Goal: Task Accomplishment & Management: Manage account settings

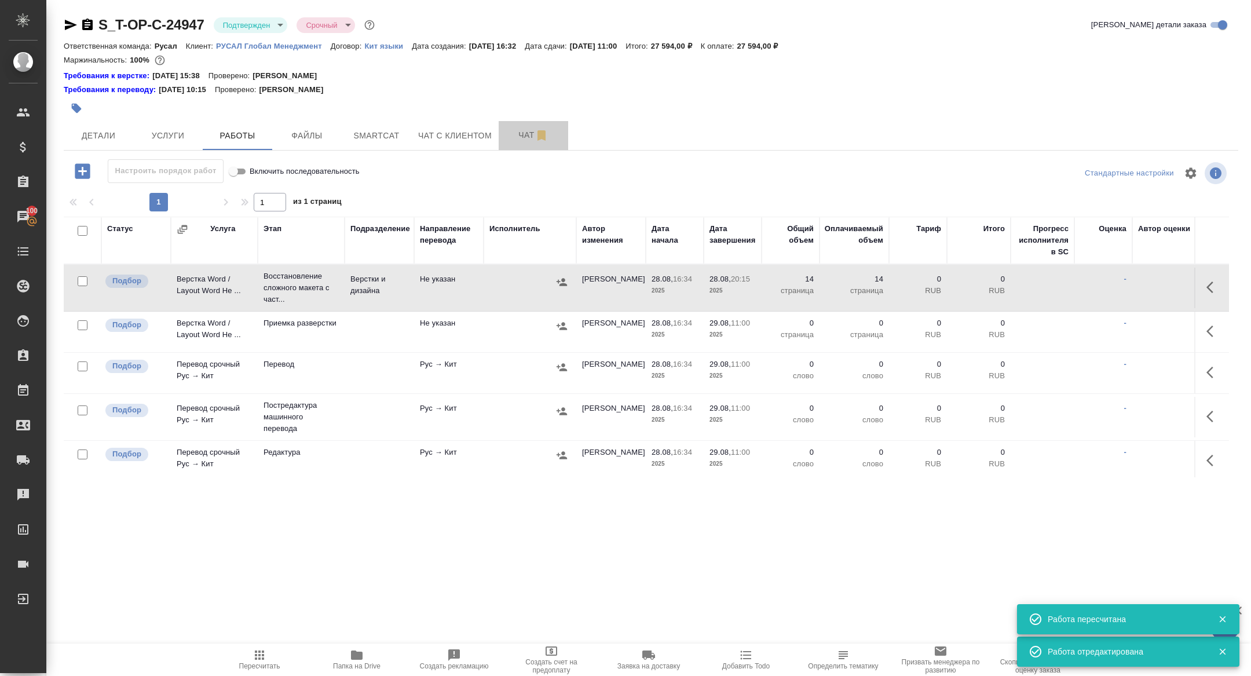
click at [525, 138] on span "Чат" at bounding box center [533, 135] width 56 height 14
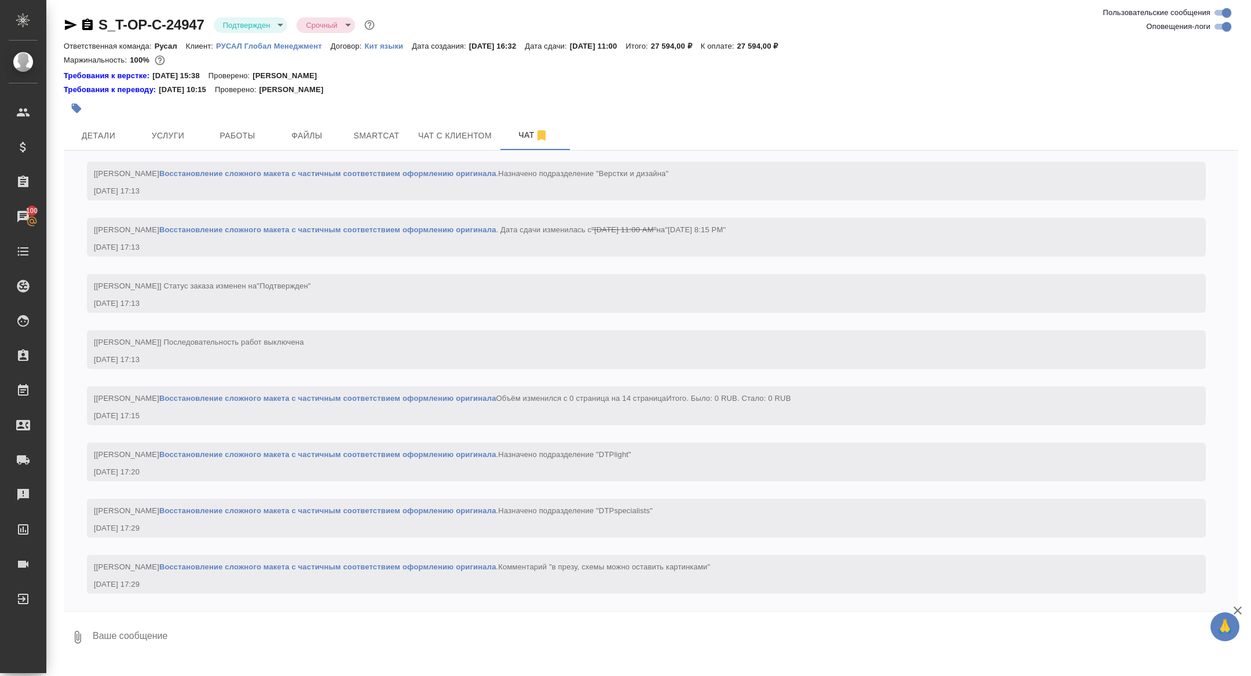
scroll to position [1387, 0]
click at [242, 136] on span "Работы" at bounding box center [238, 136] width 56 height 14
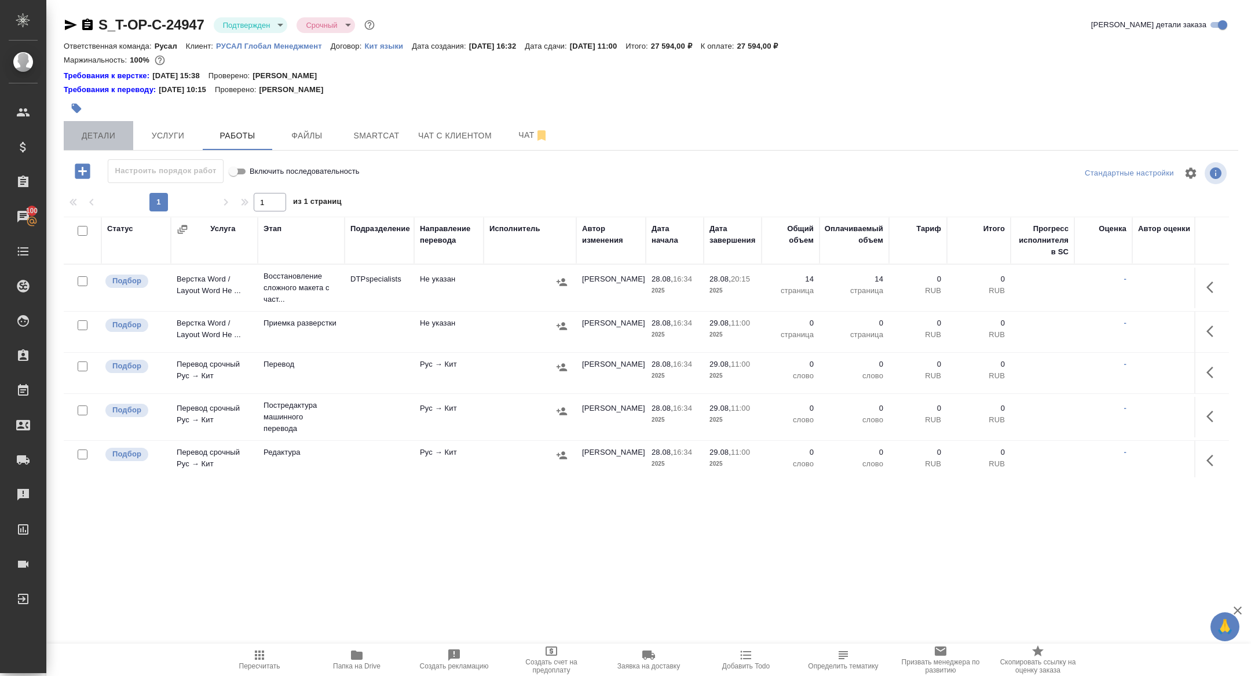
click at [101, 133] on span "Детали" at bounding box center [99, 136] width 56 height 14
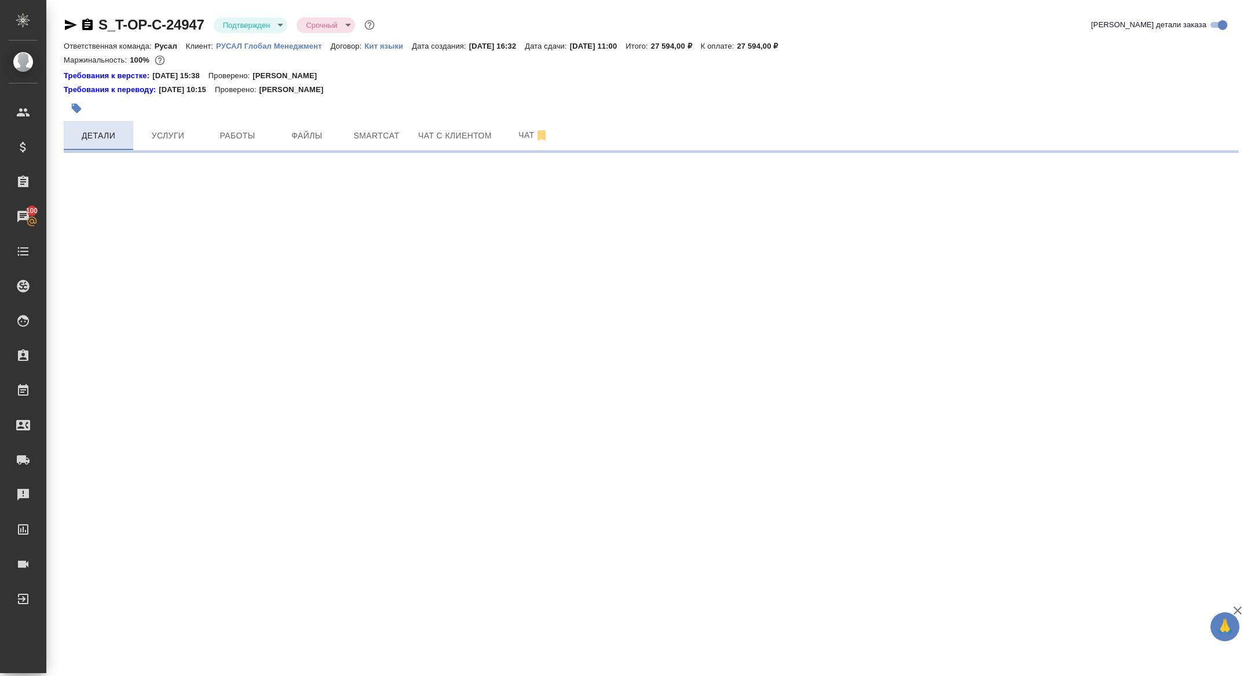
select select "RU"
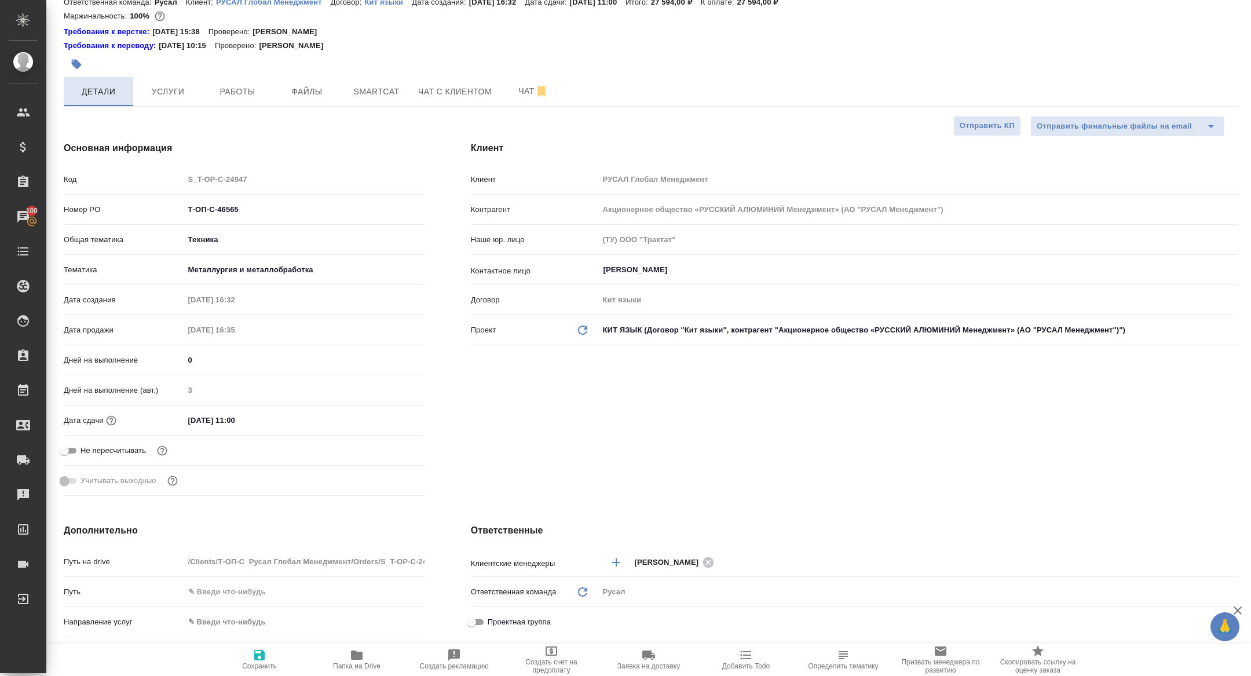
type textarea "x"
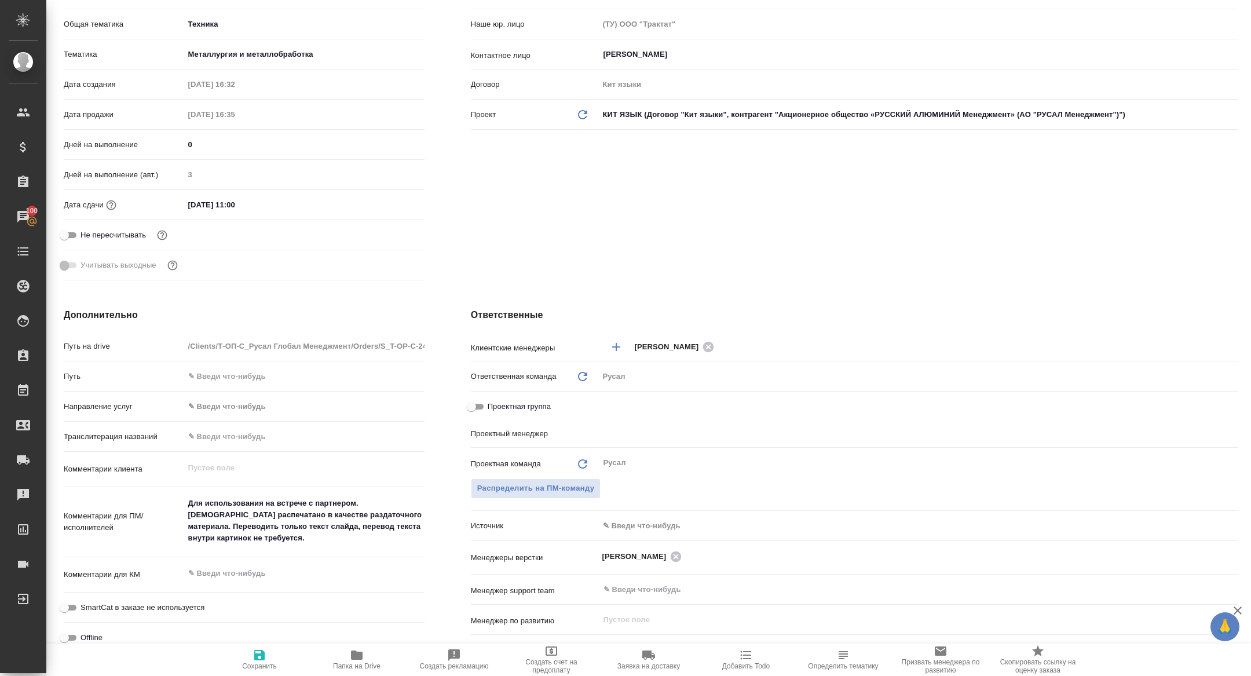
type input "[PERSON_NAME]"
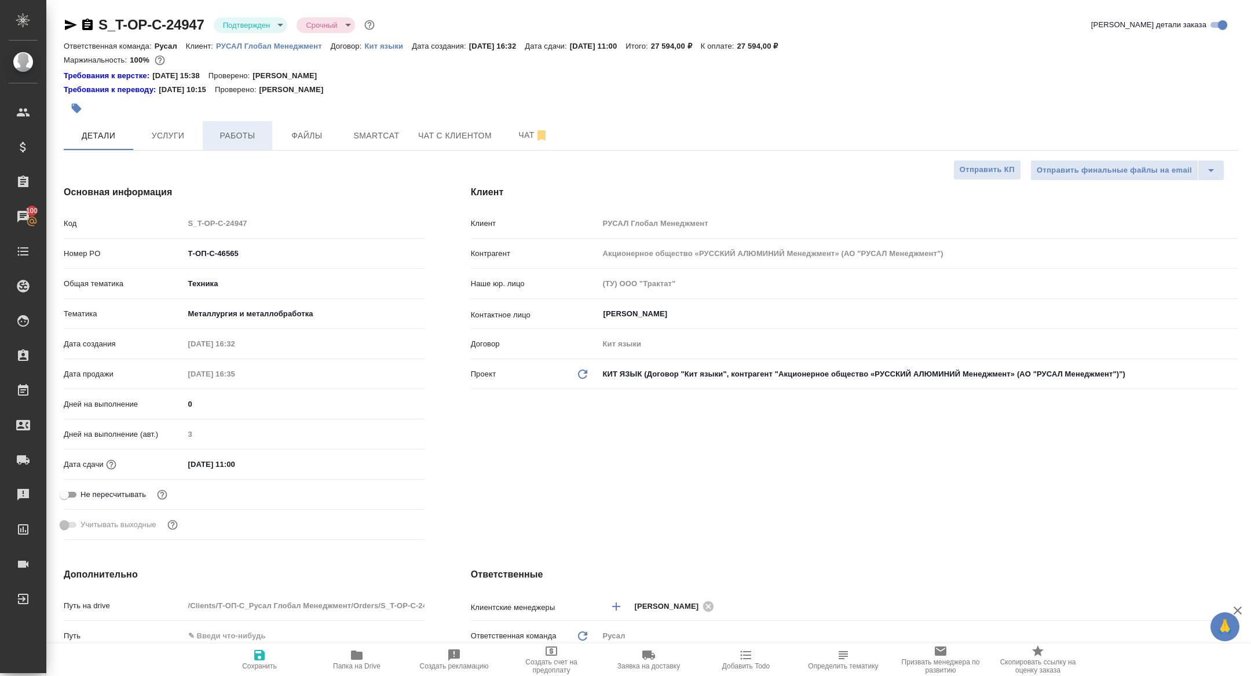
click at [214, 137] on span "Работы" at bounding box center [238, 136] width 56 height 14
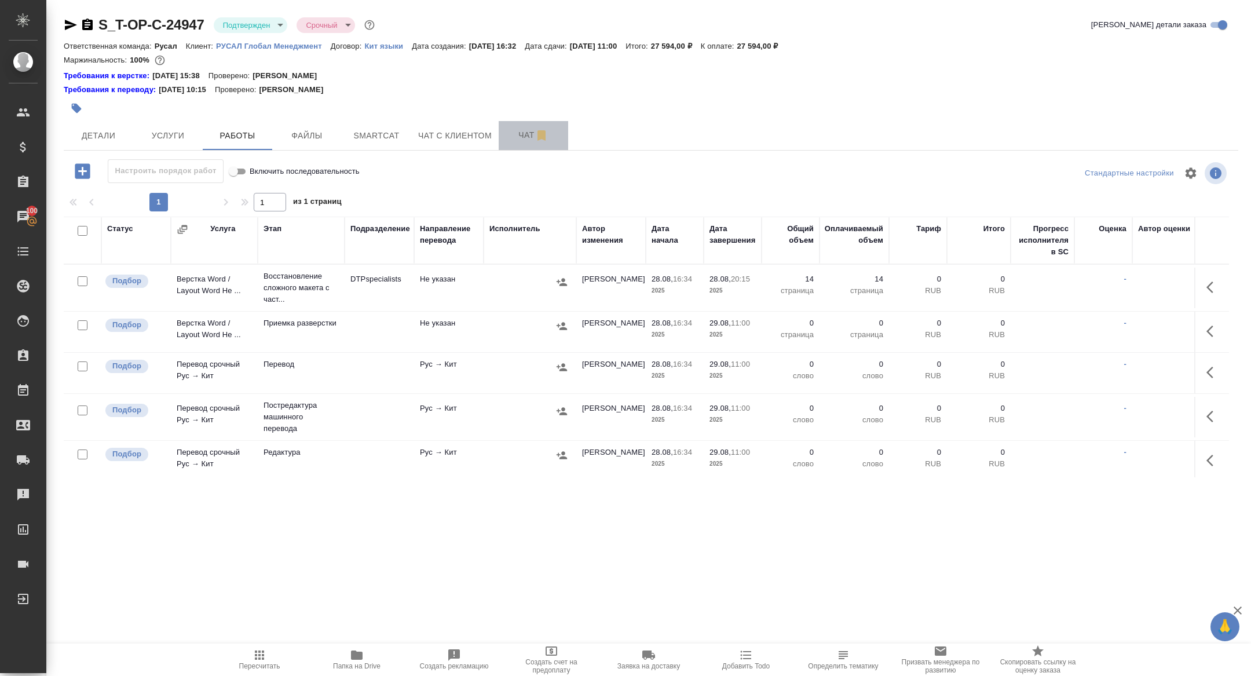
click at [525, 131] on span "Чат" at bounding box center [533, 135] width 56 height 14
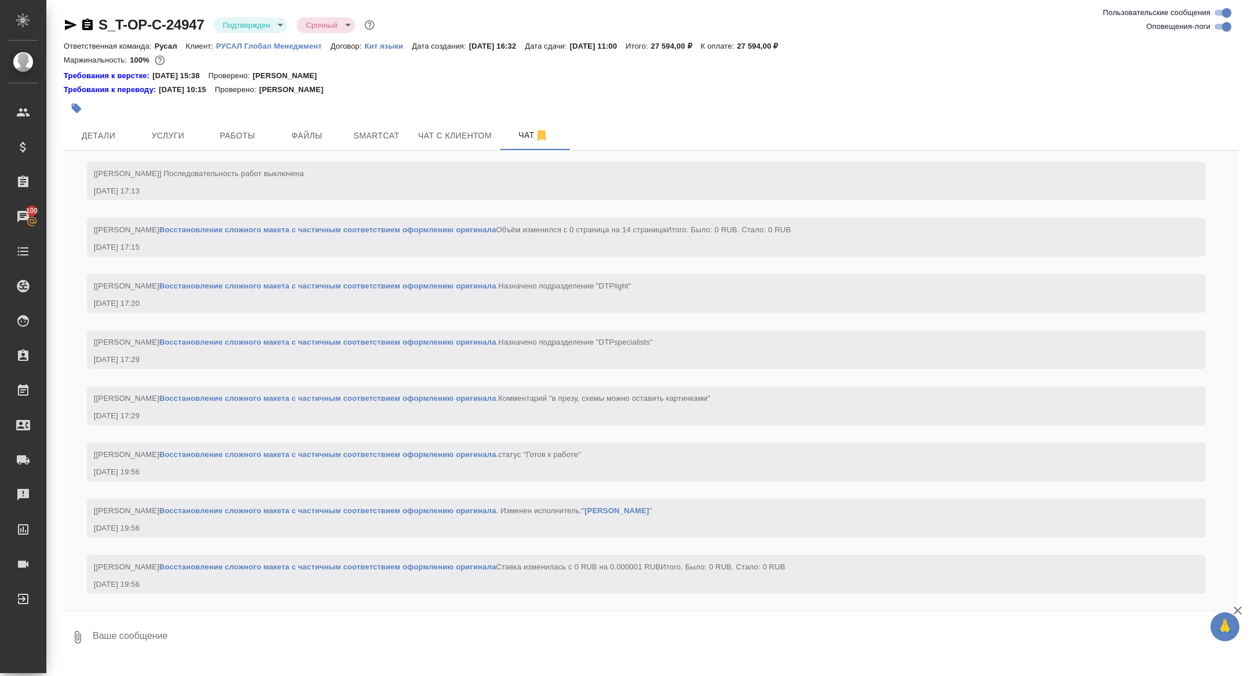
scroll to position [1567, 0]
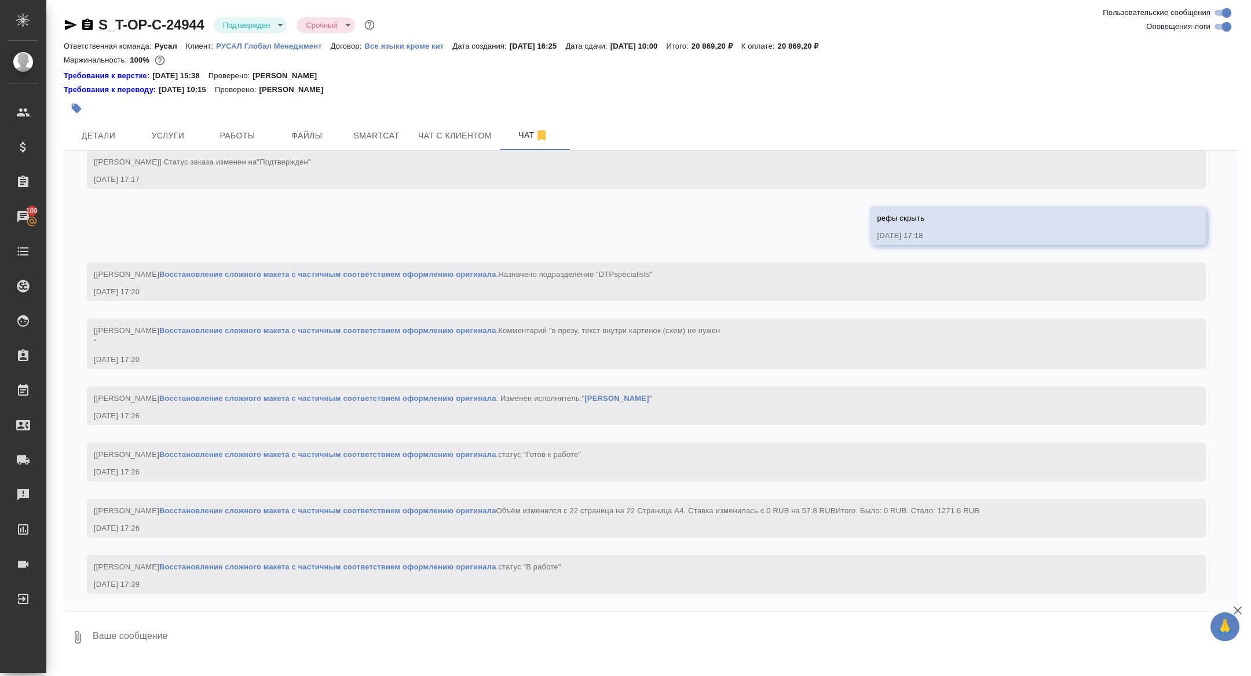
scroll to position [1466, 0]
click at [245, 124] on button "Работы" at bounding box center [237, 135] width 69 height 29
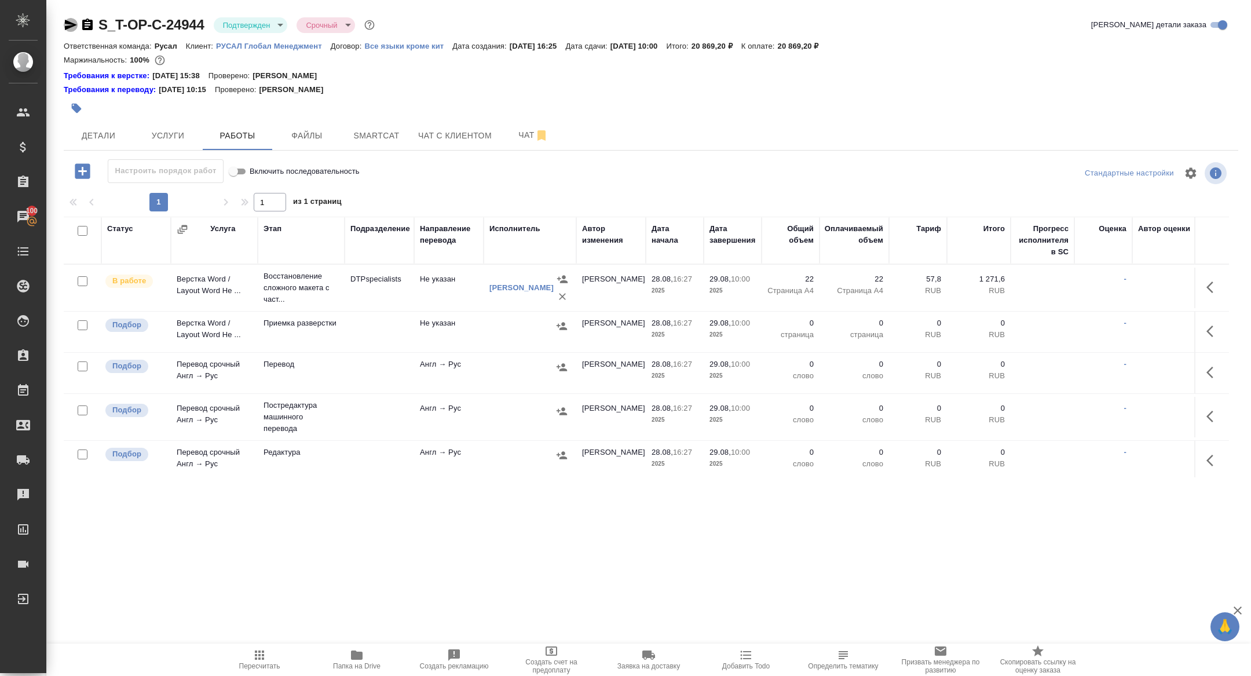
click at [68, 20] on icon "button" at bounding box center [71, 25] width 14 height 14
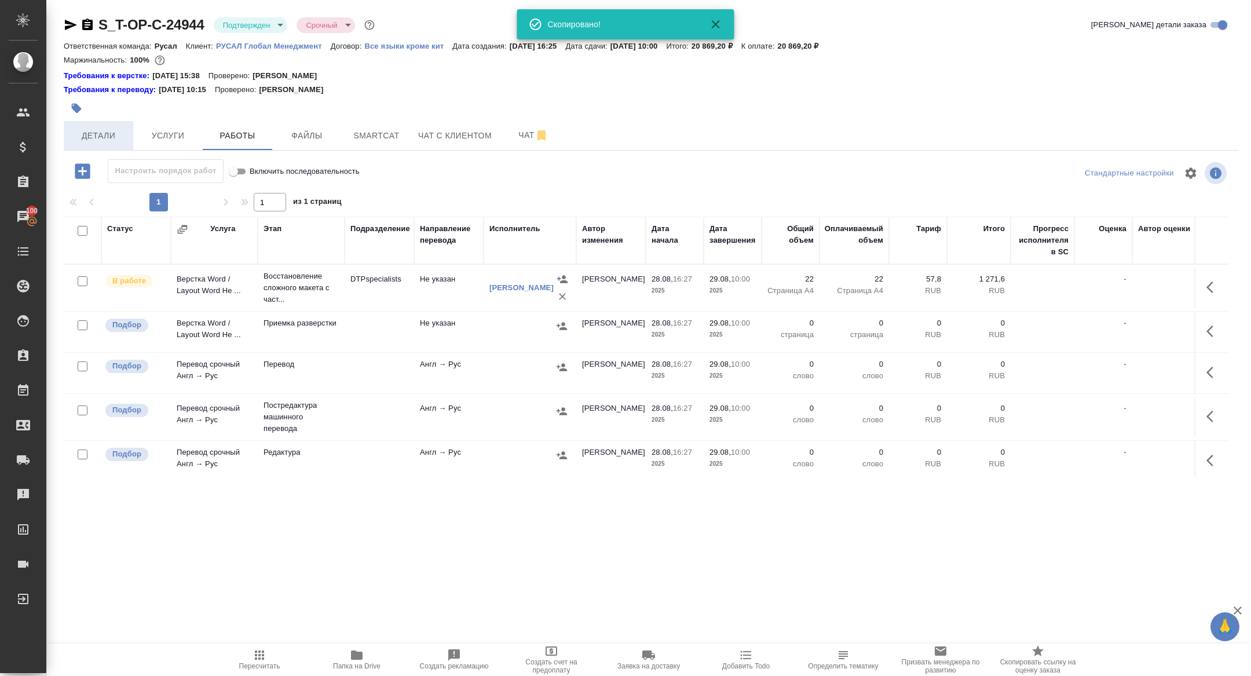
click at [89, 134] on span "Детали" at bounding box center [99, 136] width 56 height 14
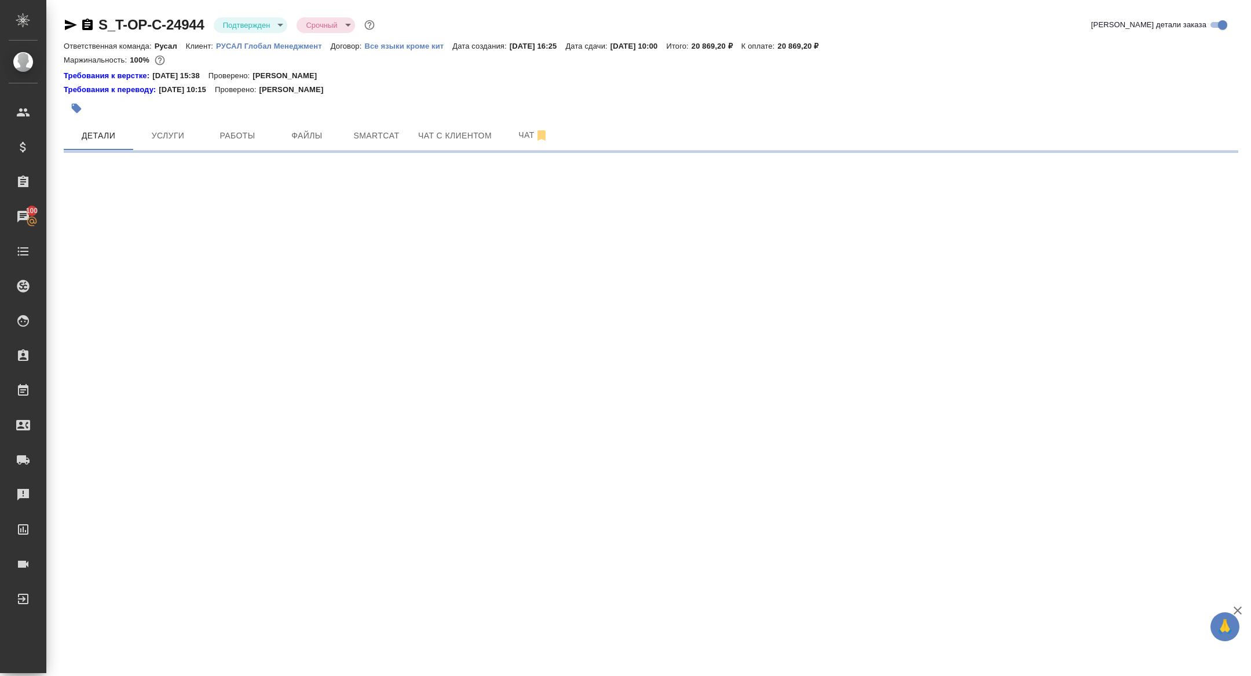
select select "RU"
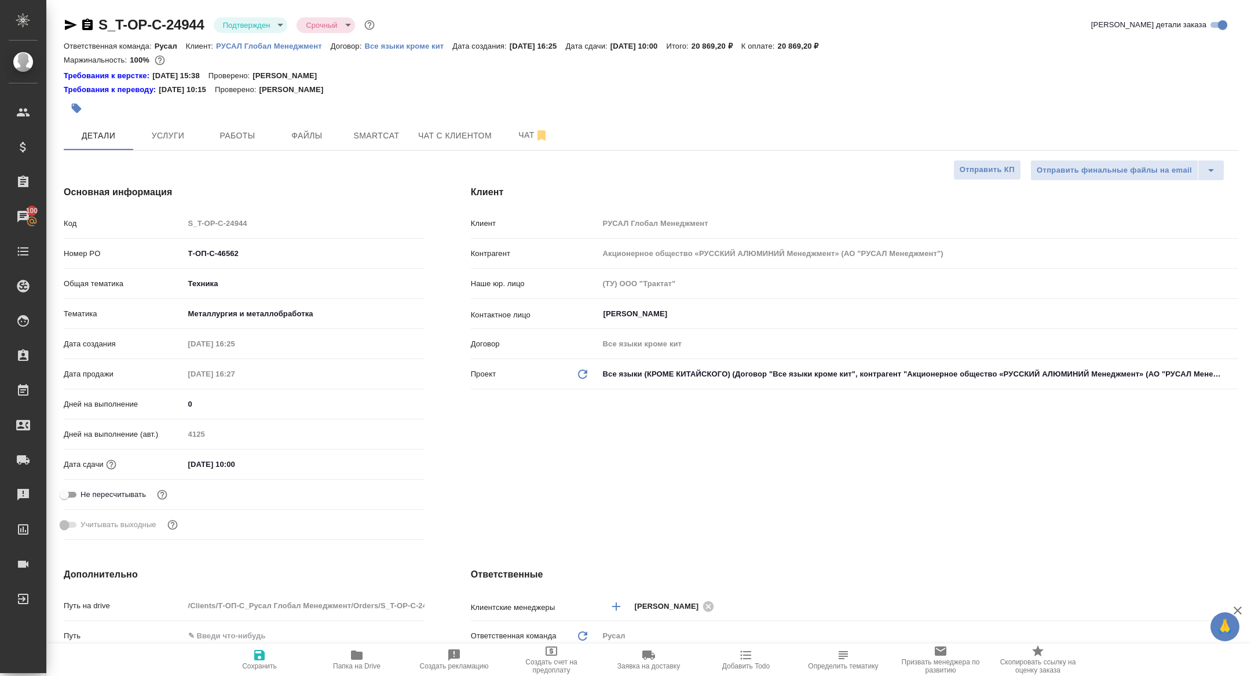
type textarea "x"
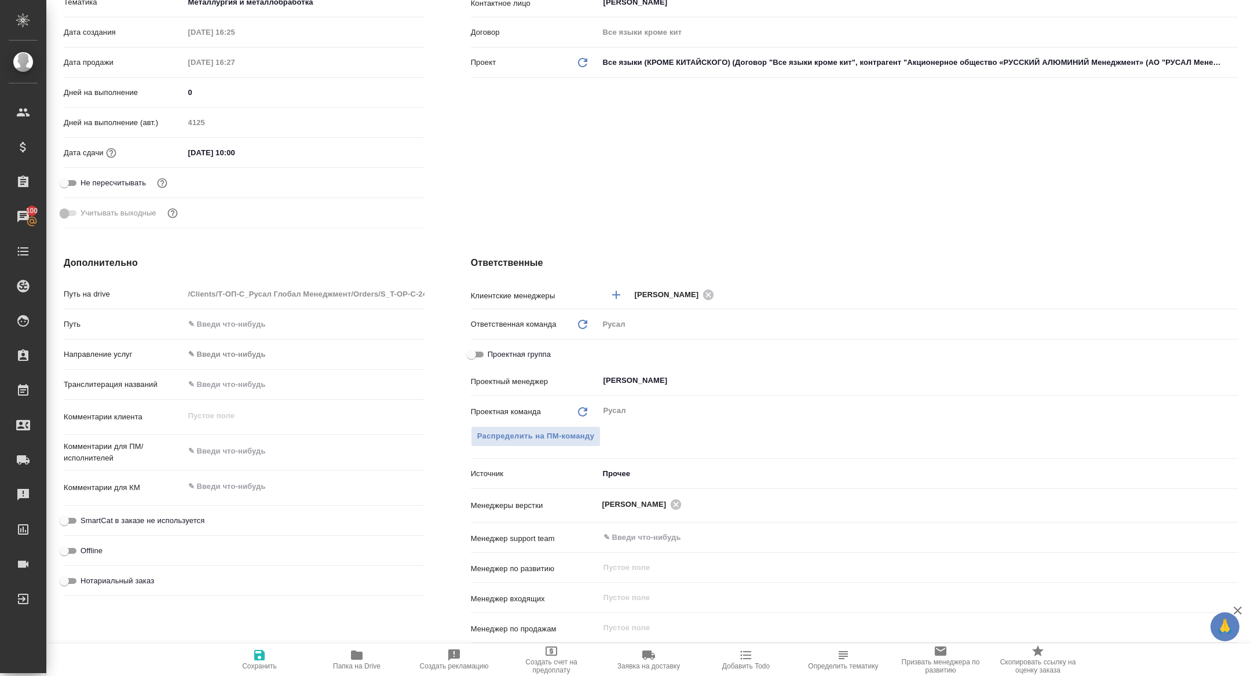
scroll to position [318, 0]
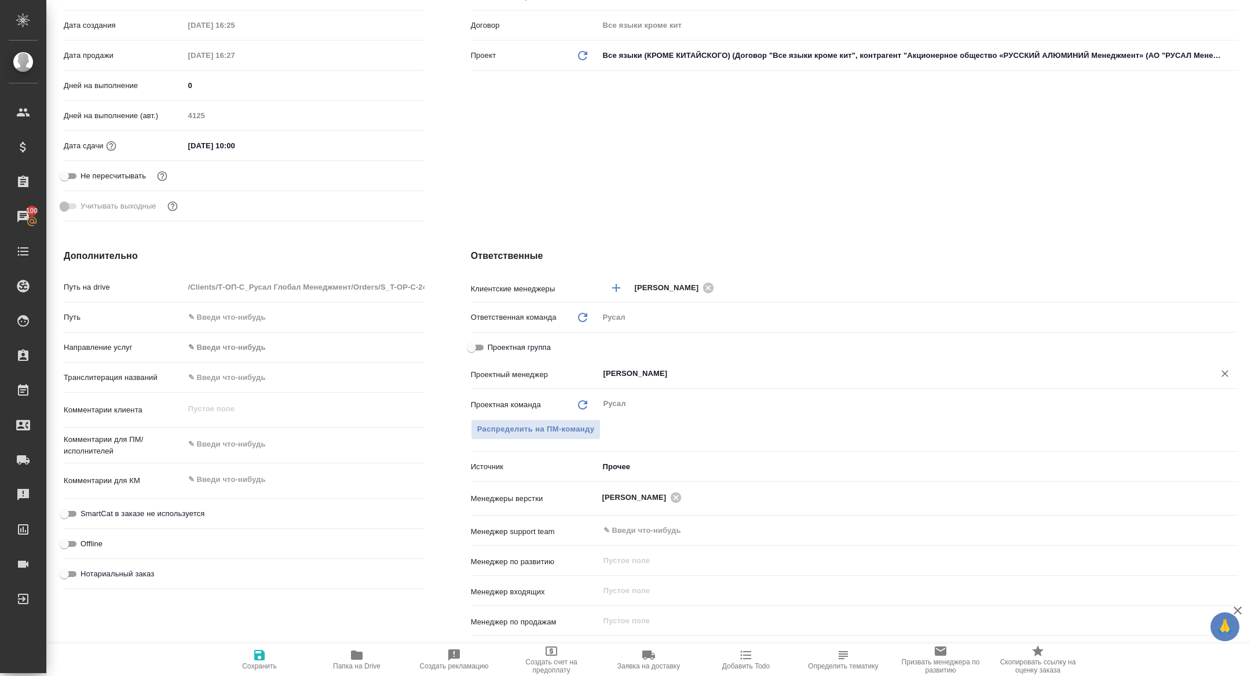
click at [750, 376] on input "[PERSON_NAME]" at bounding box center [898, 373] width 593 height 14
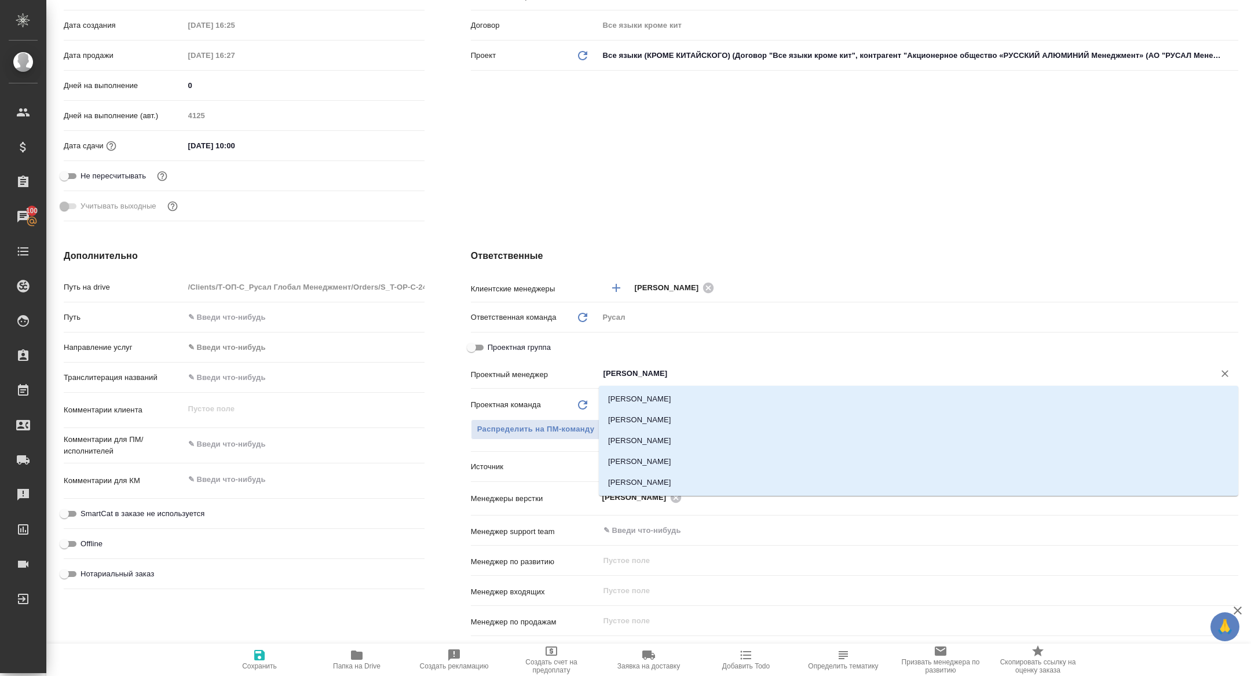
type input "кирилл"
click at [707, 401] on li "[PERSON_NAME]" at bounding box center [918, 398] width 639 height 21
type textarea "x"
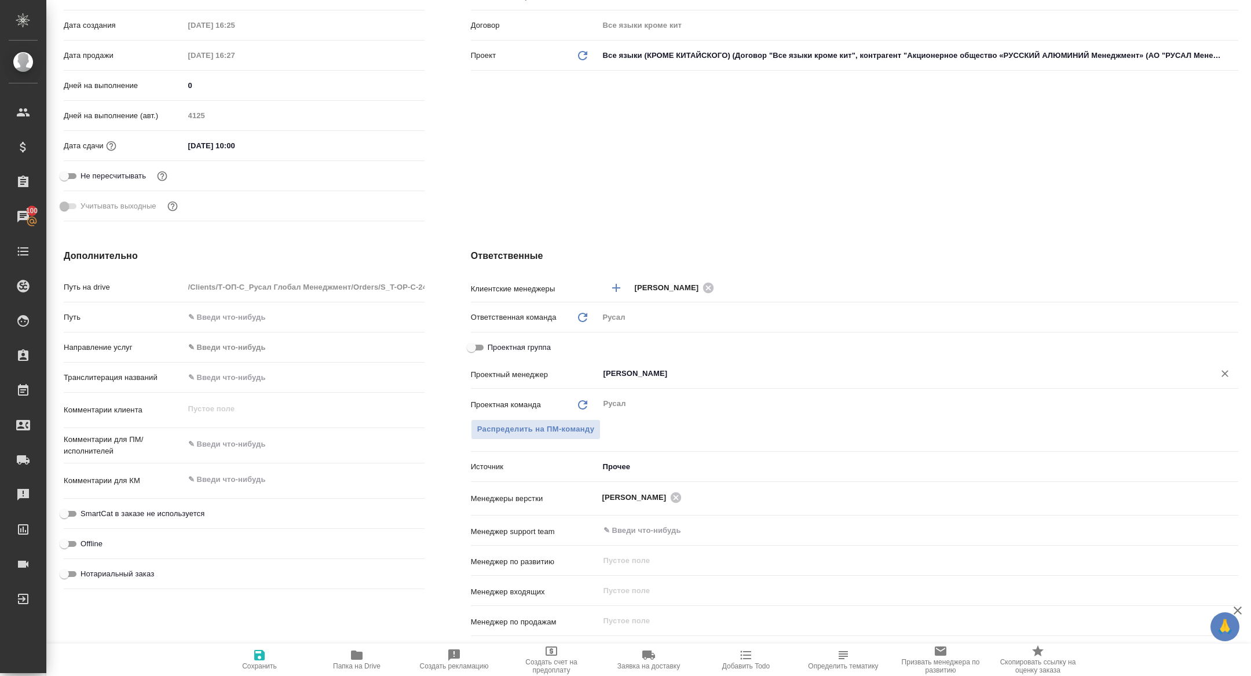
type input "[PERSON_NAME]"
click at [280, 658] on span "Сохранить" at bounding box center [259, 659] width 83 height 22
type textarea "x"
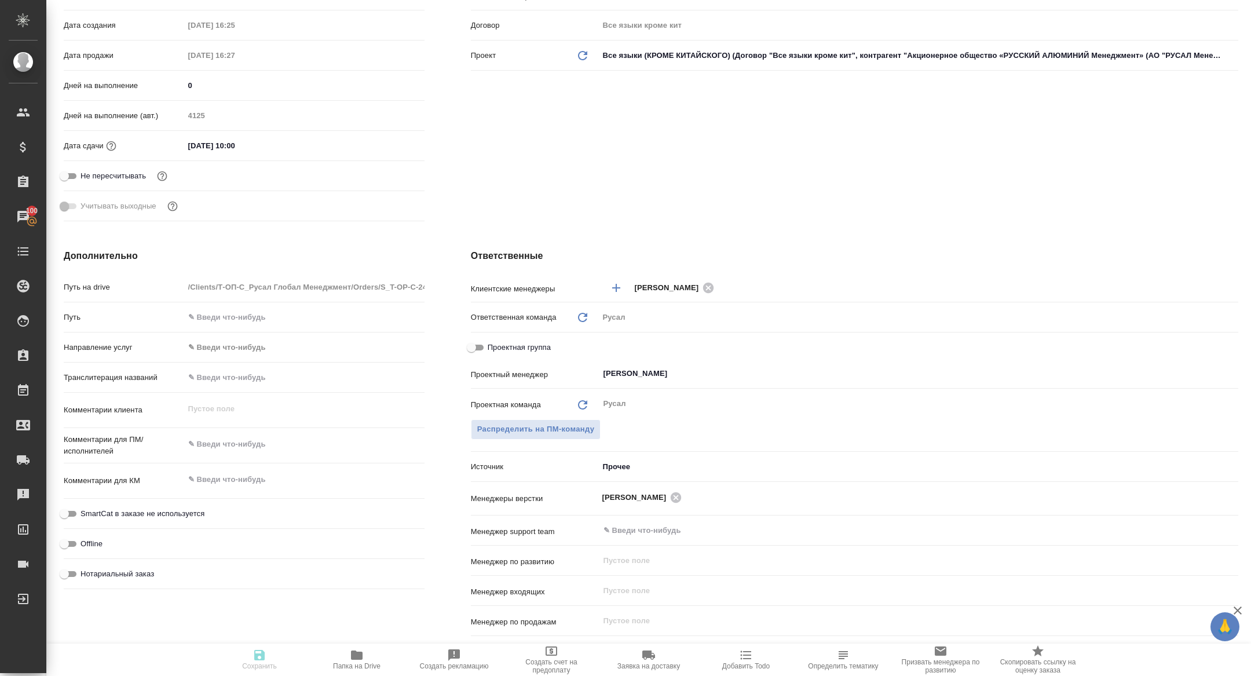
scroll to position [0, 0]
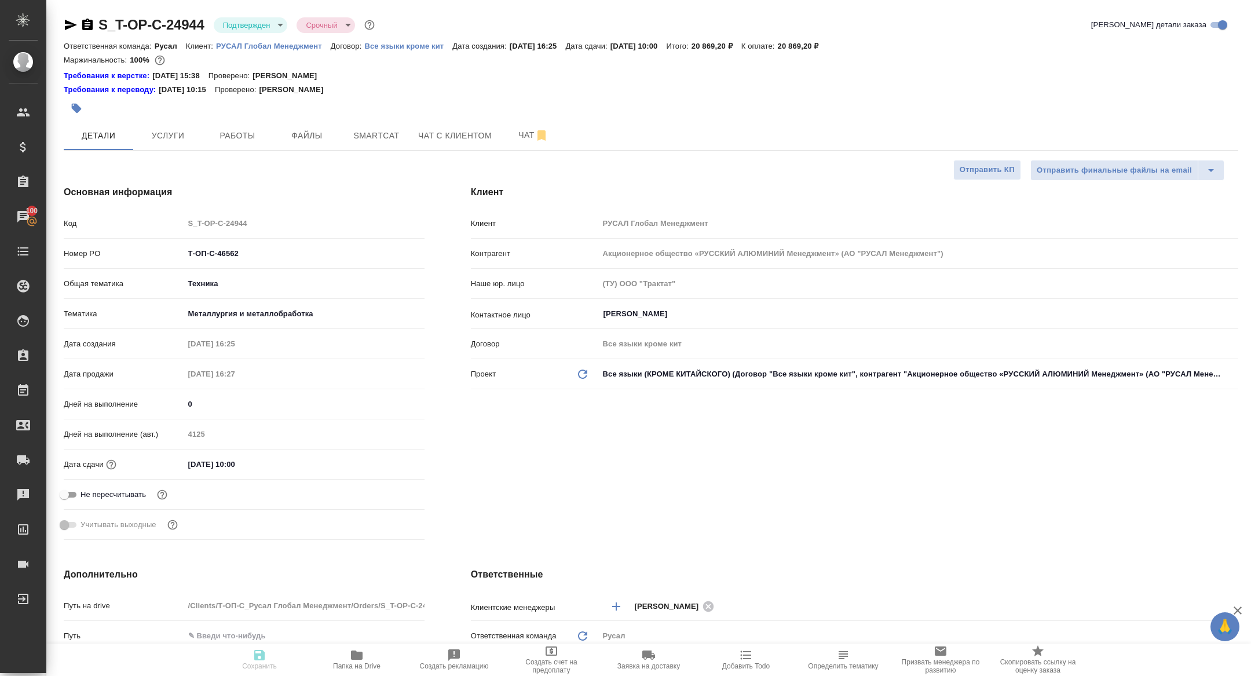
type textarea "x"
click at [66, 24] on icon "button" at bounding box center [71, 25] width 14 height 14
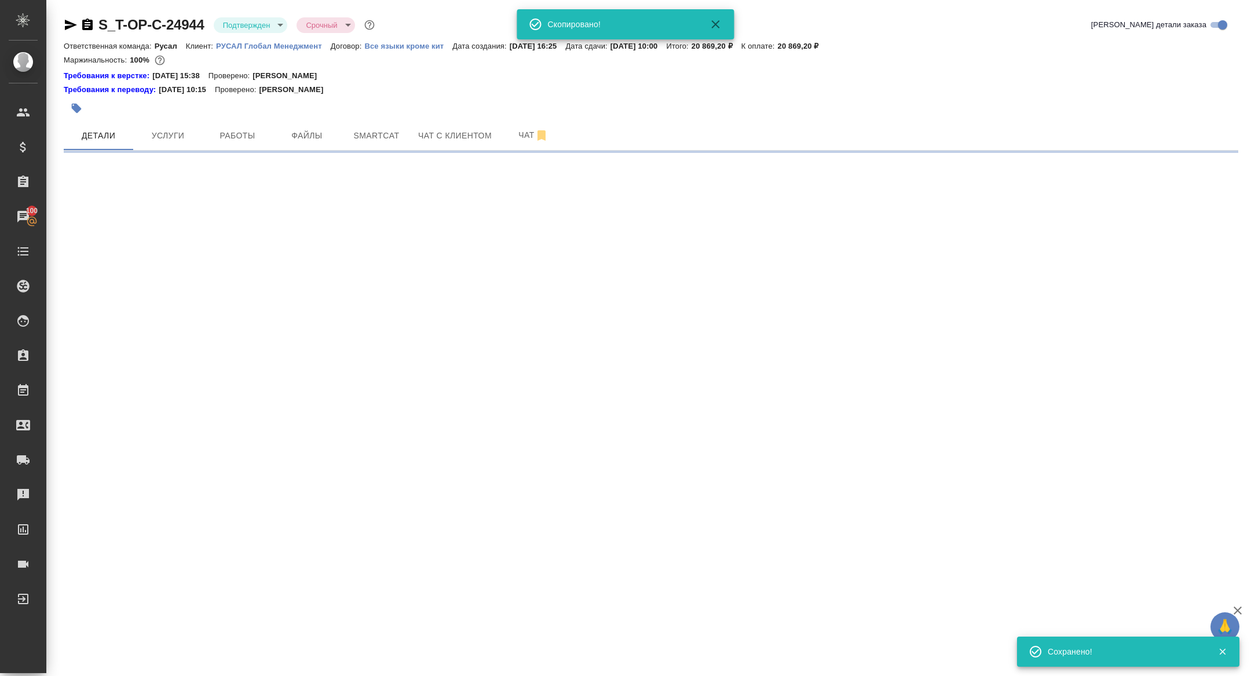
select select "RU"
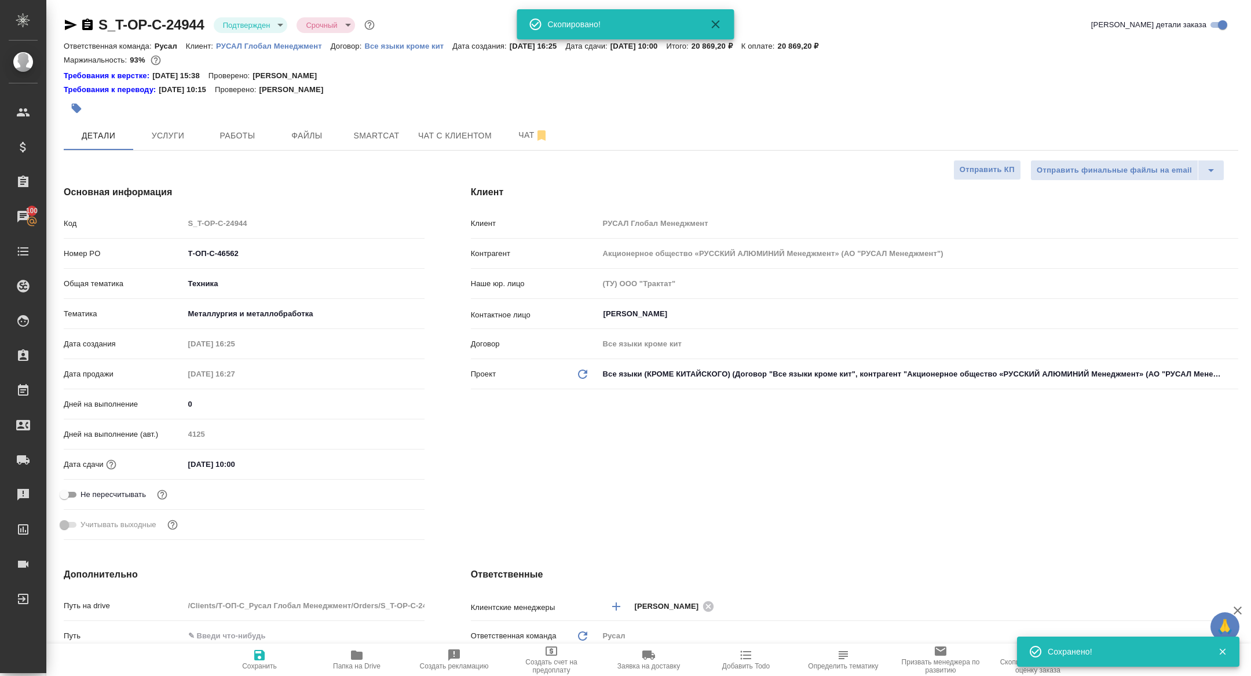
type textarea "x"
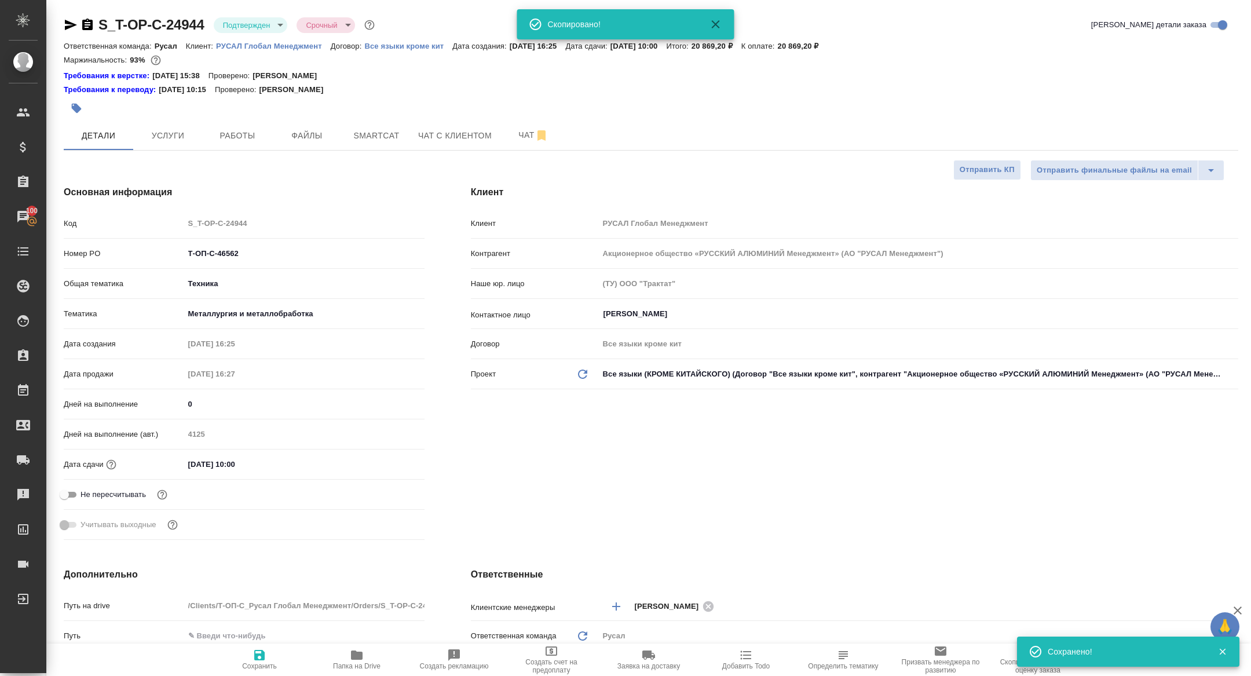
type textarea "x"
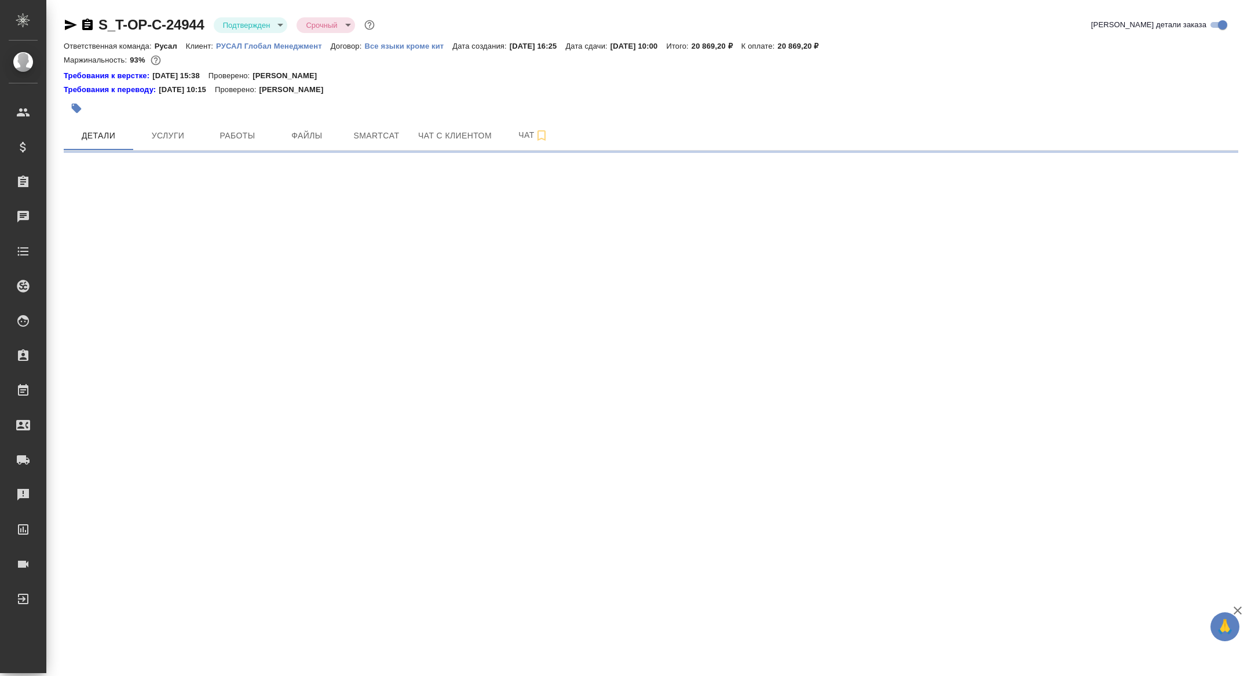
select select "RU"
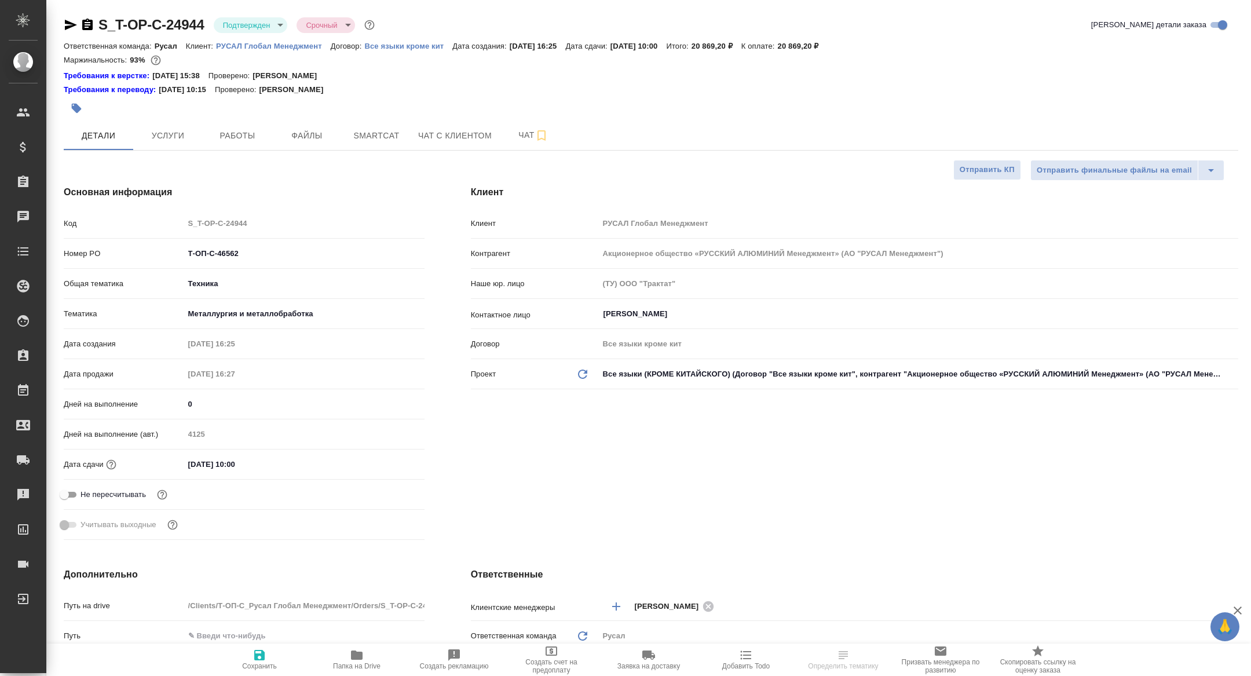
type textarea "x"
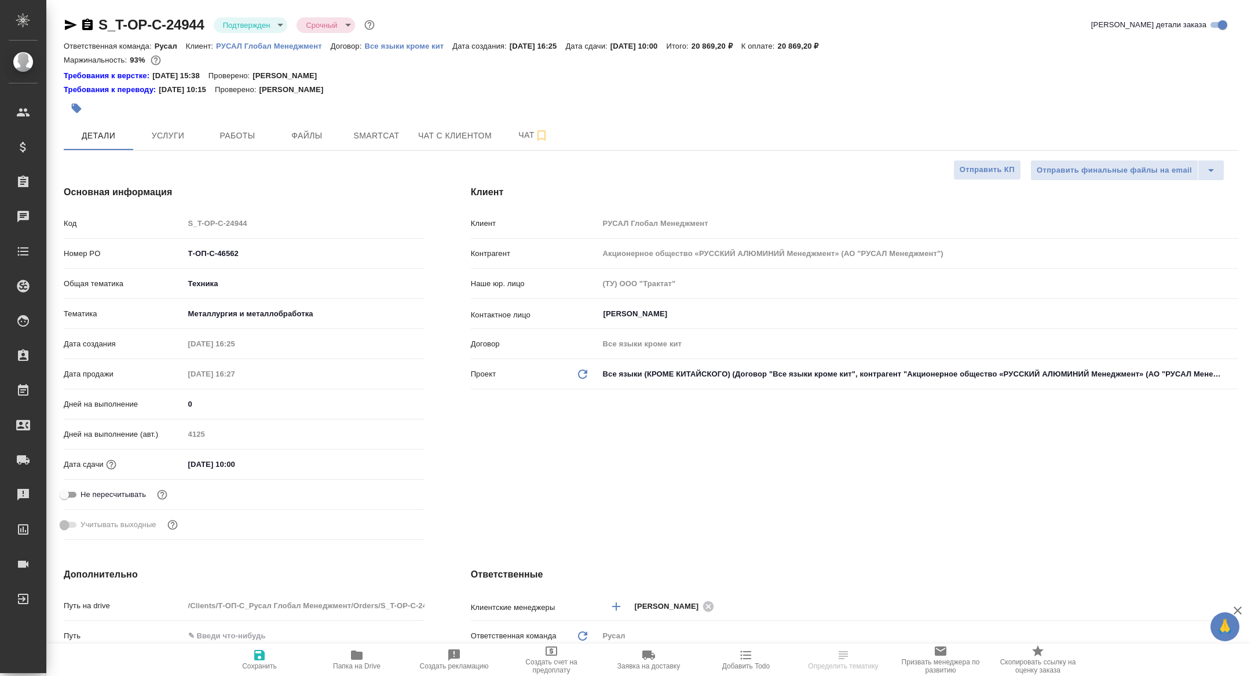
type textarea "x"
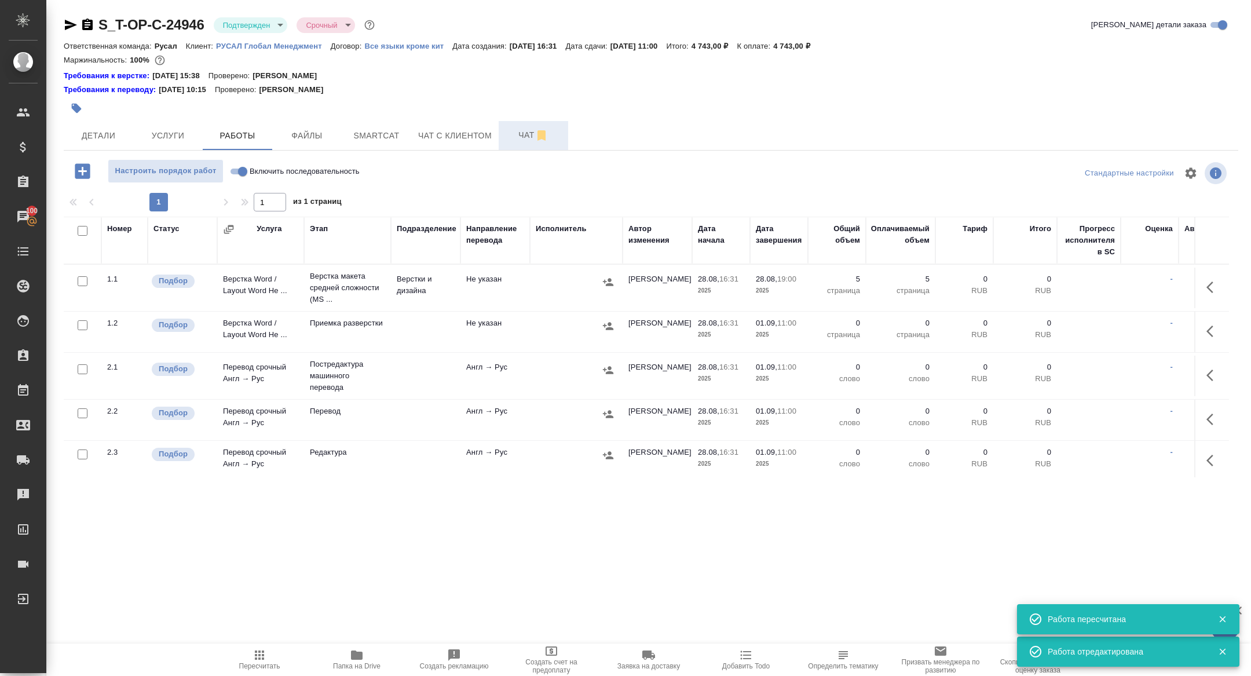
click at [523, 128] on span "Чат" at bounding box center [533, 135] width 56 height 14
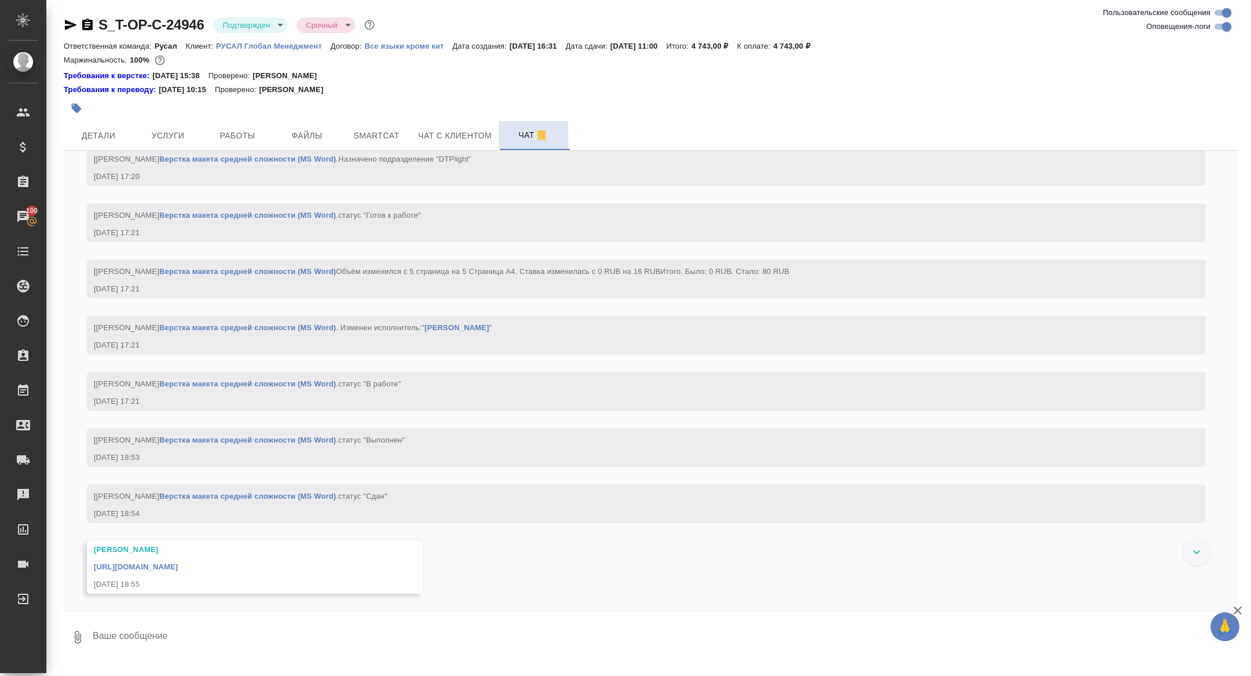
scroll to position [1672, 0]
click at [178, 569] on link "https://drive.awatera.com/apps/files/files/10234438?dir=/Shares/%D0%A2-%D0%9E%D…" at bounding box center [136, 566] width 84 height 9
click at [186, 130] on span "Услуги" at bounding box center [168, 136] width 56 height 14
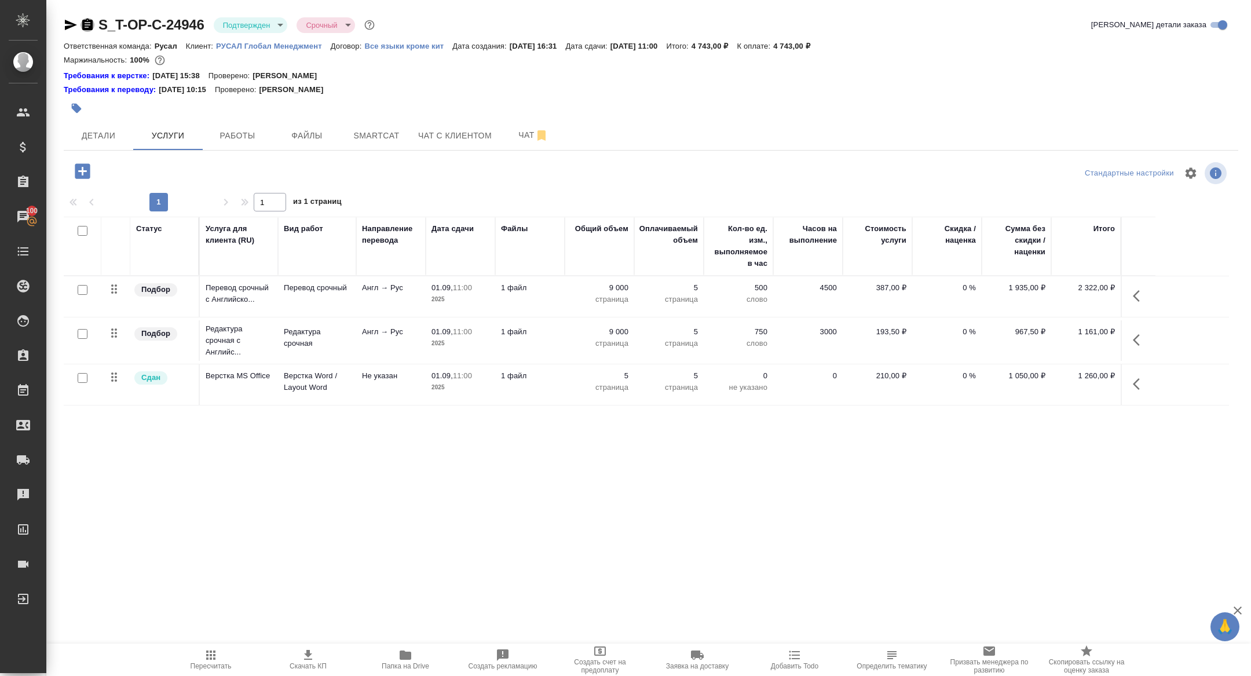
click at [87, 24] on icon "button" at bounding box center [87, 25] width 10 height 12
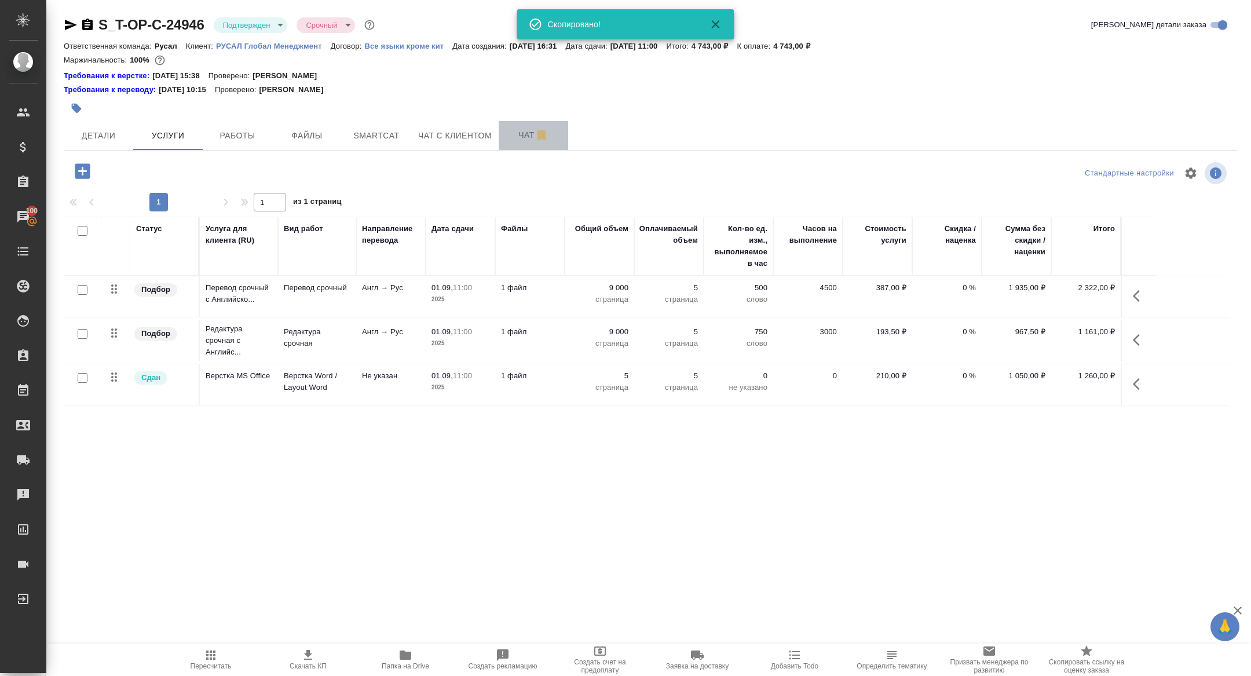
click at [525, 138] on span "Чат" at bounding box center [533, 135] width 56 height 14
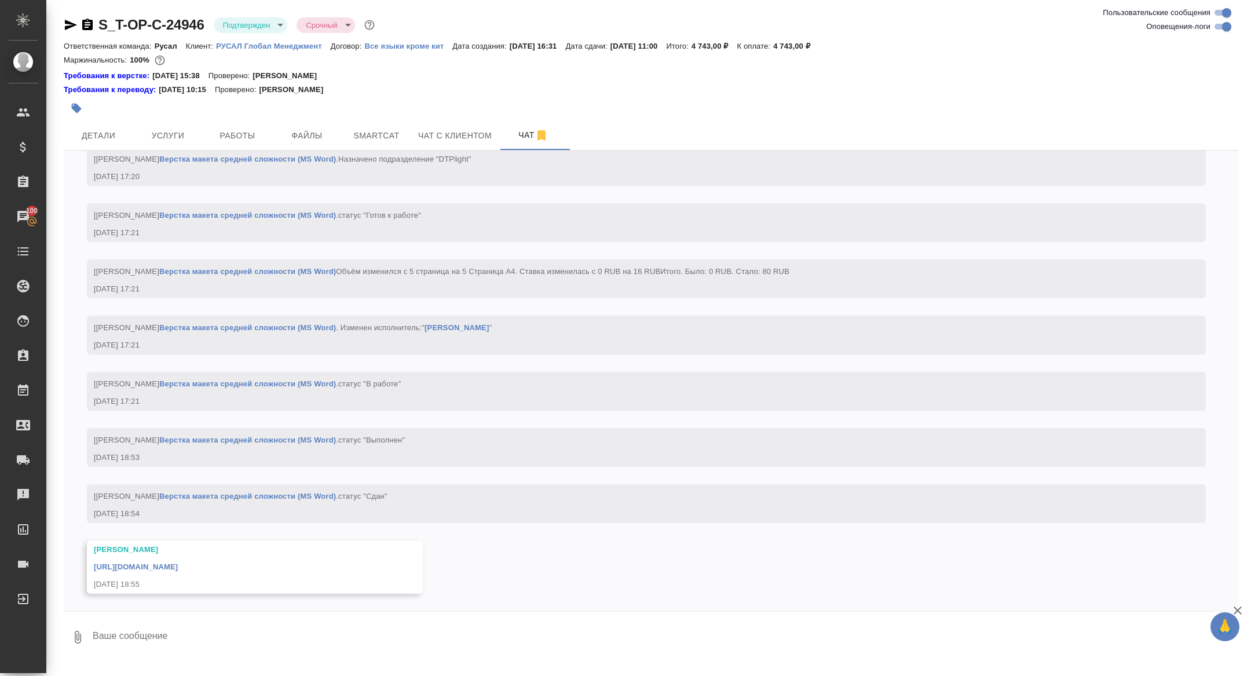
scroll to position [1672, 0]
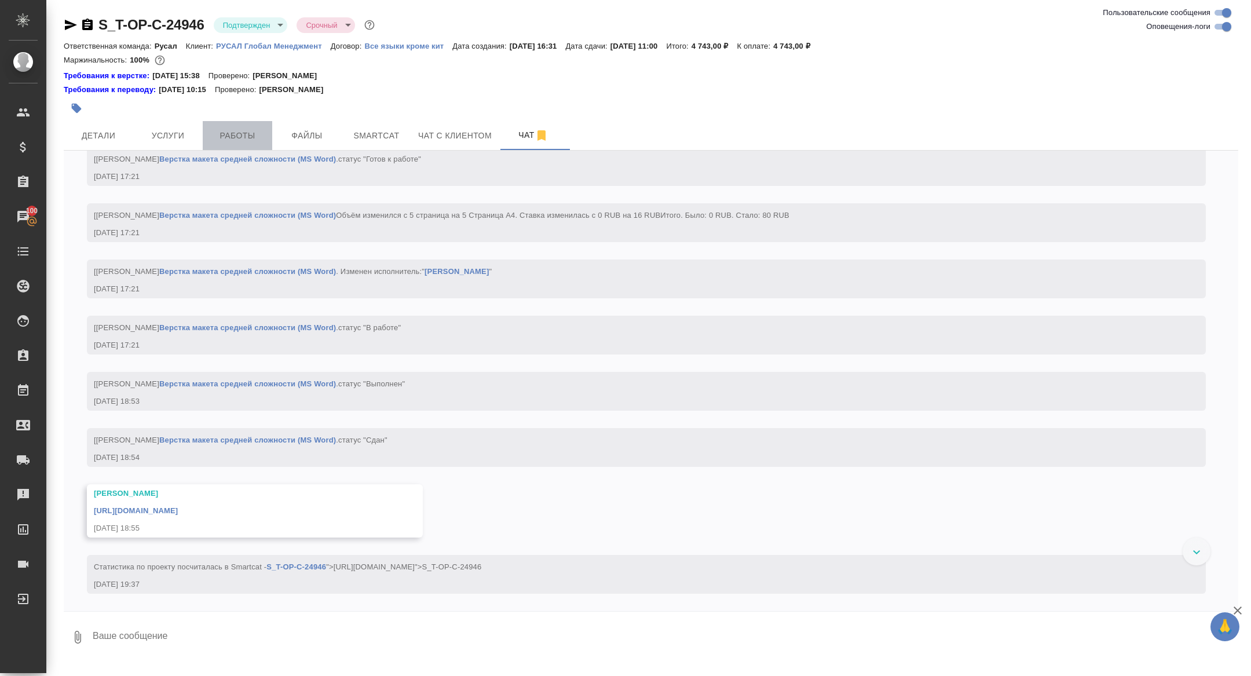
click at [253, 145] on button "Работы" at bounding box center [237, 135] width 69 height 29
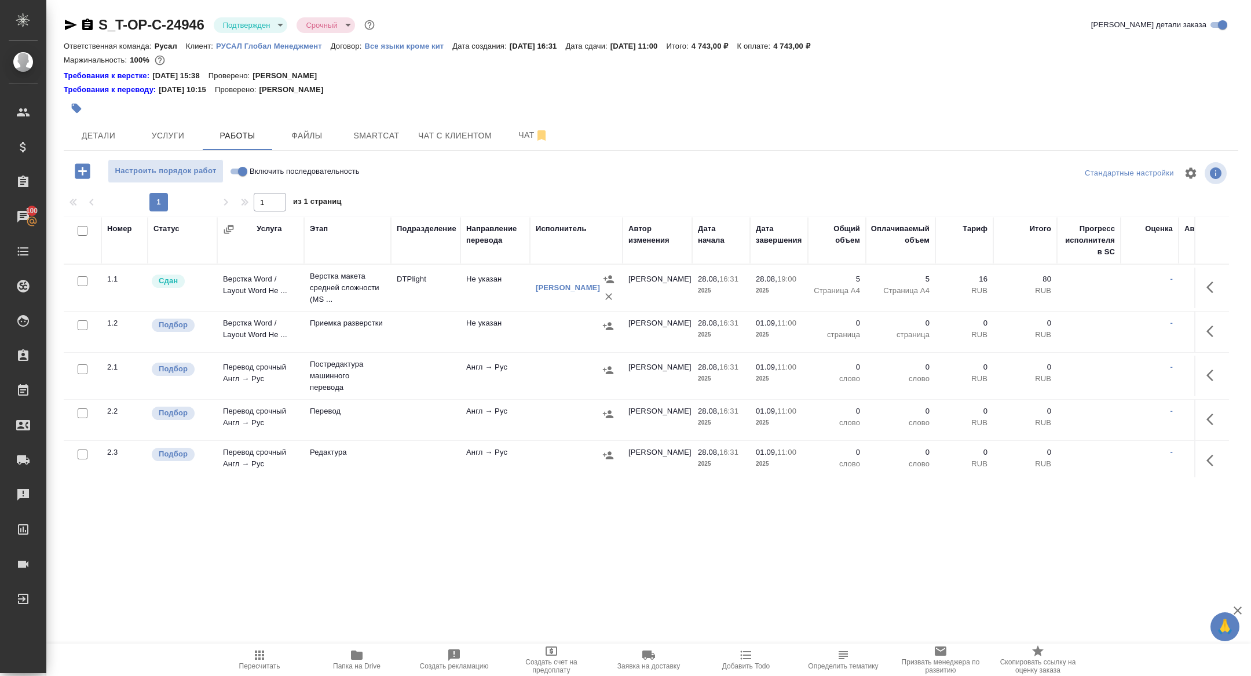
click at [82, 233] on input "checkbox" at bounding box center [83, 231] width 10 height 10
checkbox input "true"
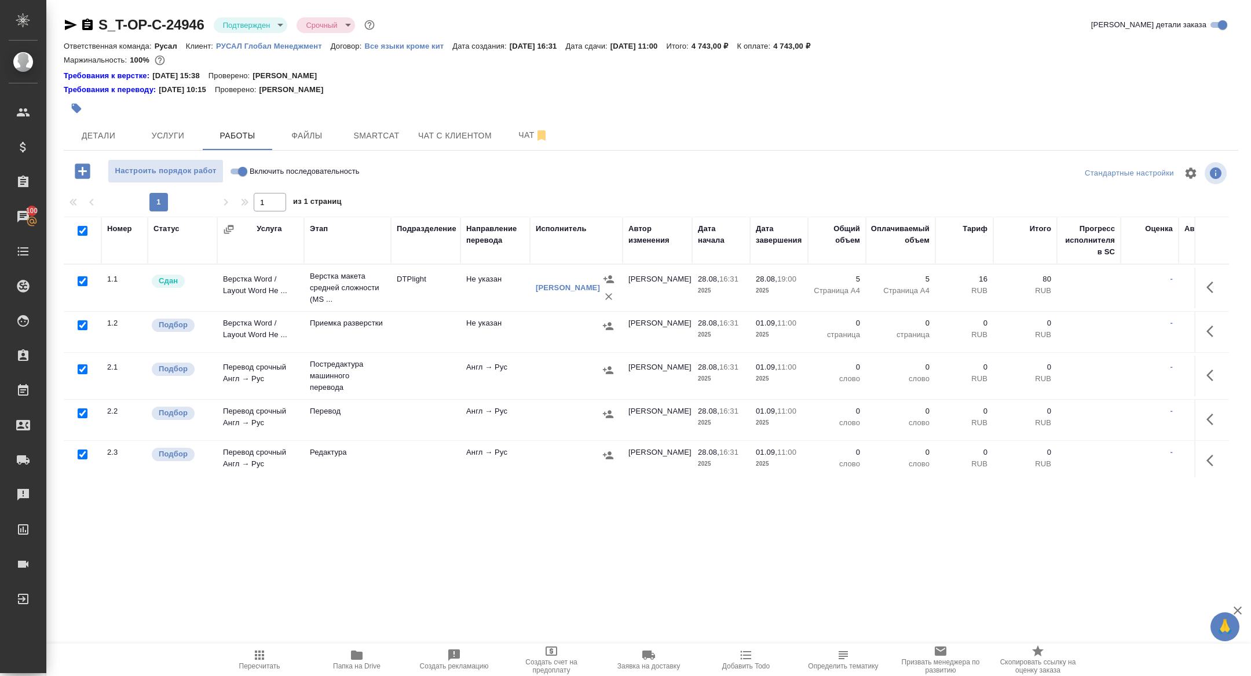
checkbox input "true"
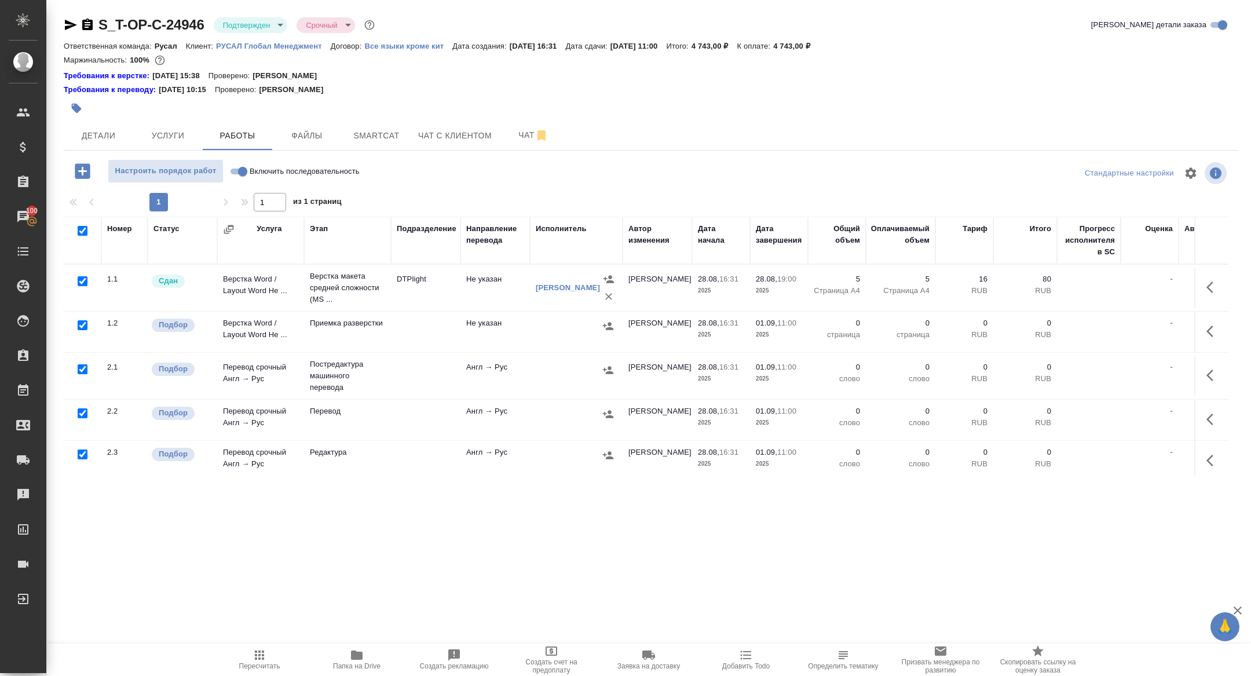
checkbox input "true"
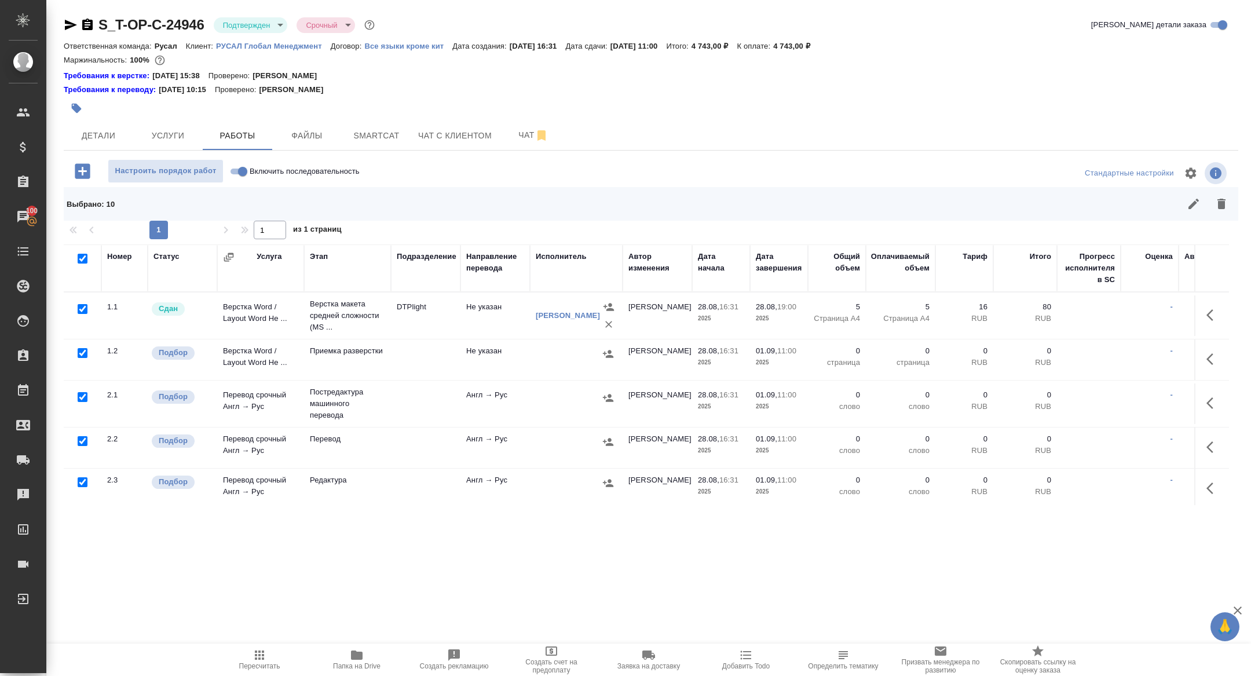
click at [82, 305] on input "checkbox" at bounding box center [83, 309] width 10 height 10
checkbox input "false"
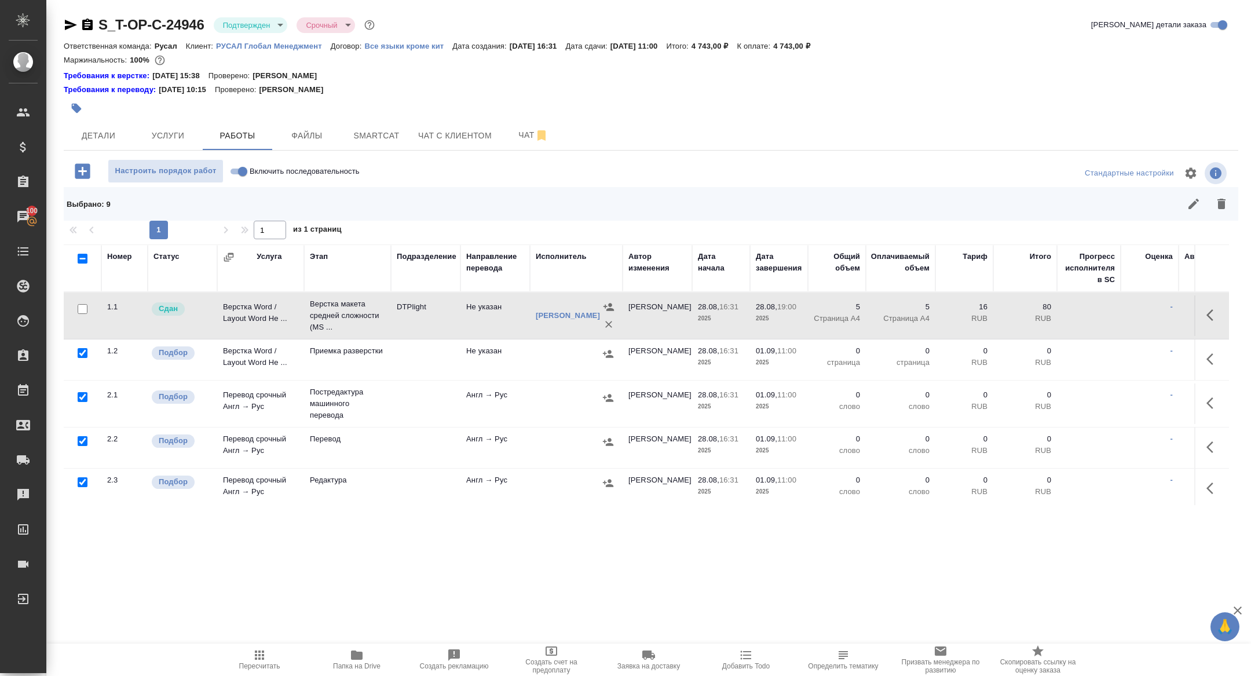
click at [82, 398] on input "checkbox" at bounding box center [83, 397] width 10 height 10
checkbox input "false"
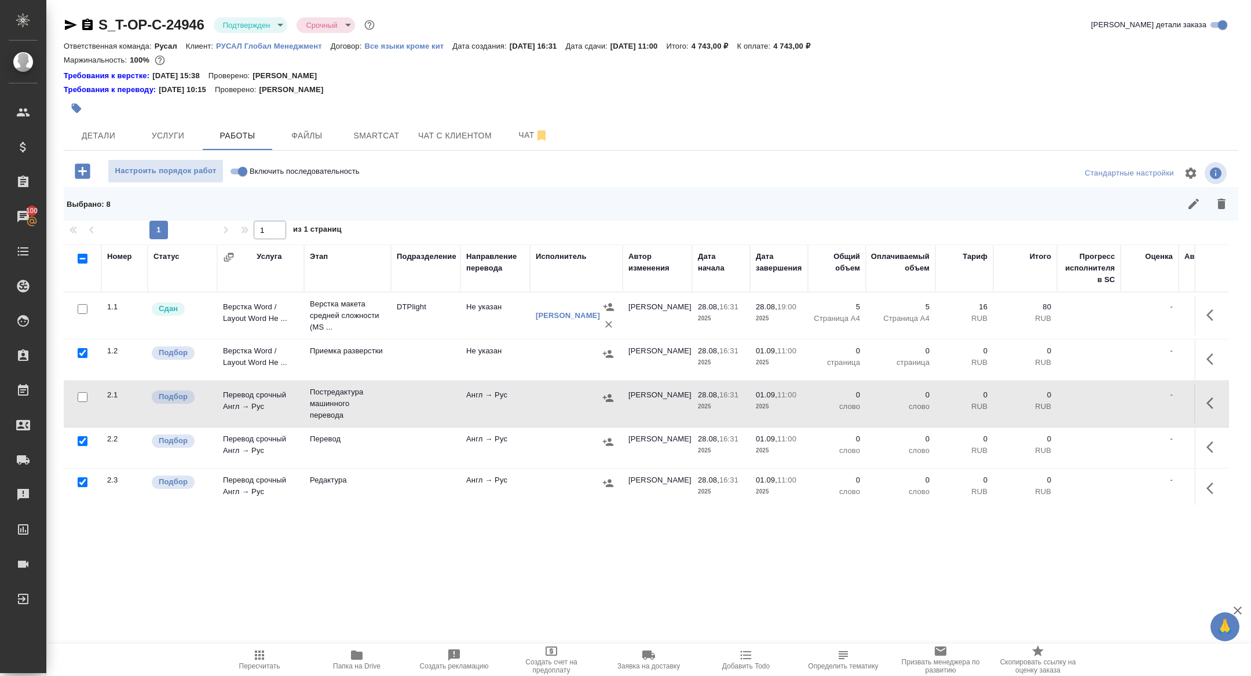
click at [80, 480] on input "checkbox" at bounding box center [83, 482] width 10 height 10
checkbox input "false"
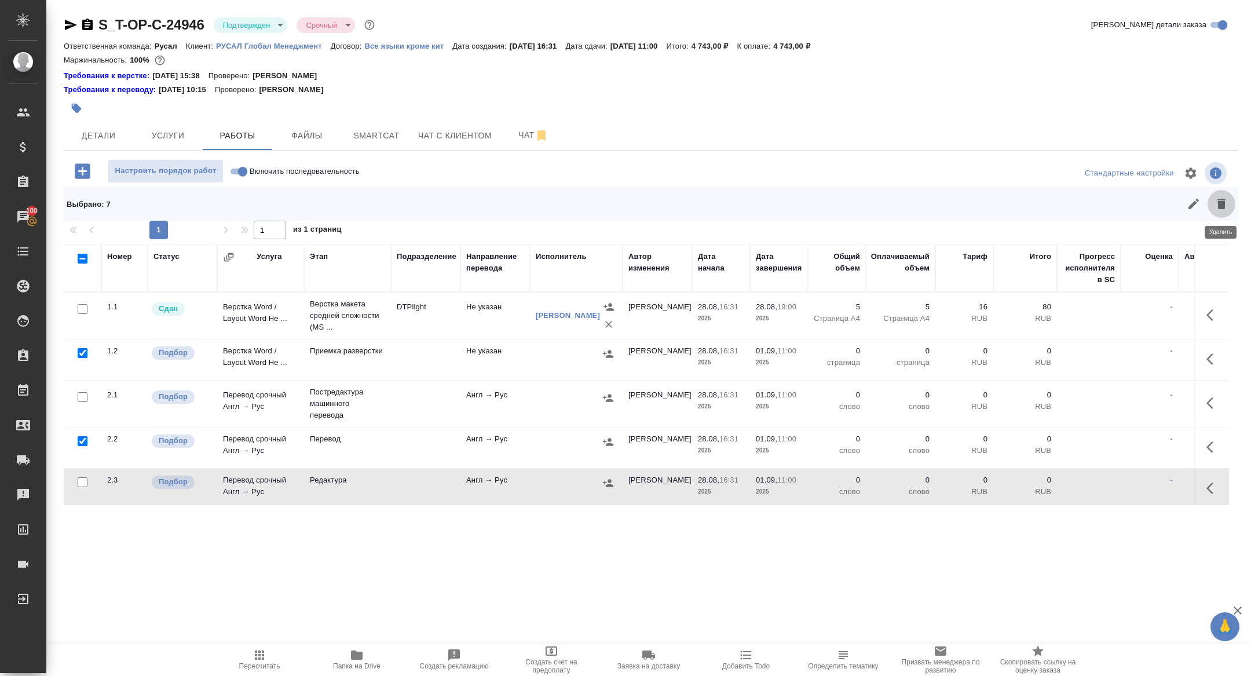
click at [1224, 210] on icon "button" at bounding box center [1221, 204] width 14 height 14
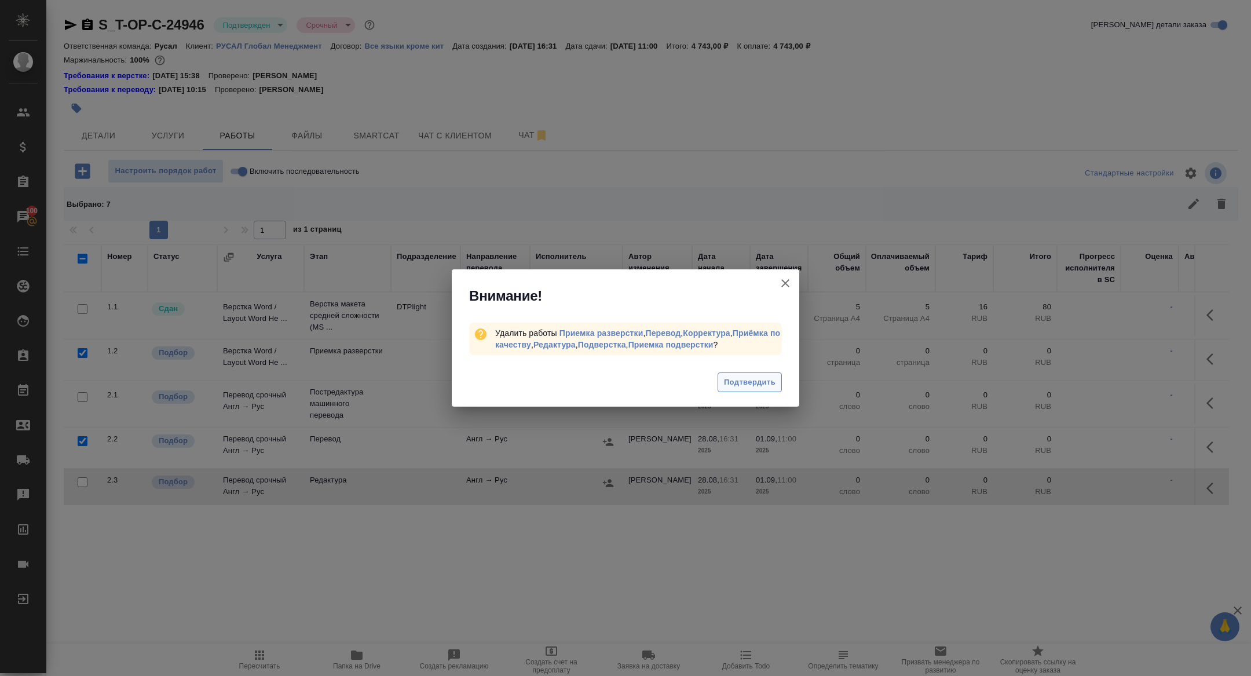
click at [731, 373] on button "Подтвердить" at bounding box center [749, 382] width 64 height 20
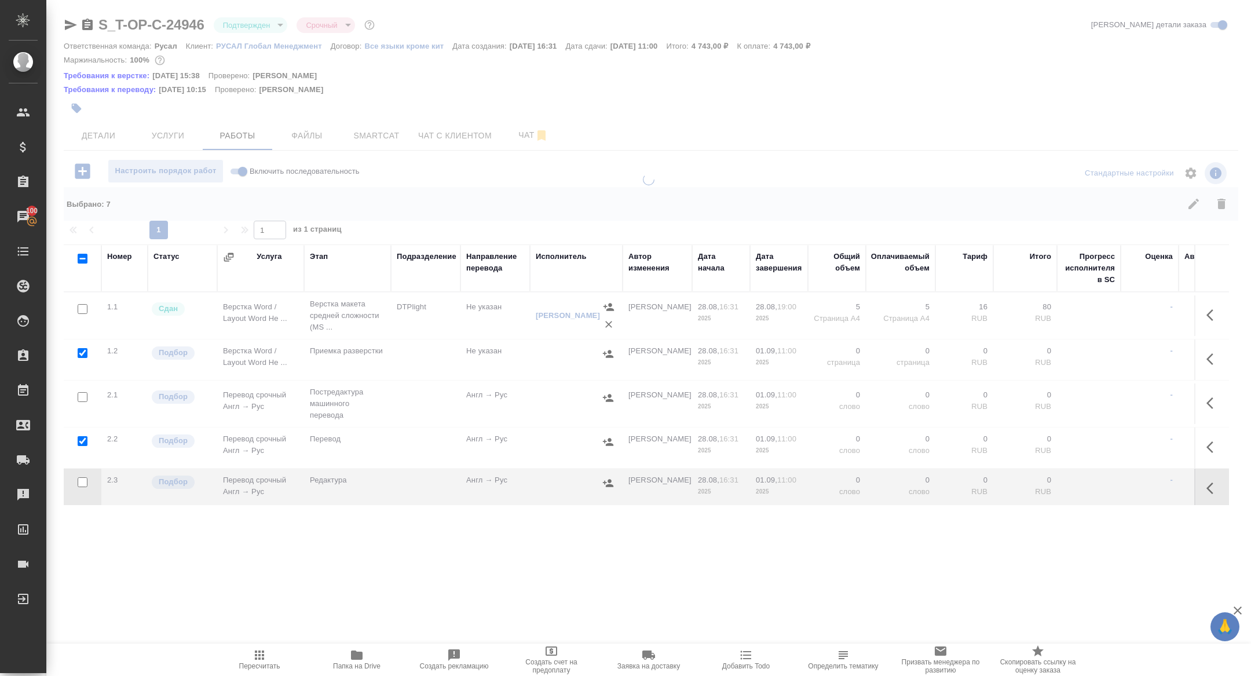
click at [1209, 404] on icon "button" at bounding box center [1213, 403] width 14 height 14
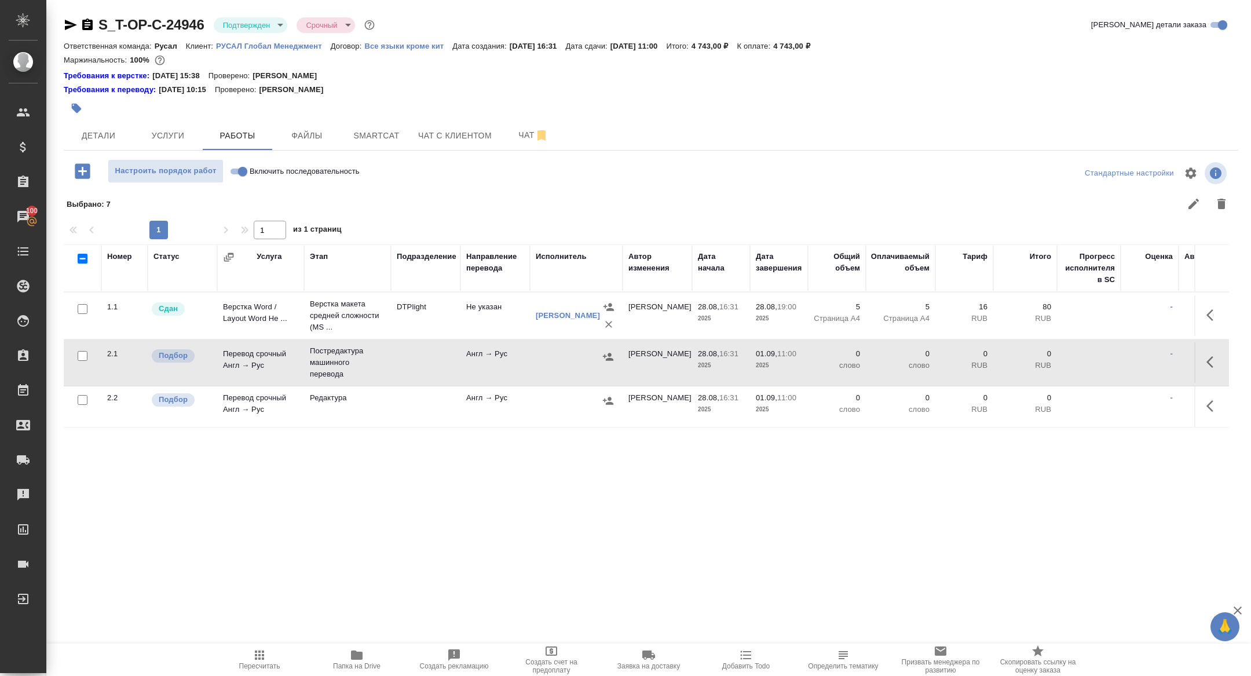
click at [1211, 360] on icon "button" at bounding box center [1213, 362] width 14 height 14
click at [1128, 360] on icon "button" at bounding box center [1128, 362] width 10 height 10
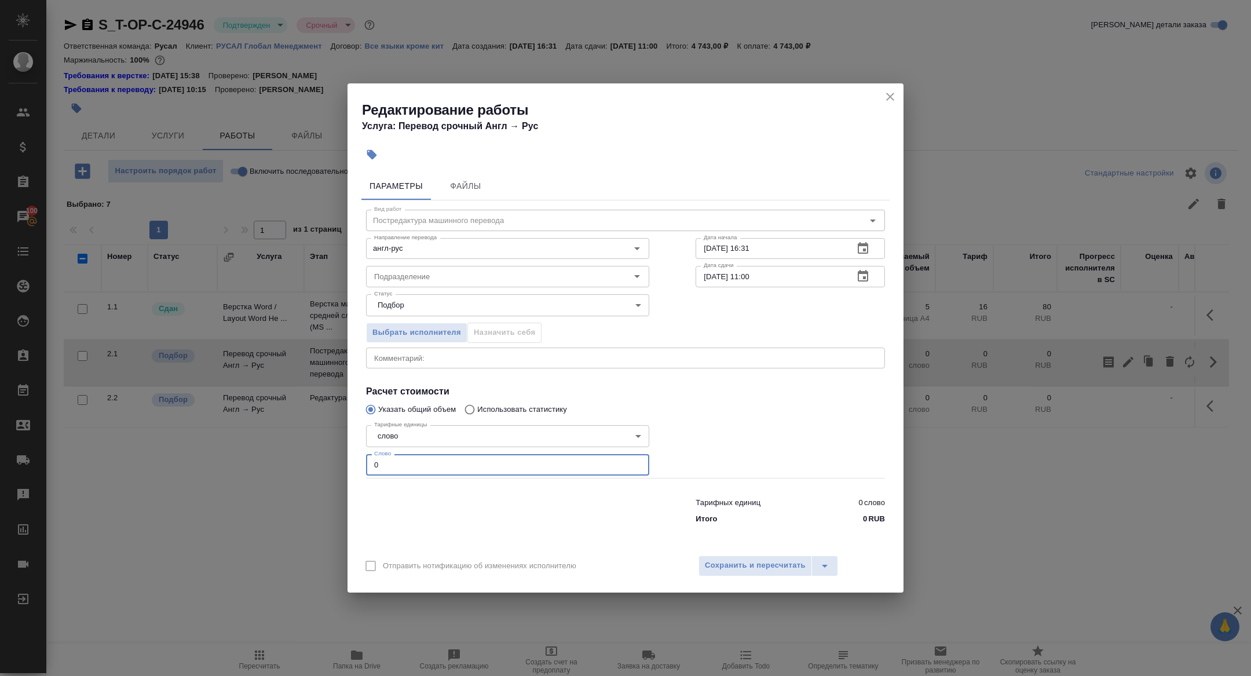
drag, startPoint x: 407, startPoint y: 459, endPoint x: 428, endPoint y: 471, distance: 24.1
click at [428, 471] on input "0" at bounding box center [507, 464] width 283 height 21
type input "1380"
click at [867, 276] on icon "button" at bounding box center [862, 276] width 10 height 12
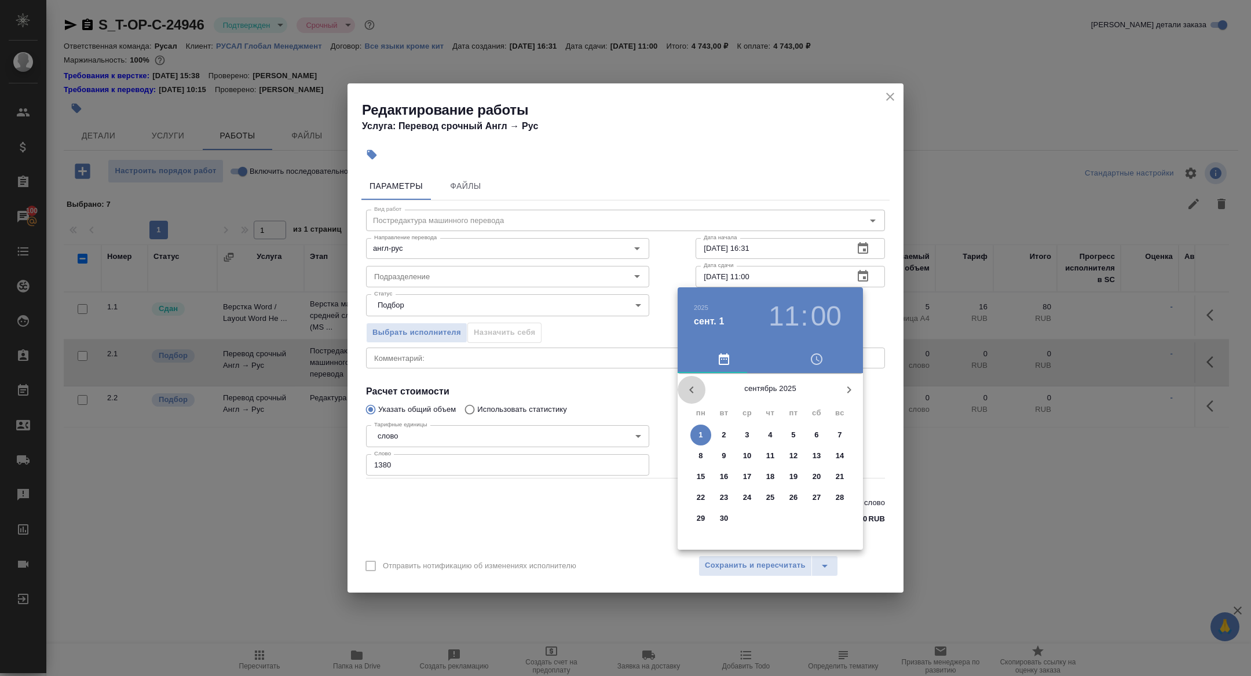
click at [692, 385] on icon "button" at bounding box center [691, 390] width 14 height 14
click at [812, 521] on p "30" at bounding box center [816, 518] width 9 height 12
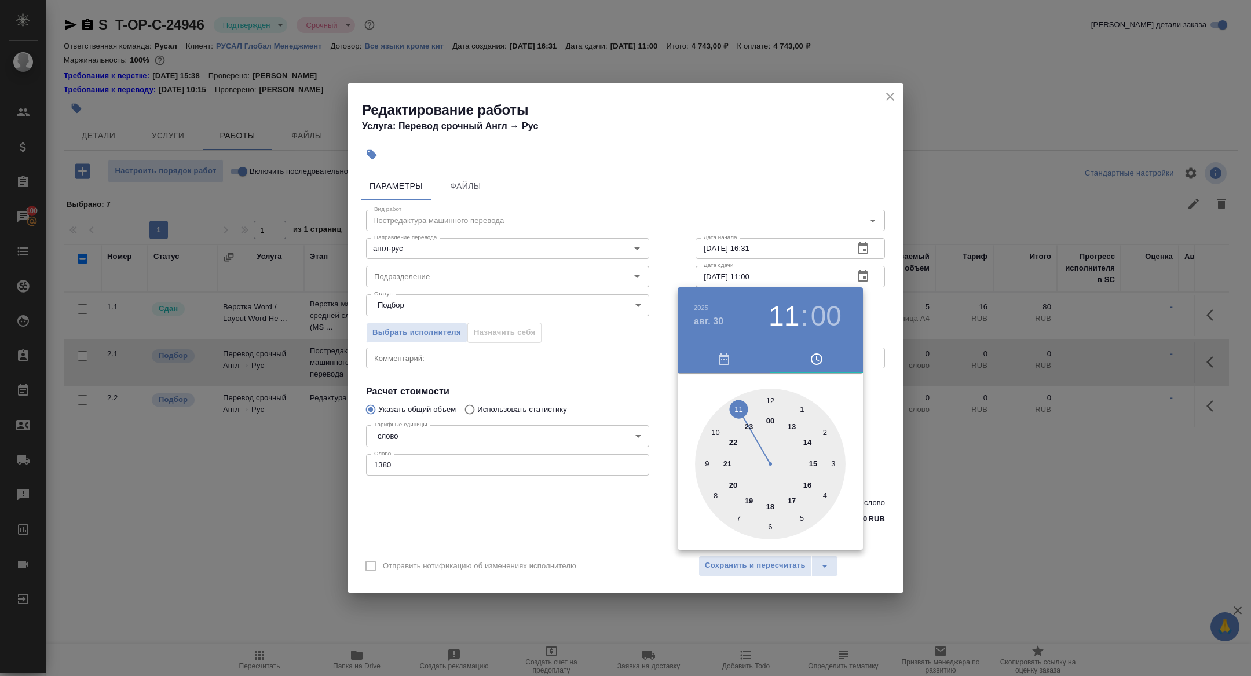
click at [716, 434] on div at bounding box center [770, 463] width 151 height 151
type input "30.08.2025 10:00"
click at [537, 384] on div at bounding box center [625, 338] width 1251 height 676
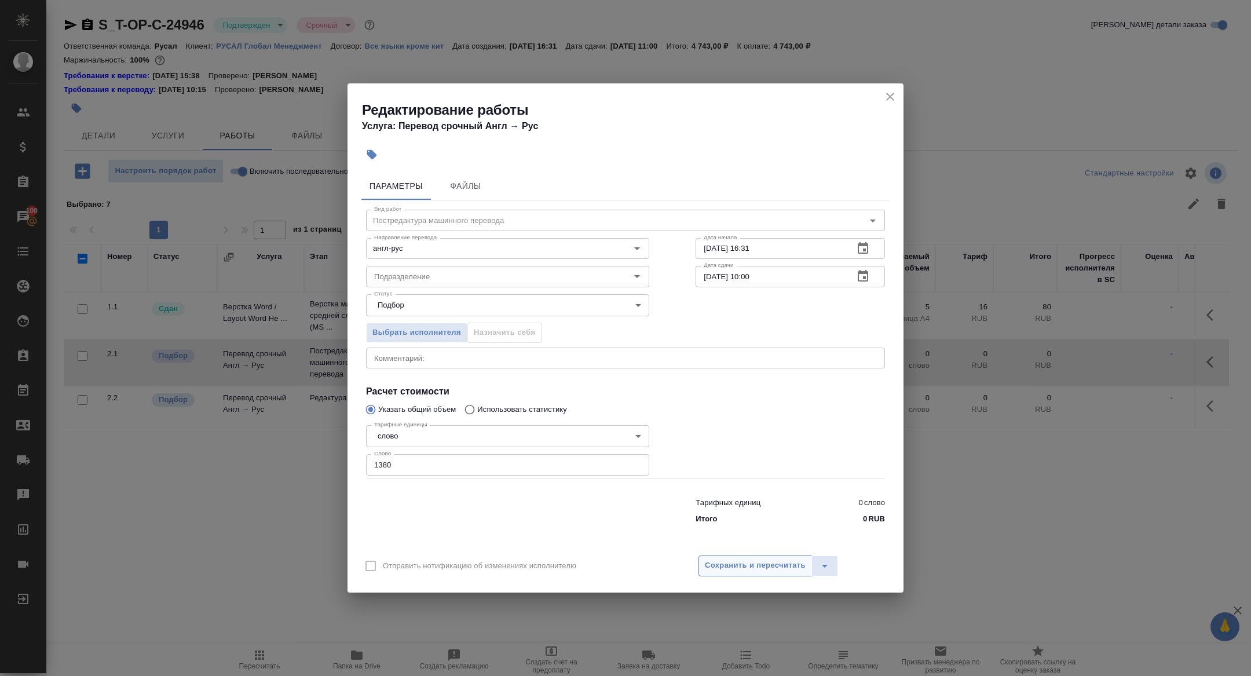
click at [718, 562] on span "Сохранить и пересчитать" at bounding box center [755, 565] width 101 height 13
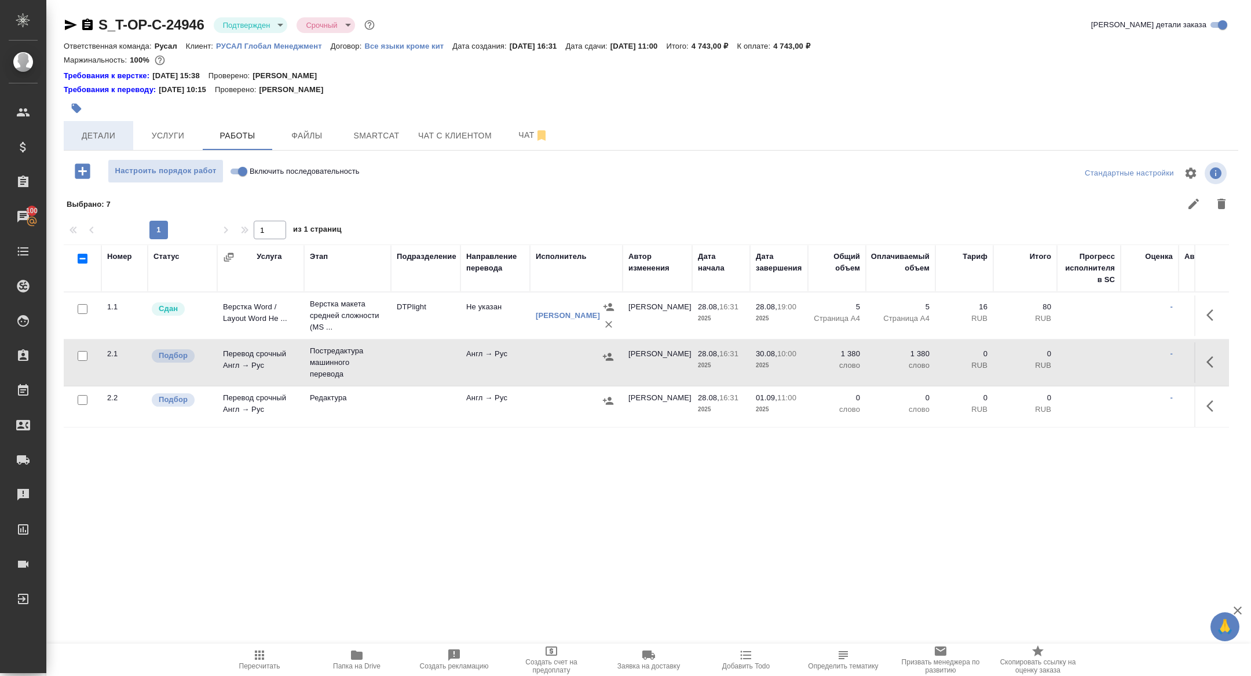
click at [86, 137] on span "Детали" at bounding box center [99, 136] width 56 height 14
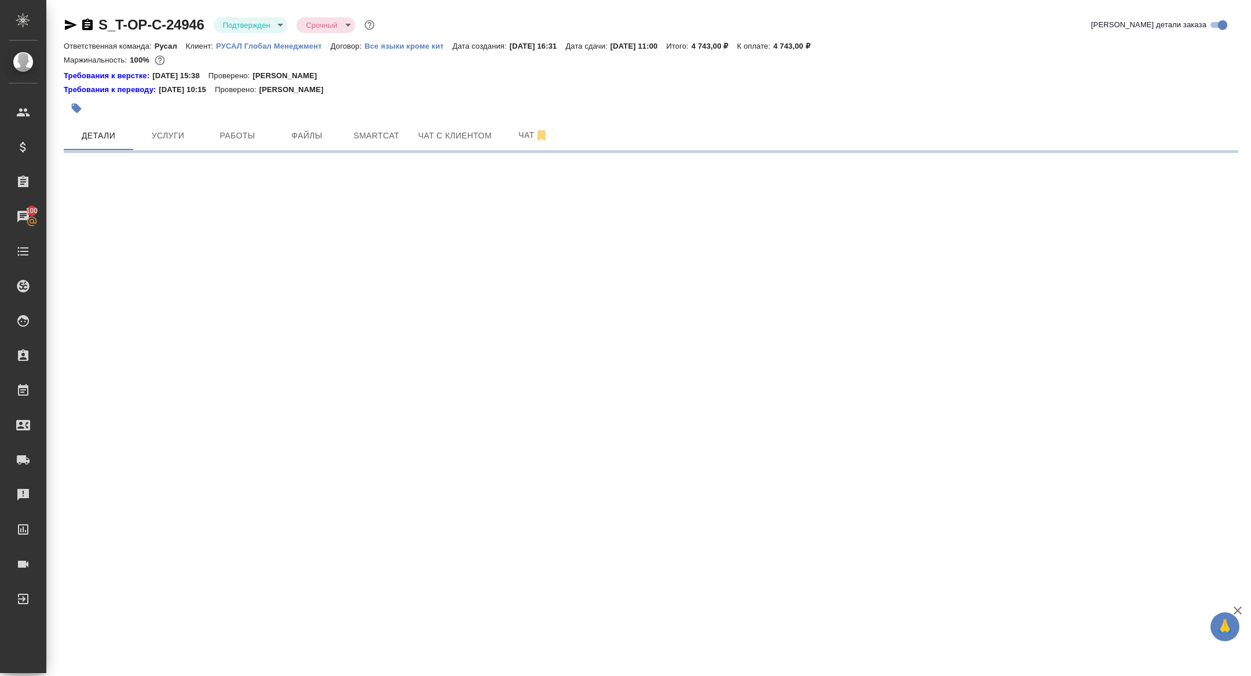
select select "RU"
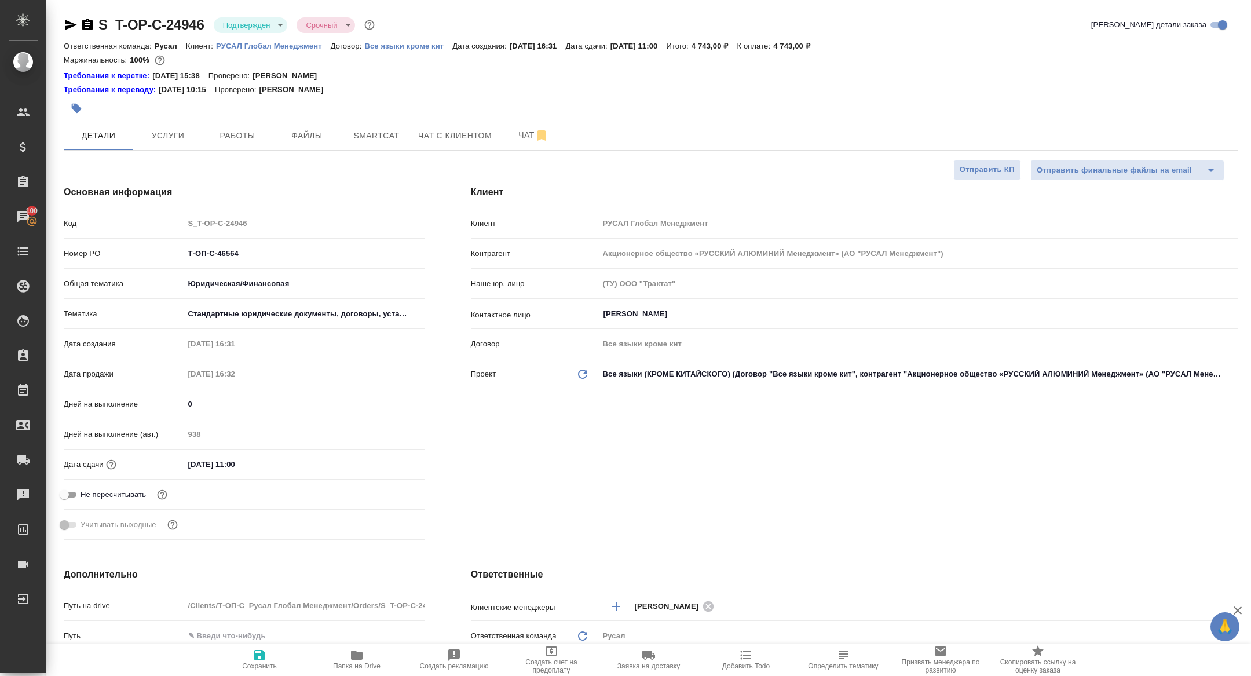
type textarea "x"
click at [234, 122] on button "Работы" at bounding box center [237, 135] width 69 height 29
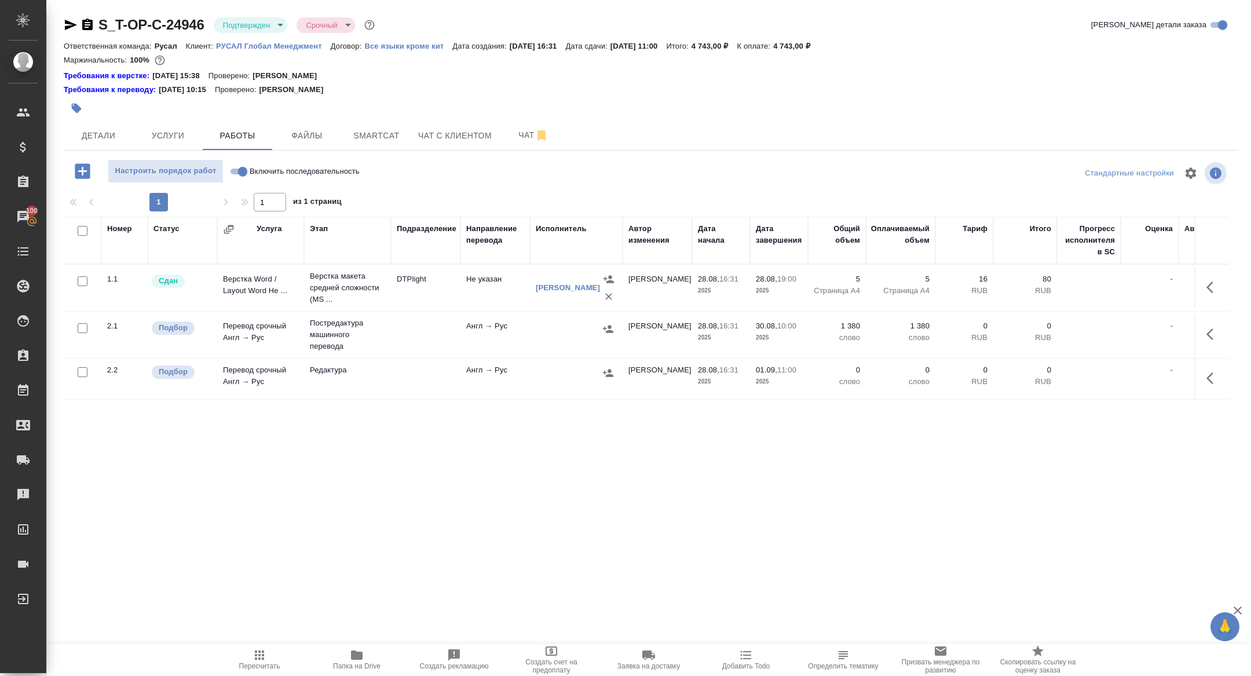
click at [238, 329] on td "Перевод срочный Англ → Рус" at bounding box center [260, 334] width 87 height 41
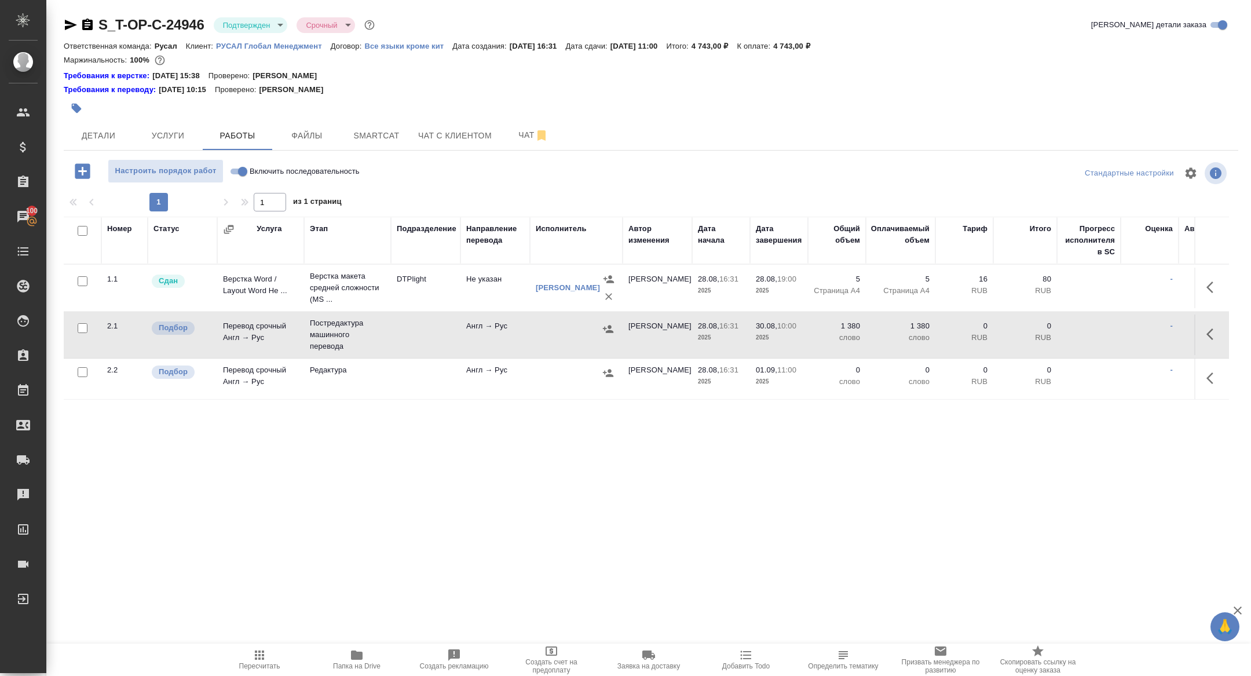
click at [238, 329] on td "Перевод срочный Англ → Рус" at bounding box center [260, 334] width 87 height 41
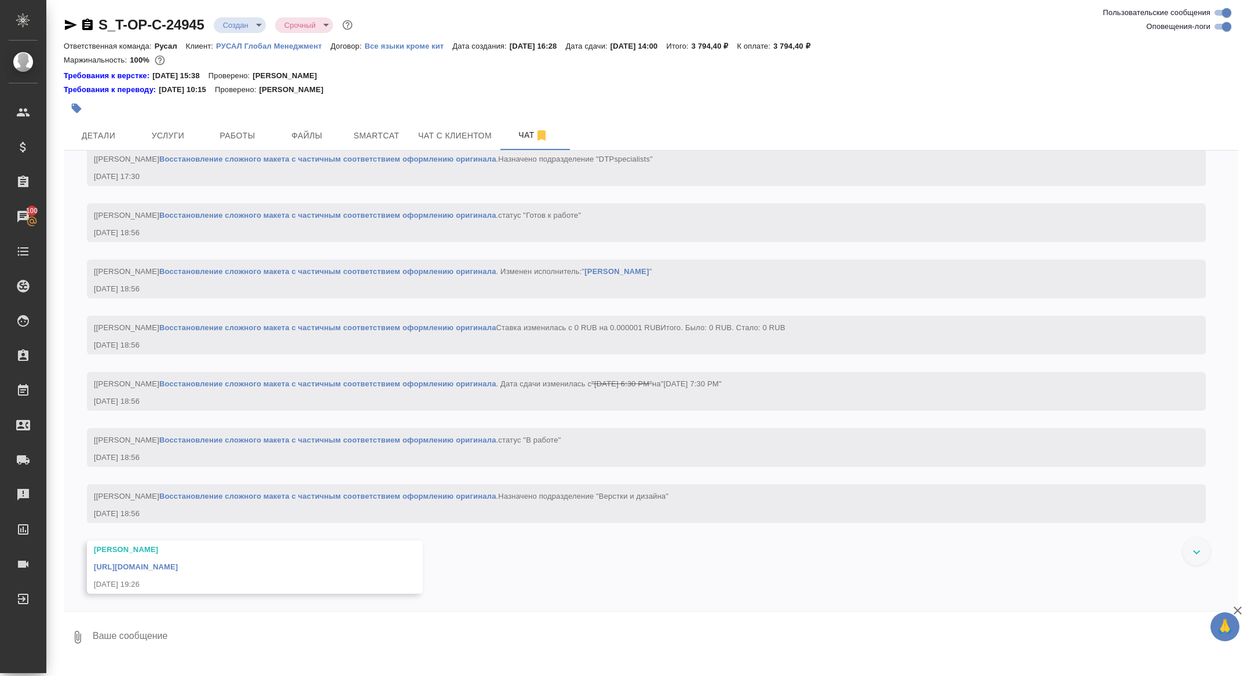
scroll to position [1548, 0]
click at [211, 572] on div "[URL][DOMAIN_NAME]" at bounding box center [238, 565] width 288 height 14
click at [211, 571] on div "[URL][DOMAIN_NAME]" at bounding box center [238, 565] width 288 height 14
click at [178, 567] on link "[URL][DOMAIN_NAME]" at bounding box center [136, 566] width 84 height 9
click at [133, 129] on button "Детали" at bounding box center [98, 135] width 69 height 29
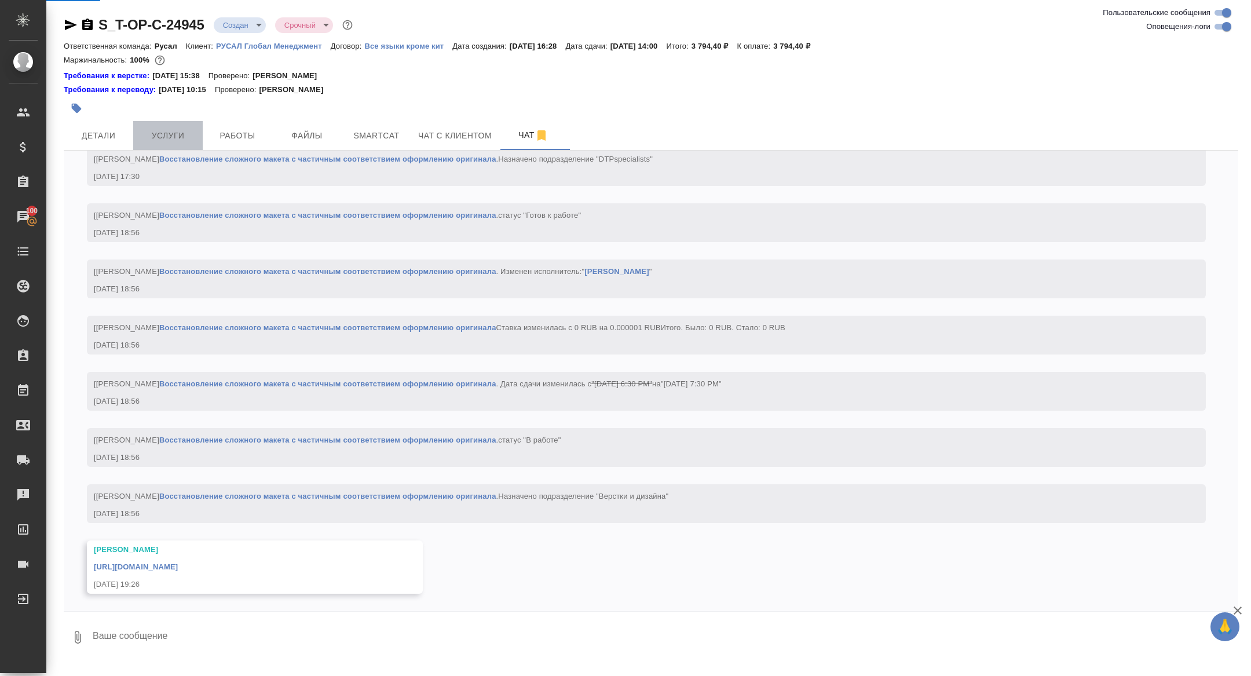
click at [173, 138] on span "Услуги" at bounding box center [168, 136] width 56 height 14
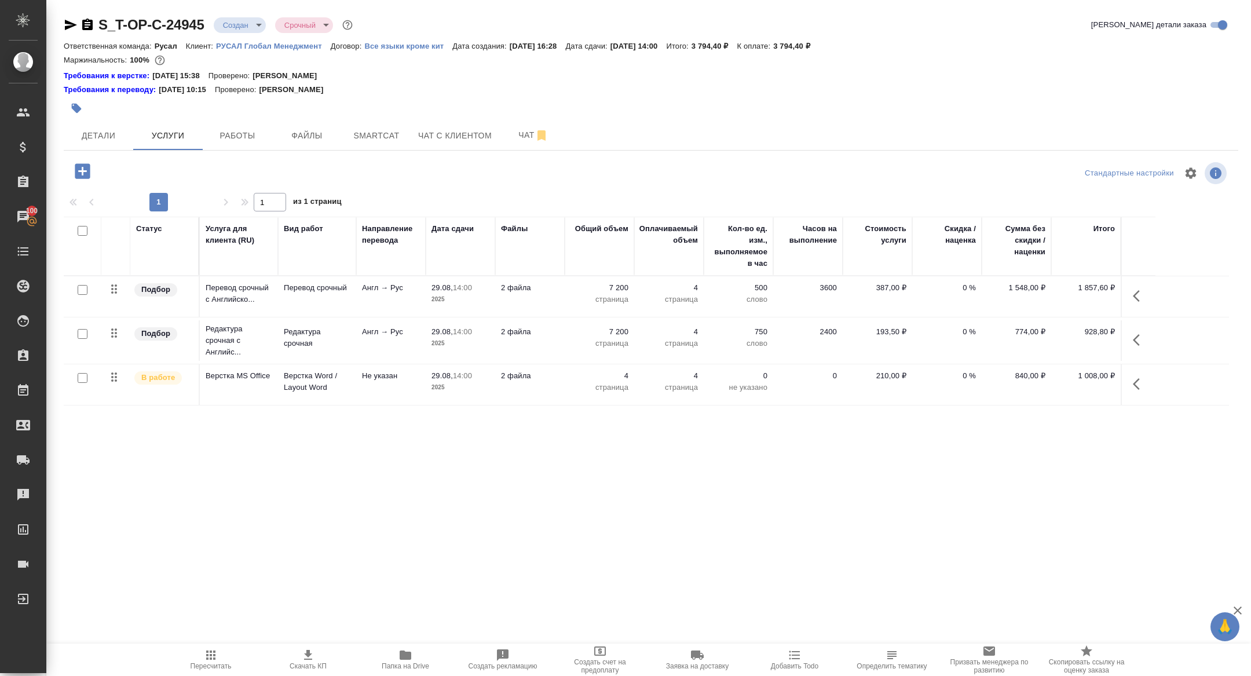
click at [89, 17] on div "S_T-OP-C-24945 Создан new Срочный urgent" at bounding box center [209, 25] width 291 height 19
click at [89, 30] on icon "button" at bounding box center [87, 25] width 10 height 12
click at [226, 113] on div at bounding box center [455, 108] width 783 height 25
click at [242, 151] on div "S_T-OP-C-24945 Создан new Срочный urgent Кратко детали заказа Ответственная ком…" at bounding box center [650, 247] width 1187 height 495
click at [232, 143] on button "Работы" at bounding box center [237, 135] width 69 height 29
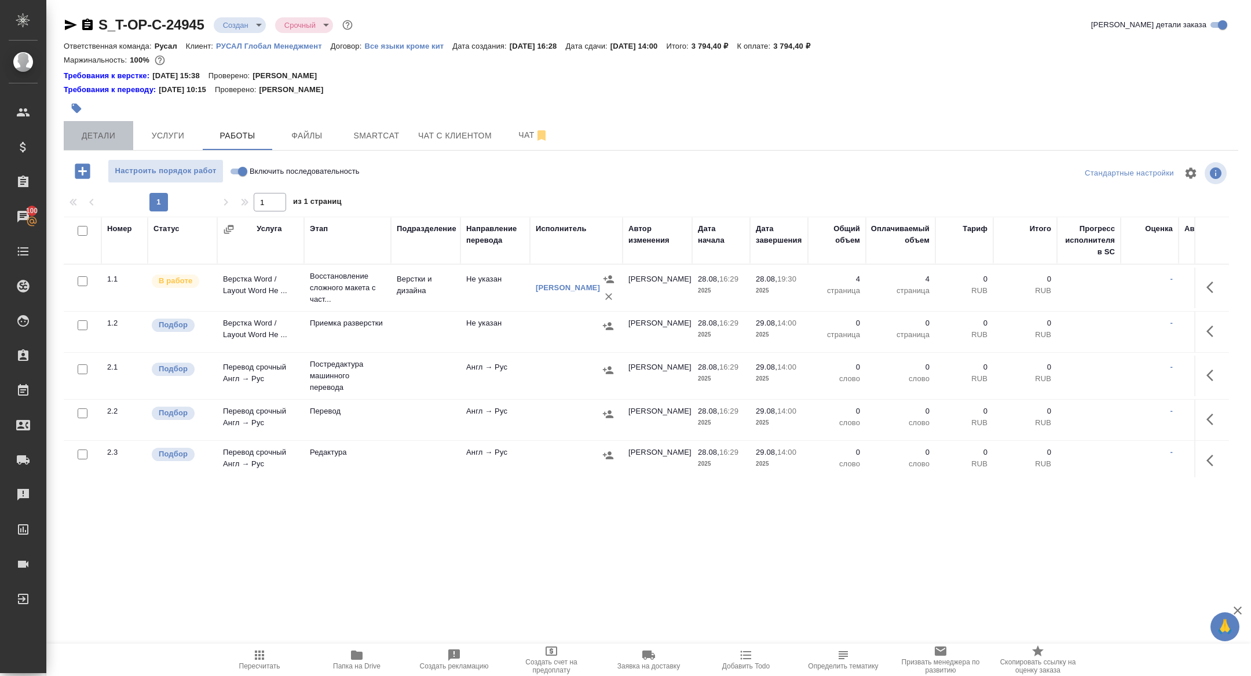
click at [93, 133] on span "Детали" at bounding box center [99, 136] width 56 height 14
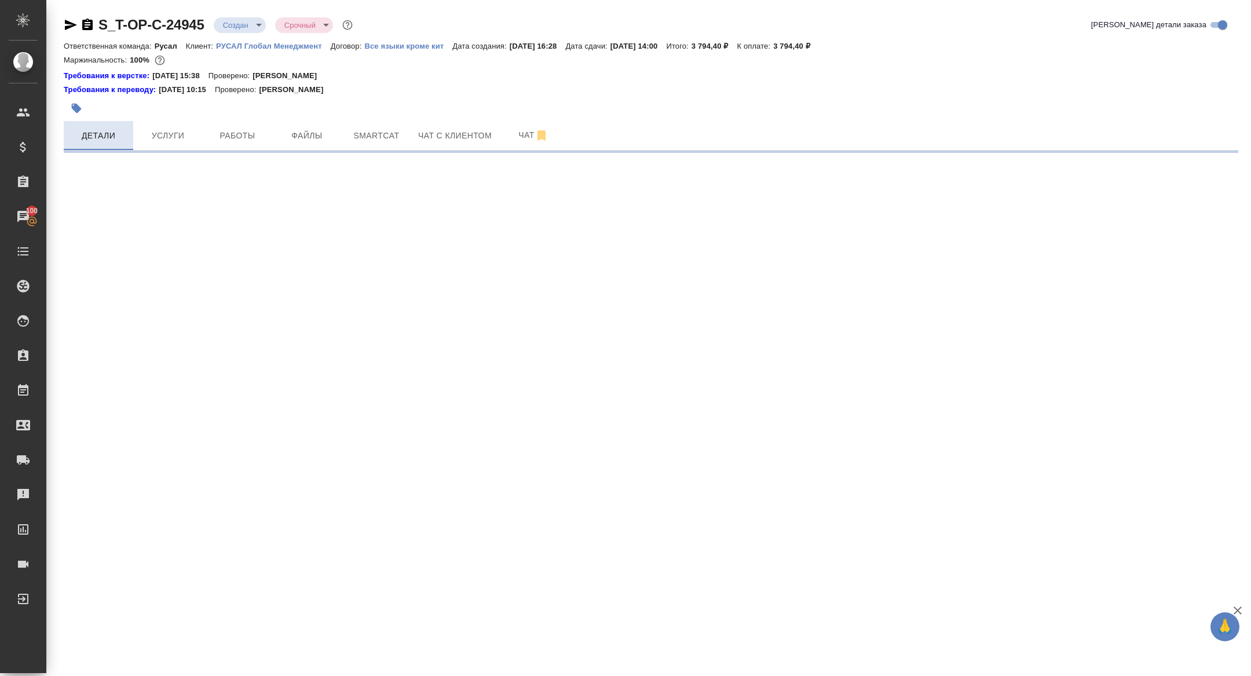
select select "RU"
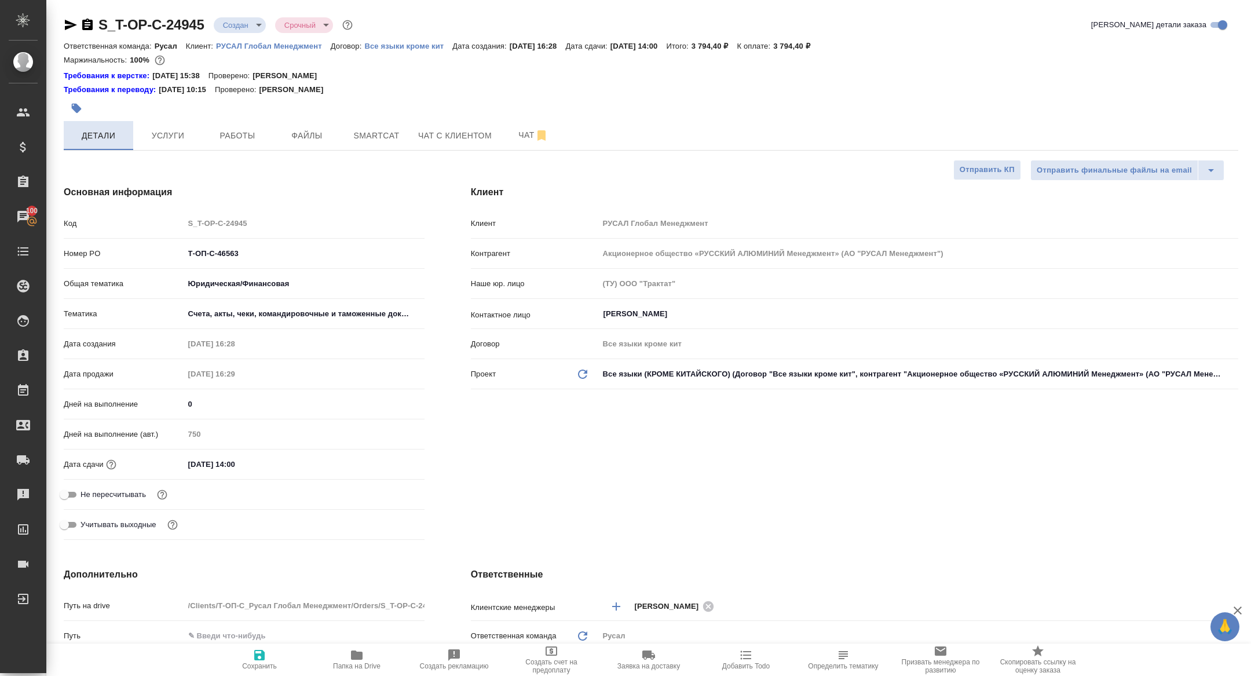
type textarea "x"
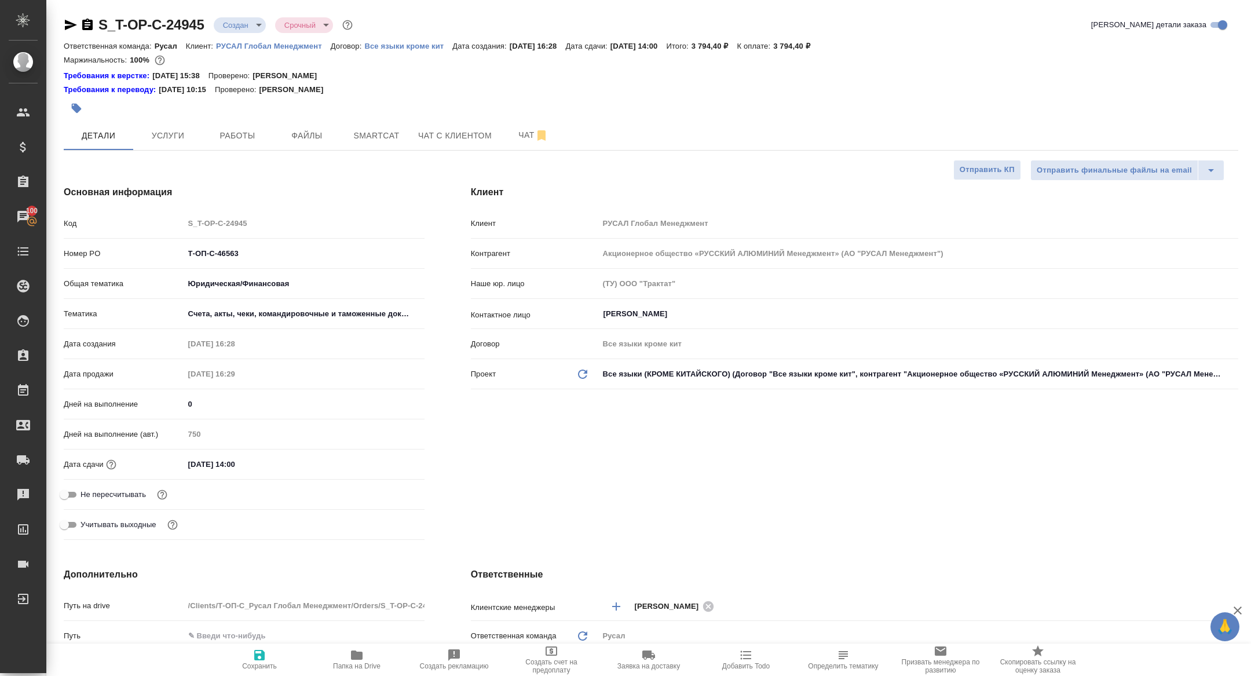
type textarea "x"
click at [529, 141] on span "Чат" at bounding box center [533, 135] width 56 height 14
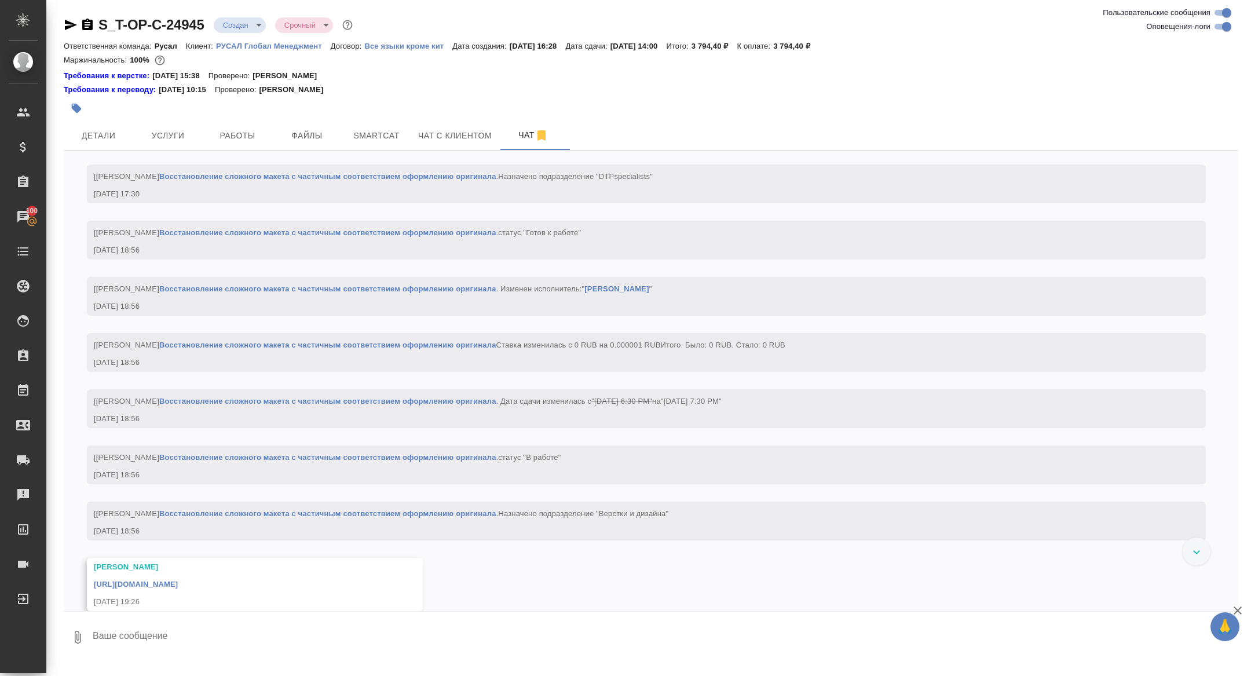
scroll to position [1548, 0]
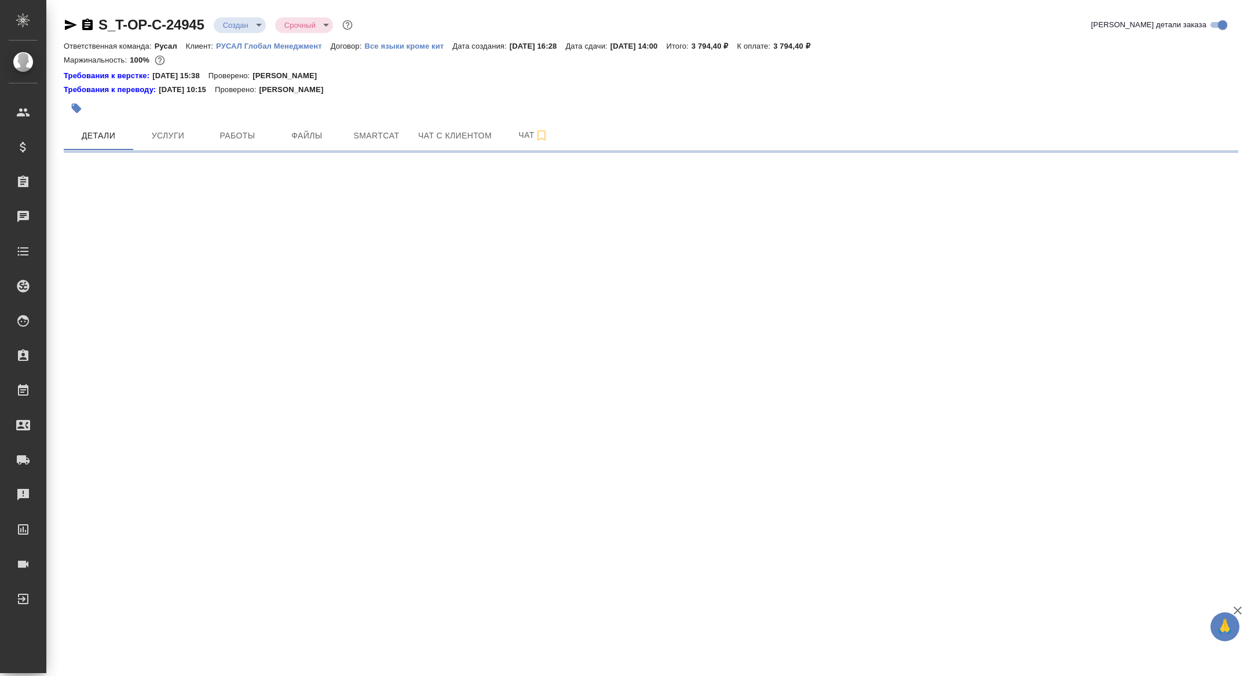
select select "RU"
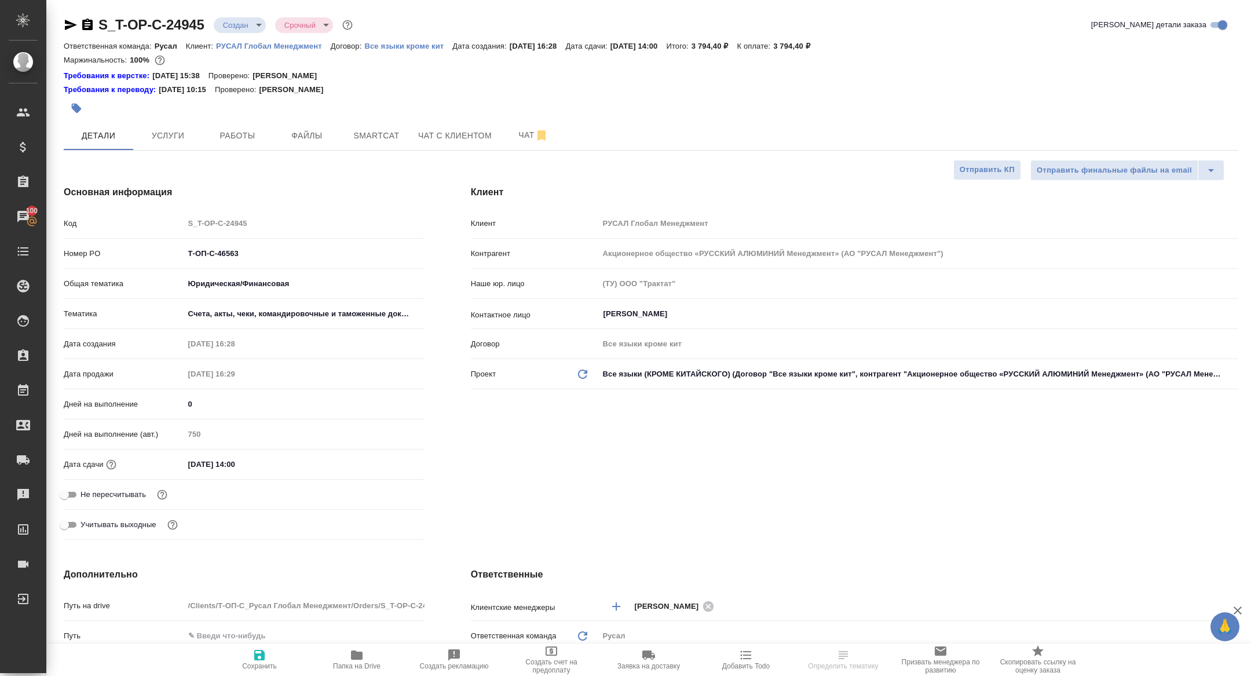
select select "RU"
type textarea "x"
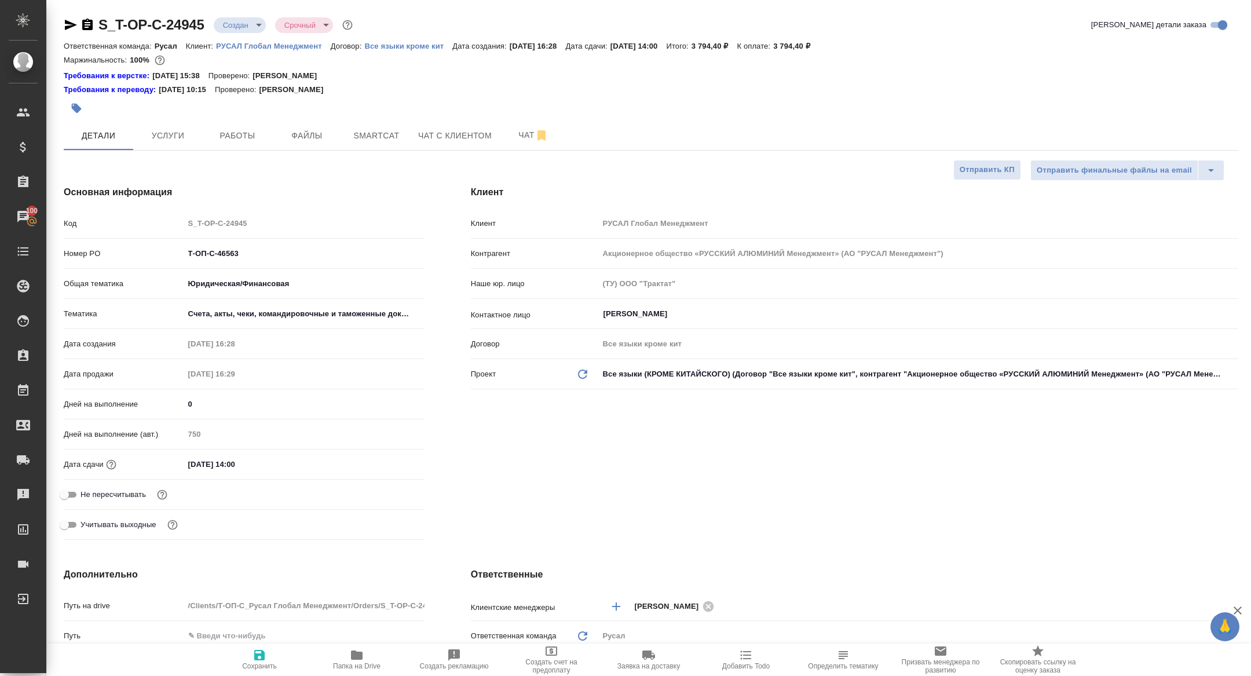
type textarea "x"
click at [244, 137] on span "Работы" at bounding box center [238, 136] width 56 height 14
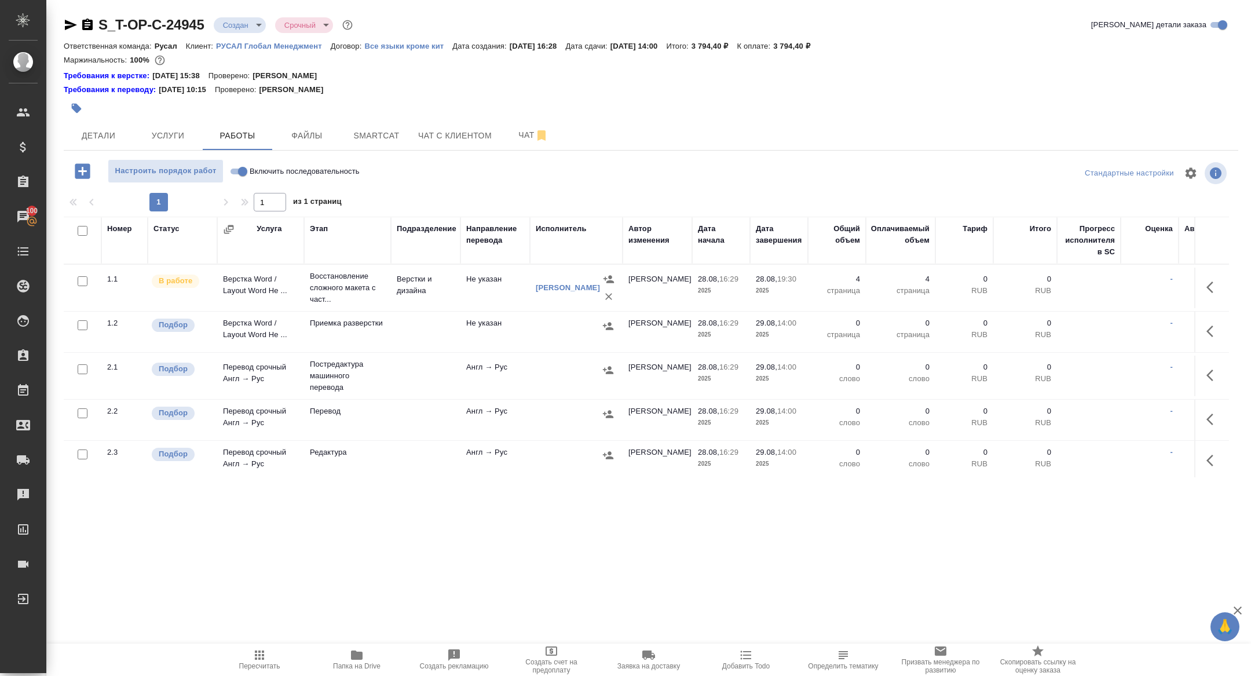
click at [86, 232] on input "checkbox" at bounding box center [83, 231] width 10 height 10
checkbox input "true"
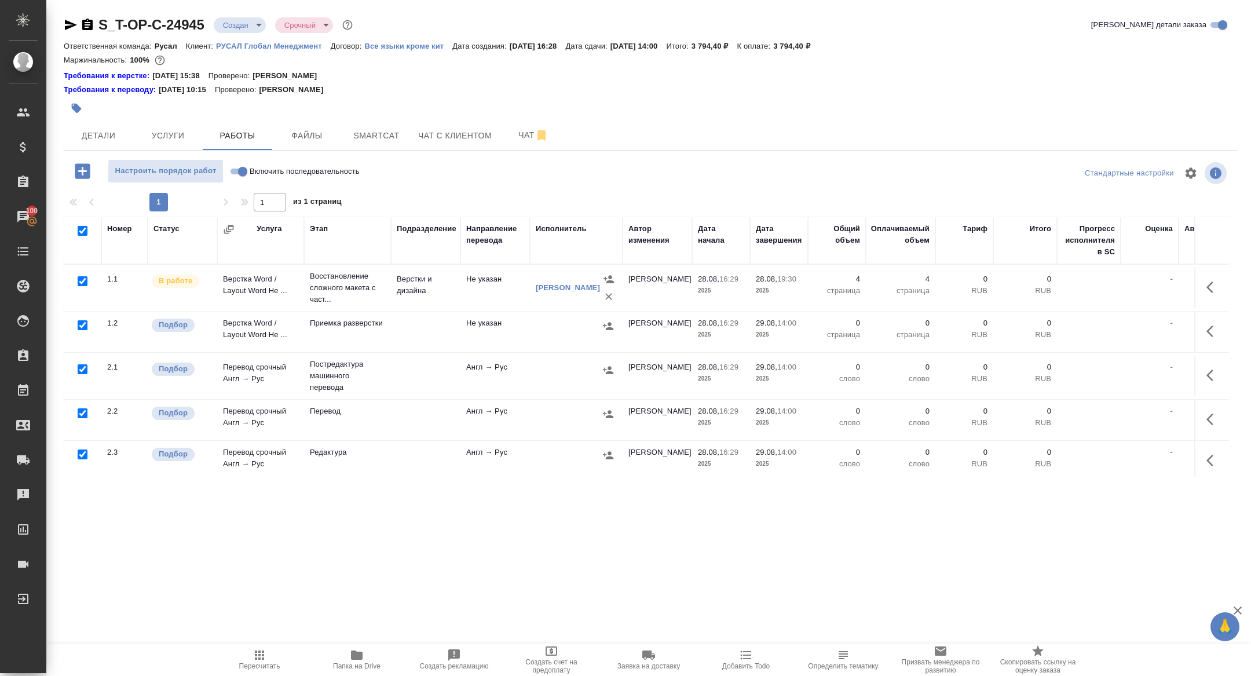
checkbox input "true"
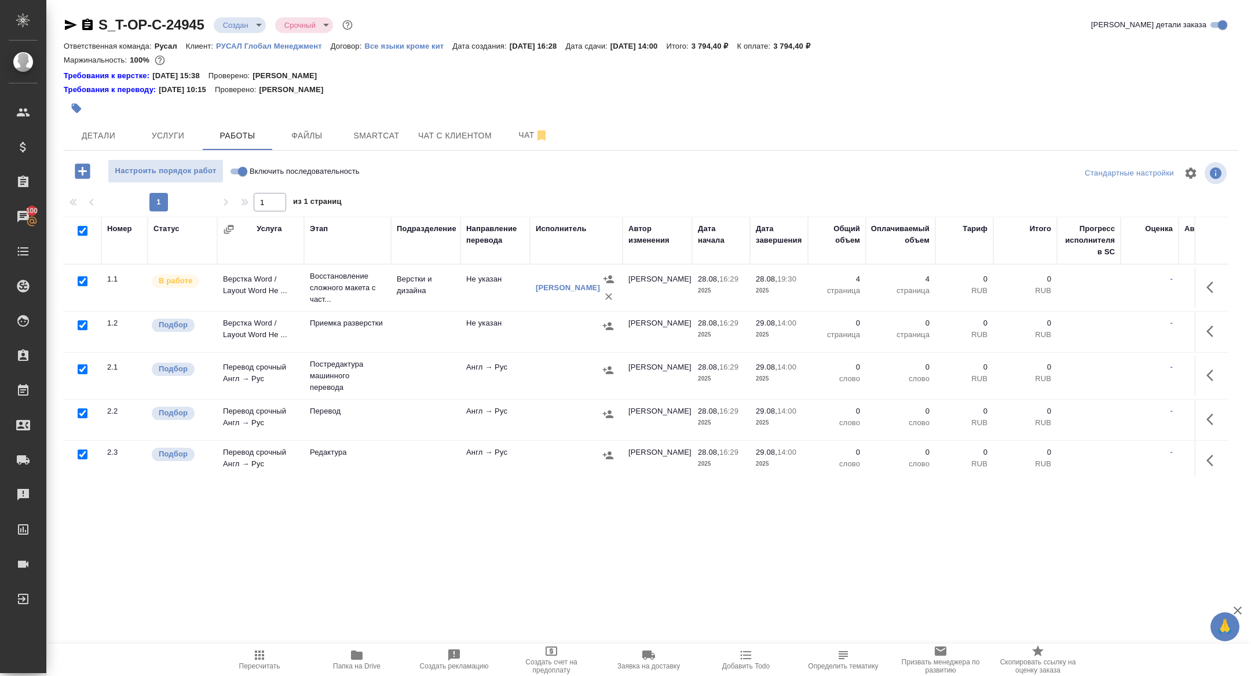
checkbox input "true"
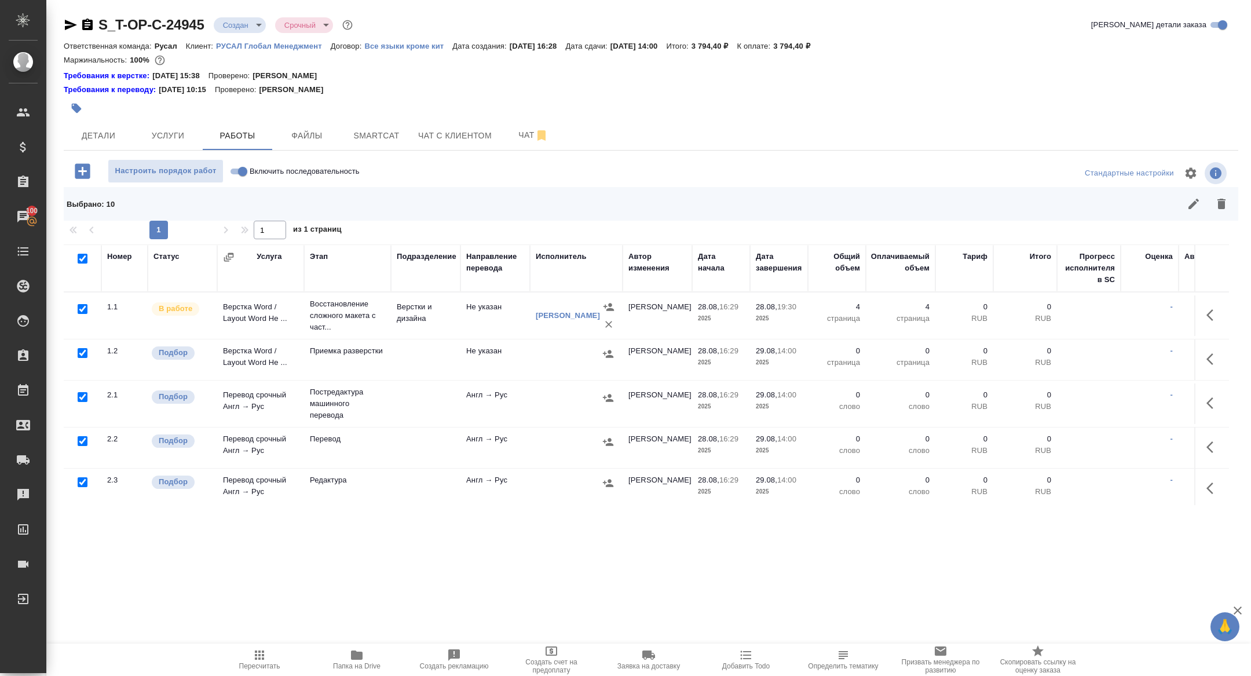
click at [82, 307] on input "checkbox" at bounding box center [83, 309] width 10 height 10
checkbox input "false"
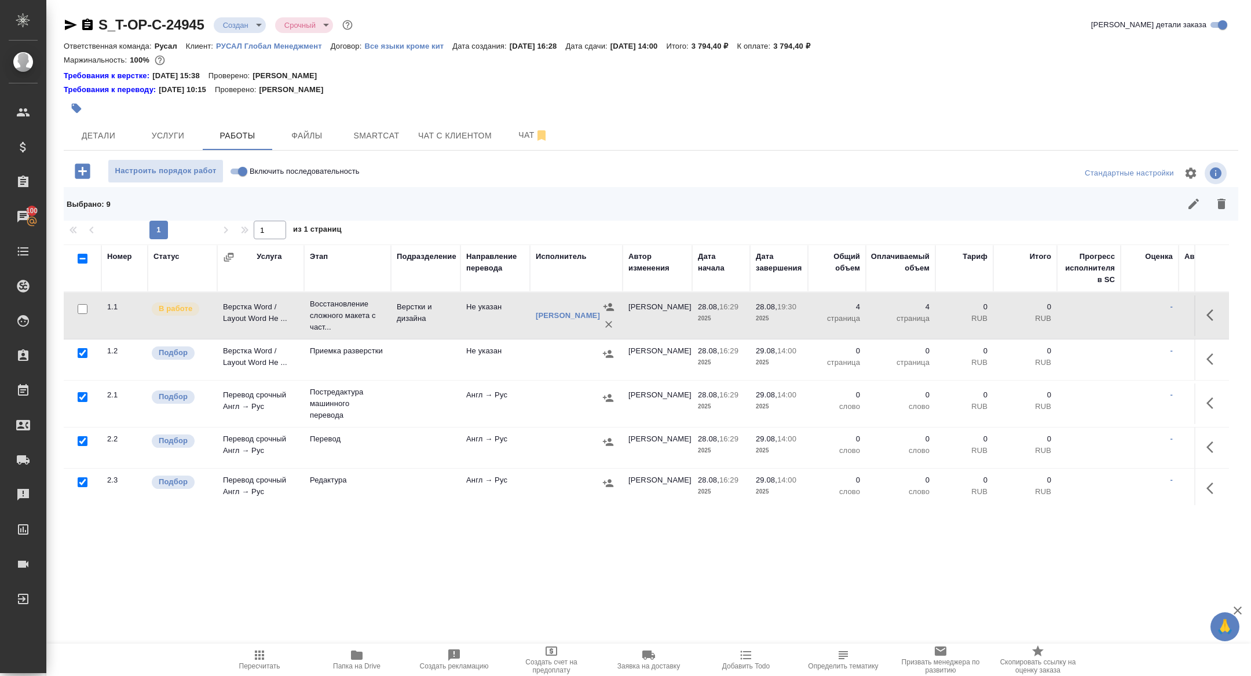
click at [80, 395] on input "checkbox" at bounding box center [83, 397] width 10 height 10
checkbox input "false"
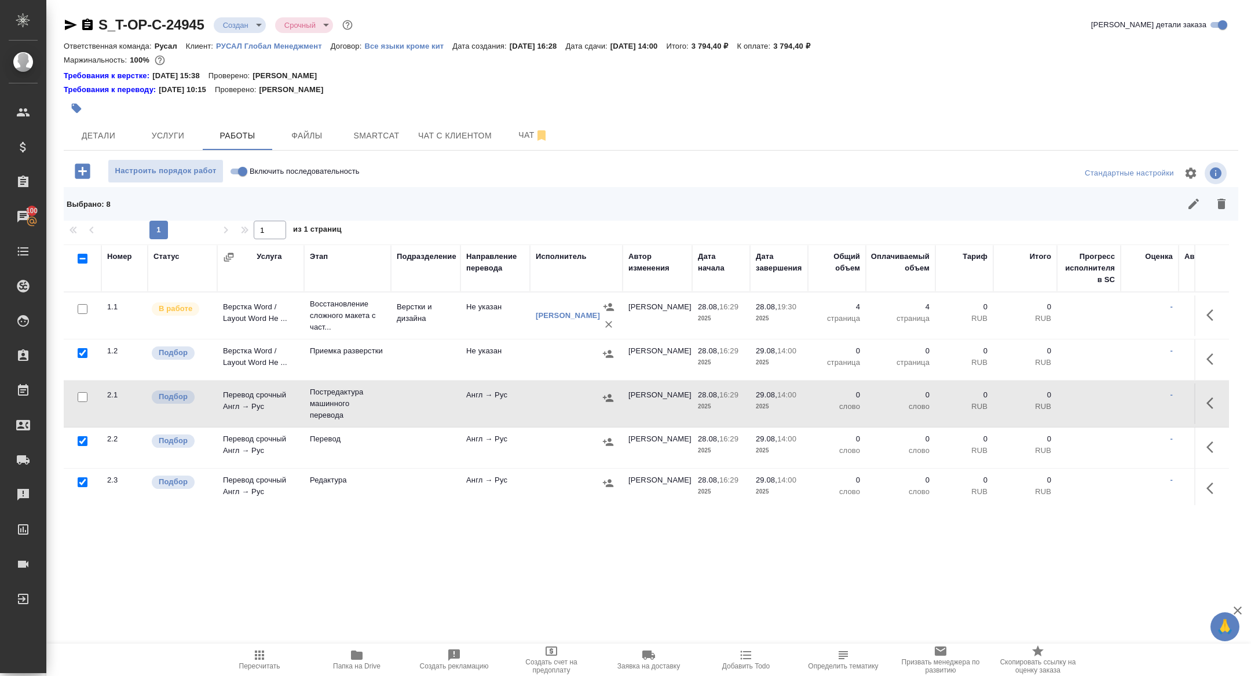
click at [81, 482] on input "checkbox" at bounding box center [83, 482] width 10 height 10
checkbox input "false"
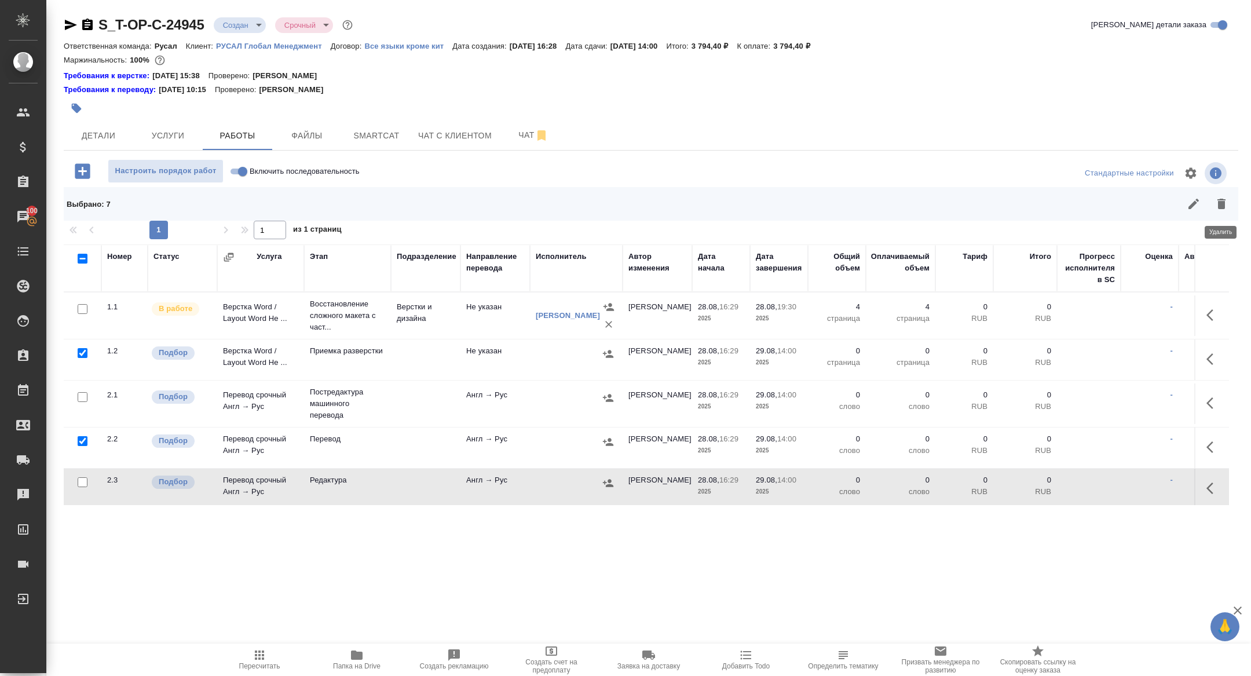
click at [1223, 210] on icon "button" at bounding box center [1221, 204] width 14 height 14
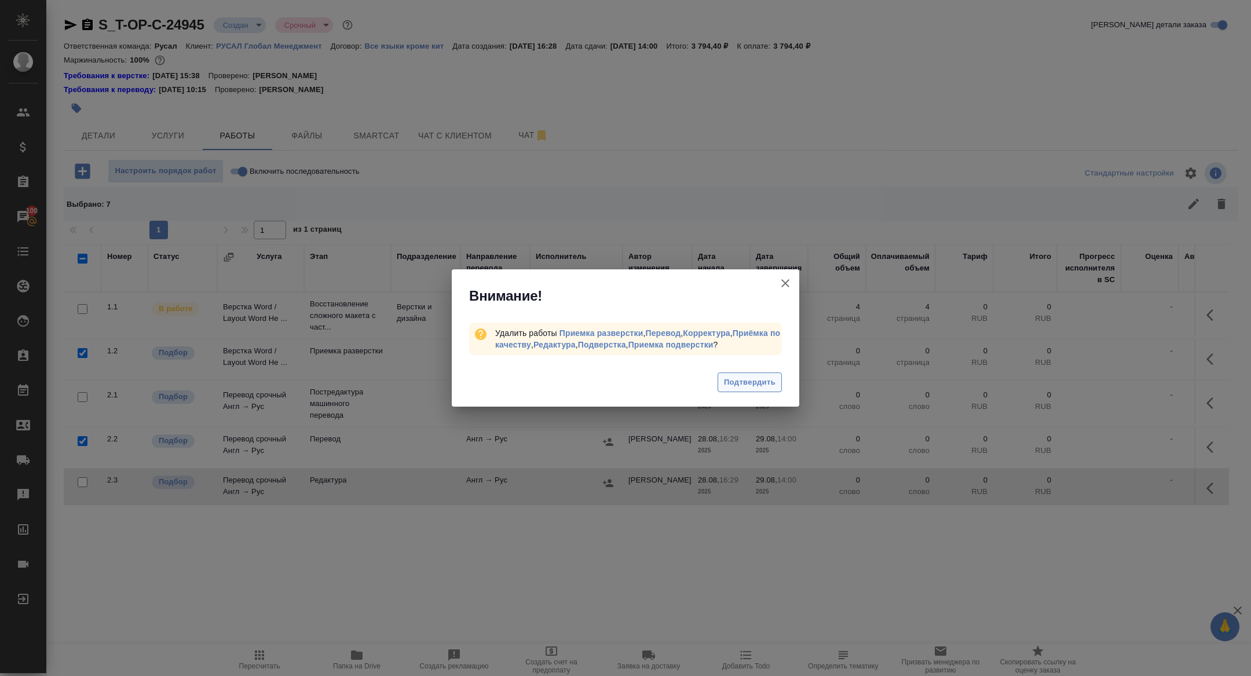
click at [742, 391] on button "Подтвердить" at bounding box center [749, 382] width 64 height 20
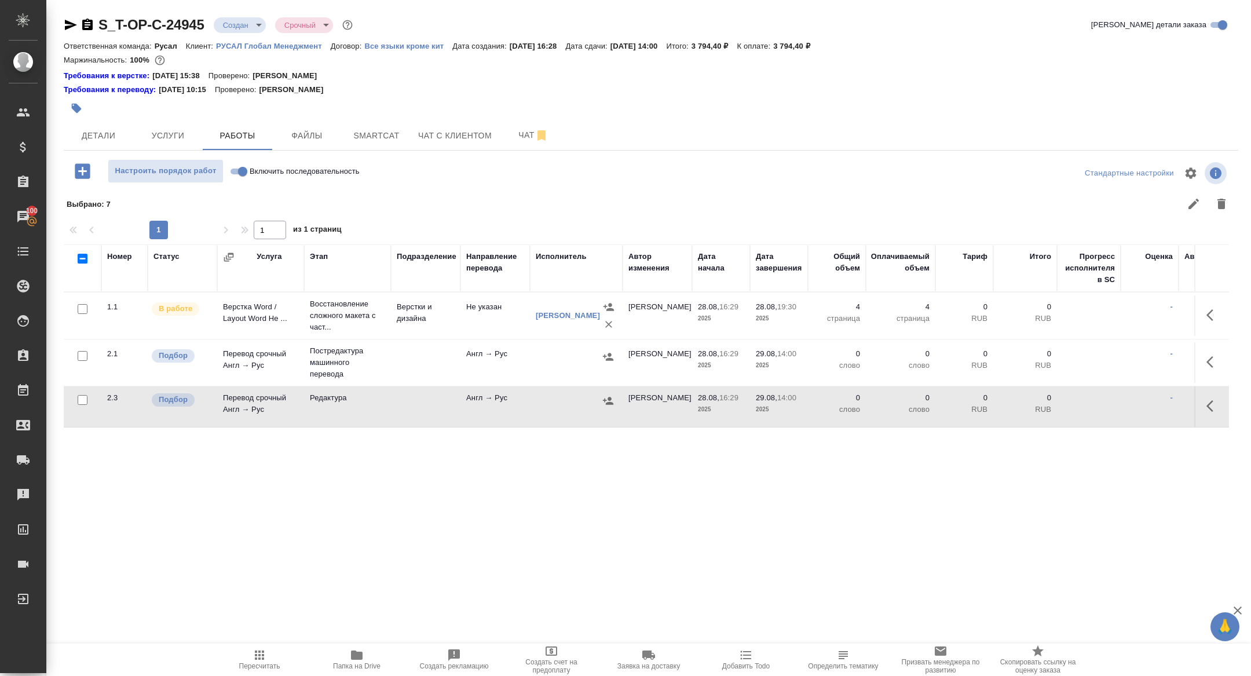
click at [1212, 351] on button "button" at bounding box center [1213, 362] width 28 height 28
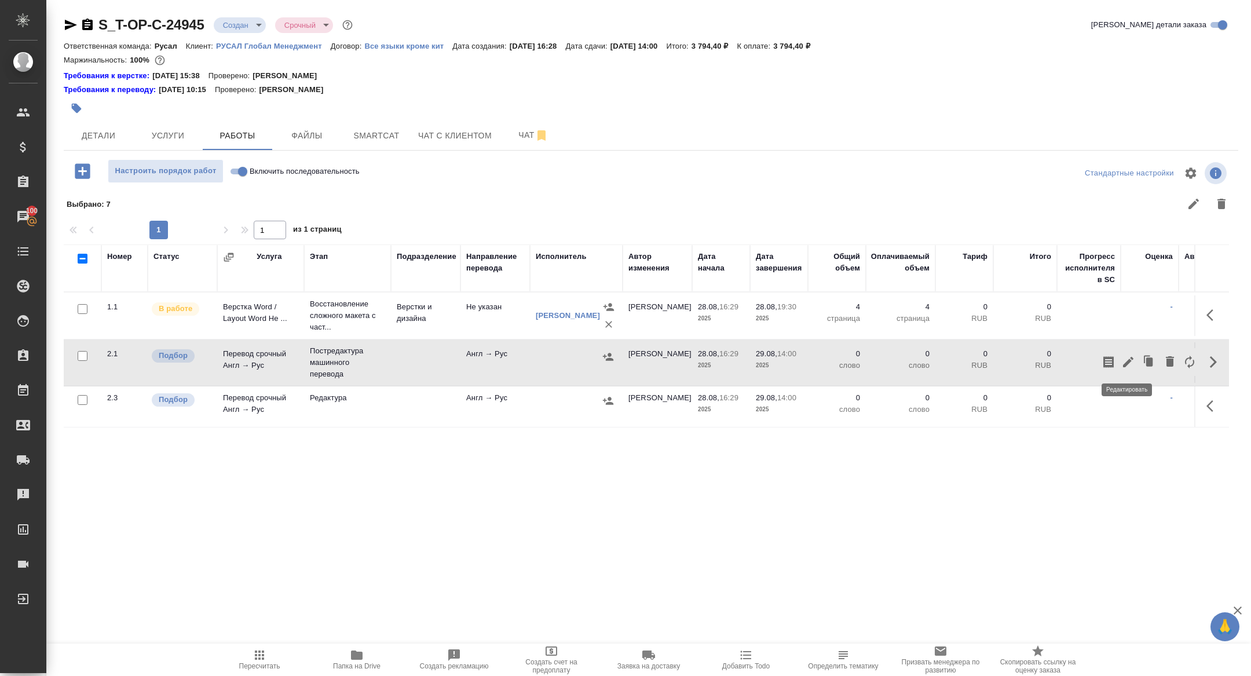
click at [1128, 361] on icon "button" at bounding box center [1128, 362] width 10 height 10
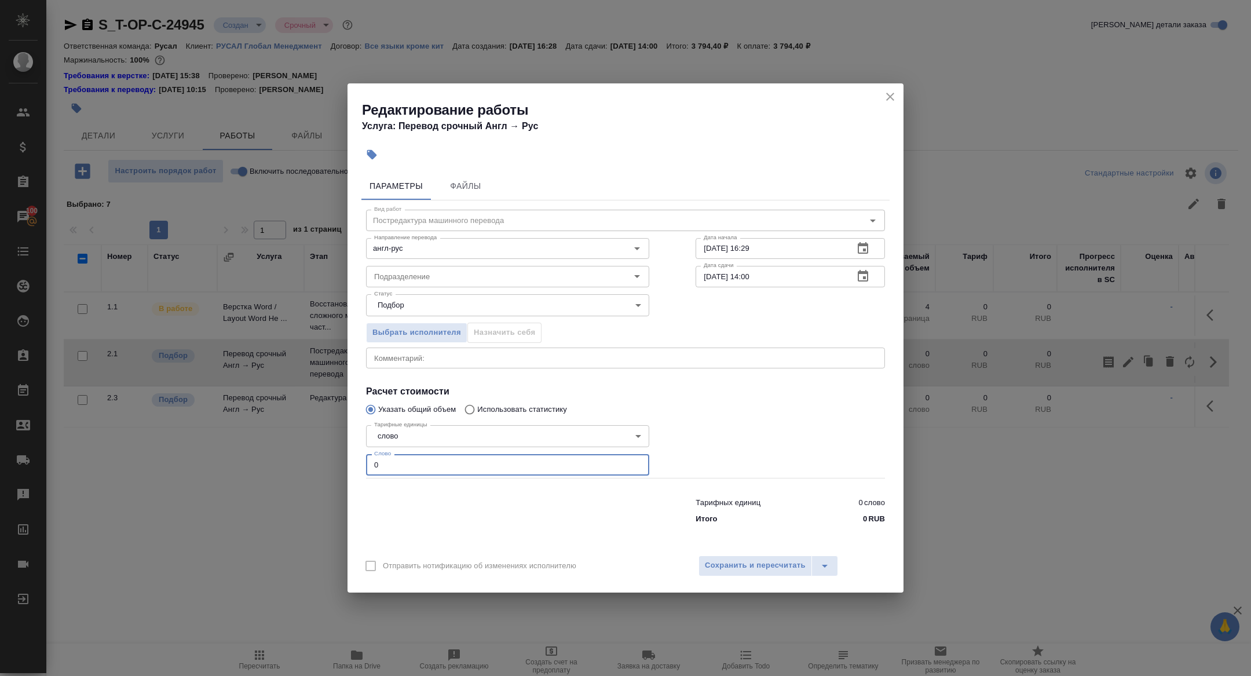
drag, startPoint x: 389, startPoint y: 459, endPoint x: 420, endPoint y: 490, distance: 43.8
click at [420, 490] on div "Вид работ Постредактура машинного перевода Вид работ Направление перевода англ-…" at bounding box center [625, 364] width 528 height 328
type input "433"
click at [745, 571] on span "Сохранить и пересчитать" at bounding box center [755, 565] width 101 height 13
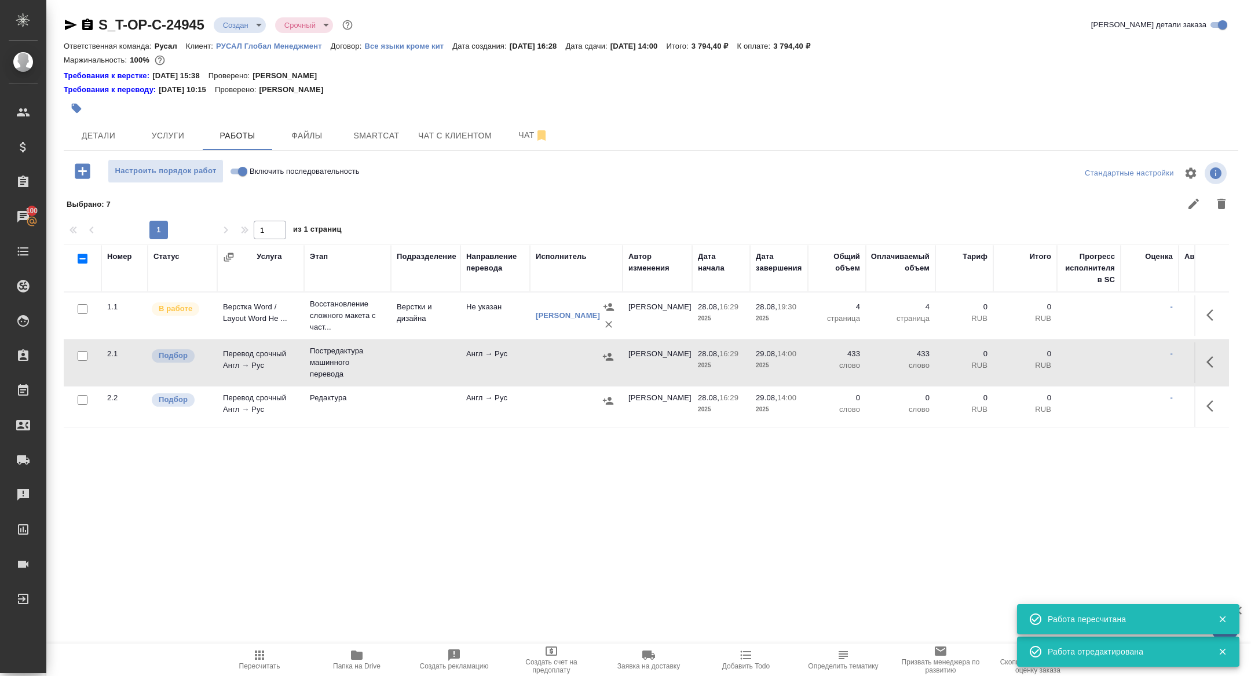
click at [1217, 409] on icon "button" at bounding box center [1213, 406] width 14 height 14
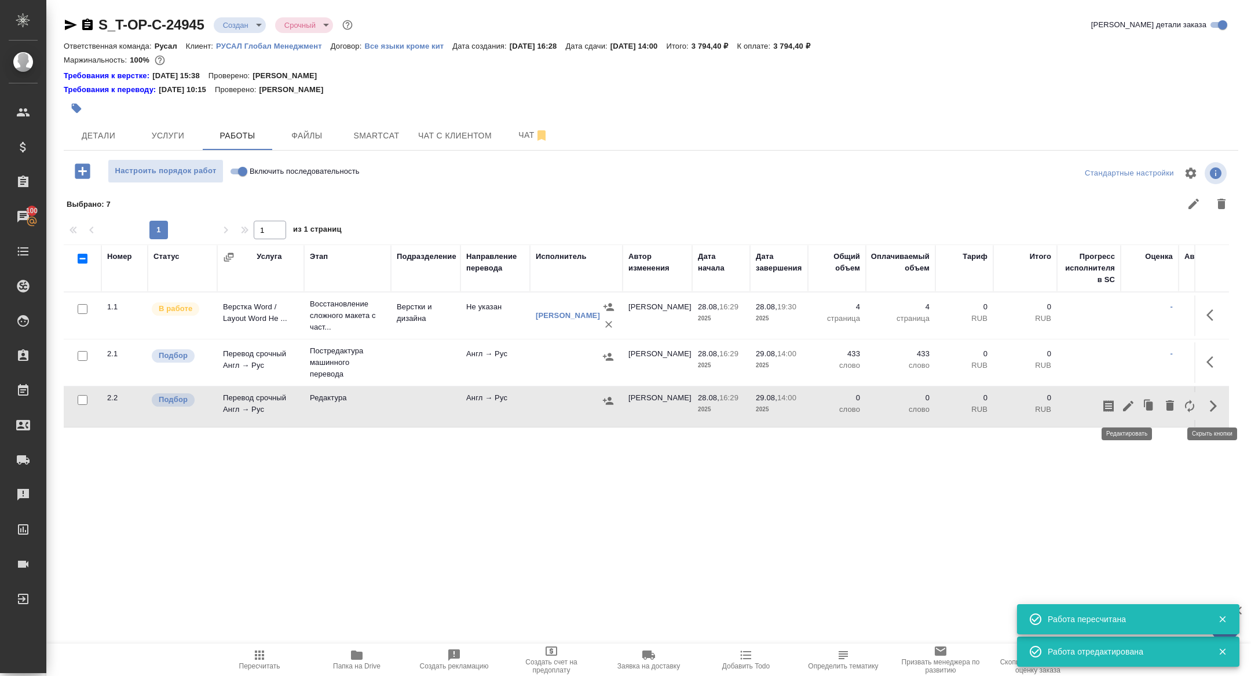
click at [1126, 404] on icon "button" at bounding box center [1128, 406] width 14 height 14
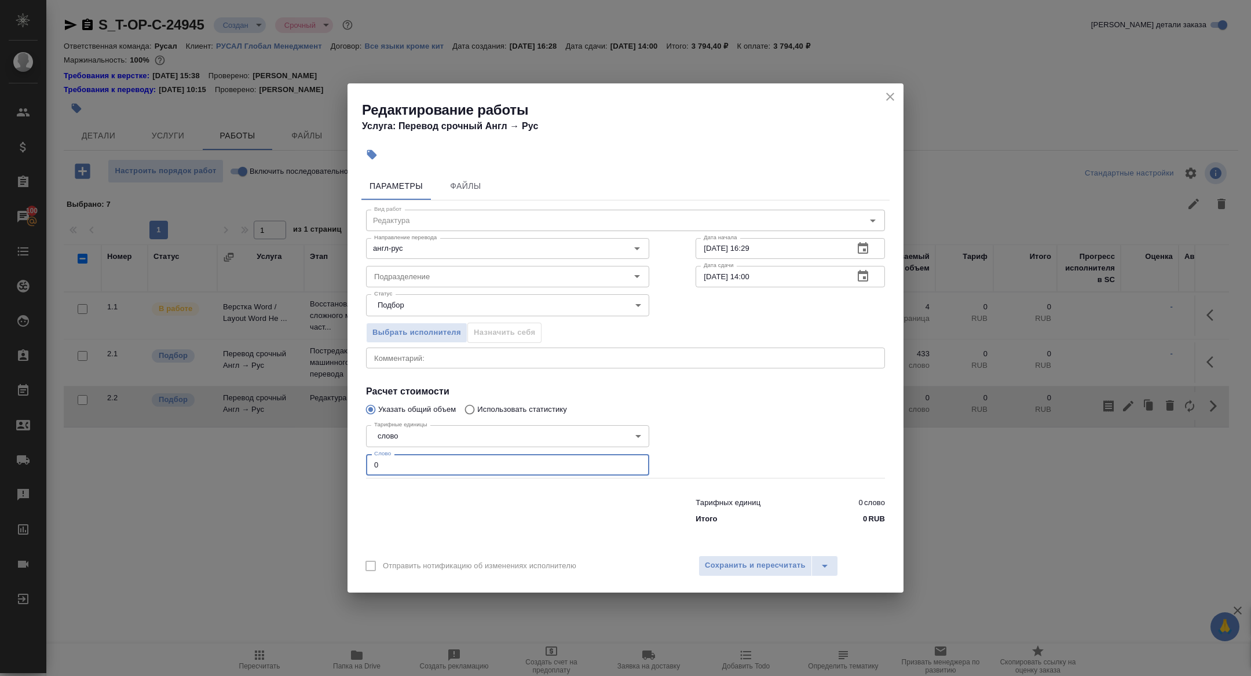
drag, startPoint x: 402, startPoint y: 460, endPoint x: 283, endPoint y: 456, distance: 119.3
click at [283, 456] on div "Редактирование работы Услуга: Перевод срочный Англ → Рус Параметры Файлы Вид ра…" at bounding box center [625, 338] width 1251 height 676
type input "700"
click at [758, 569] on span "Сохранить и пересчитать" at bounding box center [755, 565] width 101 height 13
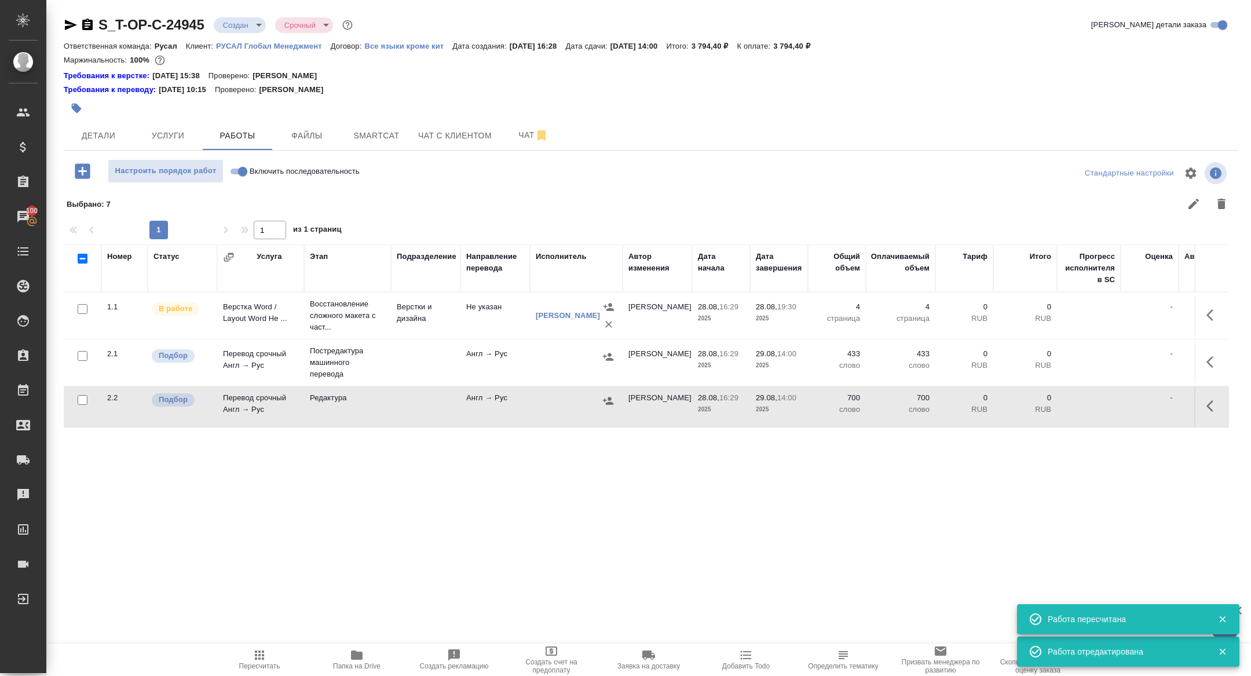
click at [1204, 358] on button "button" at bounding box center [1213, 362] width 28 height 28
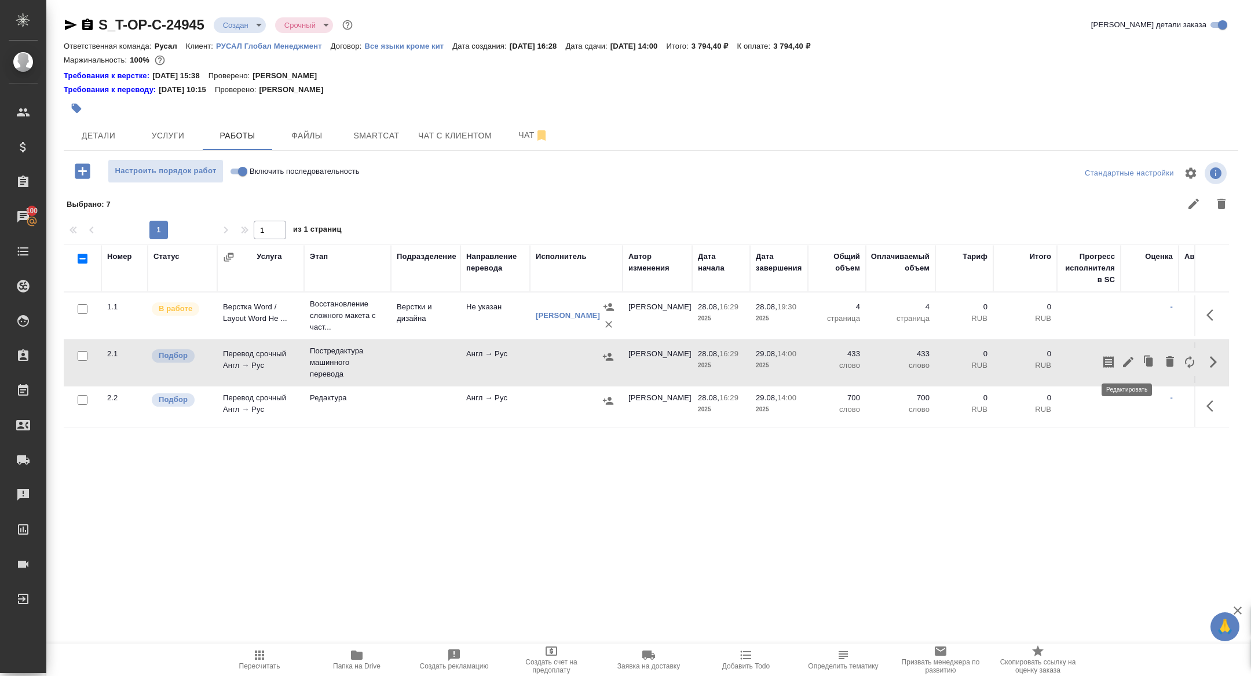
click at [1126, 362] on icon "button" at bounding box center [1128, 362] width 10 height 10
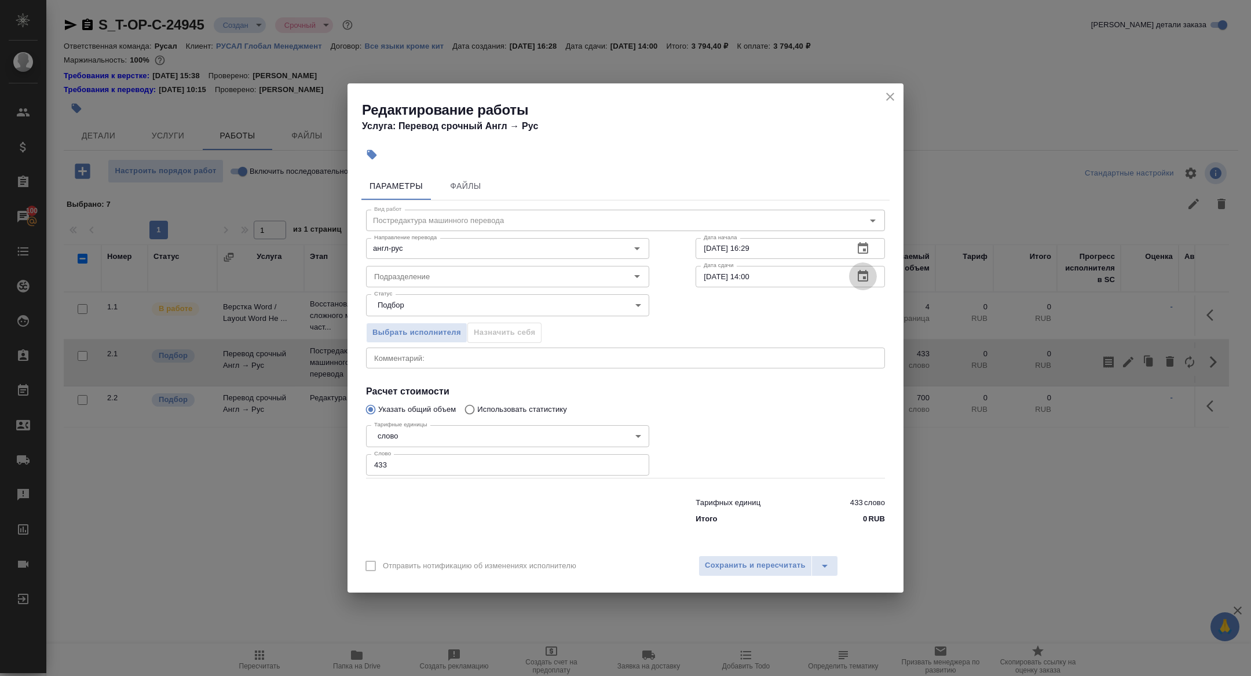
click at [862, 277] on icon "button" at bounding box center [863, 276] width 14 height 14
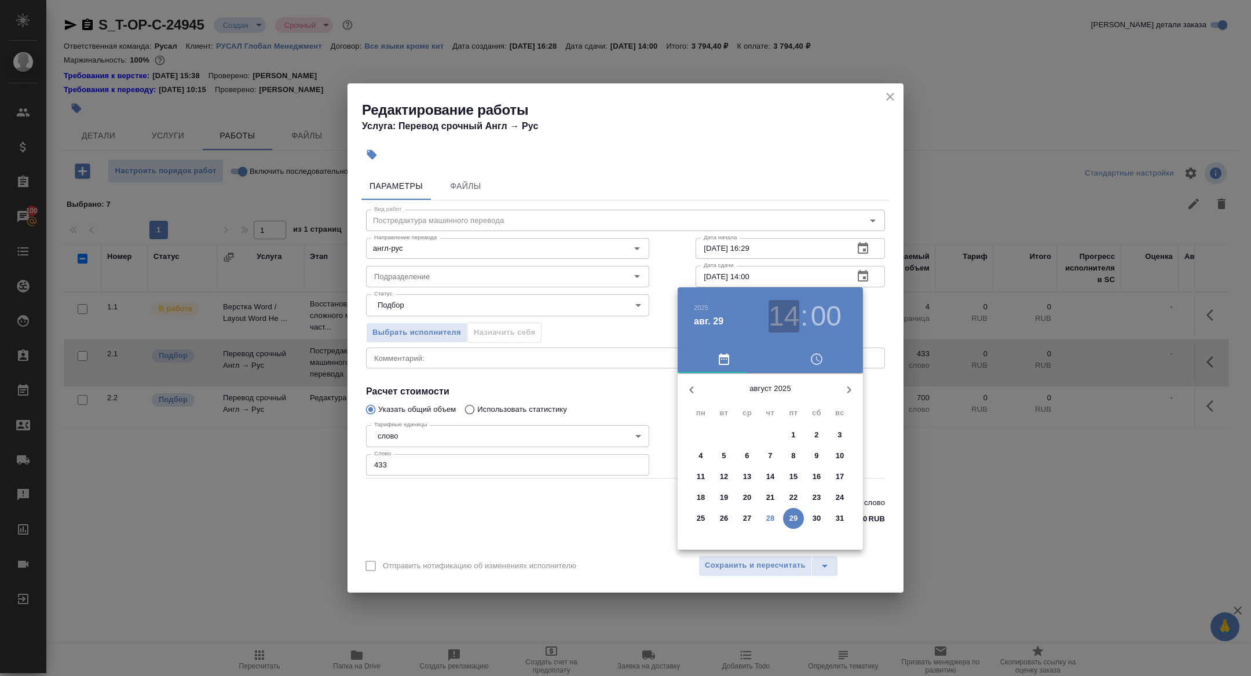
click at [786, 314] on h3 "14" at bounding box center [783, 316] width 31 height 32
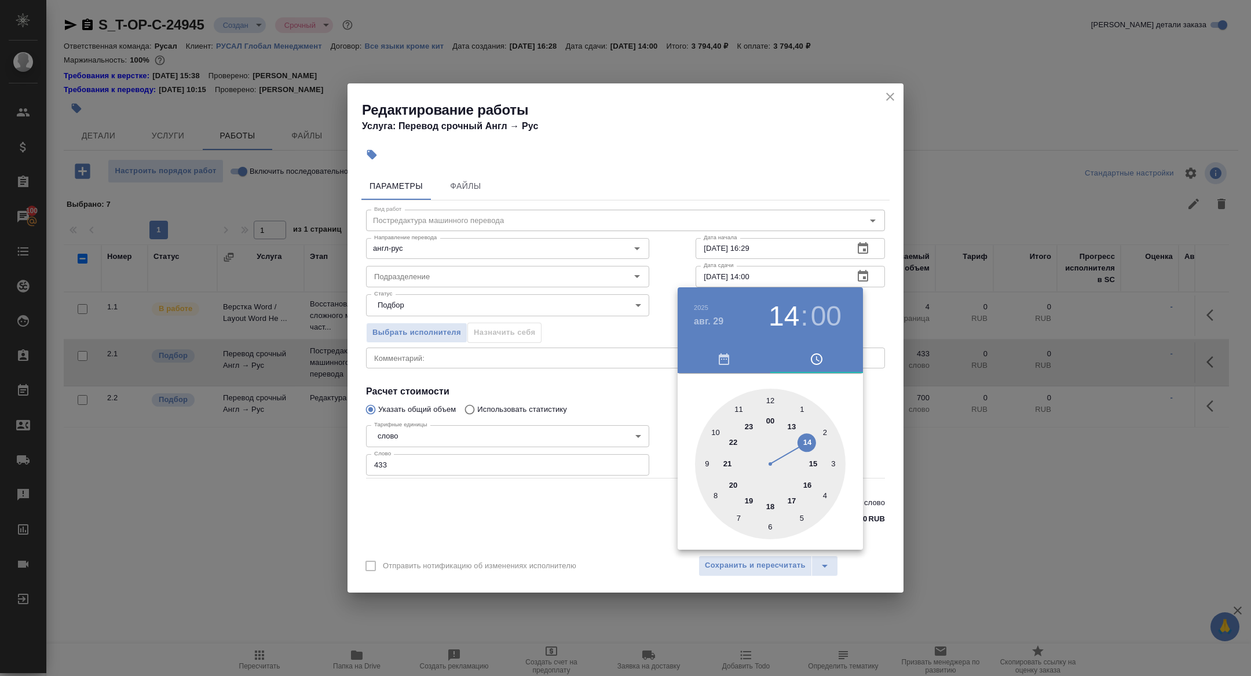
click at [769, 396] on div at bounding box center [770, 463] width 151 height 151
type input "29.08.2025 12:00"
click at [577, 361] on div at bounding box center [625, 338] width 1251 height 676
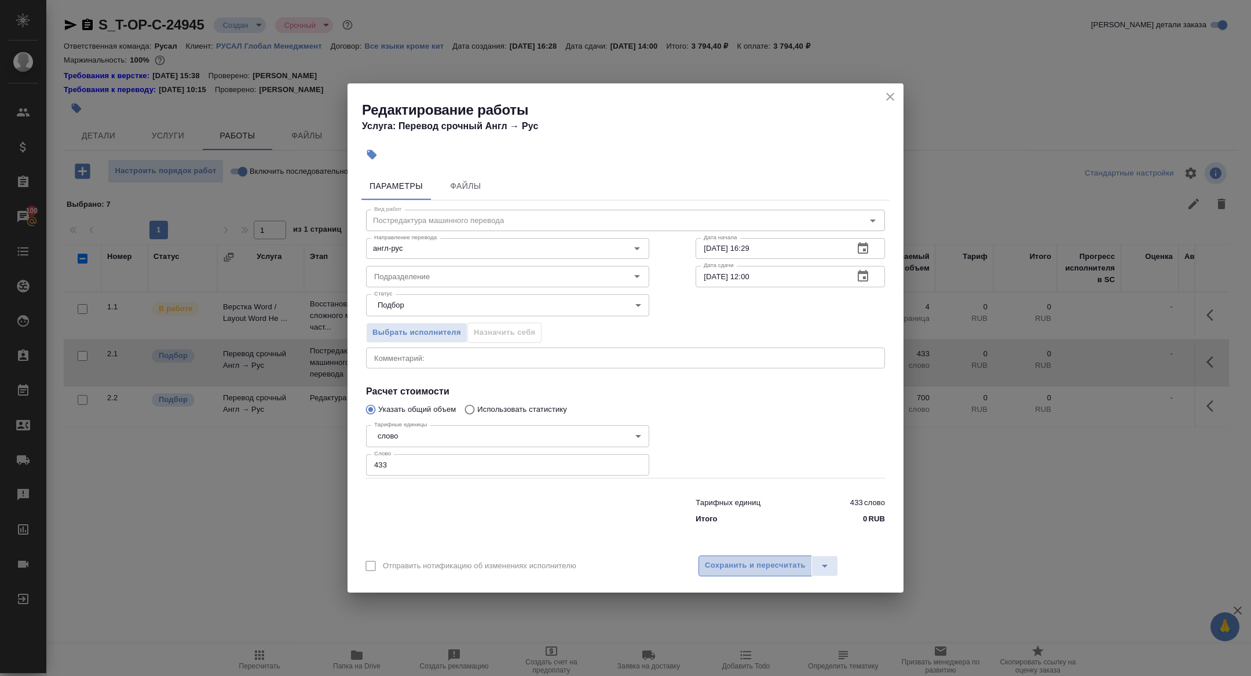
click at [738, 559] on span "Сохранить и пересчитать" at bounding box center [755, 565] width 101 height 13
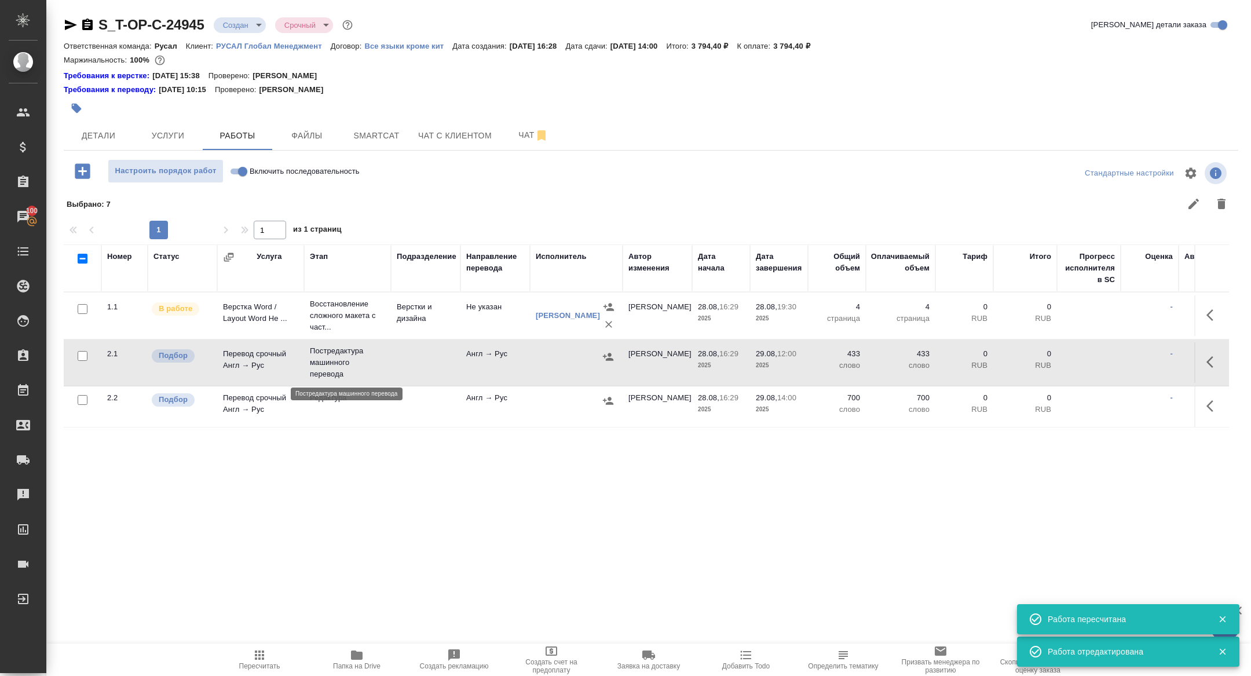
click at [321, 366] on p "Постредактура машинного перевода" at bounding box center [347, 362] width 75 height 35
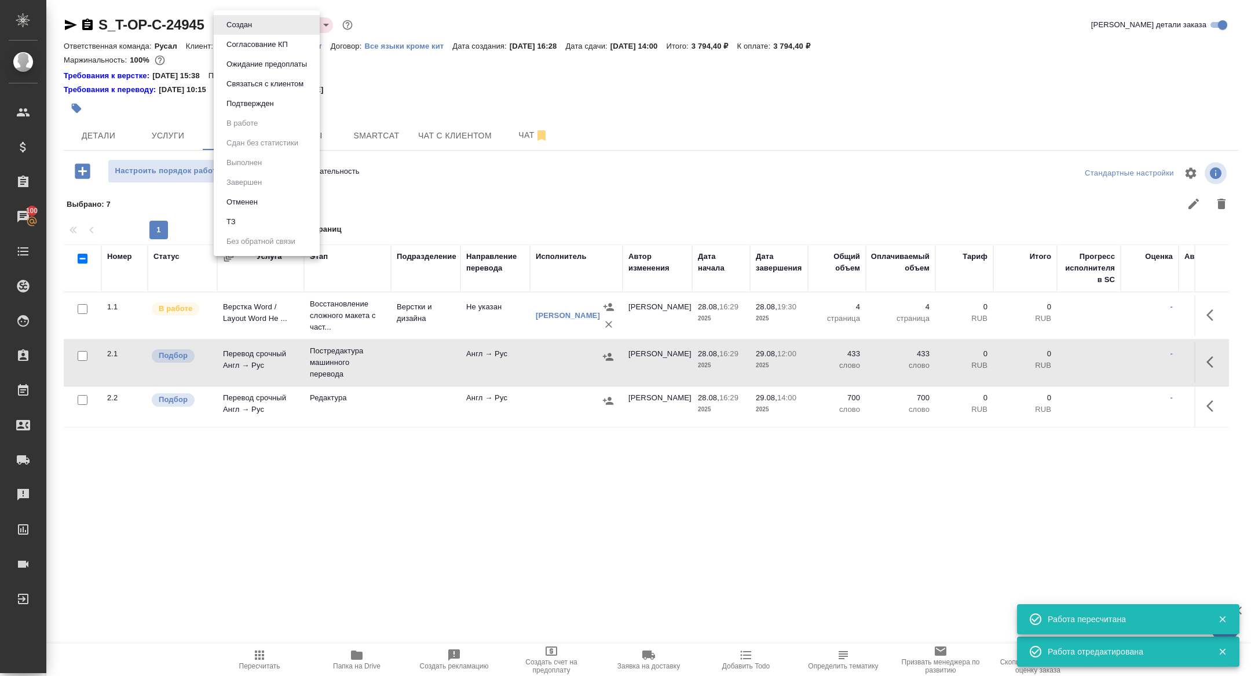
click at [241, 25] on body "🙏 .cls-1 fill:#fff; AWATERA Zhuravleva Alexandra Клиенты Спецификации Заказы 10…" at bounding box center [625, 338] width 1251 height 676
click at [248, 105] on button "Подтвержден" at bounding box center [250, 103] width 54 height 13
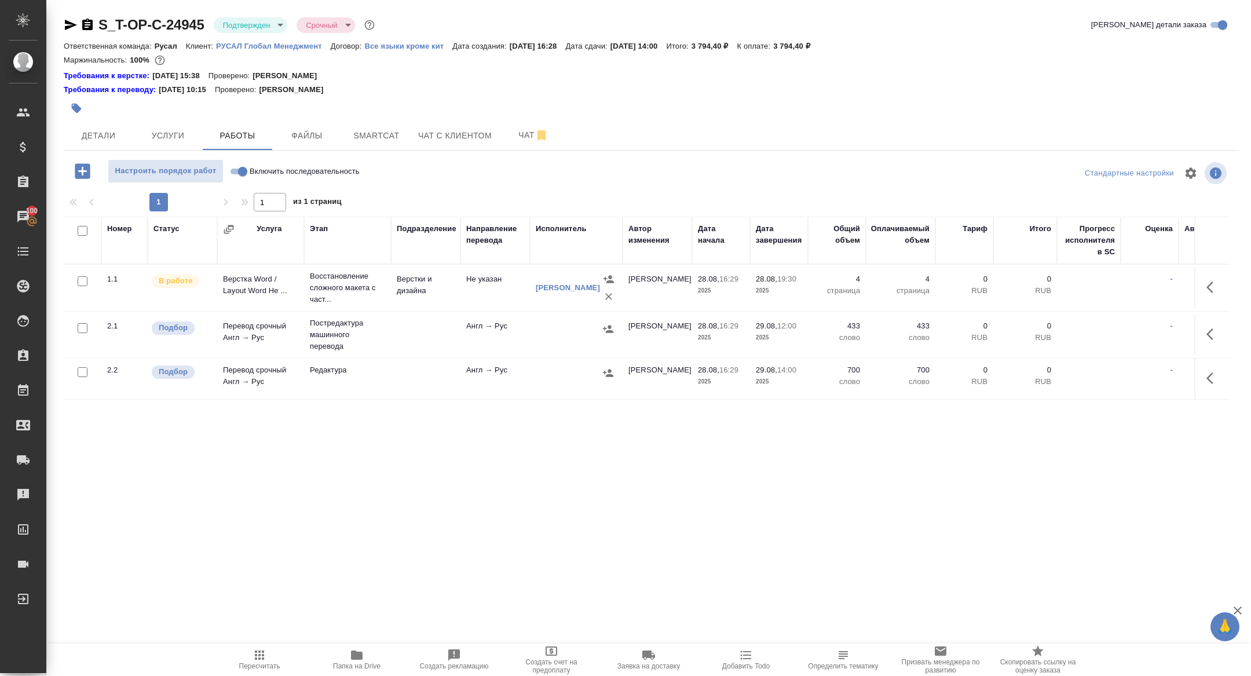
click at [1207, 335] on icon "button" at bounding box center [1213, 334] width 14 height 14
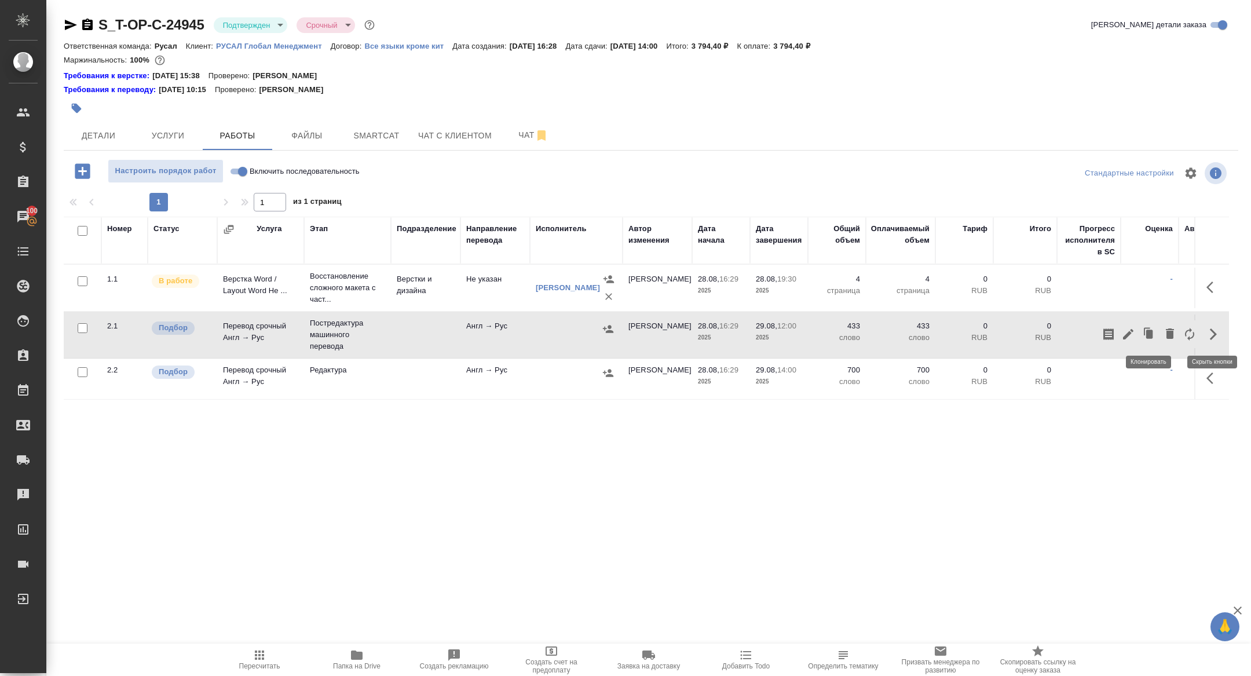
click at [1135, 332] on button "button" at bounding box center [1128, 334] width 20 height 28
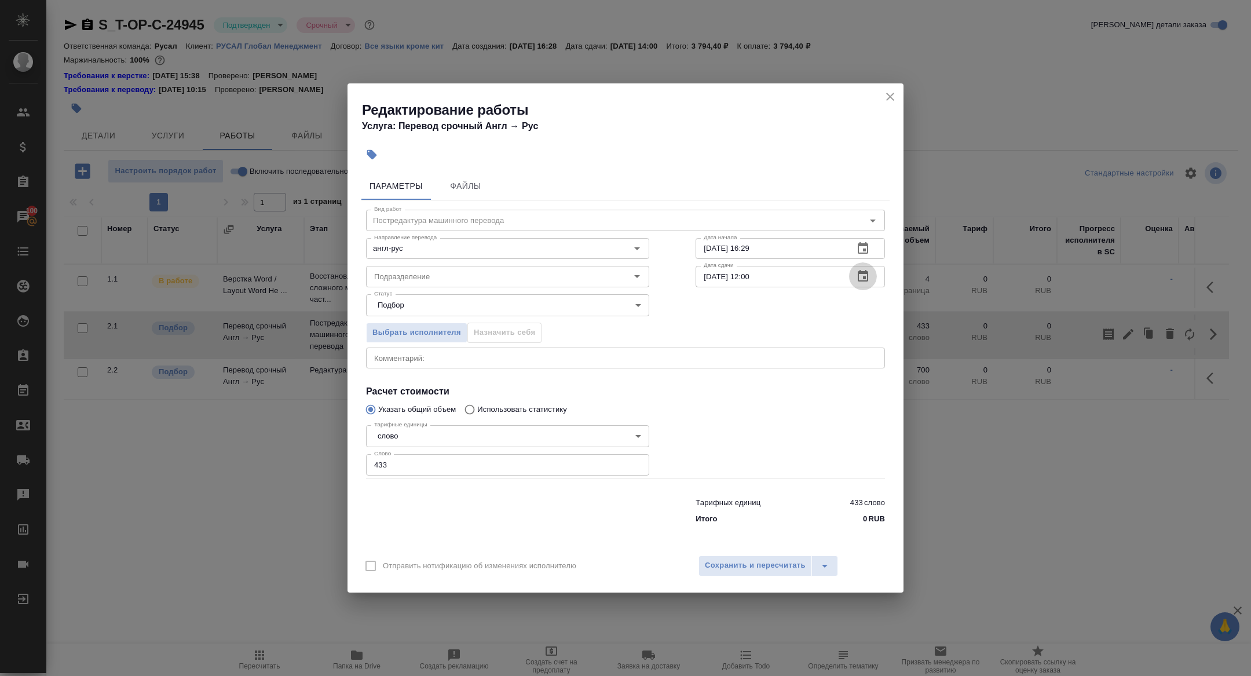
click at [856, 281] on icon "button" at bounding box center [863, 276] width 14 height 14
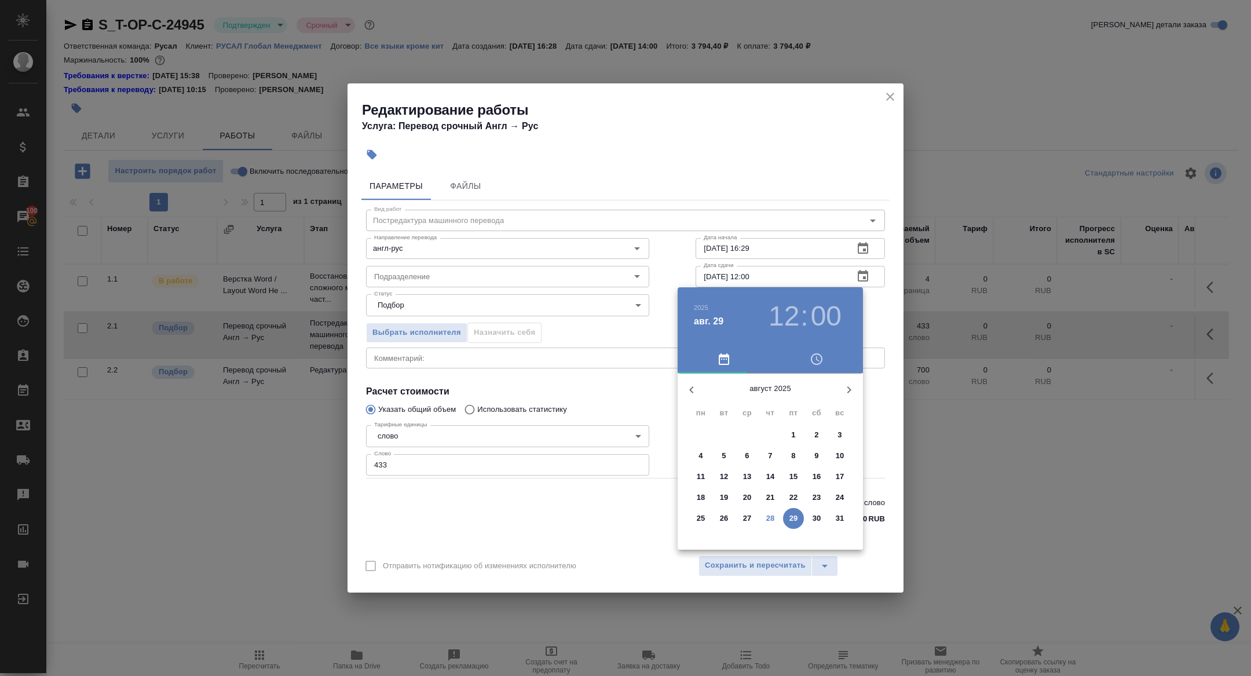
click at [783, 295] on div "2025 авг. 29 12 : 00" at bounding box center [769, 316] width 185 height 58
click at [781, 320] on h3 "12" at bounding box center [783, 316] width 31 height 32
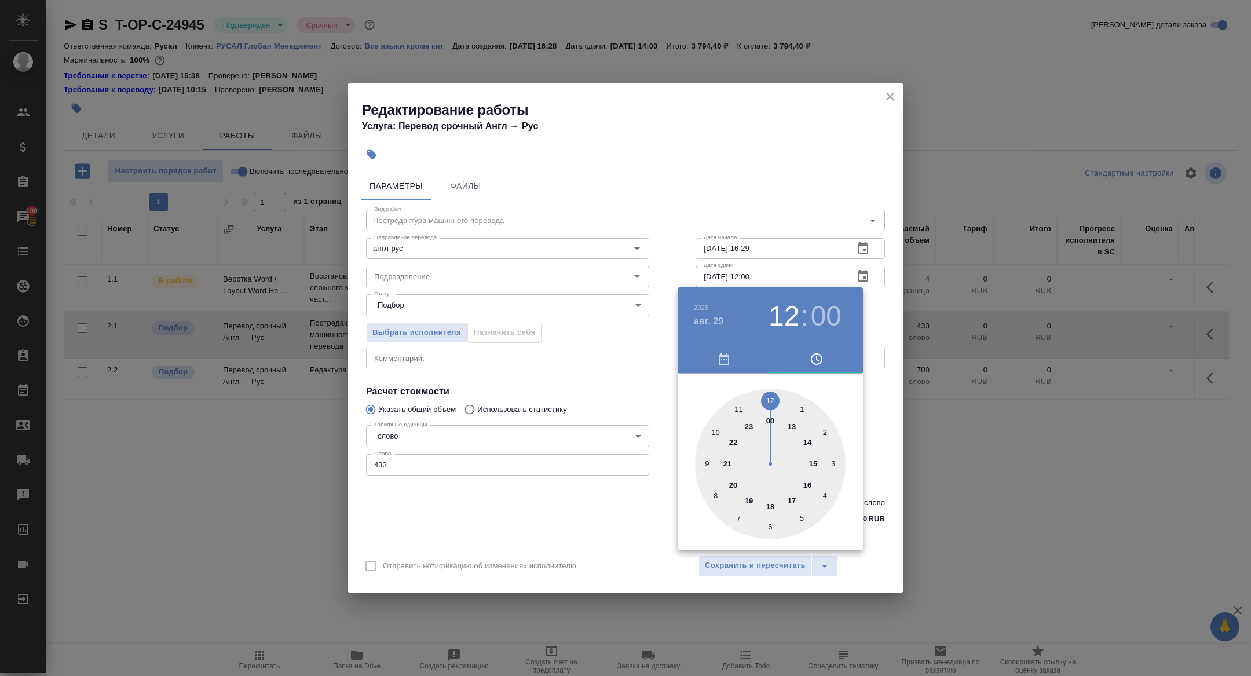
type input "29.08.2025 11:00"
click at [745, 407] on div at bounding box center [770, 463] width 151 height 151
click at [552, 355] on div at bounding box center [625, 338] width 1251 height 676
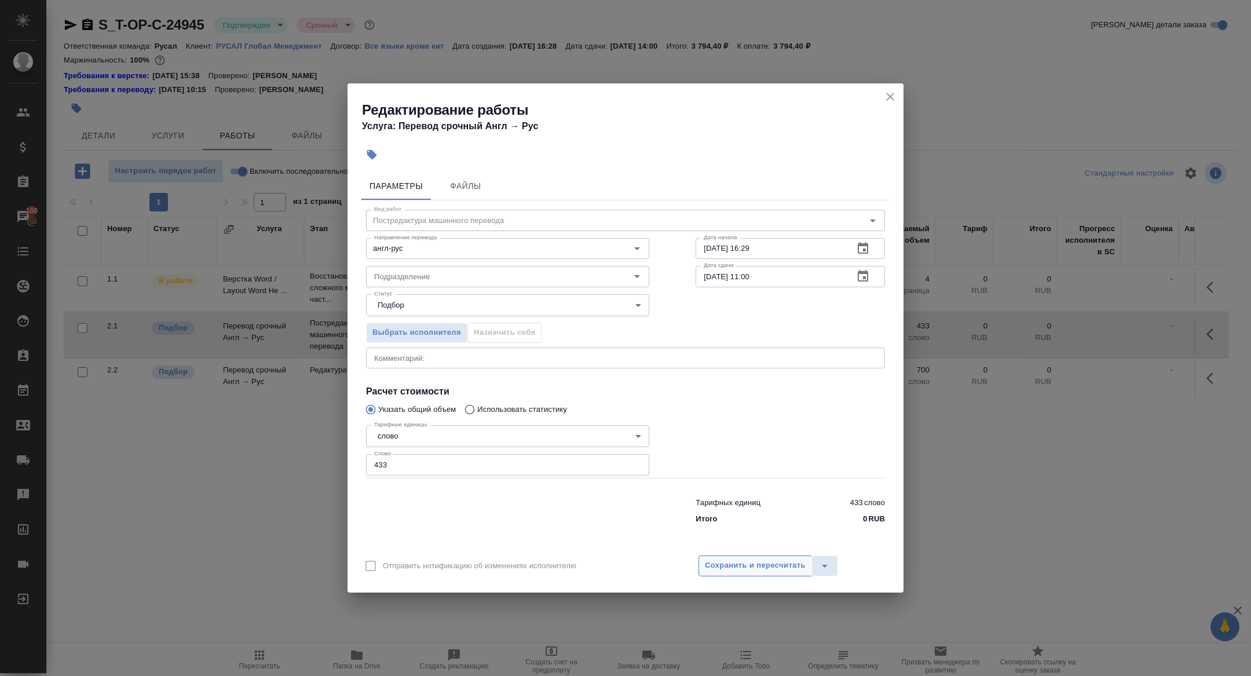
click at [734, 566] on span "Сохранить и пересчитать" at bounding box center [755, 565] width 101 height 13
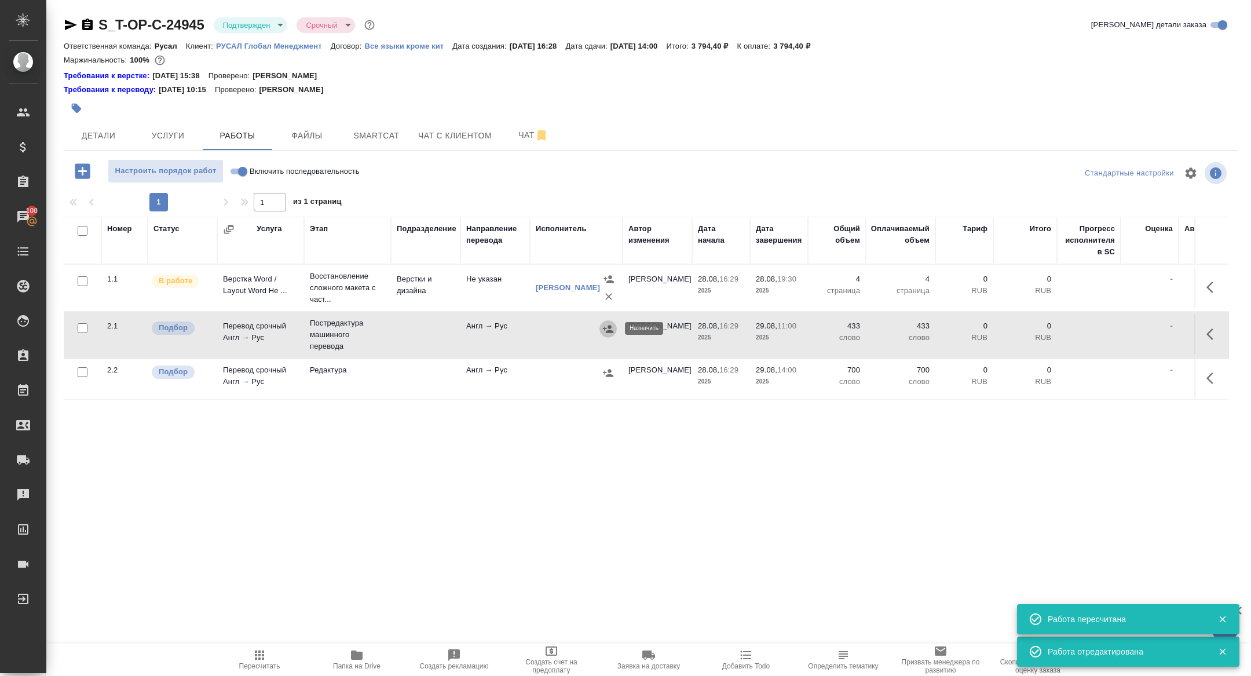
click at [608, 330] on icon "button" at bounding box center [608, 329] width 10 height 8
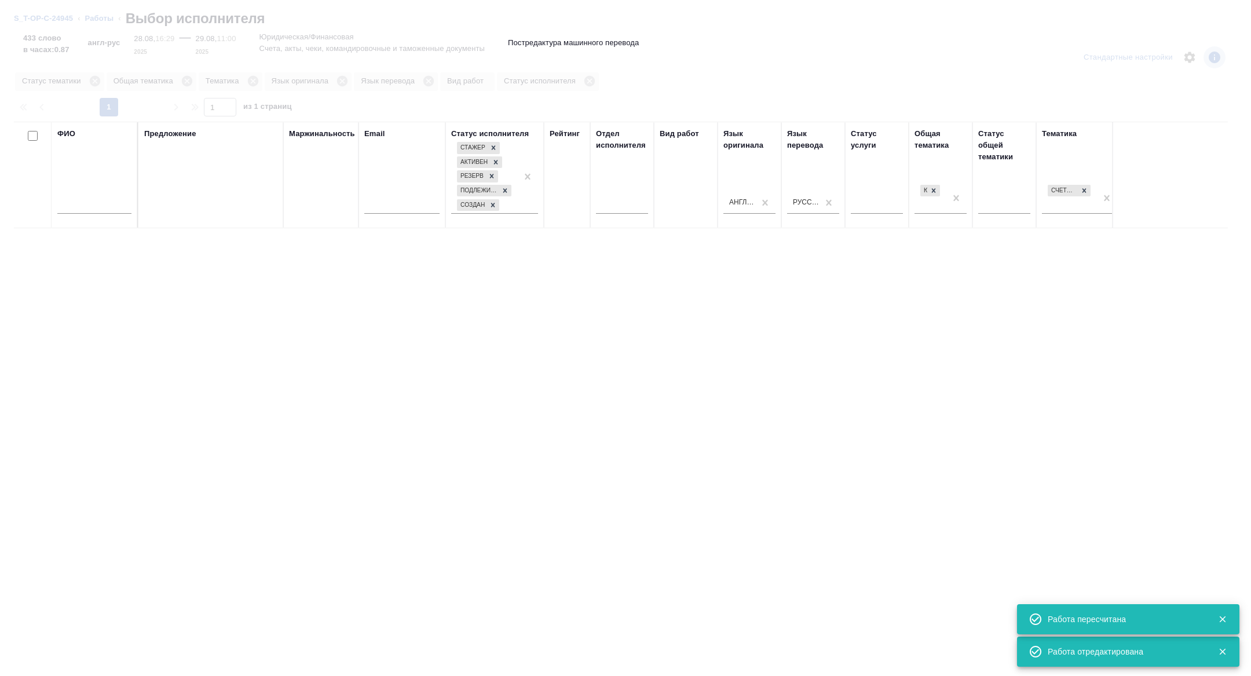
click at [106, 196] on div at bounding box center [94, 207] width 74 height 28
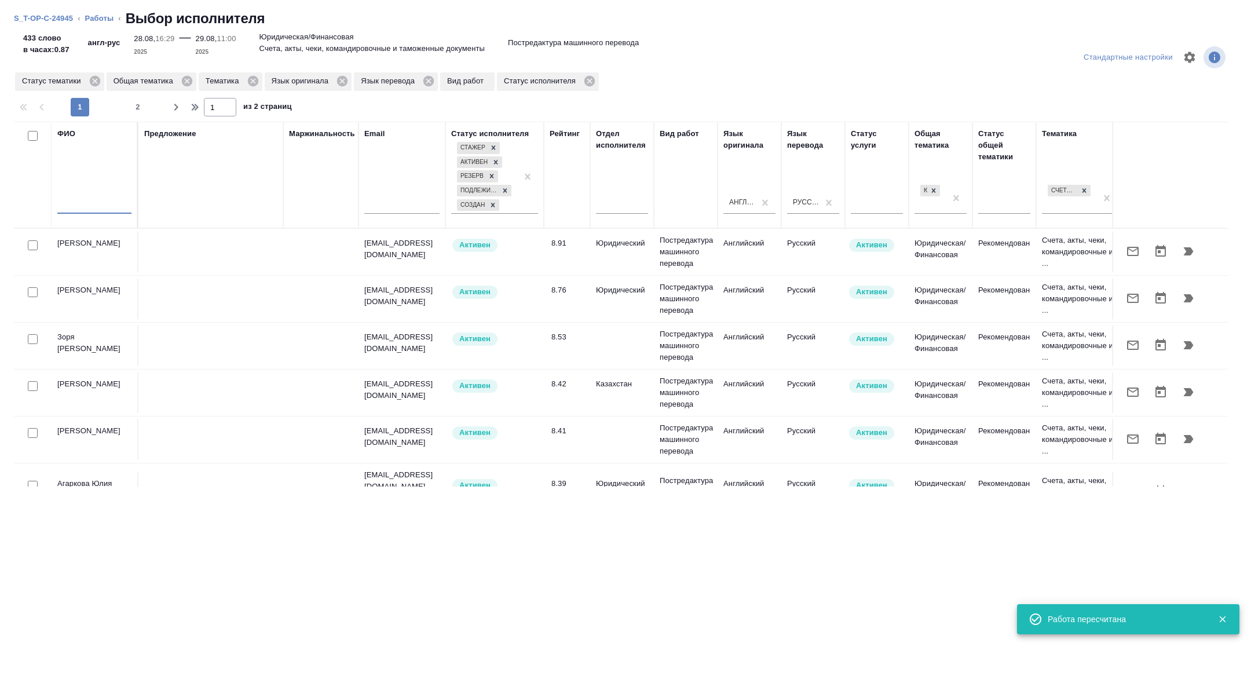
click at [89, 201] on input "text" at bounding box center [94, 206] width 74 height 14
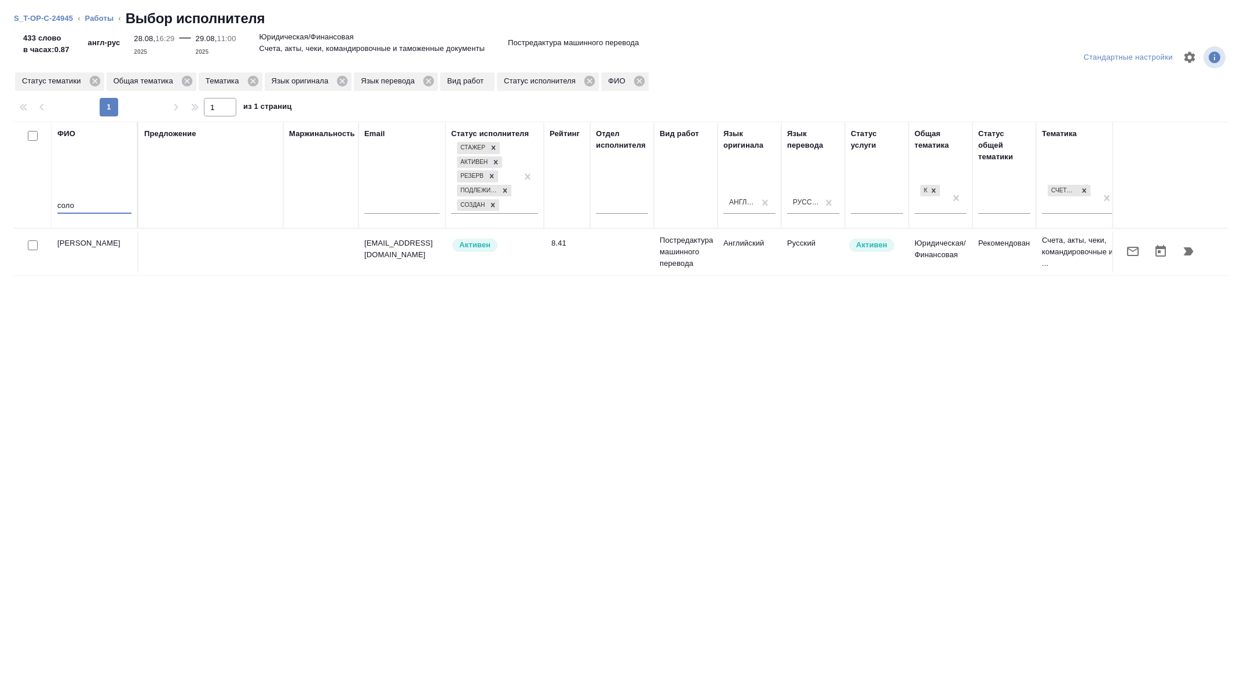
type input "соло"
click at [1134, 250] on icon "button" at bounding box center [1133, 251] width 12 height 9
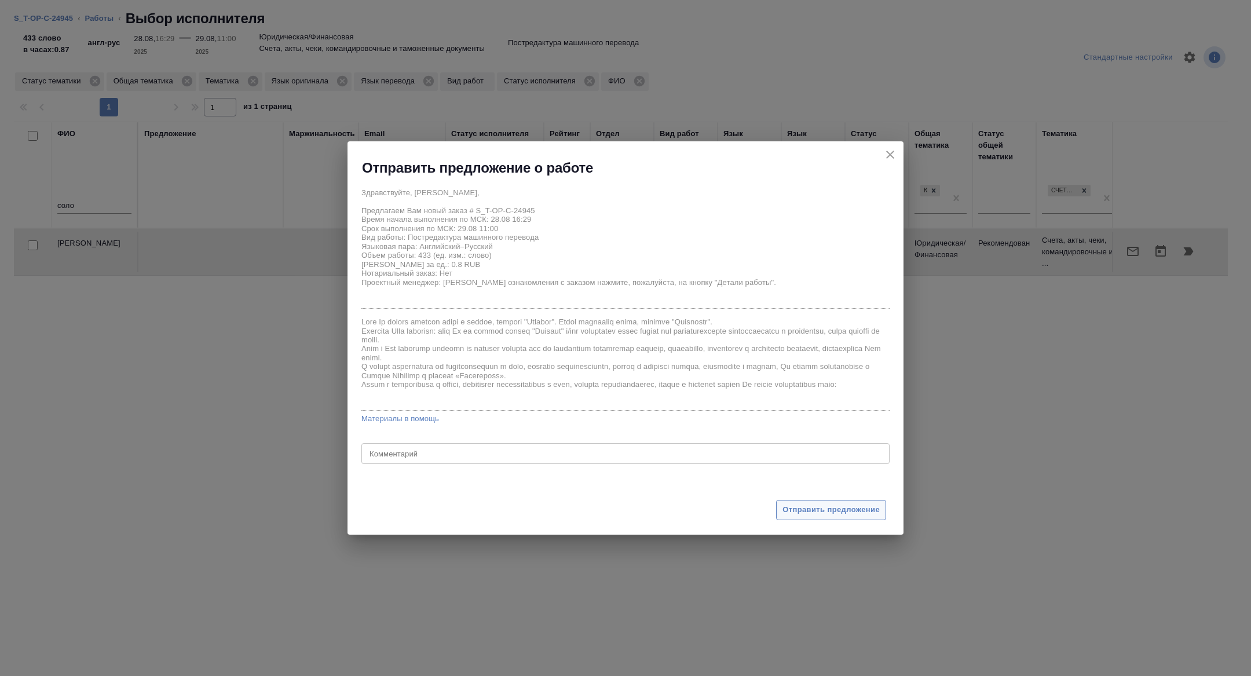
click at [837, 510] on span "Отправить предложение" at bounding box center [830, 509] width 97 height 13
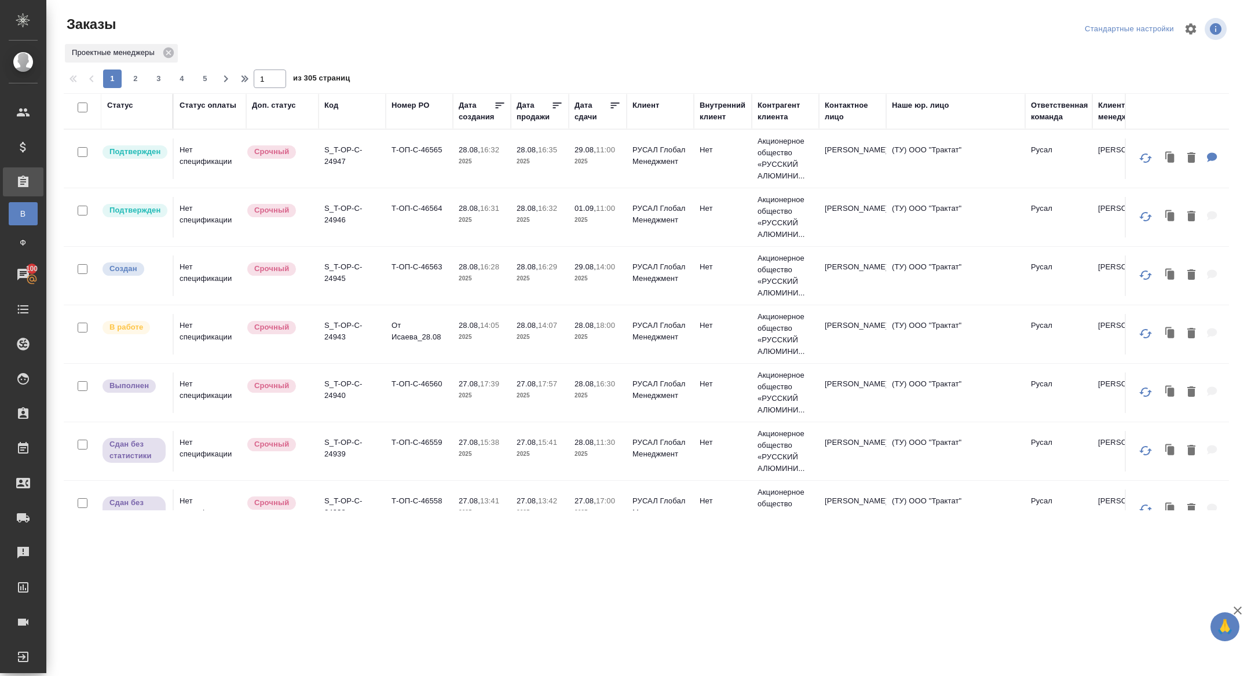
click at [590, 116] on div "Дата сдачи" at bounding box center [591, 111] width 35 height 23
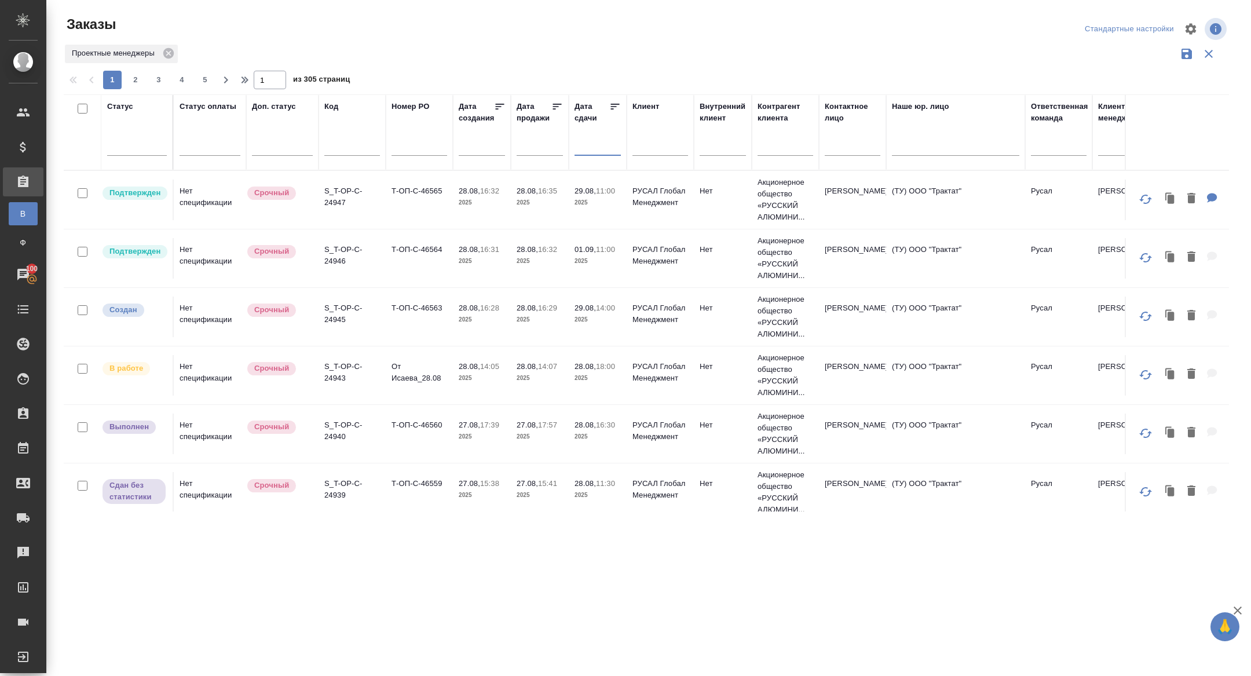
click at [583, 153] on input "text" at bounding box center [600, 146] width 39 height 16
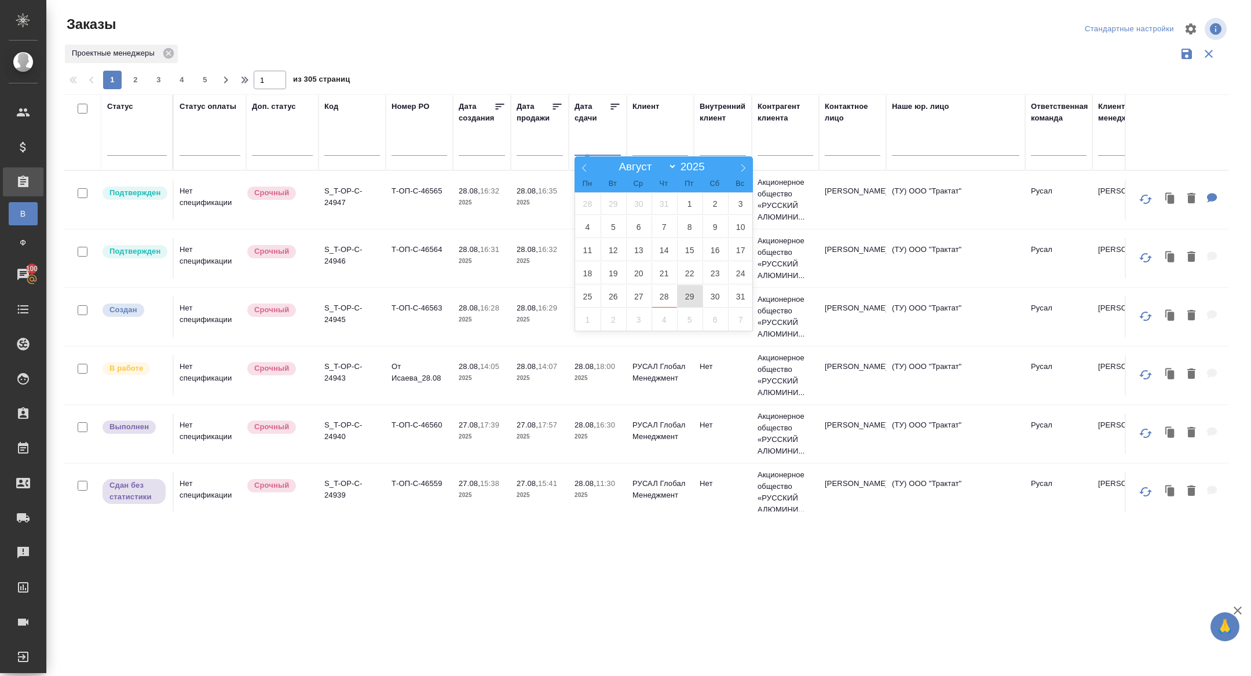
click at [688, 294] on span "29" at bounding box center [689, 296] width 25 height 23
type div "2025-08-28T21:00:00.000Z"
click at [708, 294] on span "30" at bounding box center [714, 296] width 25 height 23
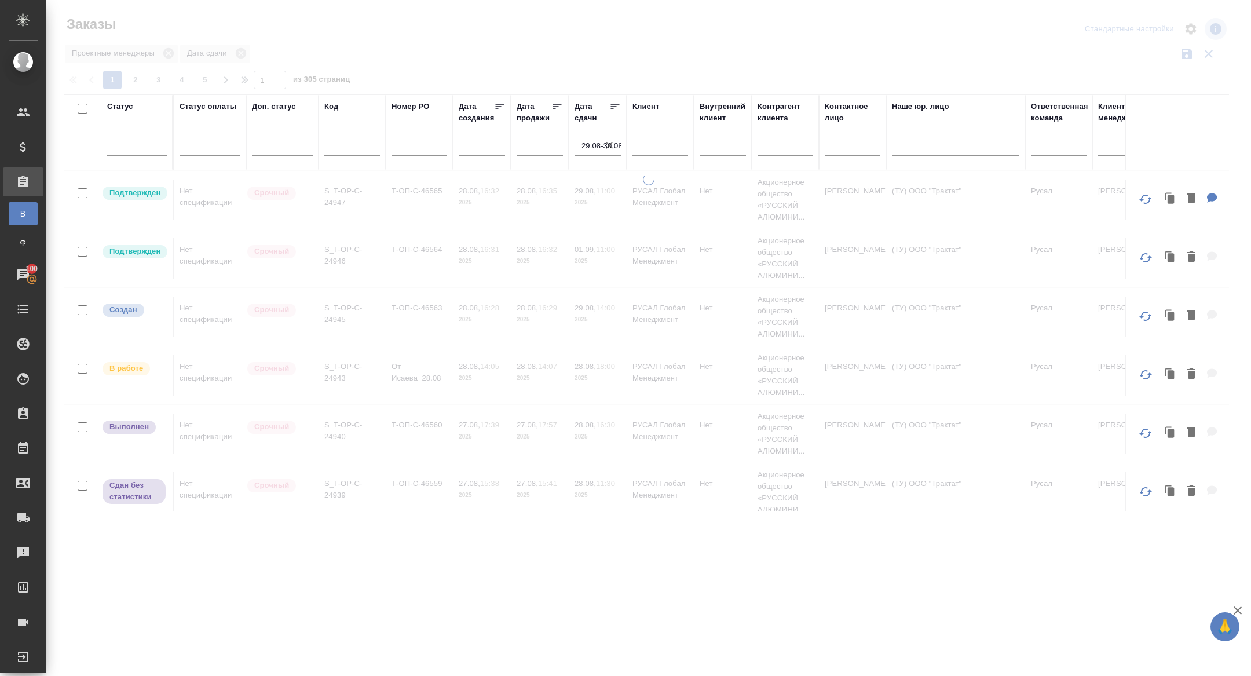
click at [613, 107] on icon at bounding box center [615, 107] width 9 height 6
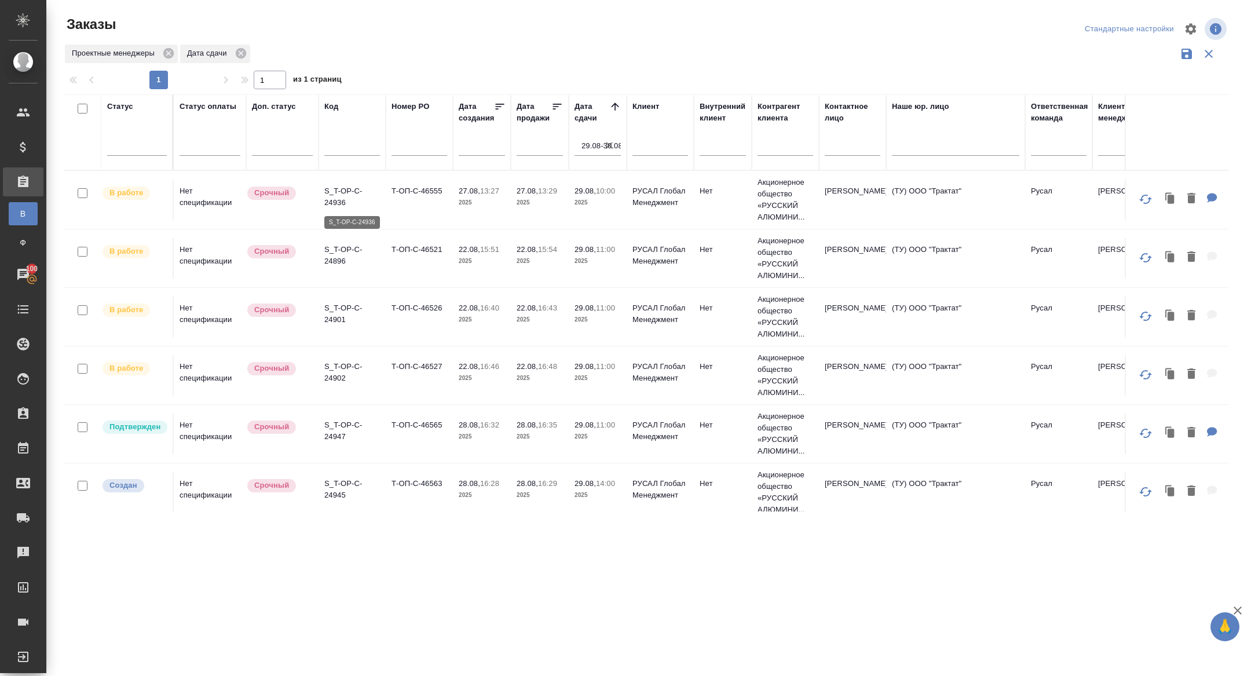
click at [340, 193] on p "S_T-OP-C-24936" at bounding box center [352, 196] width 56 height 23
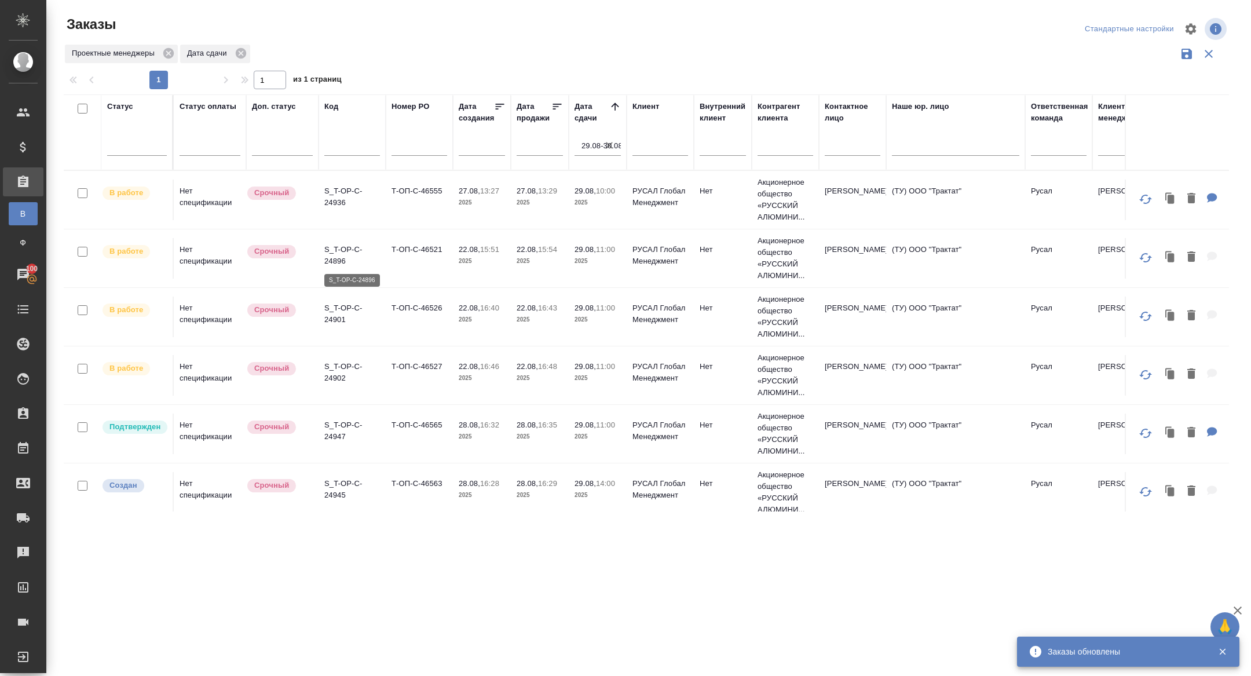
click at [337, 260] on p "S_T-OP-C-24896" at bounding box center [352, 255] width 56 height 23
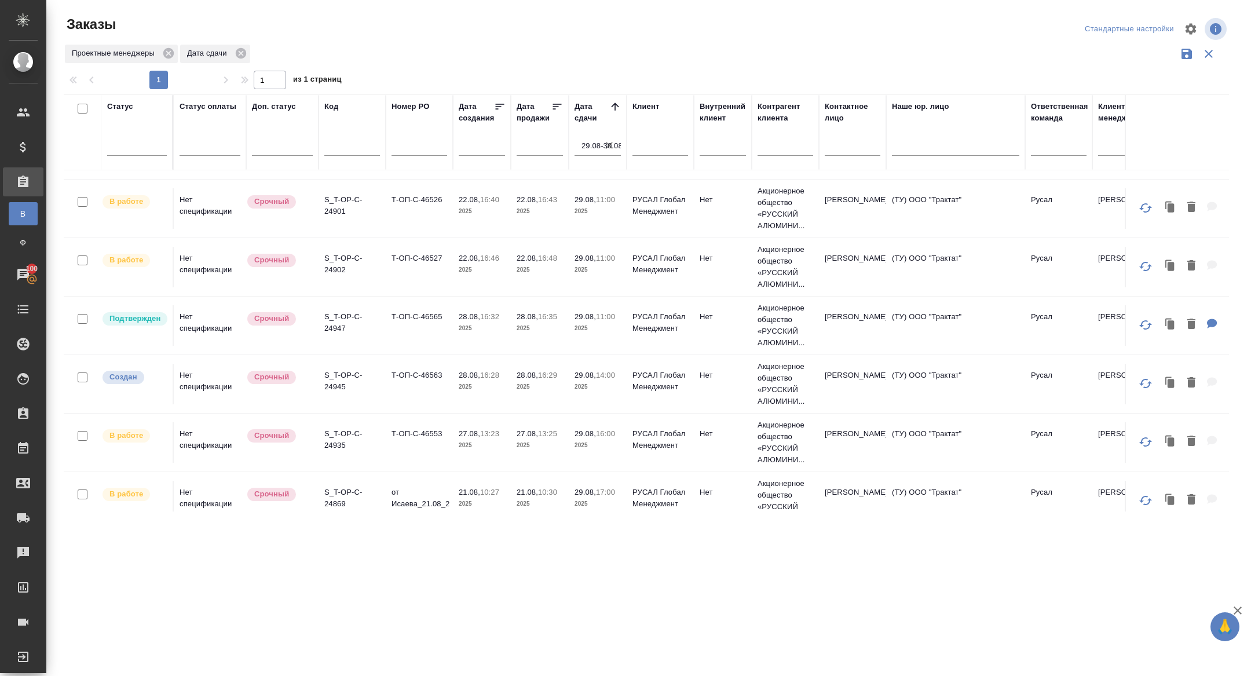
scroll to position [125, 0]
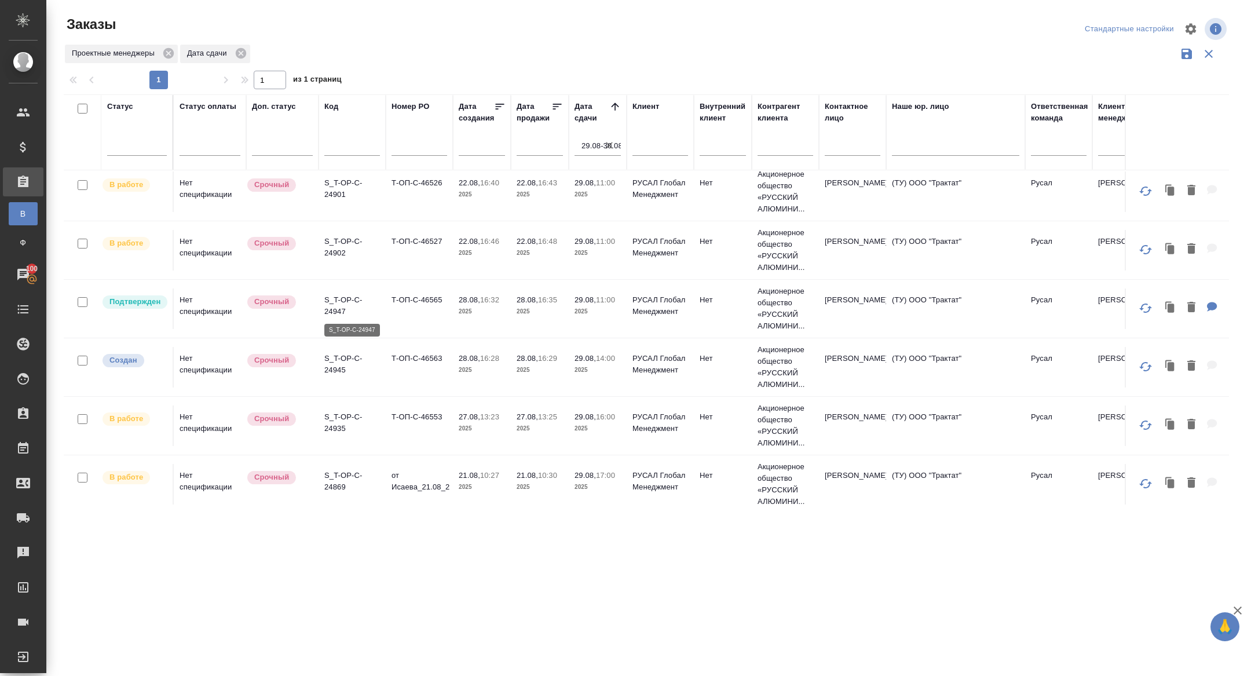
click at [339, 309] on p "S_T-OP-C-24947" at bounding box center [352, 305] width 56 height 23
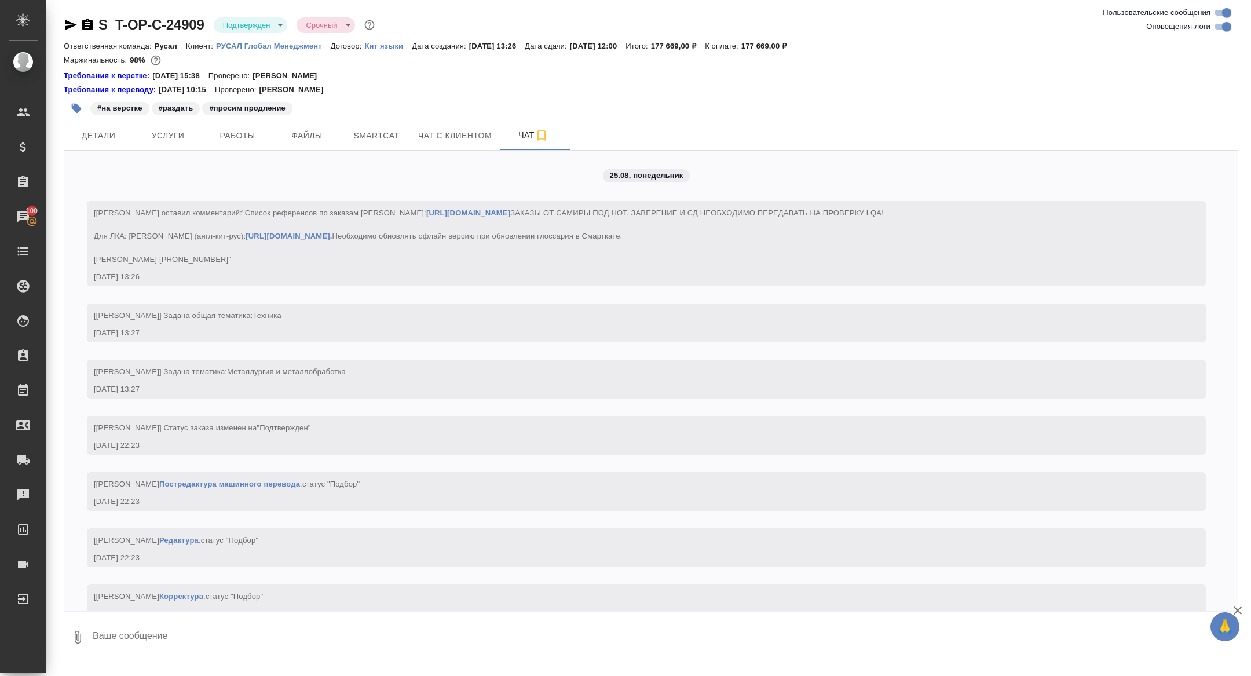
scroll to position [3334, 0]
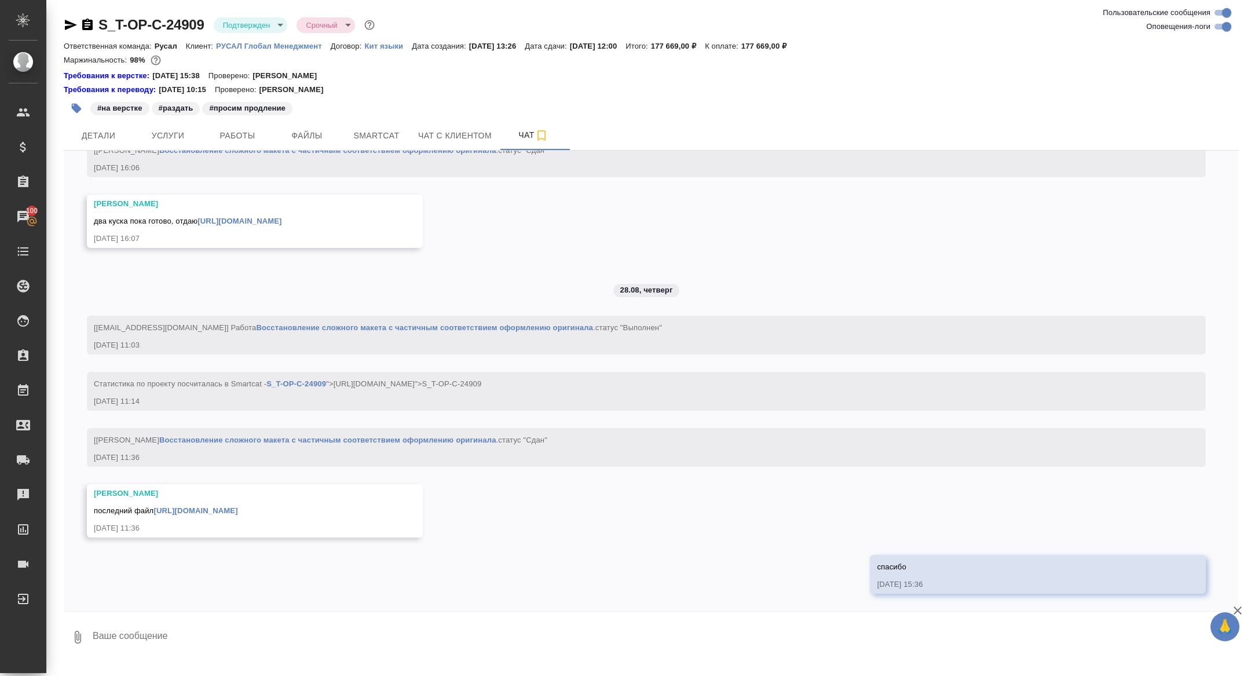
click at [237, 506] on link "[URL][DOMAIN_NAME]" at bounding box center [195, 510] width 84 height 9
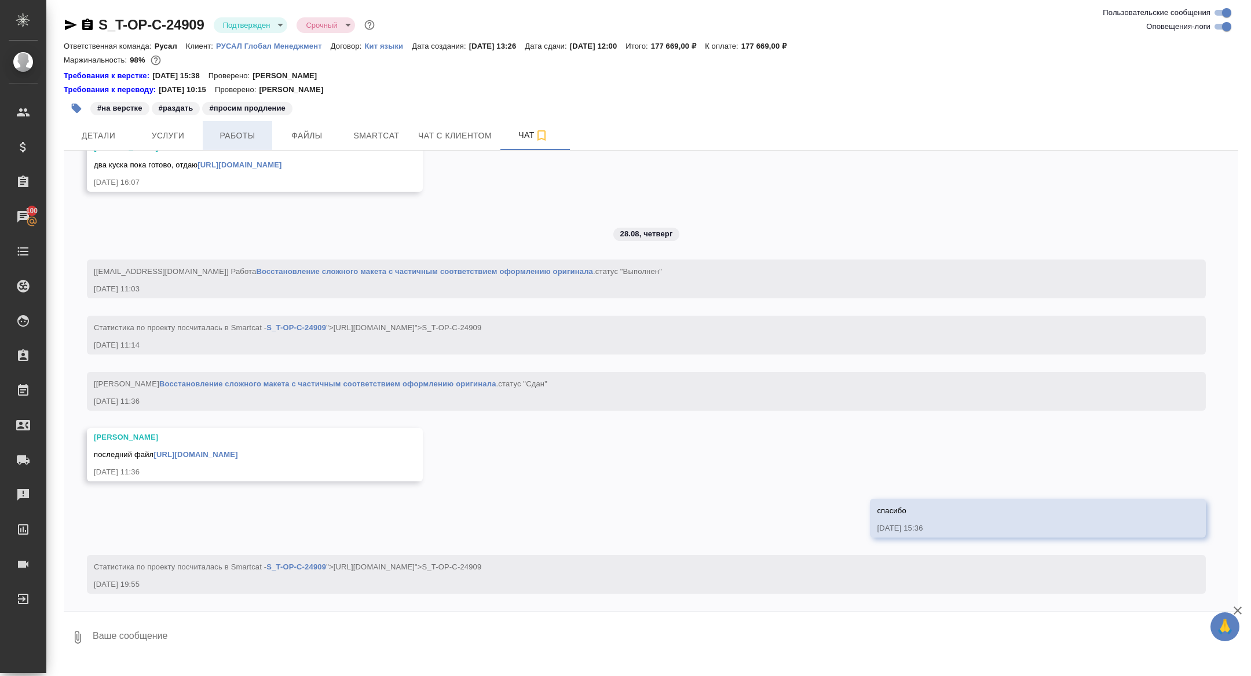
click at [244, 130] on span "Работы" at bounding box center [238, 136] width 56 height 14
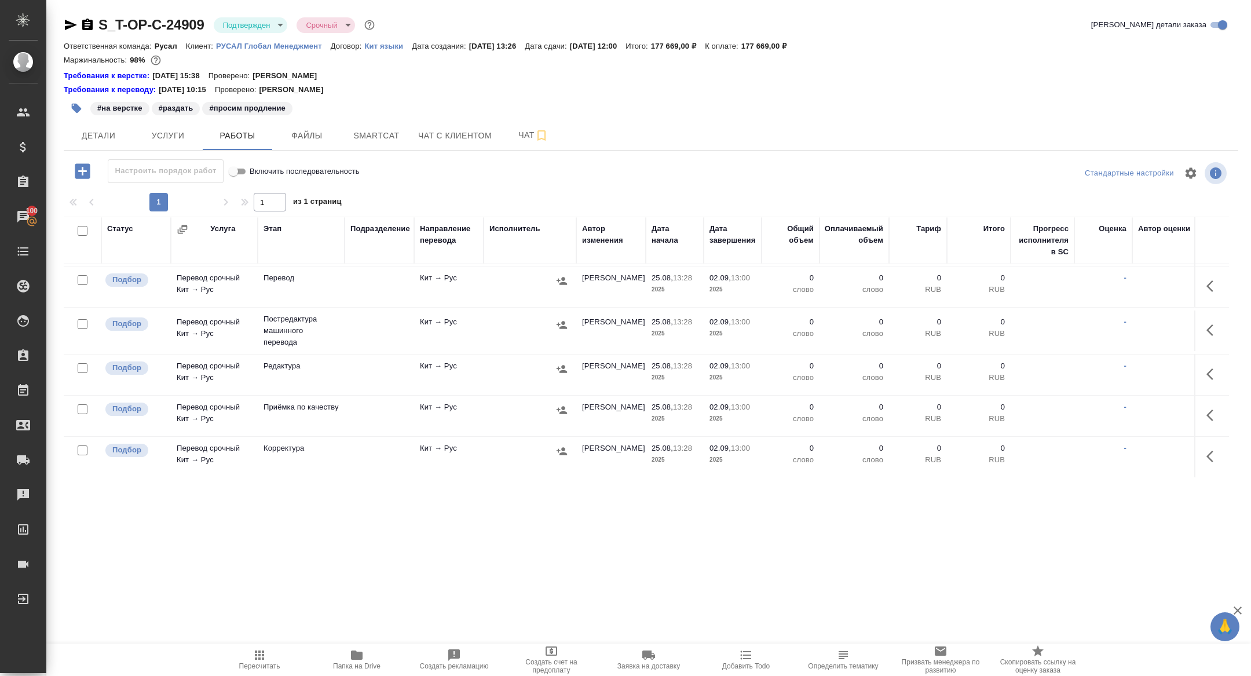
scroll to position [177, 0]
click at [1201, 326] on button "button" at bounding box center [1213, 333] width 28 height 28
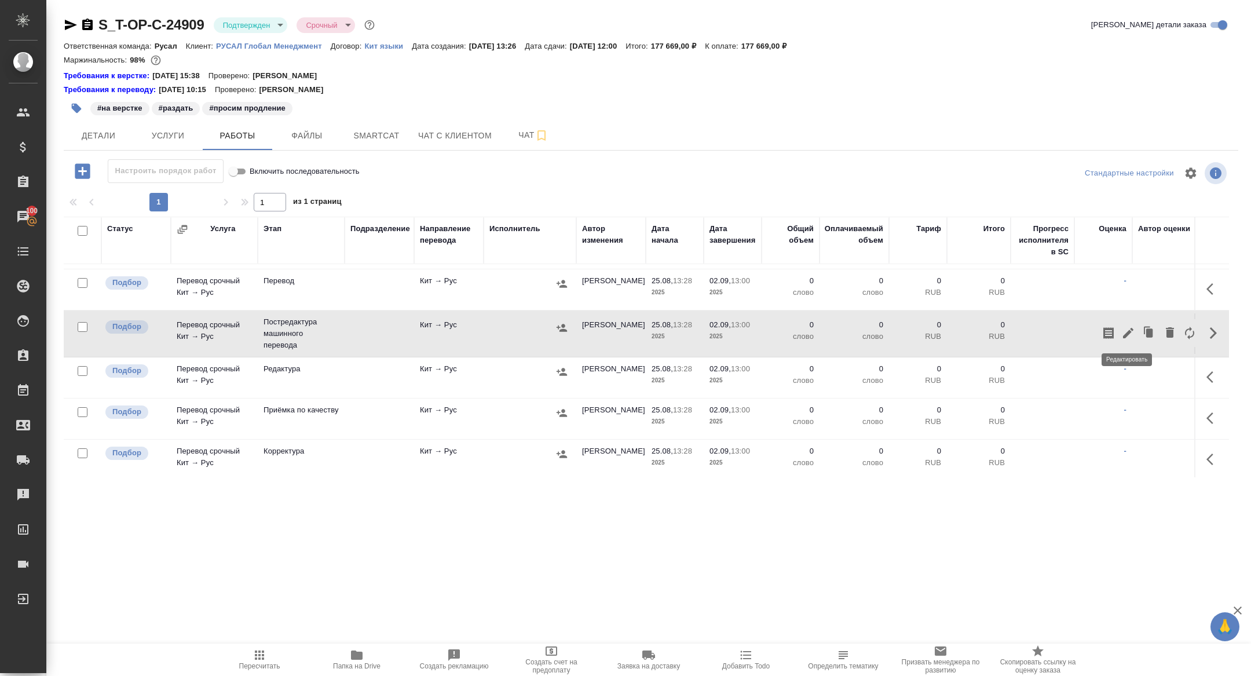
click at [1121, 333] on icon "button" at bounding box center [1128, 333] width 14 height 14
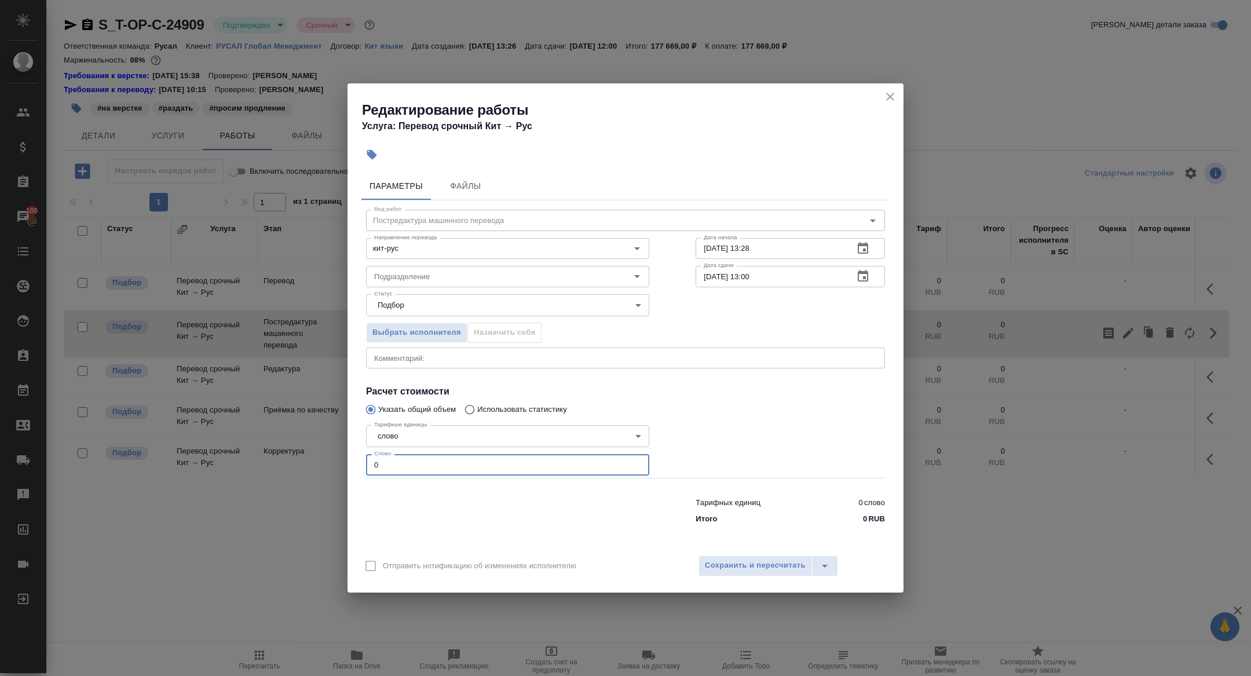
drag, startPoint x: 413, startPoint y: 465, endPoint x: 318, endPoint y: 457, distance: 94.8
click at [321, 457] on div "Редактирование работы Услуга: Перевод срочный Кит → Рус Параметры Файлы Вид раб…" at bounding box center [625, 338] width 1251 height 676
type input "7100"
click at [863, 278] on icon "button" at bounding box center [862, 276] width 10 height 12
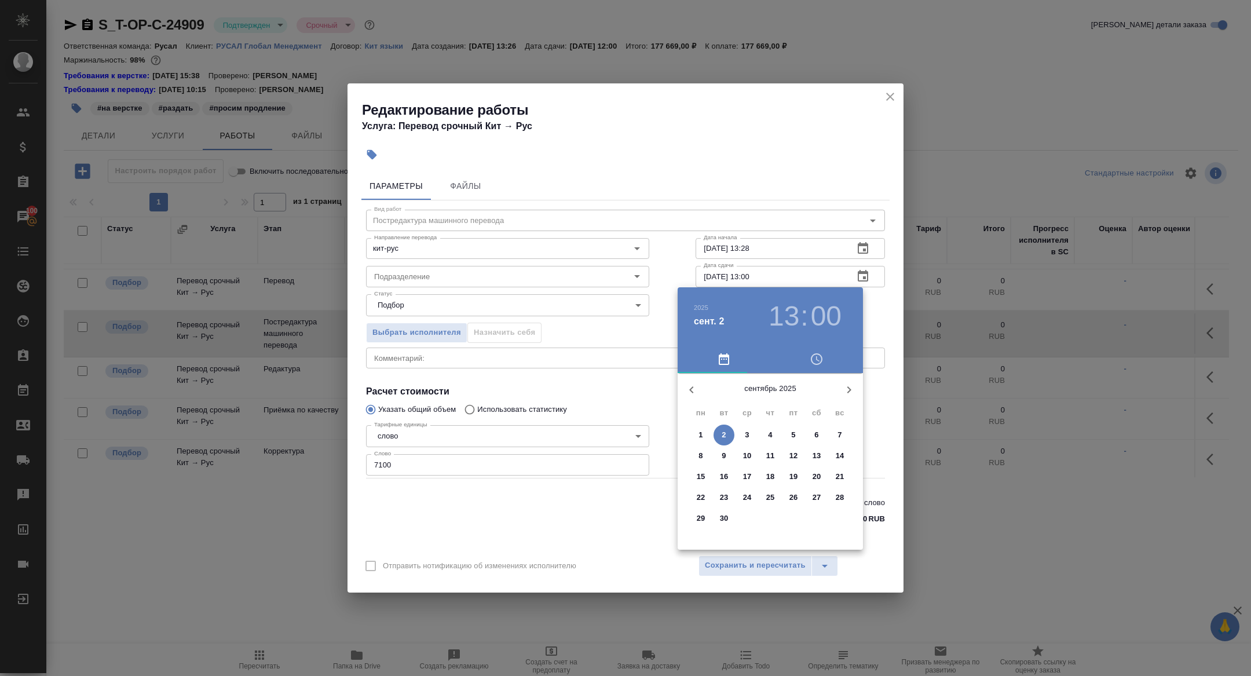
click at [695, 390] on icon "button" at bounding box center [691, 390] width 14 height 14
click at [852, 387] on icon "button" at bounding box center [849, 390] width 14 height 14
click at [700, 435] on p "1" at bounding box center [700, 435] width 4 height 12
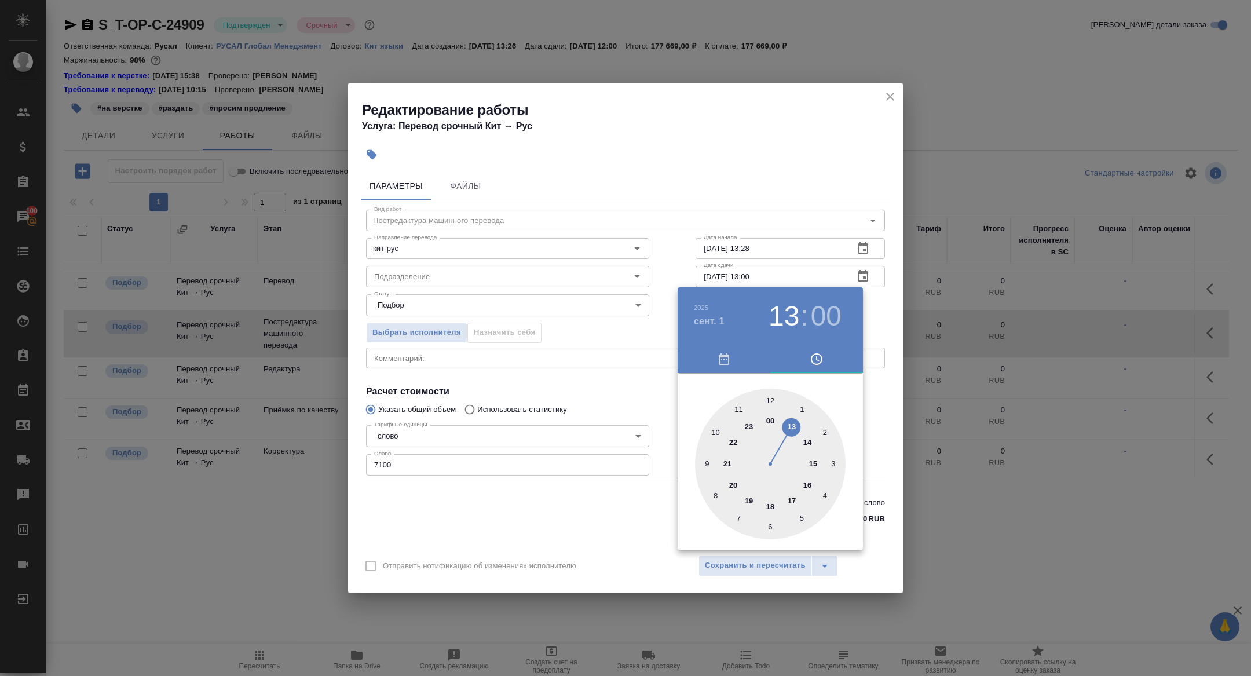
click at [704, 461] on div at bounding box center [770, 463] width 151 height 151
type input "01.09.2025 09:00"
click at [586, 376] on div at bounding box center [625, 338] width 1251 height 676
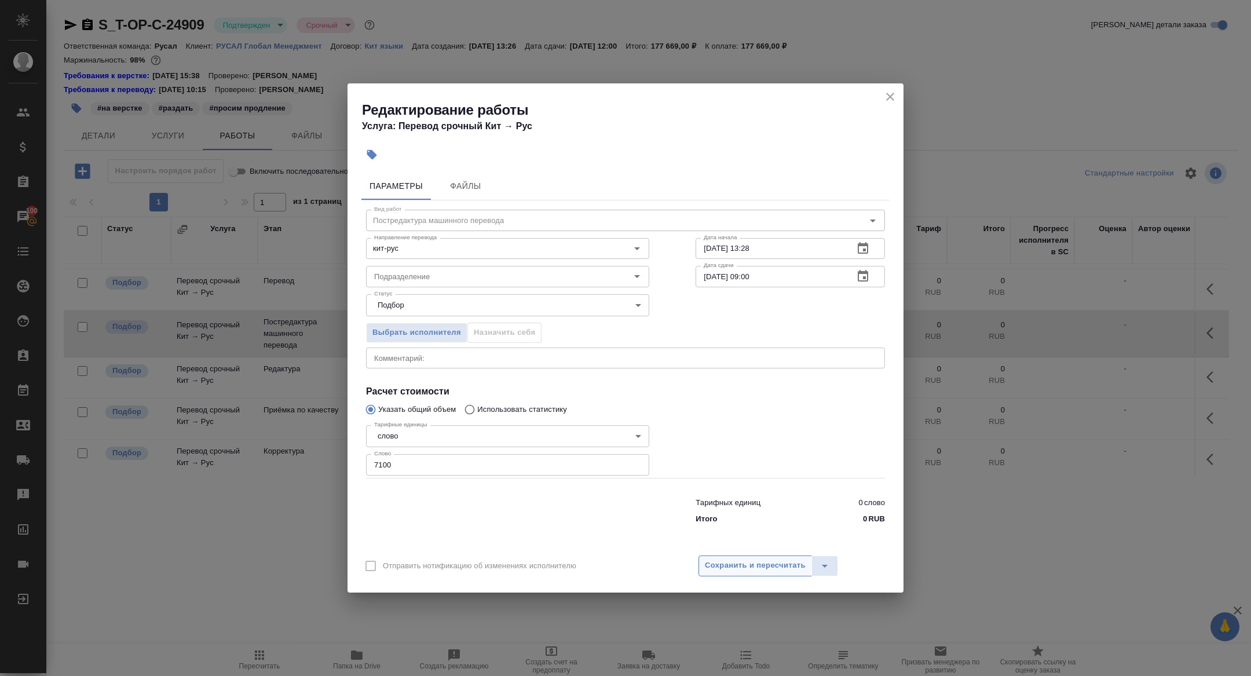
click at [725, 564] on span "Сохранить и пересчитать" at bounding box center [755, 565] width 101 height 13
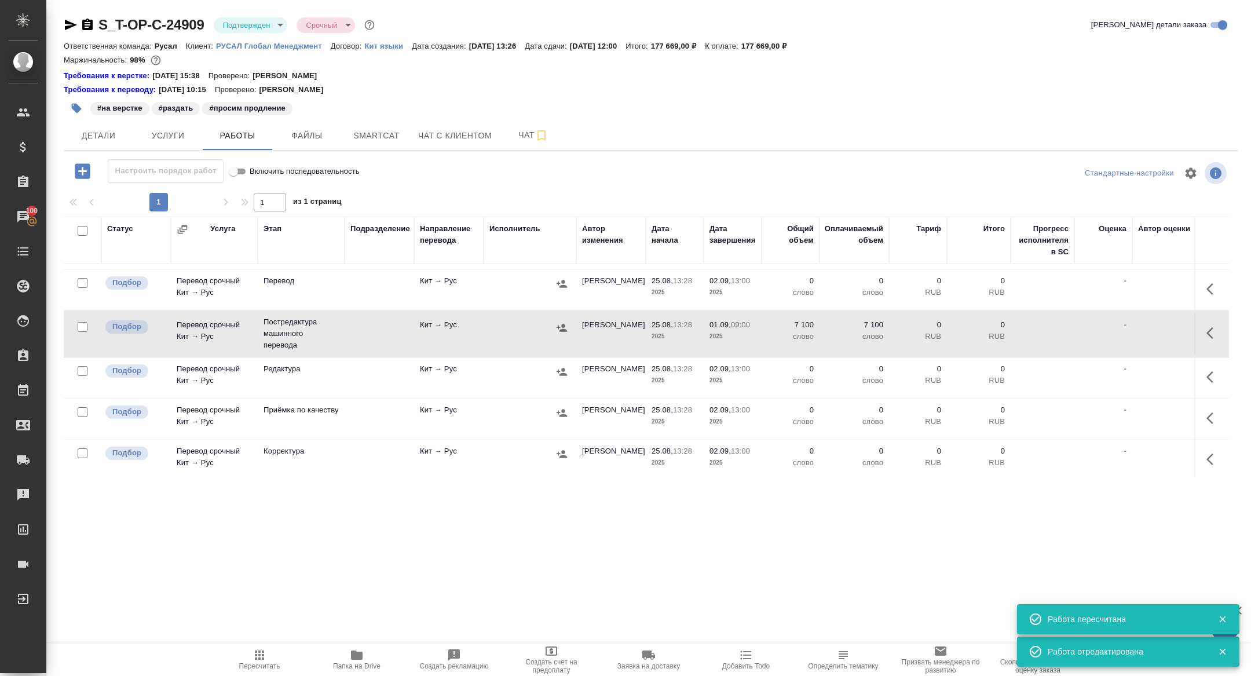
click at [1212, 332] on icon "button" at bounding box center [1213, 333] width 14 height 14
click at [1124, 333] on icon "button" at bounding box center [1128, 333] width 10 height 10
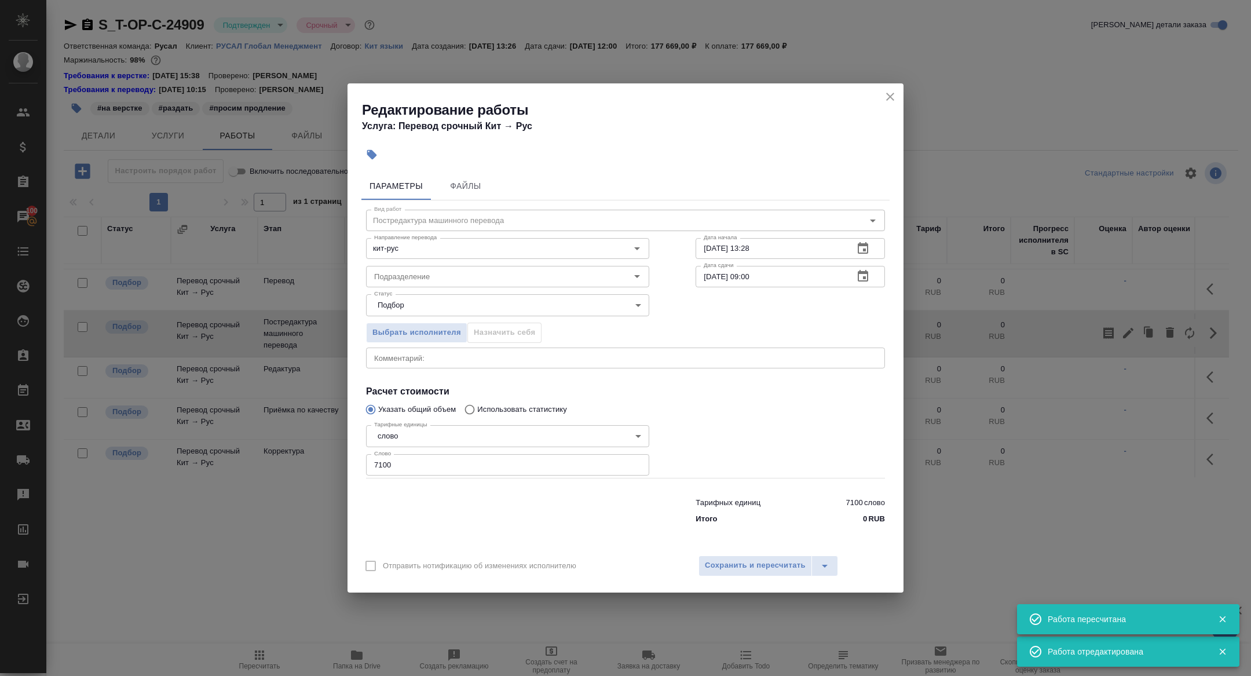
click at [872, 245] on button "button" at bounding box center [863, 248] width 28 height 28
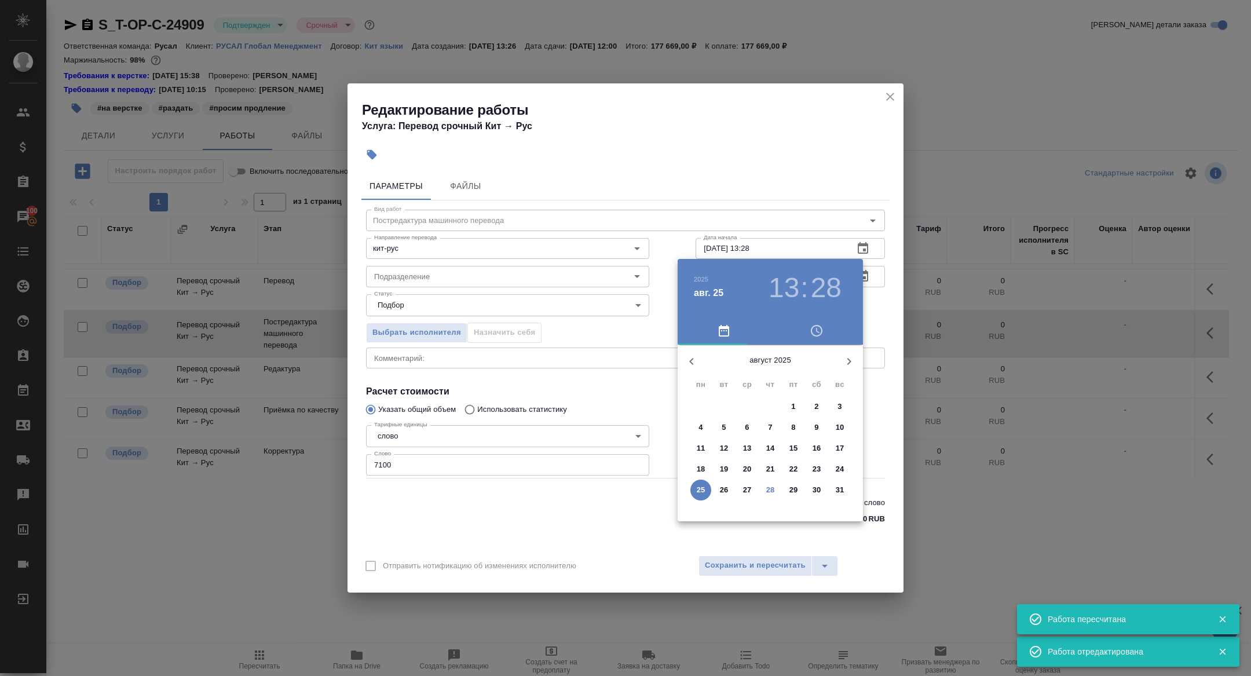
click at [771, 486] on p "28" at bounding box center [770, 490] width 9 height 12
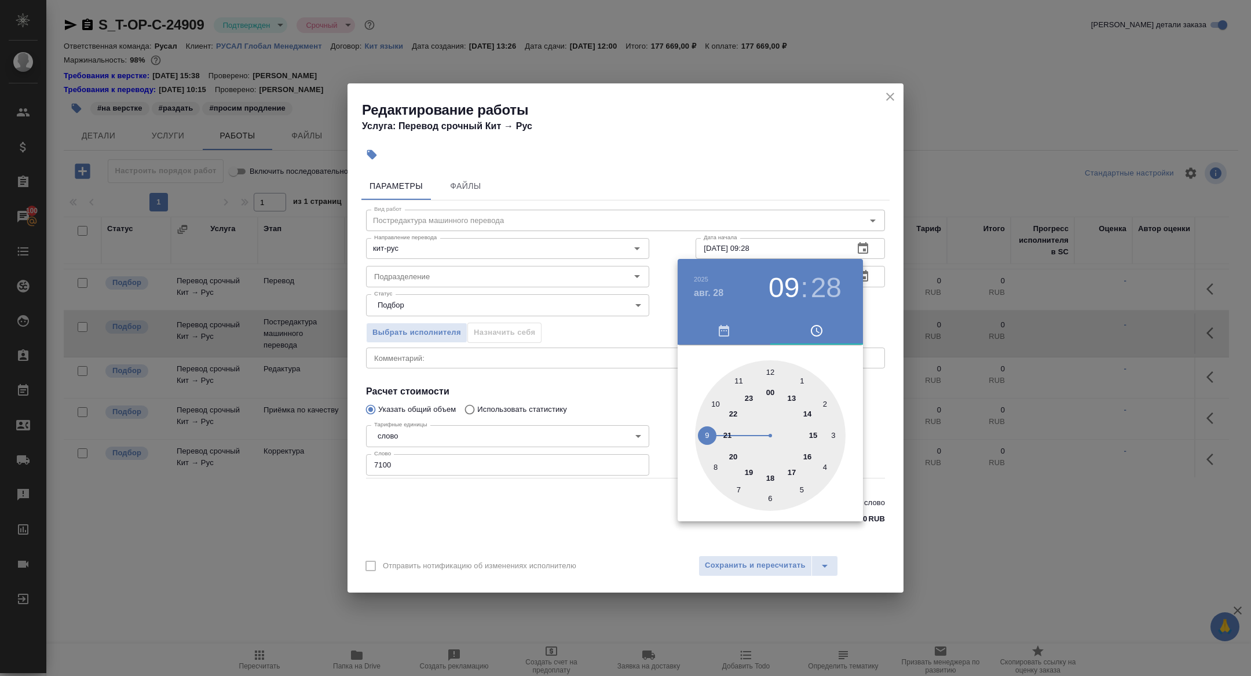
click at [708, 430] on div at bounding box center [770, 435] width 151 height 151
type input "28.08.2025 09:00"
click at [768, 371] on div at bounding box center [770, 435] width 151 height 151
click at [624, 365] on div at bounding box center [625, 338] width 1251 height 676
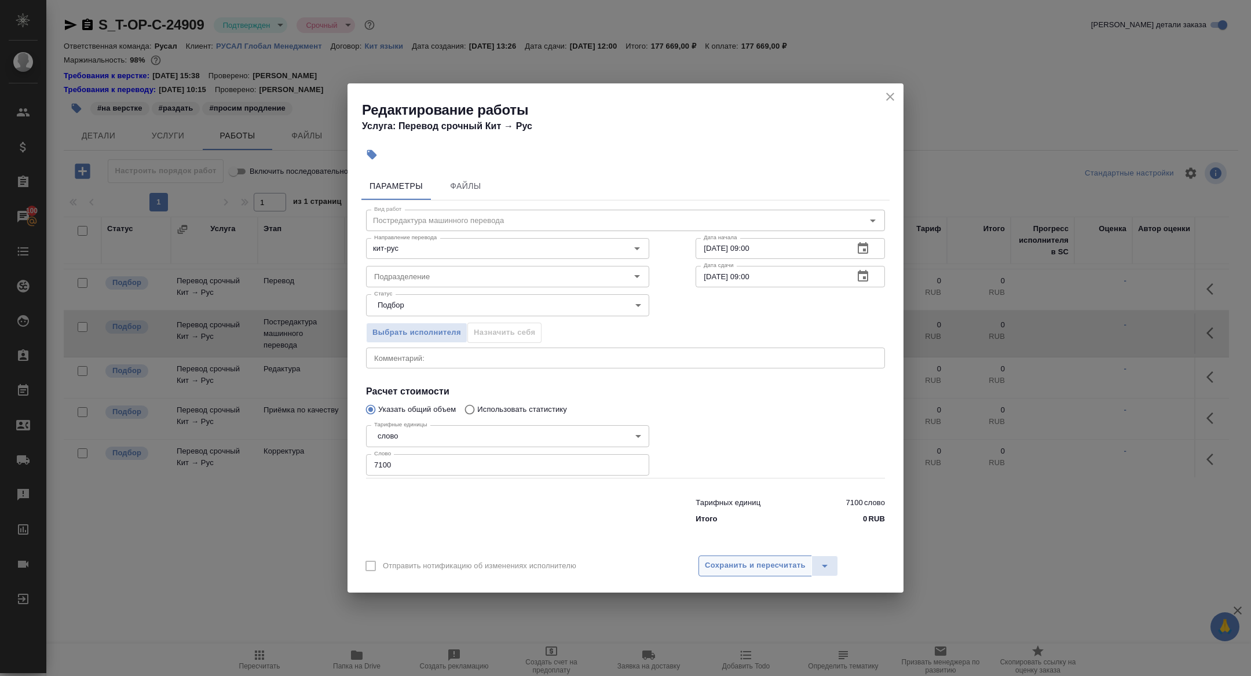
click at [734, 563] on span "Сохранить и пересчитать" at bounding box center [755, 565] width 101 height 13
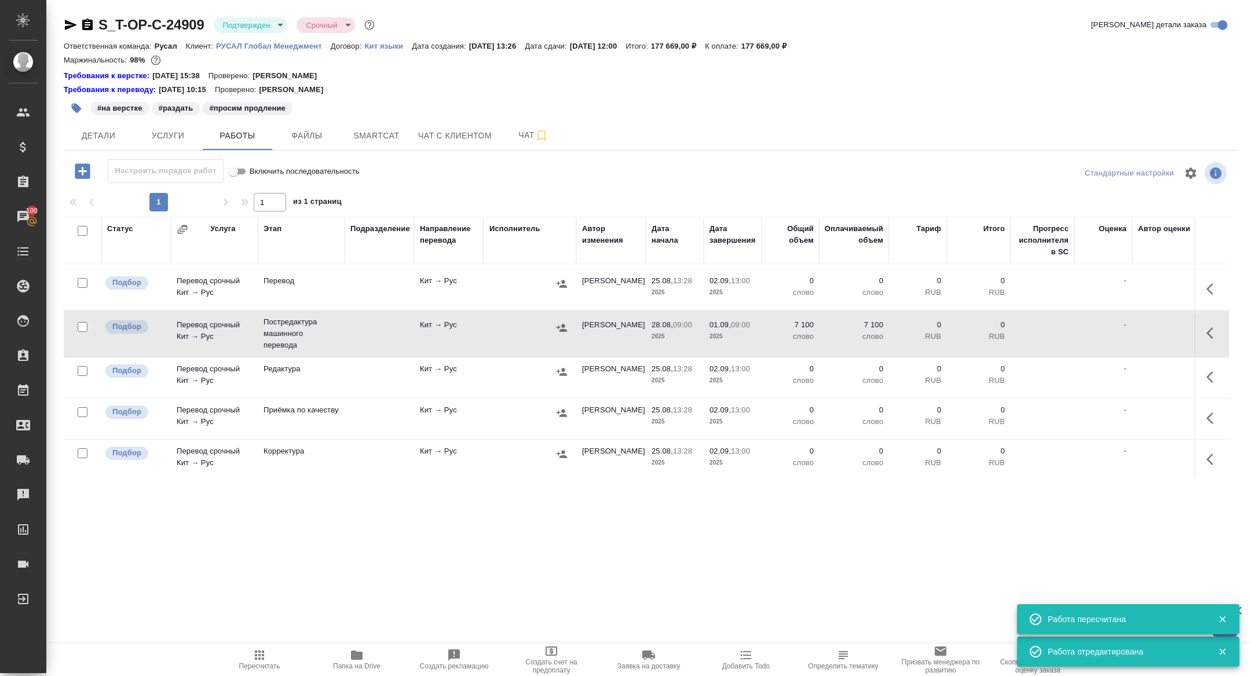
click at [569, 327] on button "button" at bounding box center [561, 327] width 17 height 17
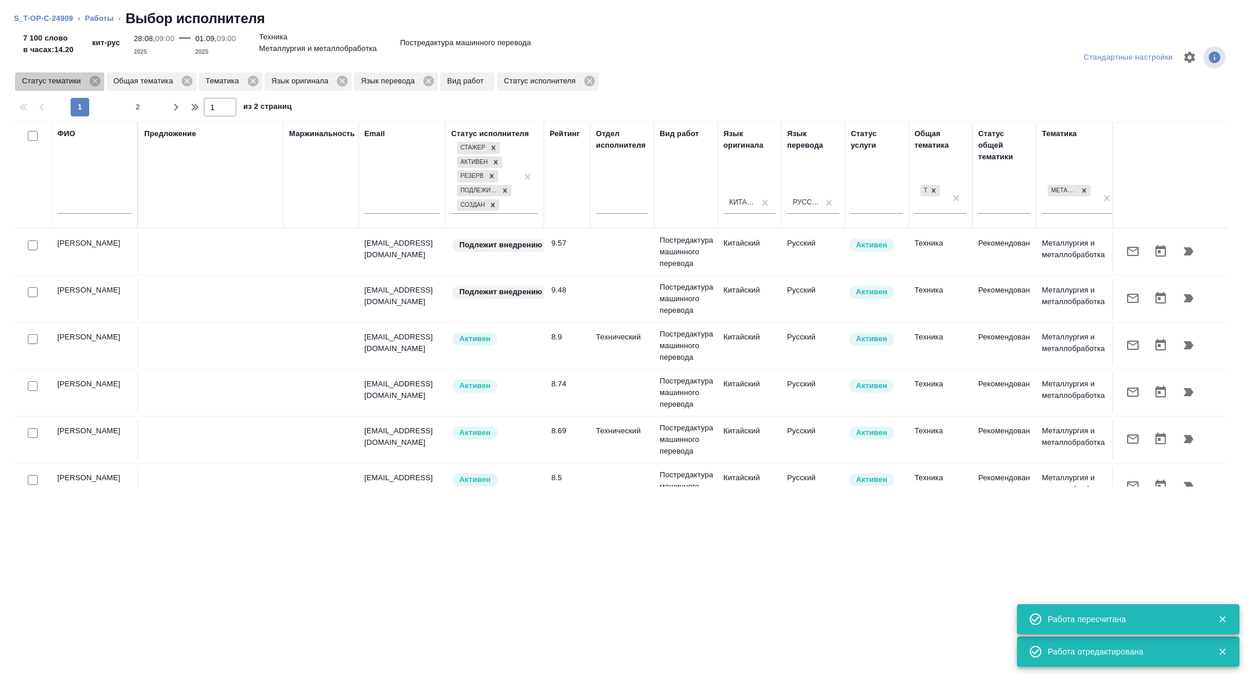
click at [97, 82] on icon at bounding box center [94, 81] width 10 height 10
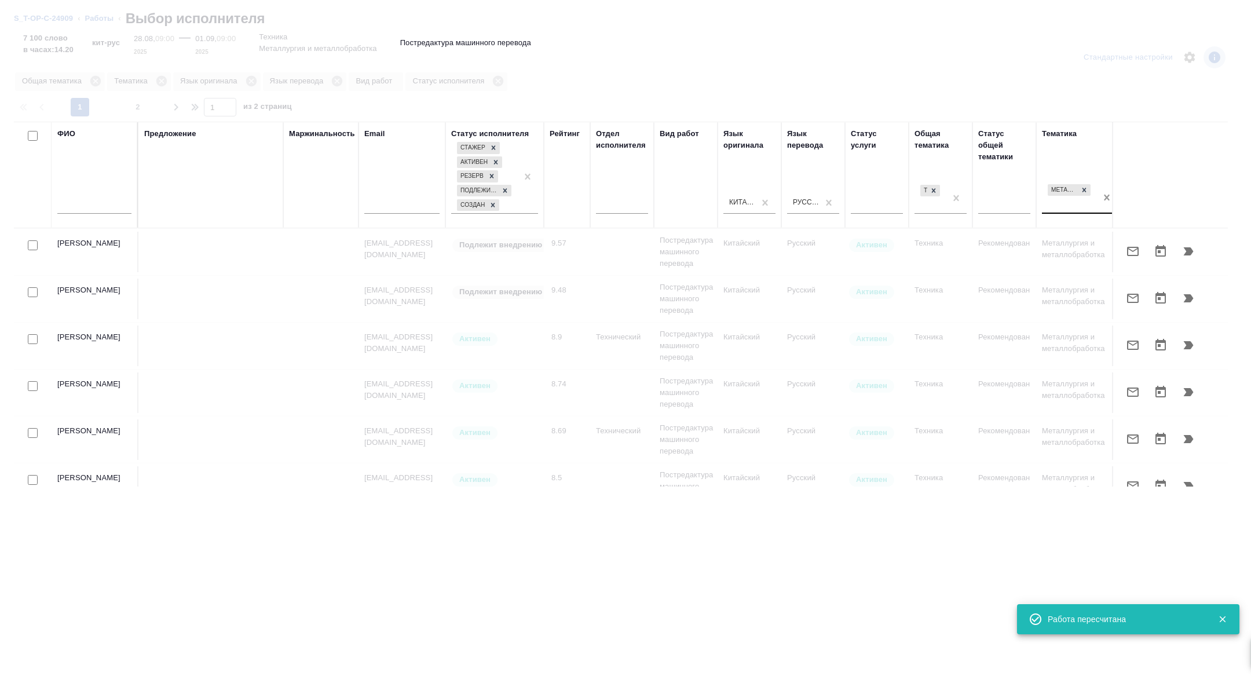
scroll to position [0, 395]
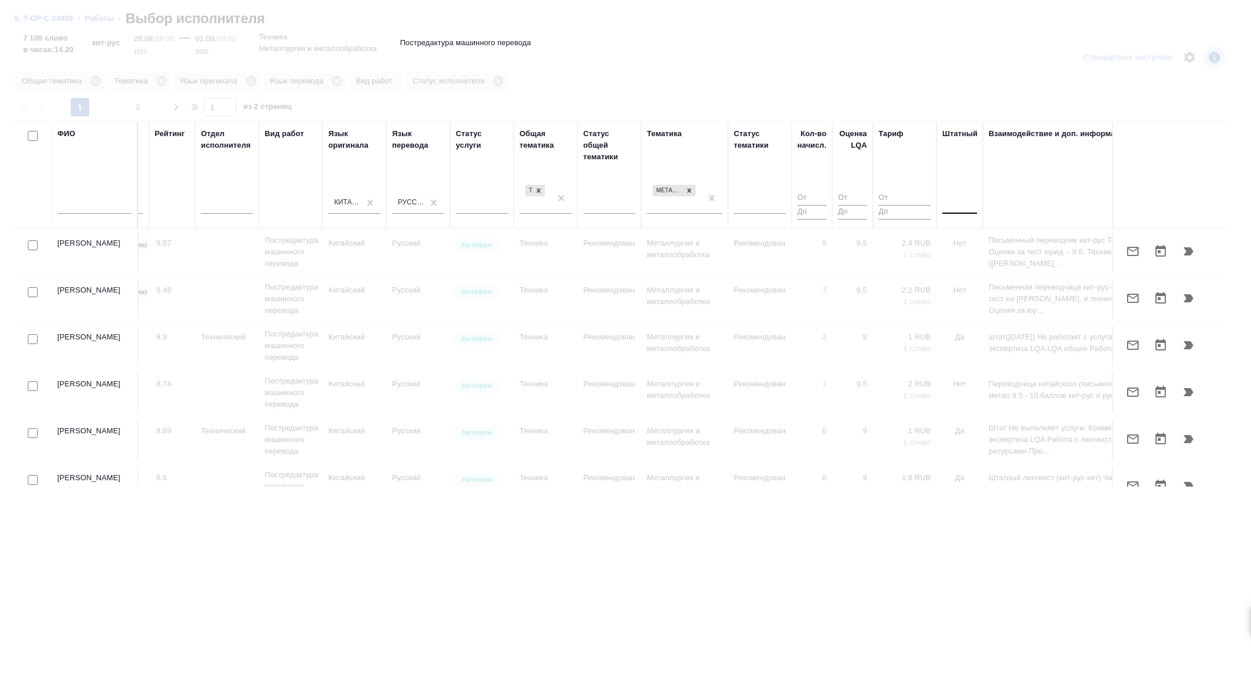
click at [958, 205] on div at bounding box center [959, 202] width 35 height 17
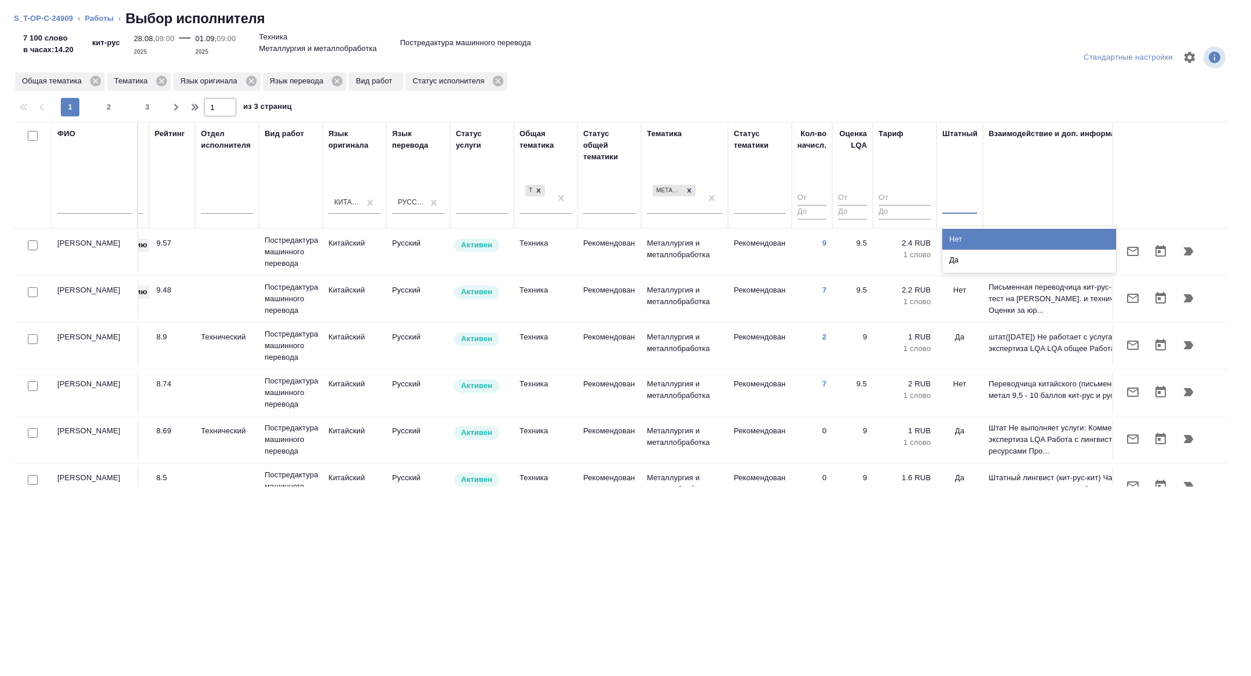
drag, startPoint x: 955, startPoint y: 239, endPoint x: 596, endPoint y: 357, distance: 377.9
click at [955, 239] on div "Нет" at bounding box center [1029, 239] width 174 height 21
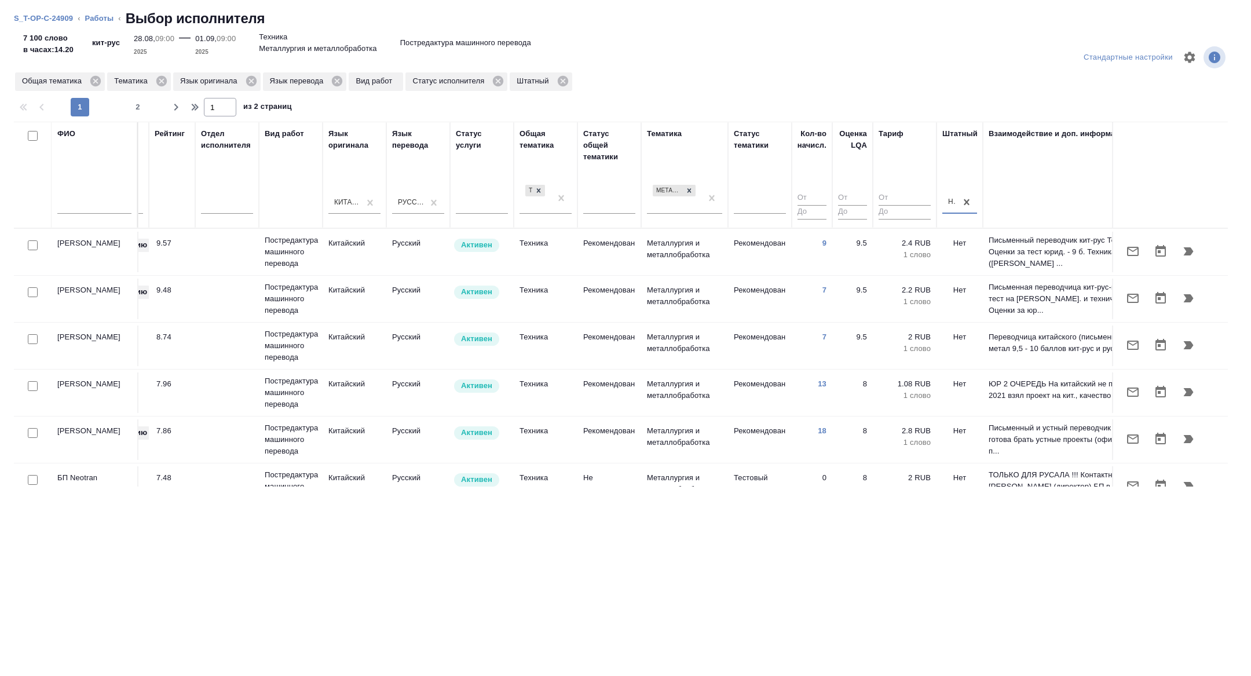
scroll to position [0, 0]
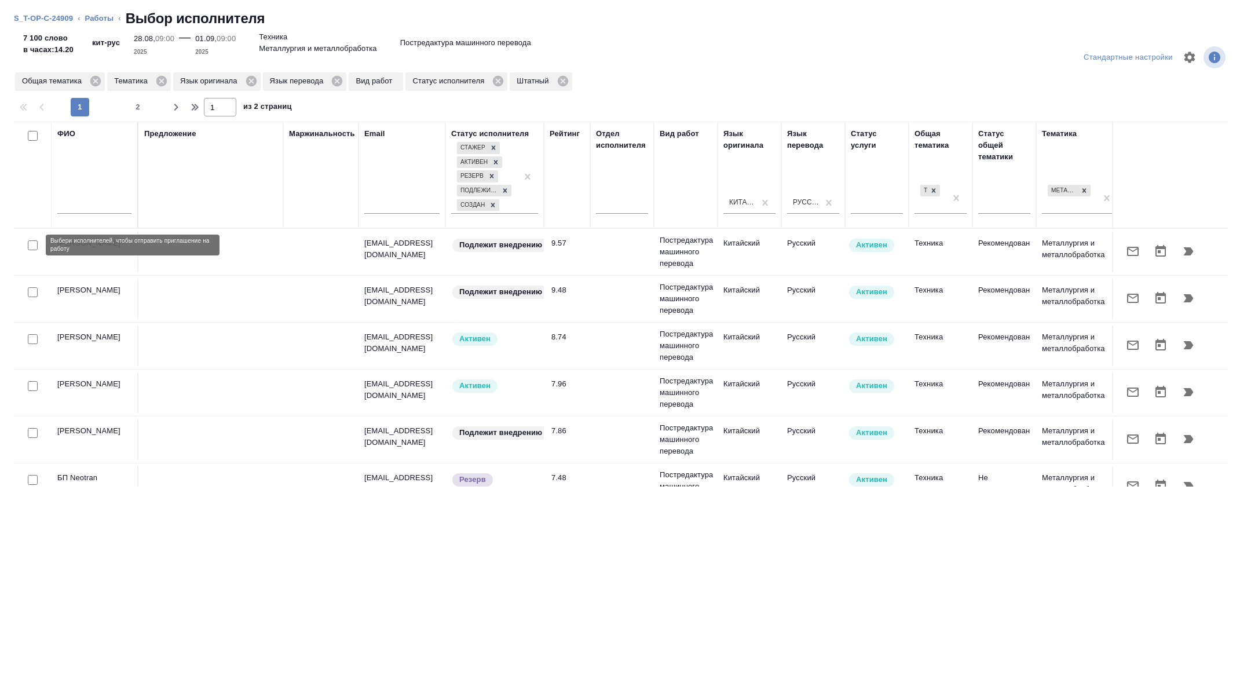
click at [33, 243] on input "checkbox" at bounding box center [33, 245] width 10 height 10
checkbox input "true"
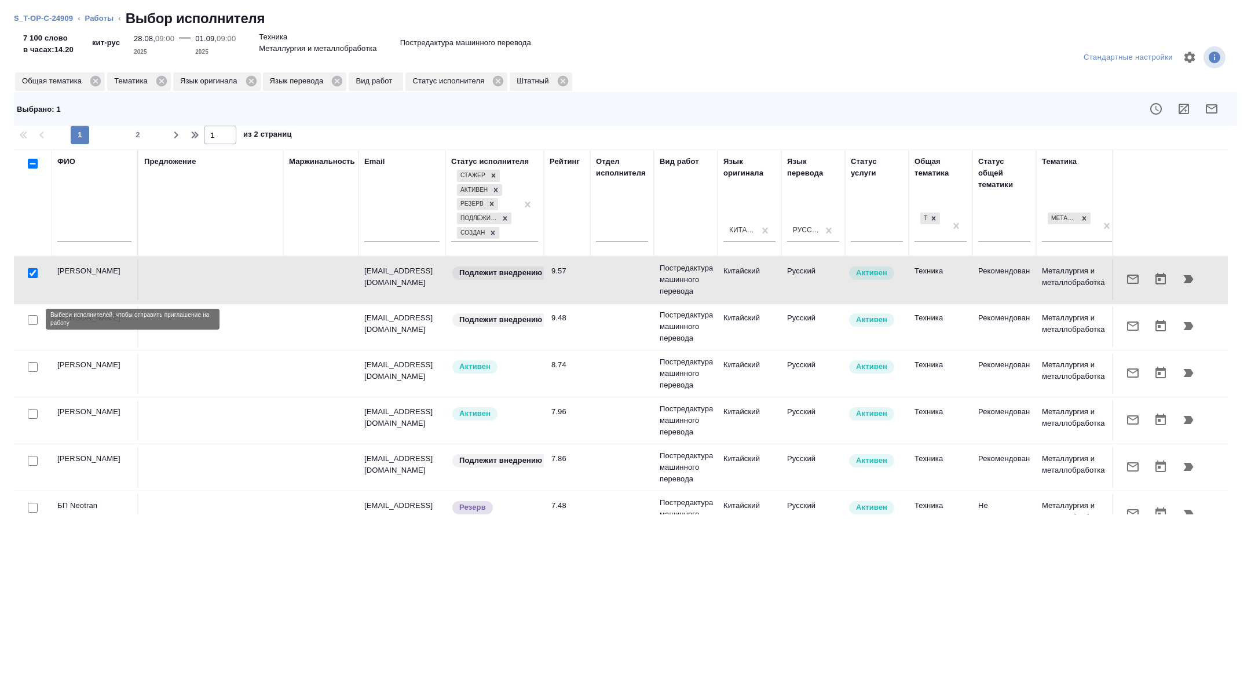
click at [32, 317] on input "checkbox" at bounding box center [33, 320] width 10 height 10
checkbox input "true"
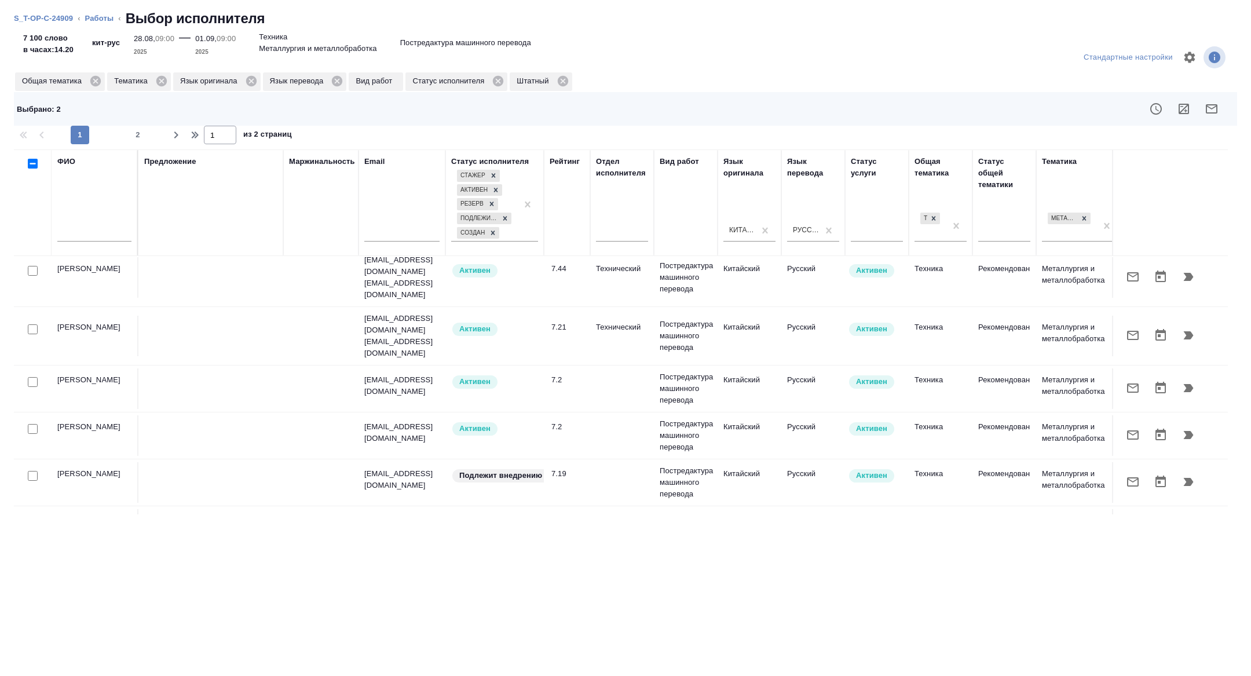
scroll to position [354, 0]
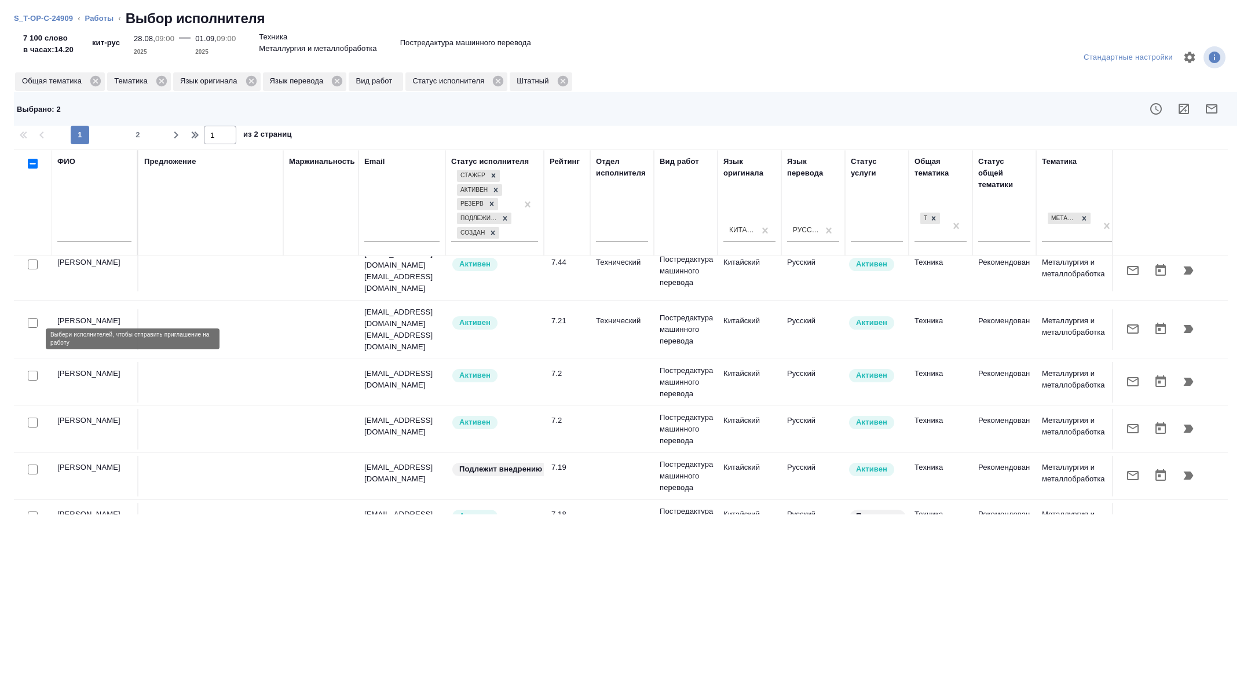
click at [32, 371] on input "checkbox" at bounding box center [33, 376] width 10 height 10
checkbox input "true"
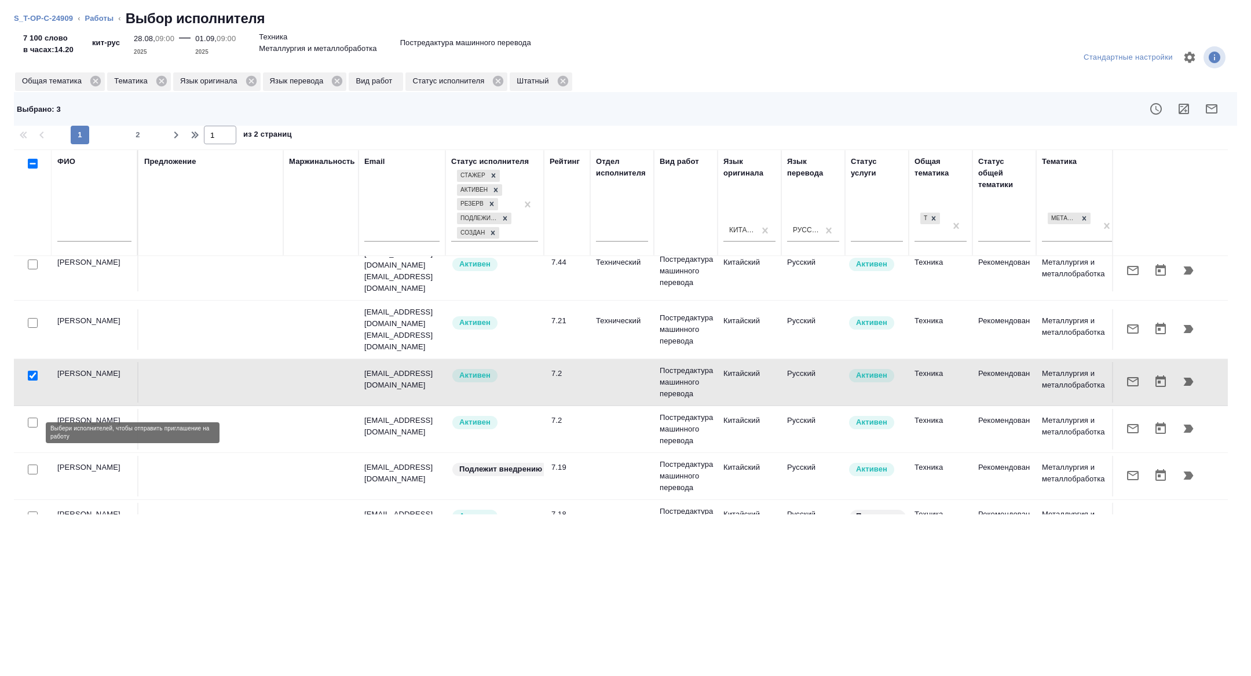
click at [31, 464] on input "checkbox" at bounding box center [33, 469] width 10 height 10
checkbox input "true"
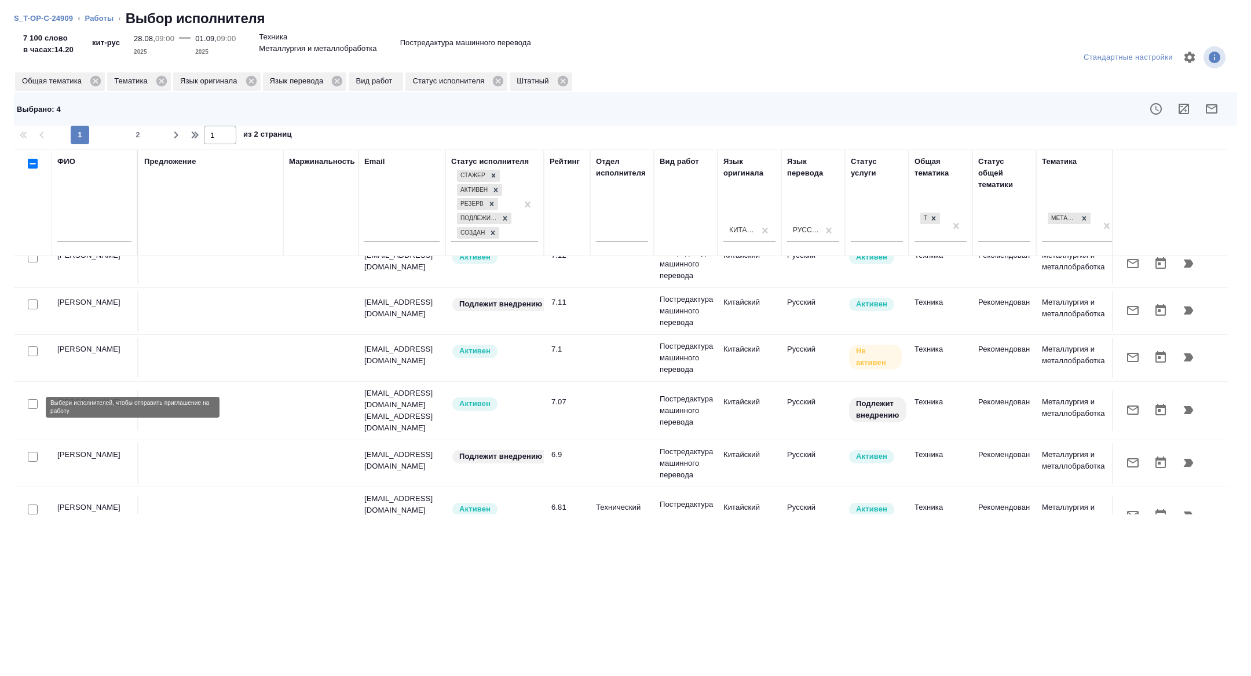
scroll to position [778, 0]
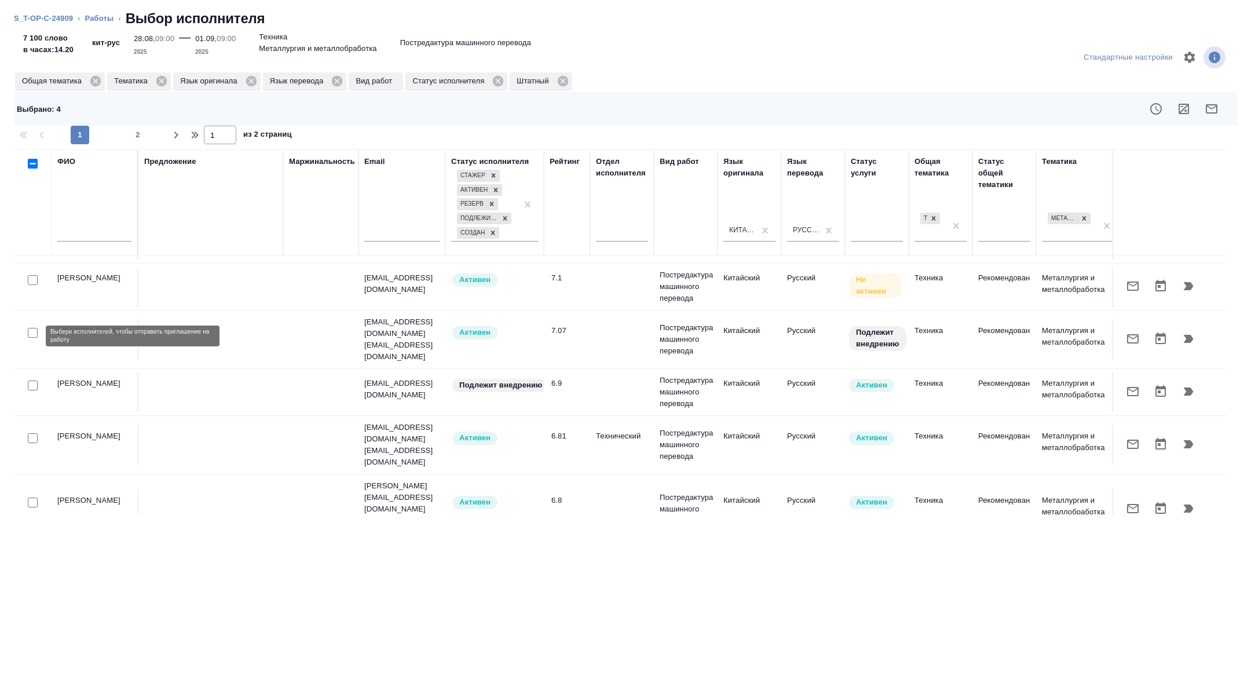
click at [34, 380] on input "checkbox" at bounding box center [33, 385] width 10 height 10
checkbox input "true"
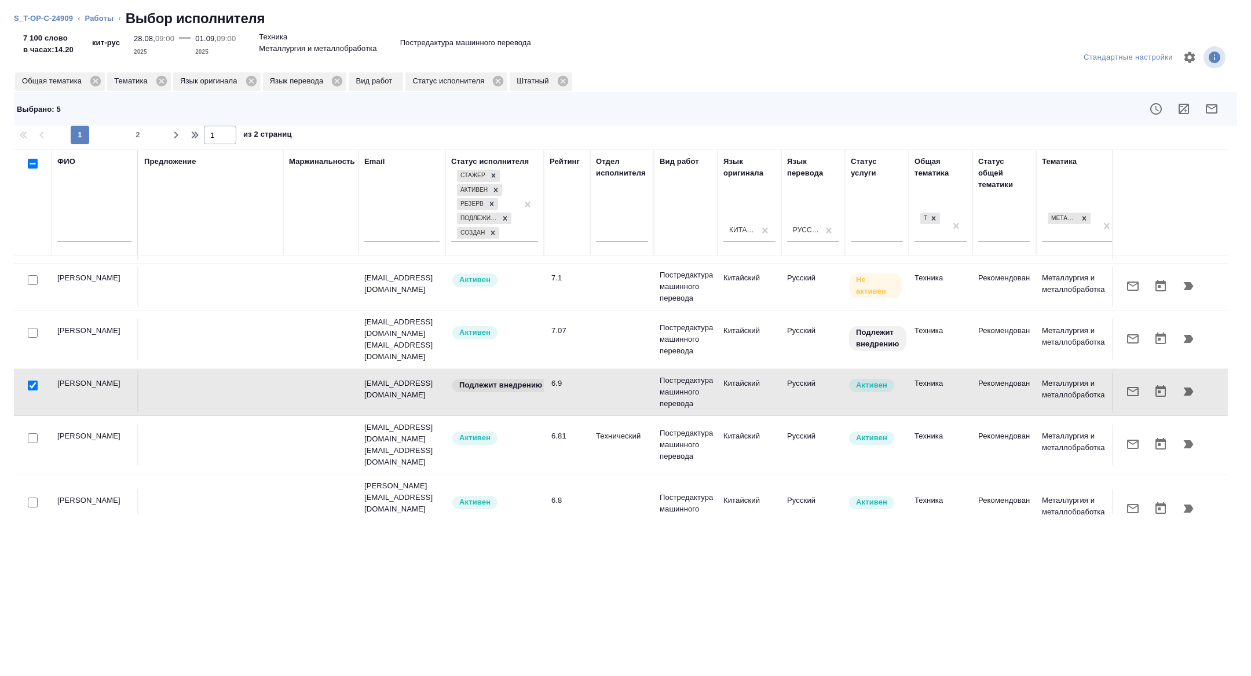
click at [1209, 115] on icon "button" at bounding box center [1211, 109] width 14 height 14
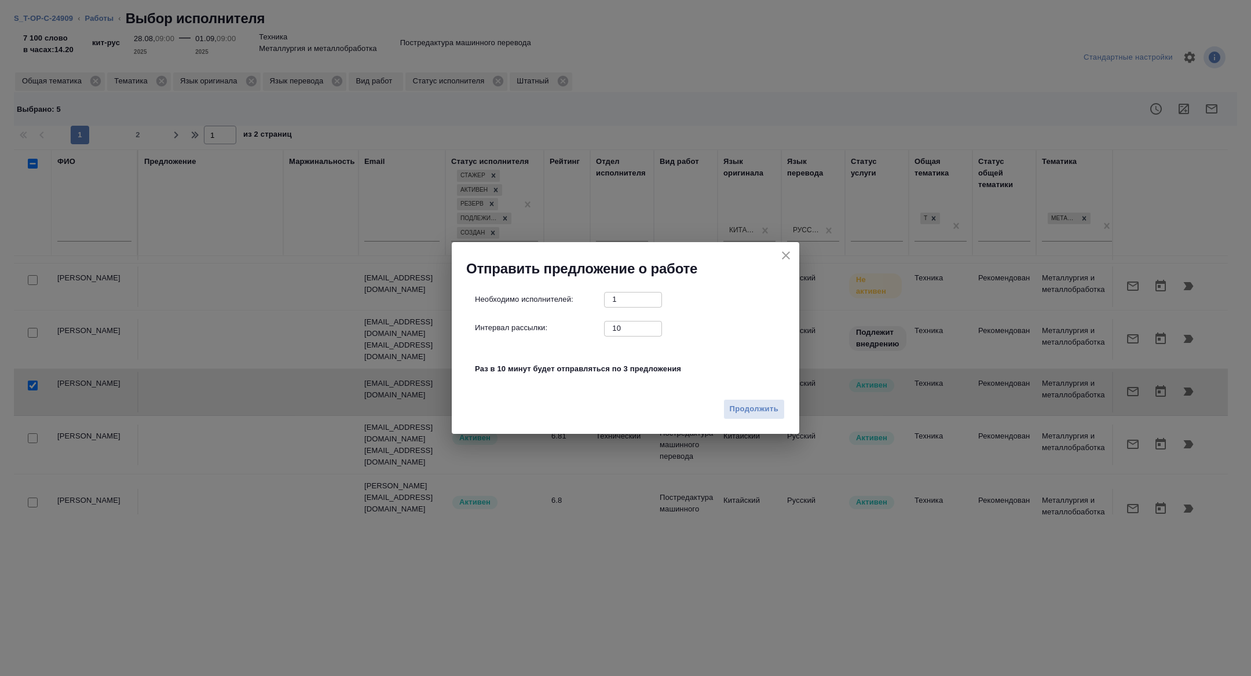
click at [749, 419] on div "Продолжить" at bounding box center [625, 413] width 347 height 41
click at [742, 409] on span "Продолжить" at bounding box center [753, 408] width 49 height 13
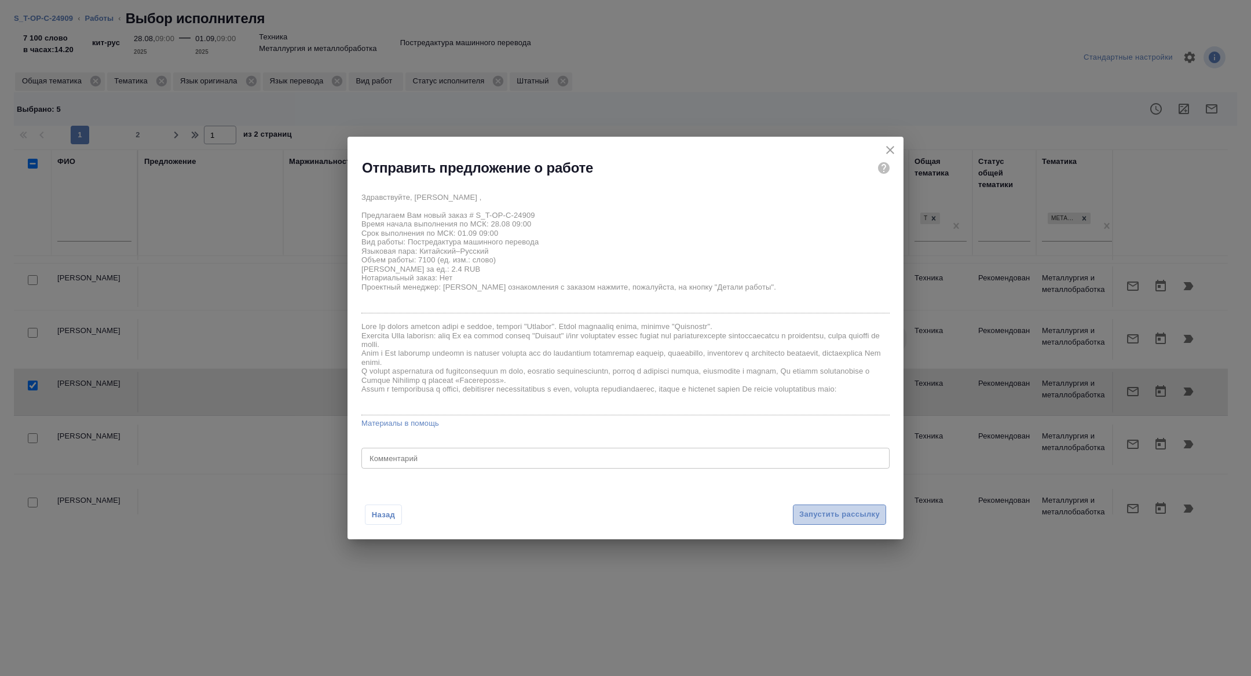
click at [846, 516] on span "Запустить рассылку" at bounding box center [839, 514] width 80 height 13
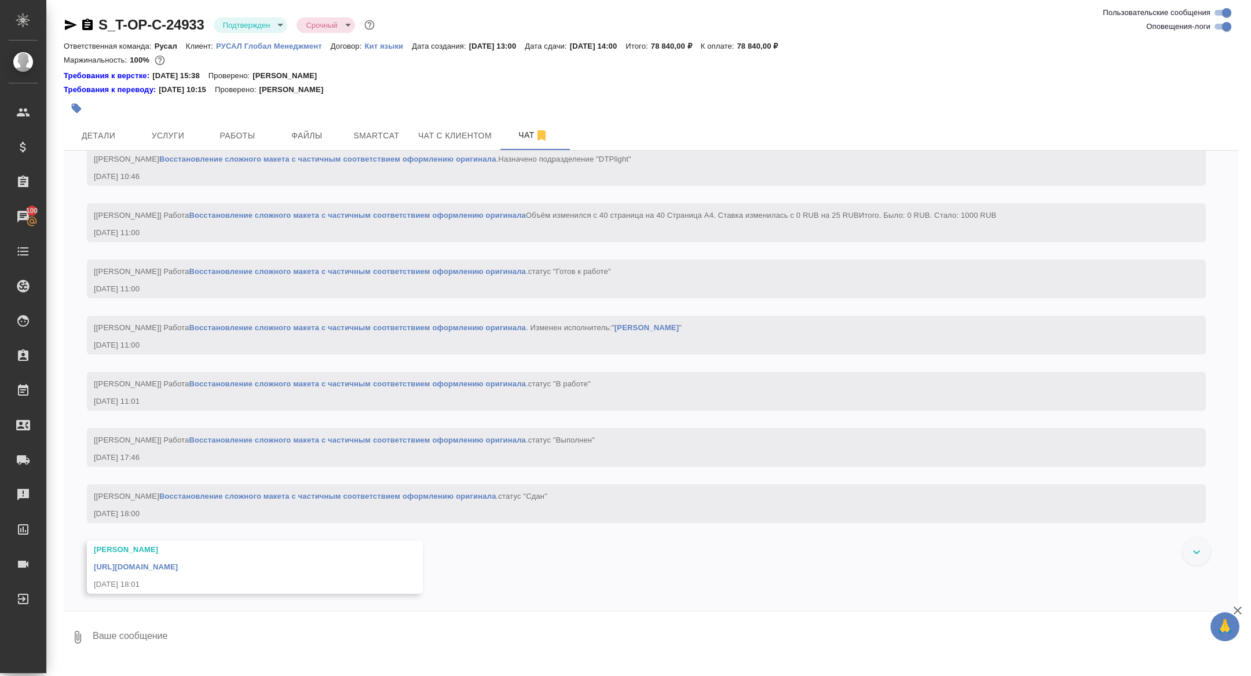
scroll to position [2142, 0]
click at [178, 564] on link "[URL][DOMAIN_NAME]" at bounding box center [136, 566] width 84 height 9
click at [86, 19] on icon "button" at bounding box center [87, 25] width 14 height 14
click at [91, 17] on div "S_T-OP-C-24933 Подтвержден confirmed Срочный urgent" at bounding box center [220, 25] width 313 height 19
click at [84, 18] on icon "button" at bounding box center [87, 25] width 14 height 14
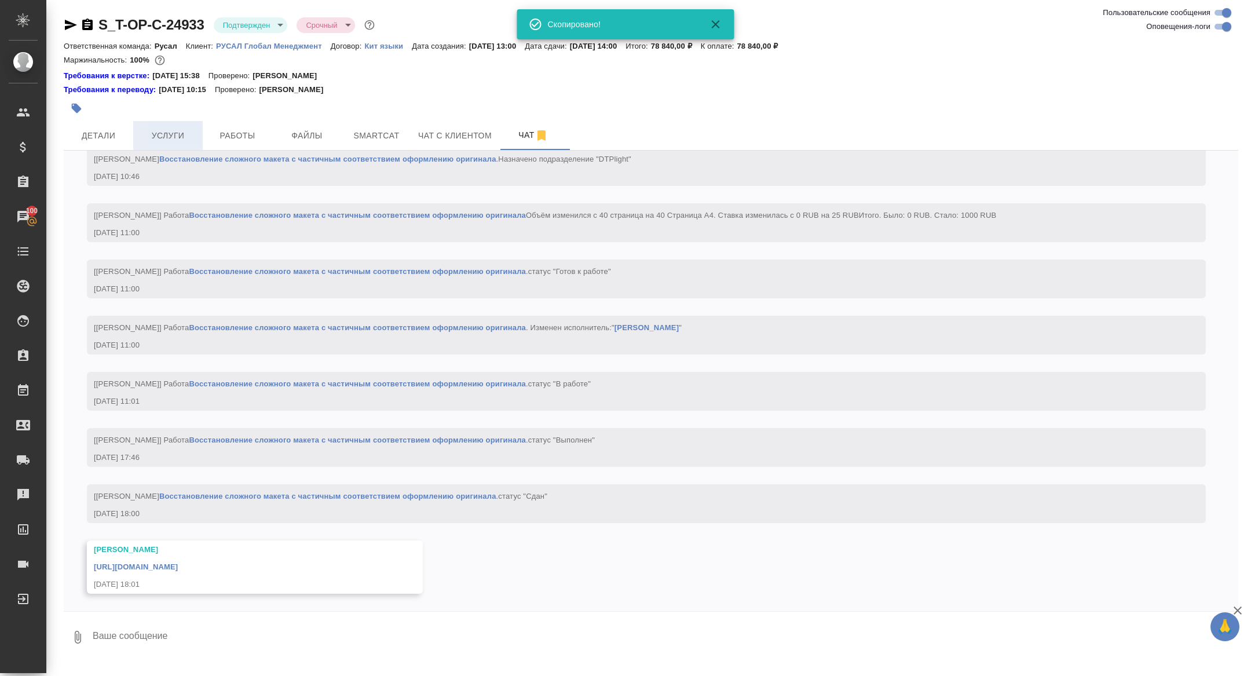
click at [156, 126] on button "Услуги" at bounding box center [167, 135] width 69 height 29
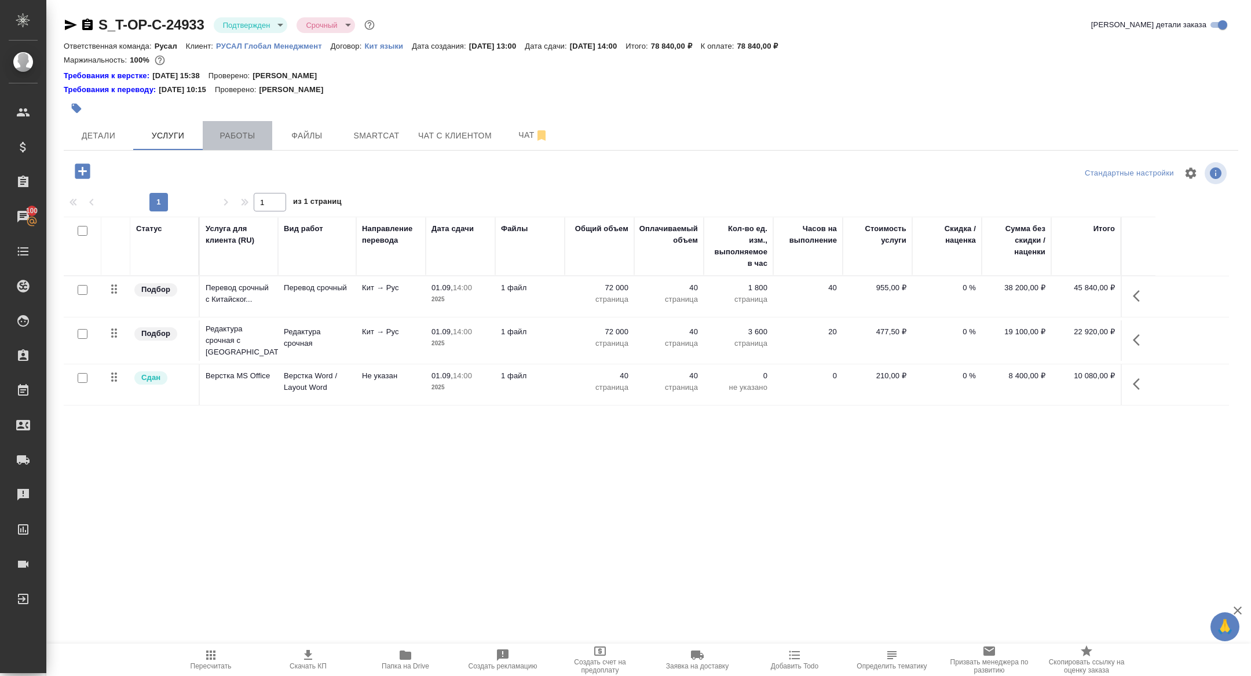
click at [242, 147] on button "Работы" at bounding box center [237, 135] width 69 height 29
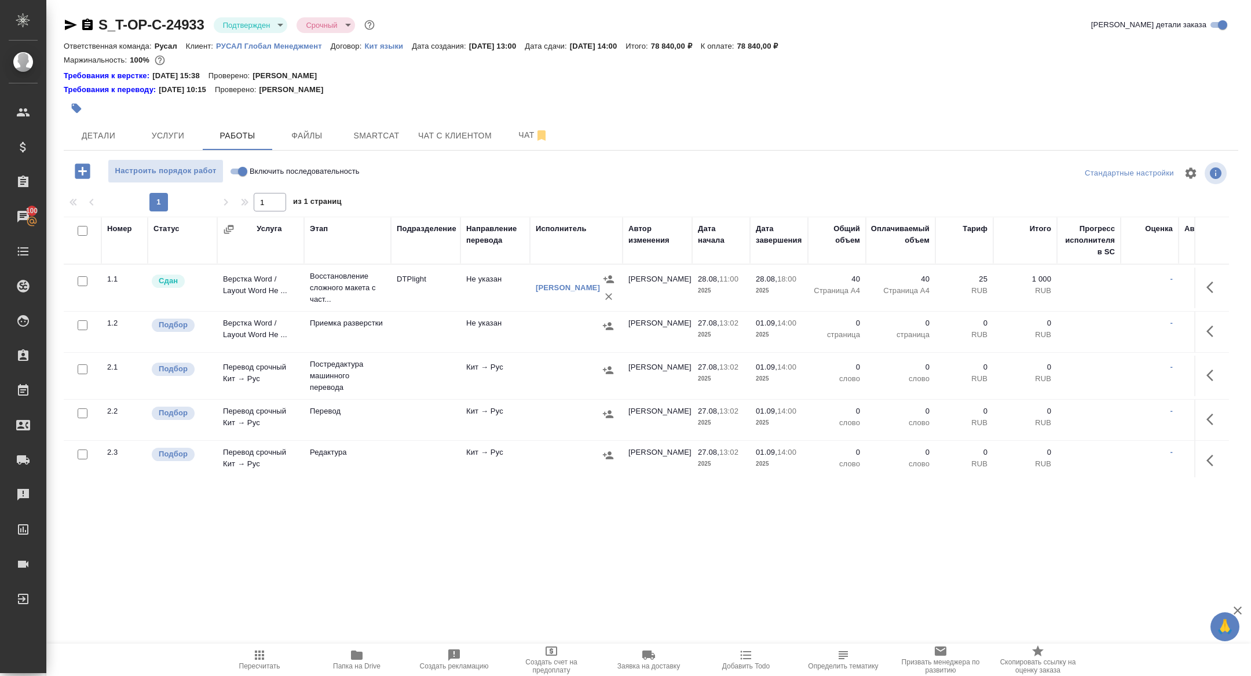
click at [81, 231] on input "checkbox" at bounding box center [83, 231] width 10 height 10
checkbox input "true"
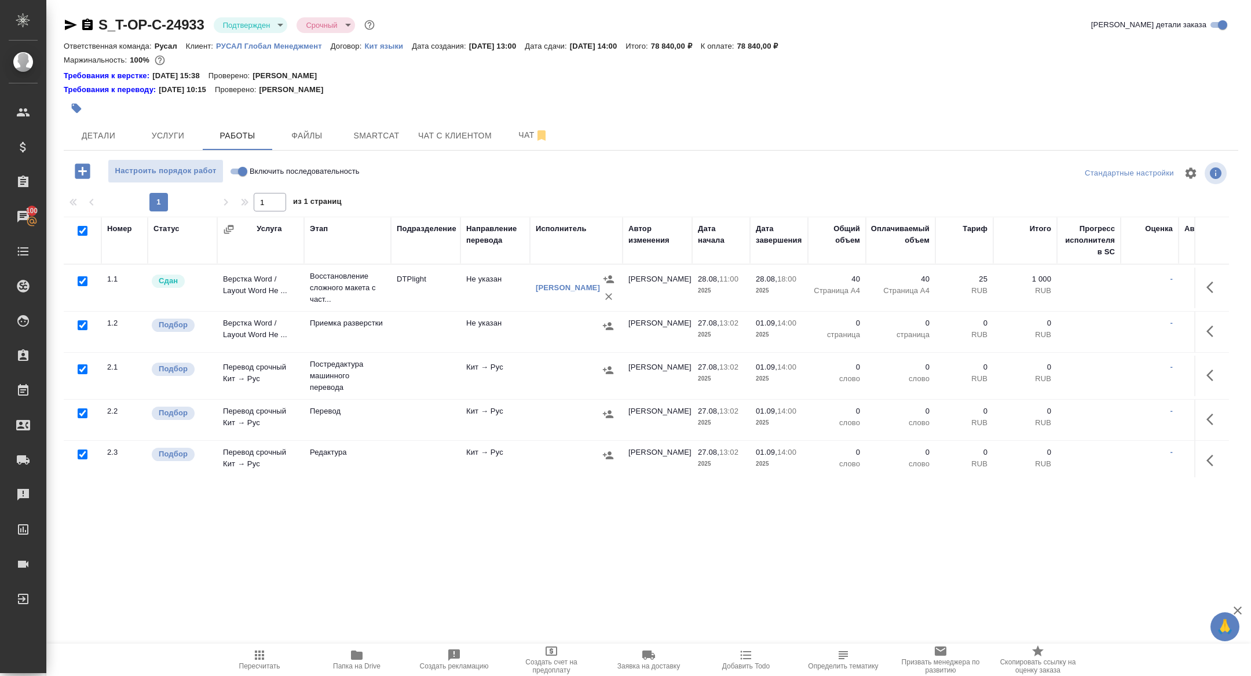
checkbox input "true"
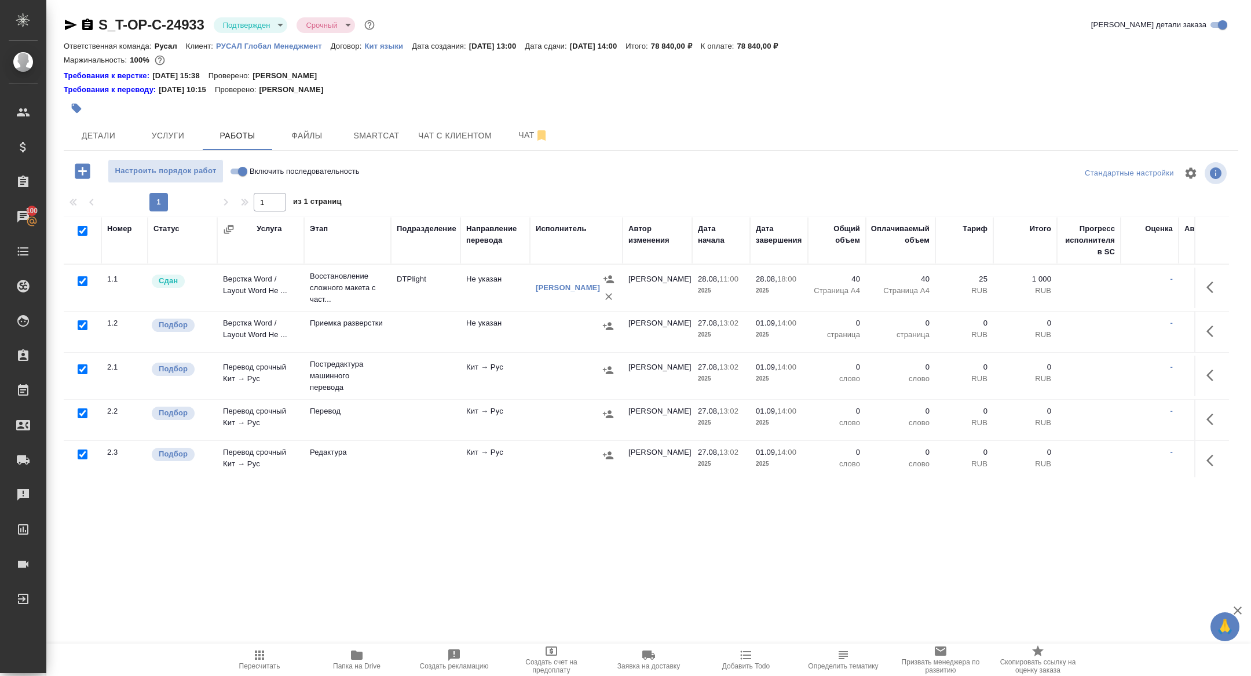
checkbox input "true"
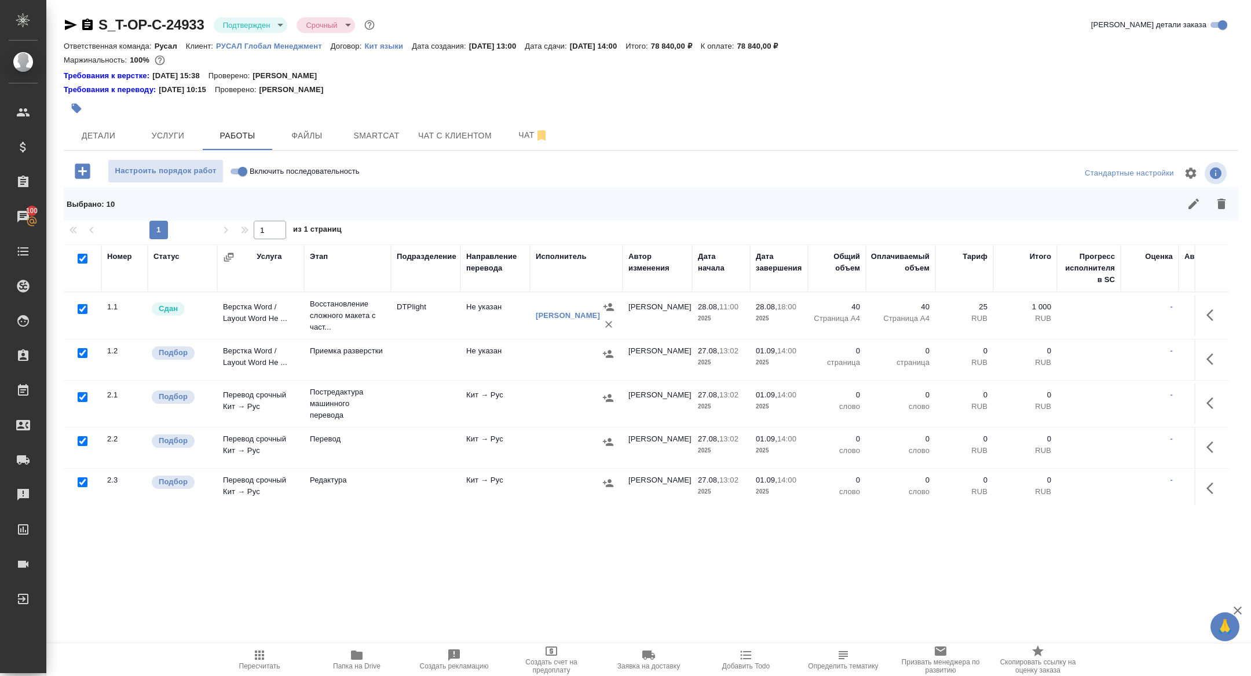
click at [85, 307] on input "checkbox" at bounding box center [83, 309] width 10 height 10
checkbox input "false"
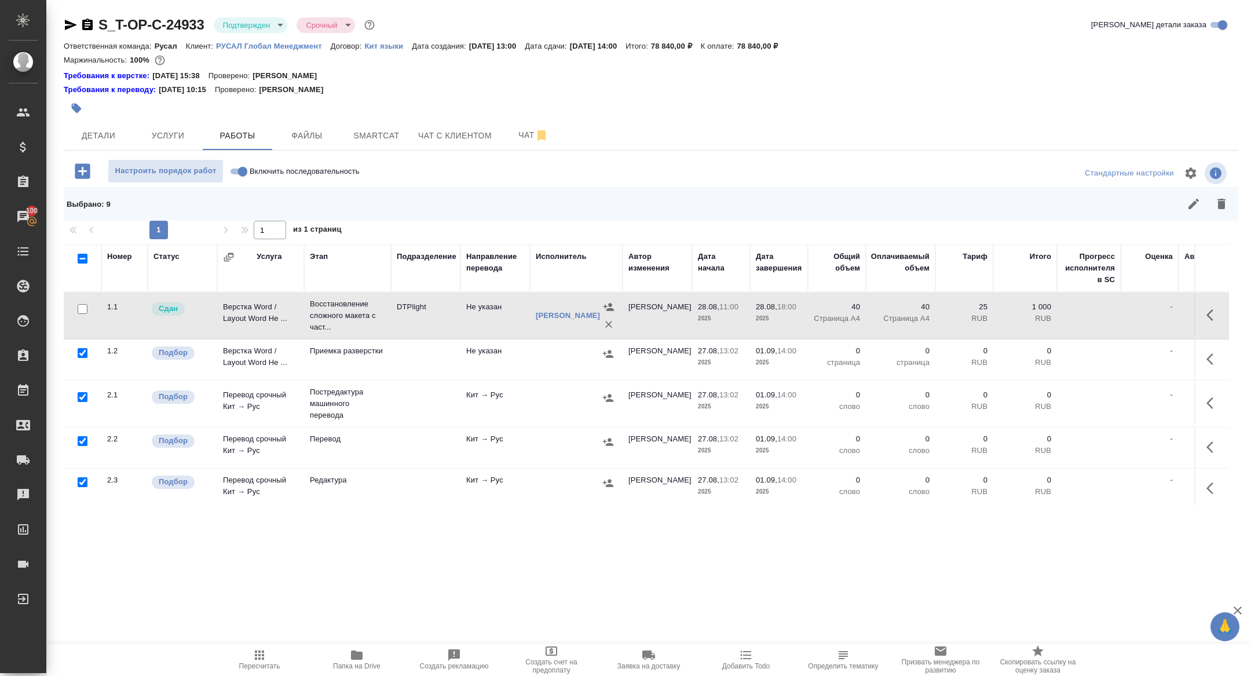
click at [82, 393] on input "checkbox" at bounding box center [83, 397] width 10 height 10
checkbox input "false"
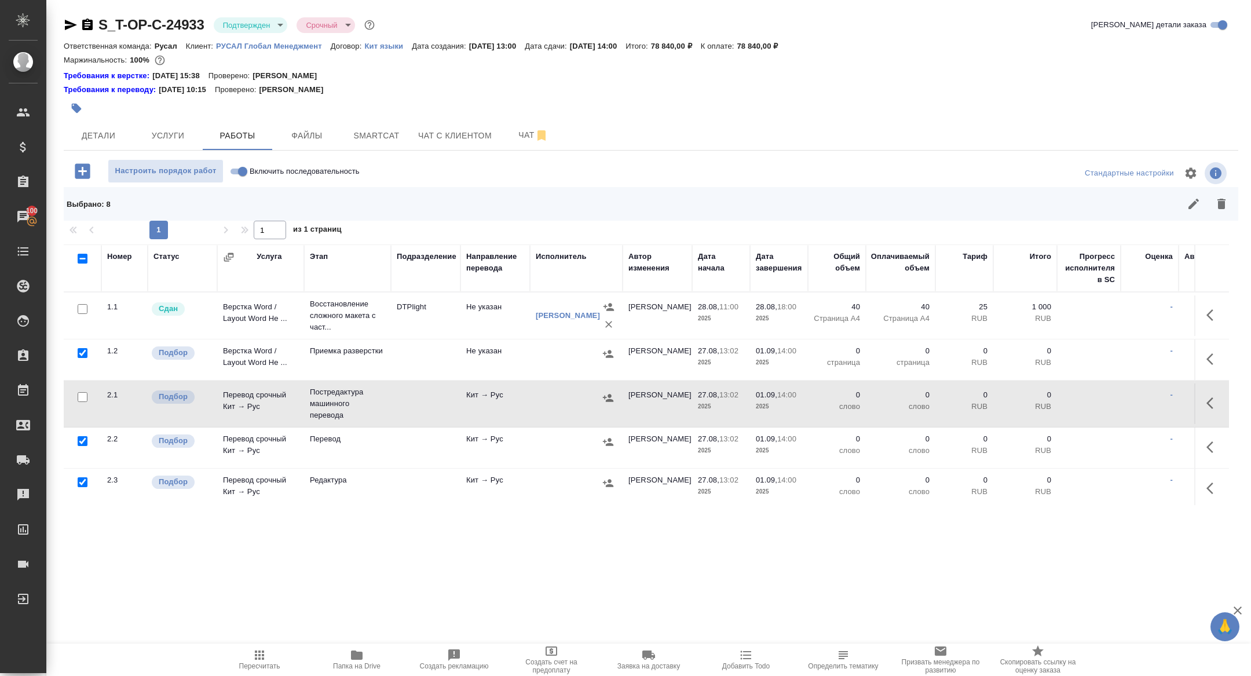
click at [85, 474] on div at bounding box center [82, 482] width 26 height 16
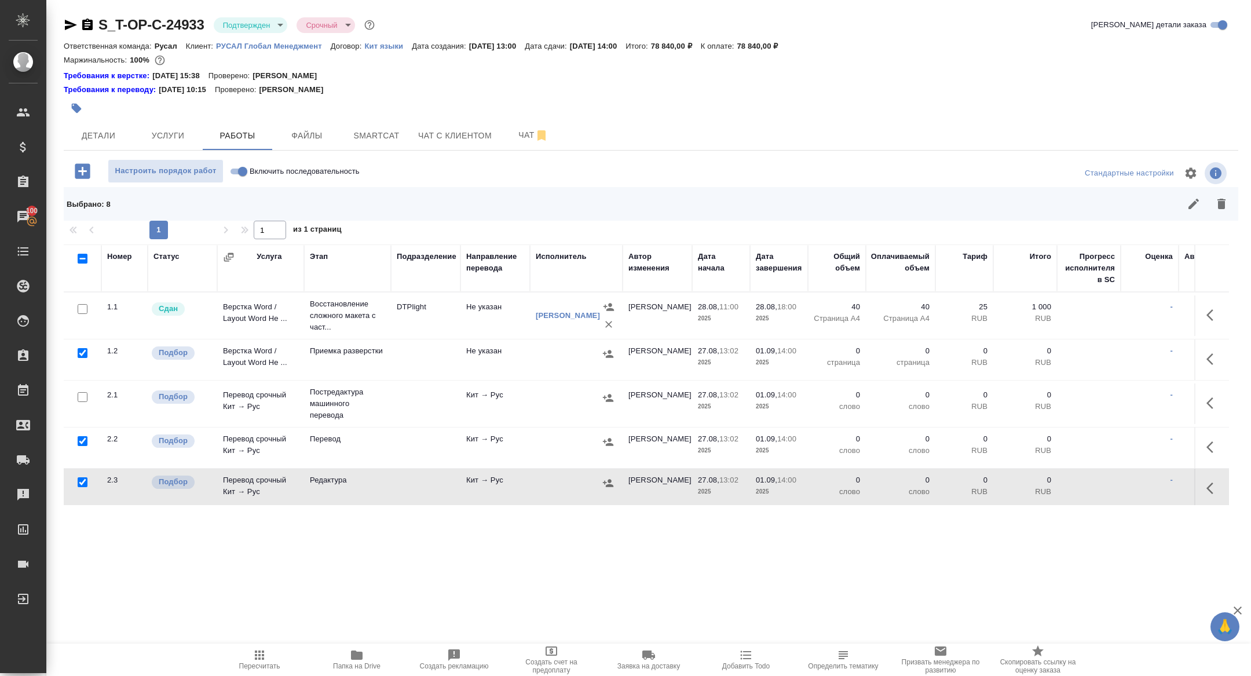
click at [85, 478] on input "checkbox" at bounding box center [83, 482] width 10 height 10
checkbox input "false"
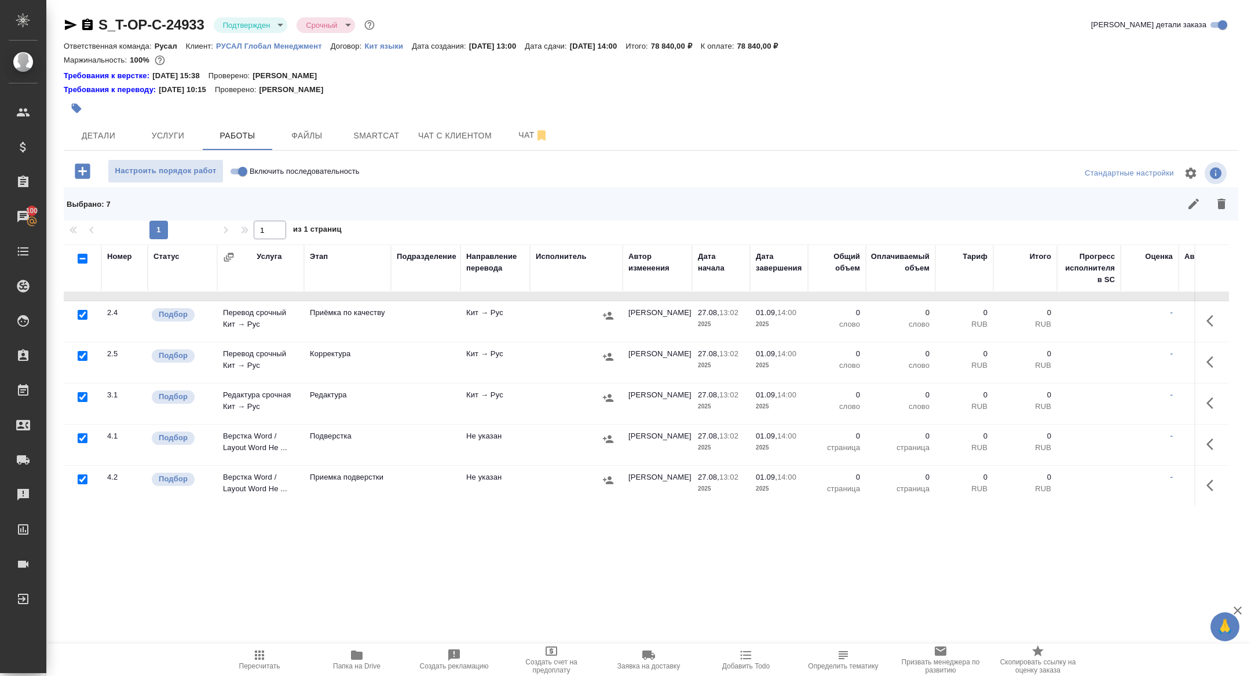
click at [83, 439] on input "checkbox" at bounding box center [83, 438] width 10 height 10
checkbox input "false"
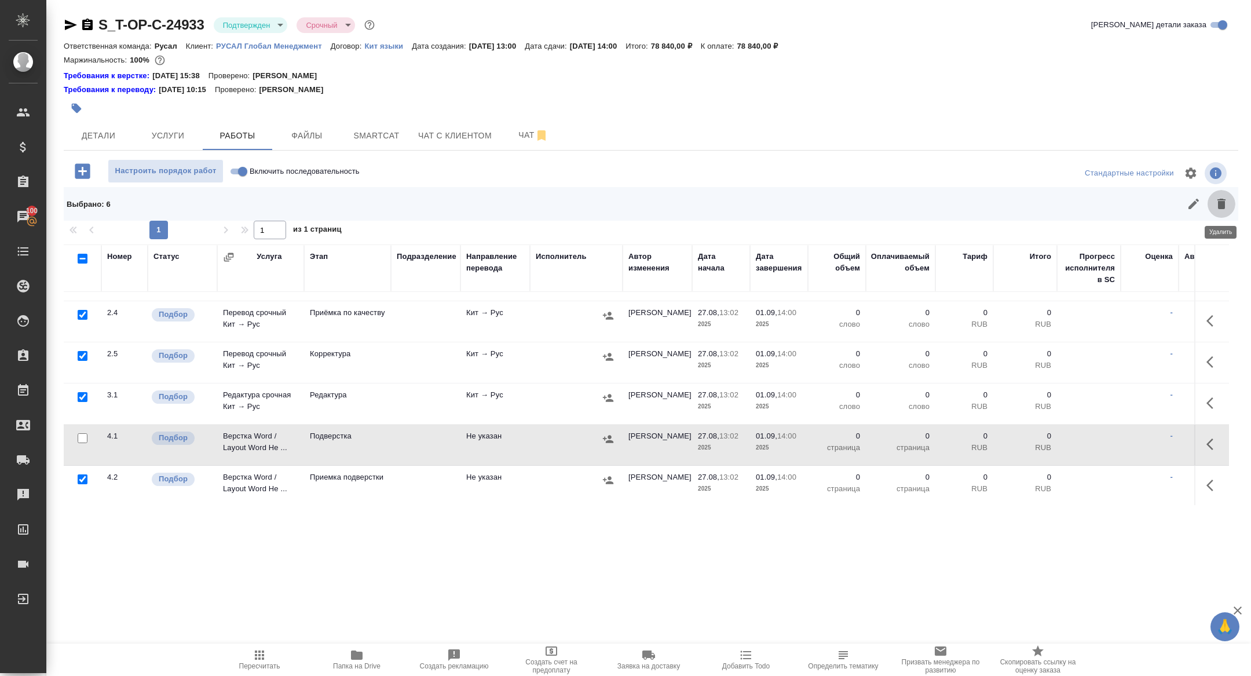
click at [1223, 207] on icon "button" at bounding box center [1221, 204] width 8 height 10
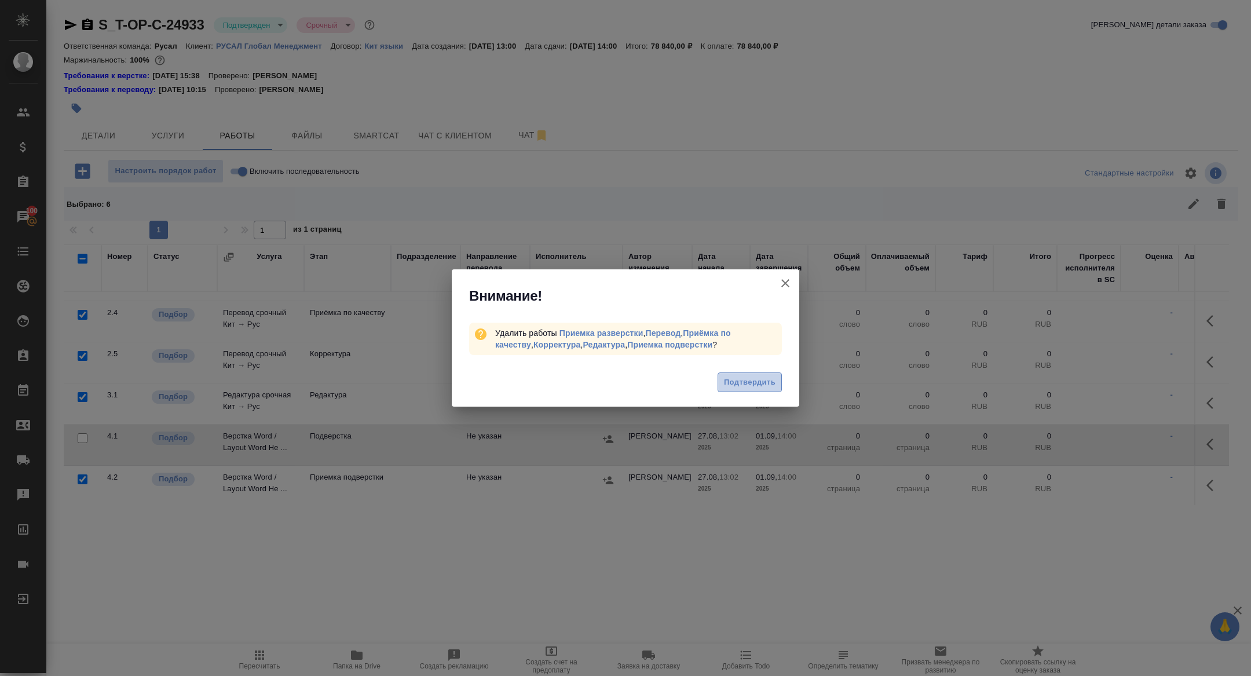
click at [756, 376] on span "Подтвердить" at bounding box center [750, 382] width 52 height 13
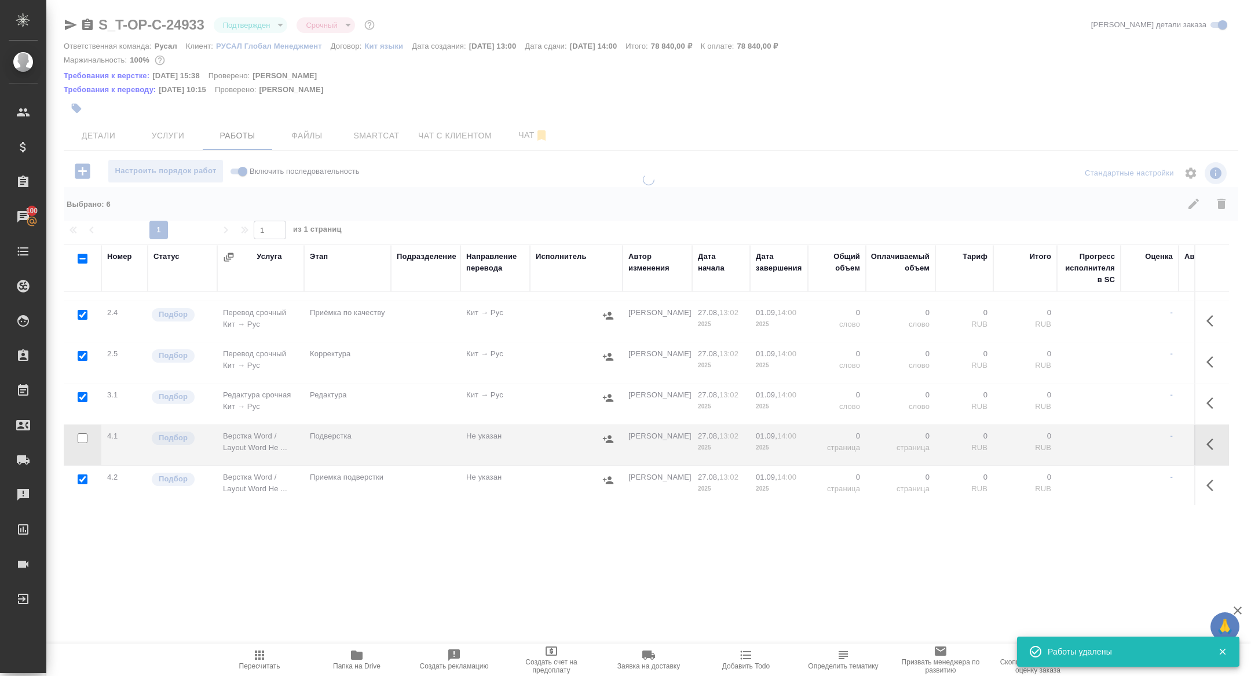
scroll to position [0, 0]
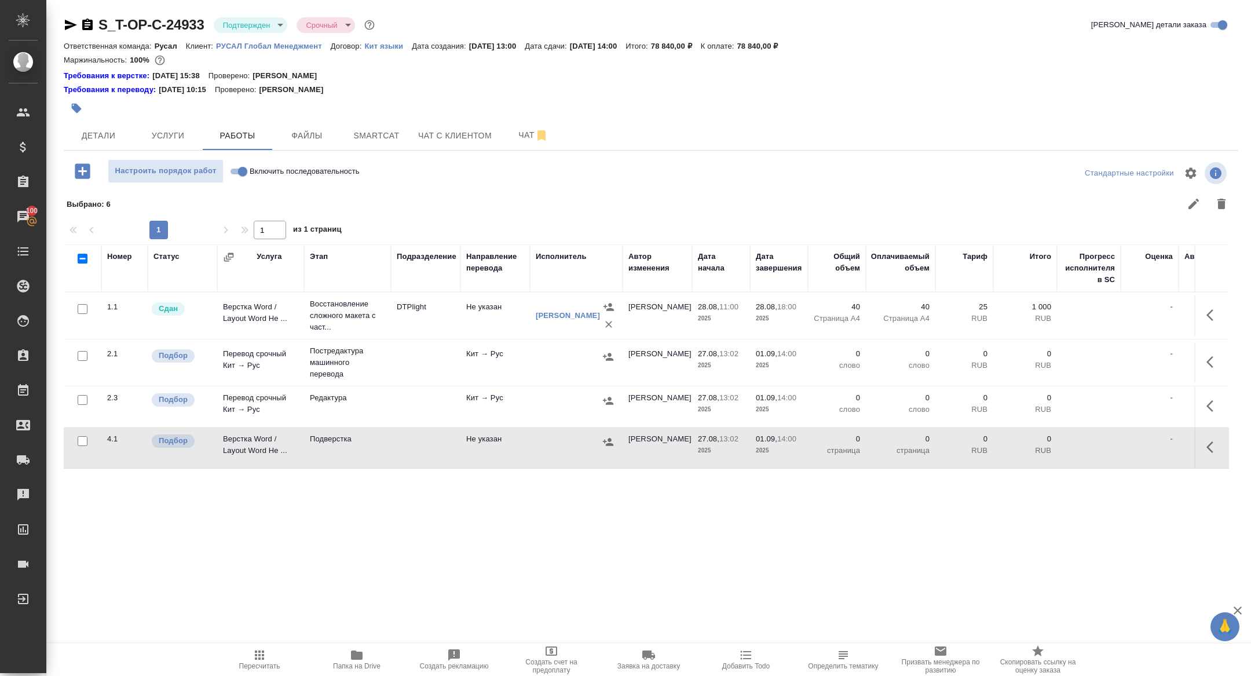
click at [1205, 370] on button "button" at bounding box center [1213, 362] width 28 height 28
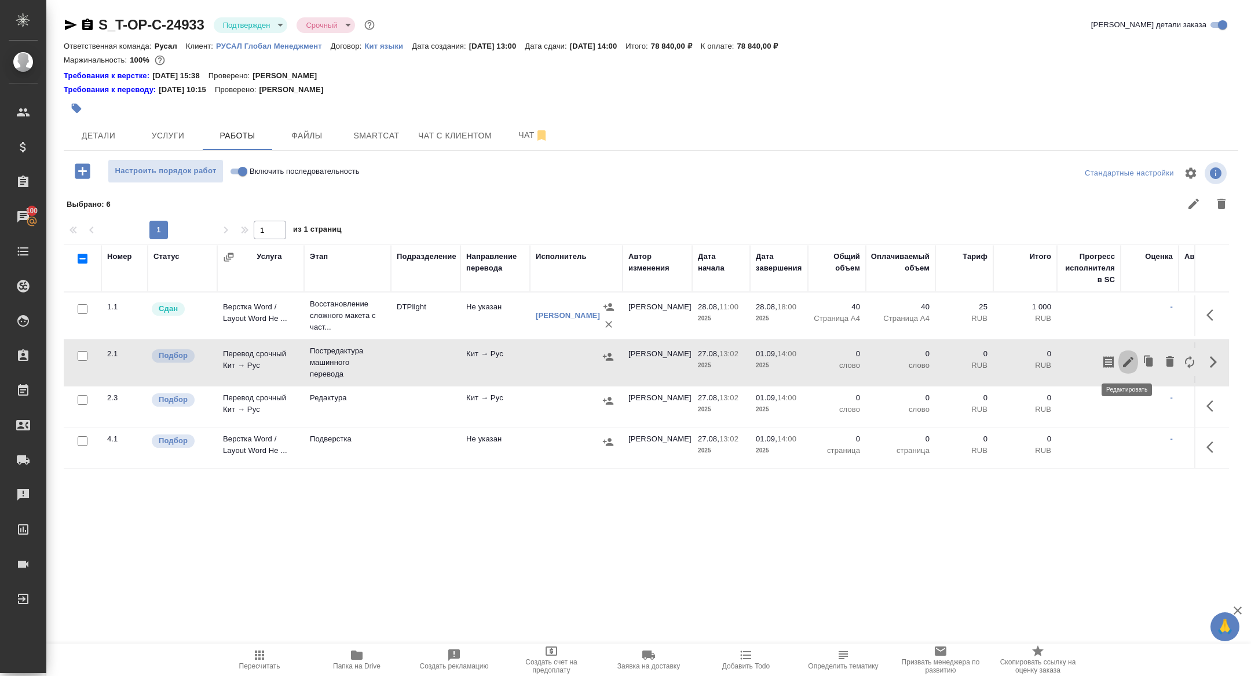
click at [1127, 359] on icon "button" at bounding box center [1128, 362] width 14 height 14
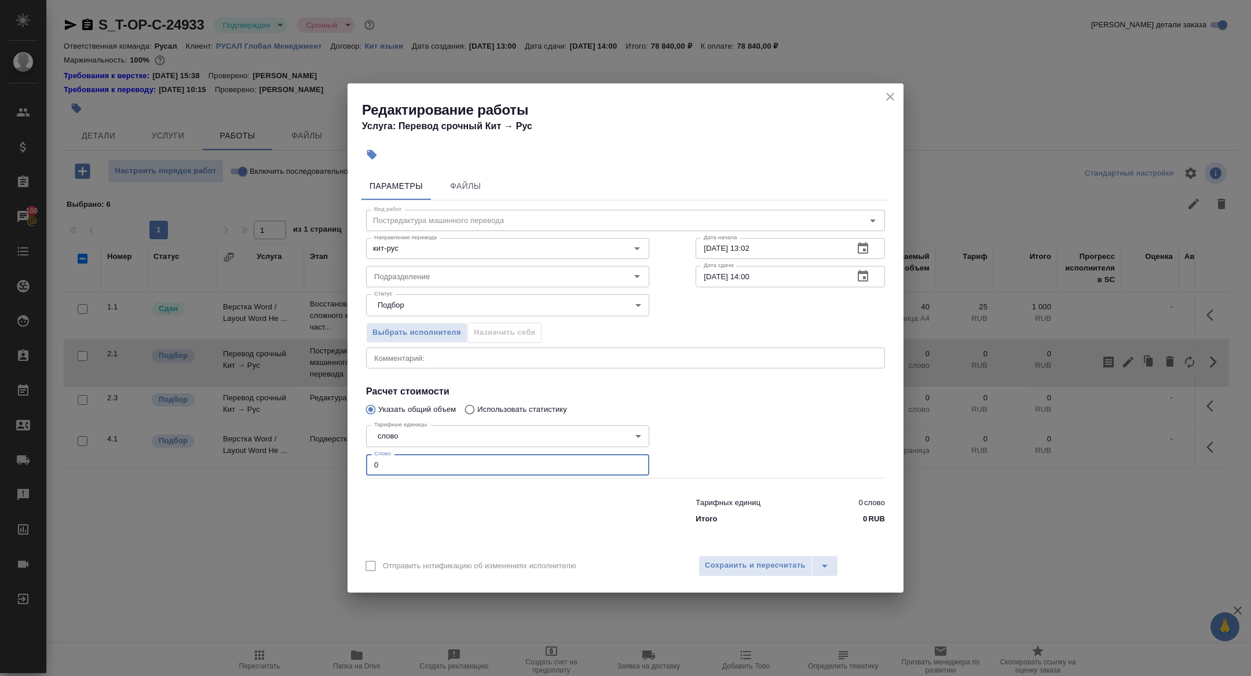
drag, startPoint x: 389, startPoint y: 467, endPoint x: 333, endPoint y: 465, distance: 56.2
click at [333, 465] on div "Редактирование работы Услуга: Перевод срочный Кит → [PERSON_NAME] Файлы Вид раб…" at bounding box center [625, 338] width 1251 height 676
type input "3000"
click at [866, 273] on icon "button" at bounding box center [862, 276] width 10 height 12
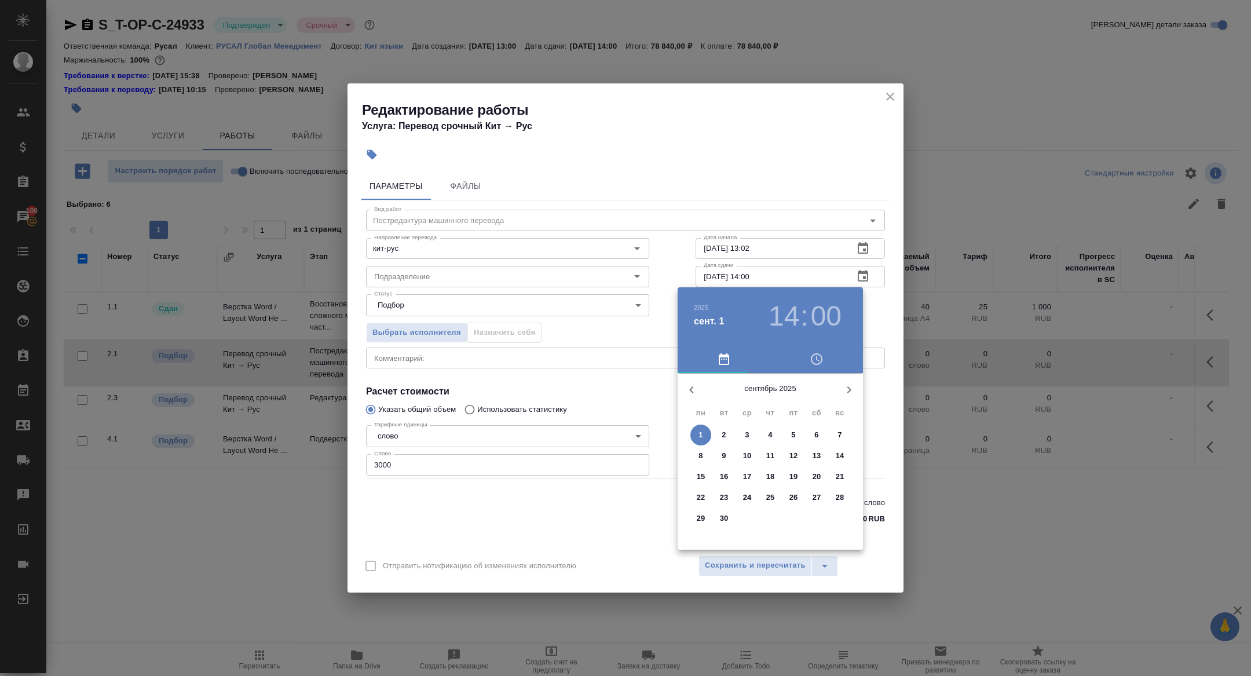
click at [688, 388] on icon "button" at bounding box center [691, 390] width 14 height 14
click at [818, 518] on p "30" at bounding box center [816, 518] width 9 height 12
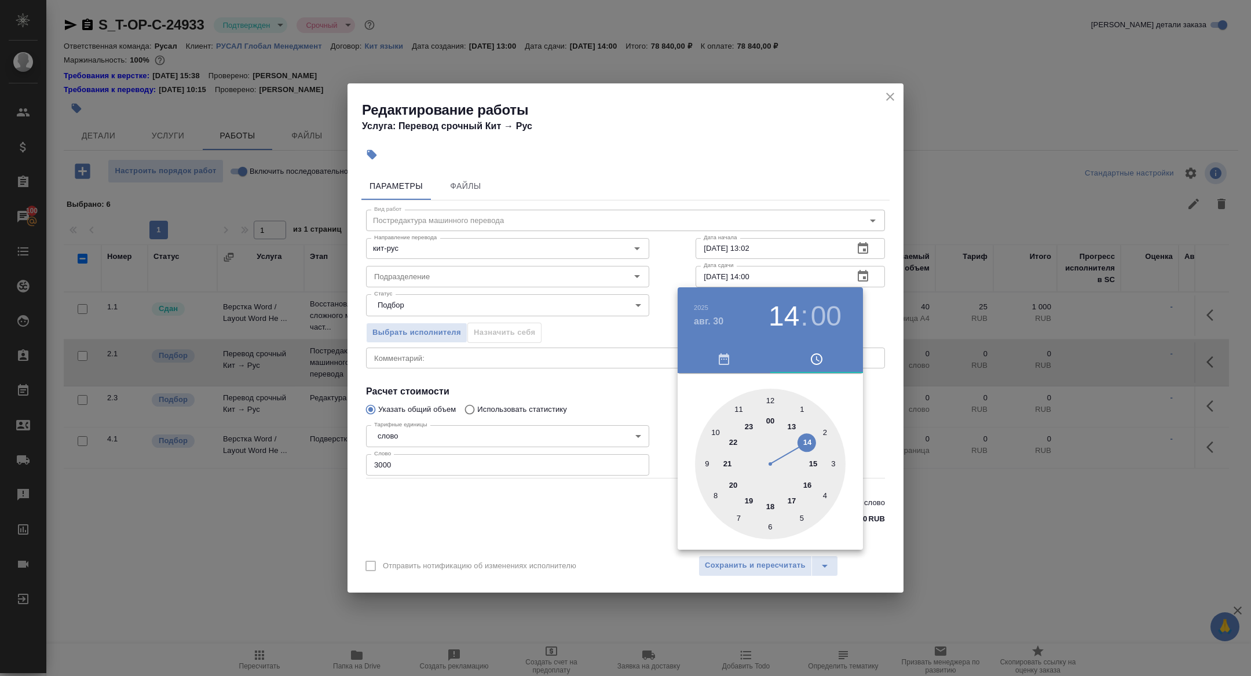
type input "[DATE] 15:00"
click at [813, 460] on div at bounding box center [770, 463] width 151 height 151
click at [573, 408] on div at bounding box center [625, 338] width 1251 height 676
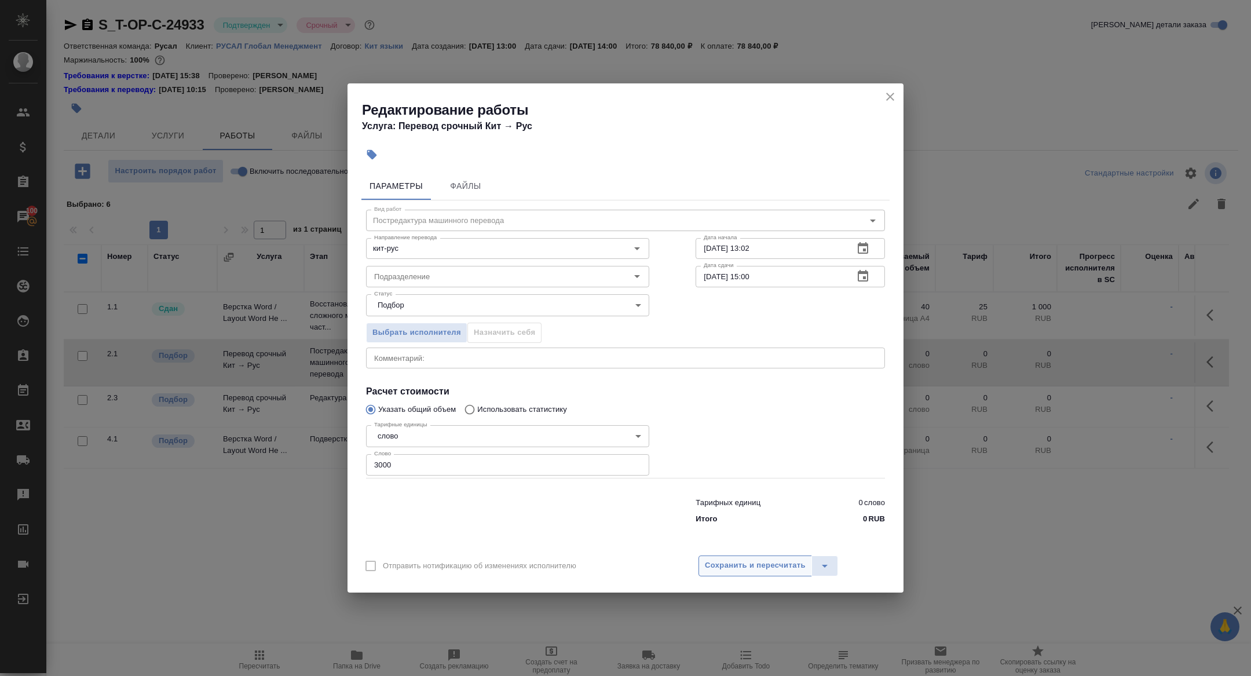
click at [732, 564] on span "Сохранить и пересчитать" at bounding box center [755, 565] width 101 height 13
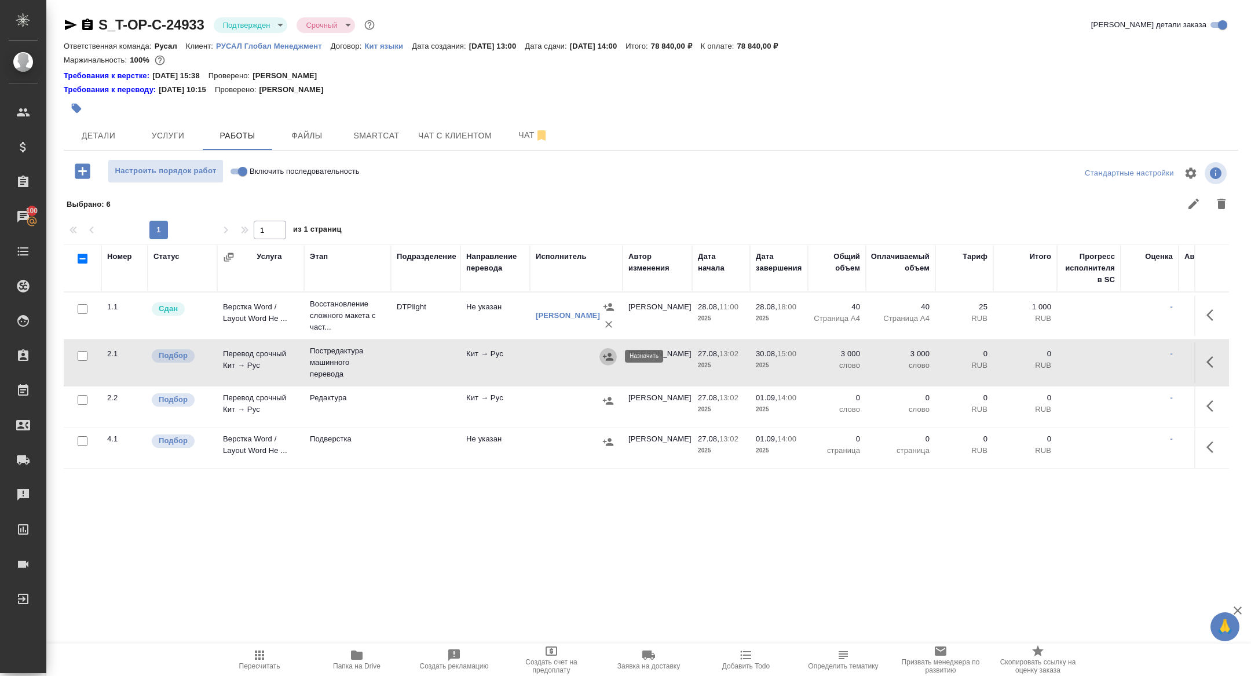
click at [607, 358] on icon "button" at bounding box center [608, 357] width 10 height 8
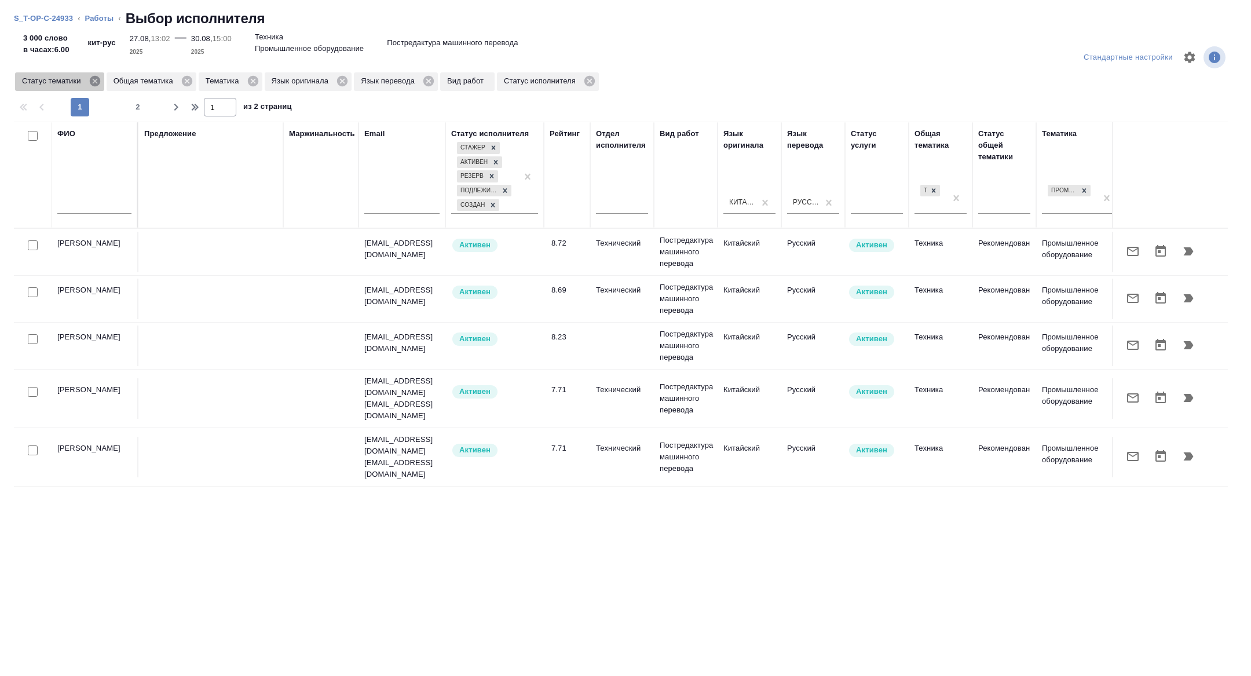
click at [97, 82] on icon at bounding box center [95, 81] width 13 height 13
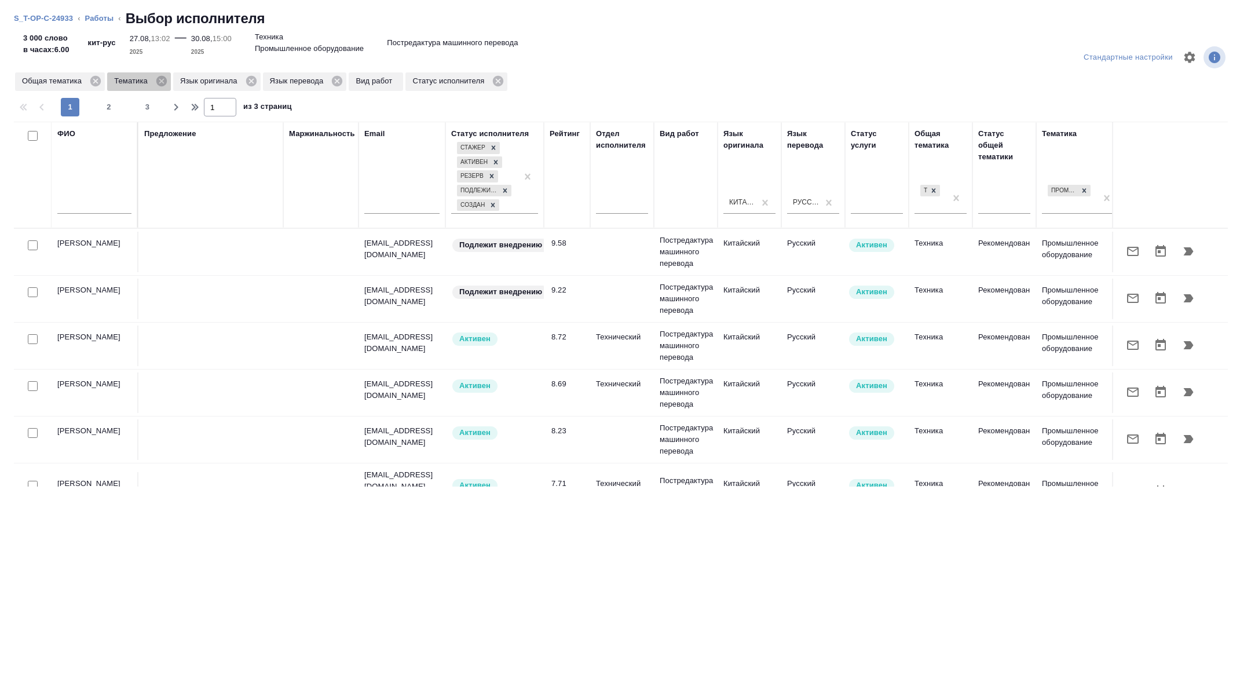
click at [164, 80] on icon at bounding box center [161, 81] width 13 height 13
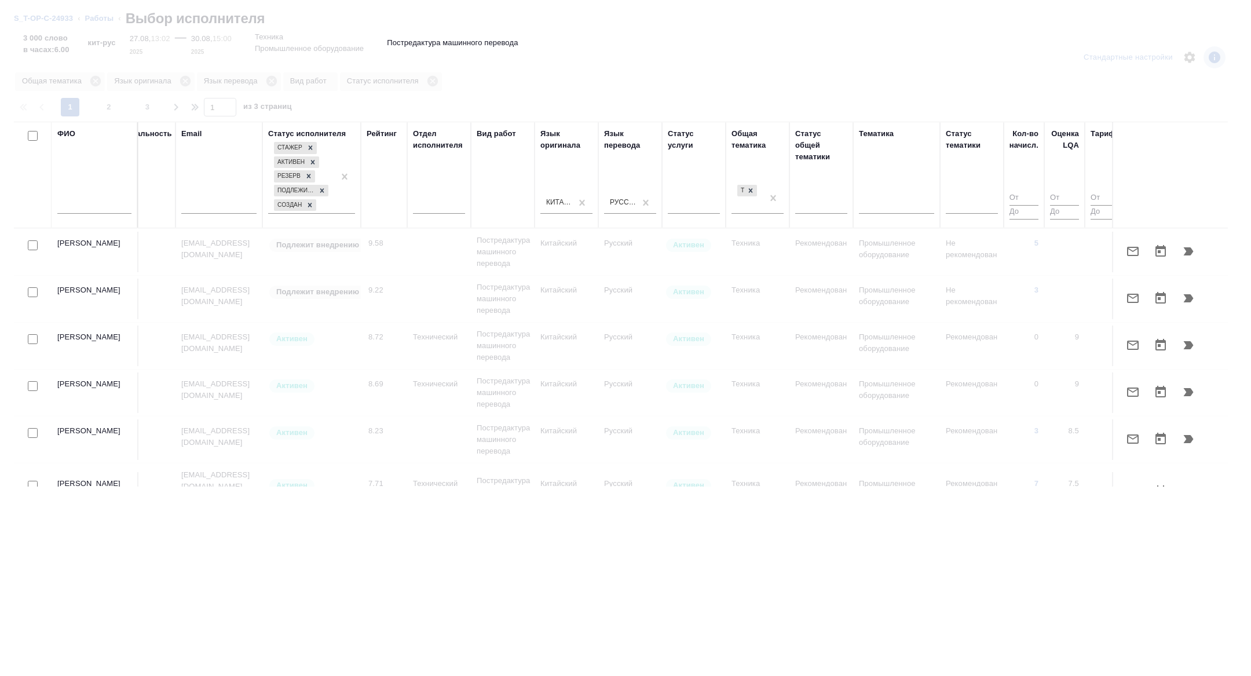
scroll to position [0, 468]
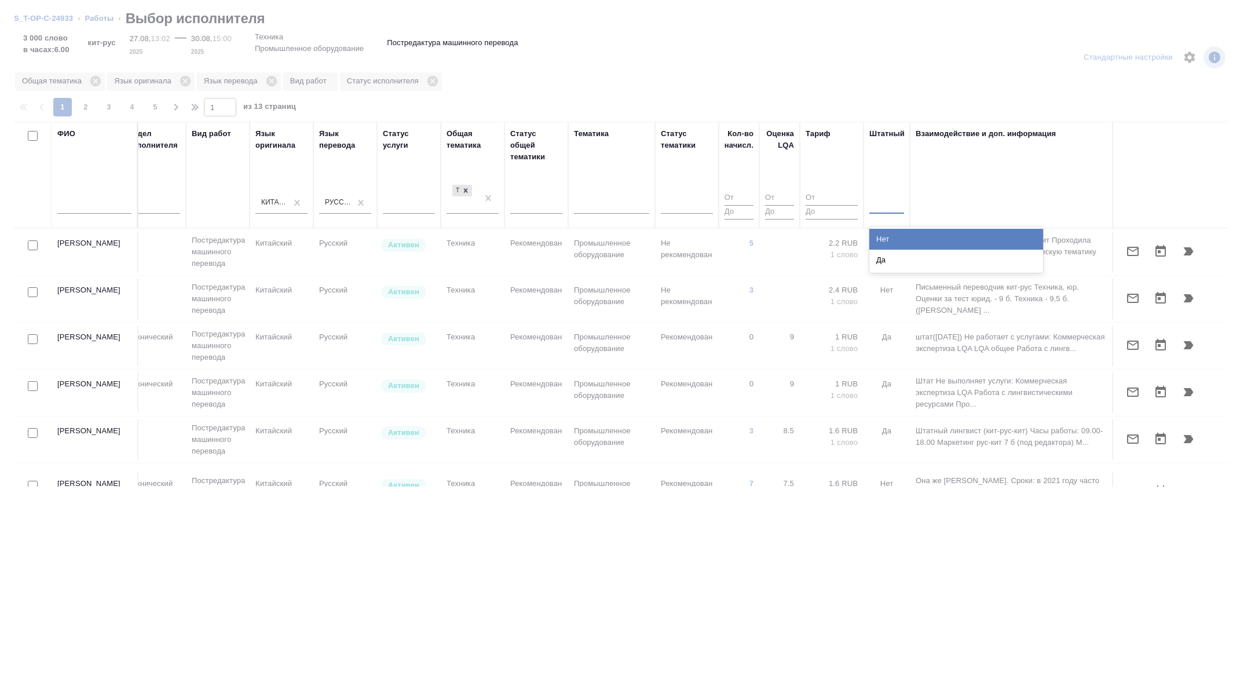
click at [885, 204] on div at bounding box center [886, 202] width 35 height 17
click at [885, 240] on div "Нет" at bounding box center [956, 239] width 174 height 21
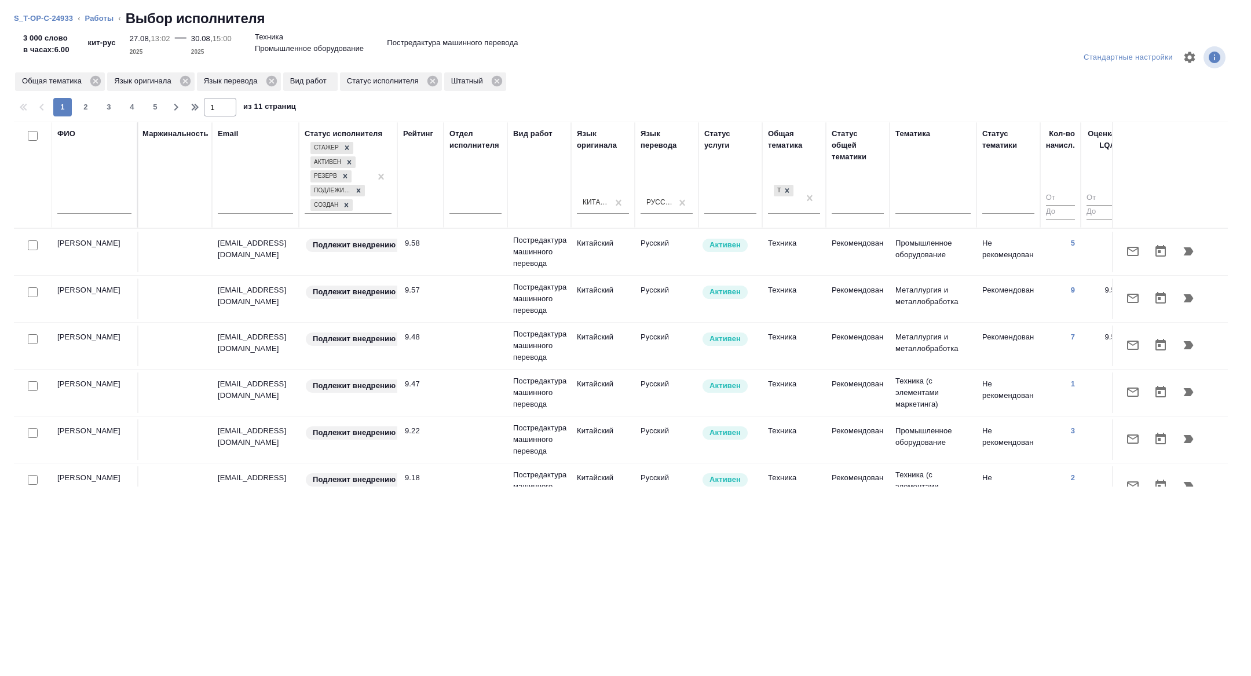
scroll to position [0, 0]
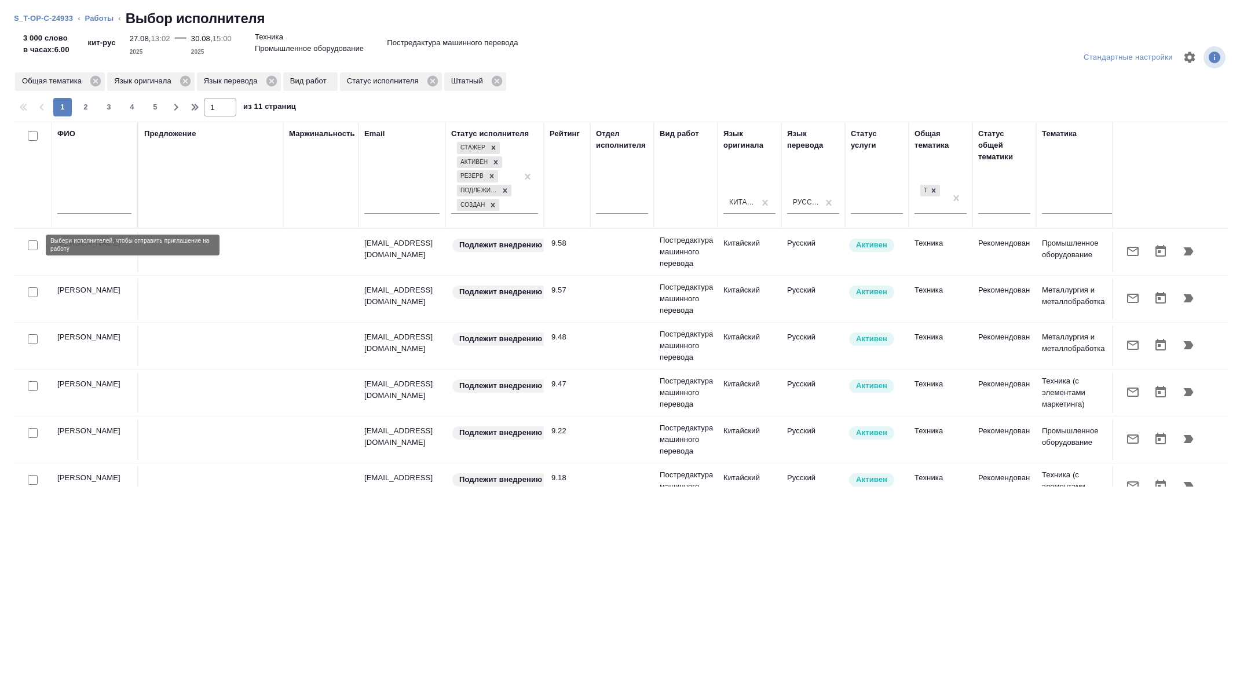
click at [28, 243] on input "checkbox" at bounding box center [33, 245] width 10 height 10
checkbox input "true"
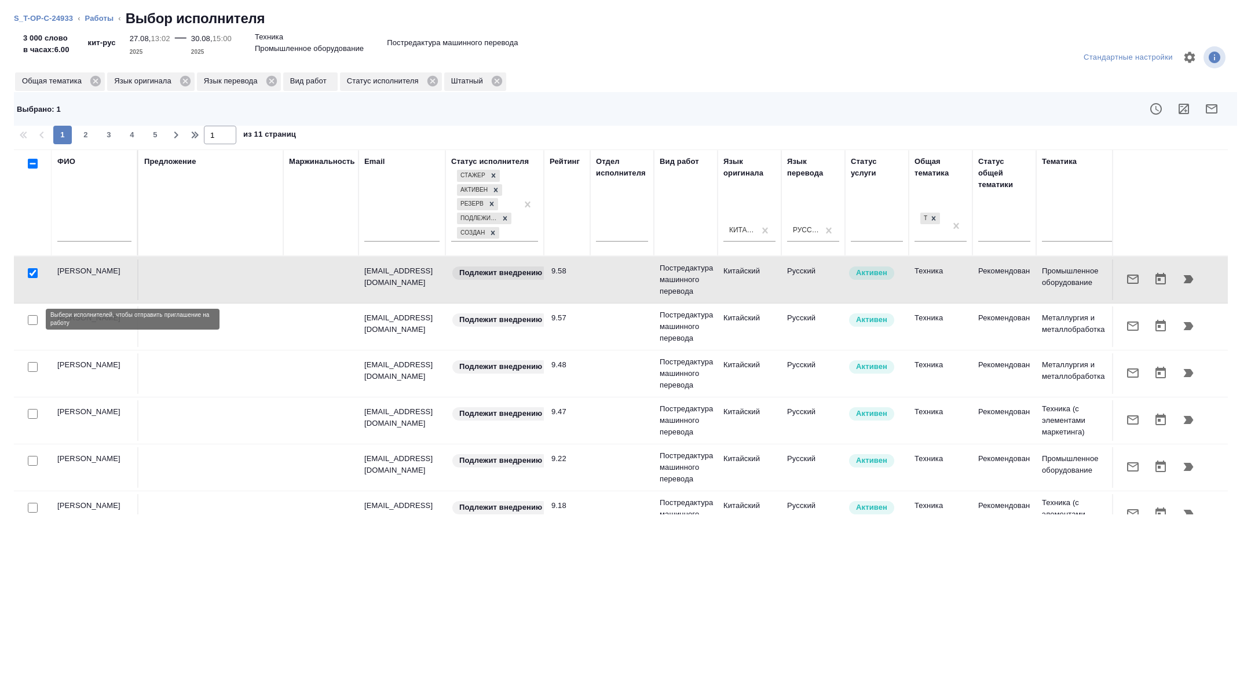
click at [36, 318] on input "checkbox" at bounding box center [33, 320] width 10 height 10
checkbox input "true"
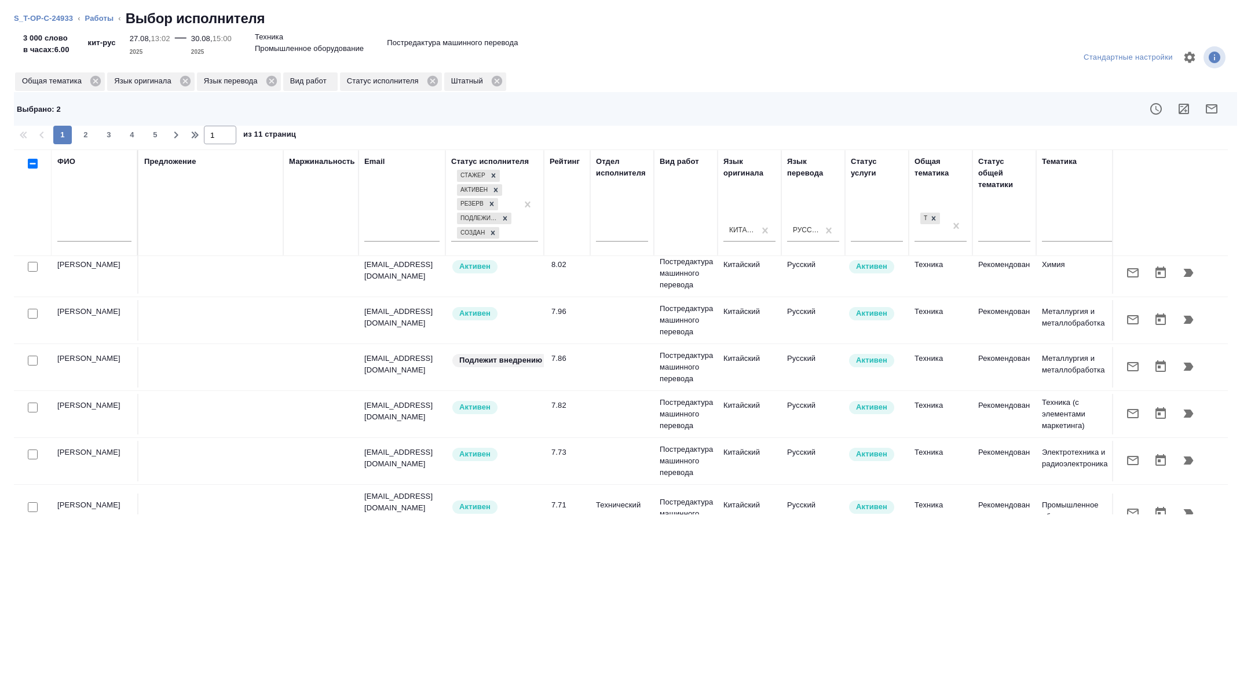
scroll to position [485, 0]
click at [32, 355] on input "checkbox" at bounding box center [33, 359] width 10 height 10
checkbox input "true"
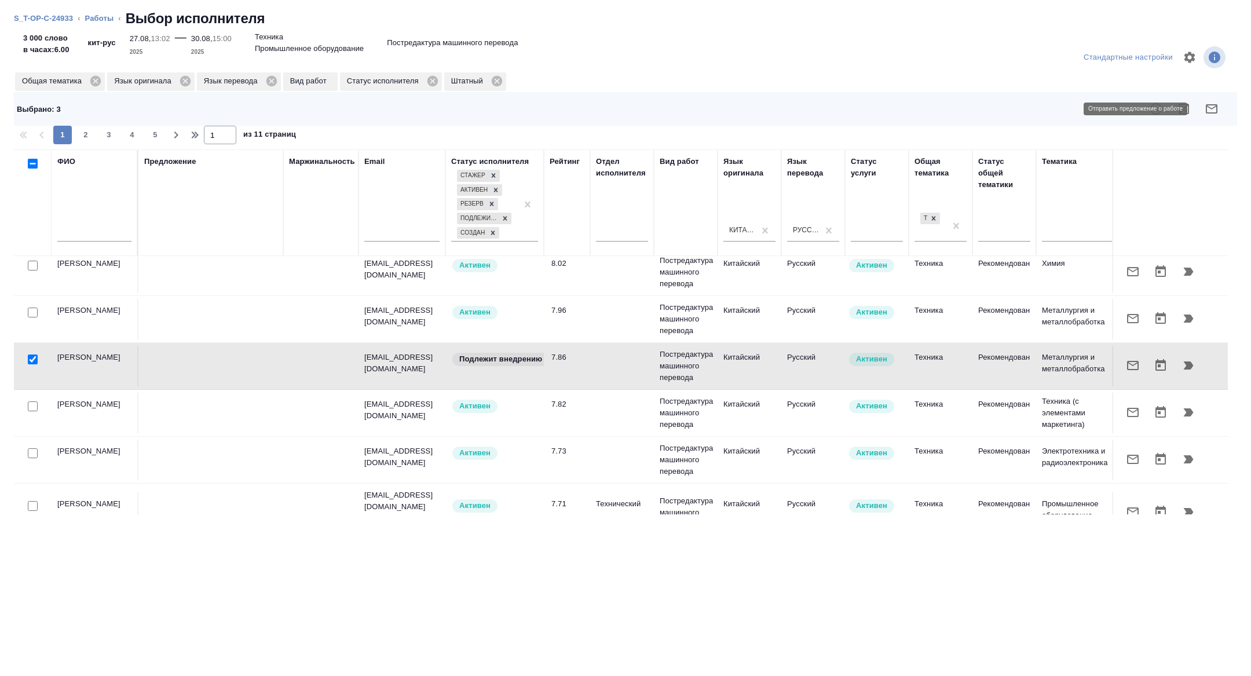
click at [1210, 110] on icon "button" at bounding box center [1211, 109] width 14 height 14
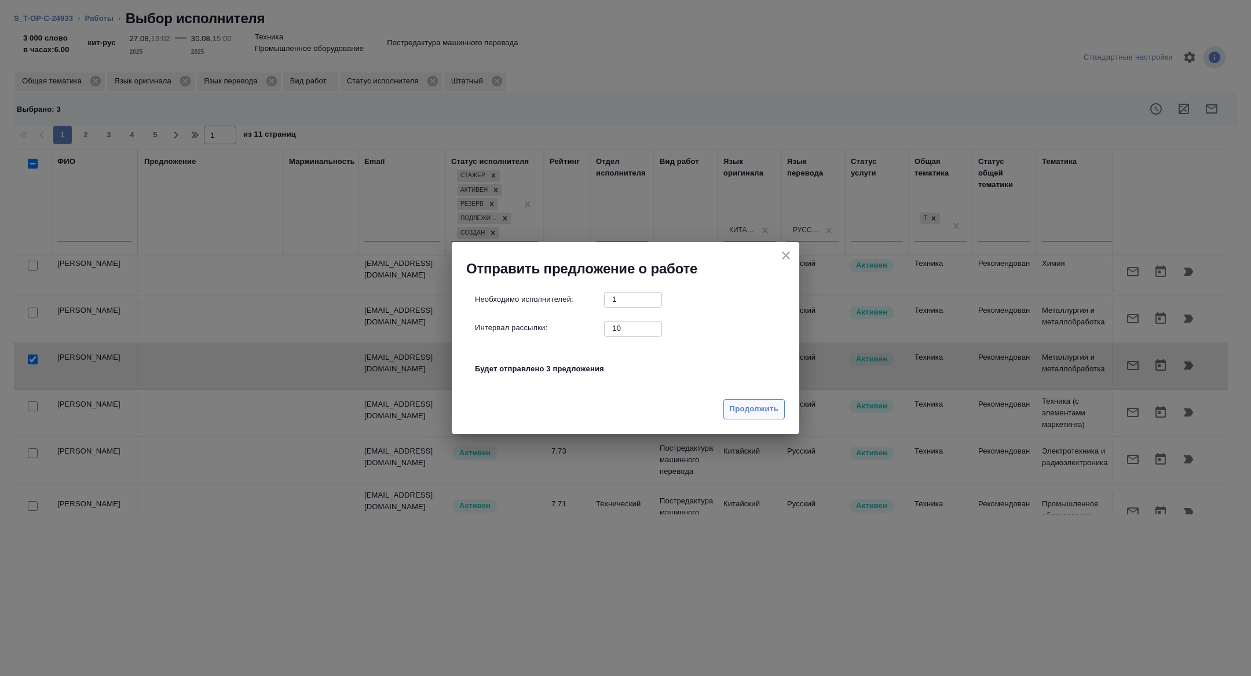
click at [735, 405] on span "Продолжить" at bounding box center [753, 408] width 49 height 13
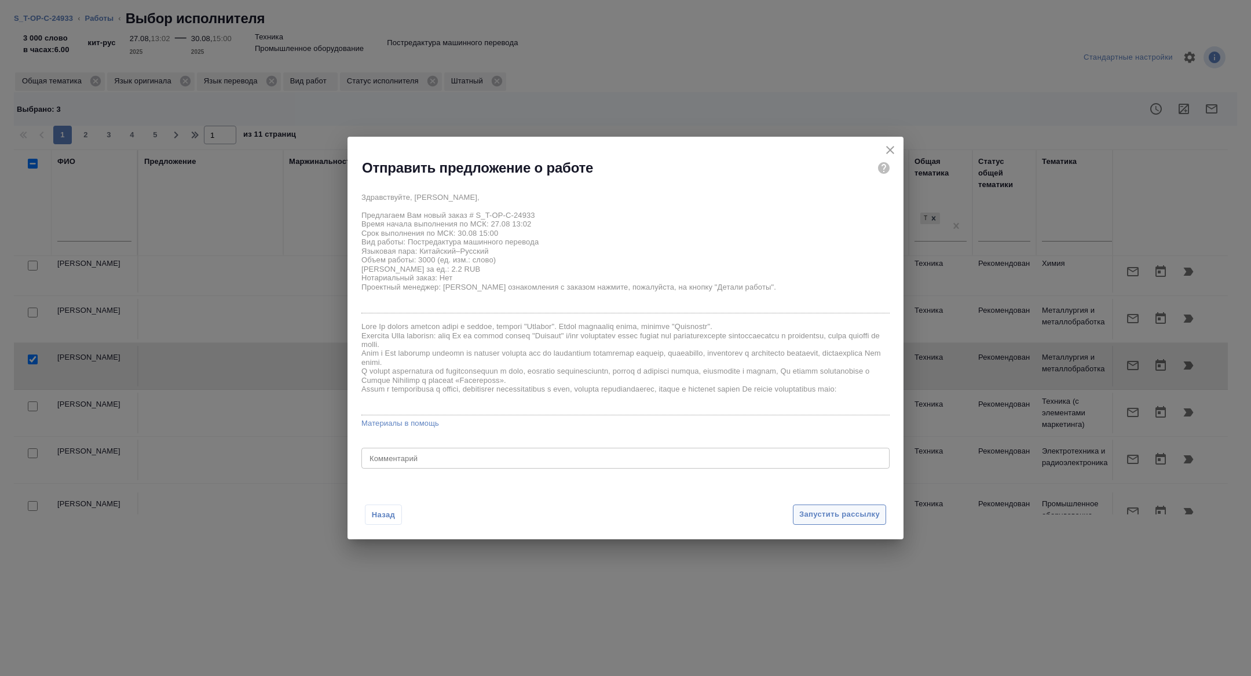
click at [850, 518] on span "Запустить рассылку" at bounding box center [839, 514] width 80 height 13
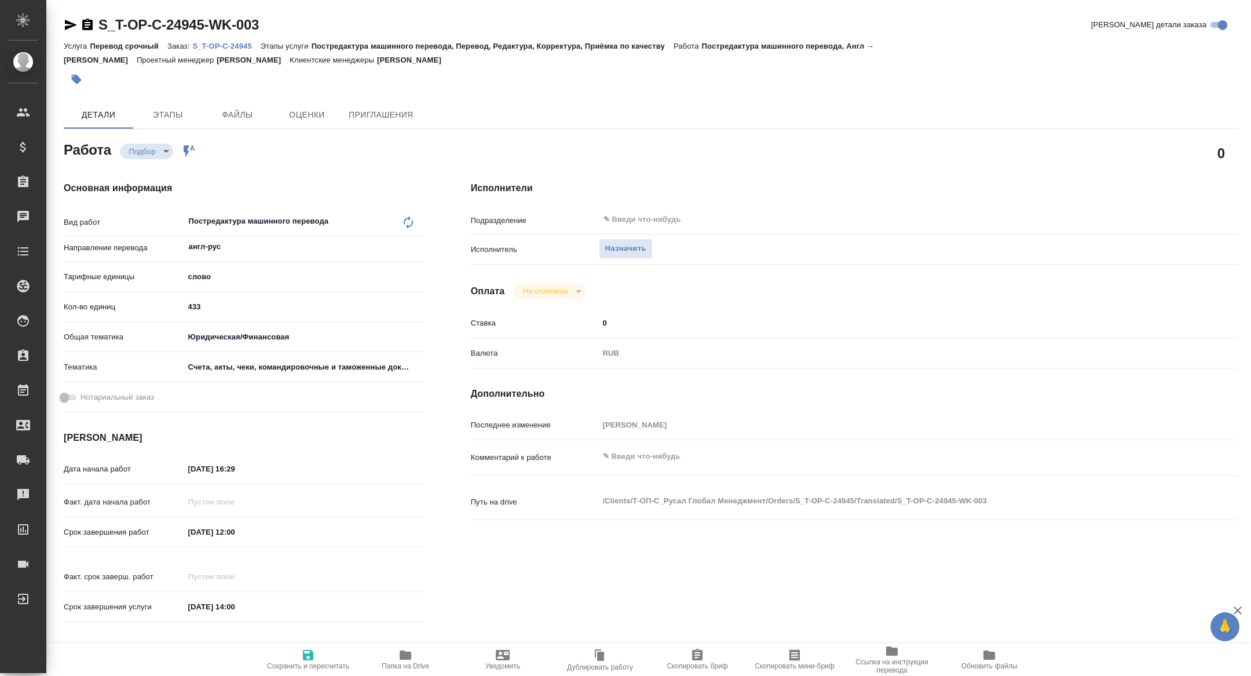
type textarea "x"
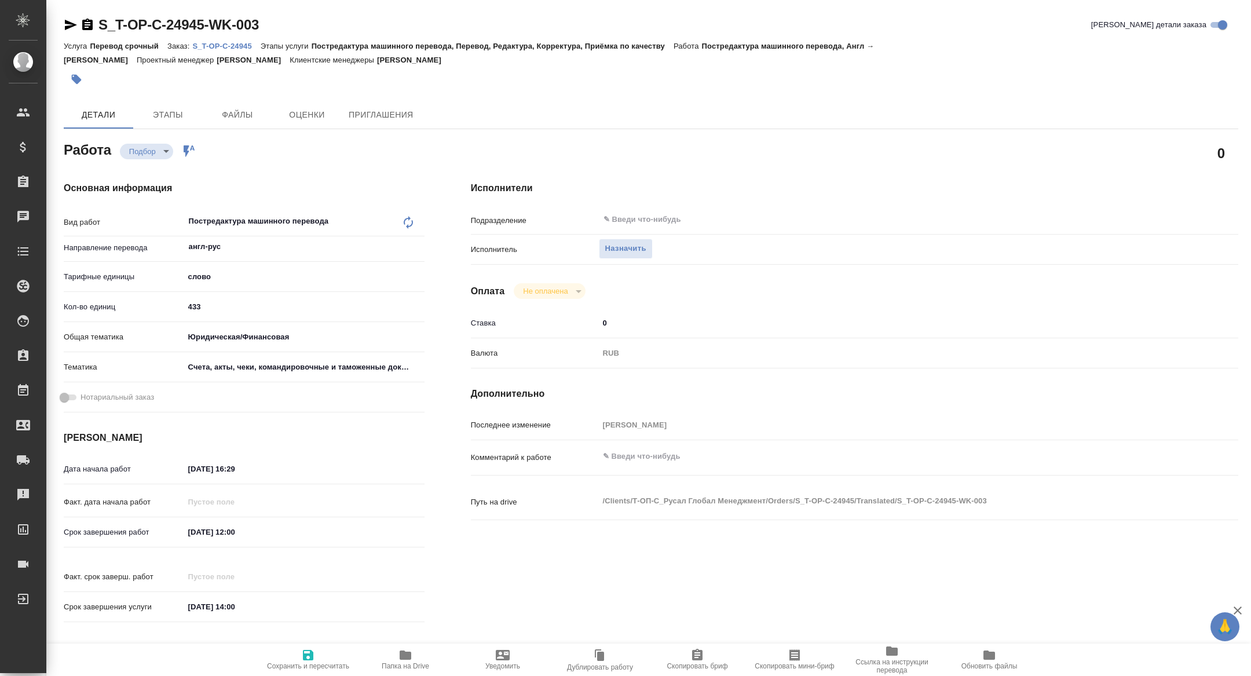
type textarea "x"
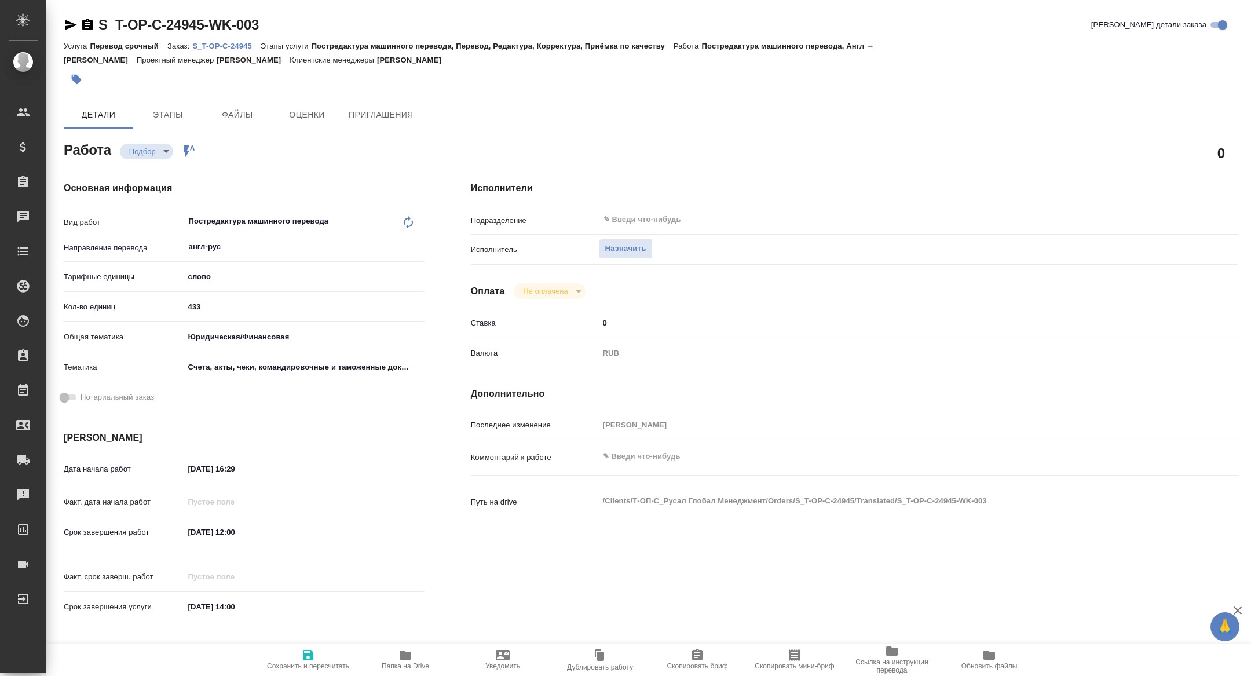
type textarea "x"
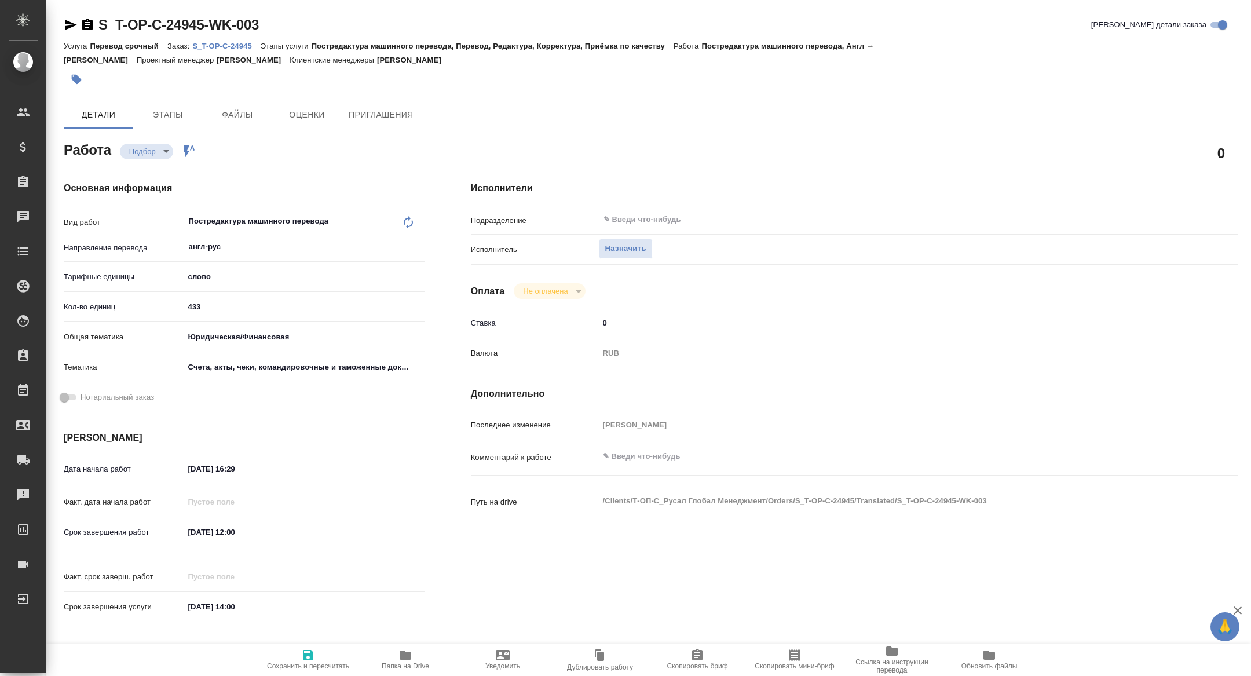
type textarea "x"
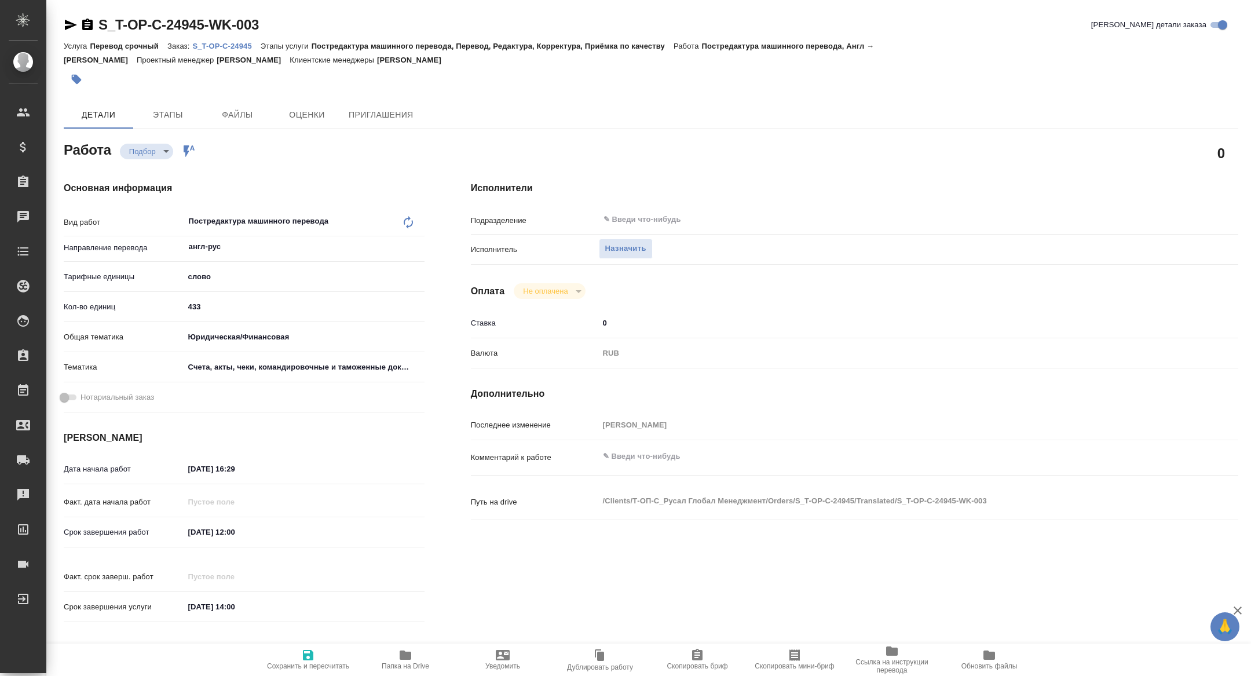
click at [789, 667] on span "Скопировать мини-бриф" at bounding box center [793, 666] width 79 height 8
type textarea "x"
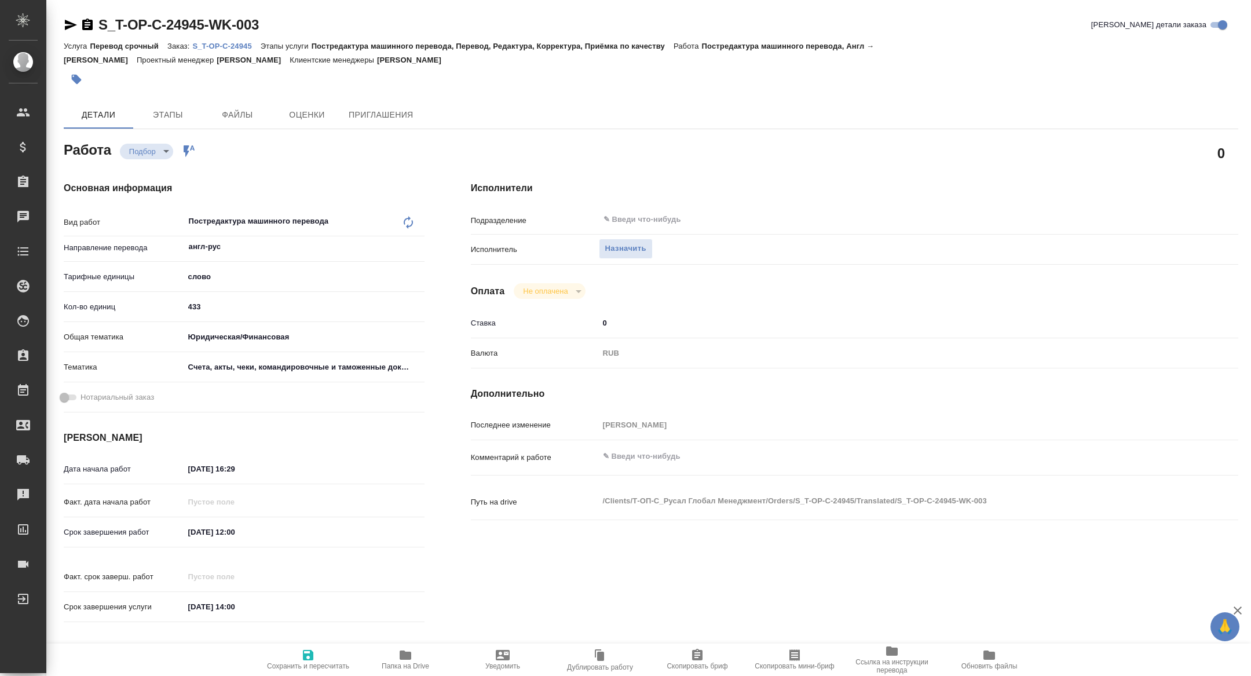
type textarea "x"
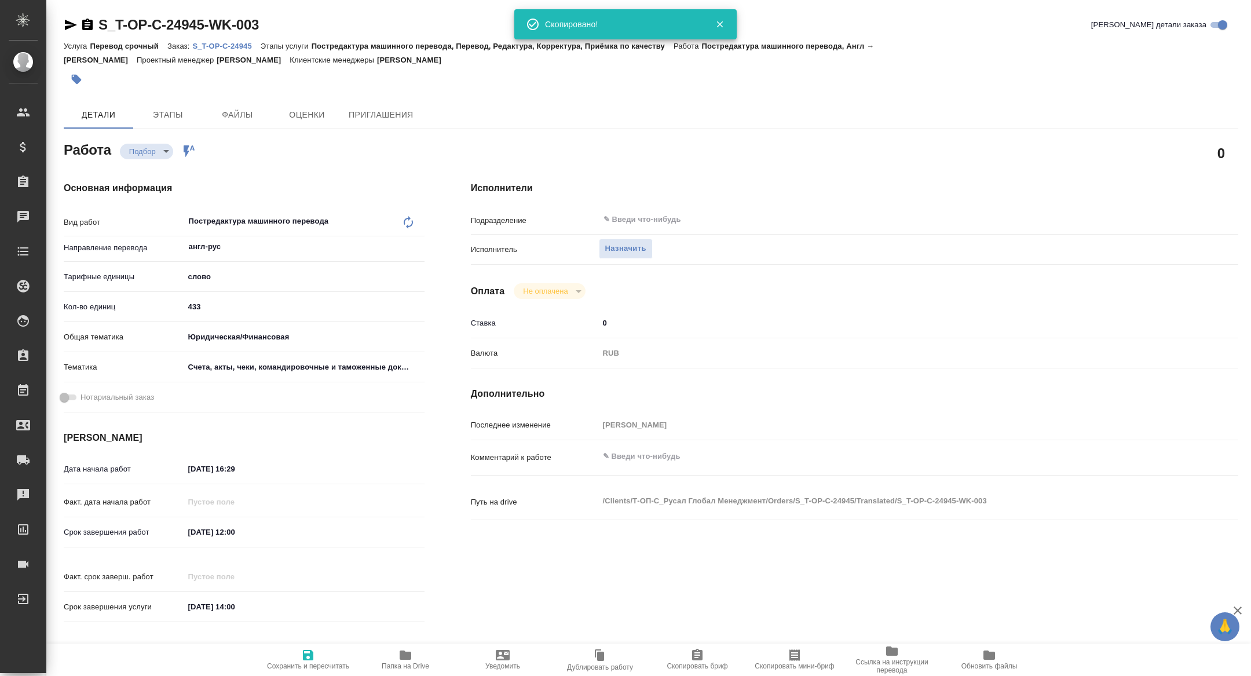
type textarea "x"
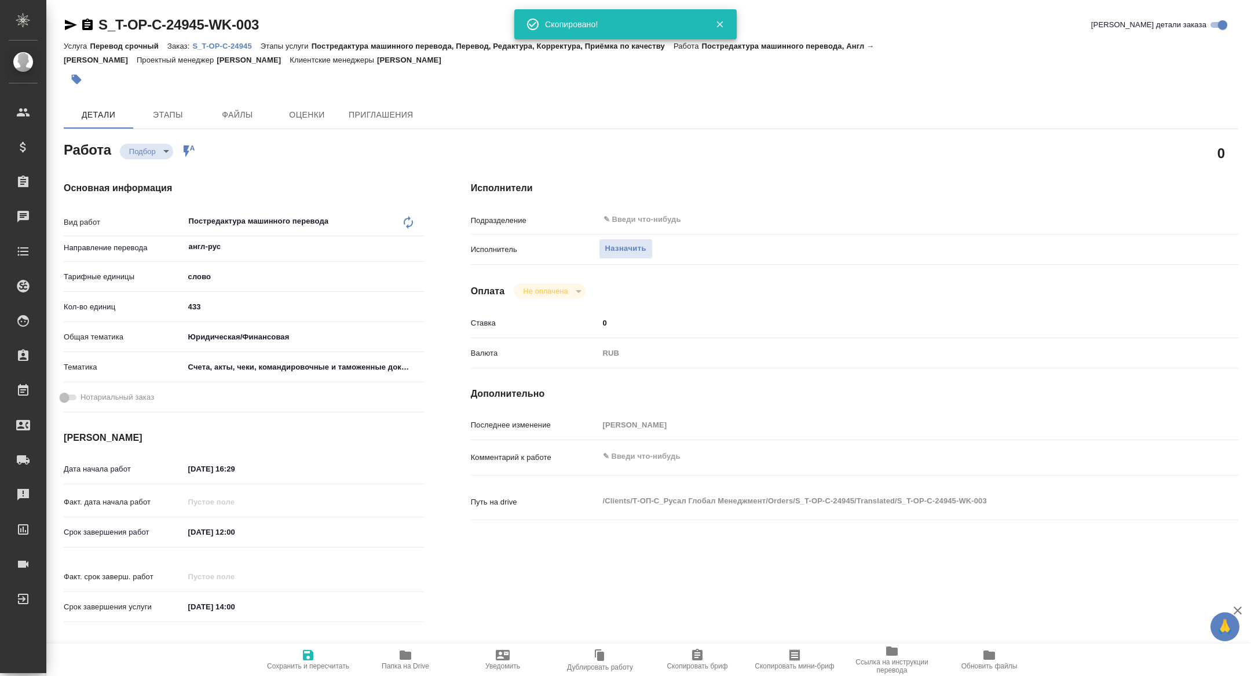
type textarea "x"
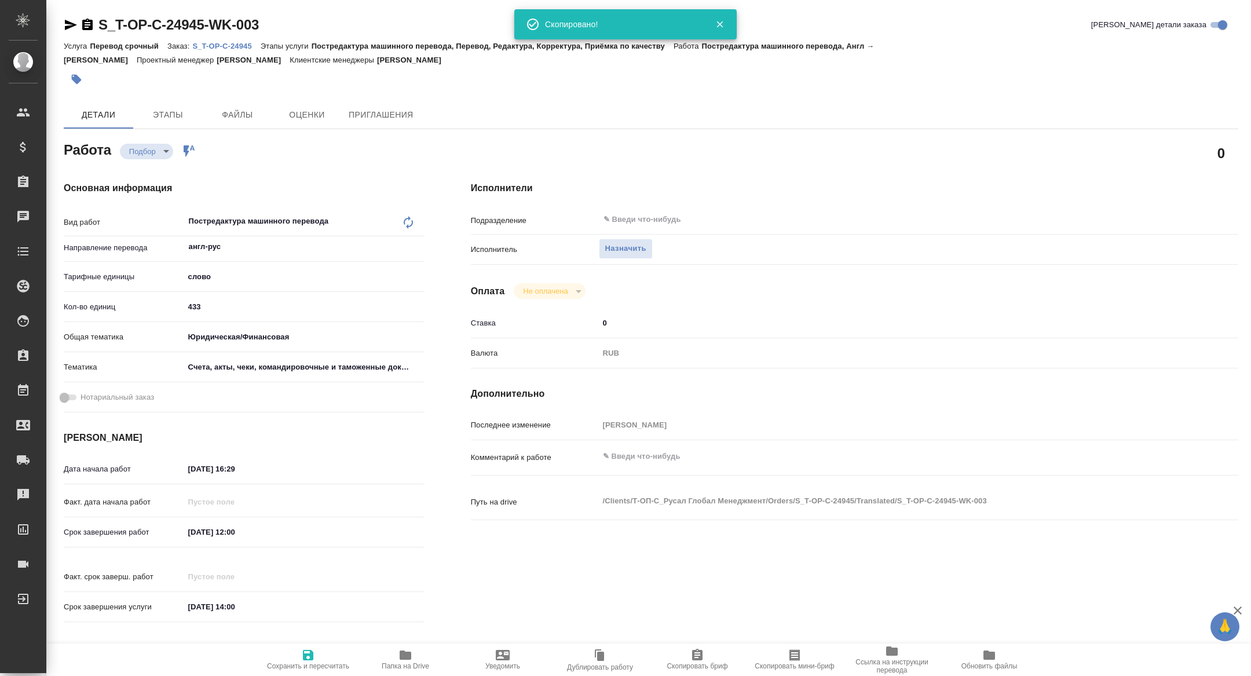
type textarea "x"
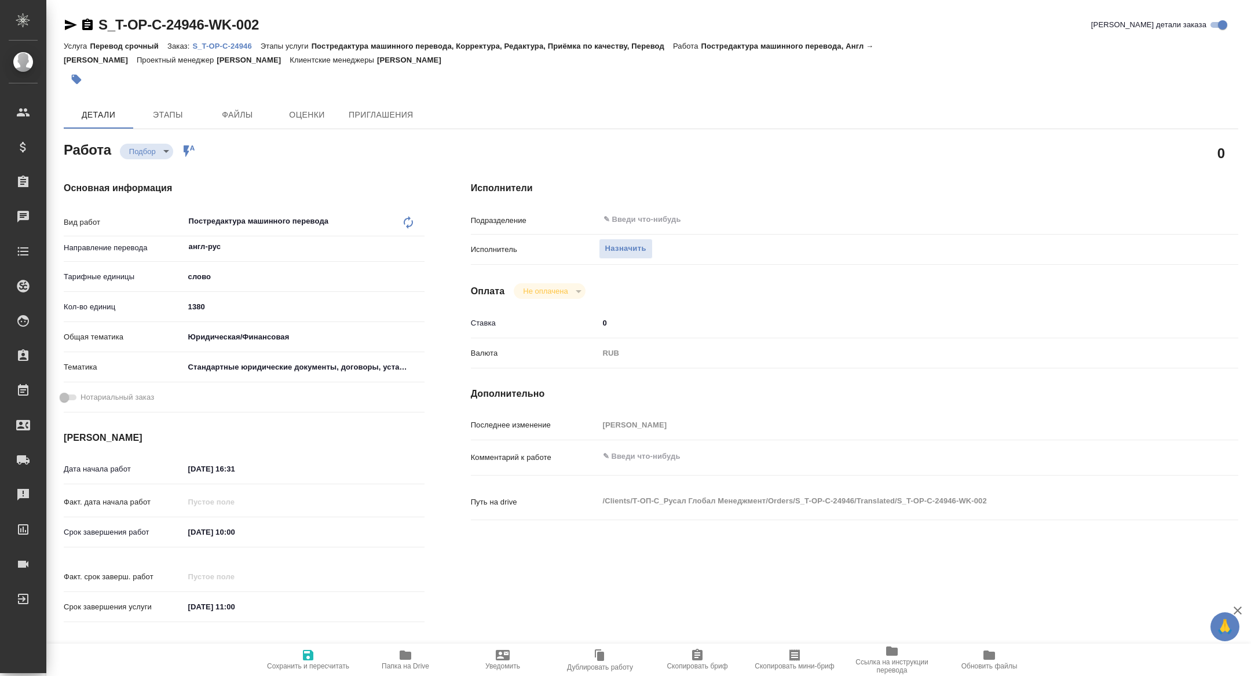
type textarea "x"
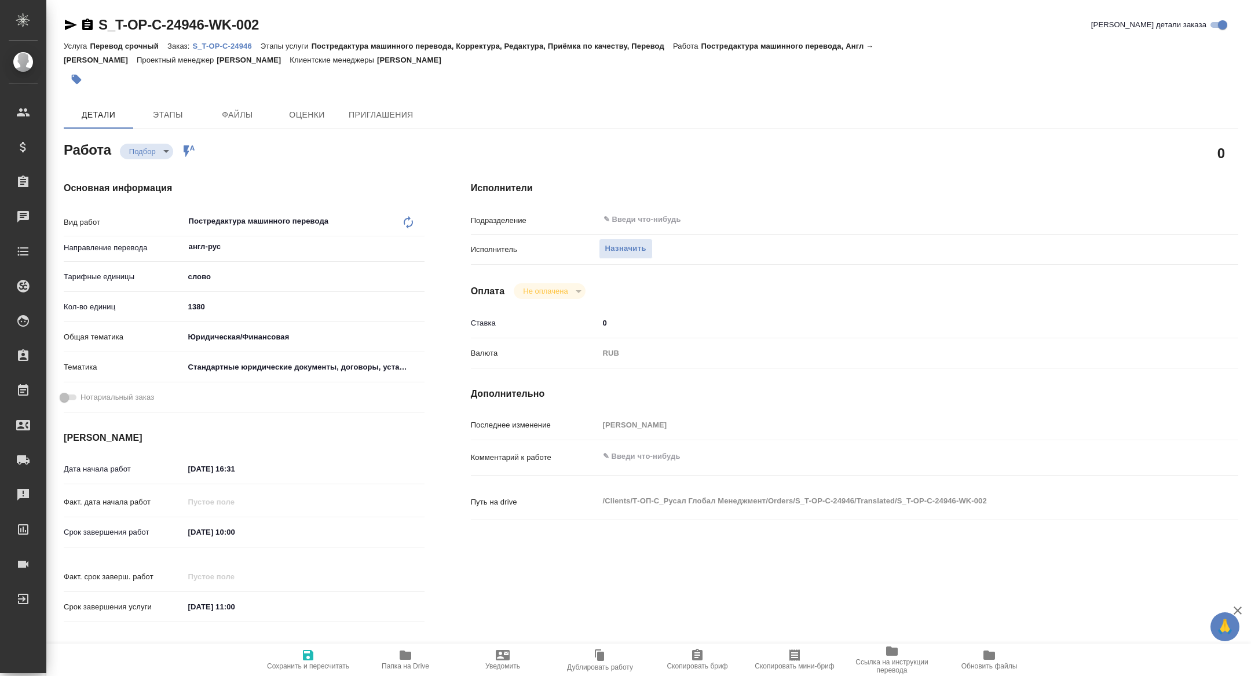
type textarea "x"
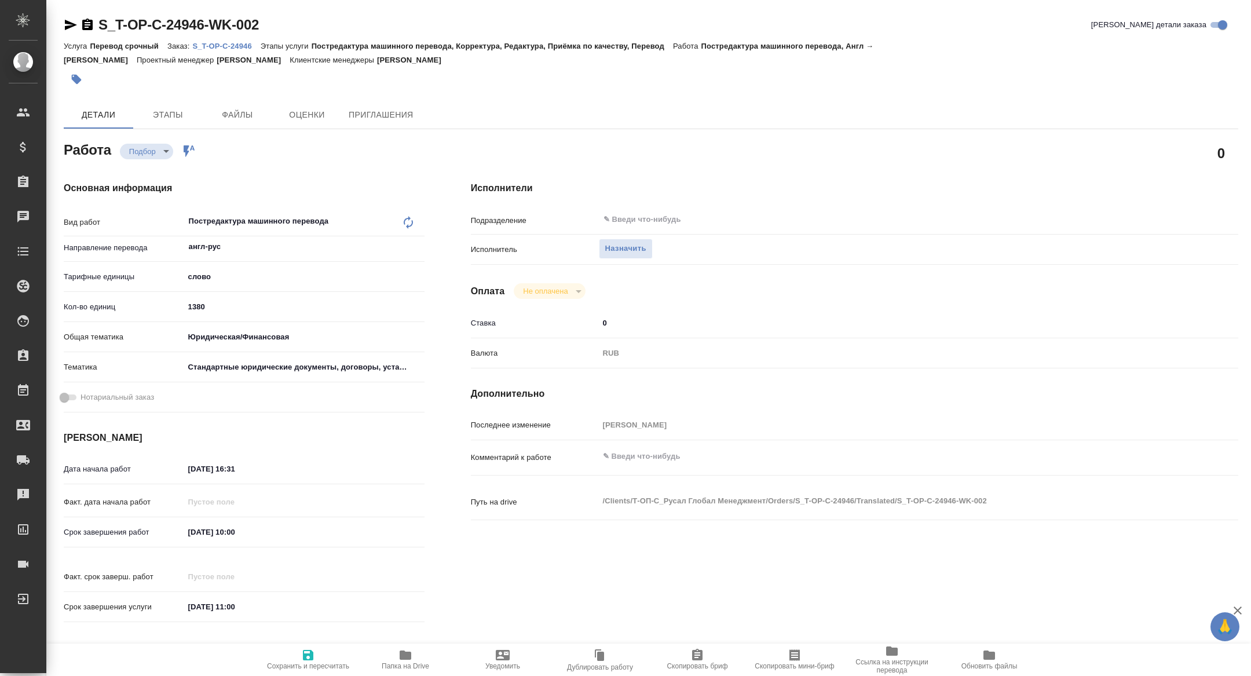
type textarea "x"
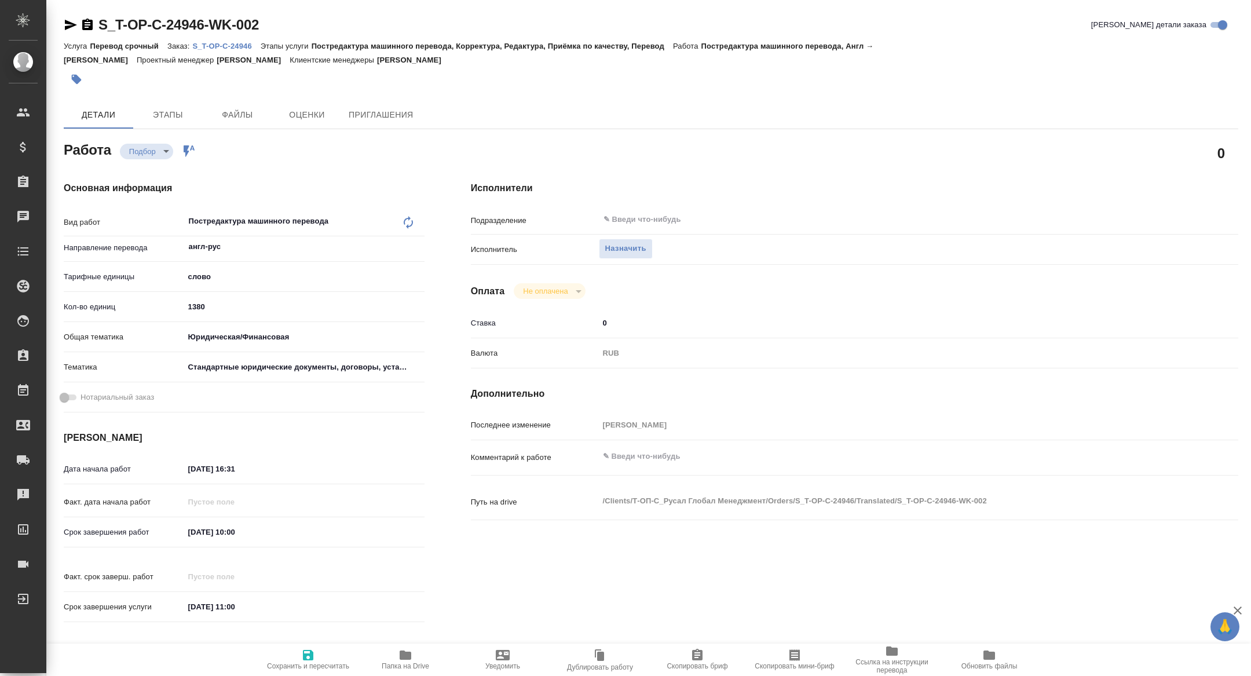
type textarea "x"
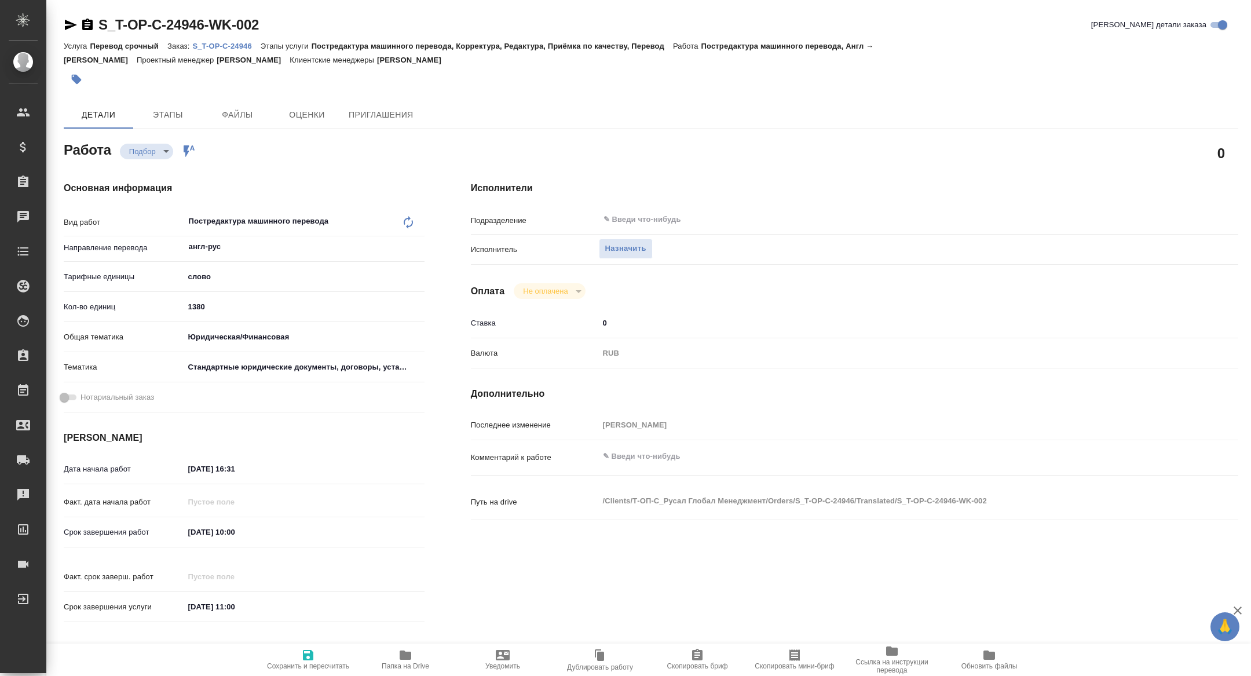
click at [811, 665] on span "Скопировать мини-бриф" at bounding box center [793, 666] width 79 height 8
type textarea "x"
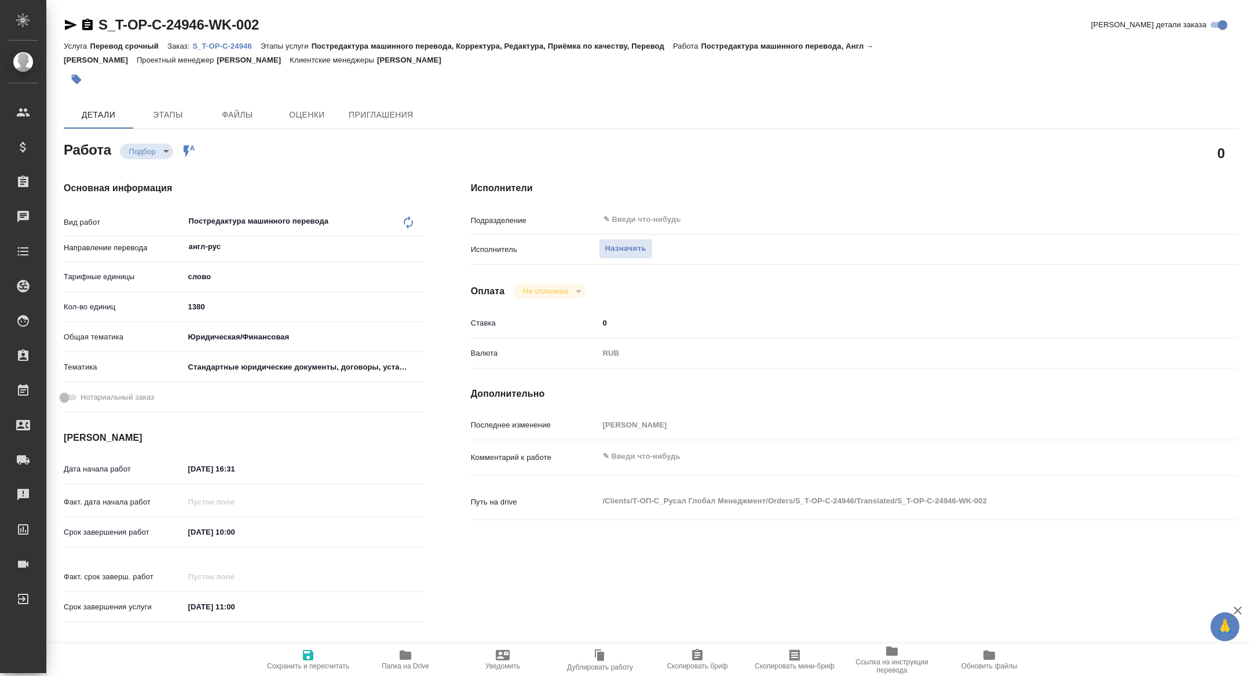
type textarea "x"
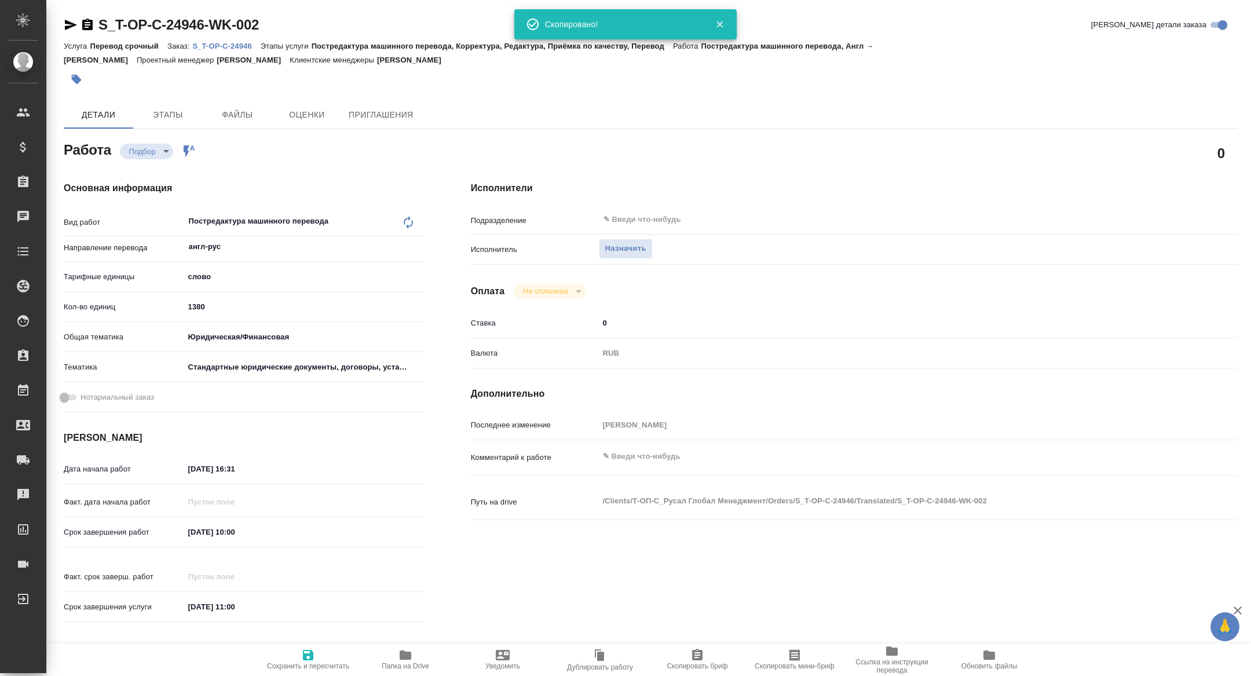
type textarea "x"
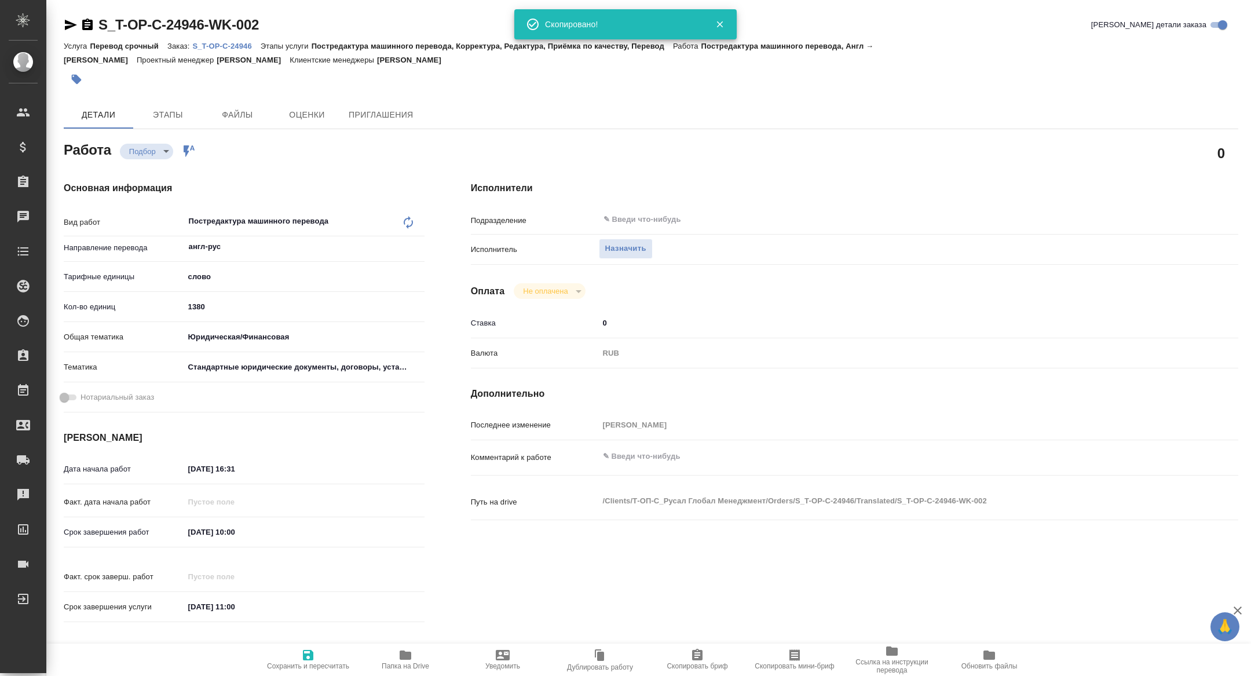
type textarea "x"
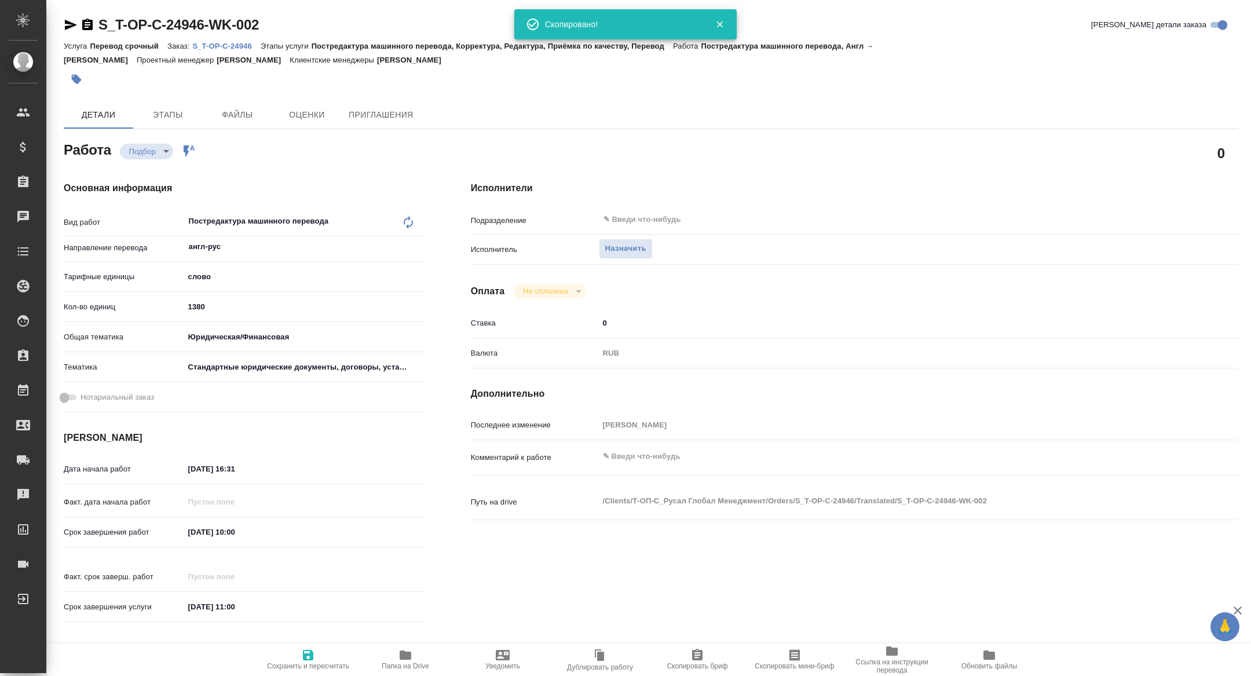
type textarea "x"
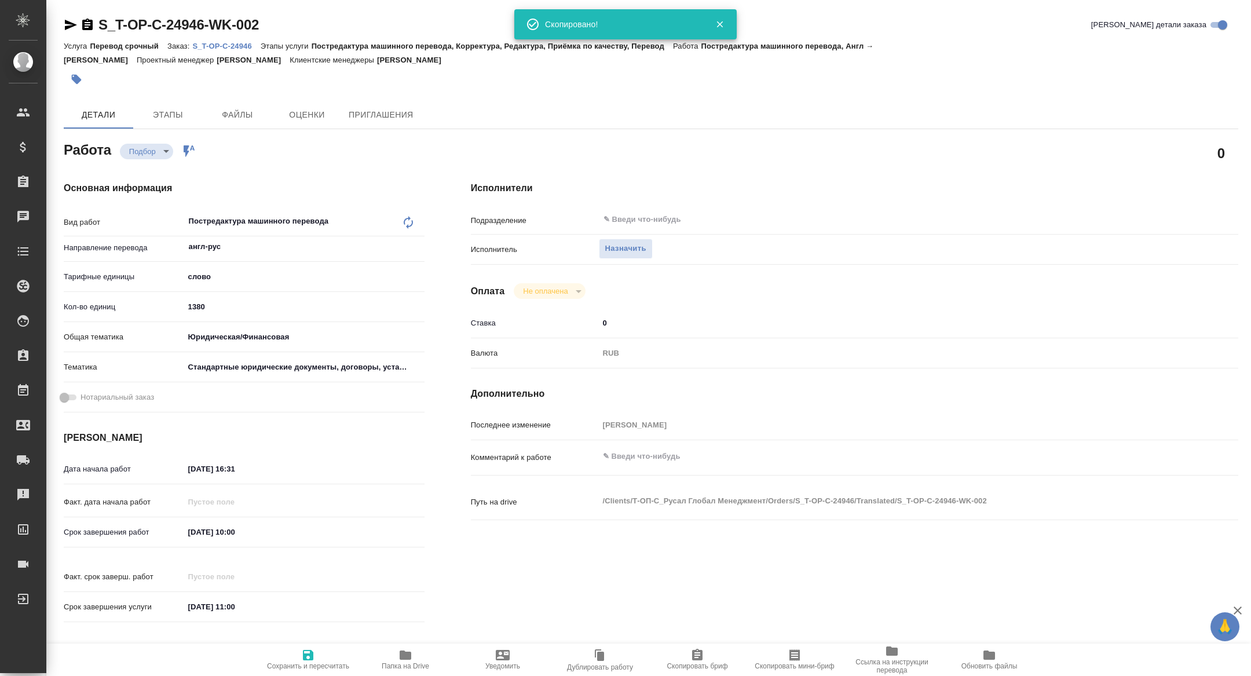
type textarea "x"
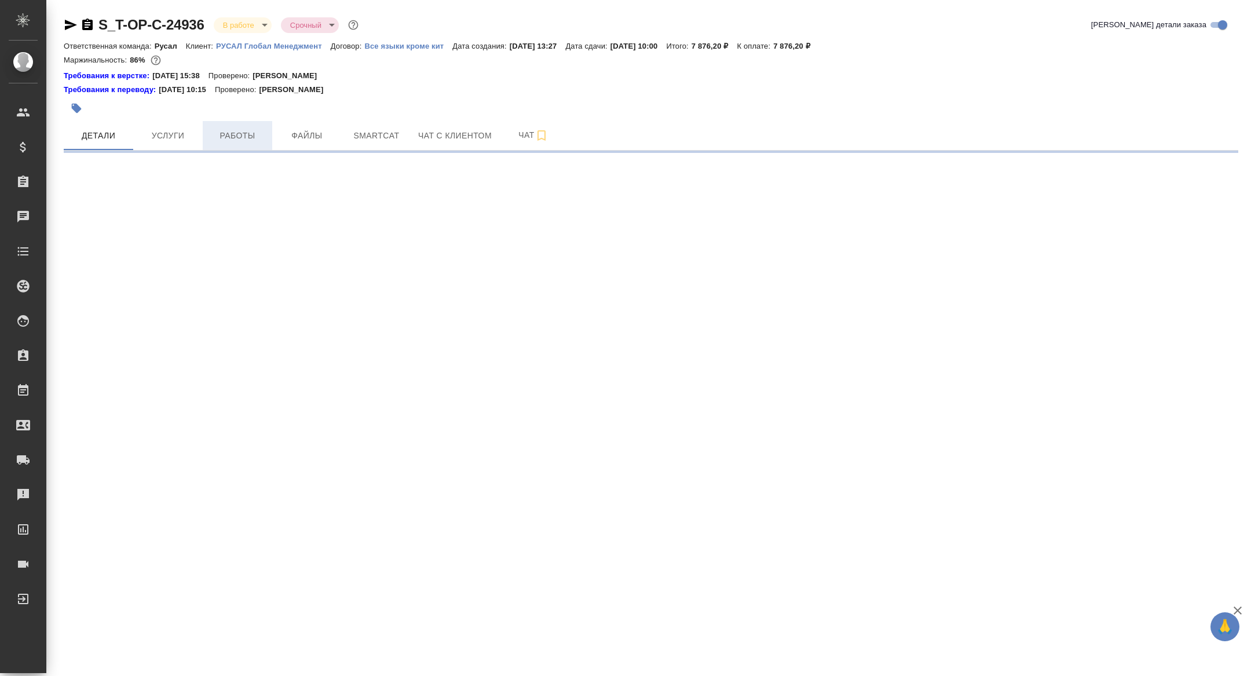
click at [251, 135] on span "Работы" at bounding box center [238, 136] width 56 height 14
select select "RU"
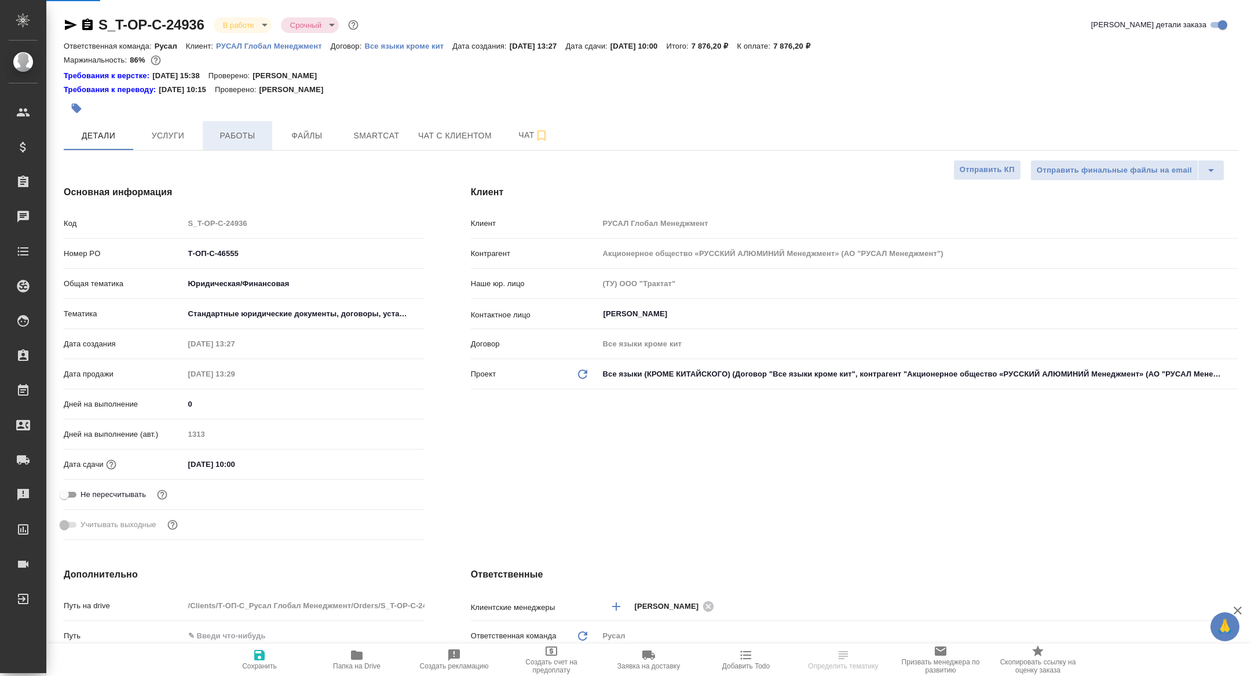
type textarea "x"
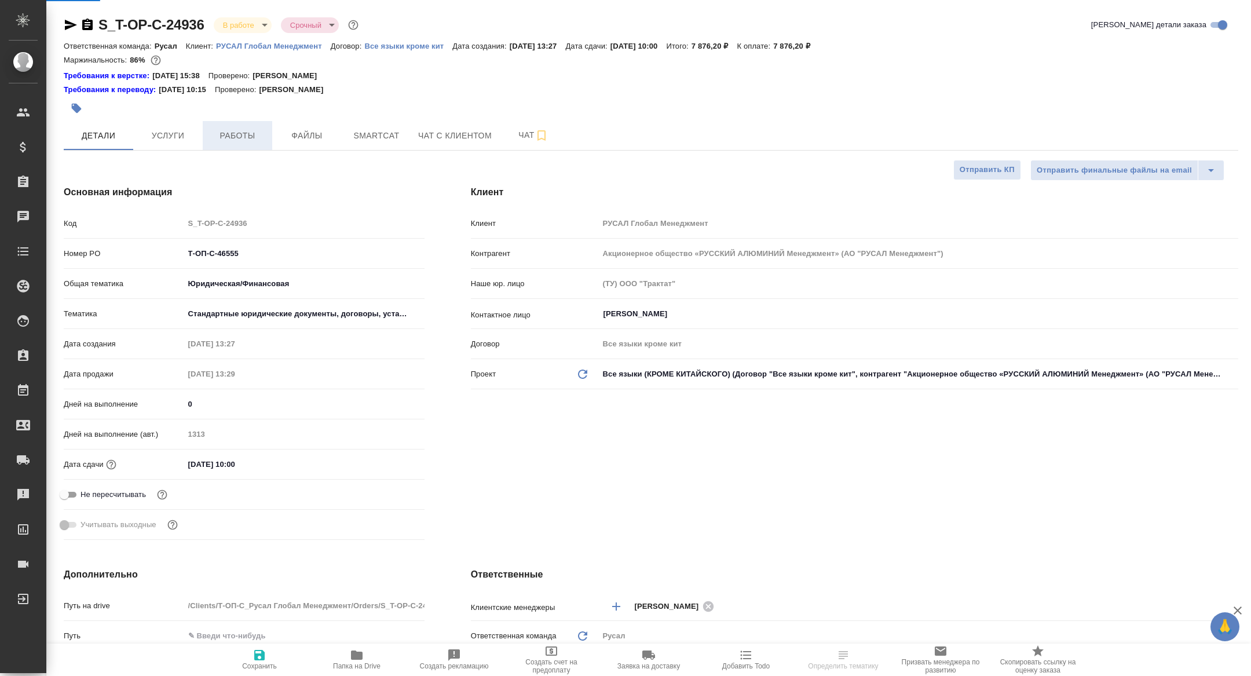
type textarea "x"
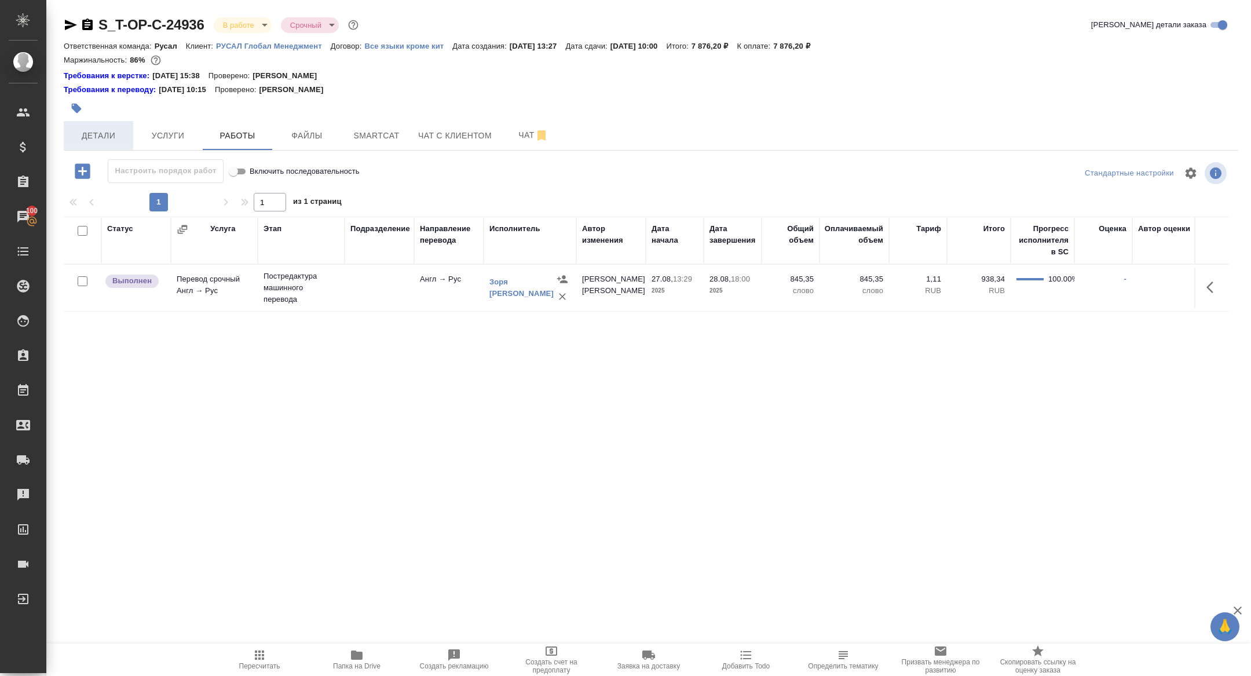
click at [106, 135] on span "Детали" at bounding box center [99, 136] width 56 height 14
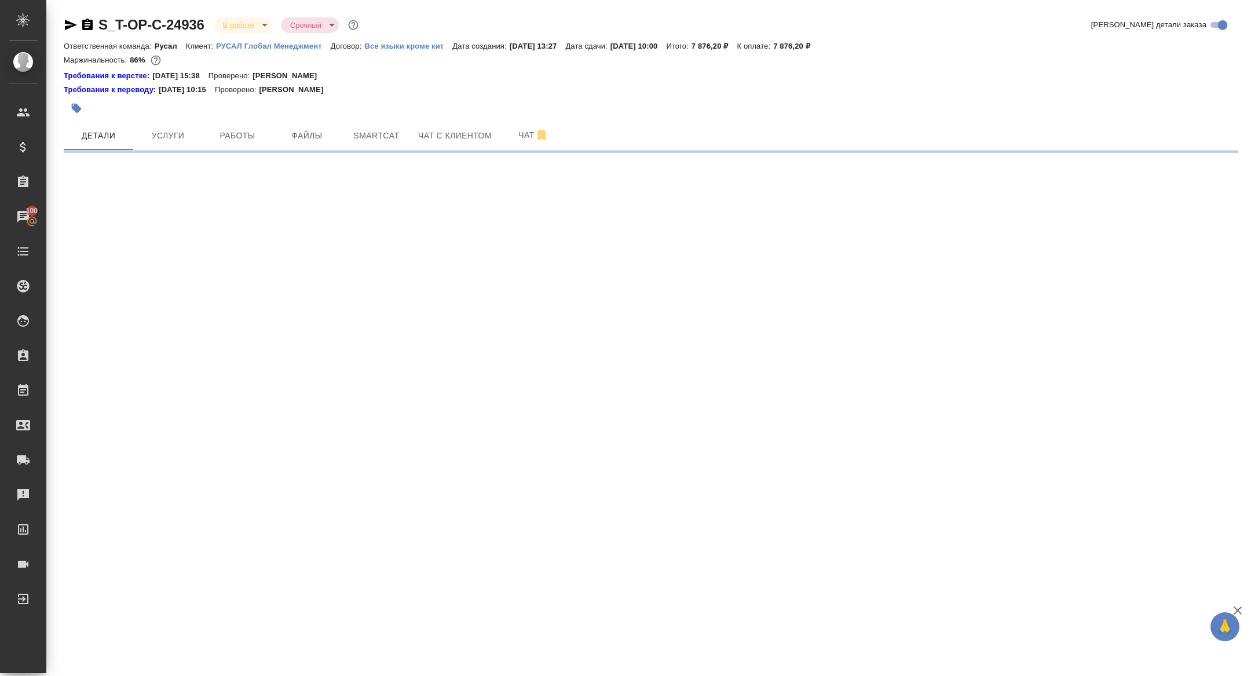
select select "RU"
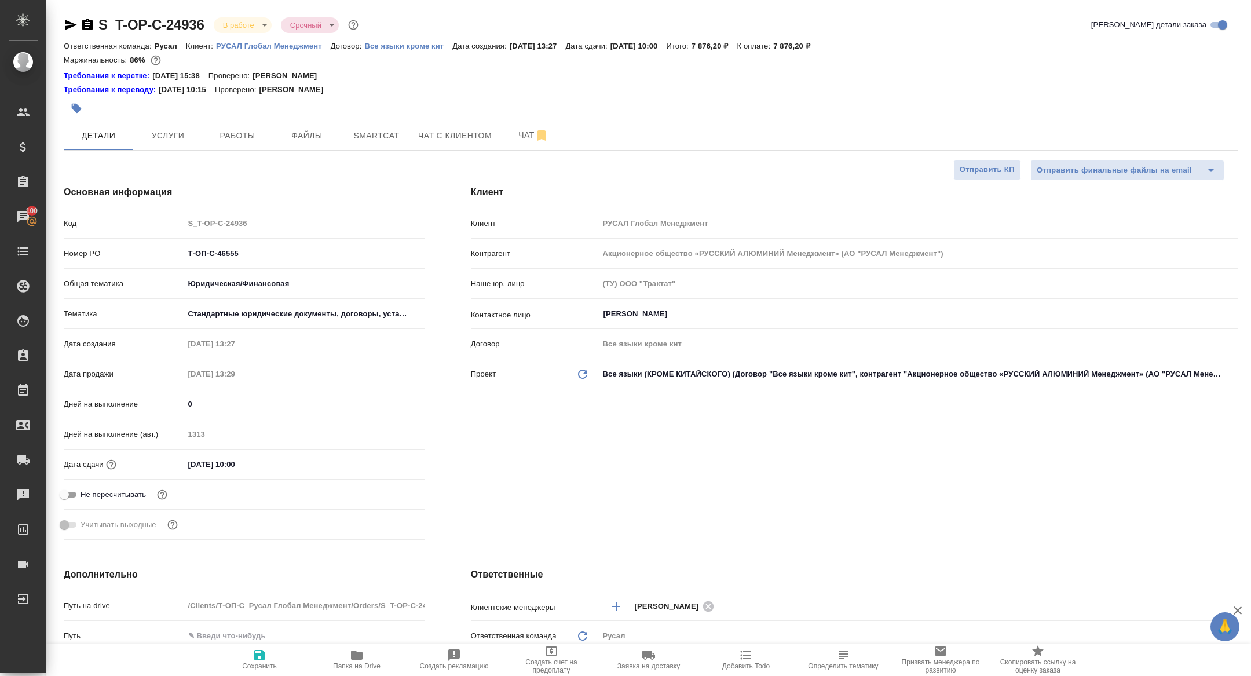
type textarea "x"
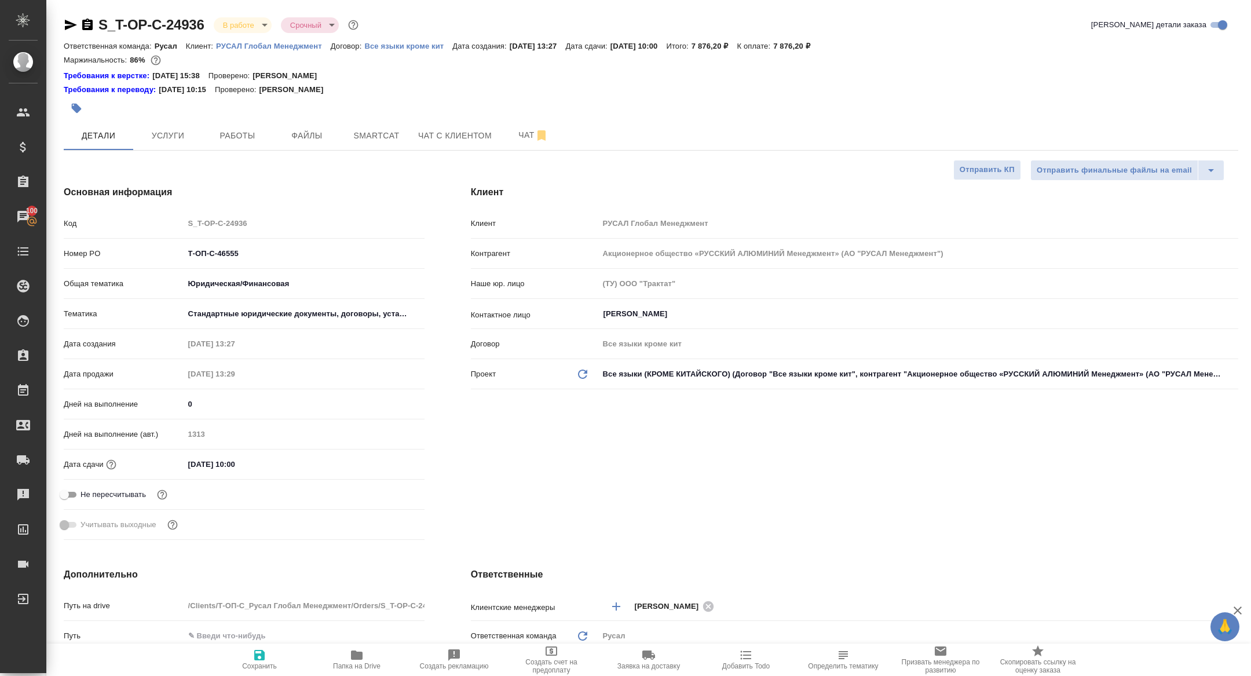
type textarea "x"
click at [243, 138] on span "Работы" at bounding box center [238, 136] width 56 height 14
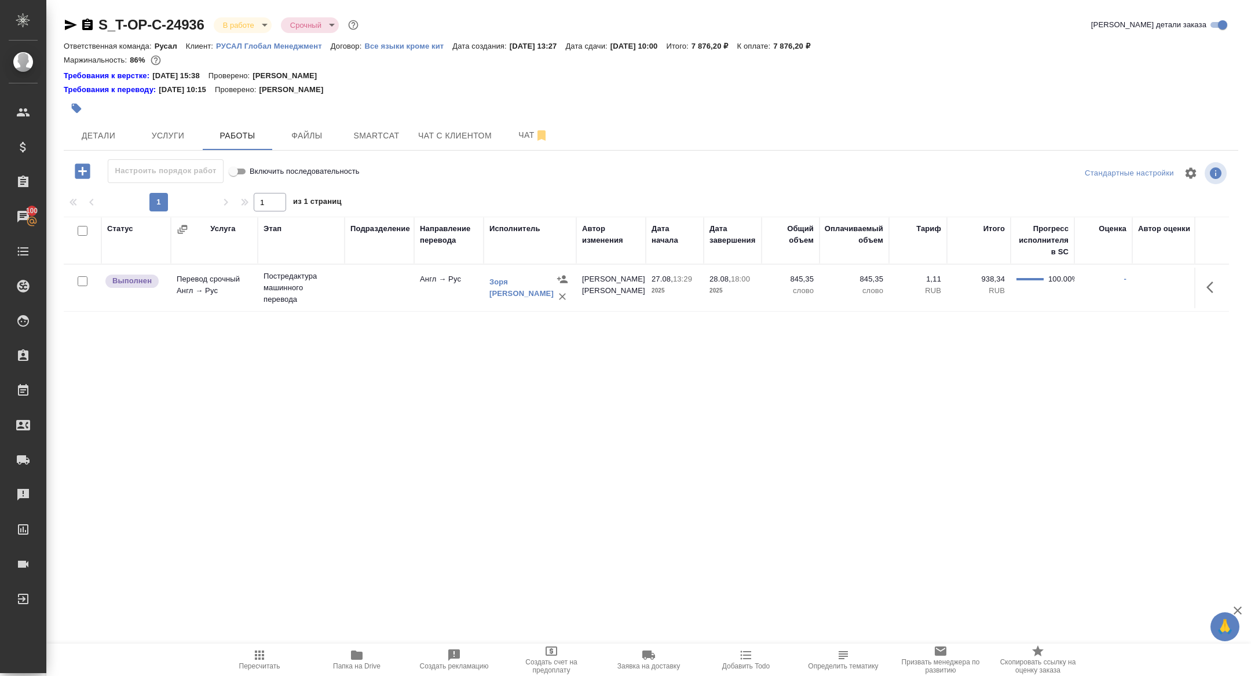
click at [80, 162] on icon "button" at bounding box center [82, 171] width 20 height 20
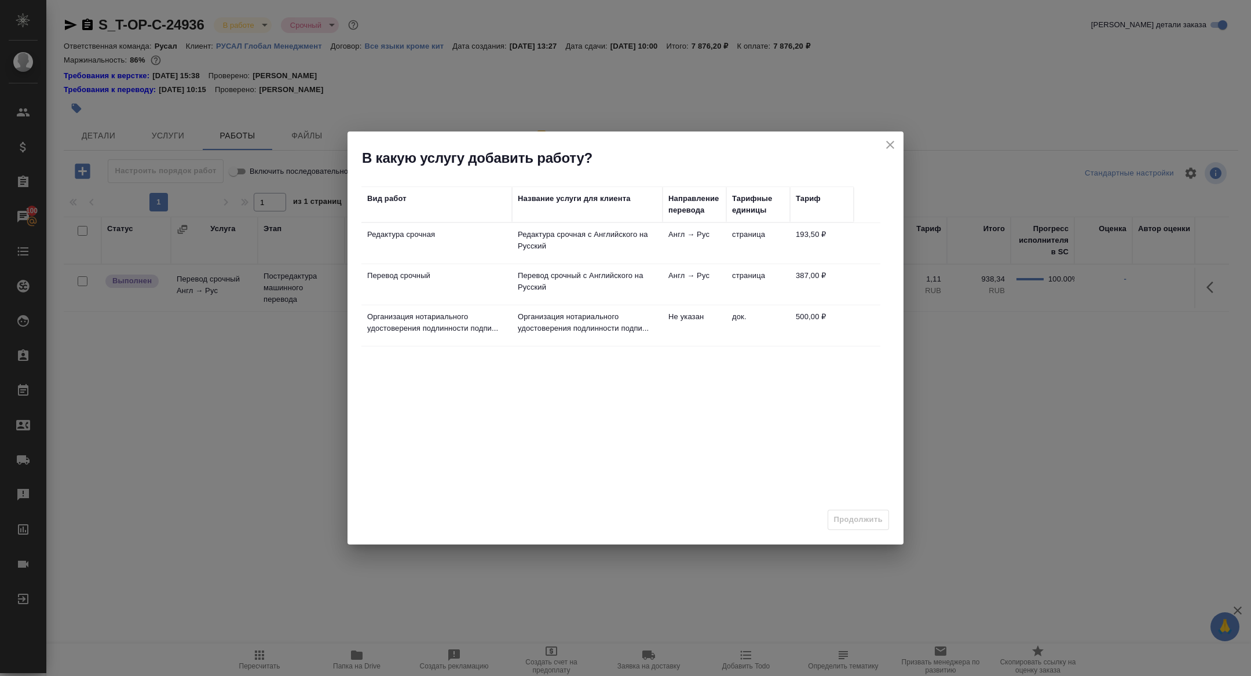
click at [429, 322] on p "Организация нотариального удостоверения подлинности подпи..." at bounding box center [436, 322] width 139 height 23
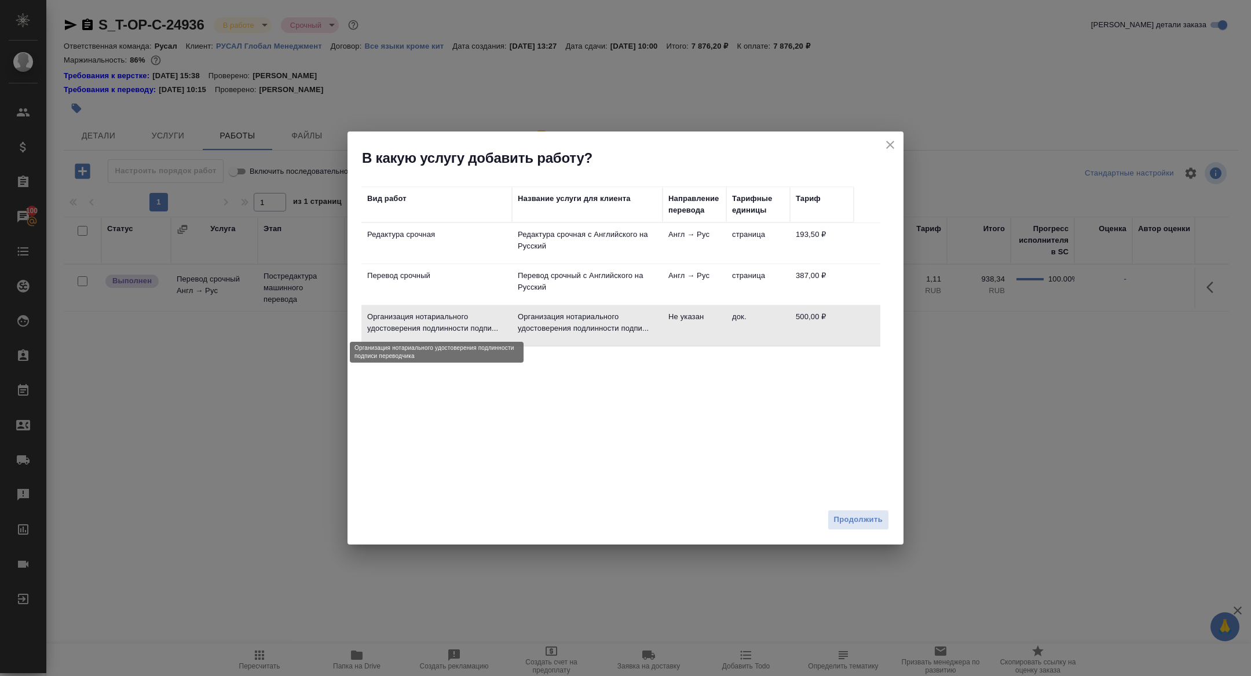
click at [429, 322] on p "Организация нотариального удостоверения подлинности подпи..." at bounding box center [436, 322] width 139 height 23
click at [891, 151] on icon "close" at bounding box center [890, 145] width 14 height 14
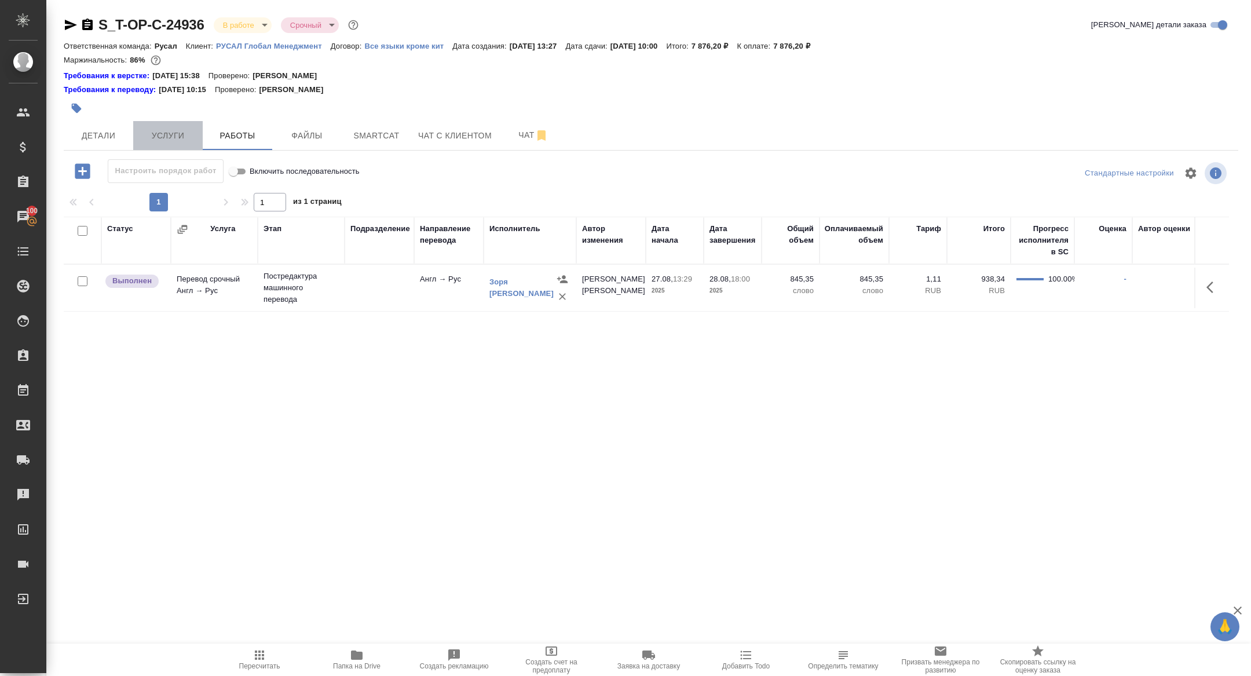
click at [162, 131] on span "Услуги" at bounding box center [168, 136] width 56 height 14
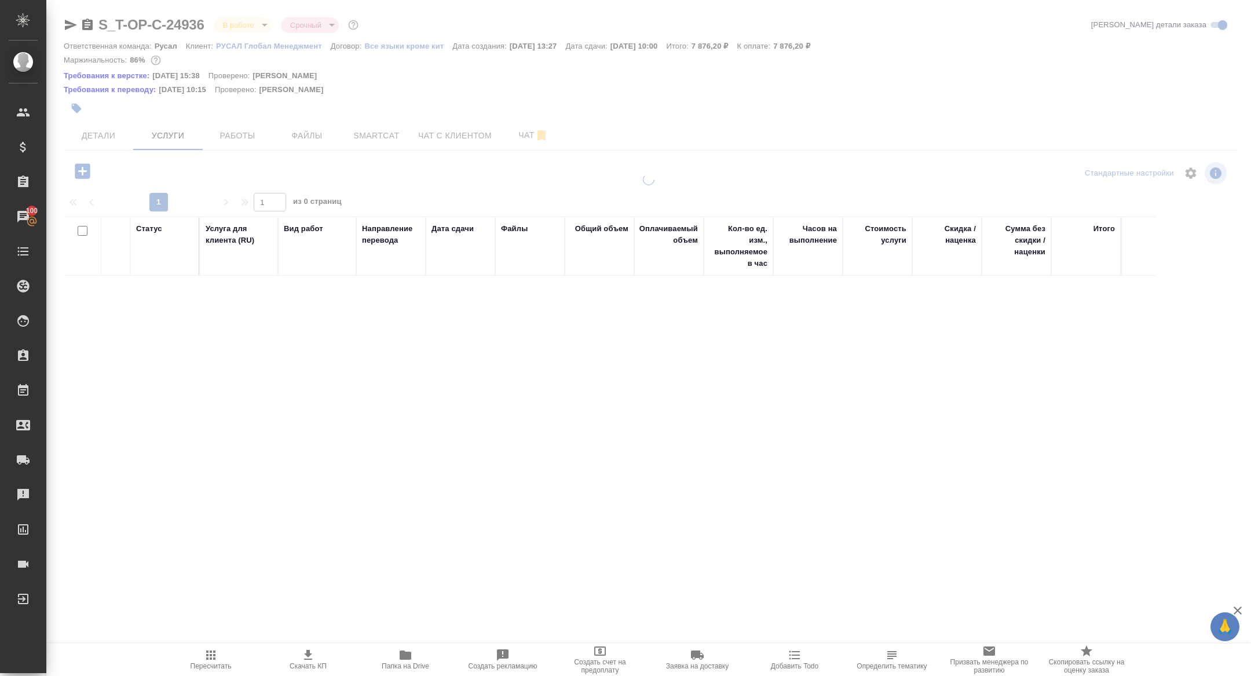
click at [84, 174] on div at bounding box center [648, 334] width 1204 height 321
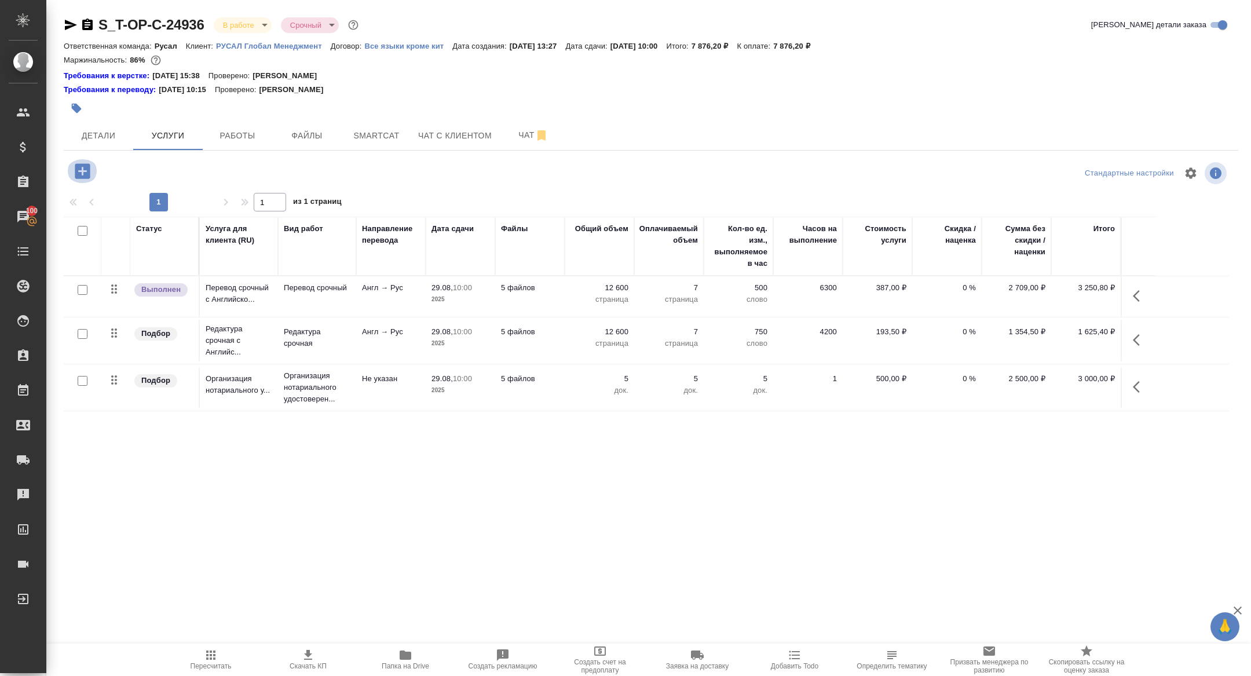
click at [79, 172] on icon "button" at bounding box center [82, 170] width 15 height 15
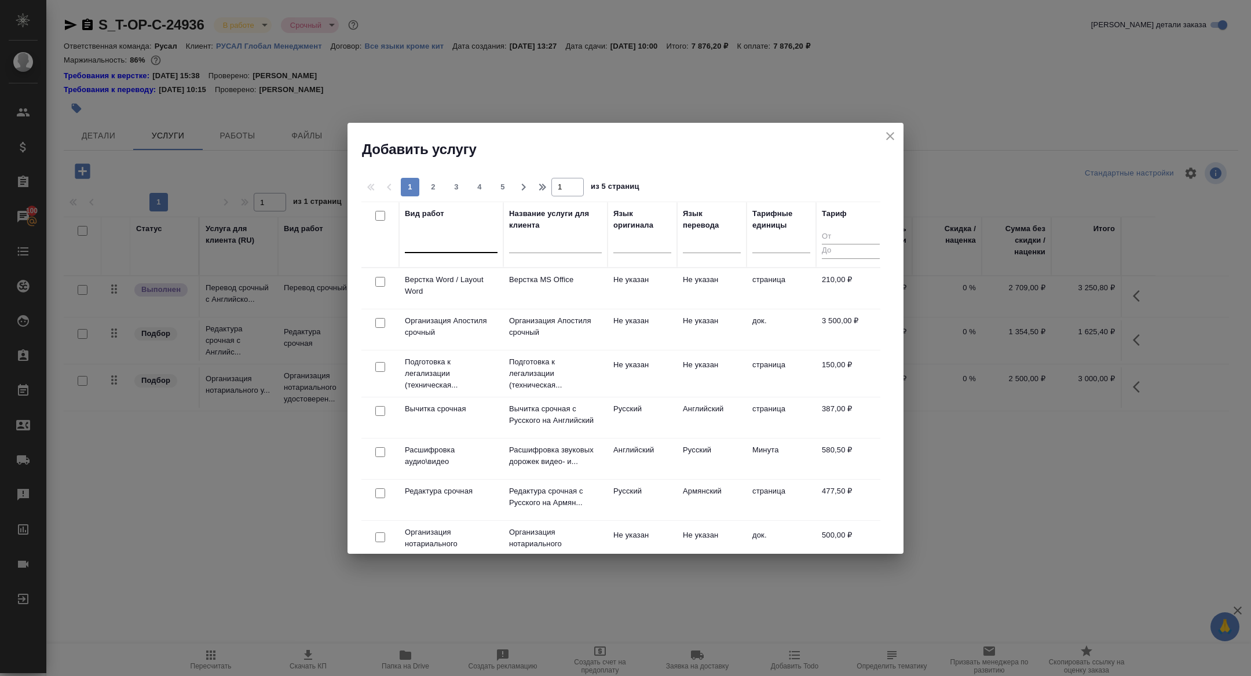
click at [439, 240] on div at bounding box center [451, 241] width 93 height 17
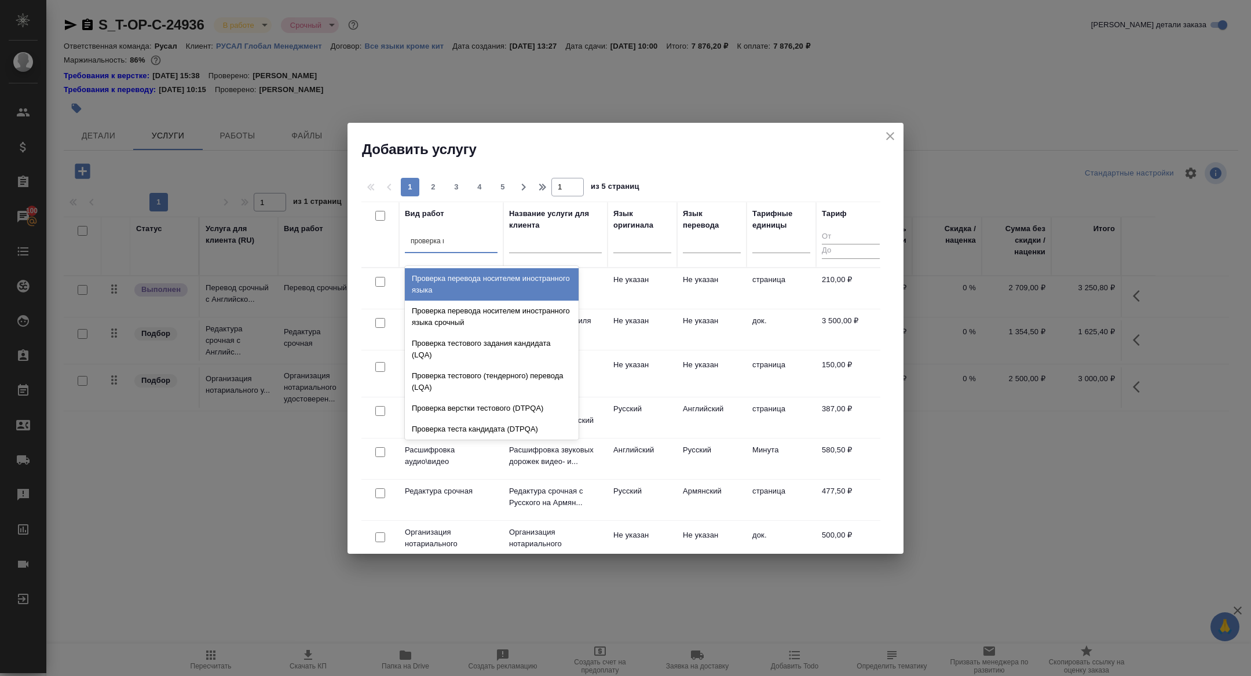
type input "проверка ка"
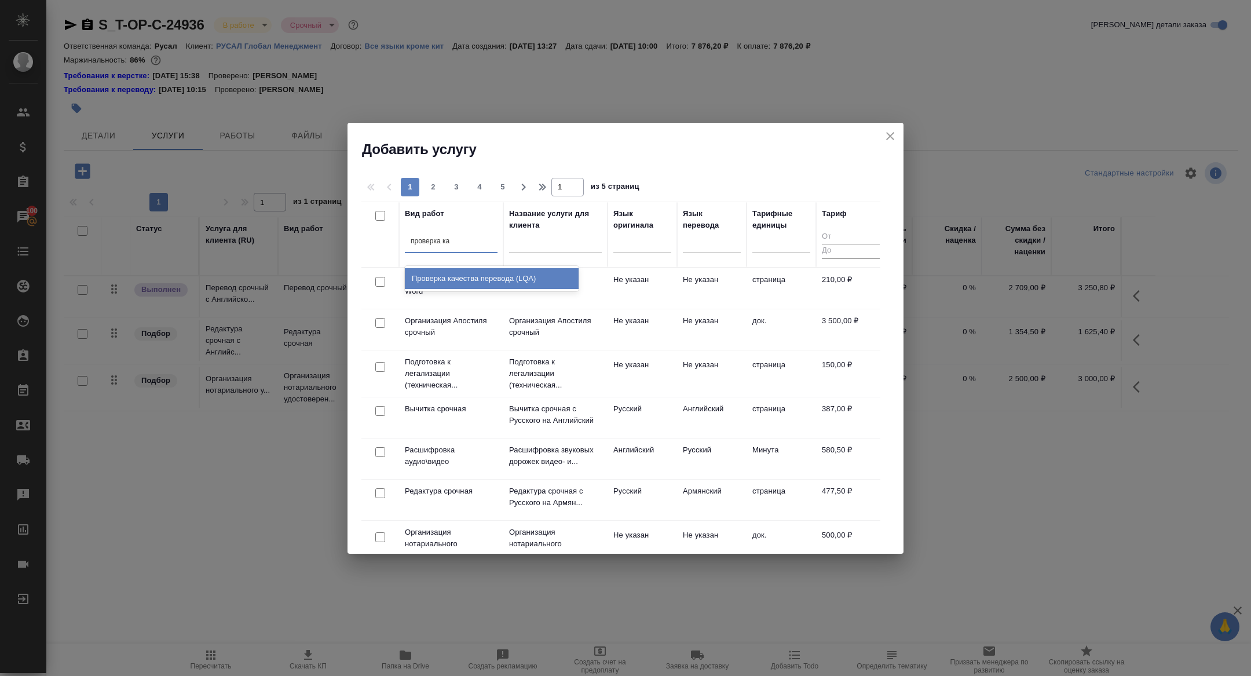
click at [507, 273] on div "Проверка качества перевода (LQA)" at bounding box center [492, 278] width 174 height 21
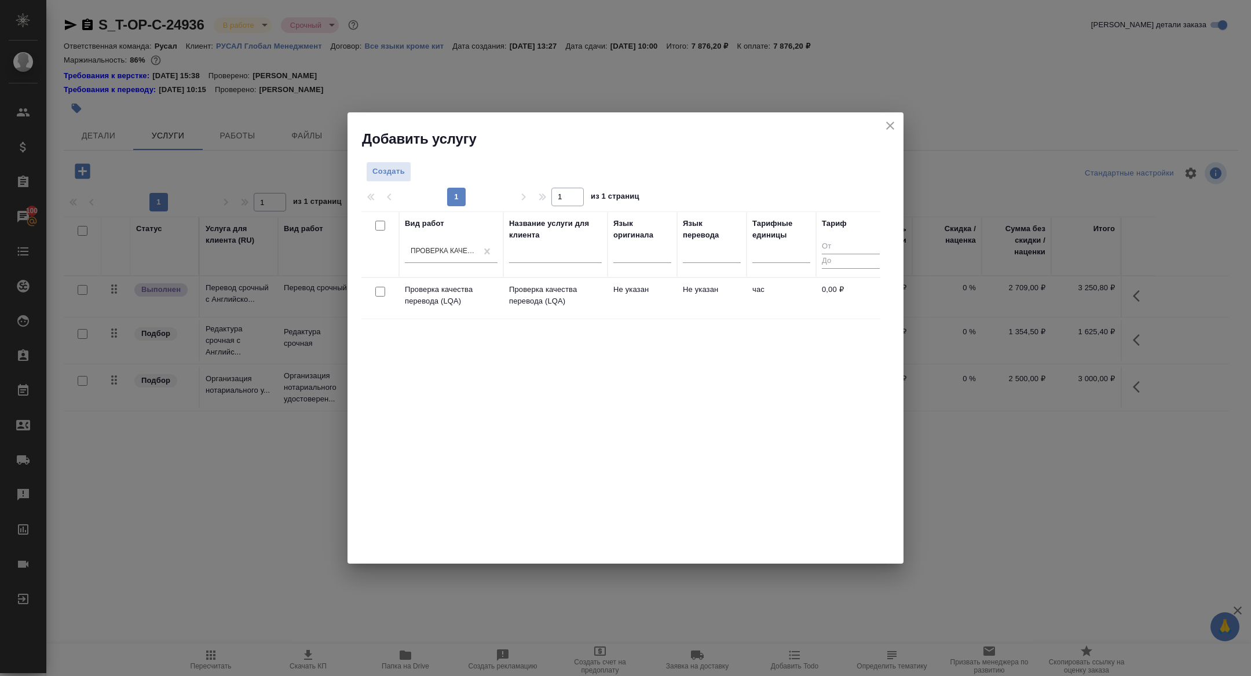
click at [507, 273] on th "Название услуги для клиента" at bounding box center [555, 244] width 104 height 66
click at [434, 299] on p "Проверка качества перевода (LQA)" at bounding box center [451, 295] width 93 height 23
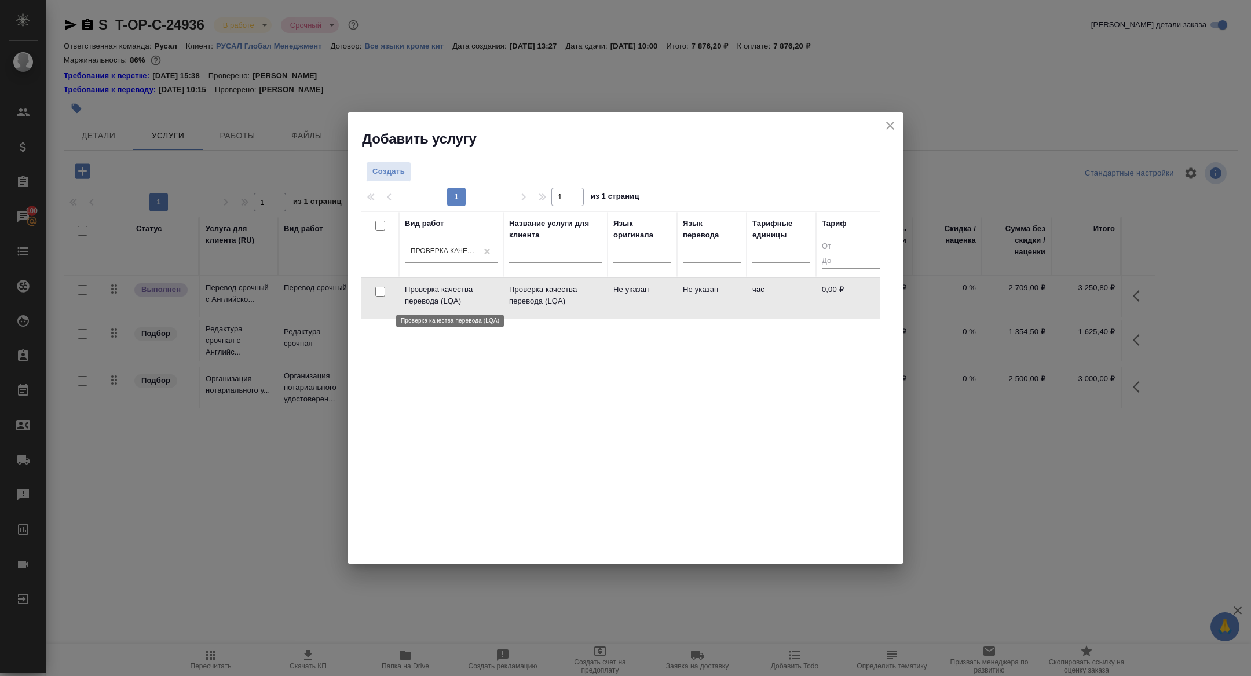
click at [434, 299] on p "Проверка качества перевода (LQA)" at bounding box center [451, 295] width 93 height 23
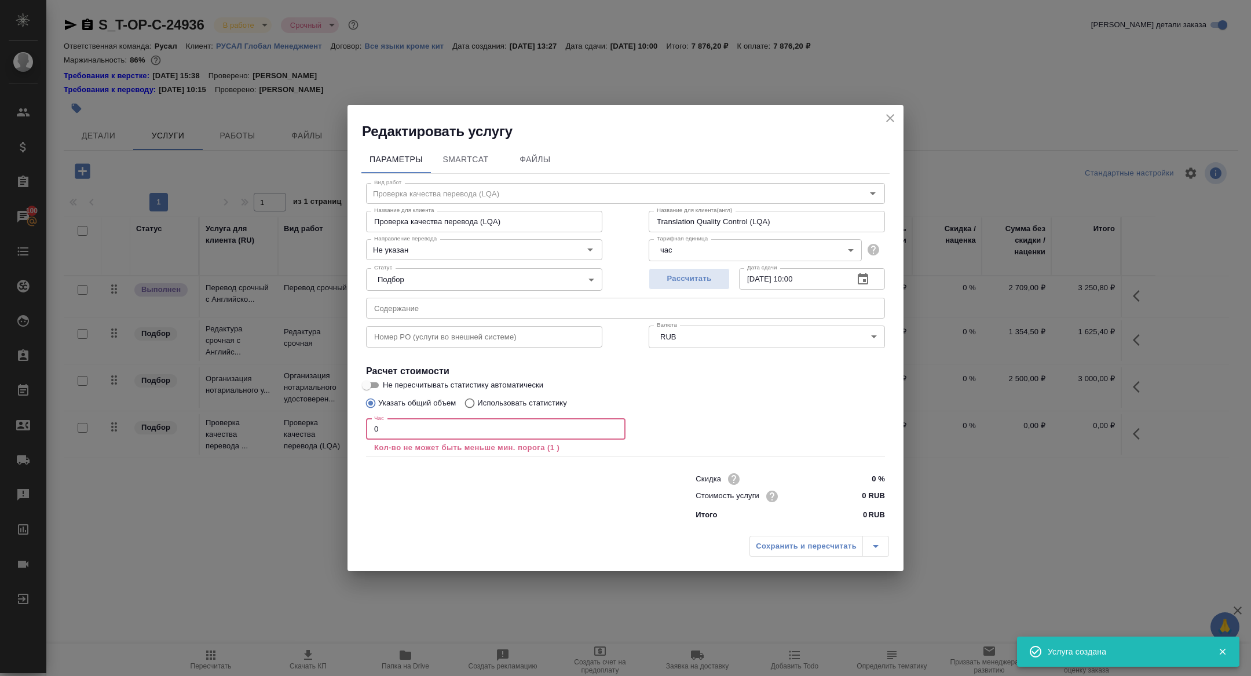
drag, startPoint x: 386, startPoint y: 432, endPoint x: 321, endPoint y: 412, distance: 68.3
click at [321, 412] on div "Редактировать услугу Параметры SmartCat Файлы Вид работ Проверка качества перев…" at bounding box center [625, 338] width 1251 height 676
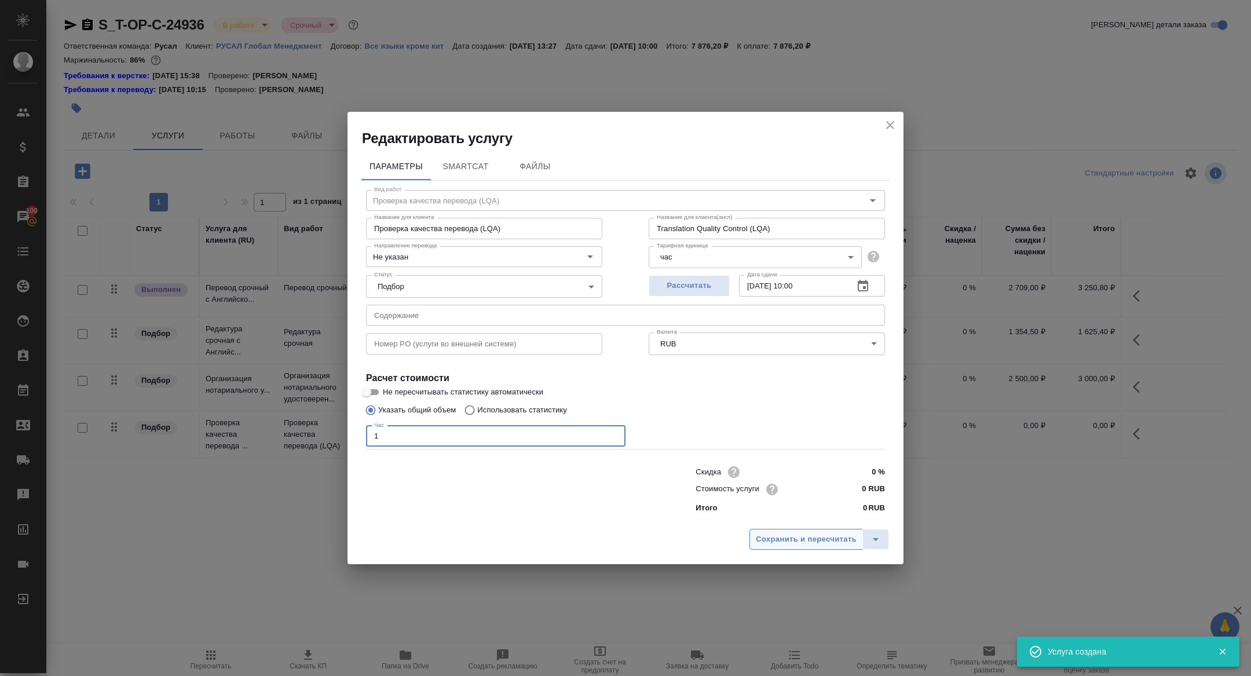
type input "1"
click at [791, 547] on button "Сохранить и пересчитать" at bounding box center [805, 539] width 113 height 21
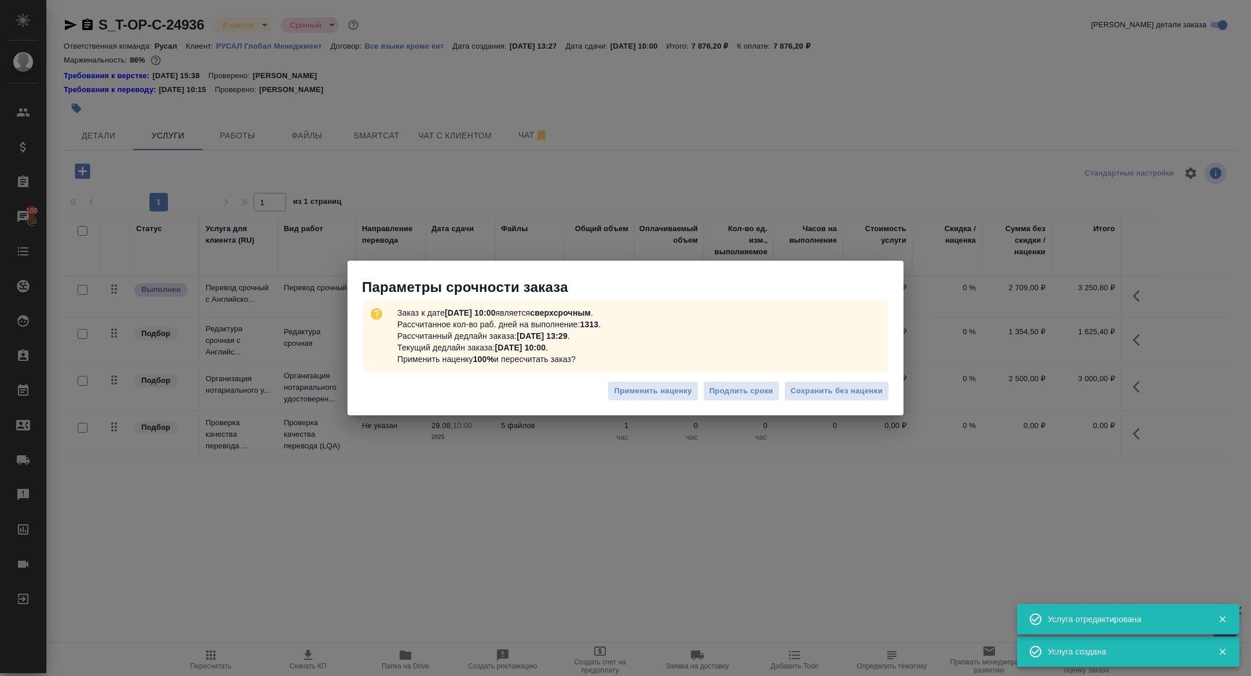
click at [241, 137] on div "Параметры срочности заказа Заказ к дате 29.08.2025, 10:00 является сверхсрочным…" at bounding box center [625, 338] width 1251 height 676
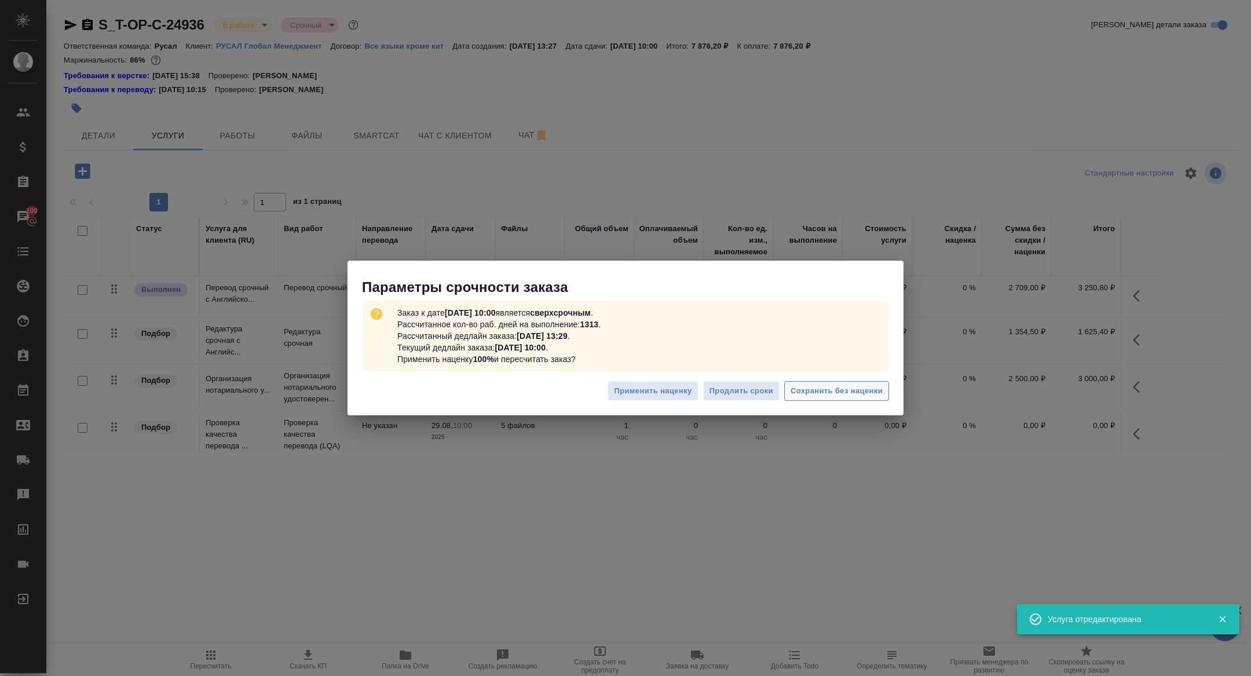
click at [830, 393] on span "Сохранить без наценки" at bounding box center [836, 390] width 92 height 13
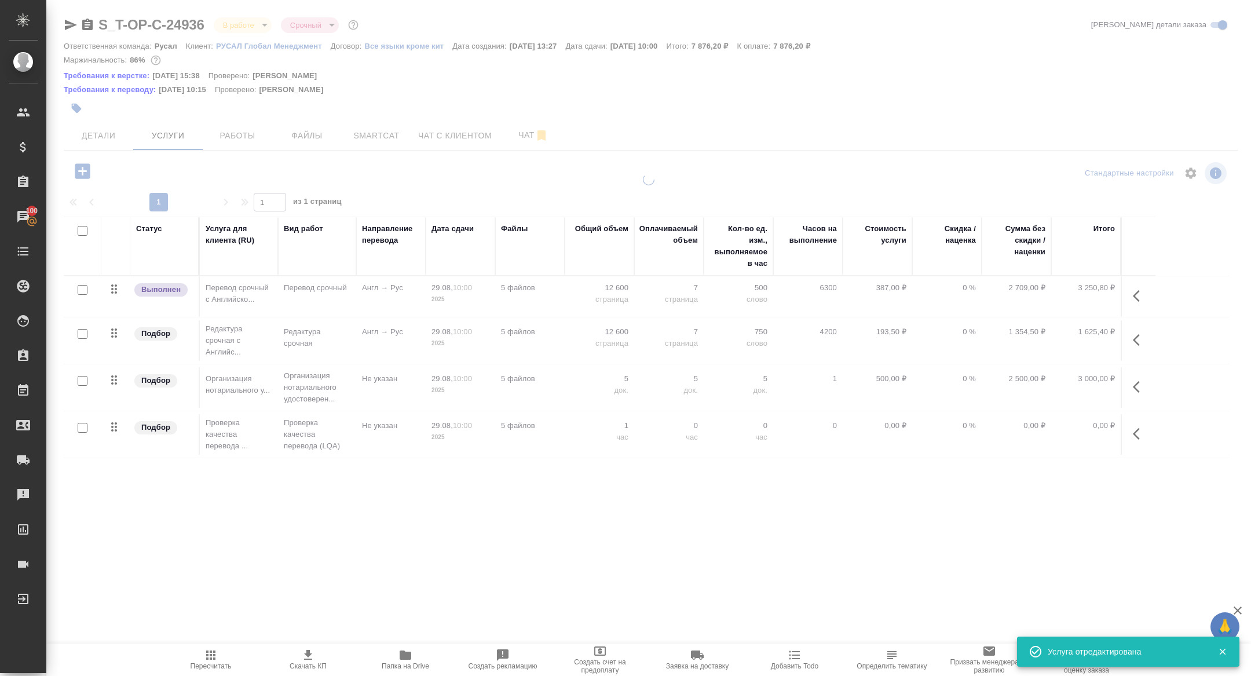
click at [226, 137] on div at bounding box center [648, 247] width 1204 height 495
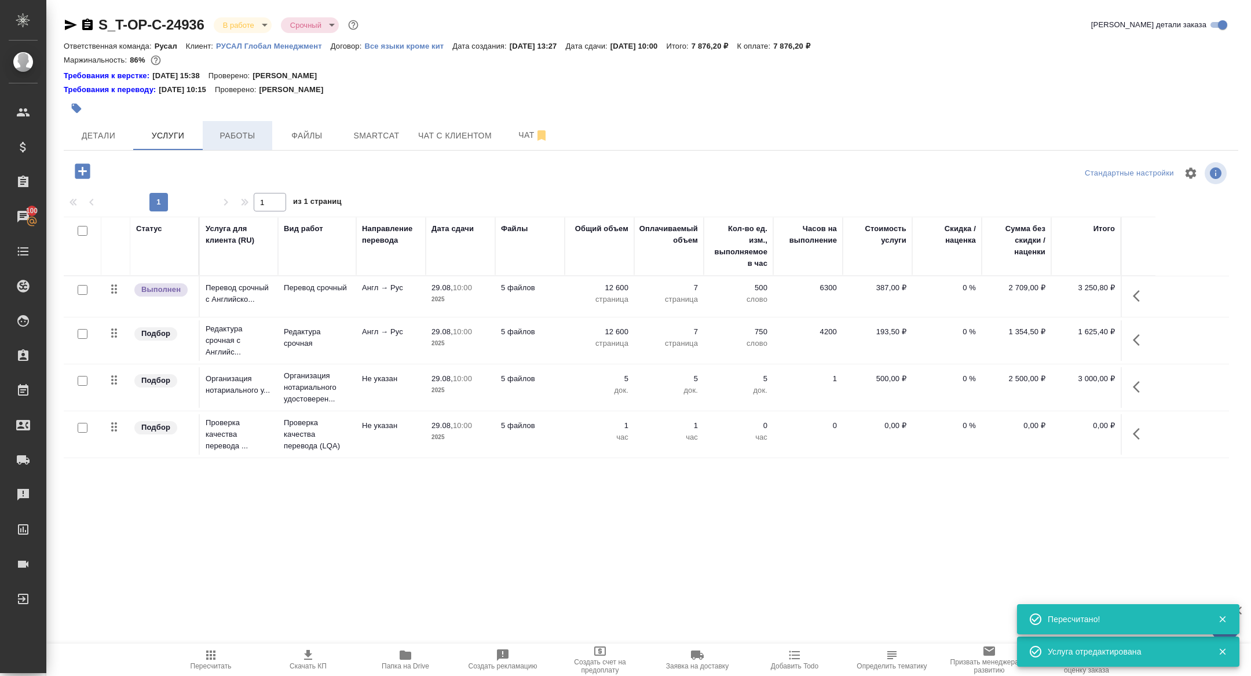
click at [234, 134] on span "Работы" at bounding box center [238, 136] width 56 height 14
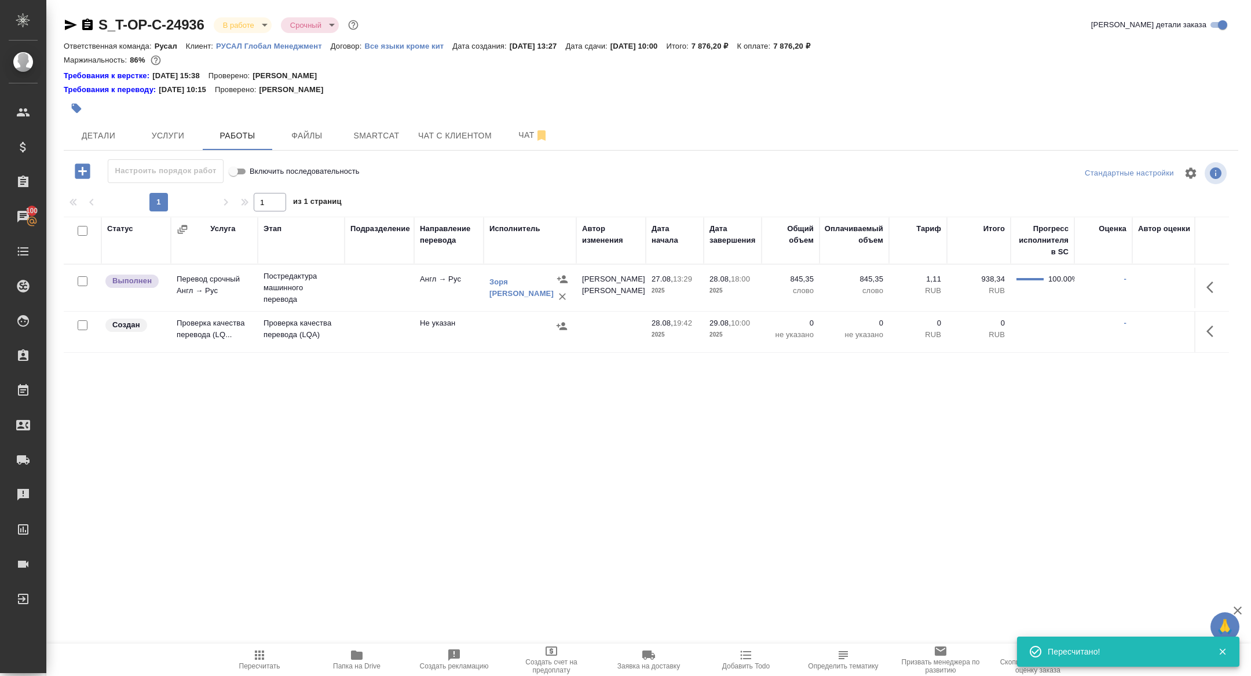
click at [1206, 332] on icon "button" at bounding box center [1213, 331] width 14 height 14
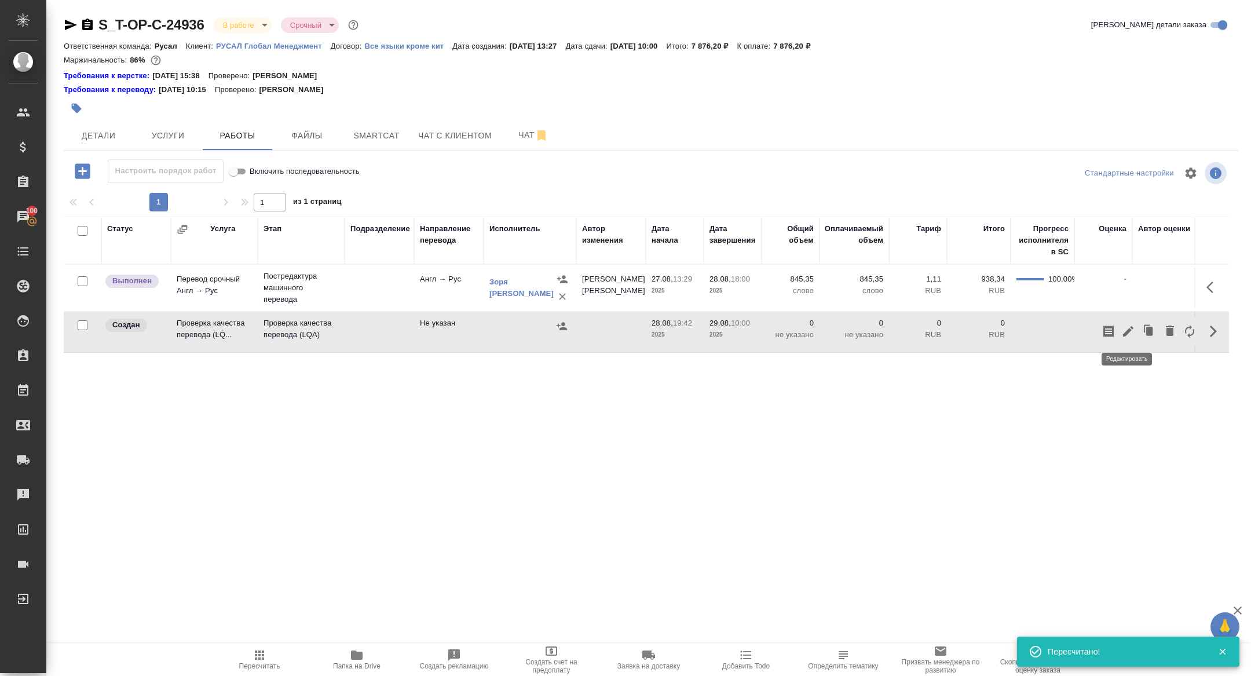
click at [1131, 331] on icon "button" at bounding box center [1128, 331] width 14 height 14
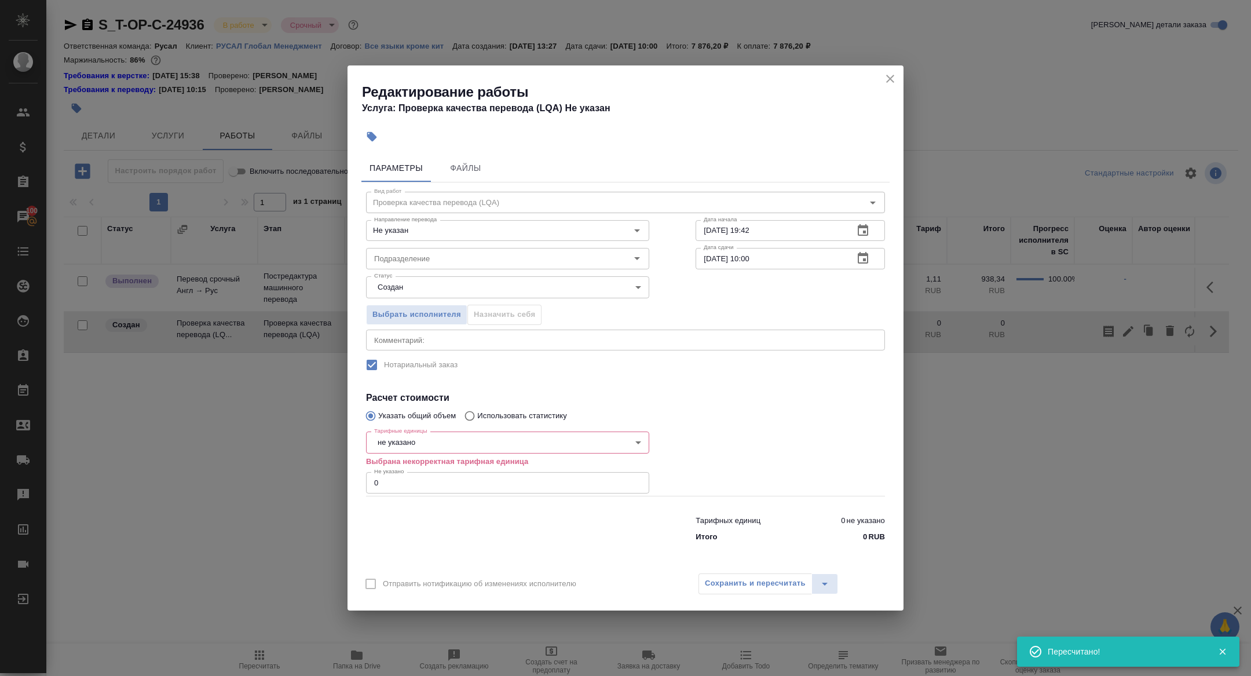
click at [433, 440] on body "🙏 .cls-1 fill:#fff; AWATERA Zhuravleva Alexandra Клиенты Спецификации Заказы 10…" at bounding box center [625, 338] width 1251 height 676
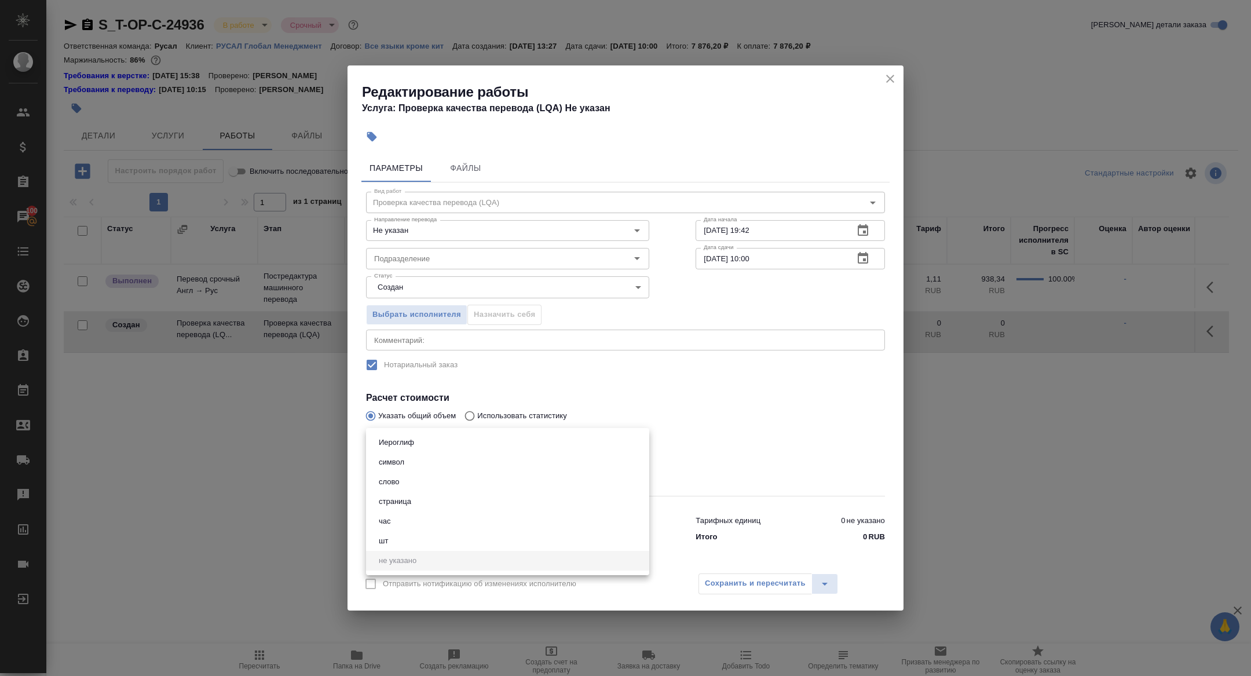
click at [398, 519] on li "час" at bounding box center [507, 521] width 283 height 20
type input "5a8b1489cc6b4906c91bfd93"
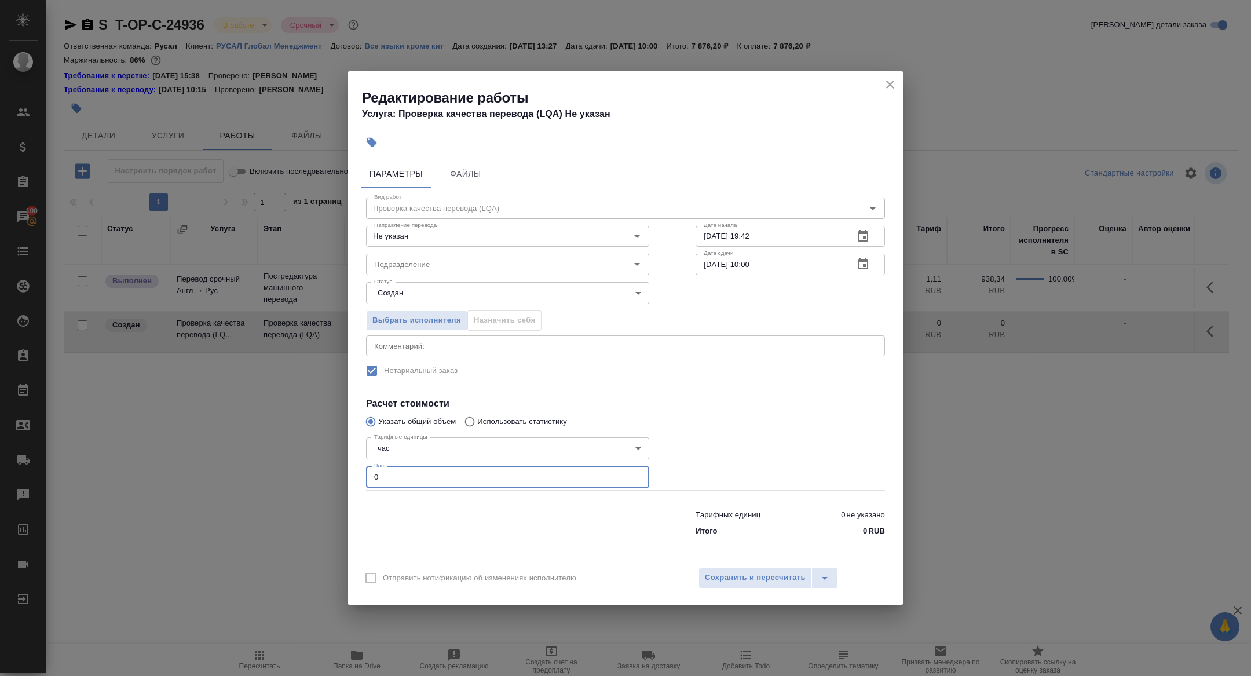
drag, startPoint x: 384, startPoint y: 468, endPoint x: 393, endPoint y: 478, distance: 12.7
click at [393, 478] on input "0" at bounding box center [507, 476] width 283 height 21
type input "1"
click at [863, 242] on icon "button" at bounding box center [863, 236] width 14 height 14
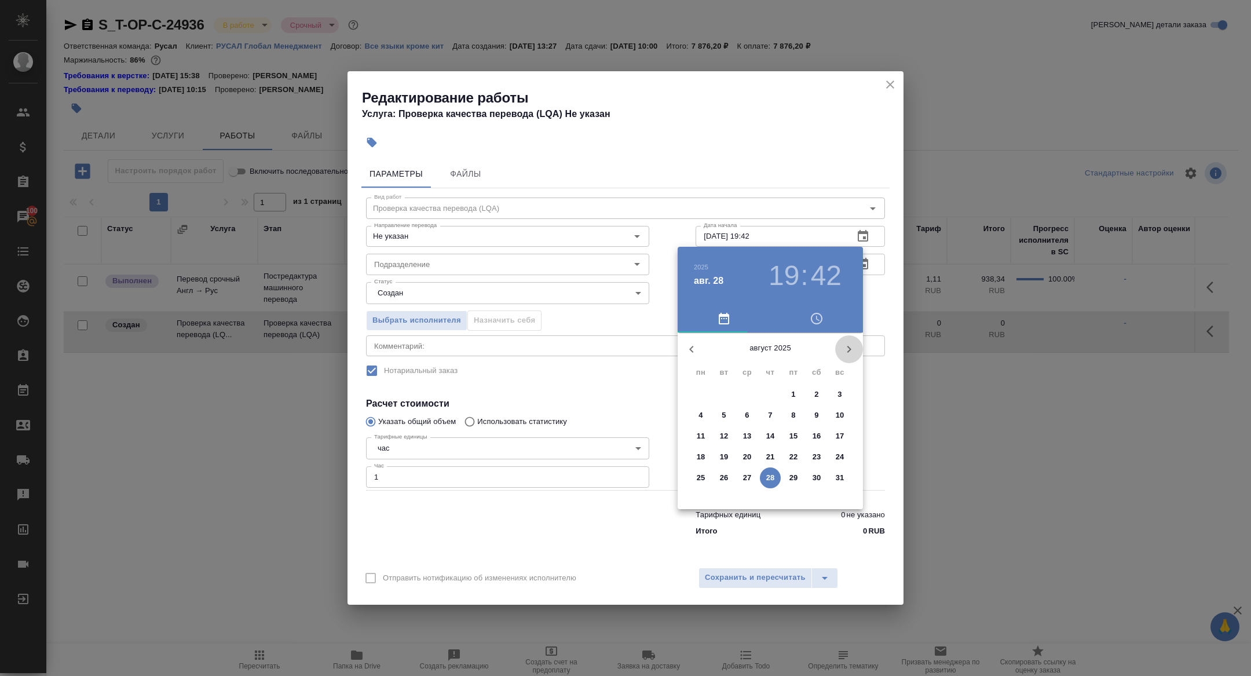
click at [848, 345] on icon "button" at bounding box center [849, 349] width 14 height 14
click at [701, 346] on button "button" at bounding box center [691, 349] width 28 height 28
click at [789, 480] on p "29" at bounding box center [793, 478] width 9 height 12
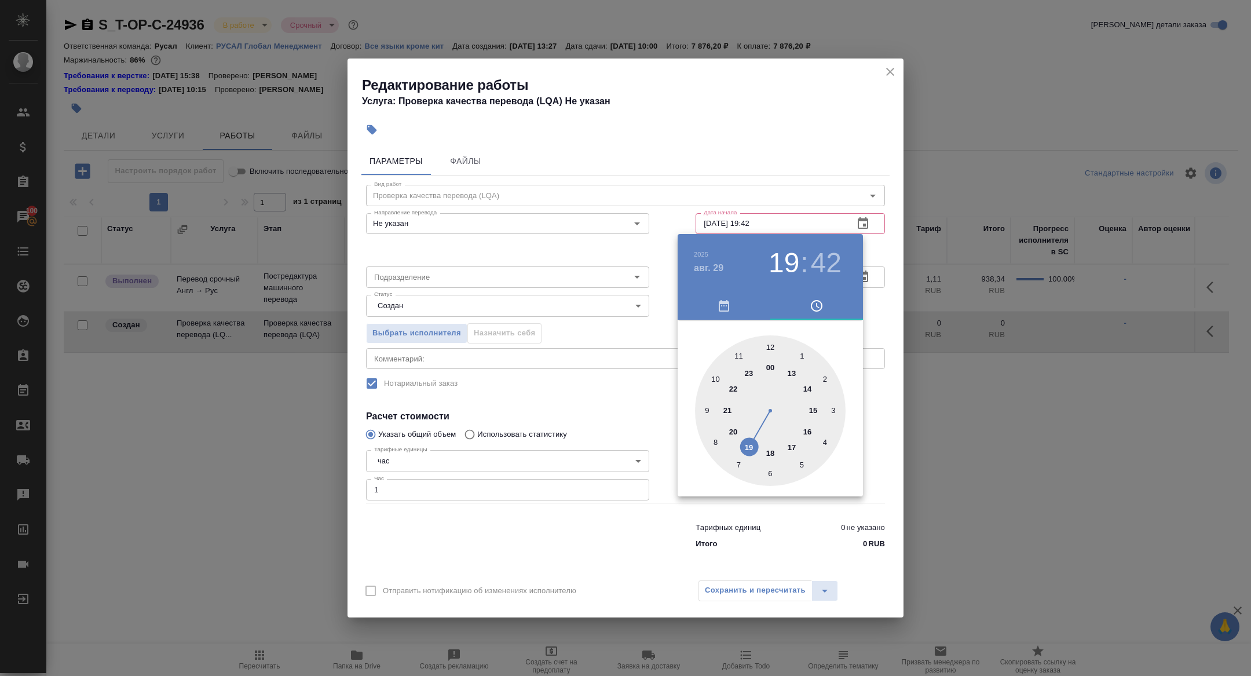
click at [715, 376] on div at bounding box center [770, 410] width 151 height 151
click at [769, 346] on div at bounding box center [770, 410] width 151 height 151
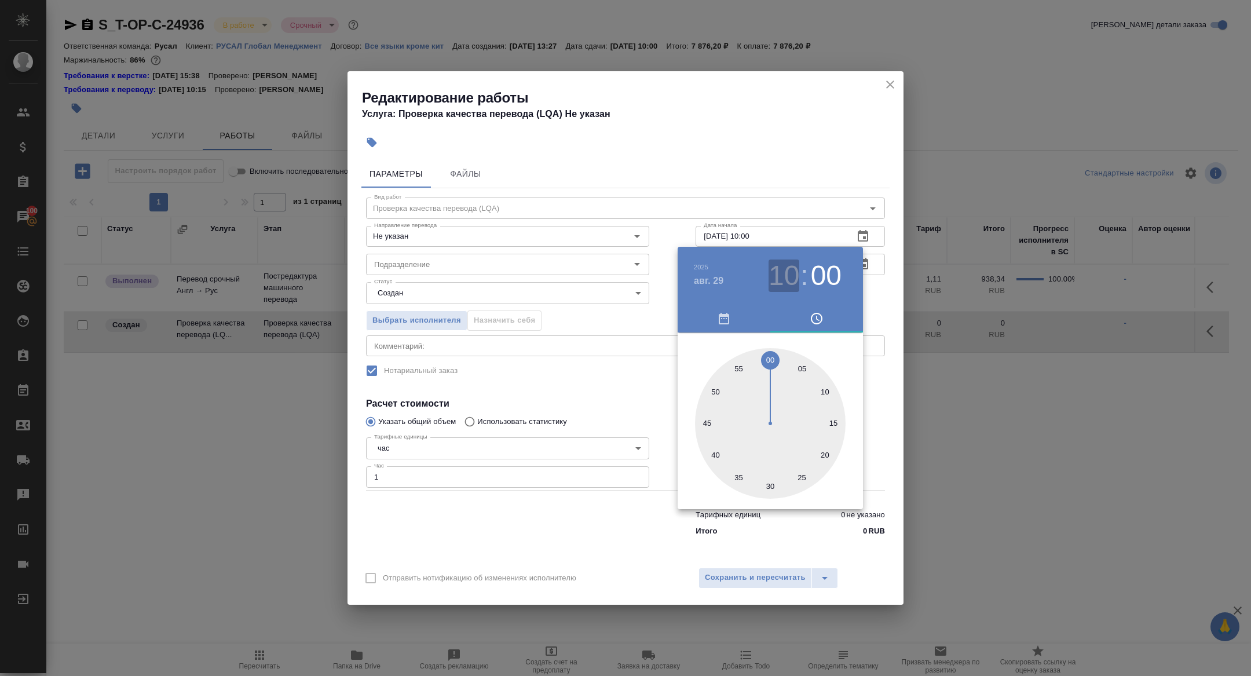
drag, startPoint x: 791, startPoint y: 277, endPoint x: 791, endPoint y: 284, distance: 7.5
click at [791, 277] on h3 "10" at bounding box center [783, 275] width 31 height 32
click at [708, 416] on div at bounding box center [770, 423] width 151 height 151
type input "29.08.2025 09:00"
click at [591, 310] on div at bounding box center [625, 338] width 1251 height 676
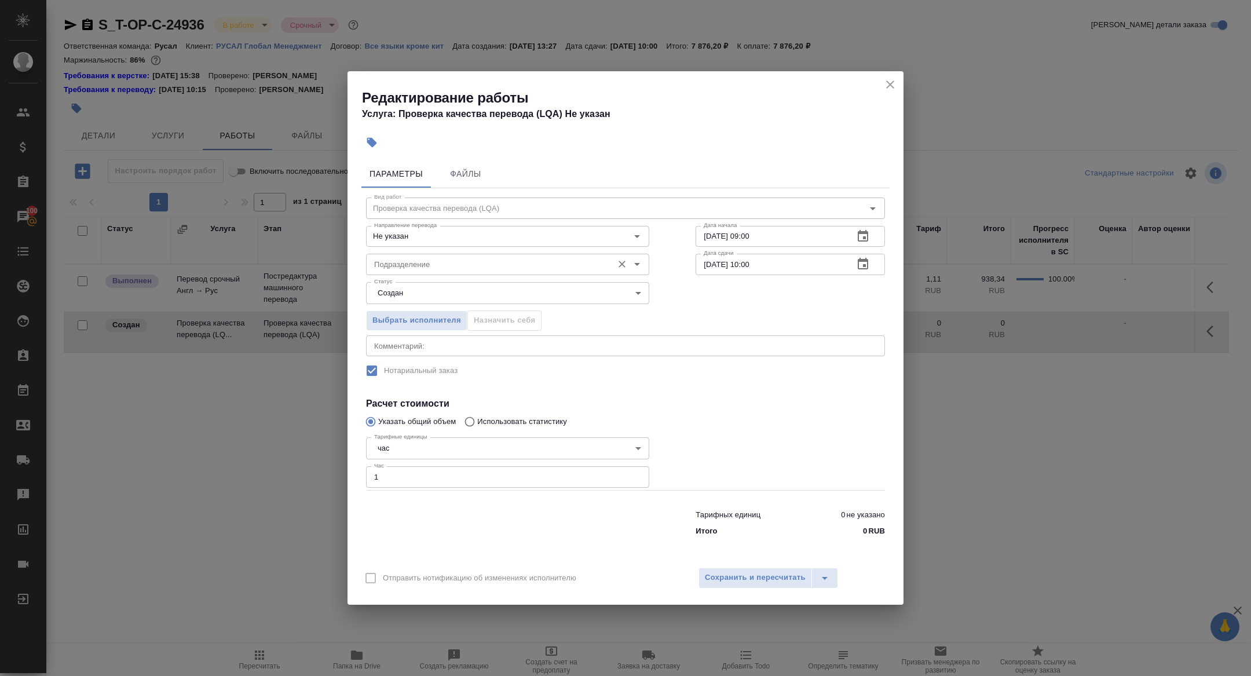
click at [430, 263] on input "Подразделение" at bounding box center [487, 264] width 237 height 14
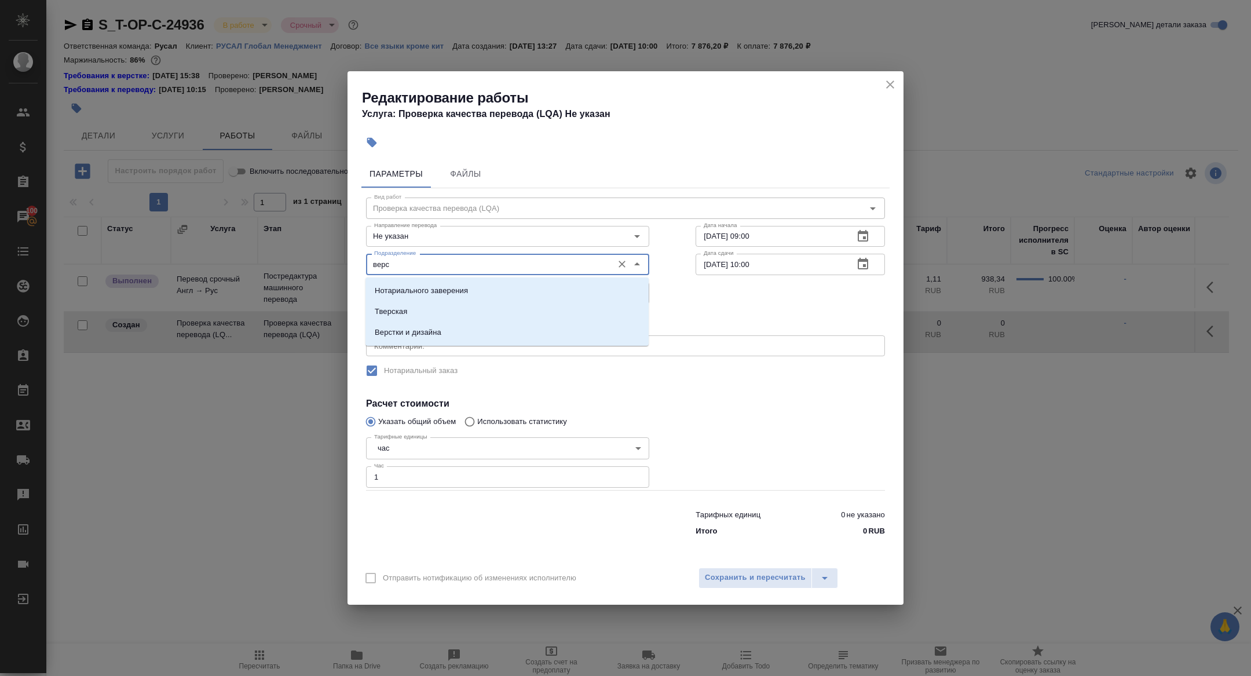
type input "верст"
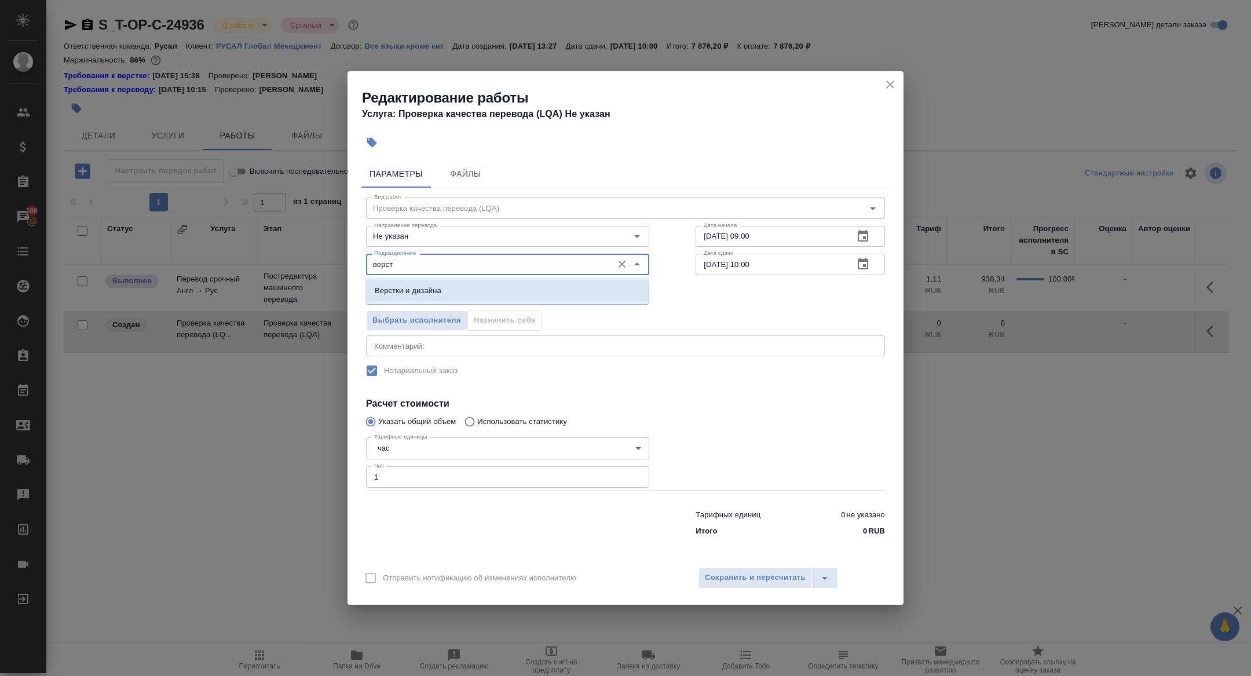
drag, startPoint x: 409, startPoint y: 267, endPoint x: 353, endPoint y: 266, distance: 55.6
click at [353, 266] on div "Параметры Файлы Вид работ Проверка качества перевода (LQA) Вид работ Направлени…" at bounding box center [625, 357] width 556 height 404
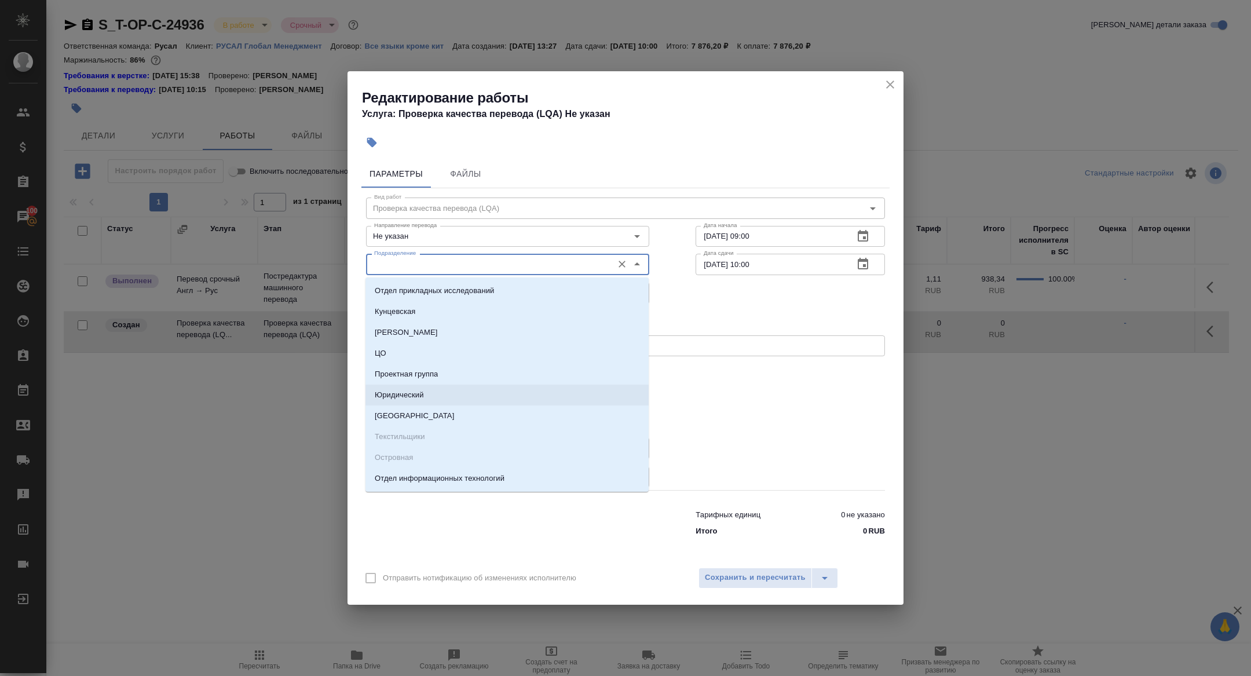
click at [773, 449] on div at bounding box center [790, 461] width 236 height 104
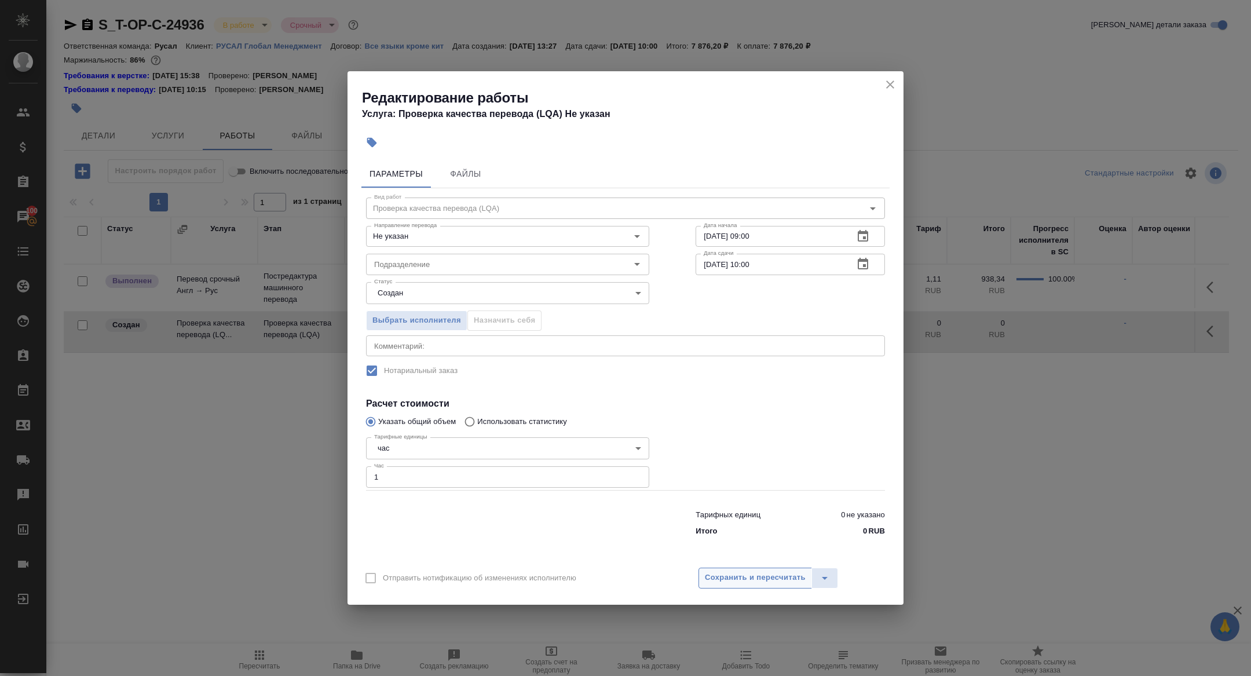
click at [743, 577] on span "Сохранить и пересчитать" at bounding box center [755, 577] width 101 height 13
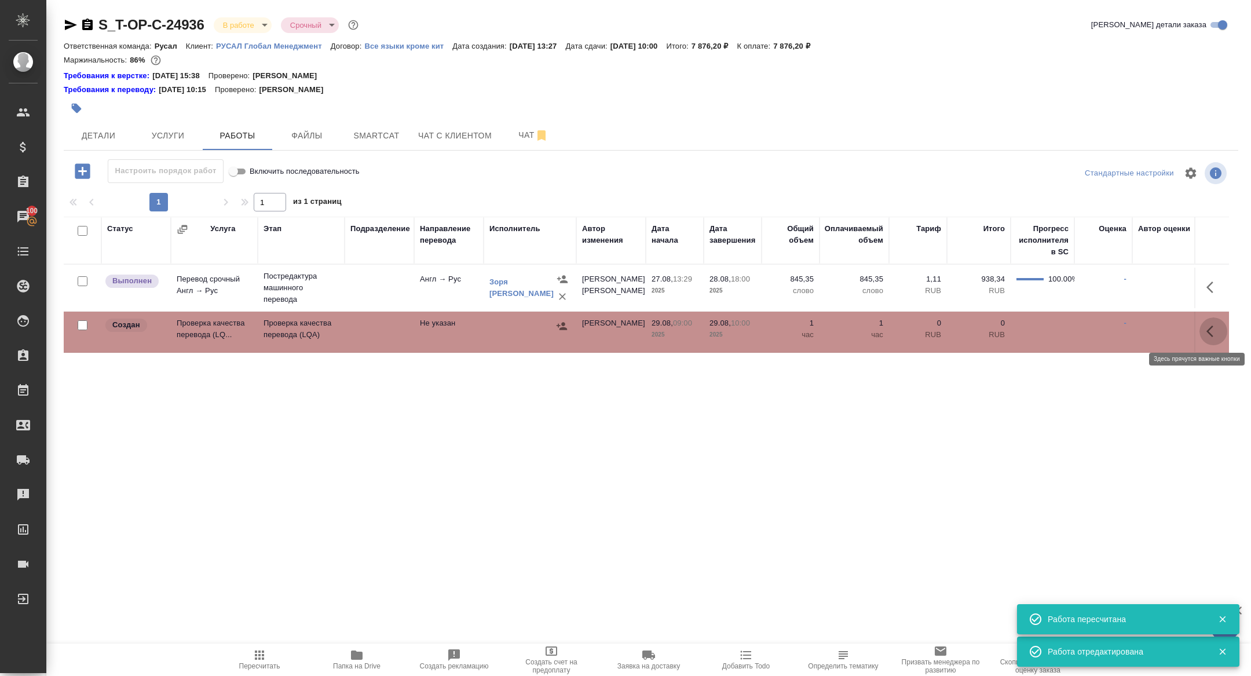
click at [1212, 324] on icon "button" at bounding box center [1213, 331] width 14 height 14
click at [1123, 332] on icon "button" at bounding box center [1128, 331] width 14 height 14
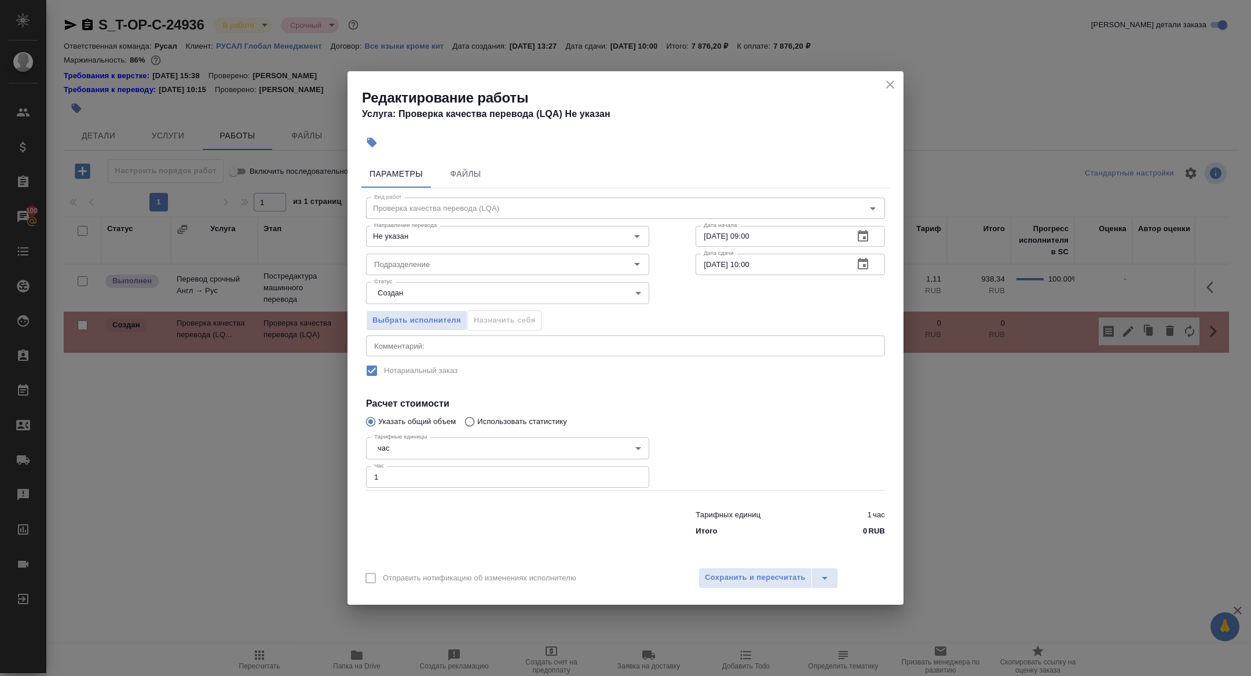
click at [394, 349] on textarea at bounding box center [625, 345] width 503 height 9
paste textarea "https://drive.awatera.com/f/10217496"
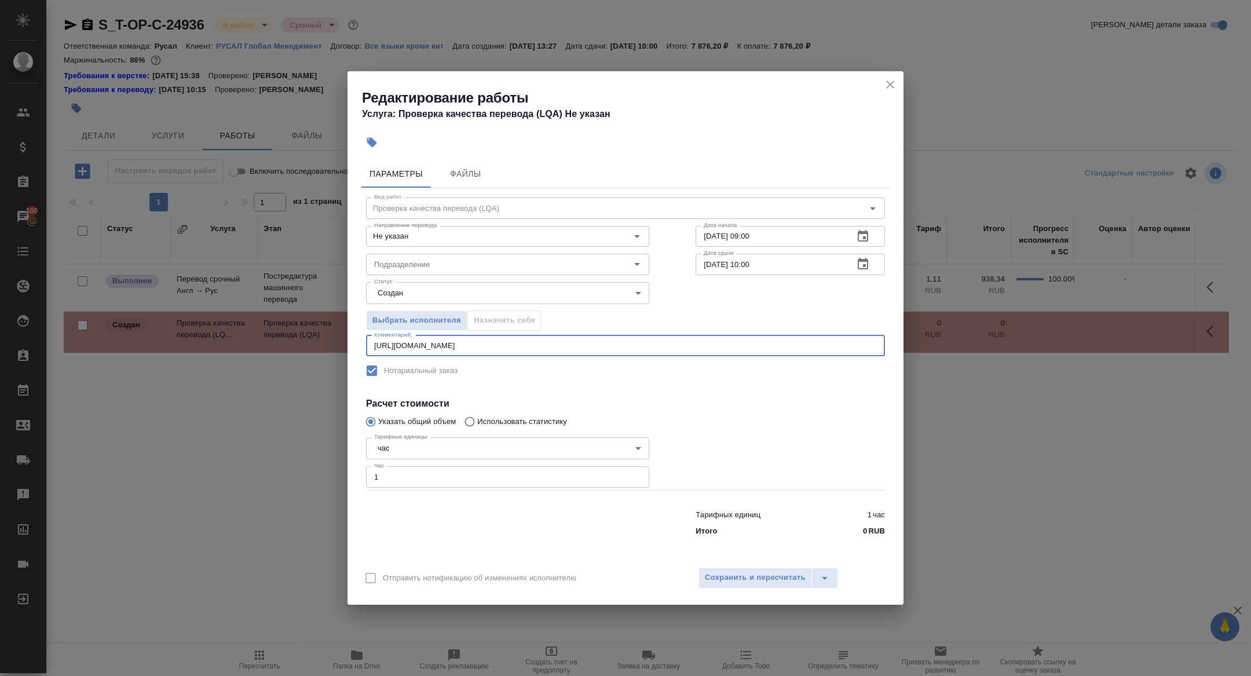
type textarea "https://drive.awatera.com/f/10217496"
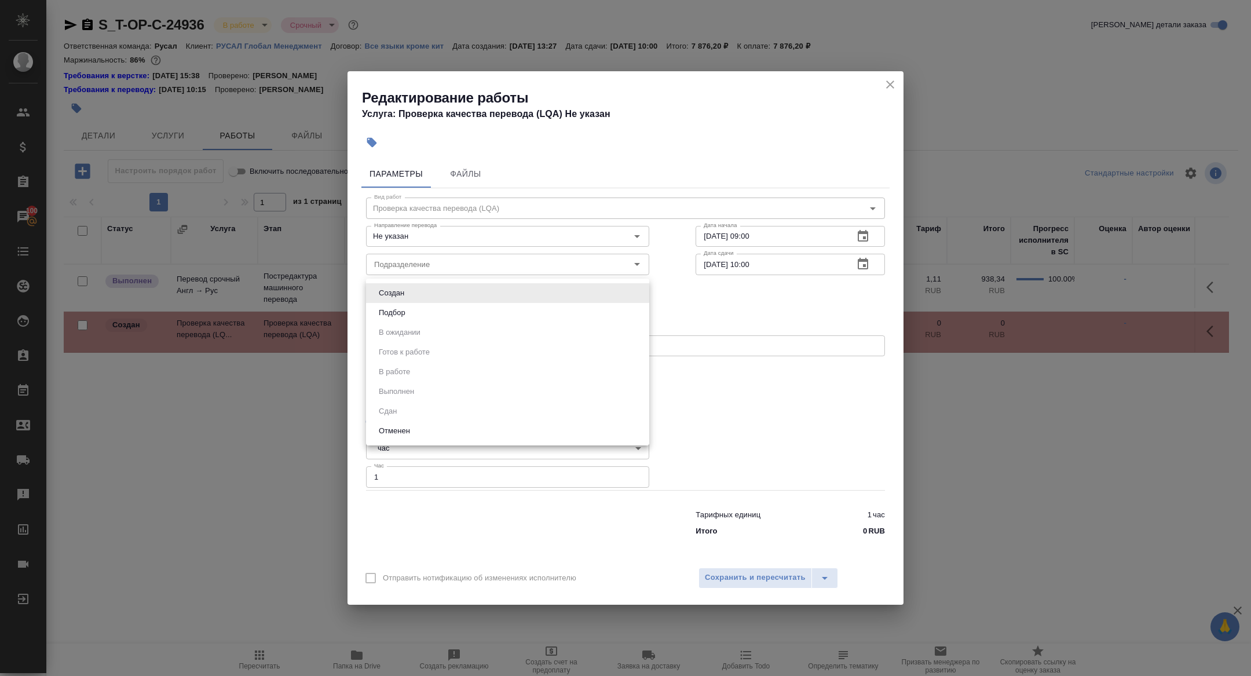
click at [435, 296] on body "🙏 .cls-1 fill:#fff; AWATERA Zhuravleva Alexandra Клиенты Спецификации Заказы 10…" at bounding box center [625, 338] width 1251 height 676
click at [420, 311] on li "Подбор" at bounding box center [507, 313] width 283 height 20
type input "recruiting"
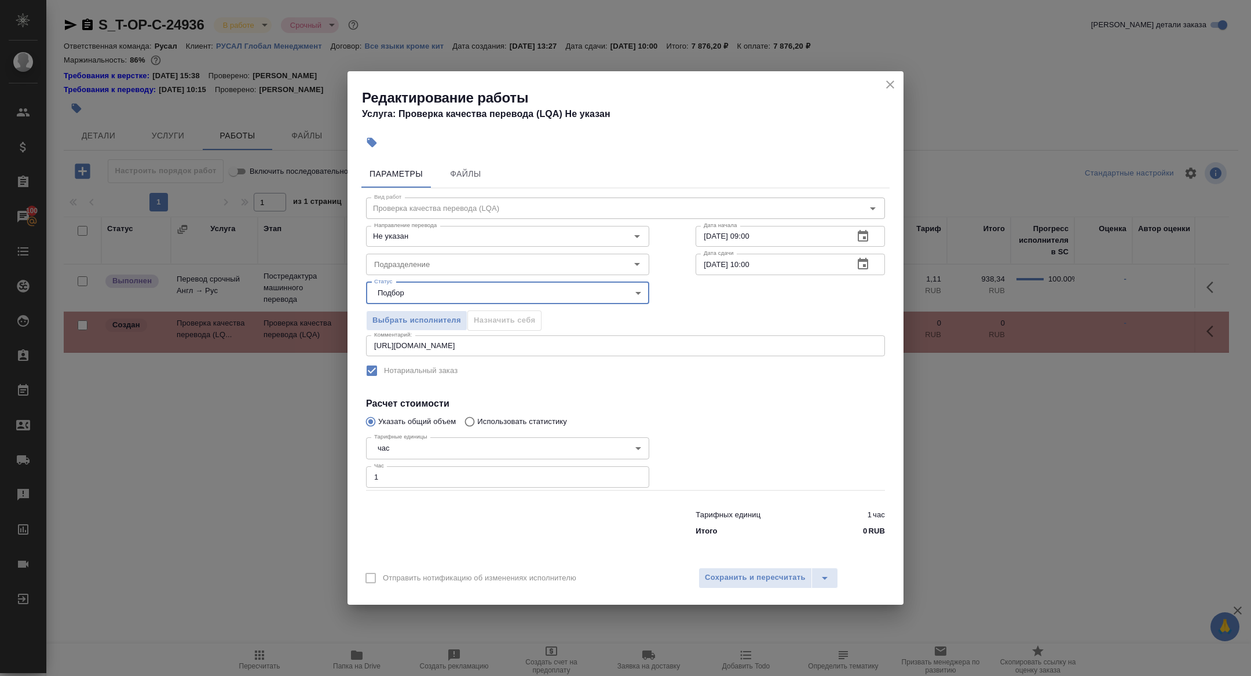
click at [736, 562] on div "Отправить нотификацию об изменениях исполнителю Сохранить и пересчитать" at bounding box center [625, 582] width 556 height 45
click at [736, 569] on button "Сохранить и пересчитать" at bounding box center [754, 577] width 113 height 21
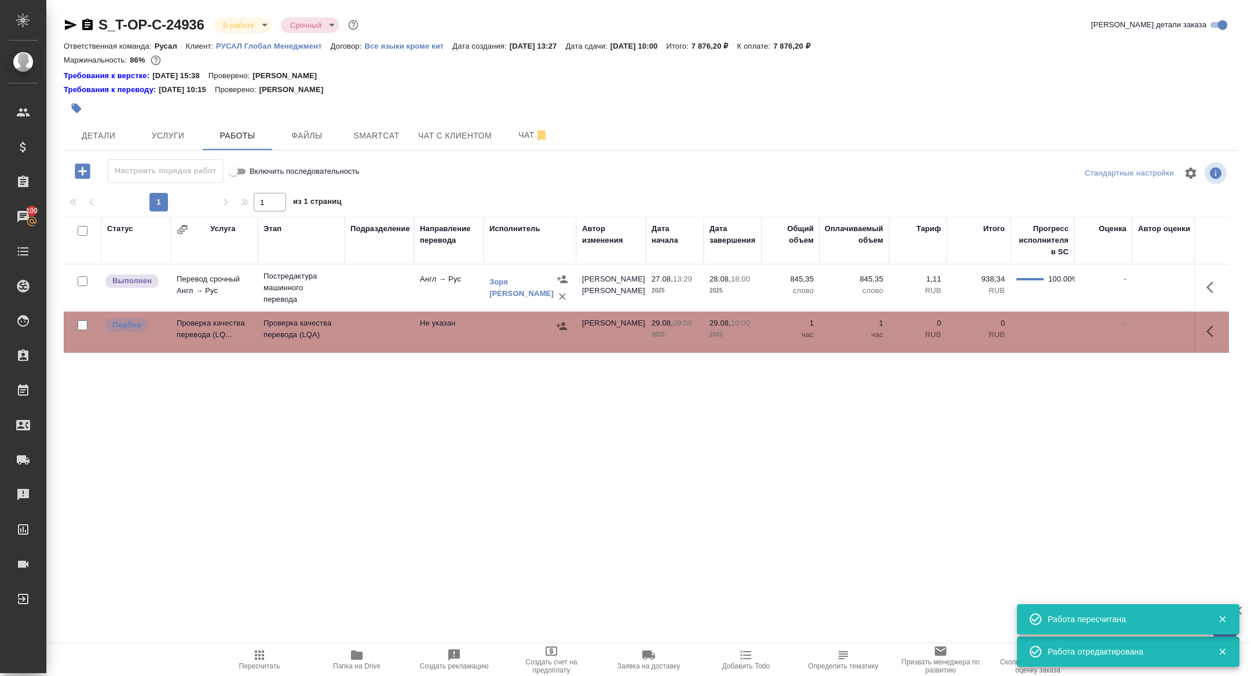
click at [218, 329] on td "Проверка качества перевода (LQ..." at bounding box center [214, 331] width 87 height 41
click at [64, 21] on icon "button" at bounding box center [71, 25] width 14 height 14
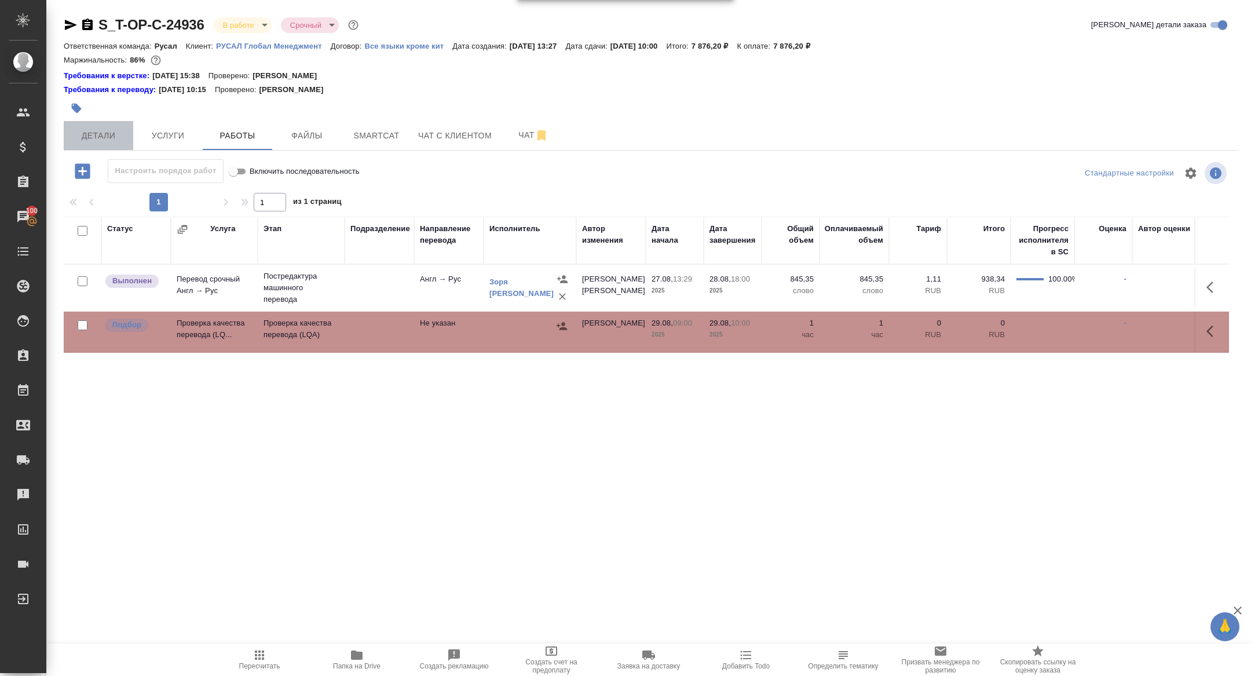
click at [102, 142] on span "Детали" at bounding box center [99, 136] width 56 height 14
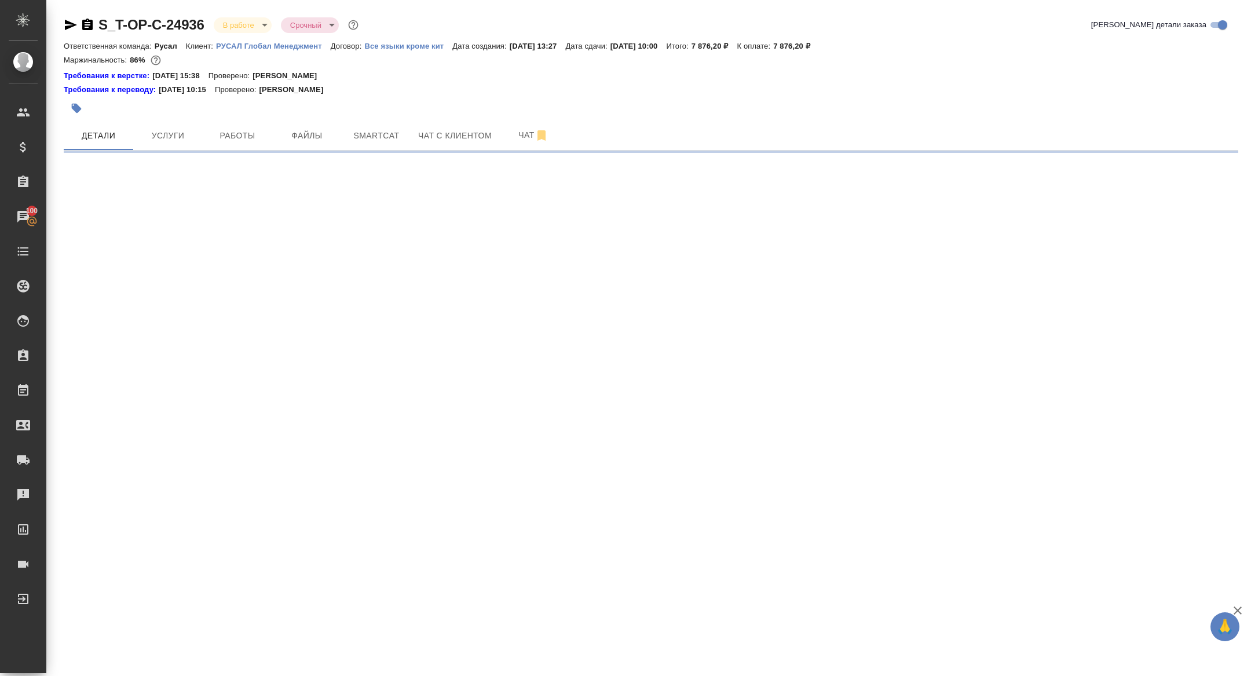
select select "RU"
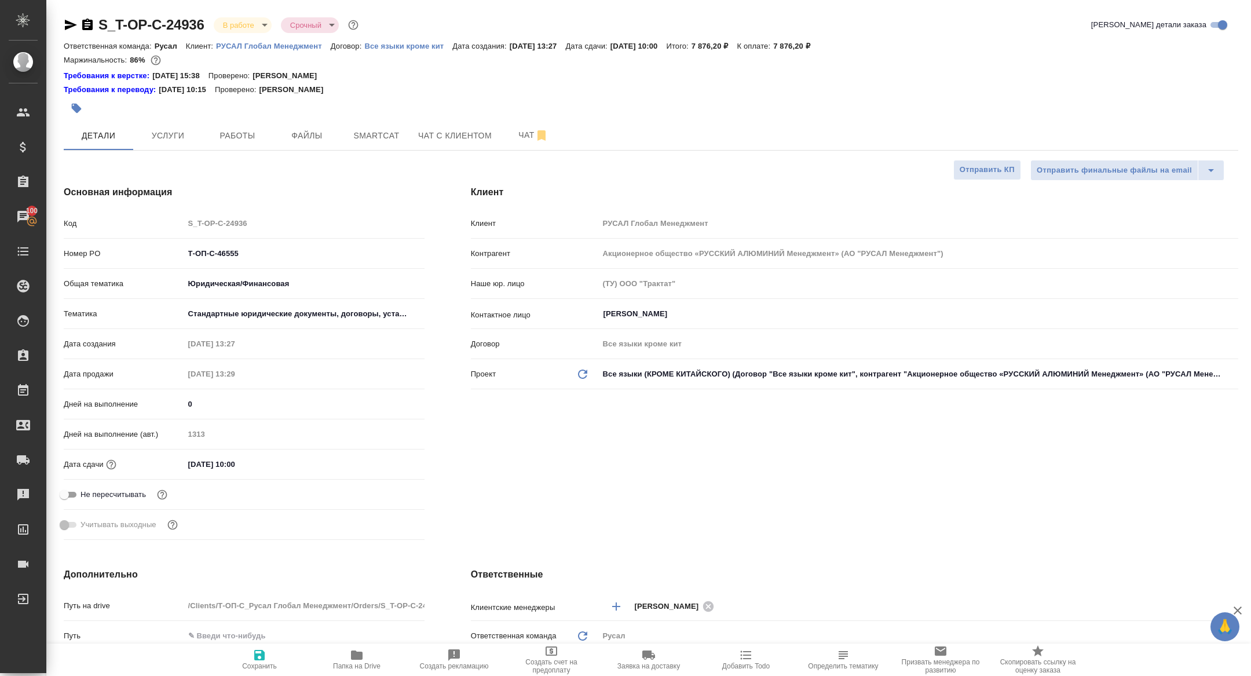
type textarea "x"
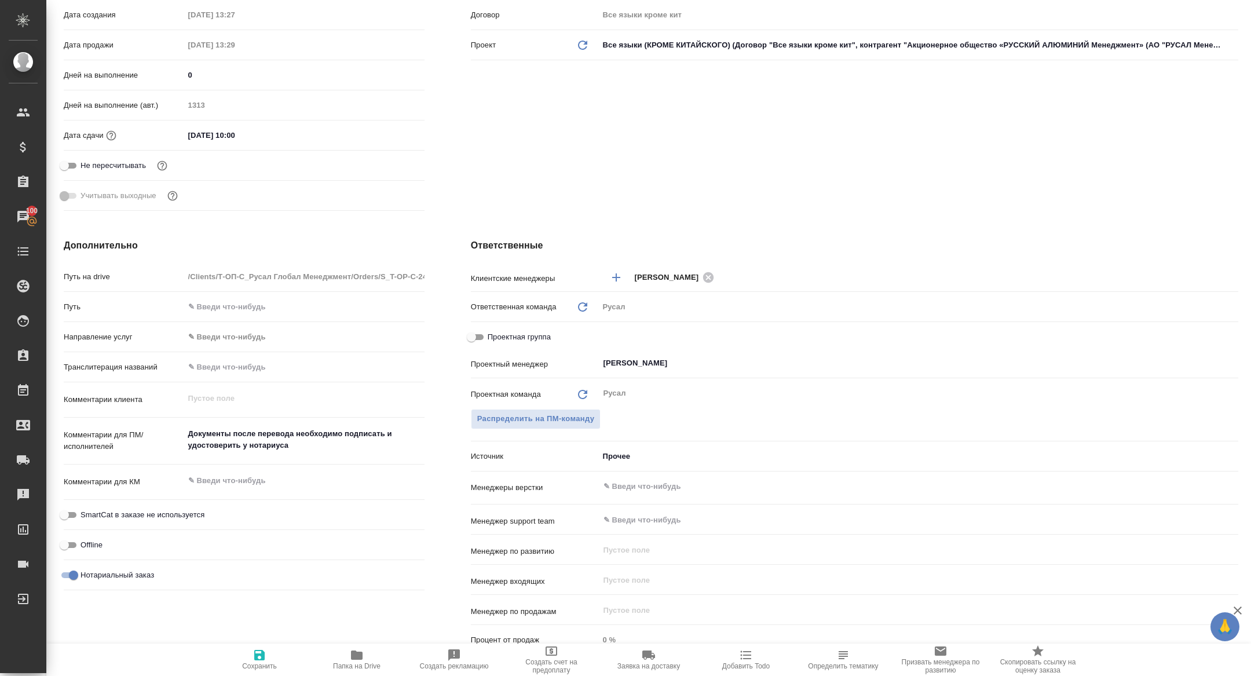
scroll to position [361, 0]
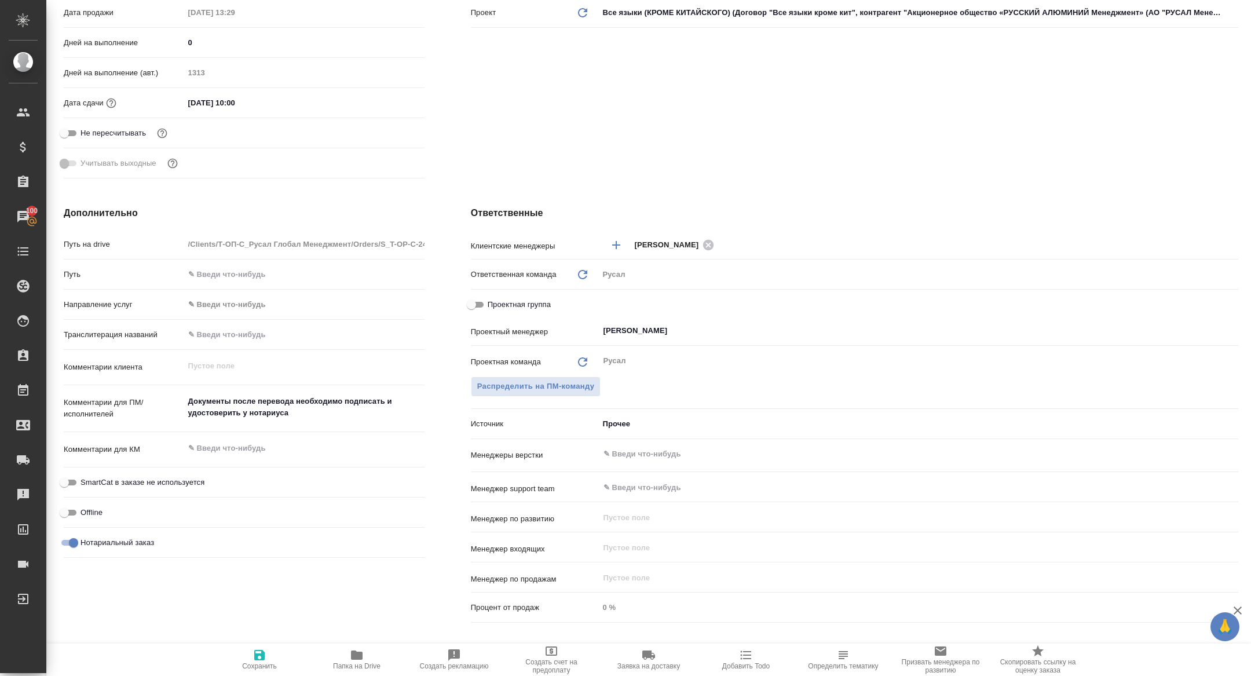
click at [473, 301] on input "Проектная группа" at bounding box center [471, 305] width 42 height 14
checkbox input "true"
type textarea "x"
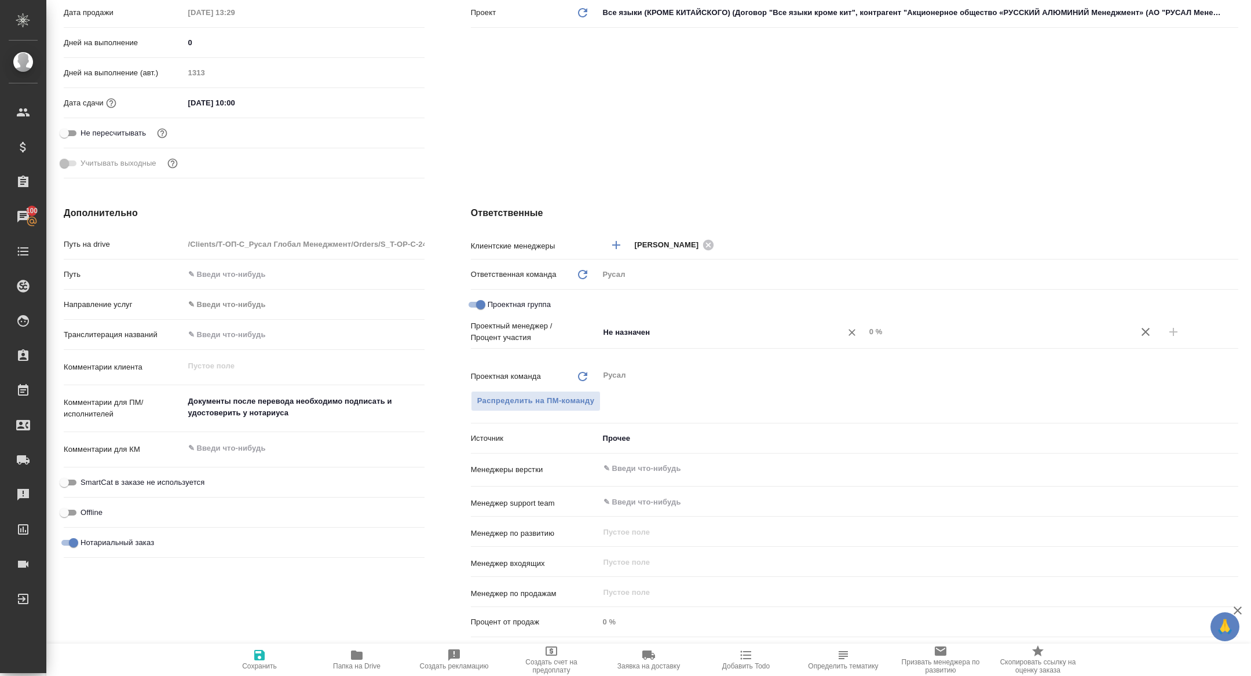
click at [651, 336] on input "Не назначен" at bounding box center [712, 332] width 221 height 14
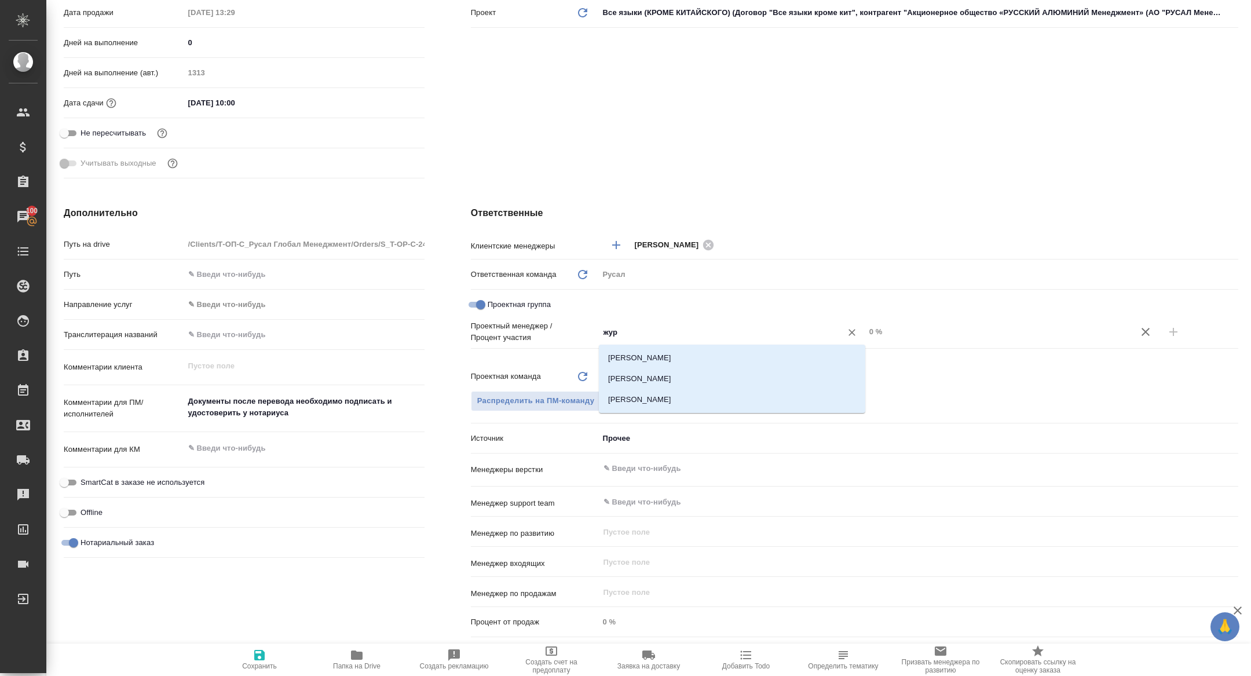
type input "жура"
click at [720, 390] on li "Журавлева Оксана" at bounding box center [732, 399] width 266 height 21
type textarea "x"
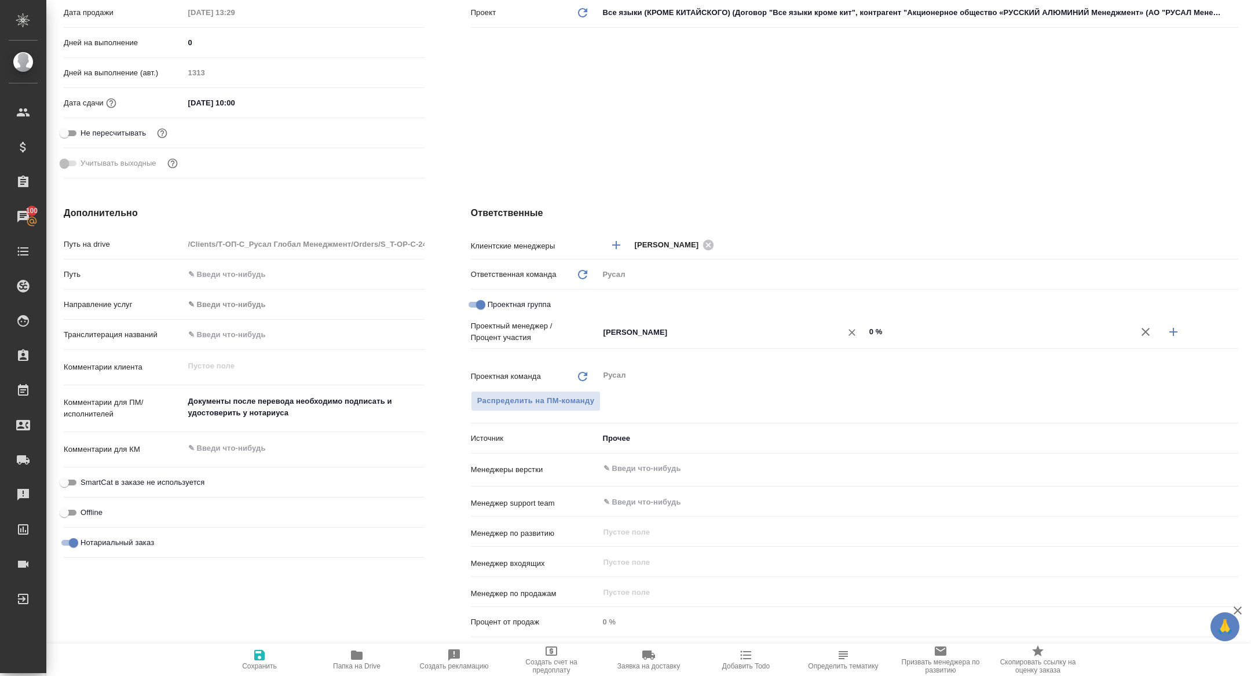
click at [698, 329] on input "Журавлева Оксана" at bounding box center [712, 332] width 221 height 14
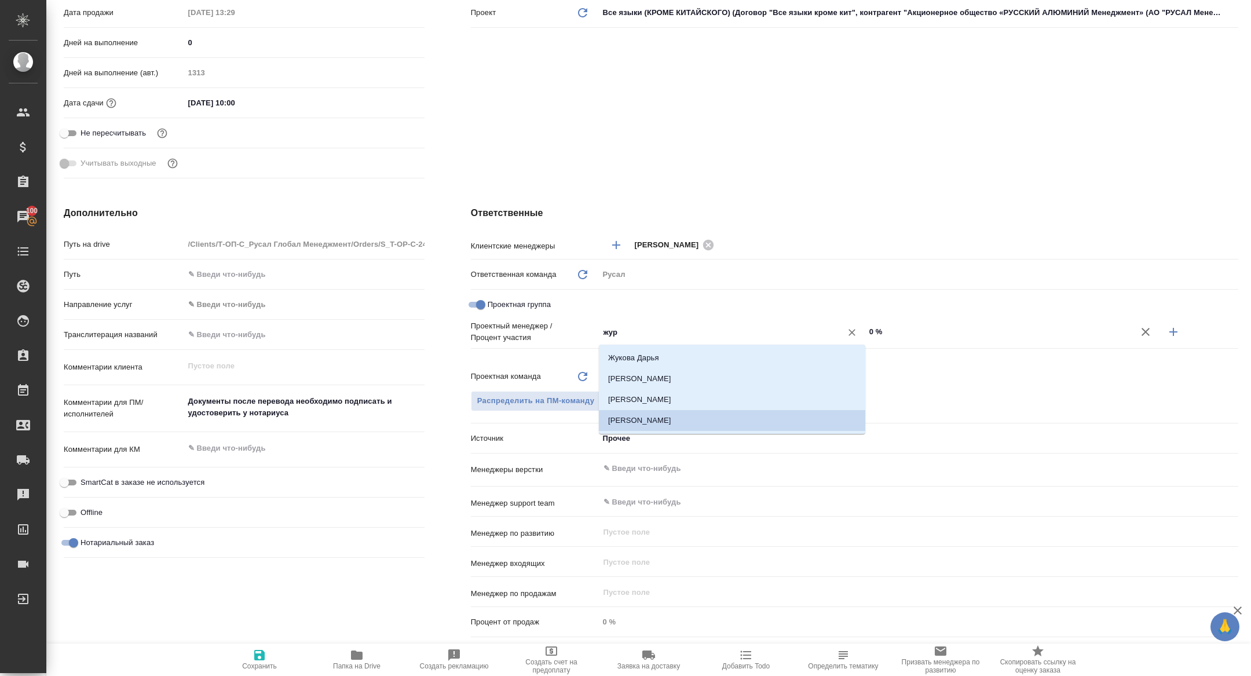
type input "жура"
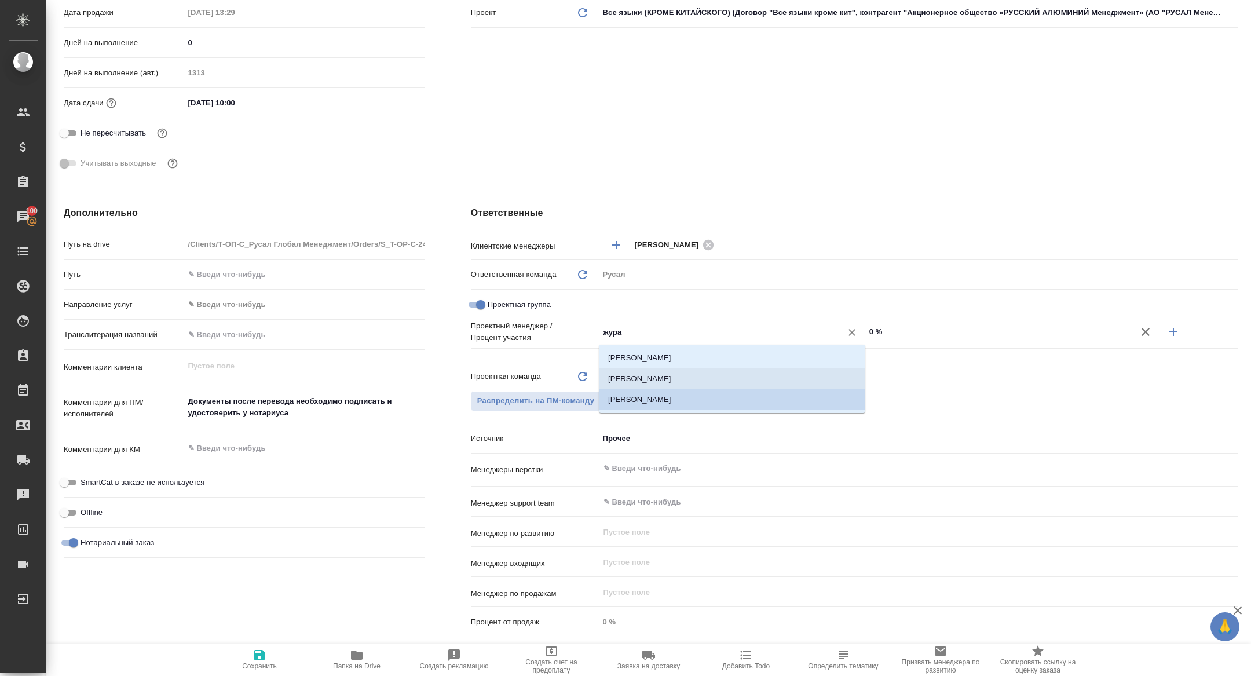
click at [752, 372] on li "[PERSON_NAME]" at bounding box center [732, 378] width 266 height 21
type textarea "x"
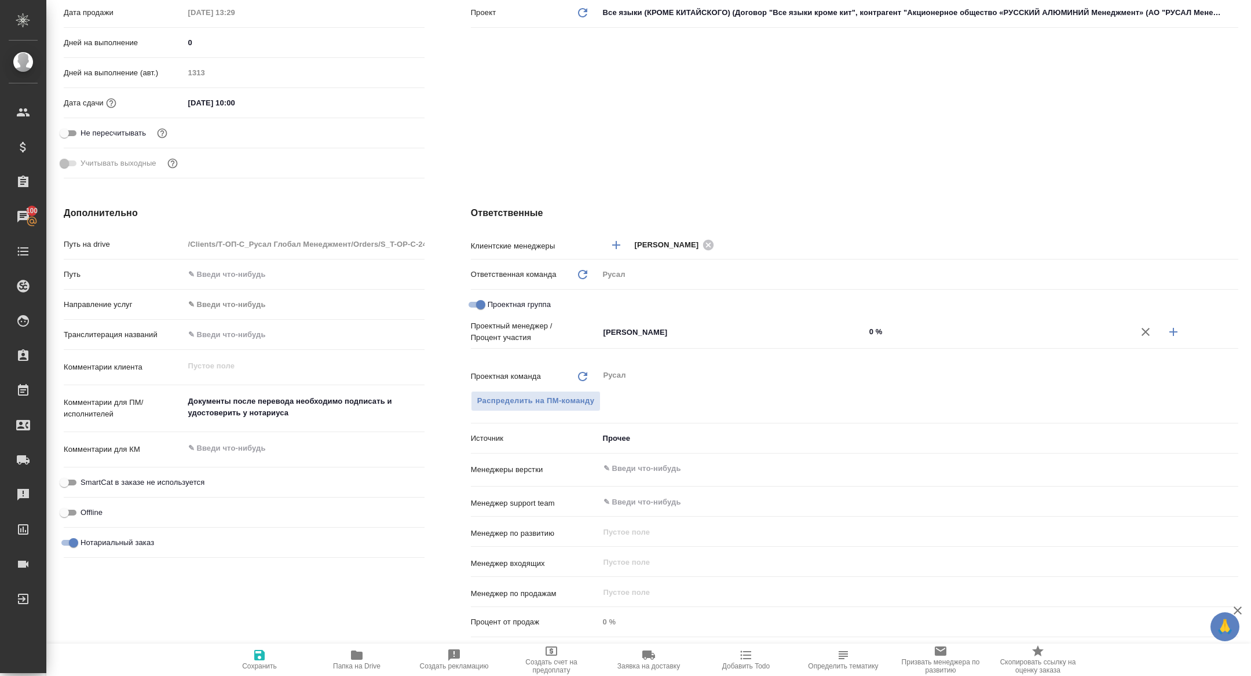
click at [1172, 325] on icon "button" at bounding box center [1173, 332] width 14 height 14
type textarea "x"
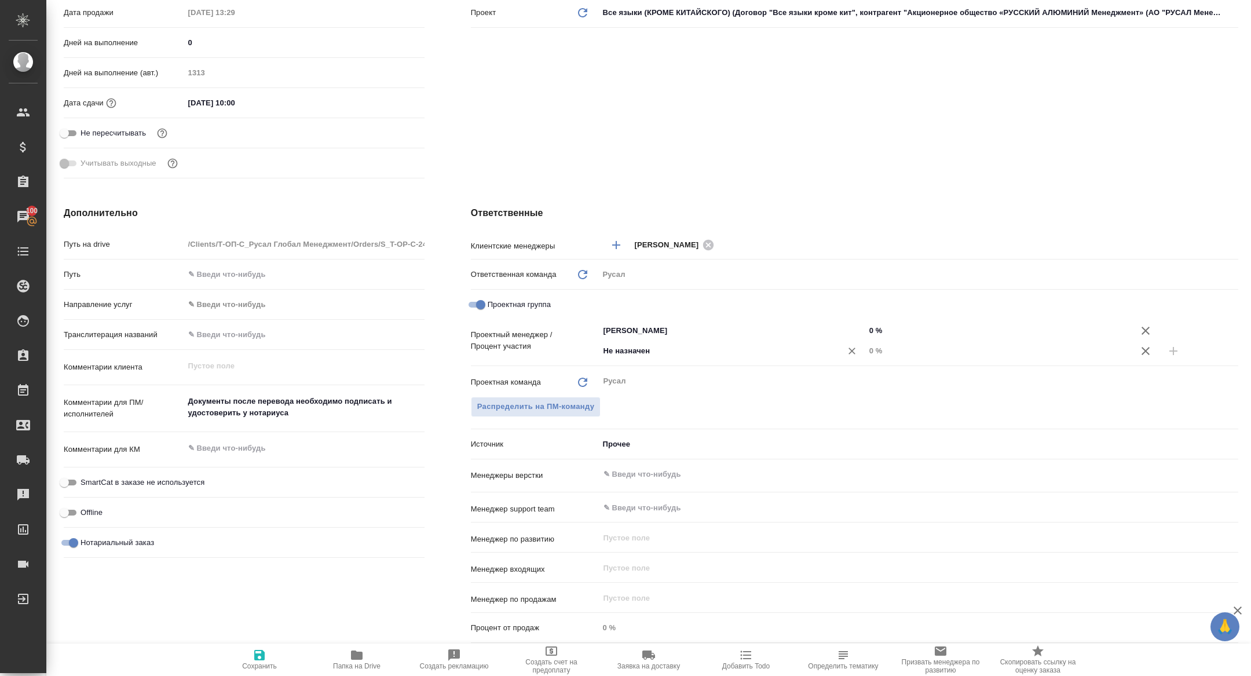
click at [717, 353] on input "Не назначен" at bounding box center [712, 351] width 221 height 14
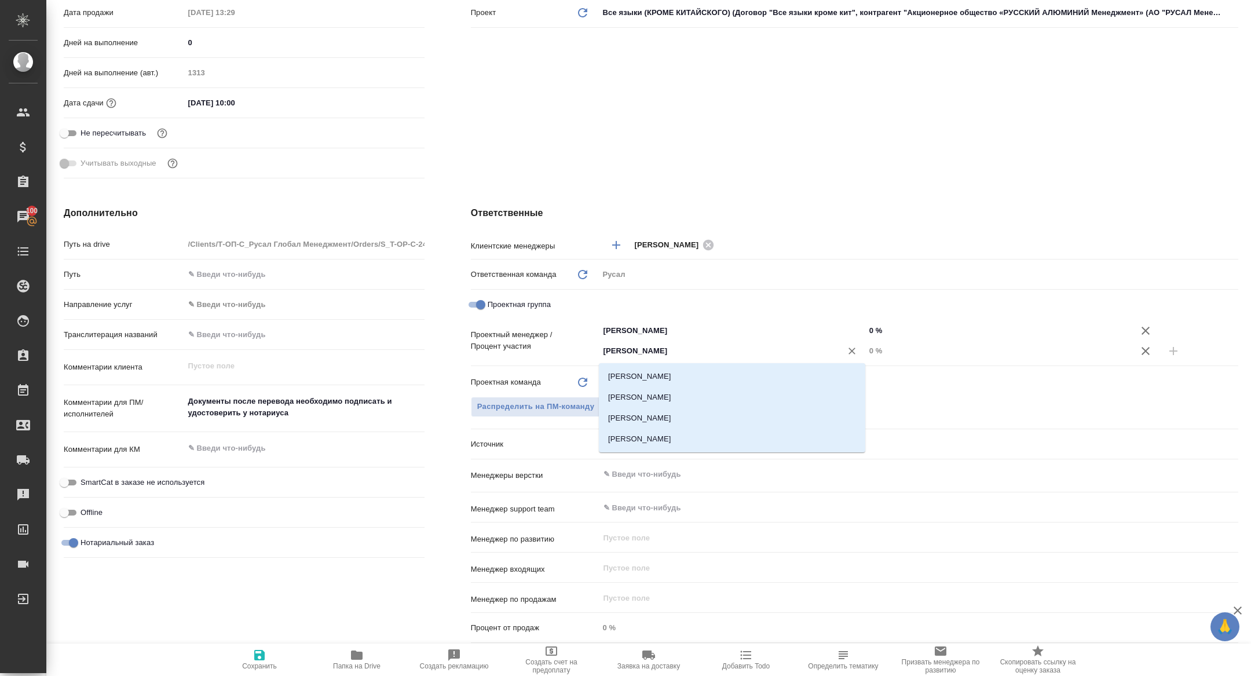
type input "кирилл"
click at [669, 378] on li "[PERSON_NAME]" at bounding box center [732, 376] width 266 height 21
type textarea "x"
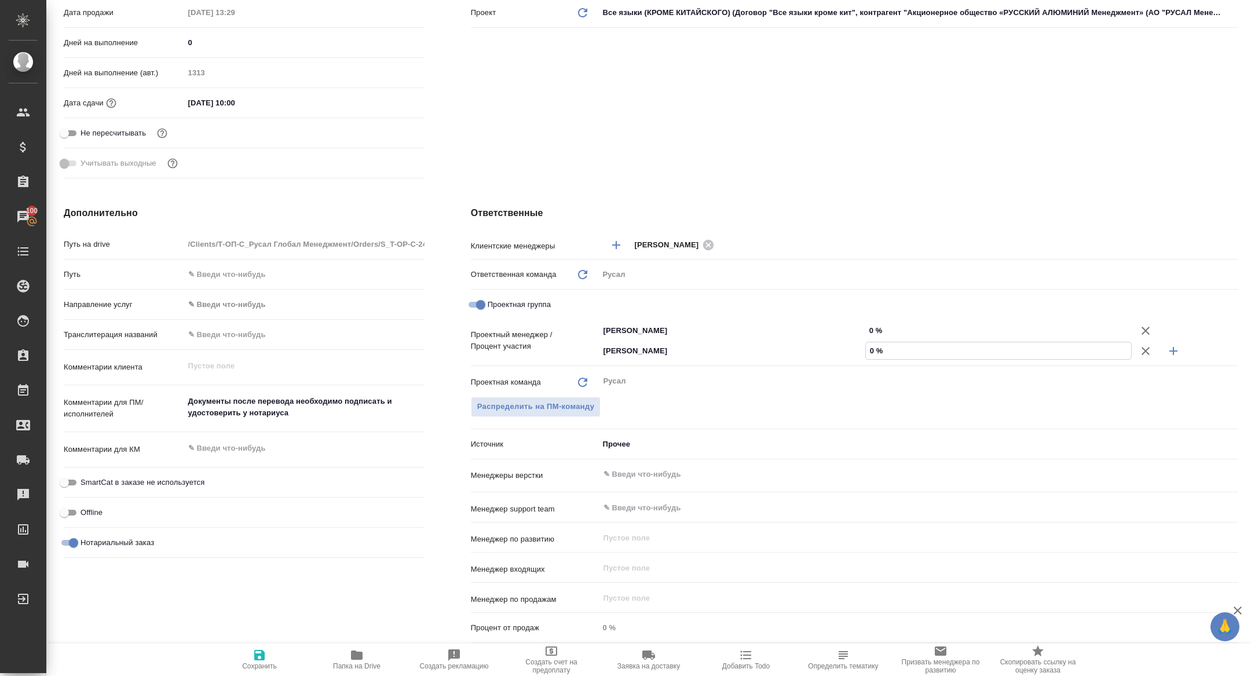
click at [867, 353] on input "0 %" at bounding box center [998, 350] width 265 height 17
type input "20 %"
type textarea "x"
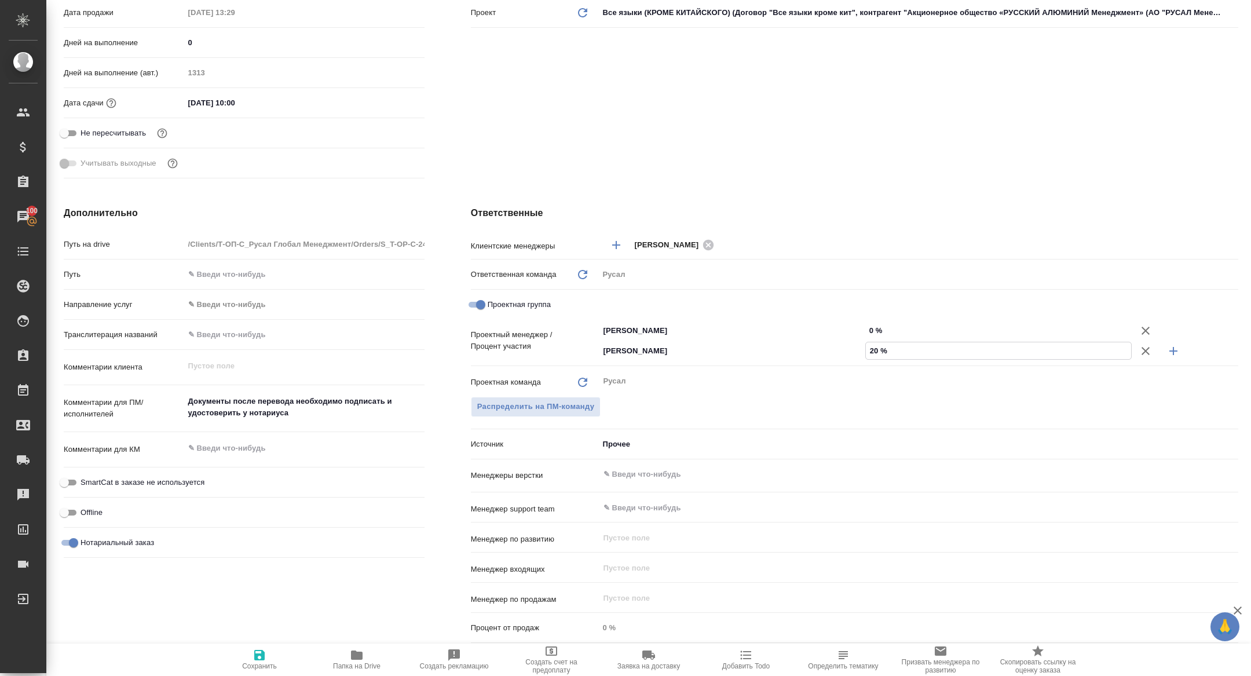
type input "20 %"
click at [866, 333] on input "0 %" at bounding box center [998, 330] width 266 height 17
type textarea "x"
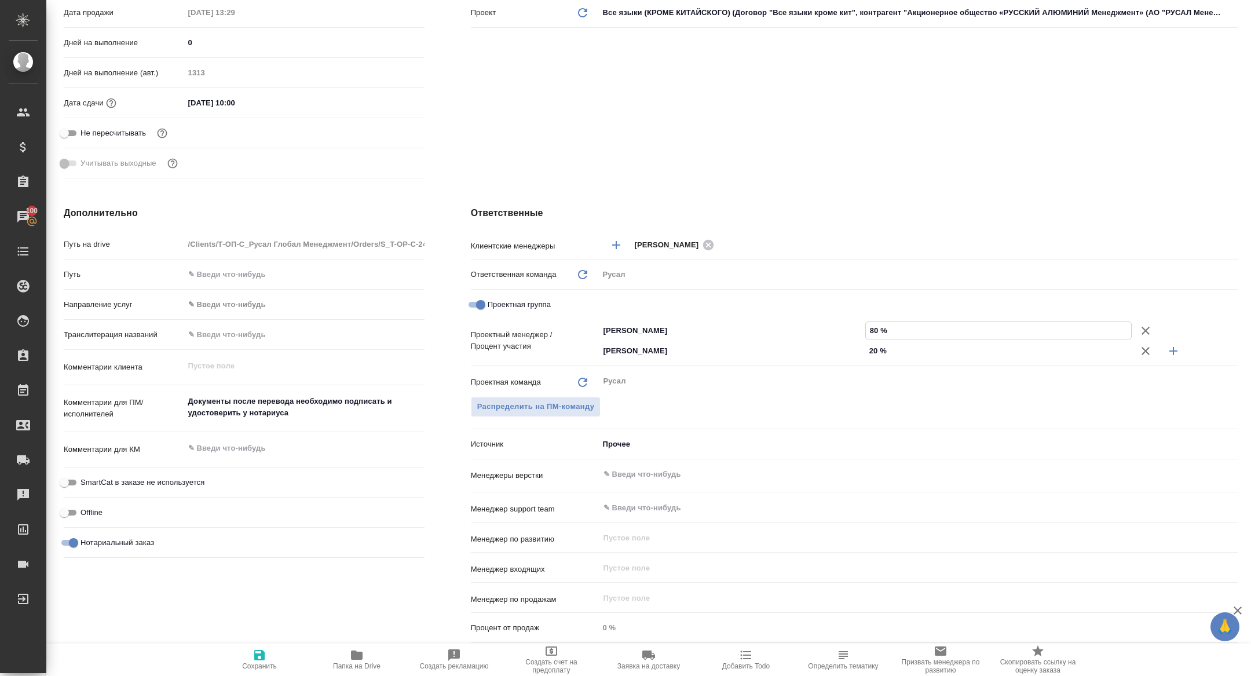
type input "80 %"
click at [247, 666] on span "Сохранить" at bounding box center [259, 666] width 35 height 8
type textarea "x"
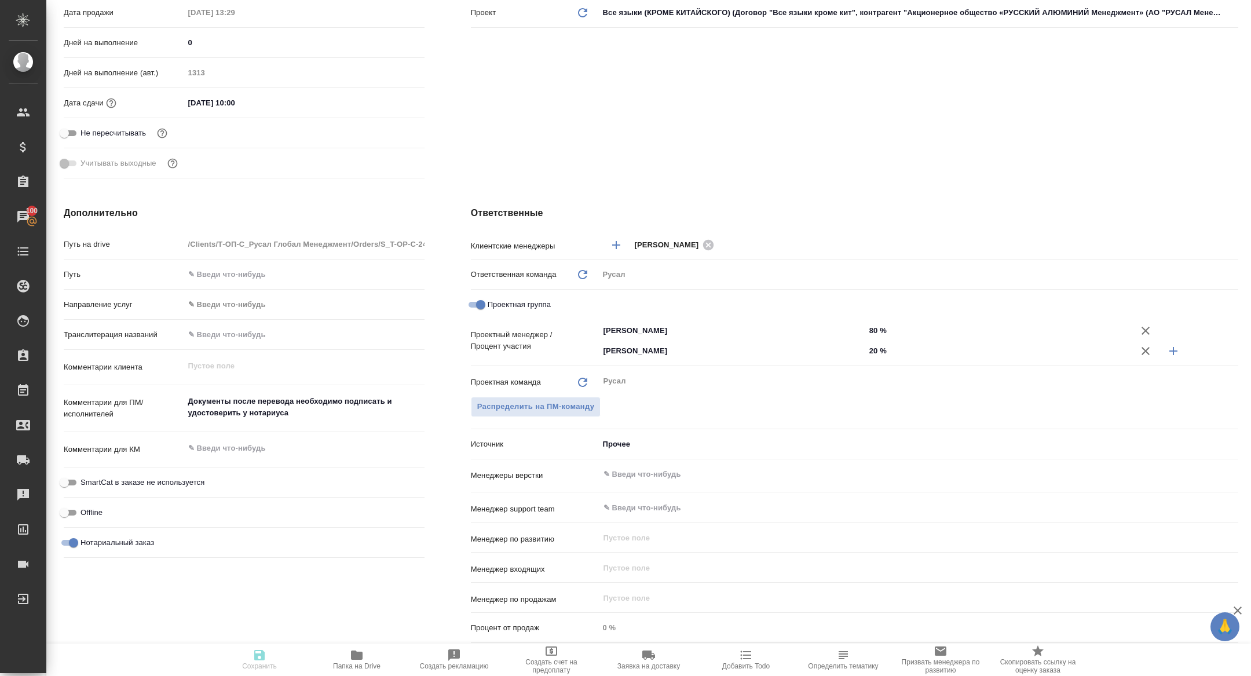
type textarea "x"
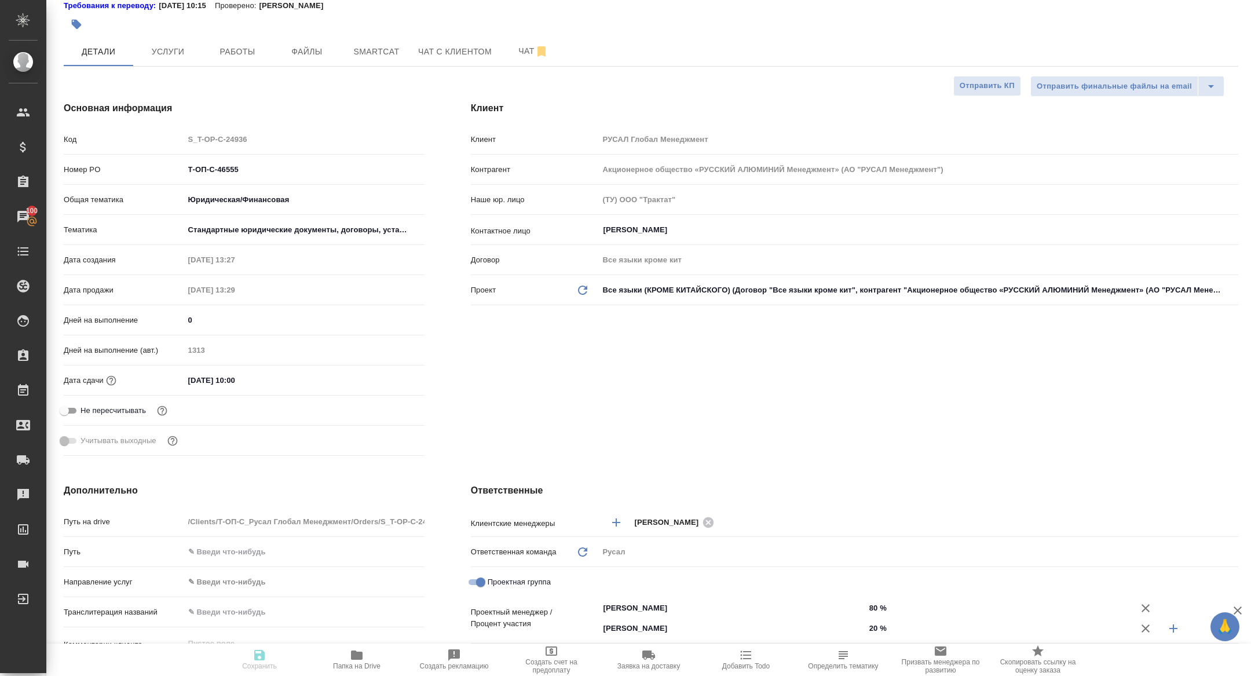
scroll to position [0, 0]
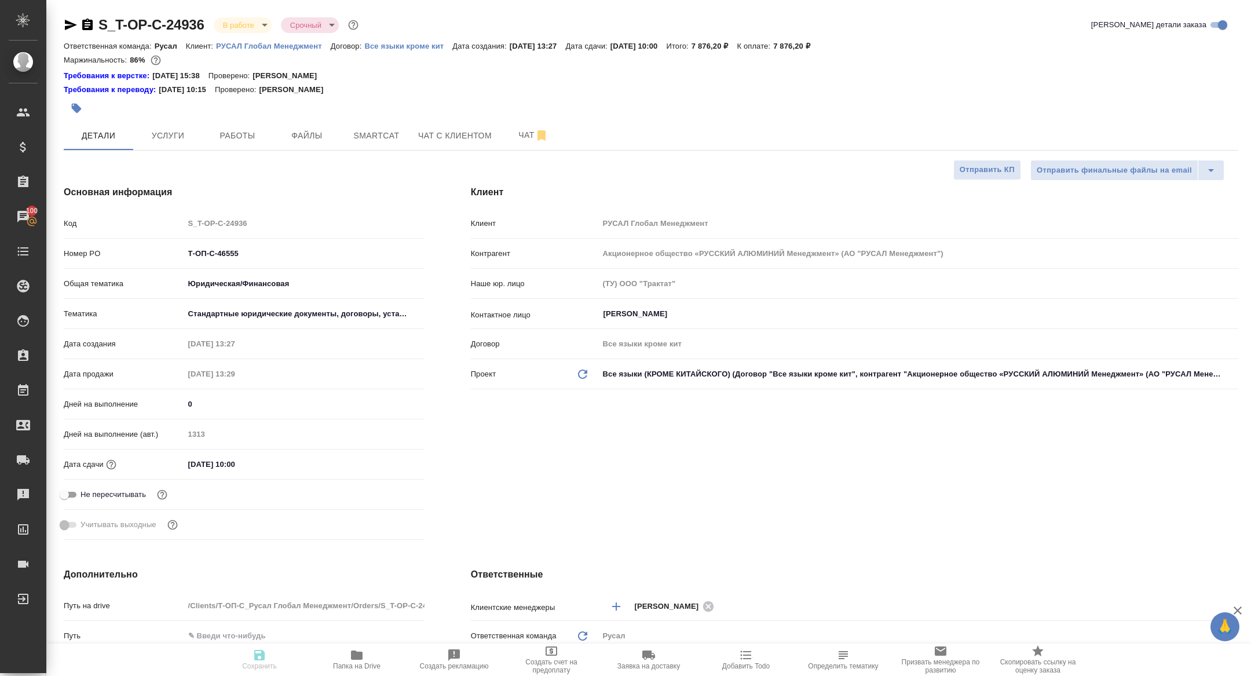
type textarea "x"
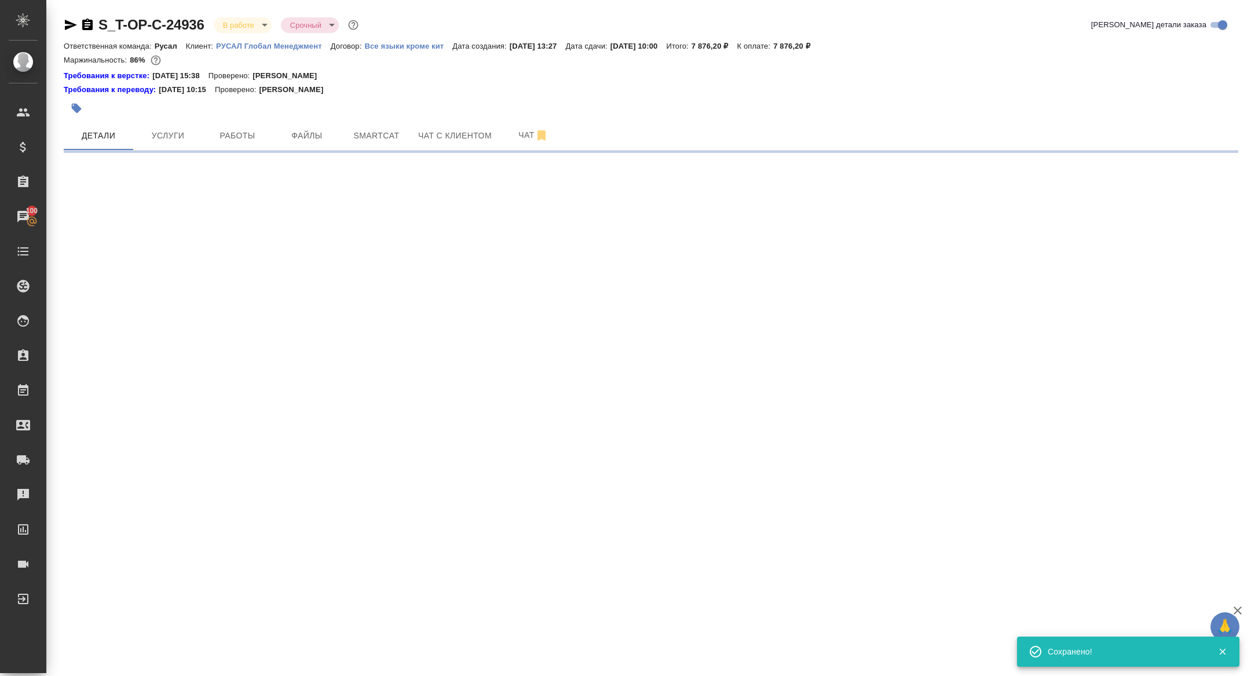
select select "RU"
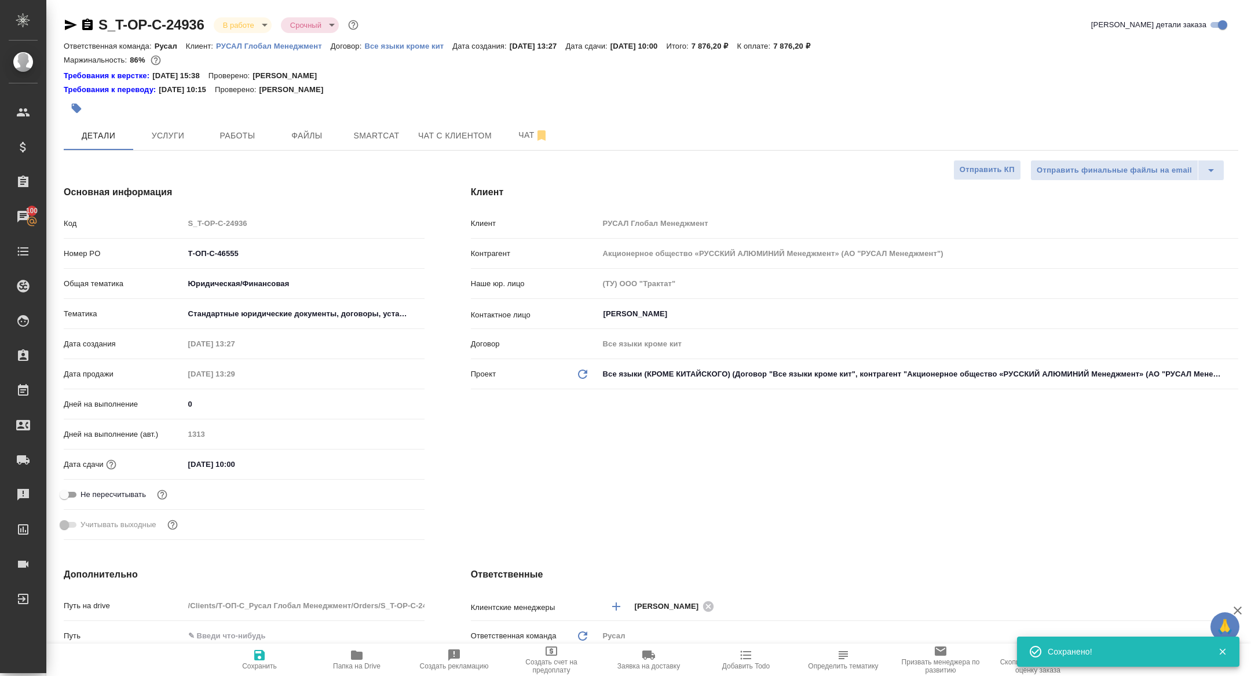
type textarea "x"
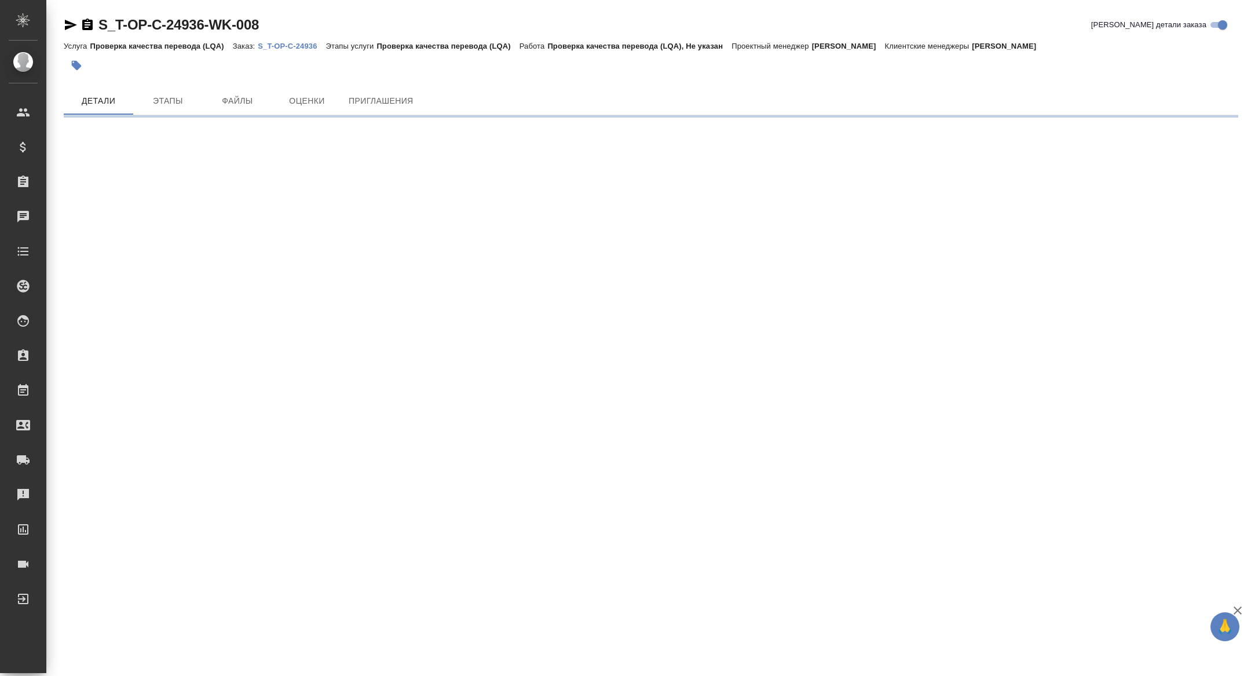
click at [73, 28] on icon "button" at bounding box center [71, 25] width 14 height 14
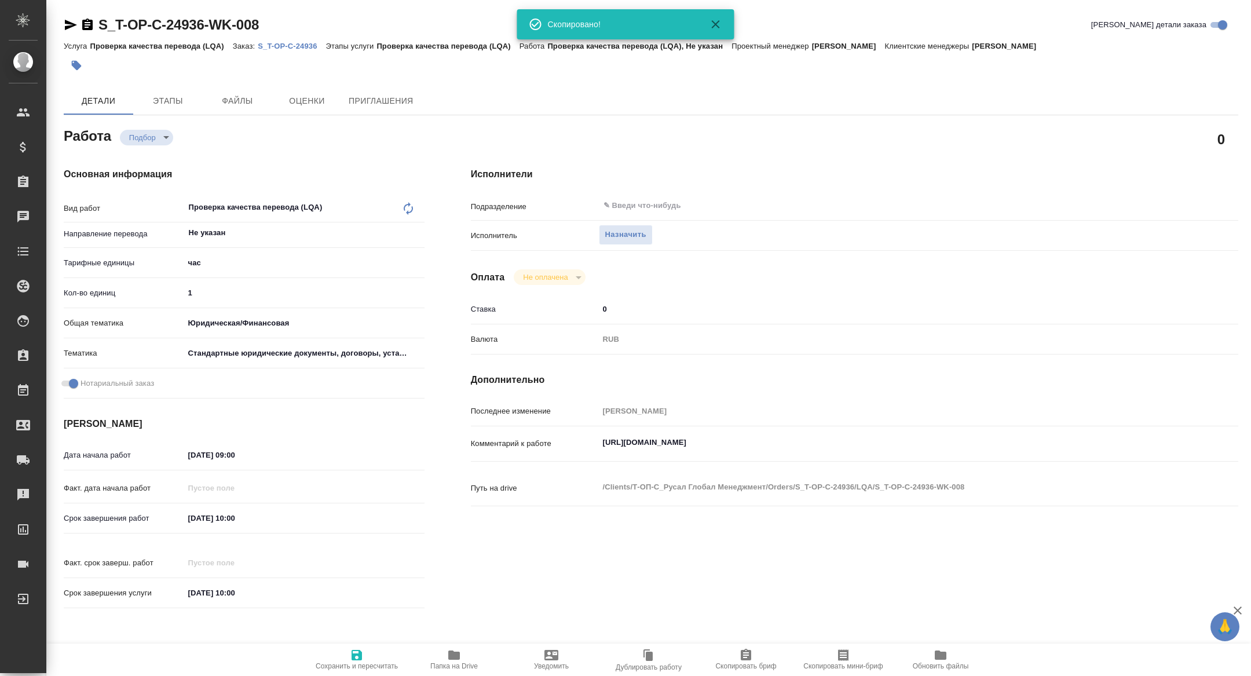
type textarea "x"
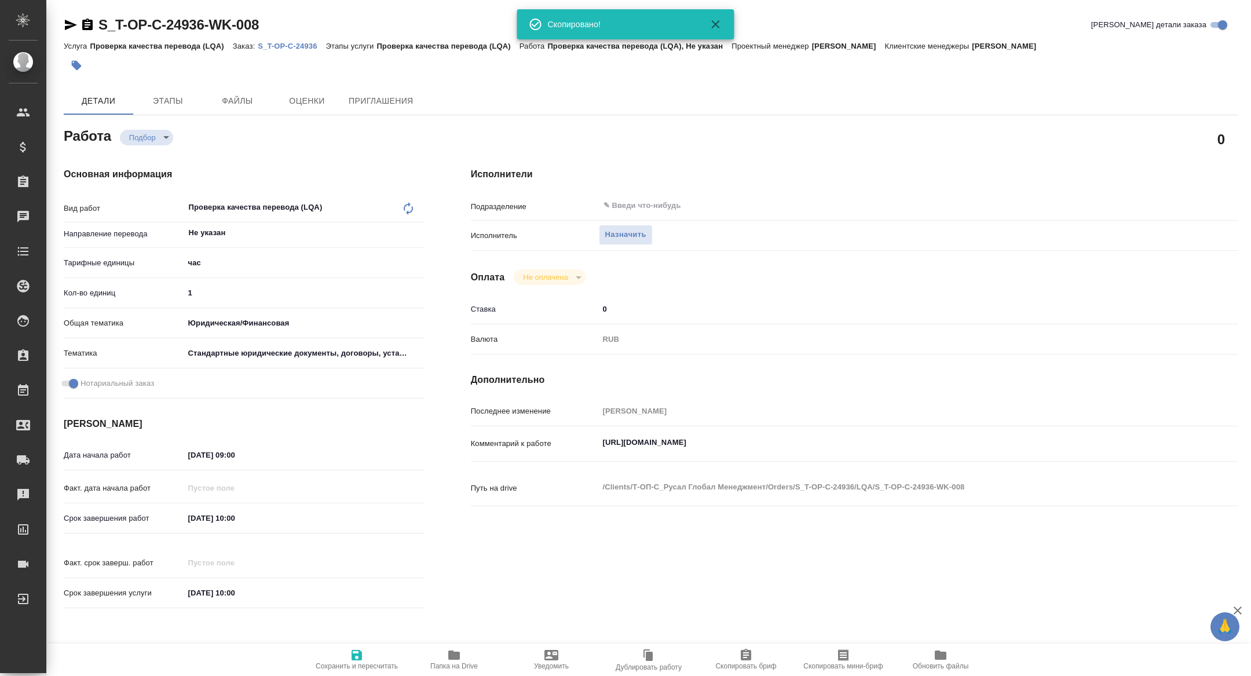
type textarea "x"
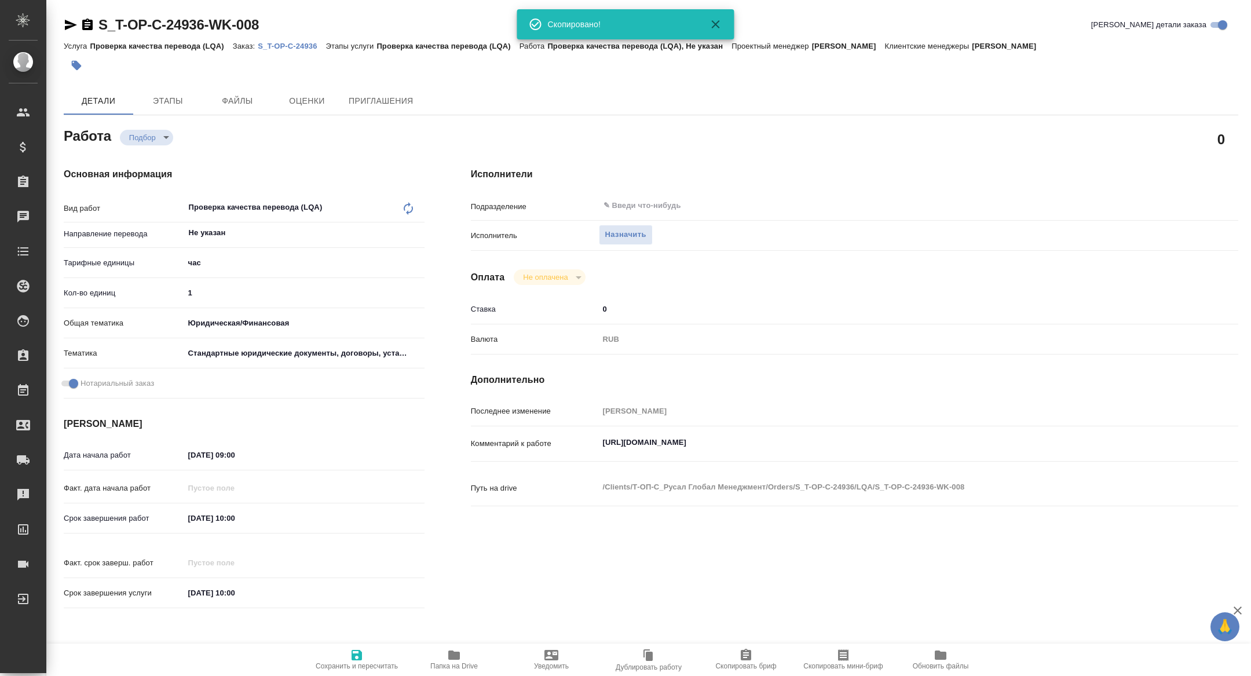
type textarea "x"
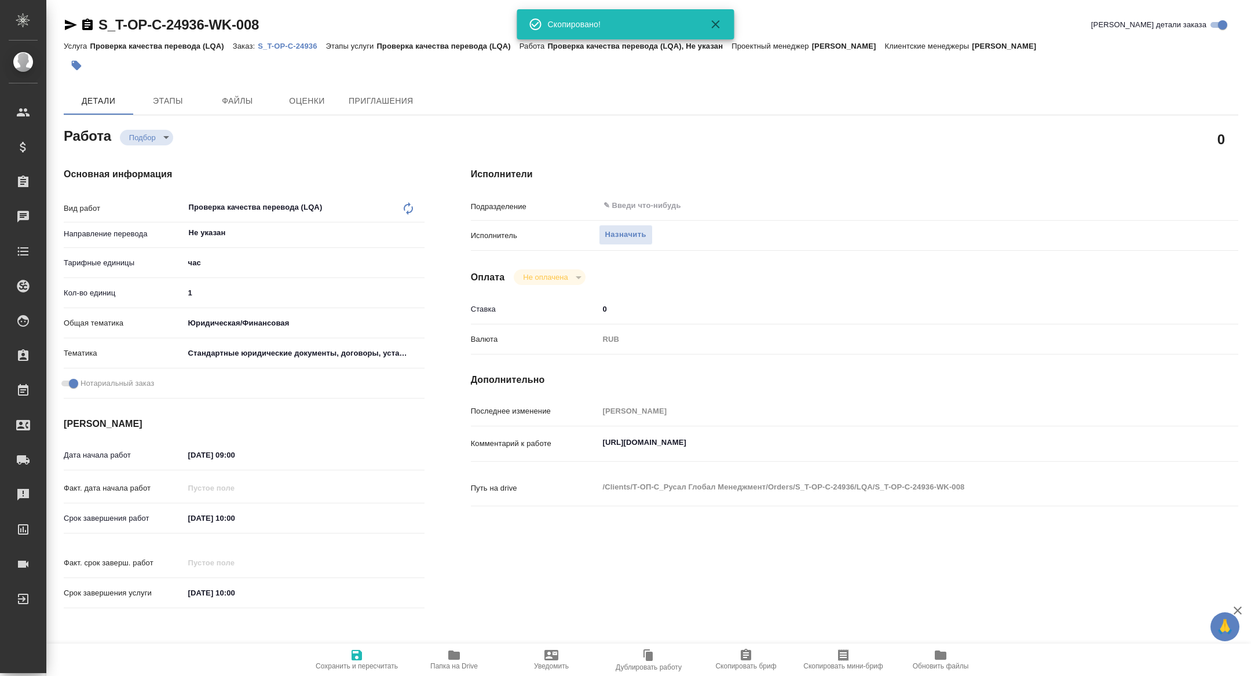
type textarea "x"
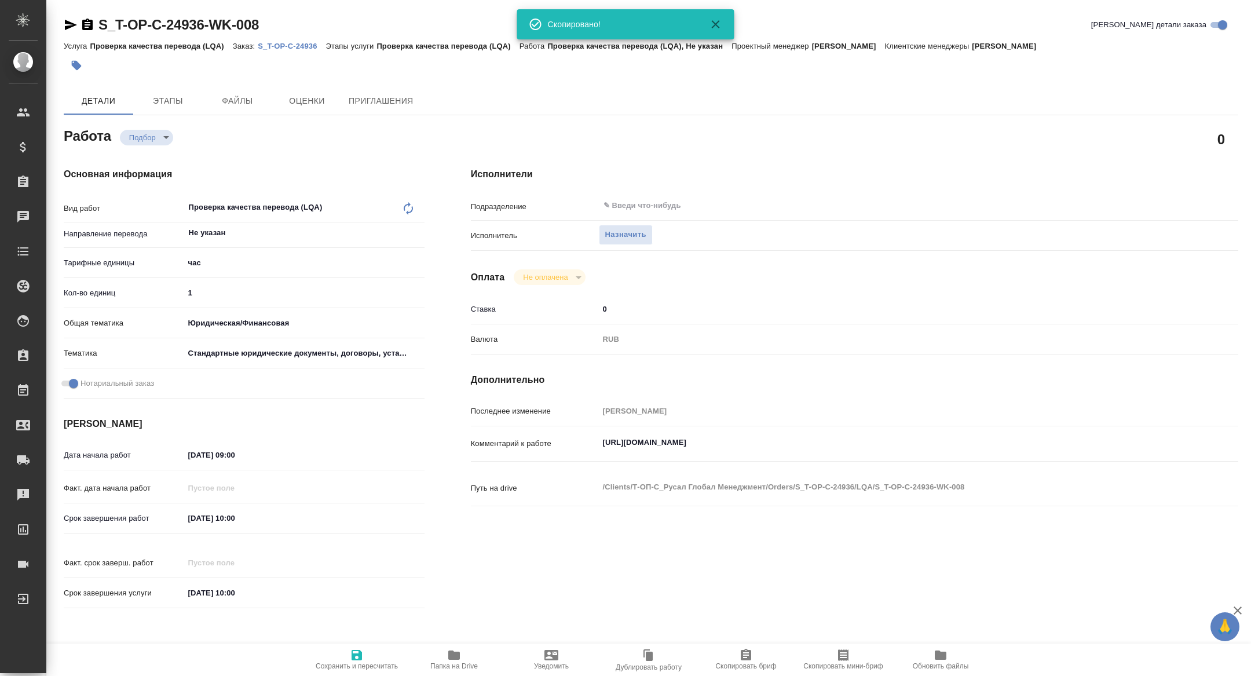
type textarea "x"
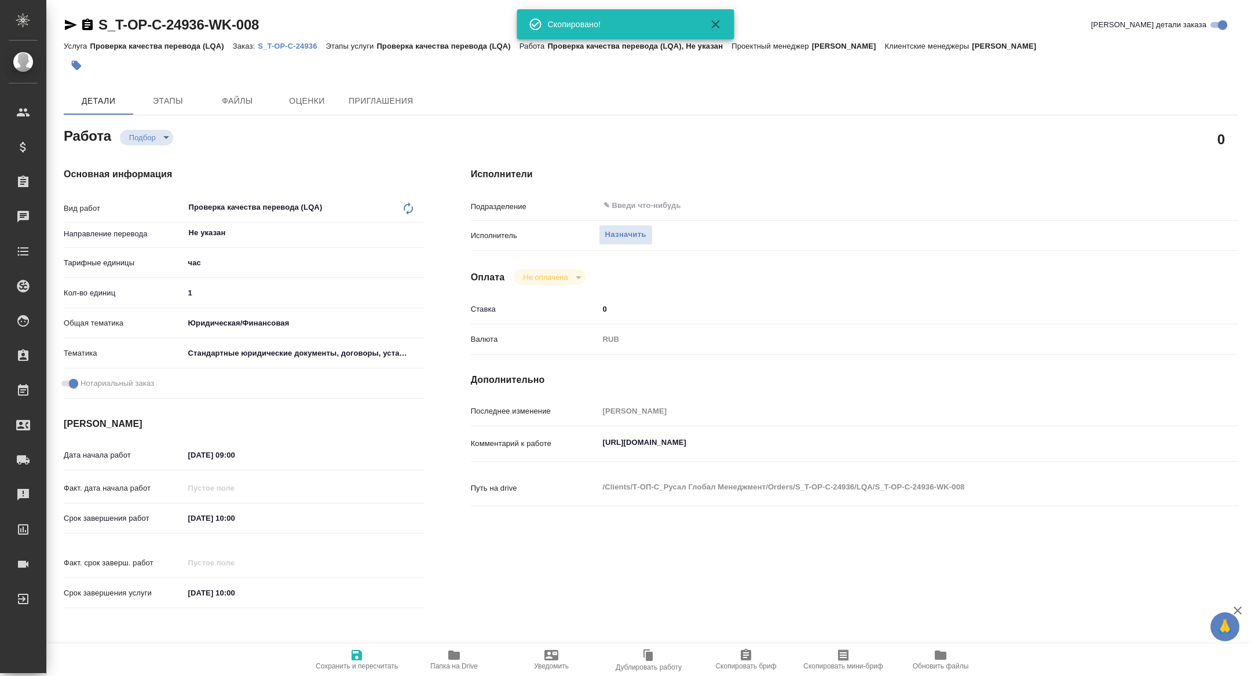
type textarea "x"
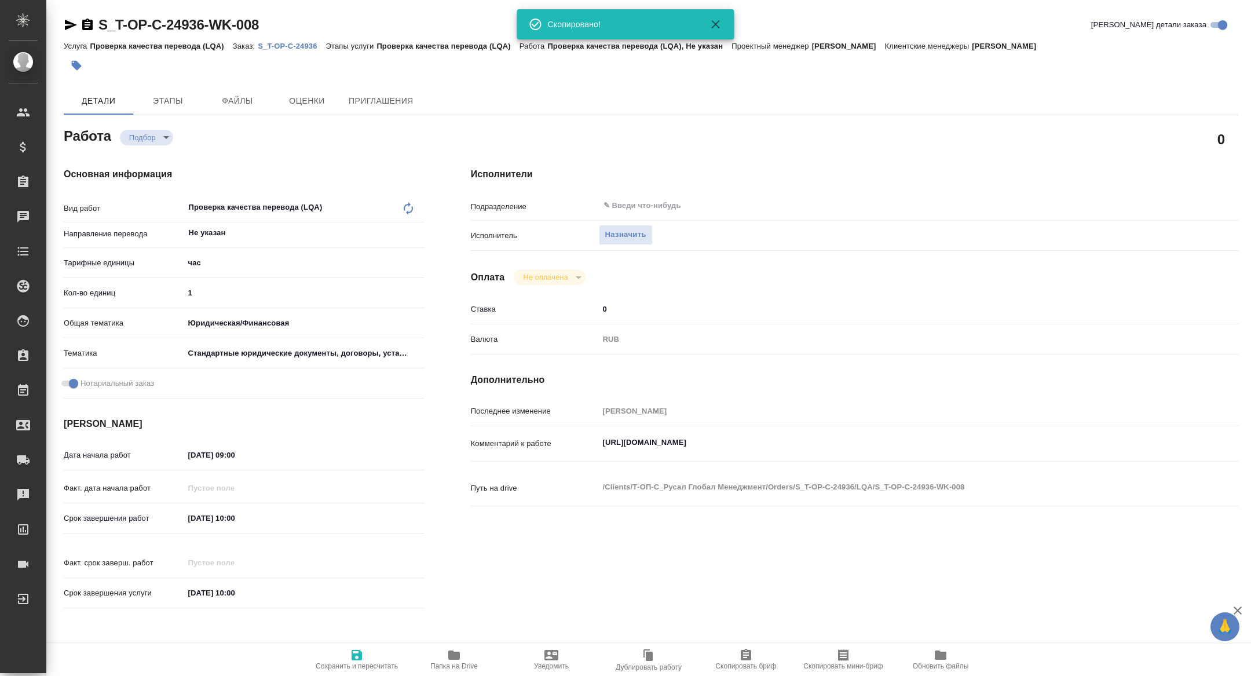
type textarea "x"
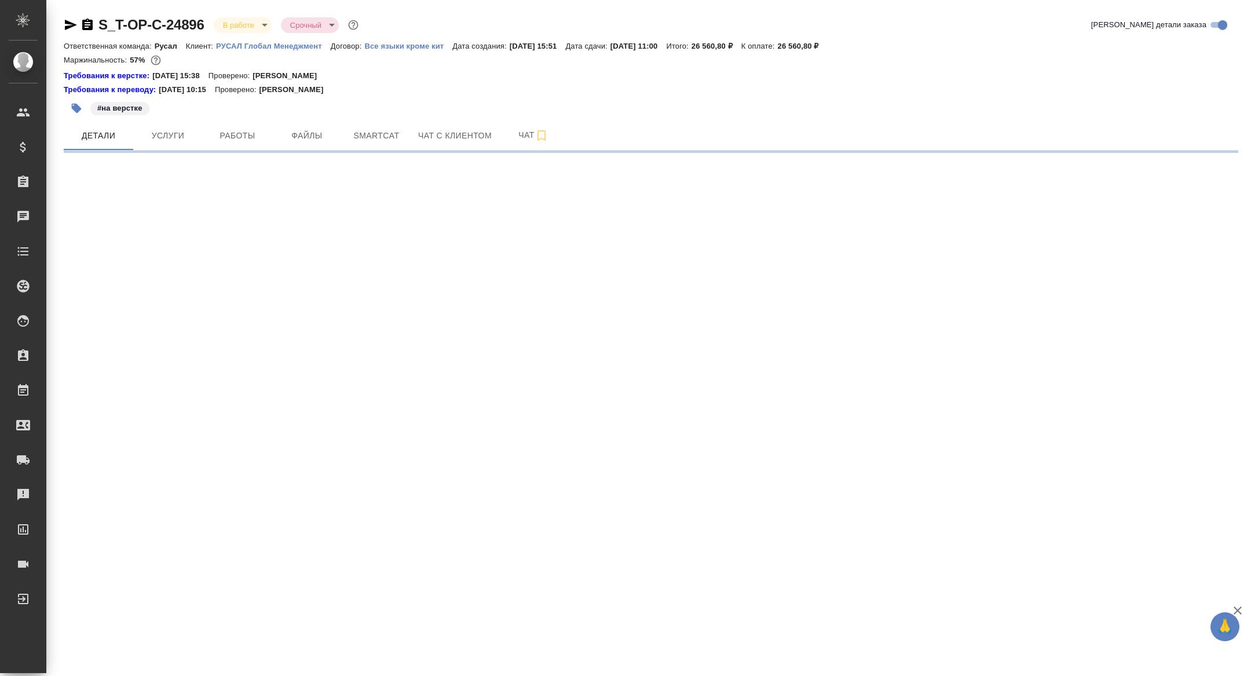
select select "RU"
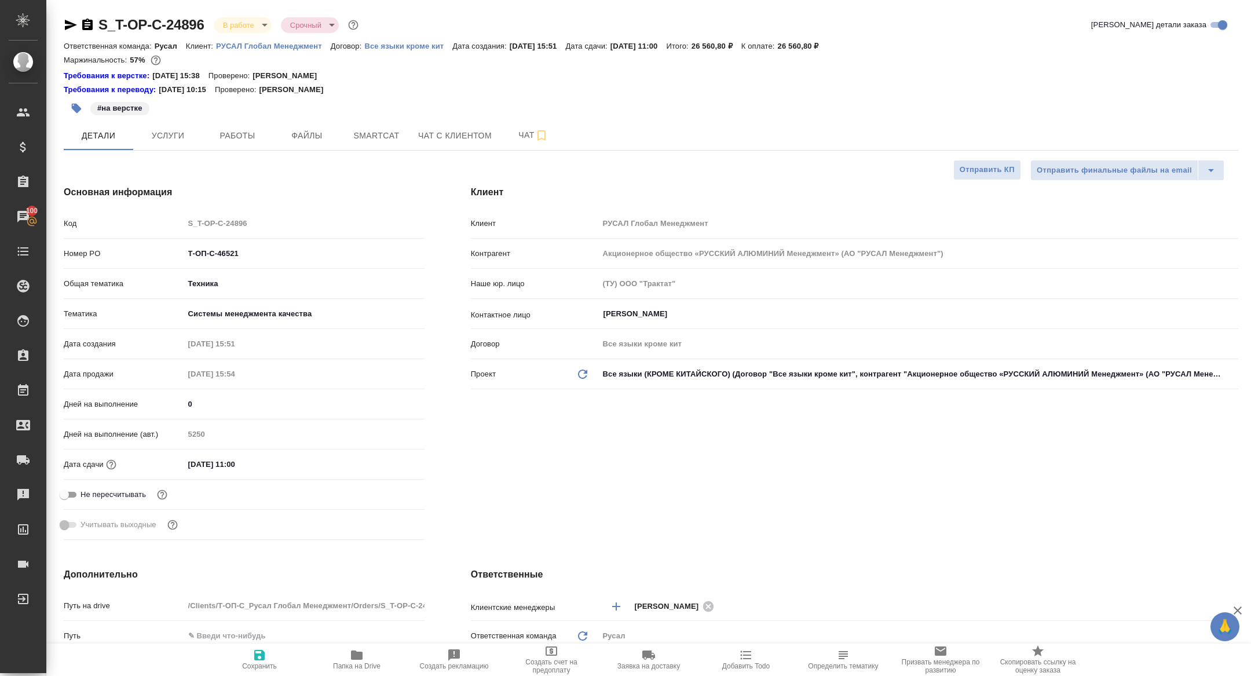
type textarea "x"
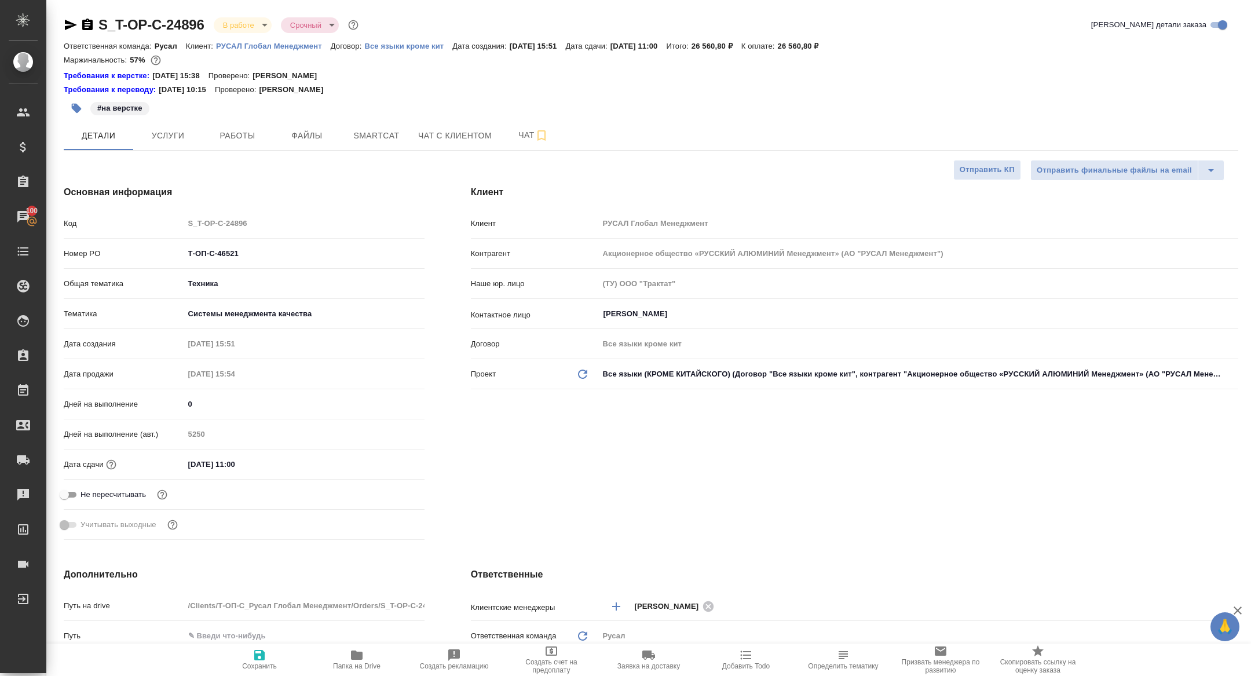
type textarea "x"
click at [237, 133] on span "Работы" at bounding box center [238, 136] width 56 height 14
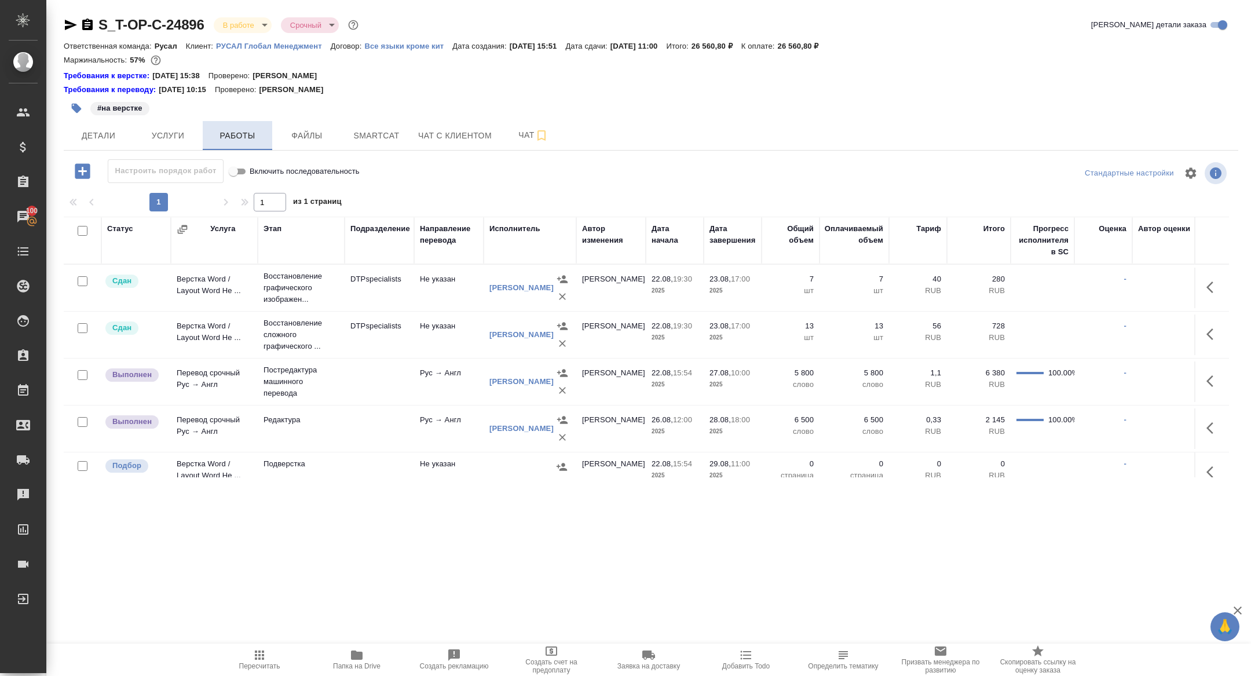
click at [237, 133] on span "Работы" at bounding box center [238, 136] width 56 height 14
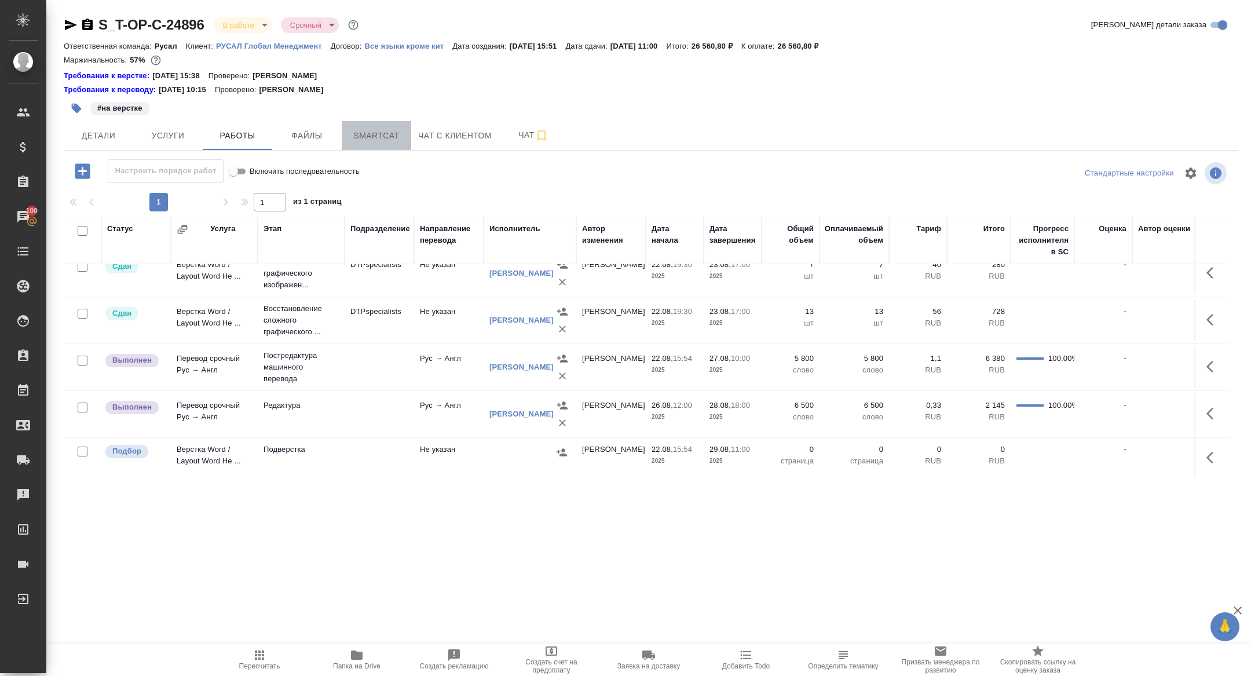
click at [377, 140] on span "Smartcat" at bounding box center [377, 136] width 56 height 14
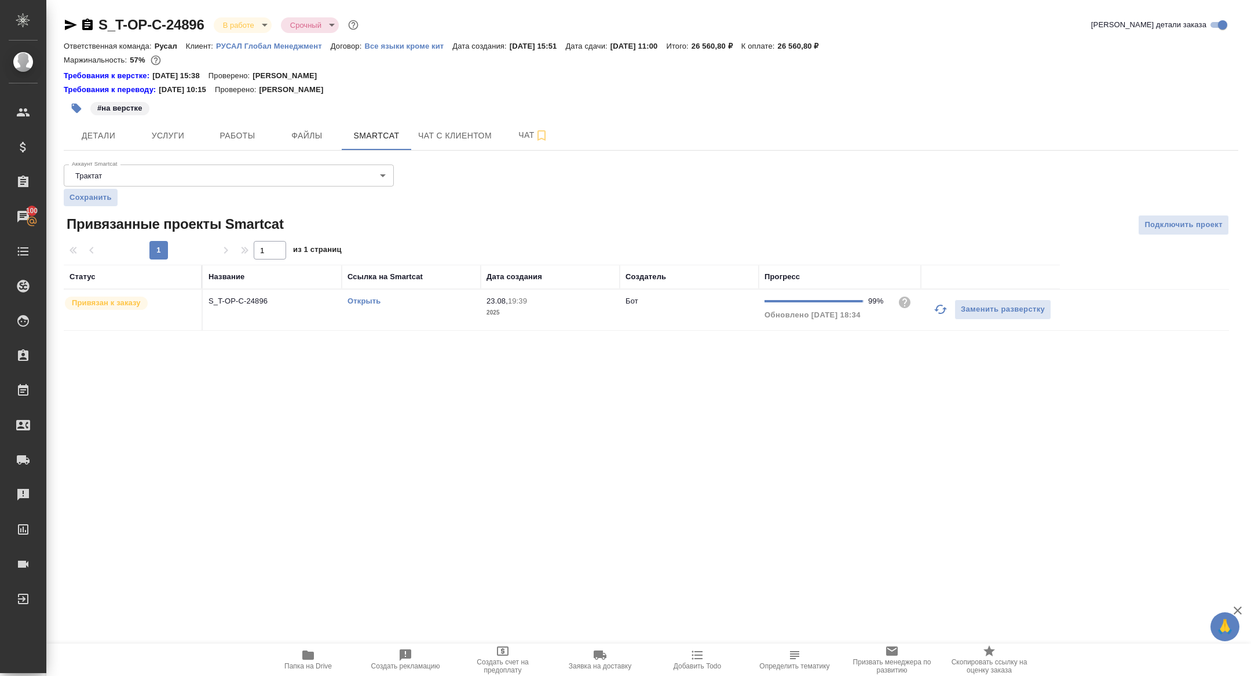
click at [355, 299] on link "Открыть" at bounding box center [363, 300] width 33 height 9
click at [307, 654] on icon "button" at bounding box center [308, 654] width 12 height 9
click at [522, 132] on span "Чат" at bounding box center [533, 135] width 56 height 14
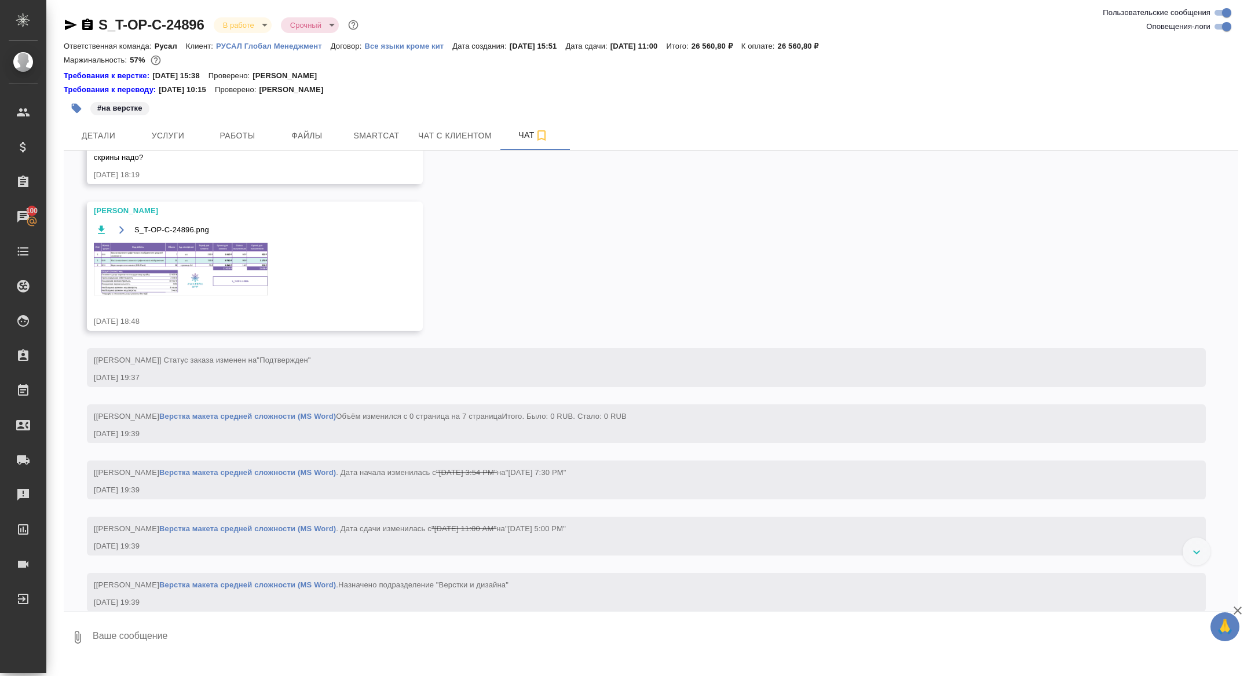
scroll to position [1073, 0]
click at [71, 23] on icon "button" at bounding box center [71, 25] width 12 height 10
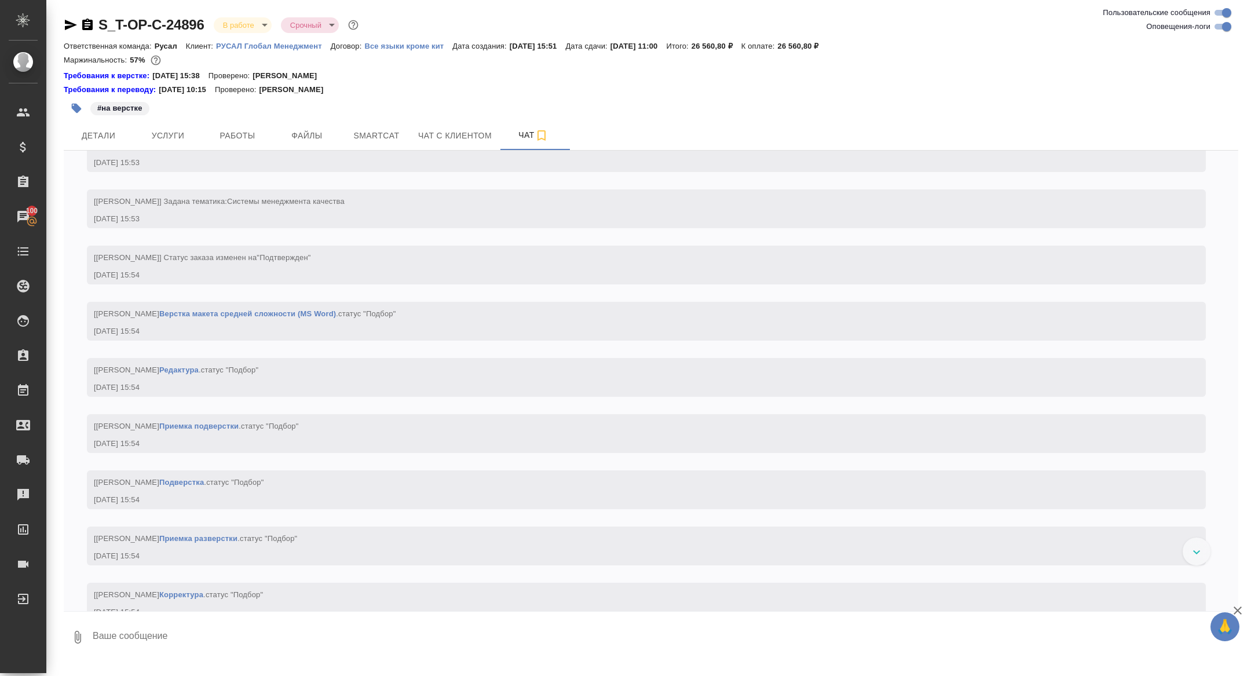
scroll to position [0, 0]
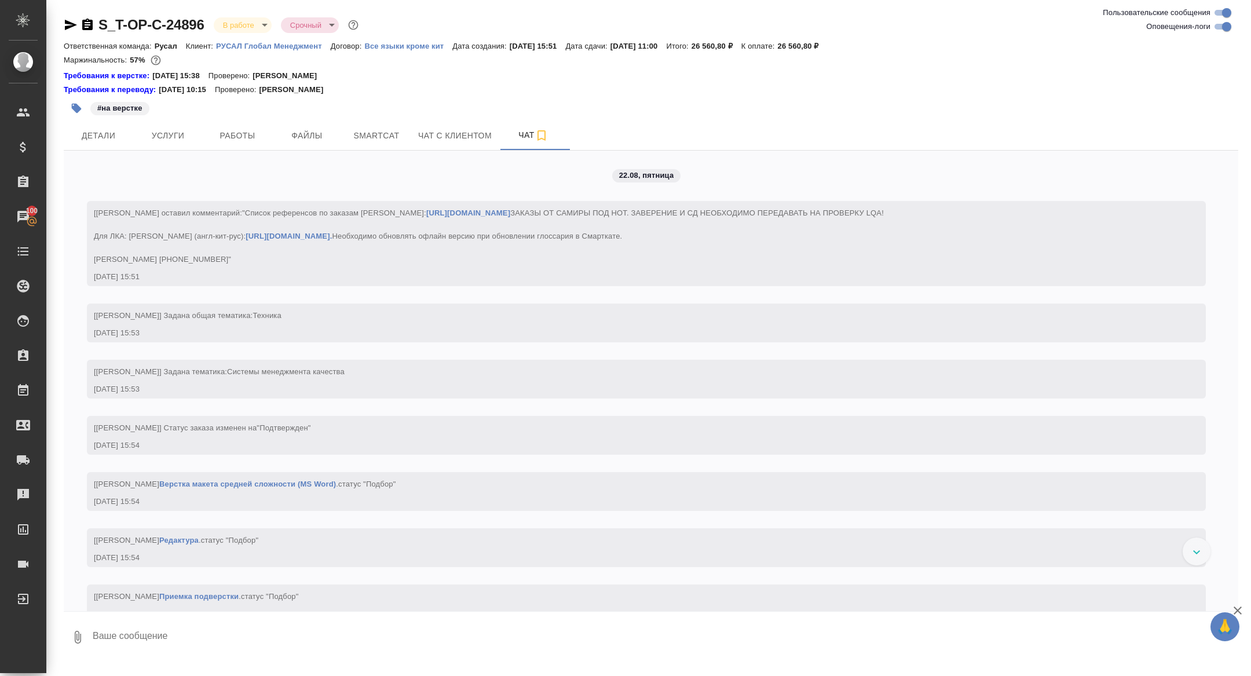
click at [87, 32] on div "S_T-OP-C-24896 В работе inProgress Срочный urgent" at bounding box center [212, 25] width 297 height 19
click at [86, 25] on icon "button" at bounding box center [87, 25] width 14 height 14
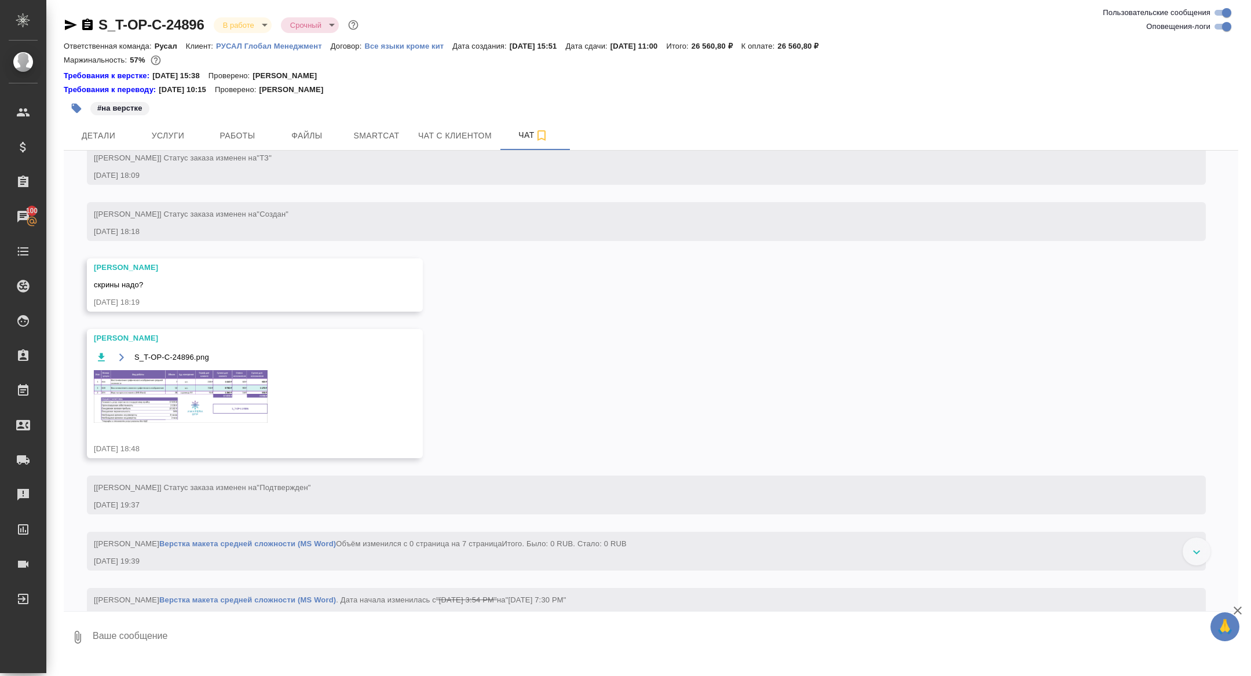
scroll to position [958, 0]
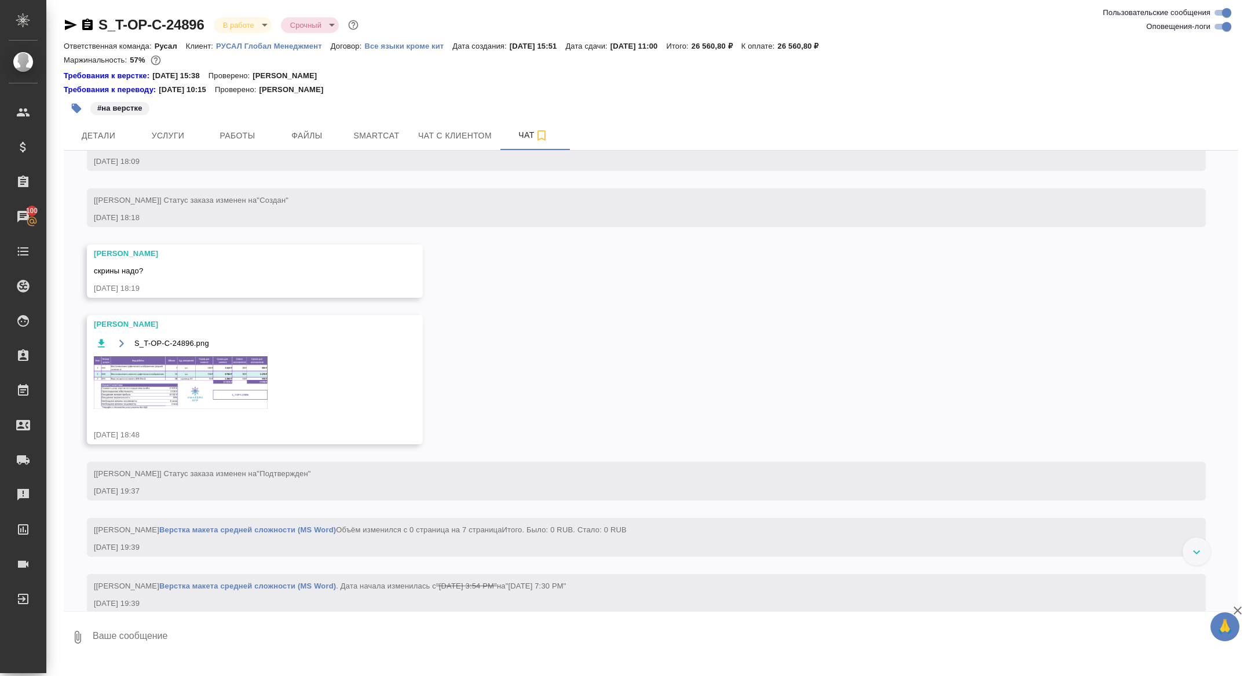
click at [206, 383] on img at bounding box center [181, 382] width 174 height 53
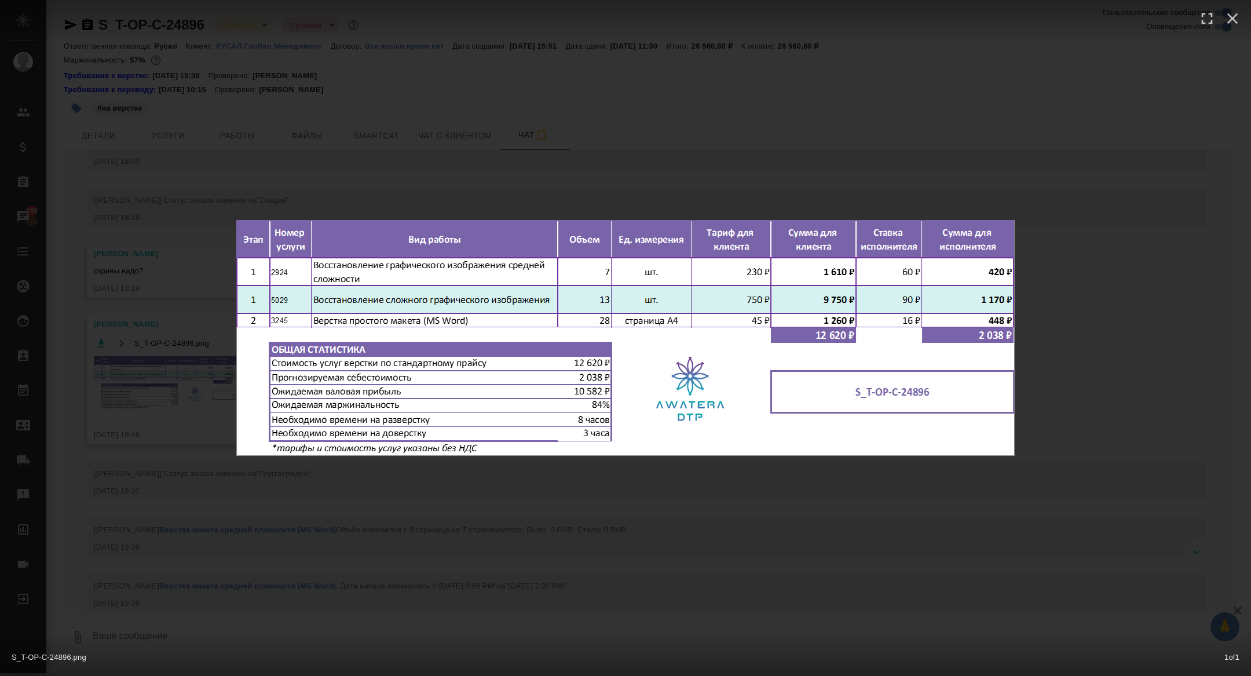
click at [155, 414] on div "S_T-OP-C-24896.png 1 of 1" at bounding box center [625, 338] width 1251 height 676
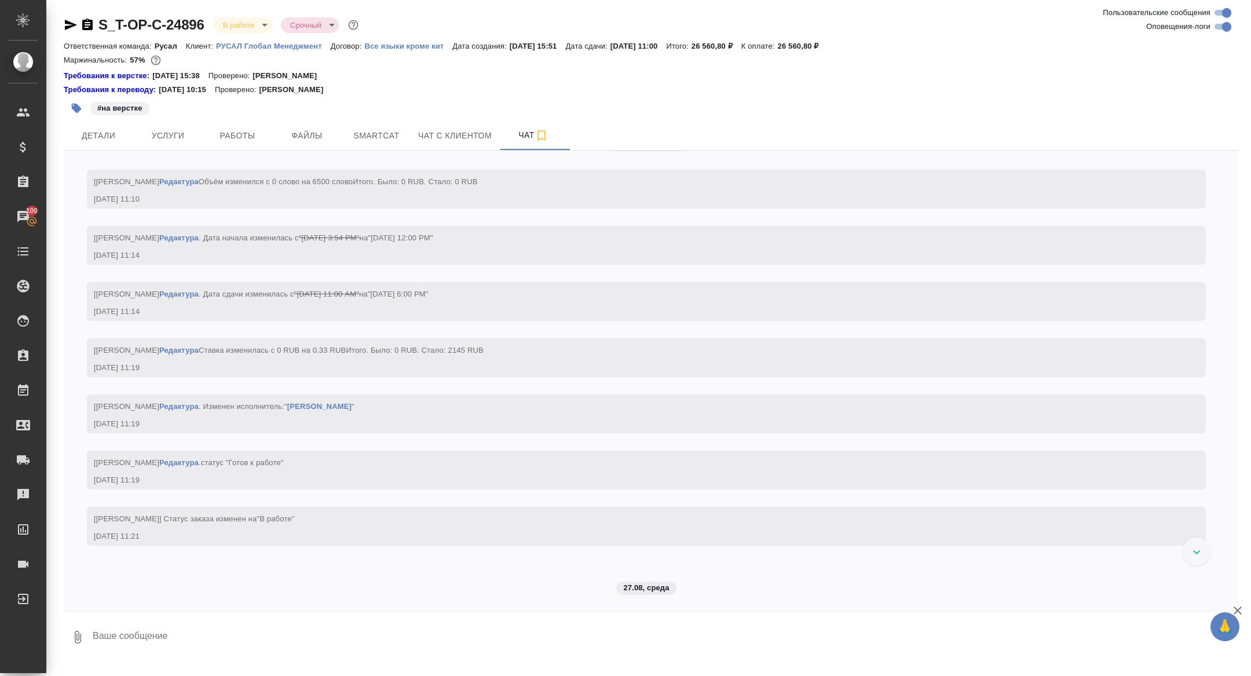
scroll to position [3304, 0]
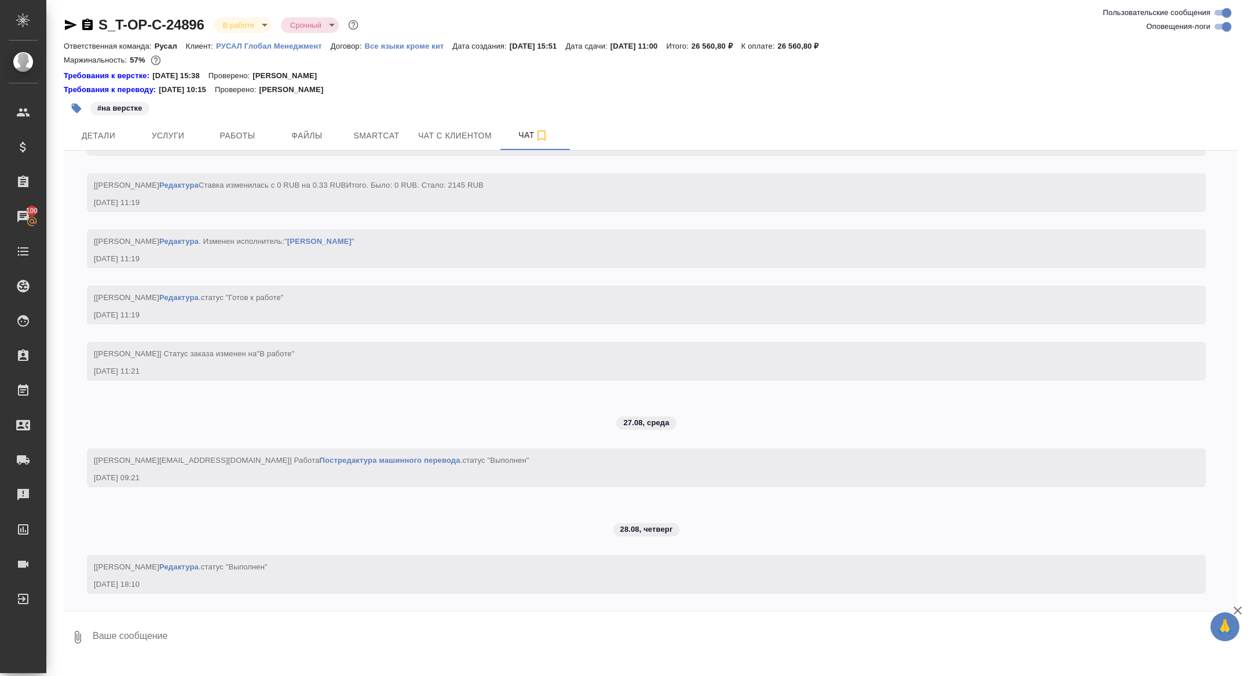
click at [94, 20] on icon "button" at bounding box center [87, 25] width 14 height 14
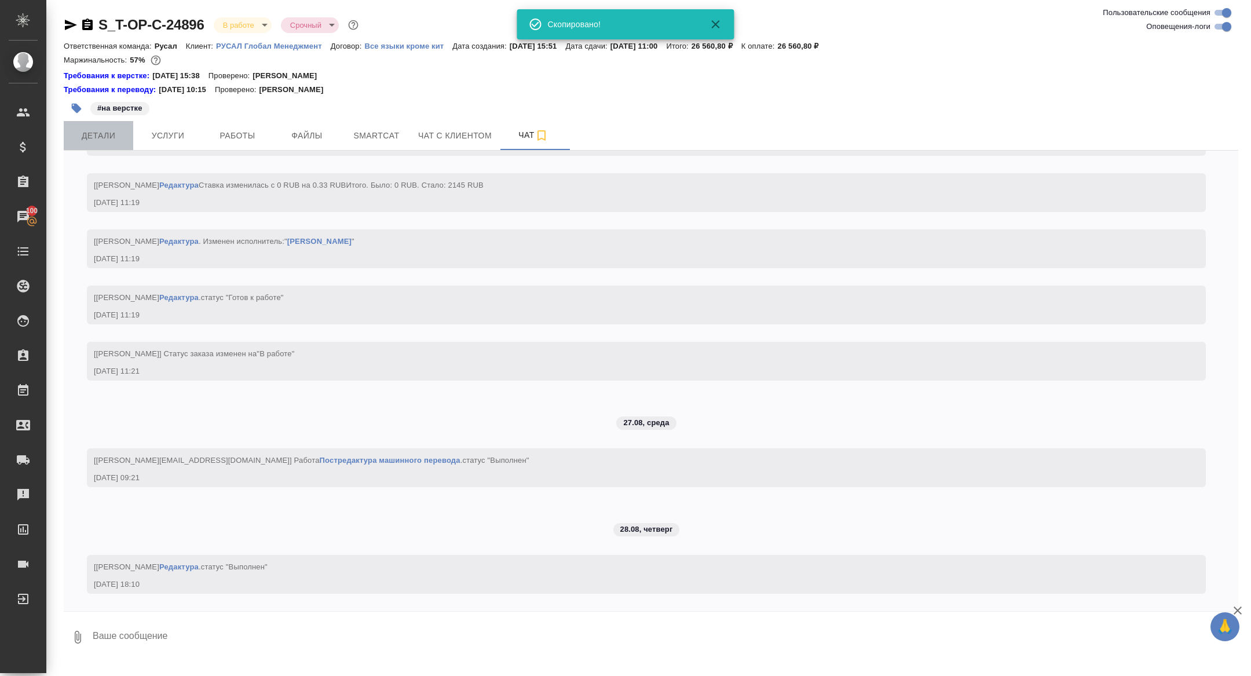
click at [97, 141] on span "Детали" at bounding box center [99, 136] width 56 height 14
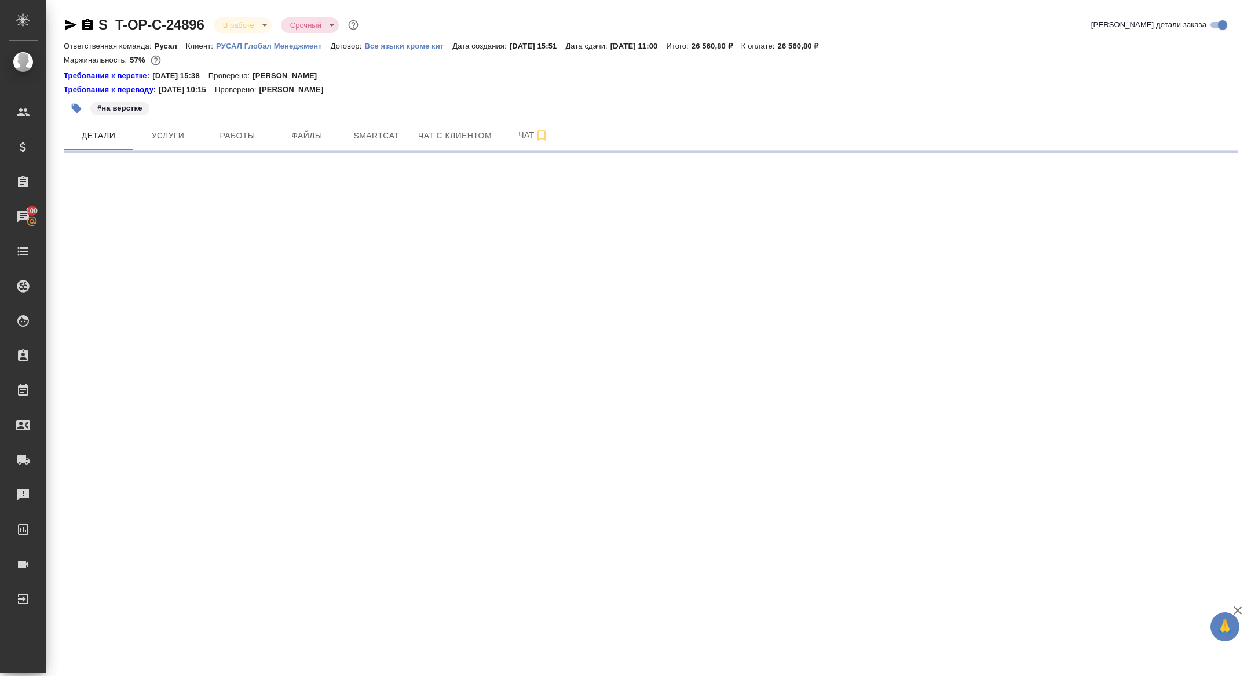
select select "RU"
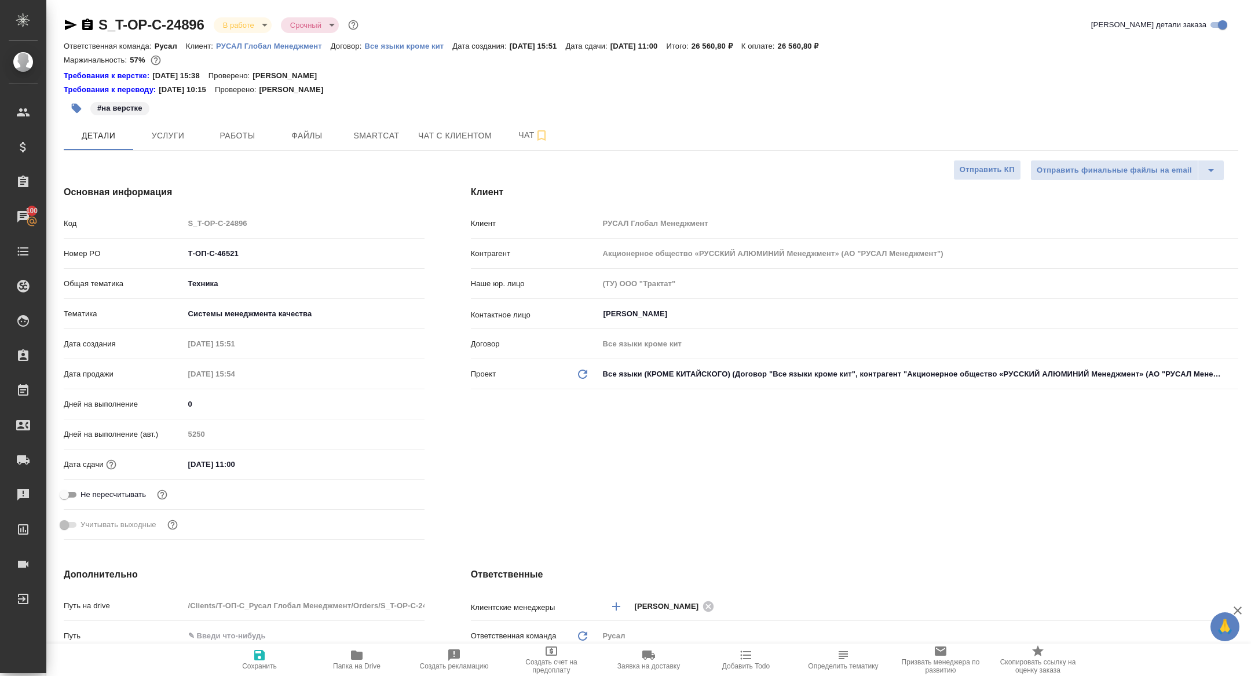
type textarea "x"
drag, startPoint x: 251, startPoint y: 255, endPoint x: 144, endPoint y: 255, distance: 107.1
click at [144, 255] on div "Номер PO Т-ОП-С-46521" at bounding box center [244, 253] width 361 height 20
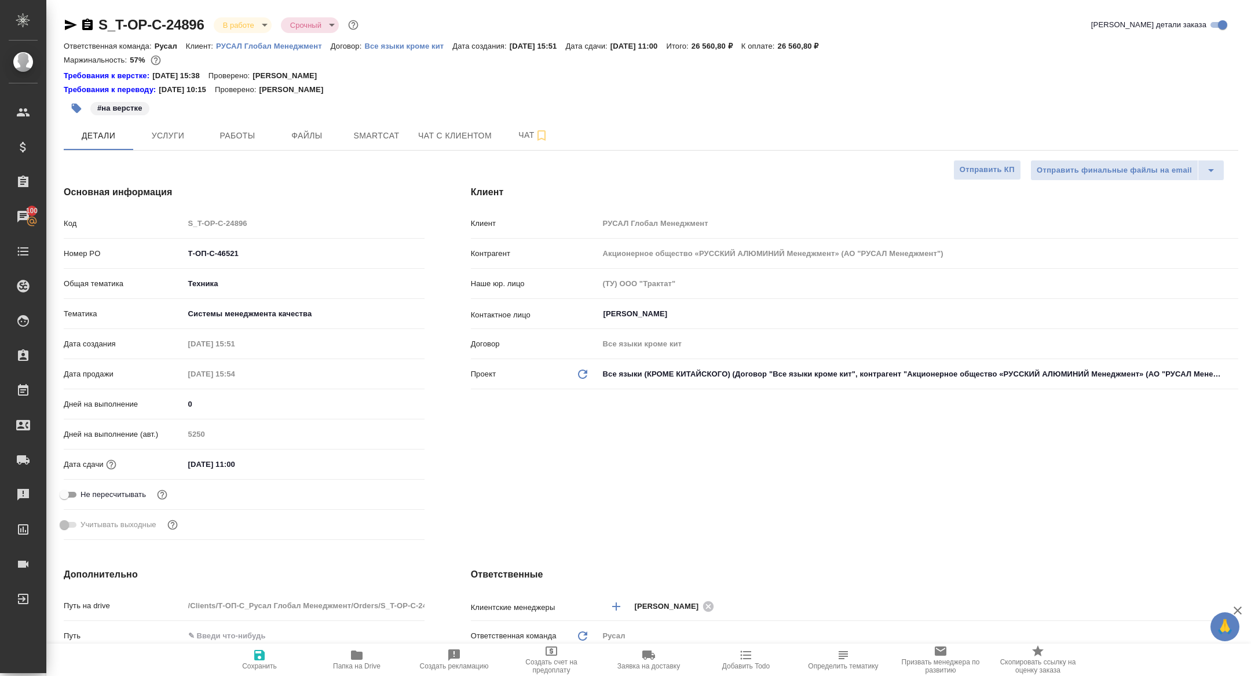
type textarea "x"
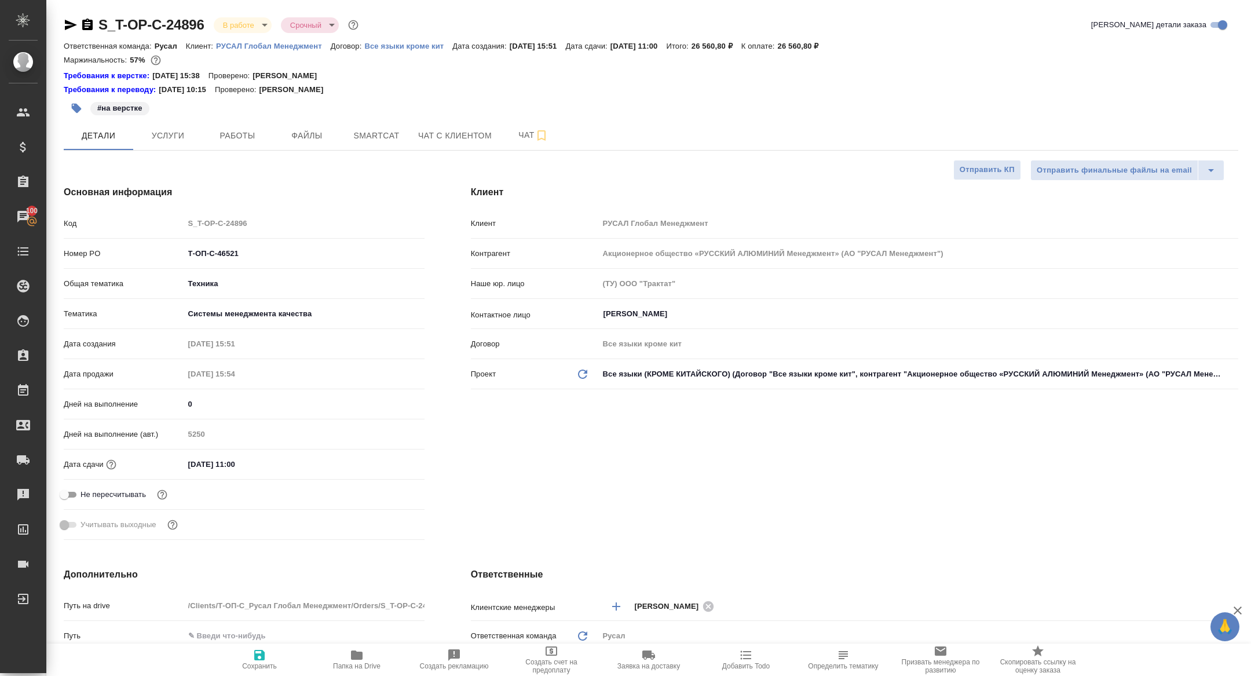
type textarea "x"
click at [92, 21] on icon "button" at bounding box center [87, 25] width 10 height 12
type textarea "x"
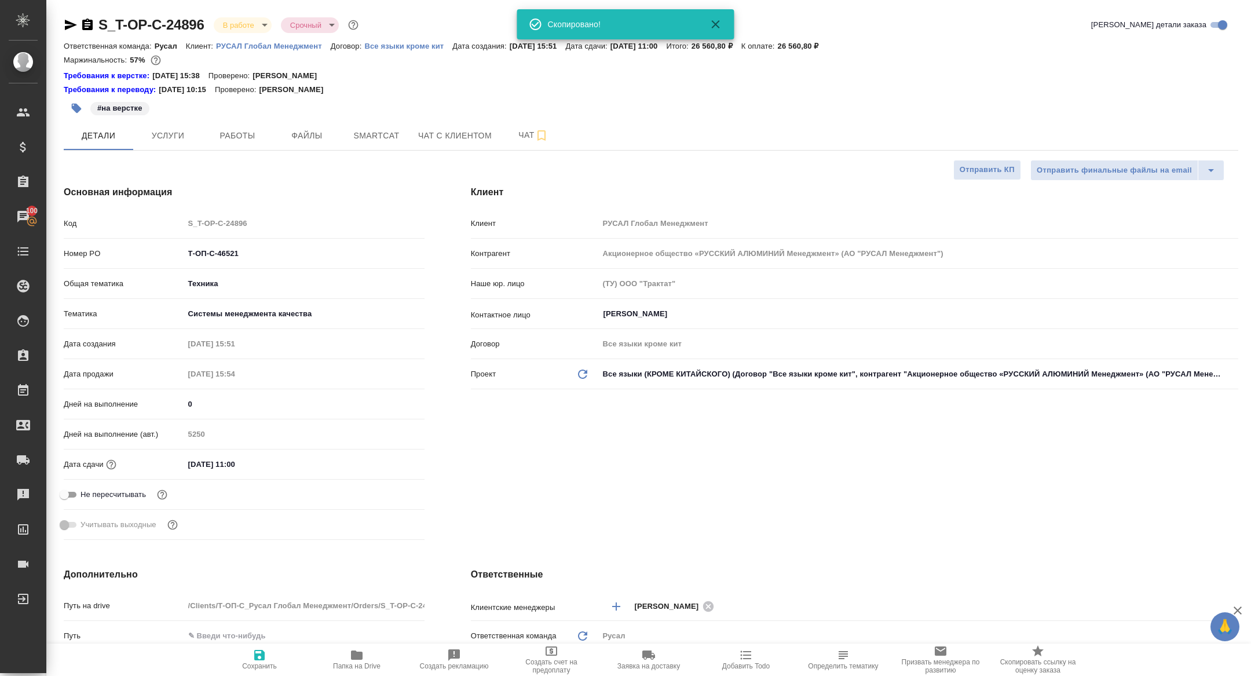
type textarea "x"
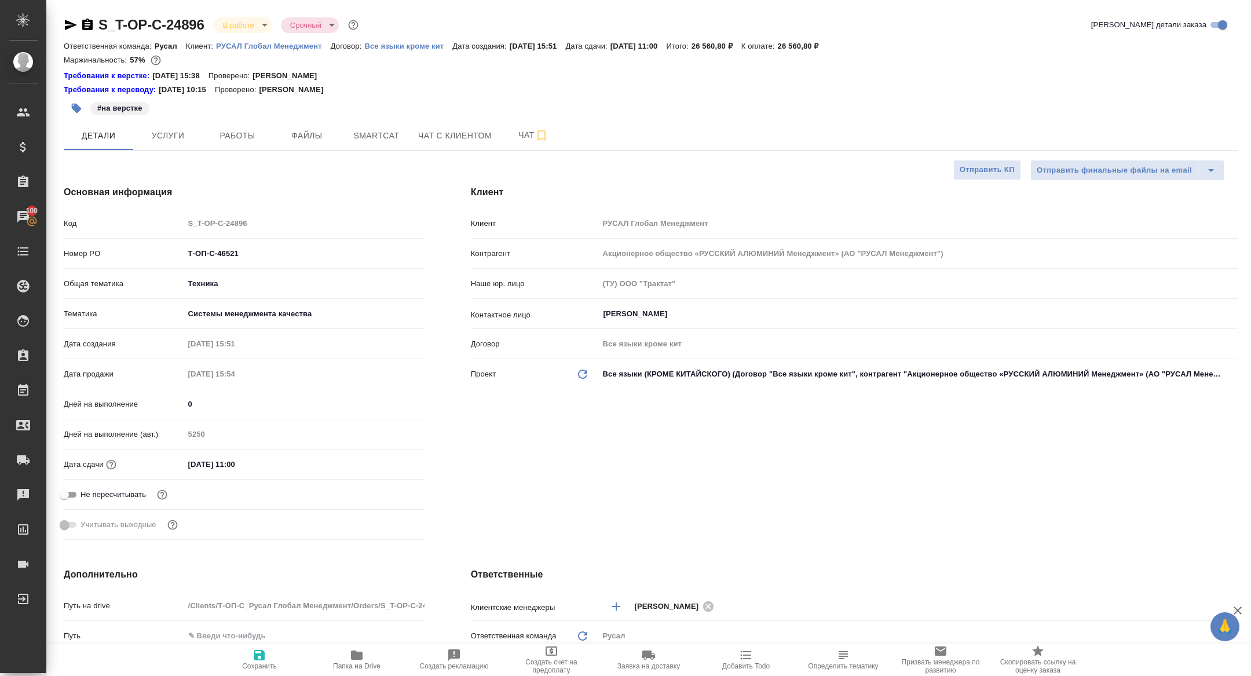
type textarea "x"
click at [373, 120] on div "#на верстке" at bounding box center [455, 108] width 783 height 25
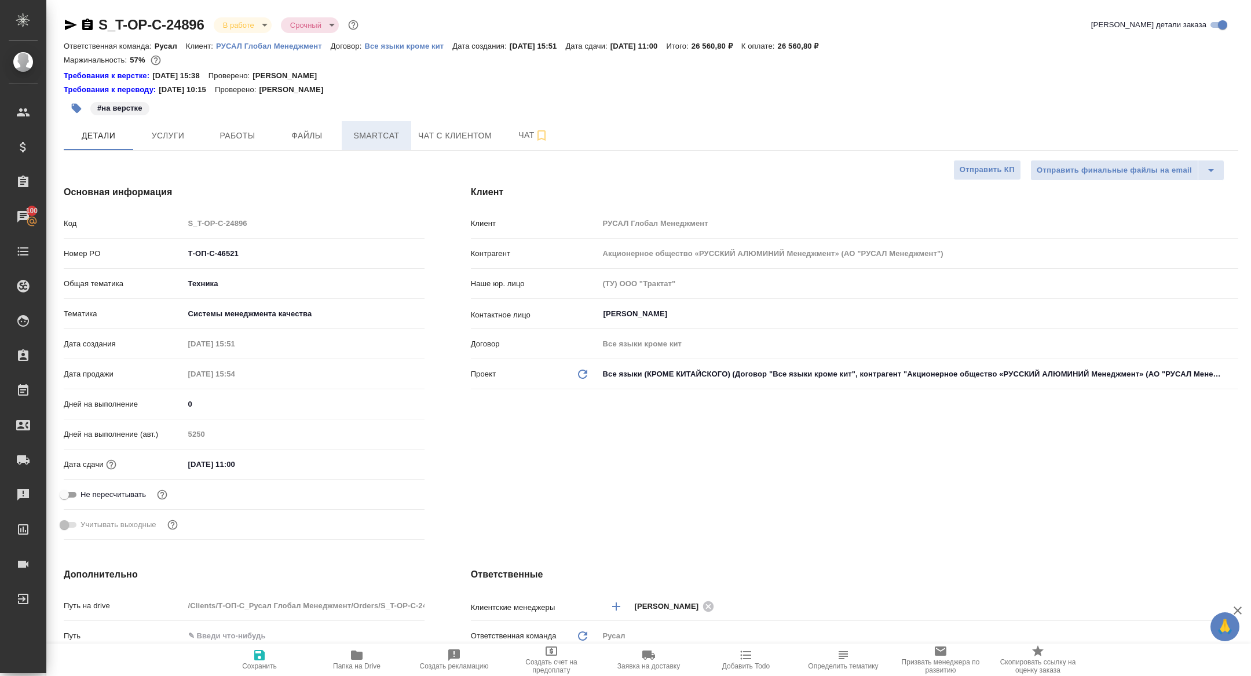
click at [373, 131] on span "Smartcat" at bounding box center [377, 136] width 56 height 14
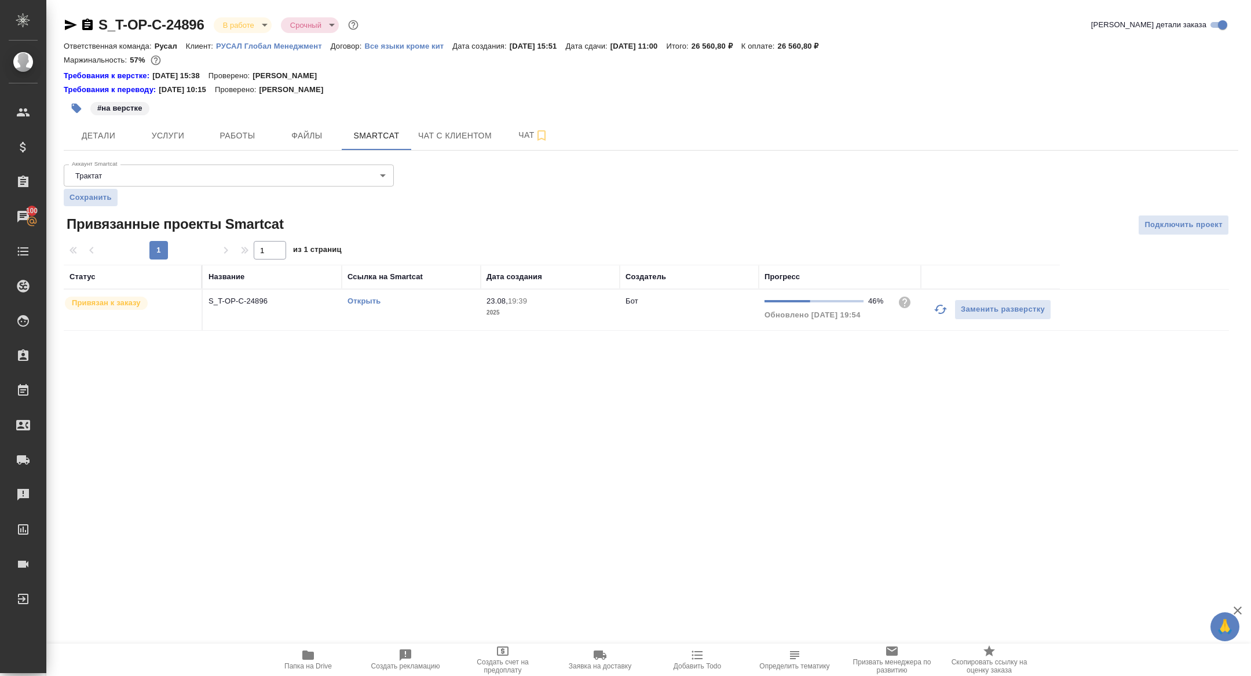
click at [361, 297] on link "Открыть" at bounding box center [363, 300] width 33 height 9
click at [363, 300] on link "Открыть" at bounding box center [363, 300] width 33 height 9
click at [360, 291] on td "Открыть" at bounding box center [411, 309] width 139 height 41
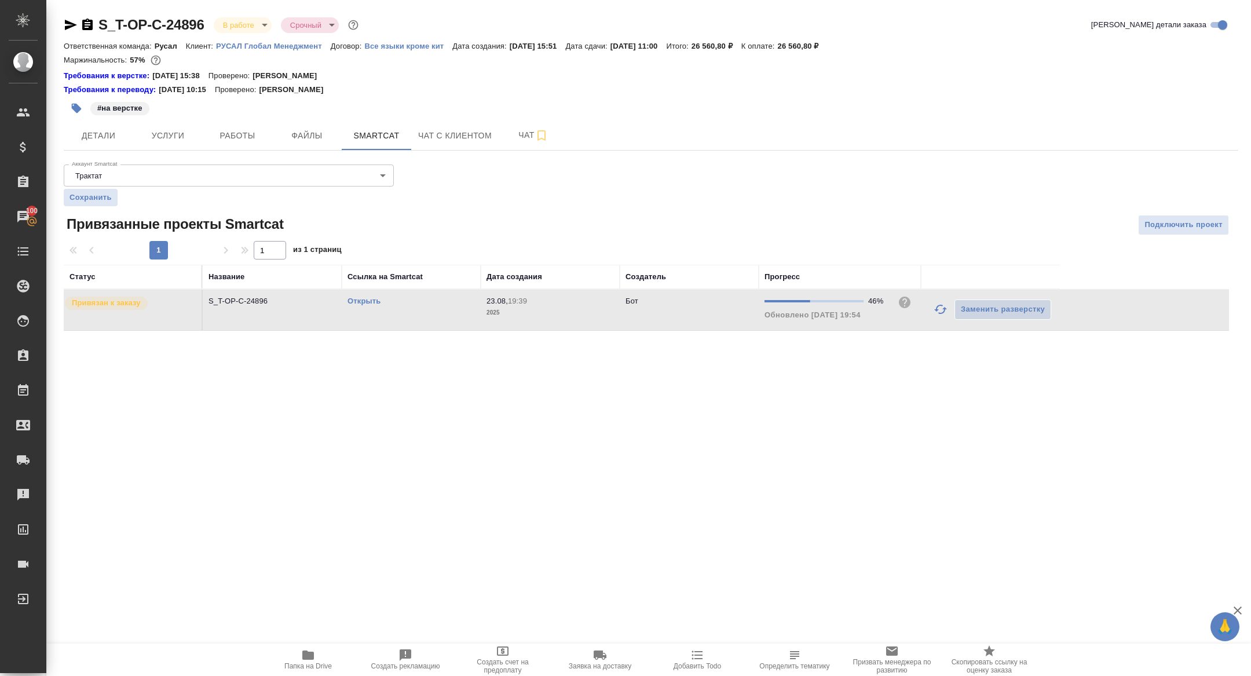
click at [362, 301] on link "Открыть" at bounding box center [363, 300] width 33 height 9
click at [67, 20] on icon "button" at bounding box center [71, 25] width 14 height 14
click at [100, 130] on span "Детали" at bounding box center [99, 136] width 56 height 14
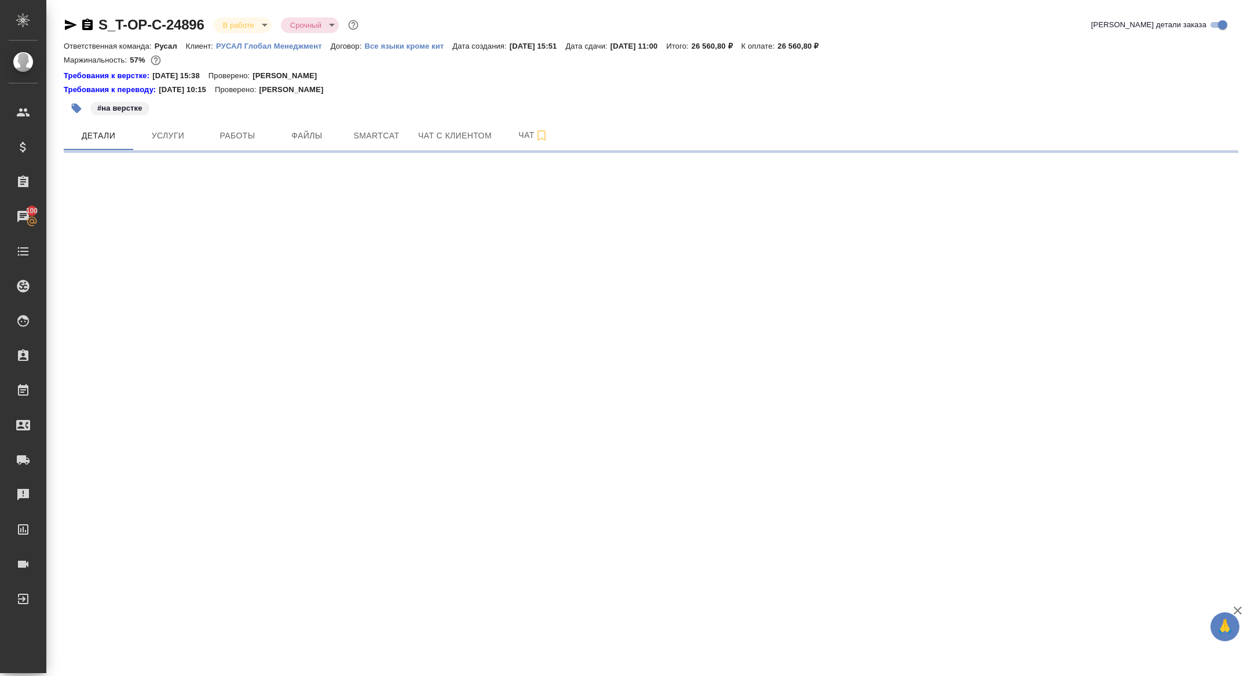
select select "RU"
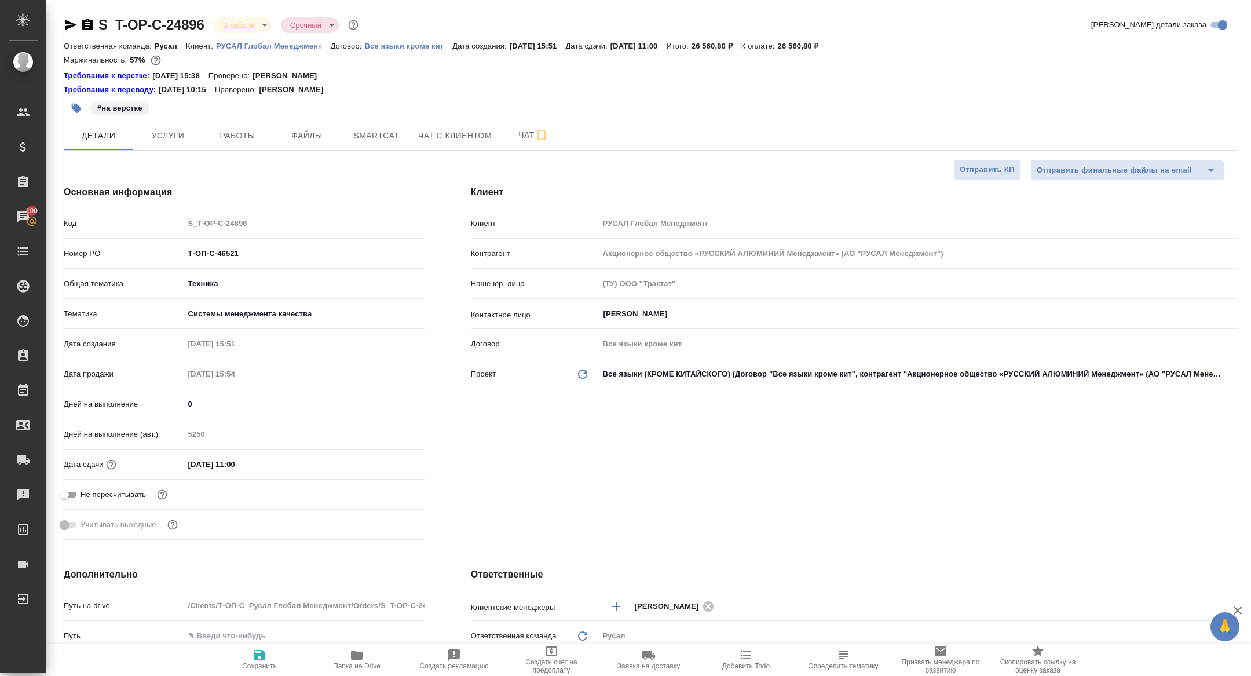
type textarea "x"
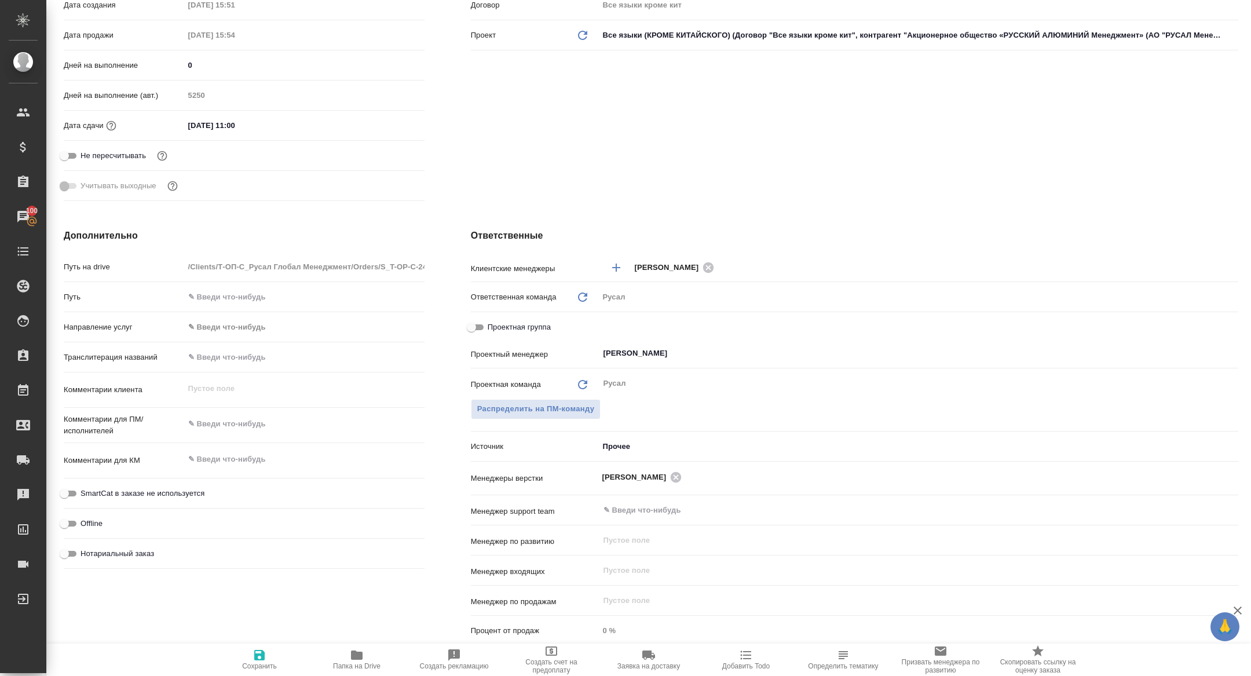
scroll to position [386, 0]
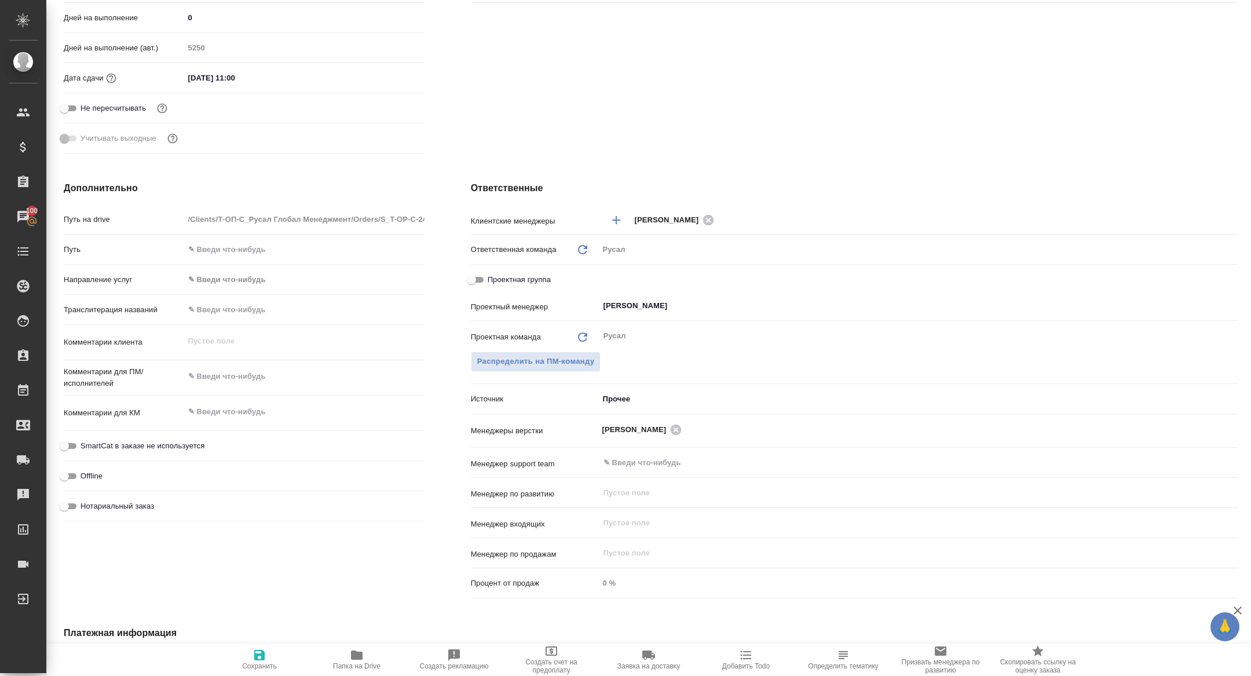
drag, startPoint x: 478, startPoint y: 271, endPoint x: 520, endPoint y: 284, distance: 44.3
click at [478, 273] on input "Проектная группа" at bounding box center [471, 280] width 42 height 14
checkbox input "true"
type textarea "x"
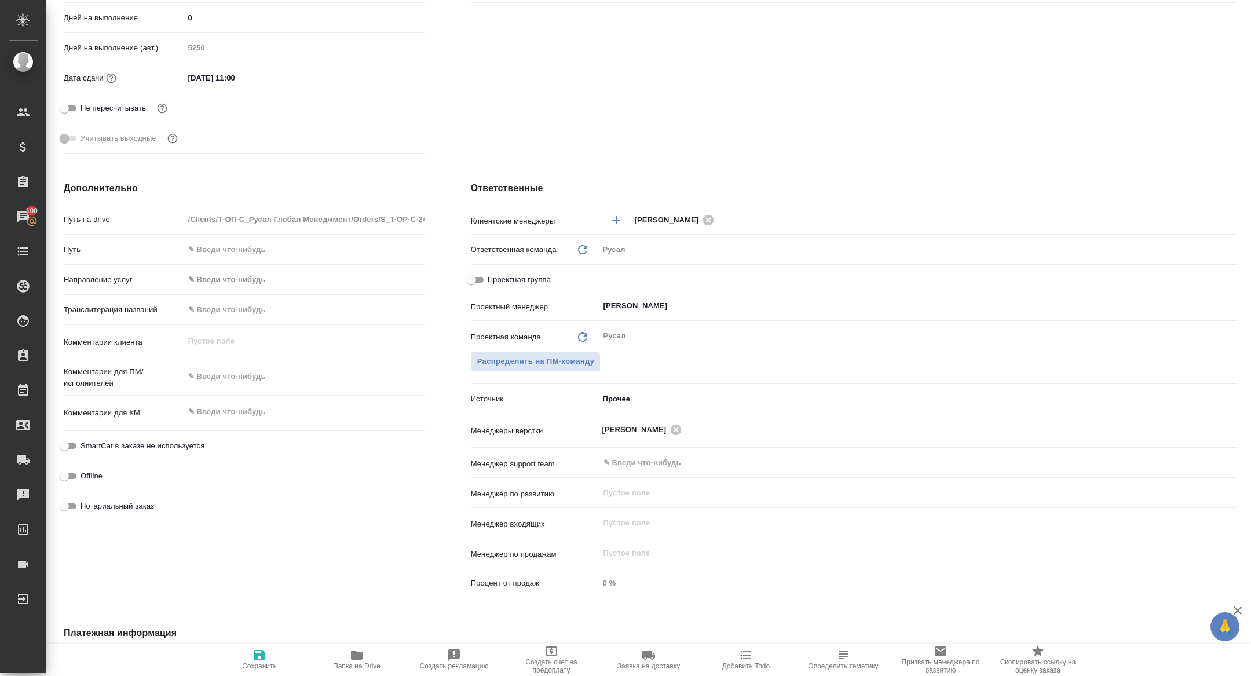
type textarea "x"
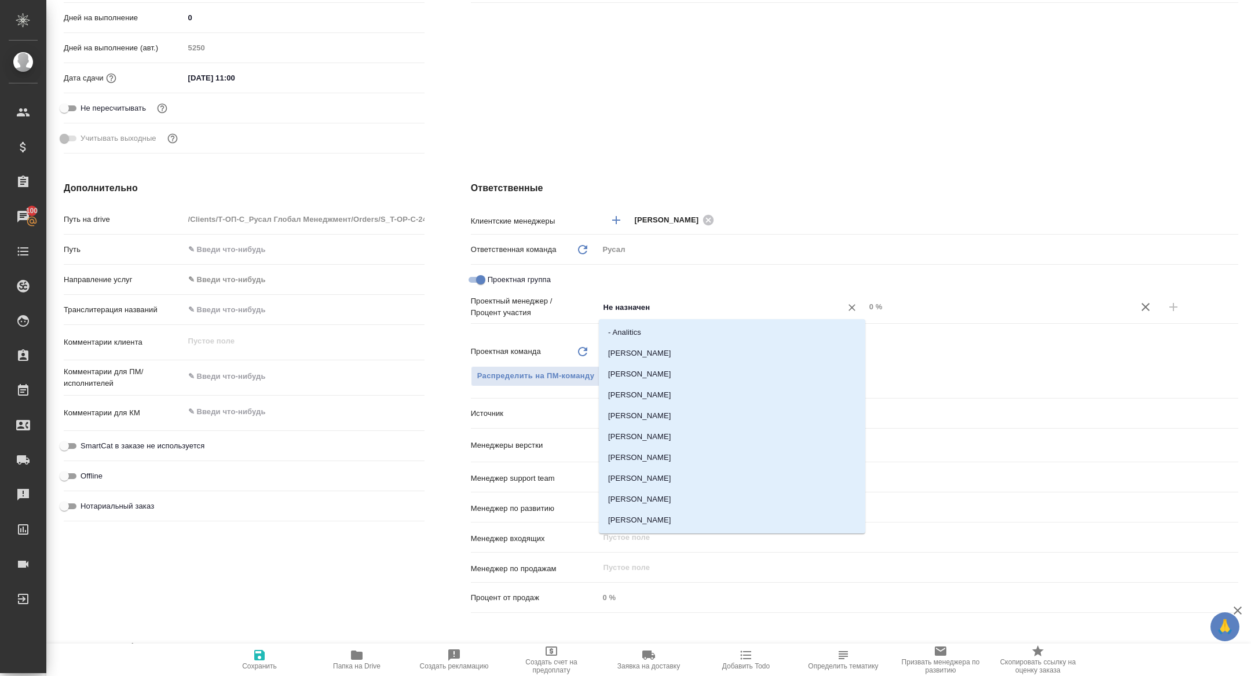
click at [629, 300] on input "Не назначен" at bounding box center [712, 307] width 221 height 14
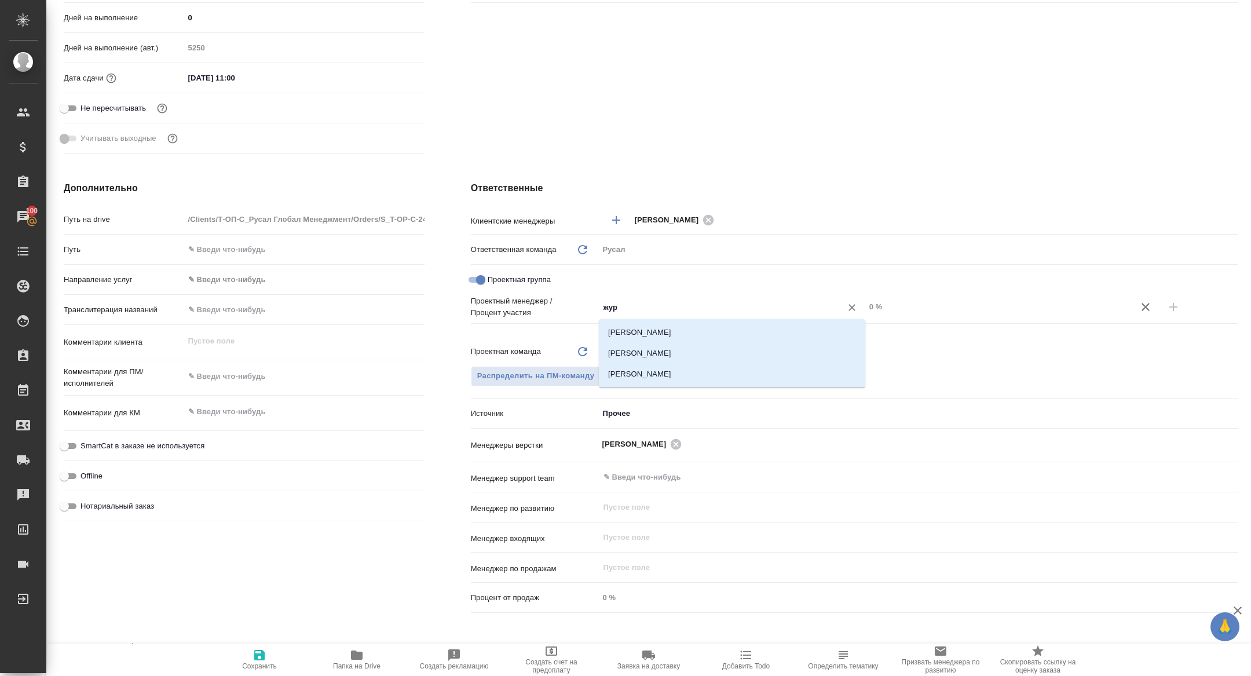
type input "жура"
click at [665, 345] on li "[PERSON_NAME]" at bounding box center [732, 353] width 266 height 21
type textarea "x"
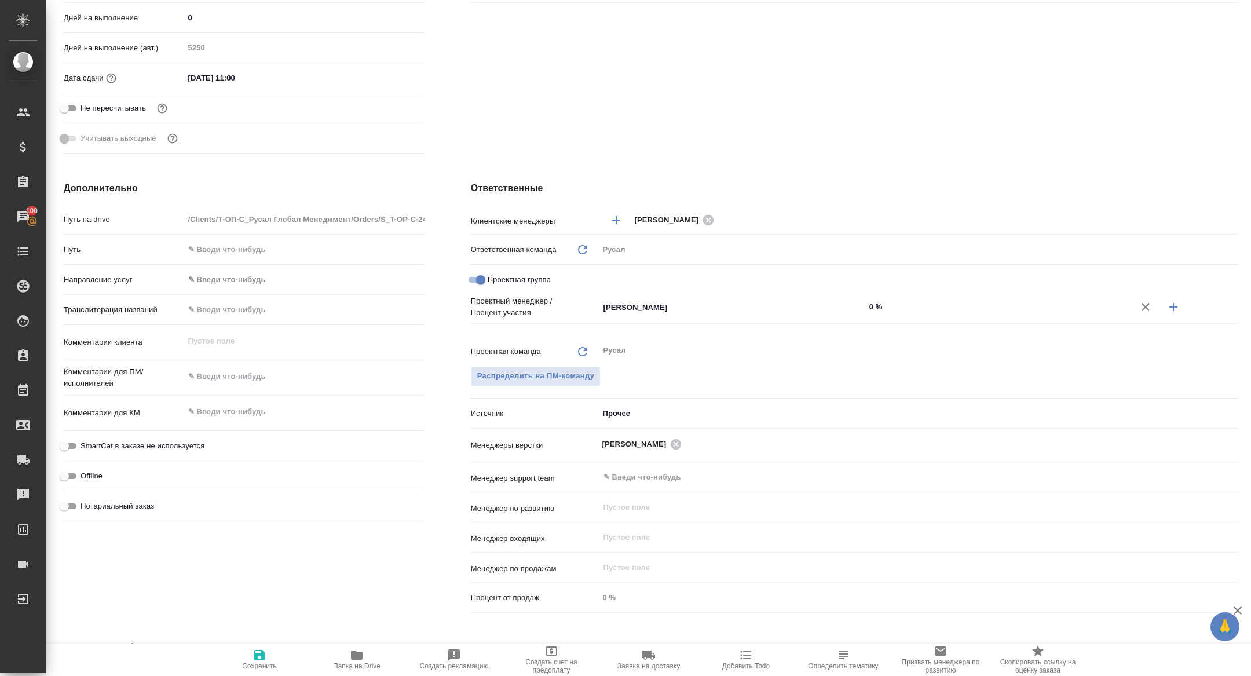
click at [1175, 302] on icon "button" at bounding box center [1173, 307] width 14 height 14
type textarea "x"
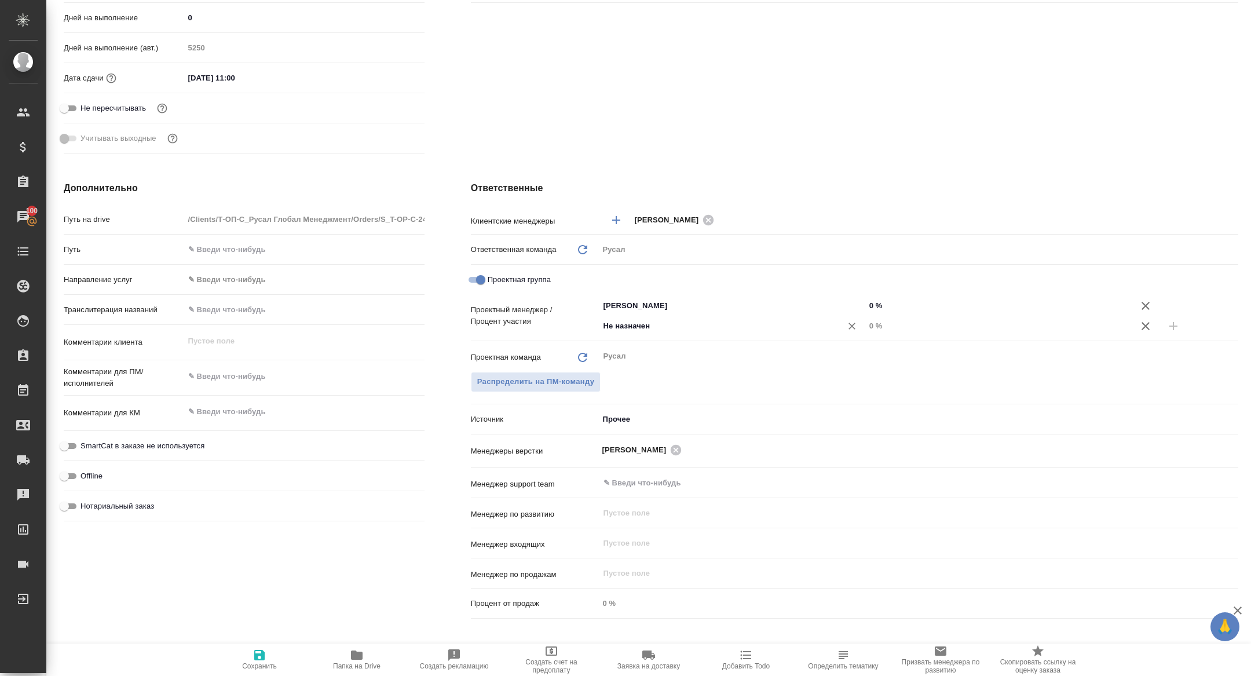
click at [658, 326] on input "Не назначен" at bounding box center [712, 326] width 221 height 14
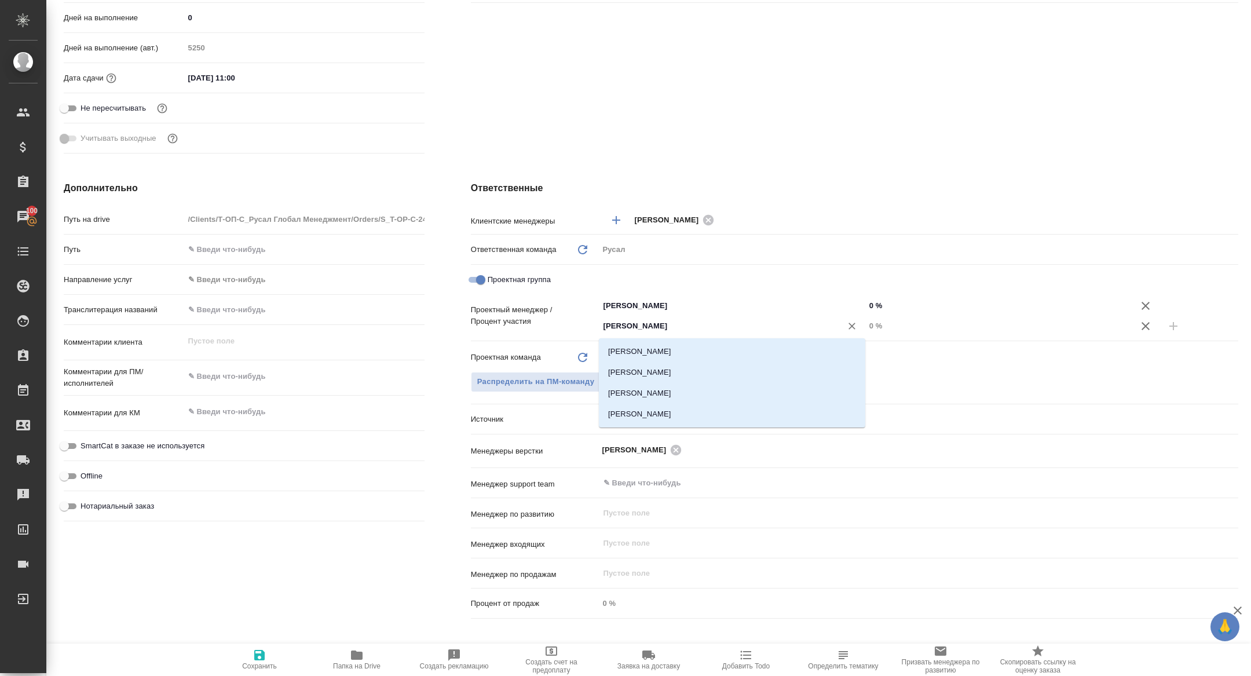
type input "кирилл"
click at [663, 356] on li "Авдеенко Кирилл" at bounding box center [732, 351] width 266 height 21
type textarea "x"
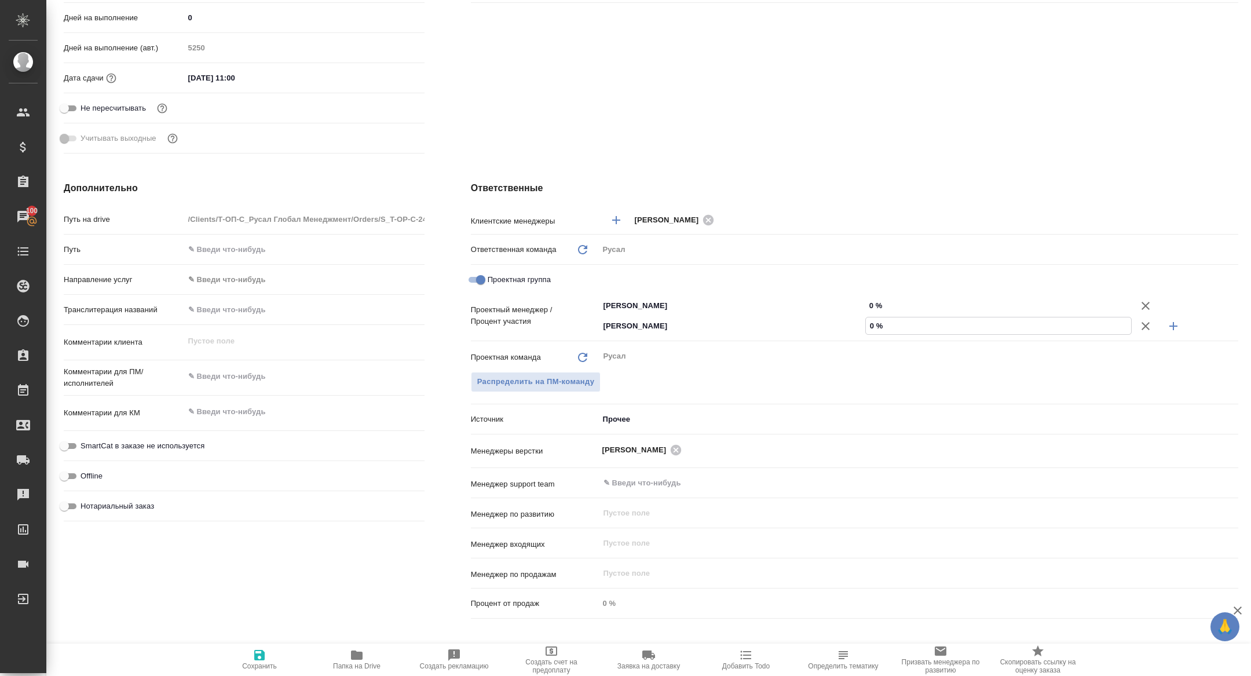
click at [868, 323] on input "0 %" at bounding box center [998, 325] width 265 height 17
type textarea "x"
type input "30 %"
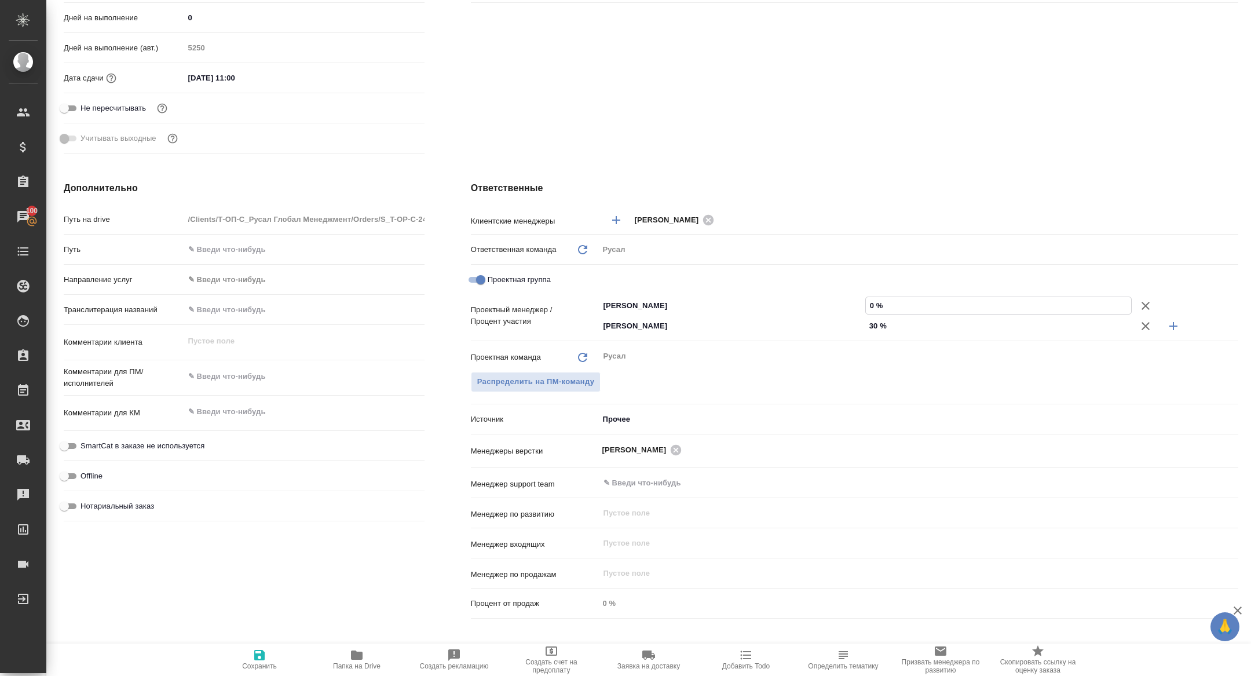
click at [868, 303] on input "0 %" at bounding box center [998, 305] width 265 height 17
type input "70 %"
type textarea "x"
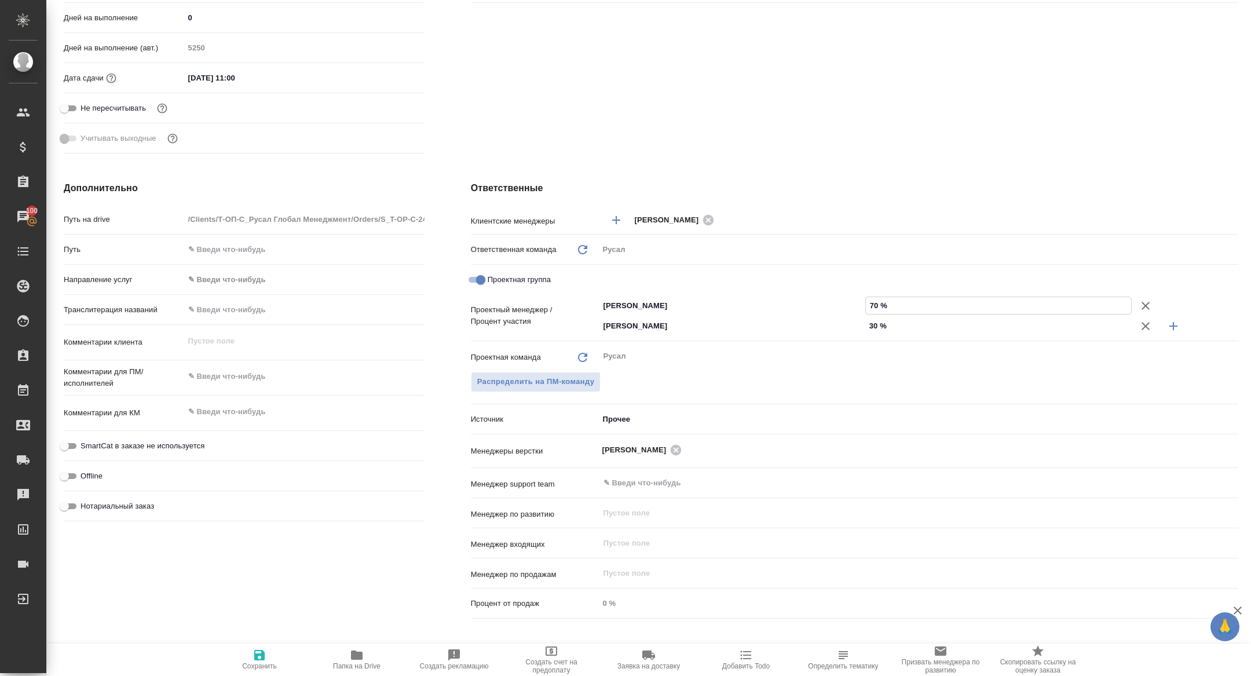
type input "70 %"
click at [276, 659] on span "Сохранить" at bounding box center [259, 659] width 83 height 22
type textarea "x"
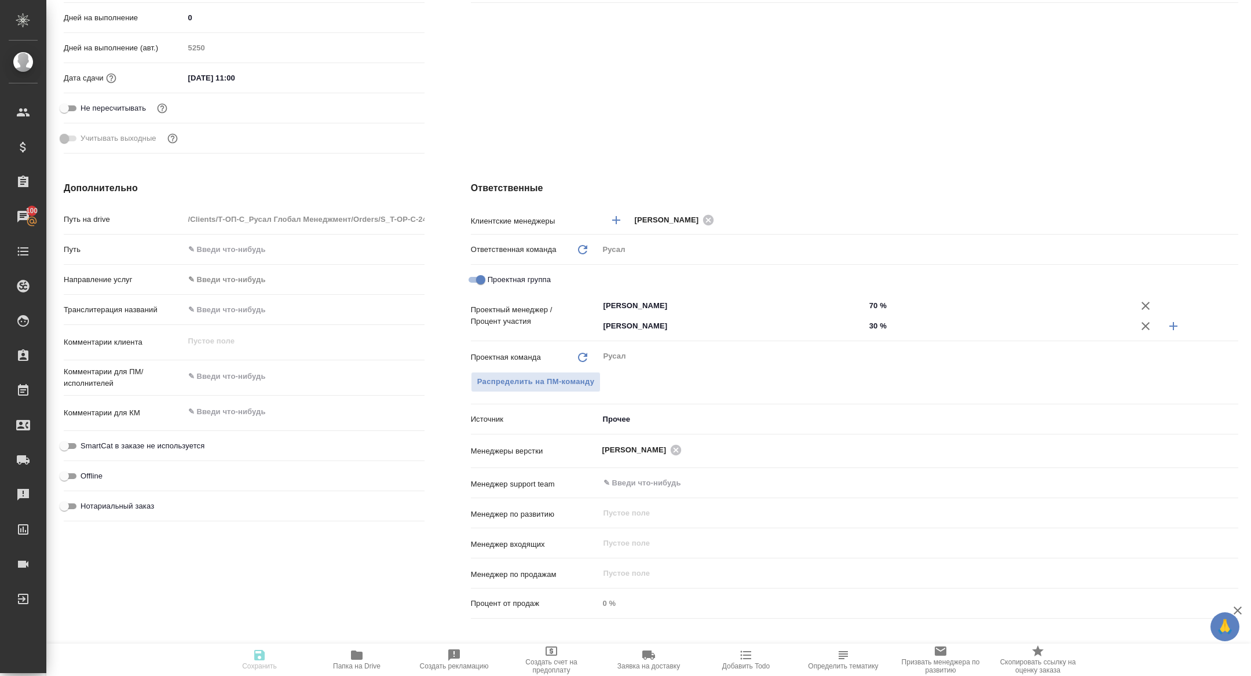
type textarea "x"
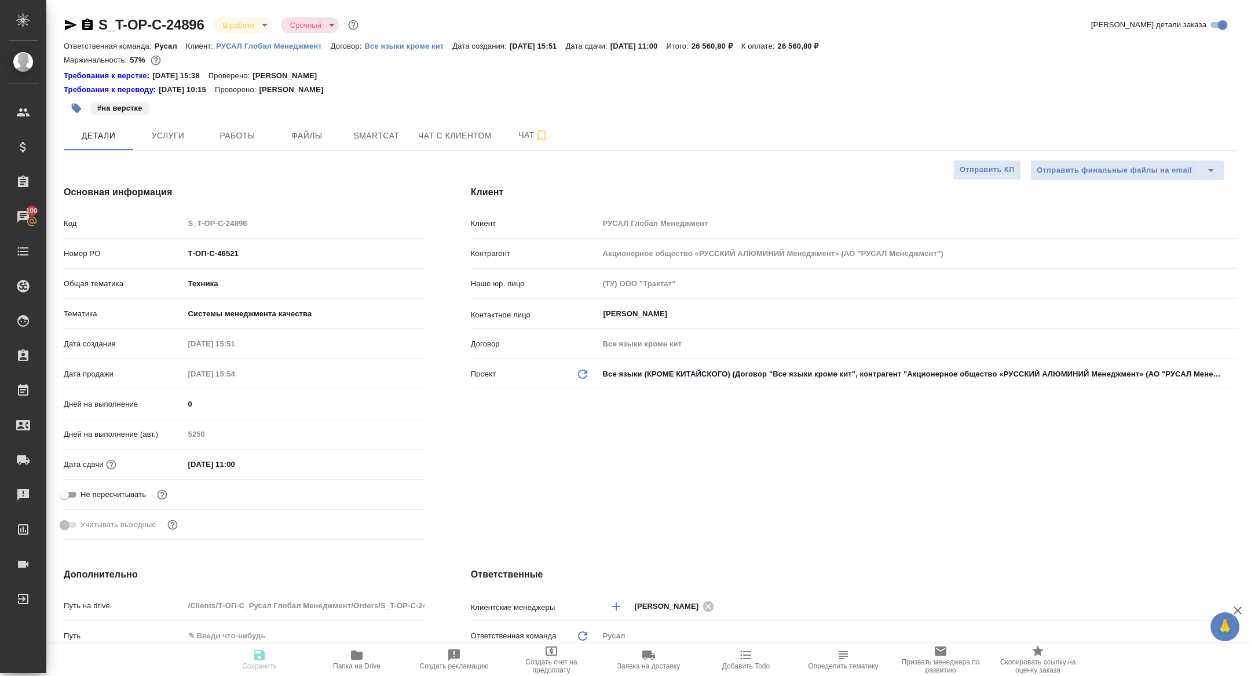
type textarea "x"
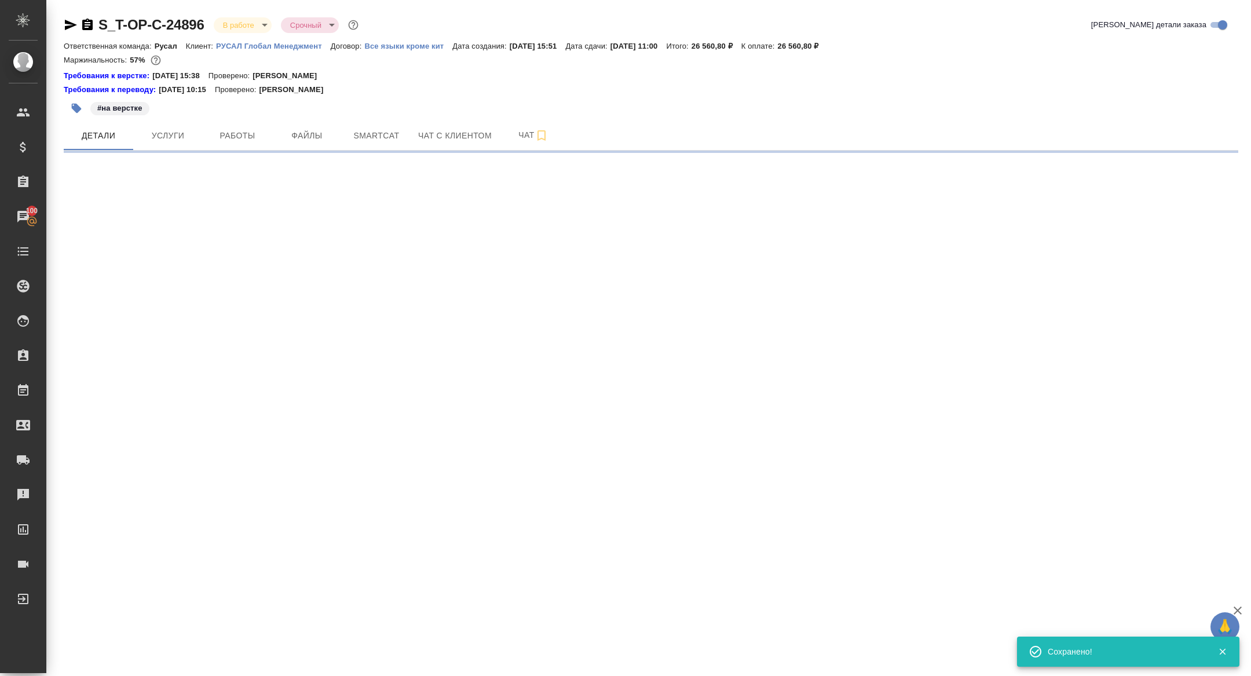
select select "RU"
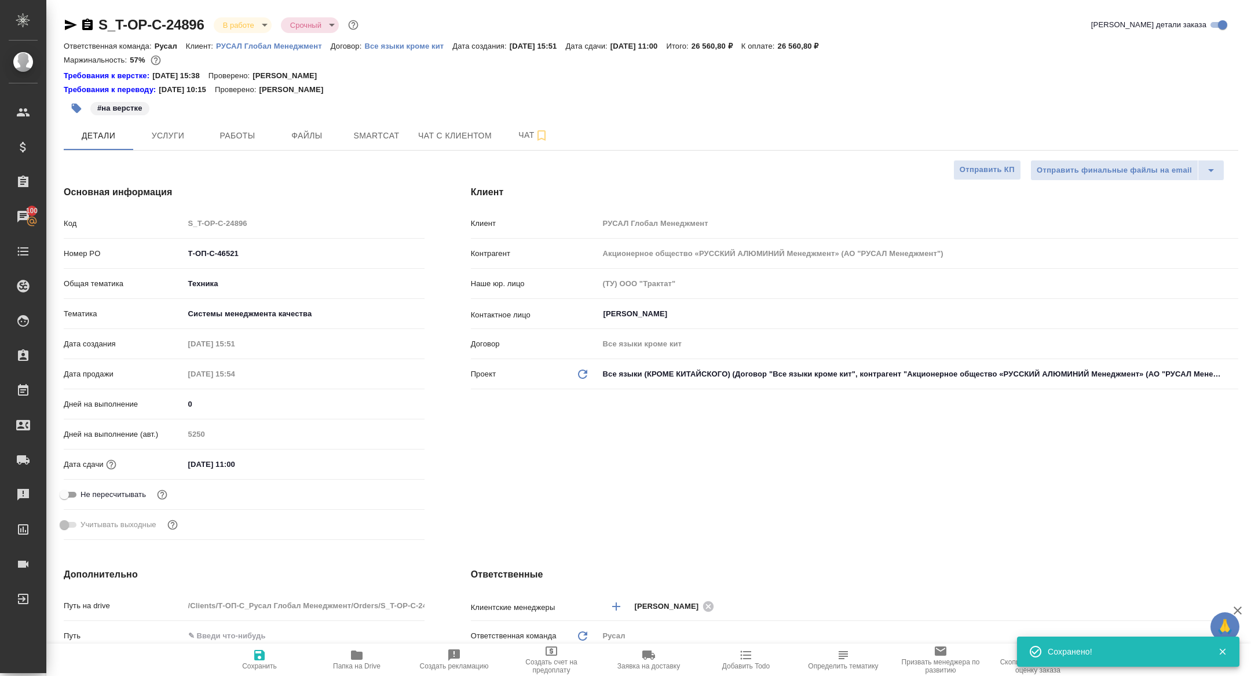
type textarea "x"
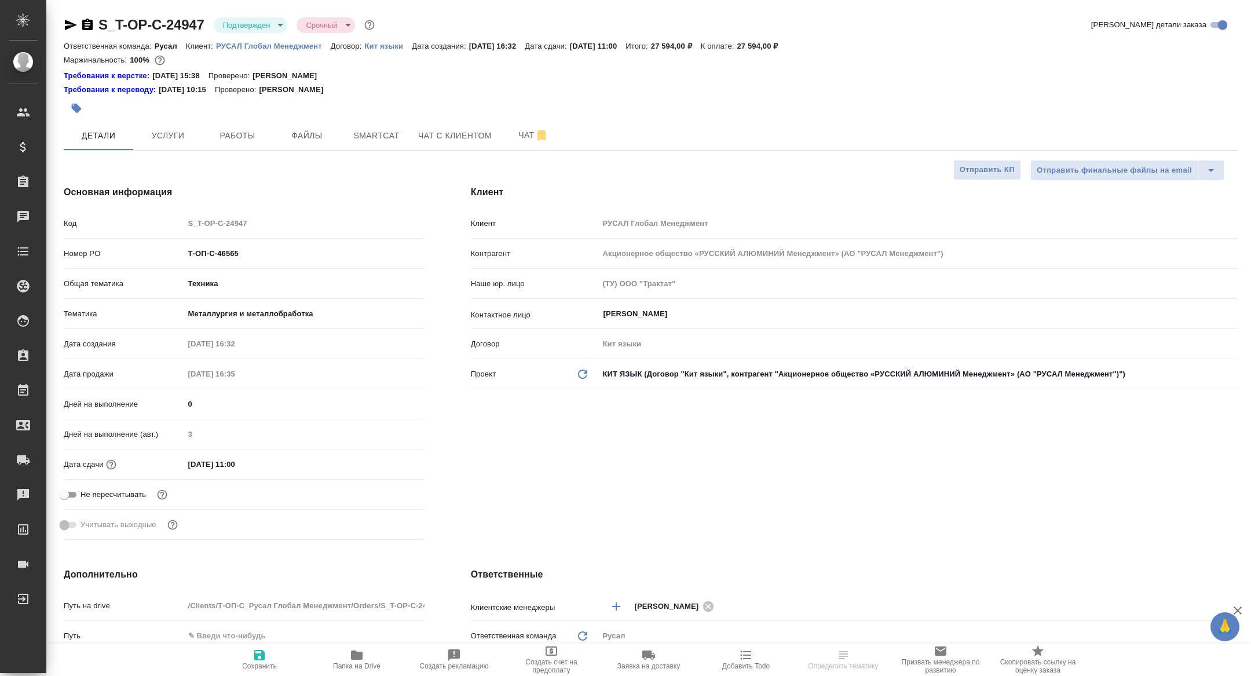
select select "RU"
click at [243, 137] on span "Работы" at bounding box center [238, 136] width 56 height 14
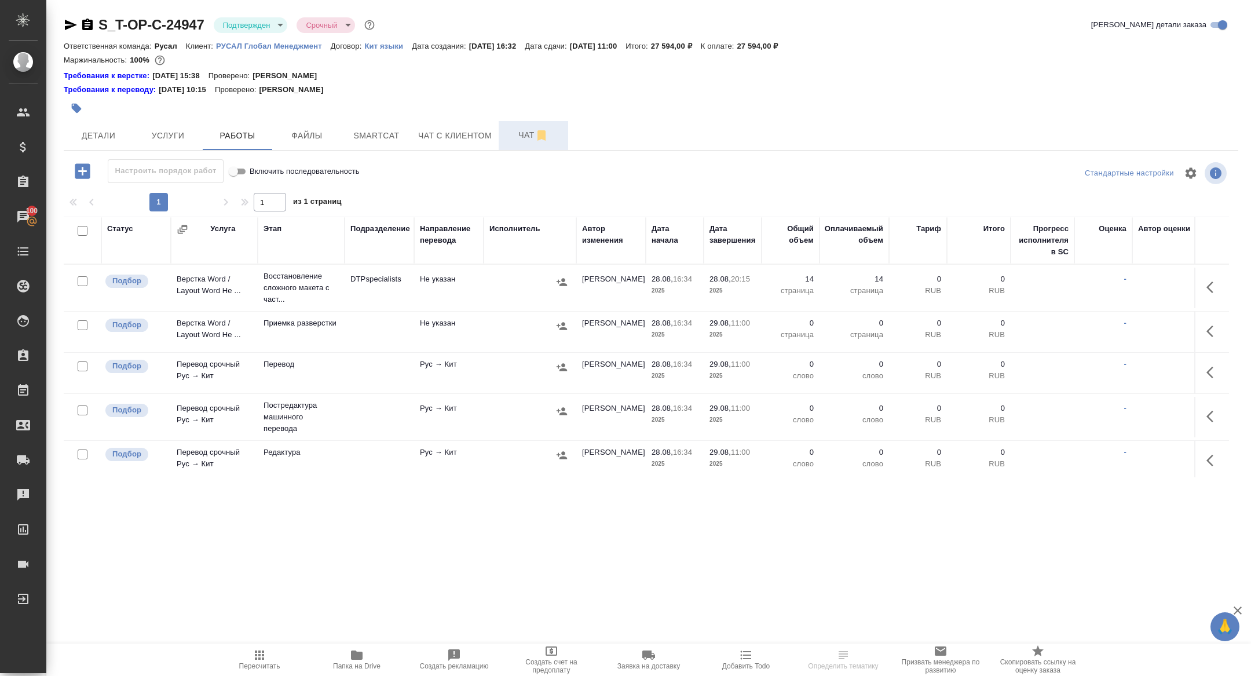
click at [504, 131] on button "Чат" at bounding box center [532, 135] width 69 height 29
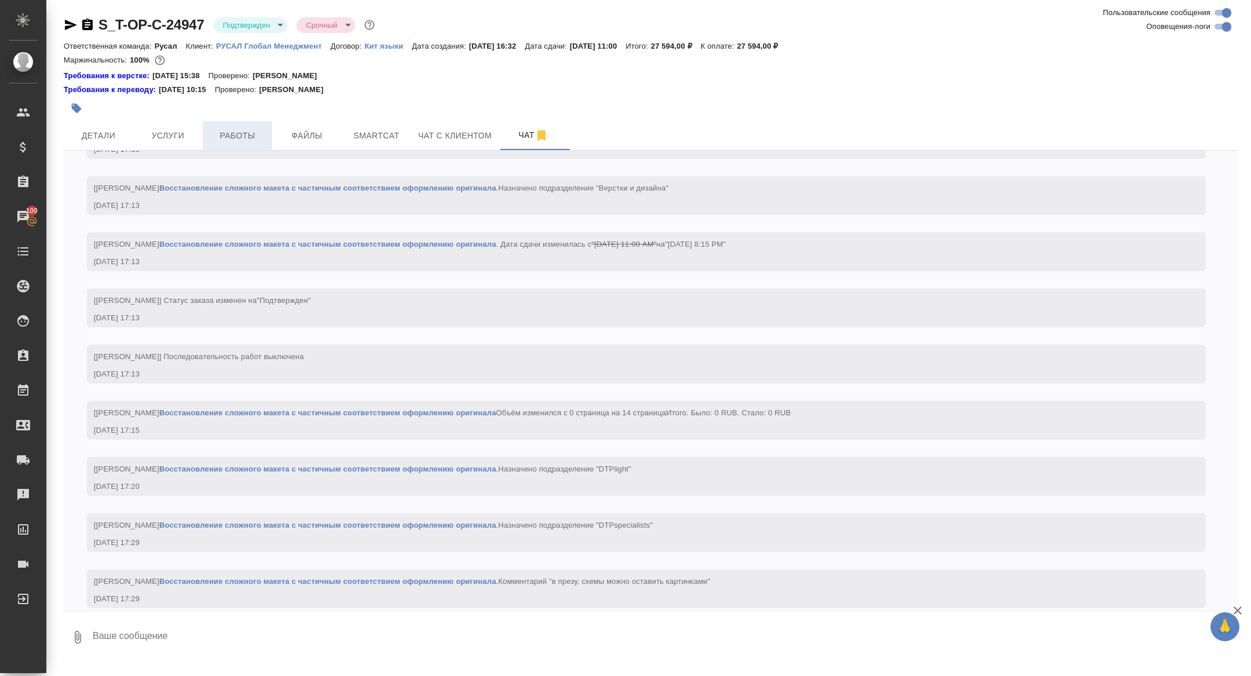
scroll to position [1387, 0]
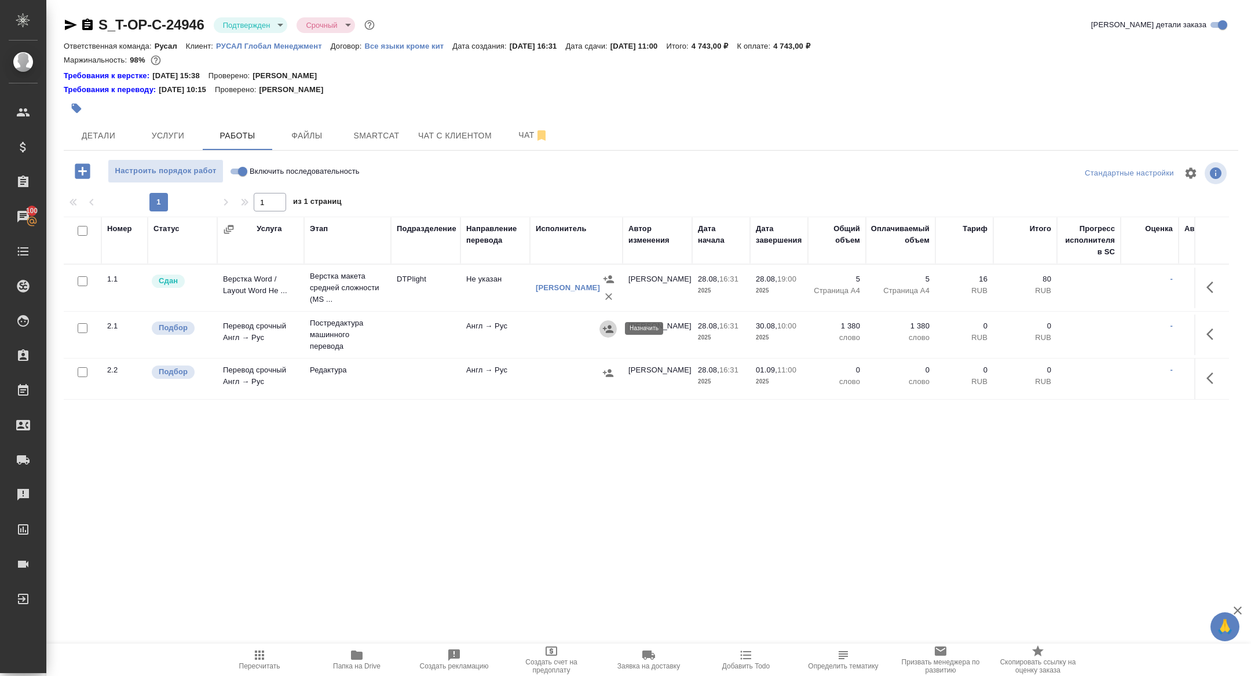
click at [607, 327] on icon "button" at bounding box center [608, 329] width 10 height 8
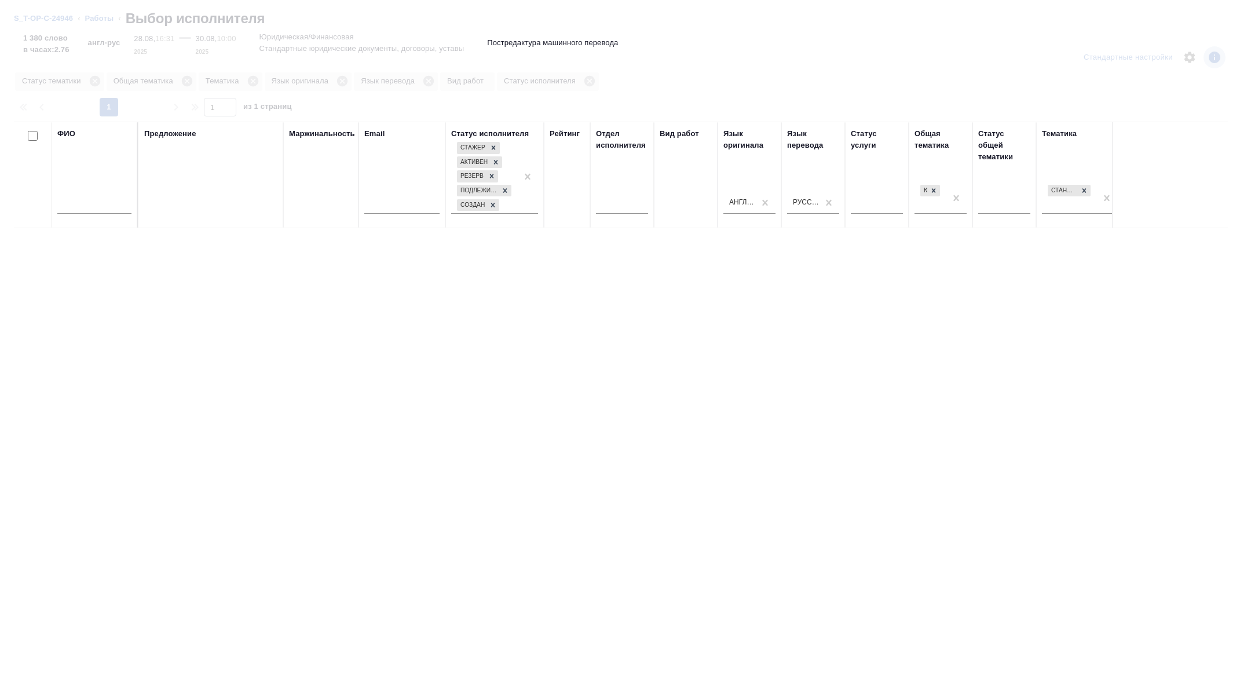
click at [92, 197] on div at bounding box center [94, 207] width 74 height 28
click at [88, 210] on input "text" at bounding box center [94, 206] width 74 height 14
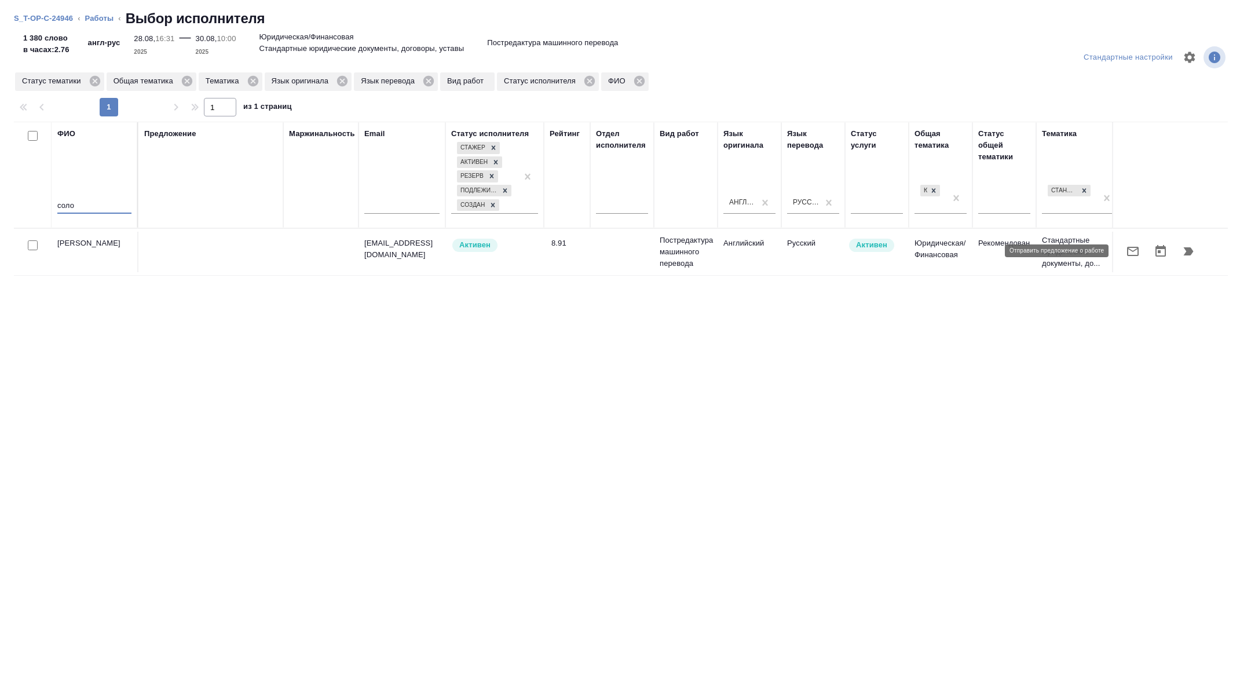
type input "соло"
click at [1132, 255] on icon "button" at bounding box center [1133, 251] width 12 height 9
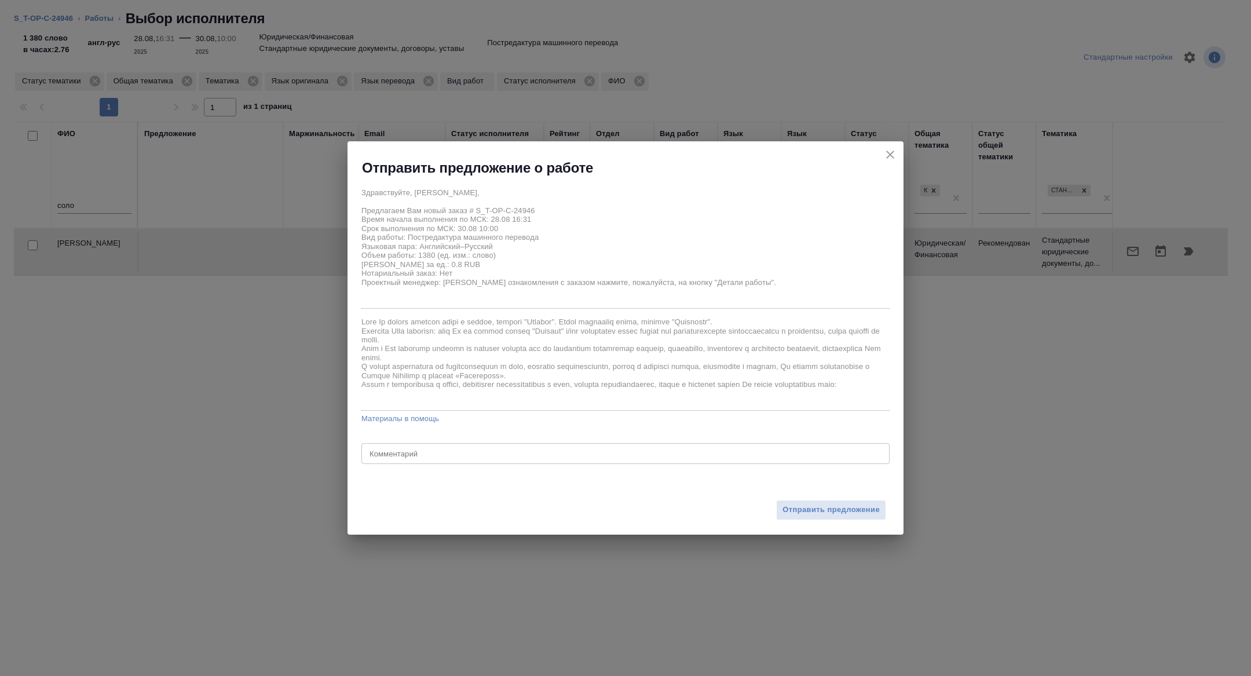
click at [845, 520] on div "Отправить предложение" at bounding box center [625, 503] width 556 height 64
click at [840, 504] on span "Отправить предложение" at bounding box center [830, 509] width 97 height 13
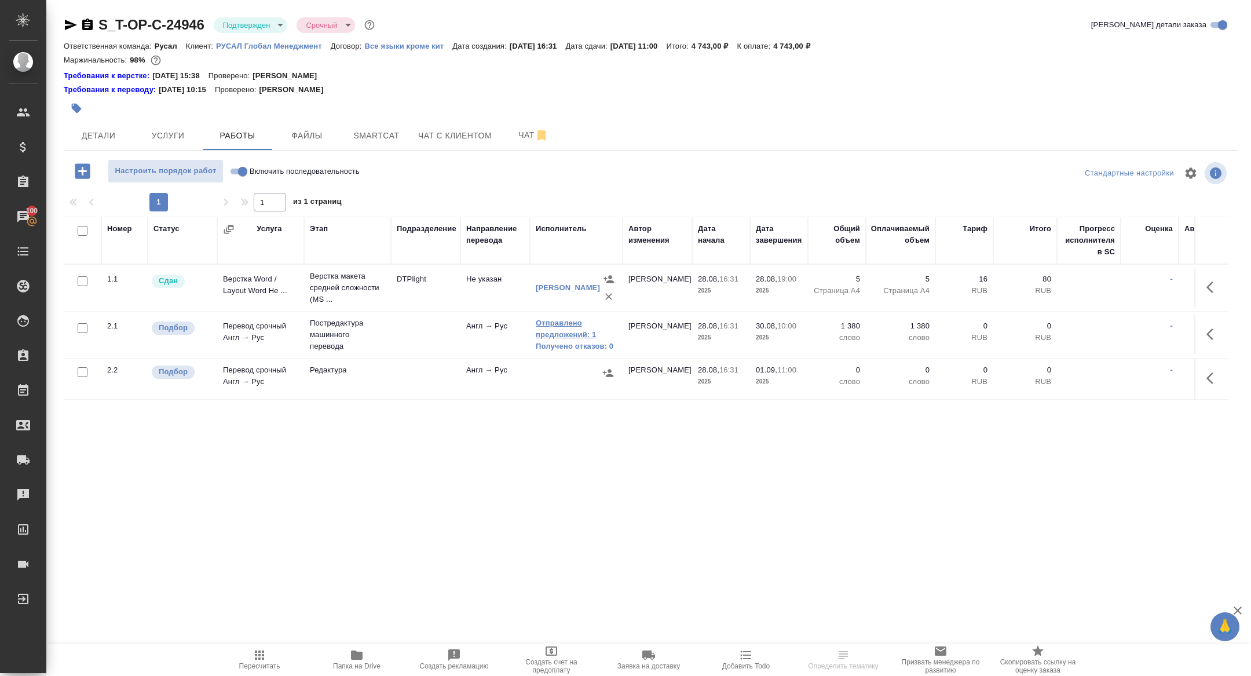
click at [562, 317] on link "Отправлено предложений: 1" at bounding box center [576, 328] width 81 height 23
click at [1202, 377] on button "button" at bounding box center [1213, 378] width 28 height 28
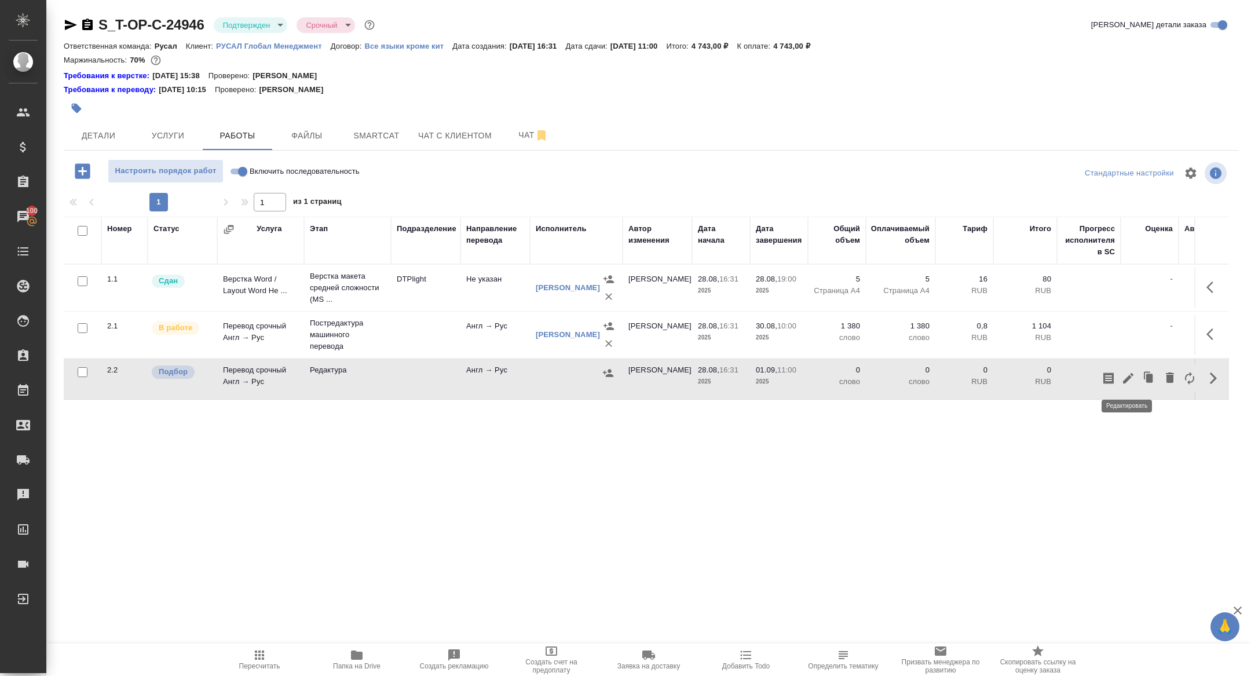
click at [1134, 375] on icon "button" at bounding box center [1128, 378] width 14 height 14
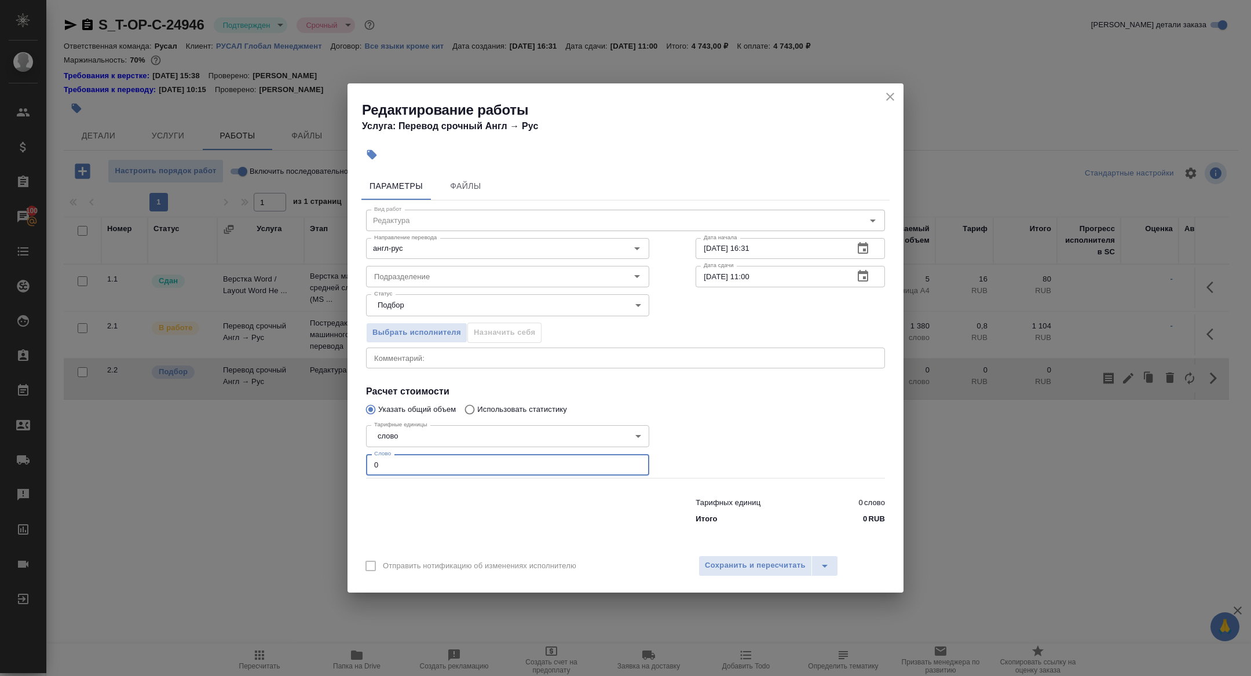
drag, startPoint x: 383, startPoint y: 473, endPoint x: 321, endPoint y: 452, distance: 64.8
click at [321, 452] on div "Редактирование работы Услуга: Перевод срочный Англ → [PERSON_NAME] Файлы Вид ра…" at bounding box center [625, 338] width 1251 height 676
type input "1700"
click at [781, 563] on span "Сохранить и пересчитать" at bounding box center [755, 565] width 101 height 13
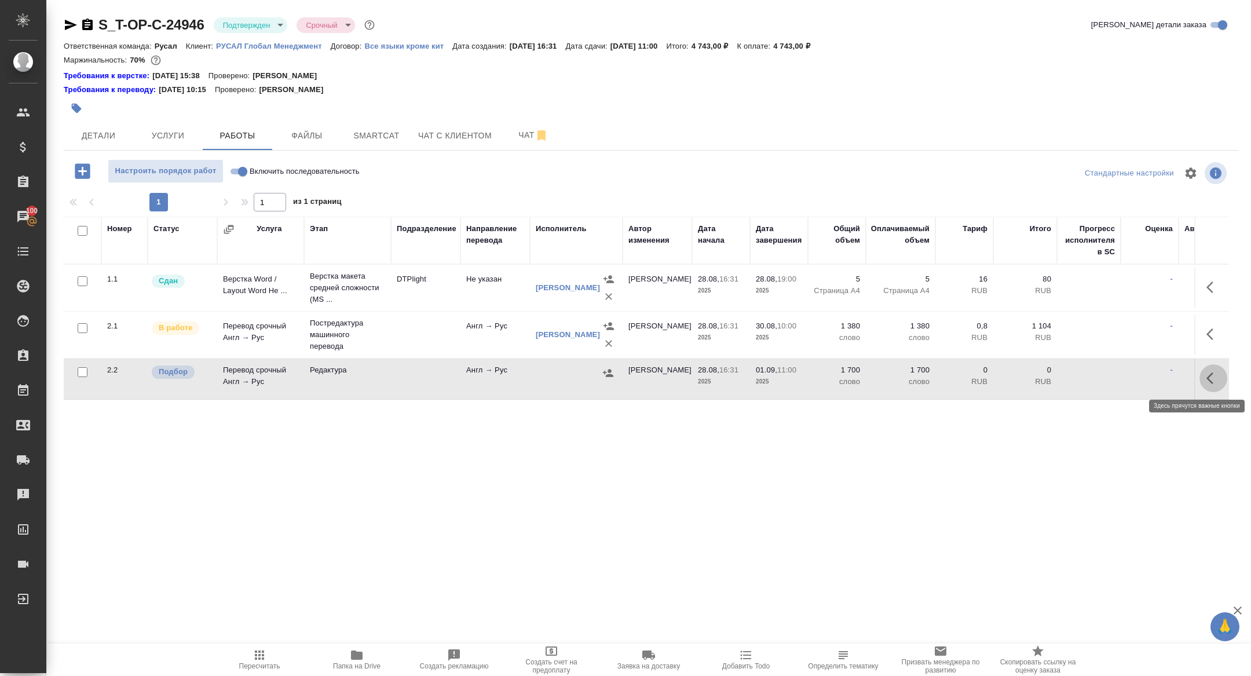
click at [1205, 388] on button "button" at bounding box center [1213, 378] width 28 height 28
click at [1123, 376] on icon "button" at bounding box center [1128, 378] width 14 height 14
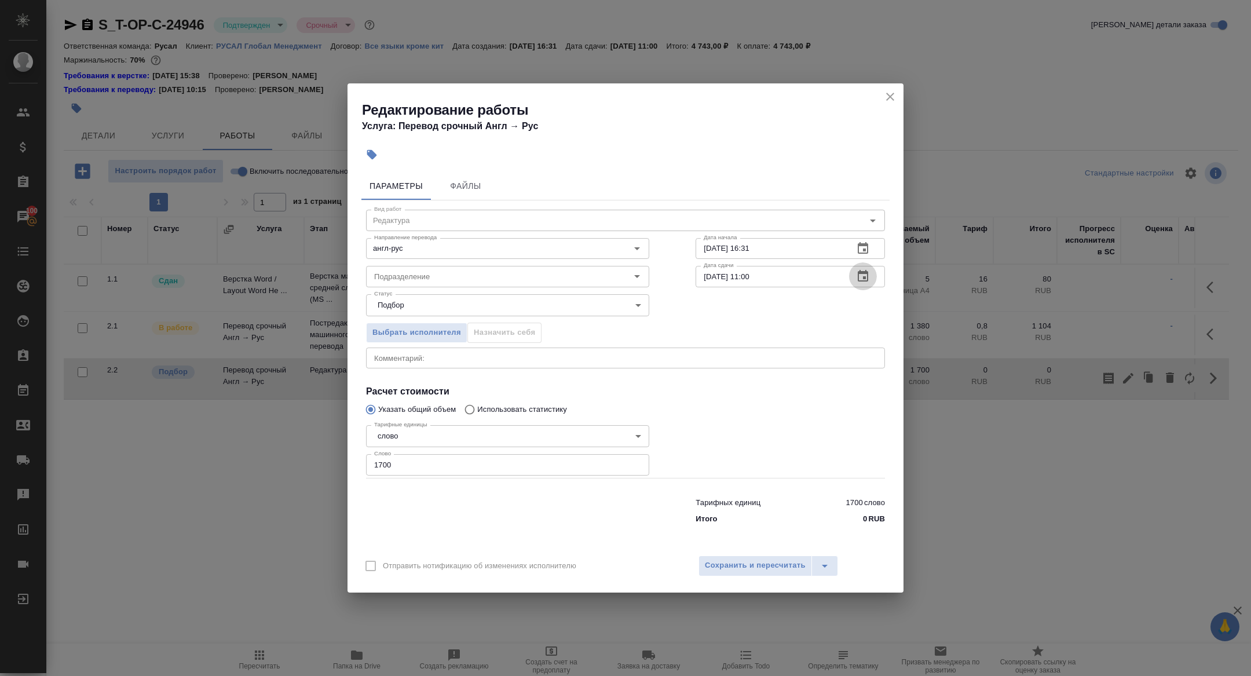
click at [863, 274] on icon "button" at bounding box center [862, 276] width 10 height 12
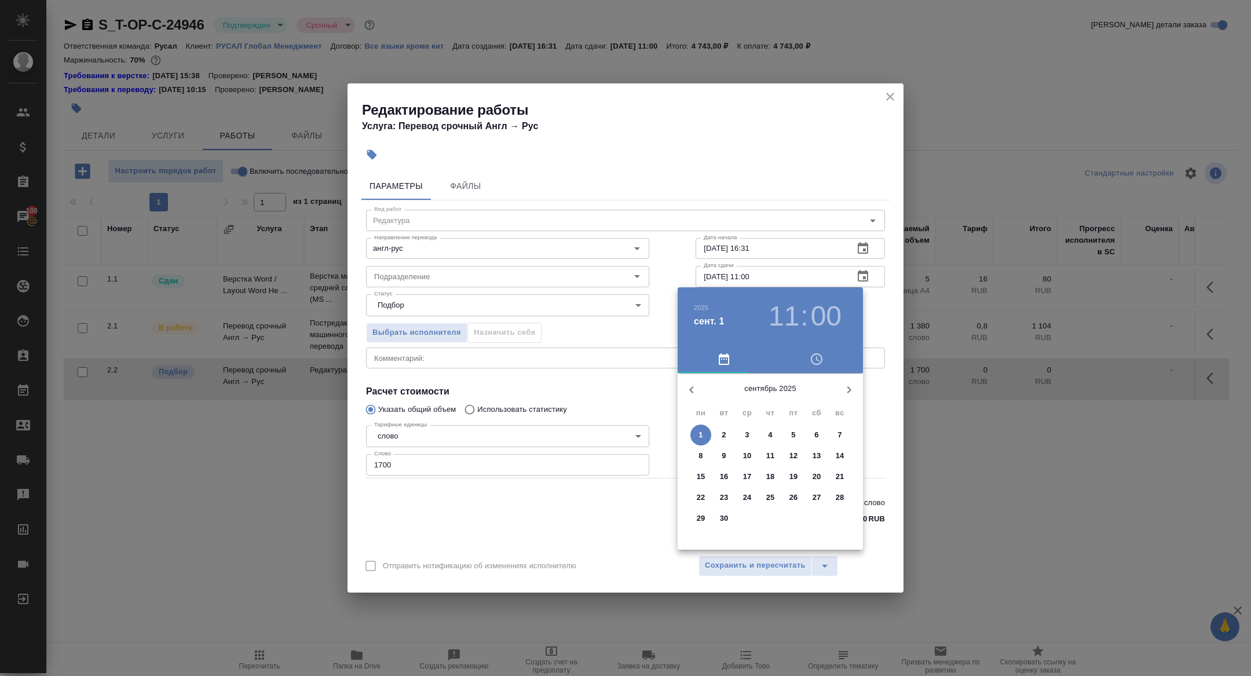
click at [688, 384] on icon "button" at bounding box center [691, 390] width 14 height 14
click at [836, 519] on p "31" at bounding box center [839, 518] width 9 height 12
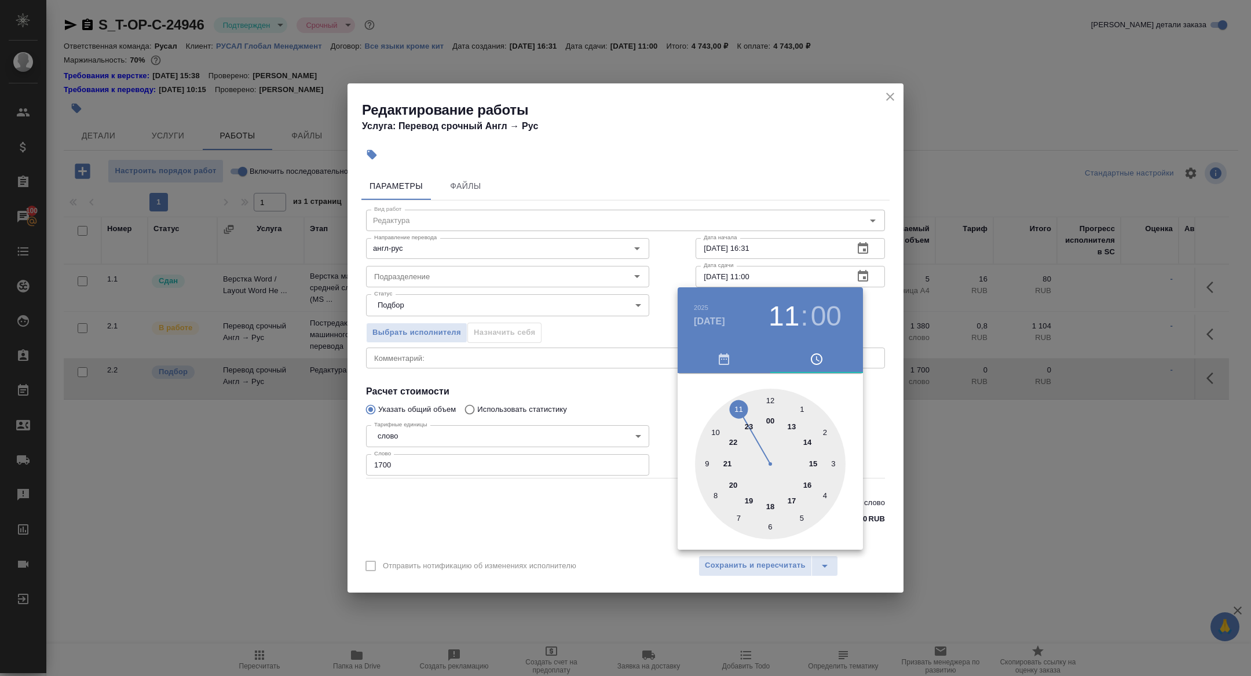
type input "[DATE] 18:00"
click at [772, 503] on div at bounding box center [770, 463] width 151 height 151
click at [570, 417] on div at bounding box center [625, 338] width 1251 height 676
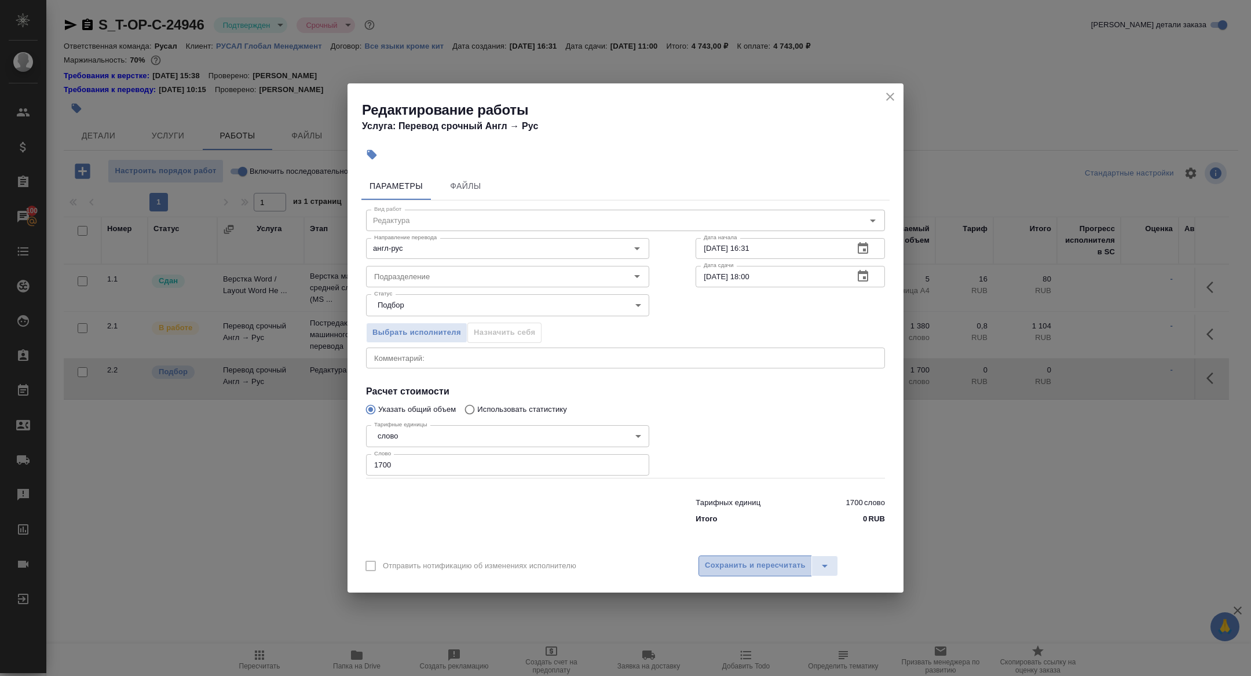
click at [772, 560] on span "Сохранить и пересчитать" at bounding box center [755, 565] width 101 height 13
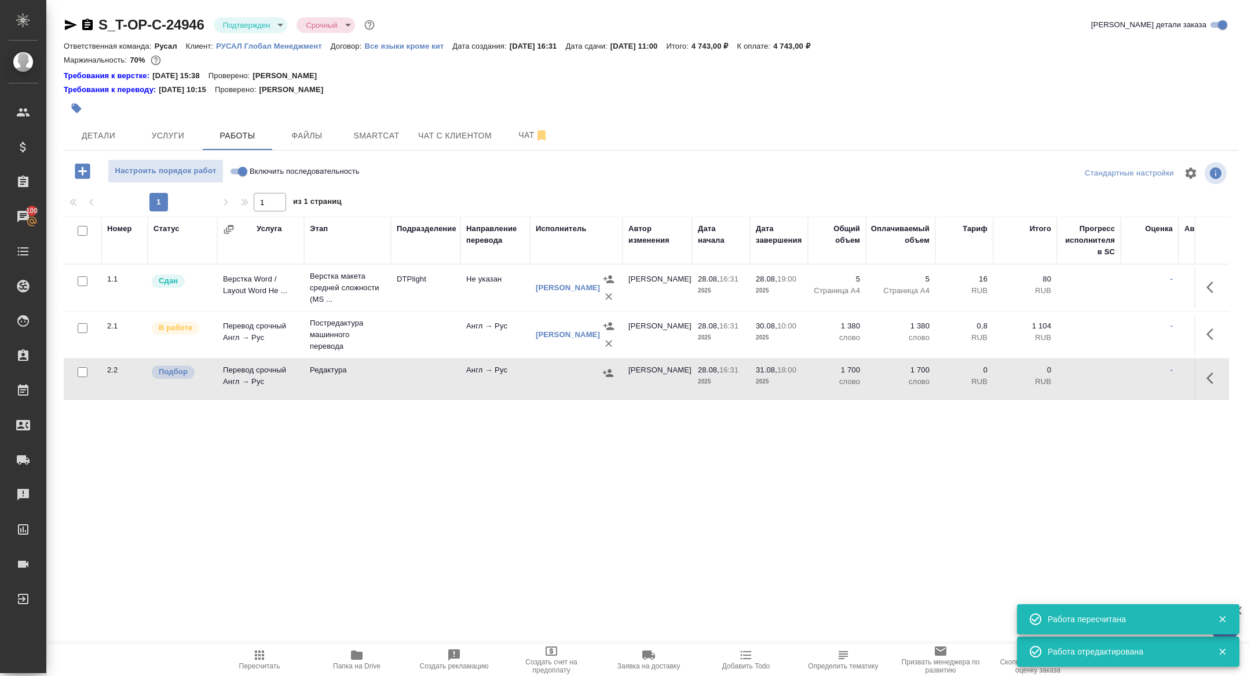
click at [248, 382] on td "Перевод срочный Англ → Рус" at bounding box center [260, 378] width 87 height 41
click at [245, 24] on body "🙏 .cls-1 fill:#fff; AWATERA [PERSON_NAME] Спецификации Заказы 100 Чаты Todo Про…" at bounding box center [625, 338] width 1251 height 676
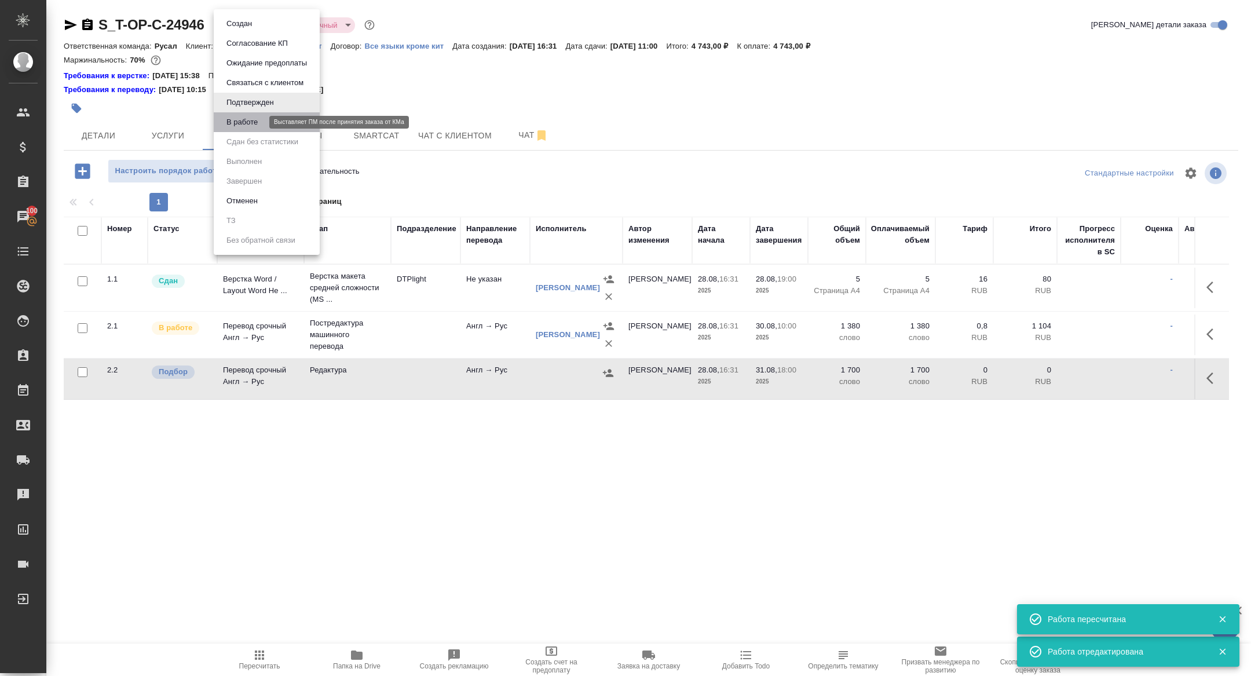
click at [242, 118] on button "В работе" at bounding box center [242, 122] width 38 height 13
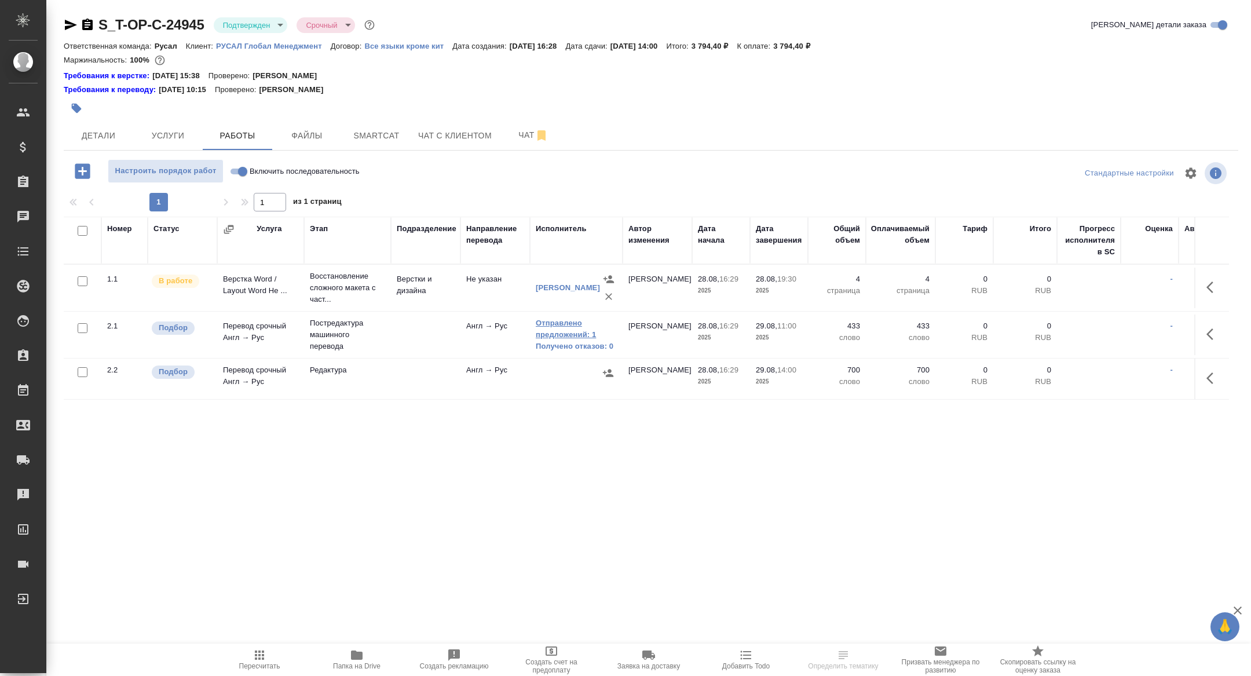
click at [550, 337] on link "Отправлено предложений: 1" at bounding box center [576, 328] width 81 height 23
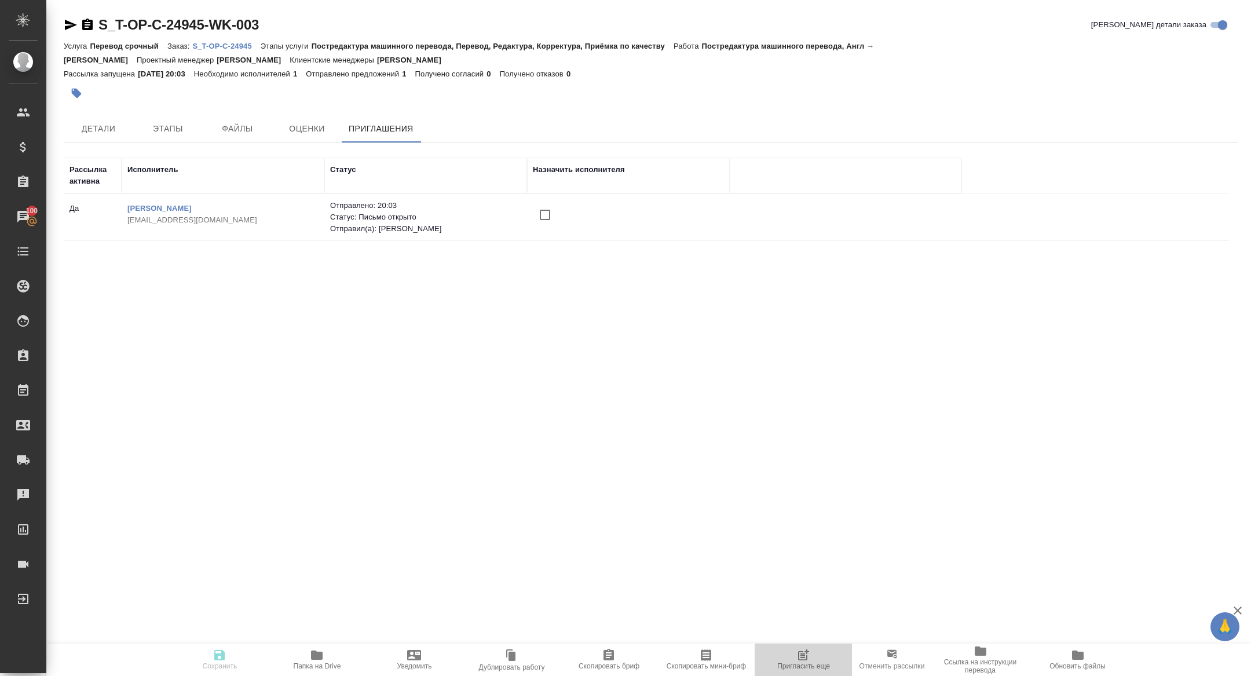
click at [797, 668] on span "Пригласить еще" at bounding box center [803, 666] width 53 height 8
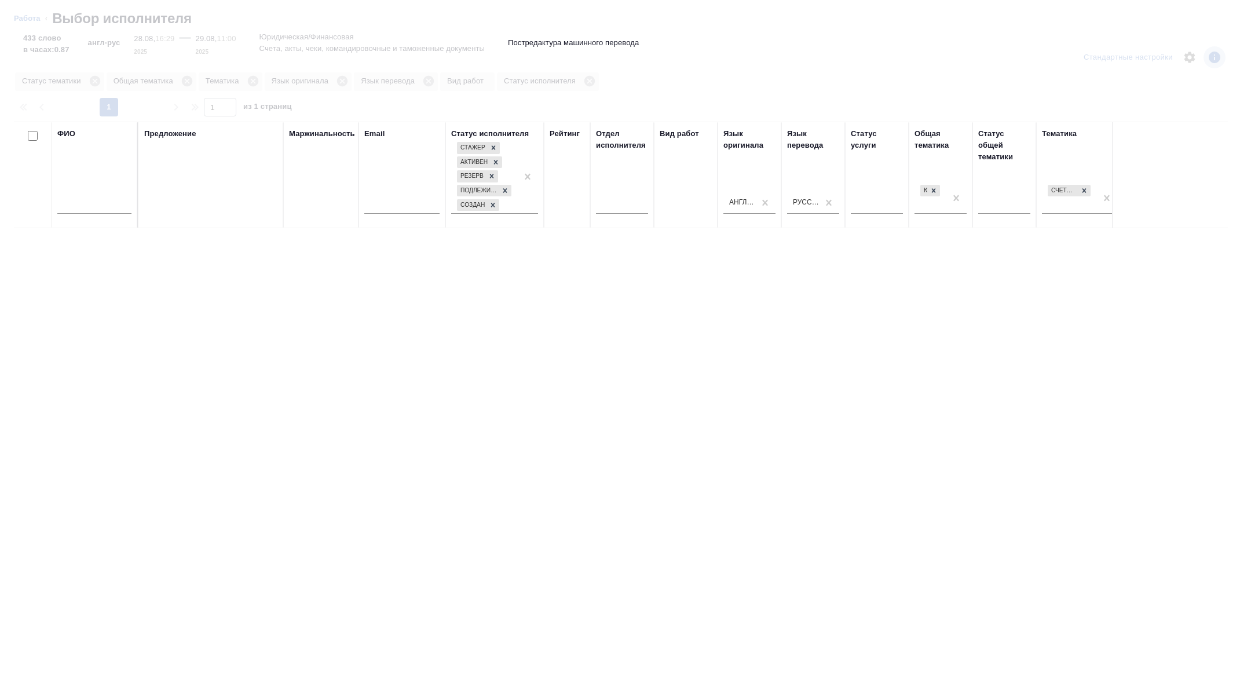
click at [90, 195] on div at bounding box center [94, 207] width 74 height 28
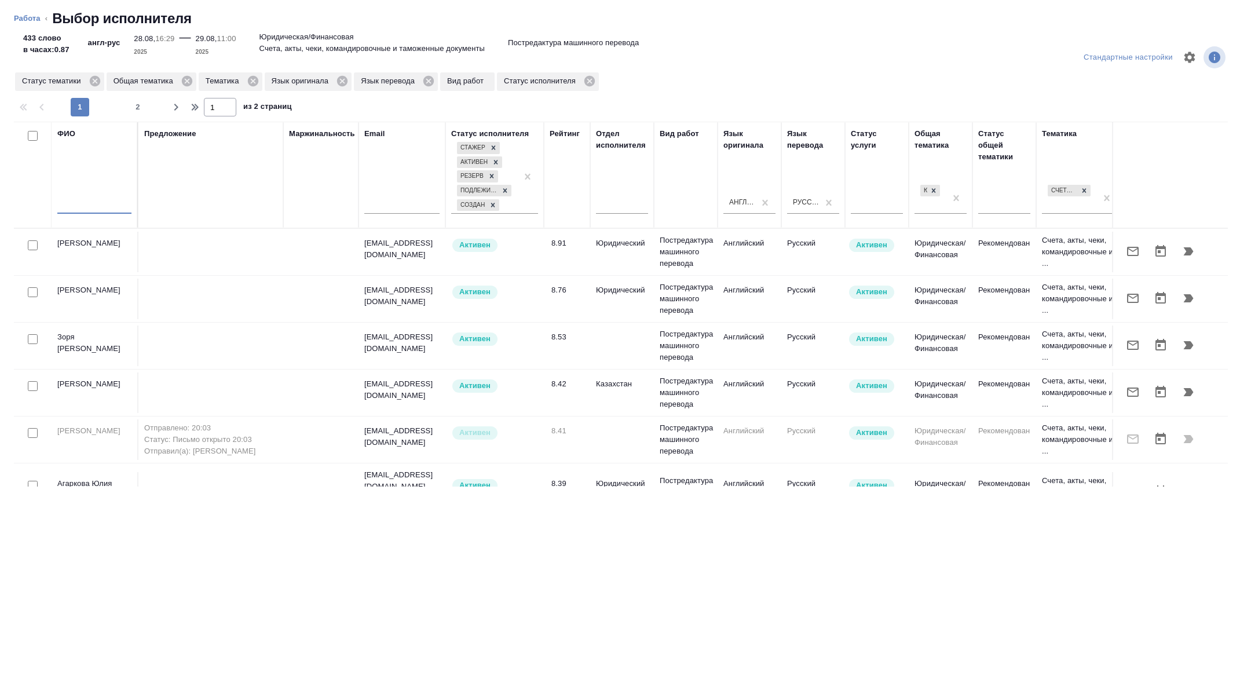
click at [90, 203] on input "text" at bounding box center [94, 206] width 74 height 14
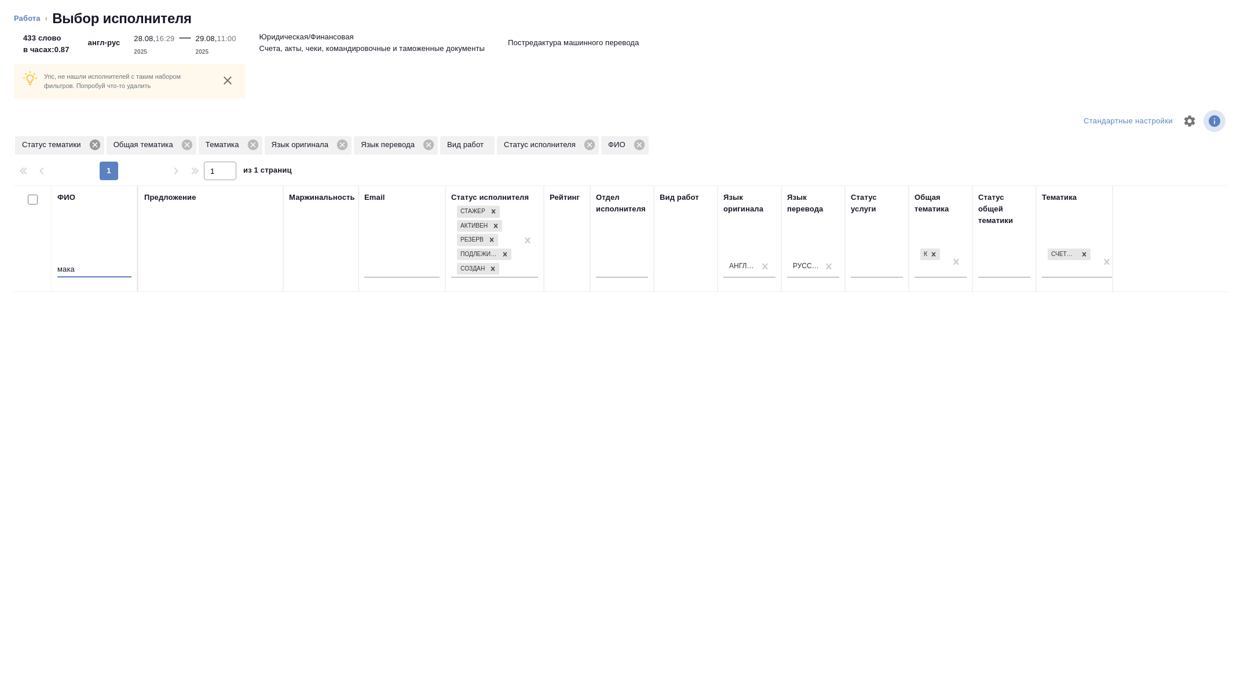
type input "мака"
click at [99, 146] on icon at bounding box center [95, 144] width 13 height 13
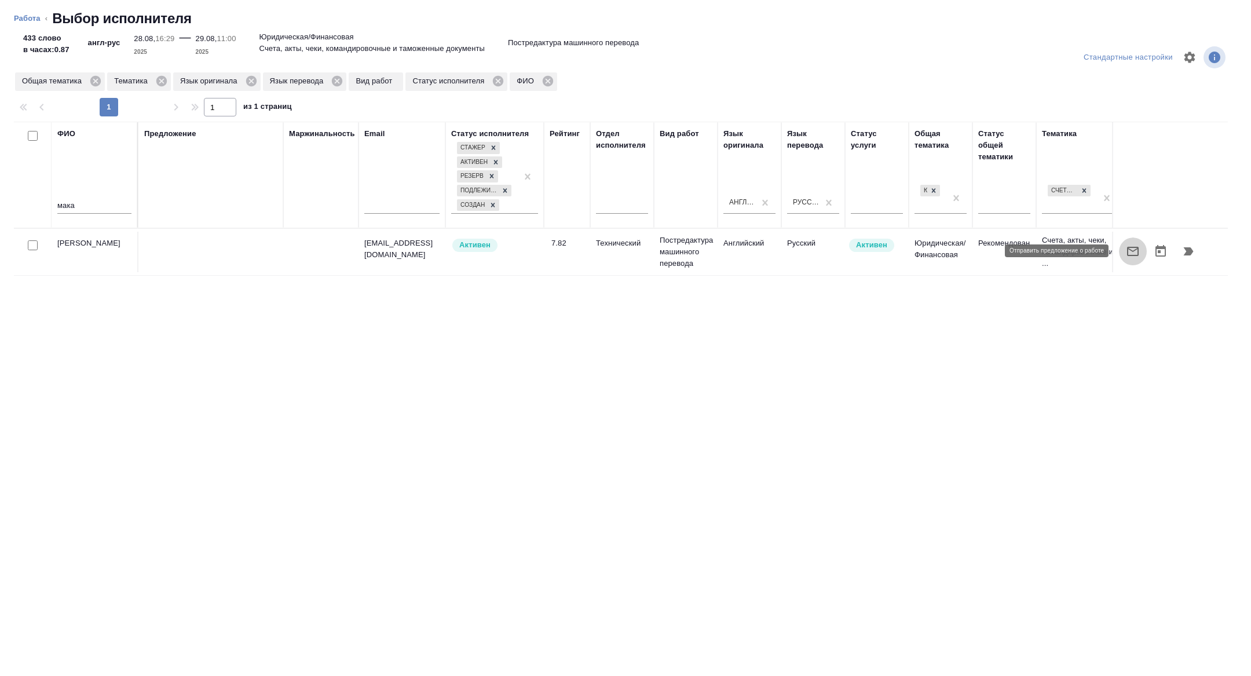
click at [1123, 259] on button "button" at bounding box center [1133, 251] width 28 height 28
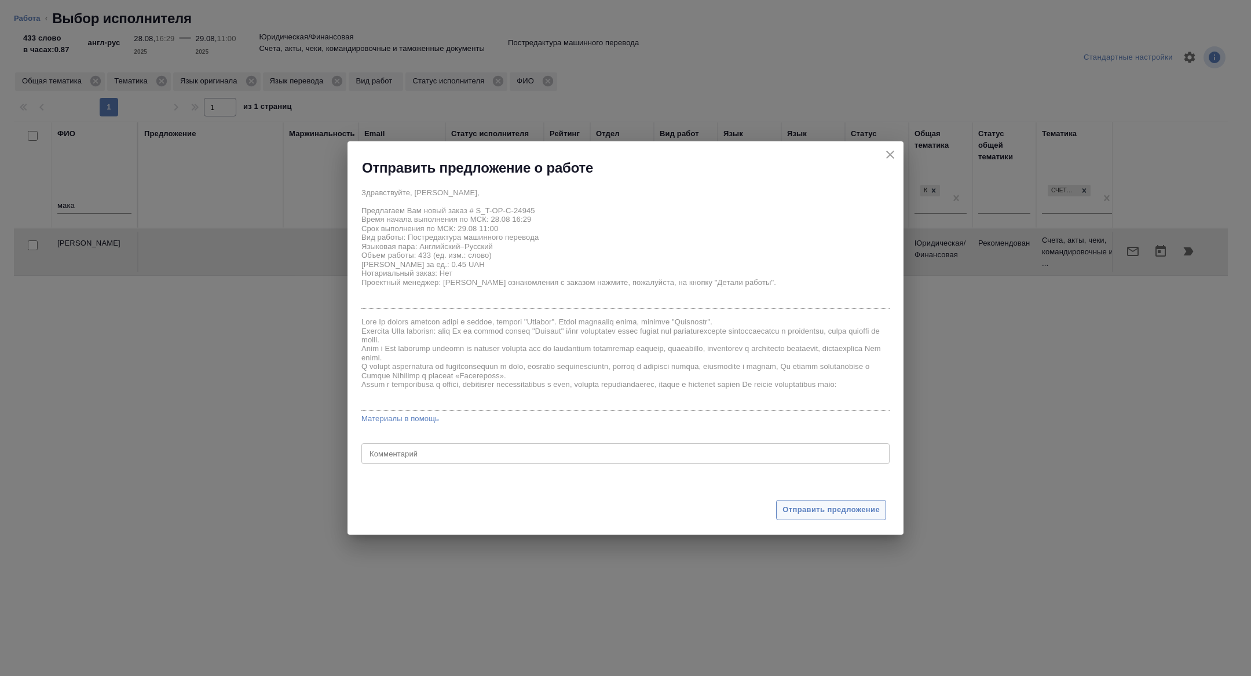
click at [826, 509] on span "Отправить предложение" at bounding box center [830, 509] width 97 height 13
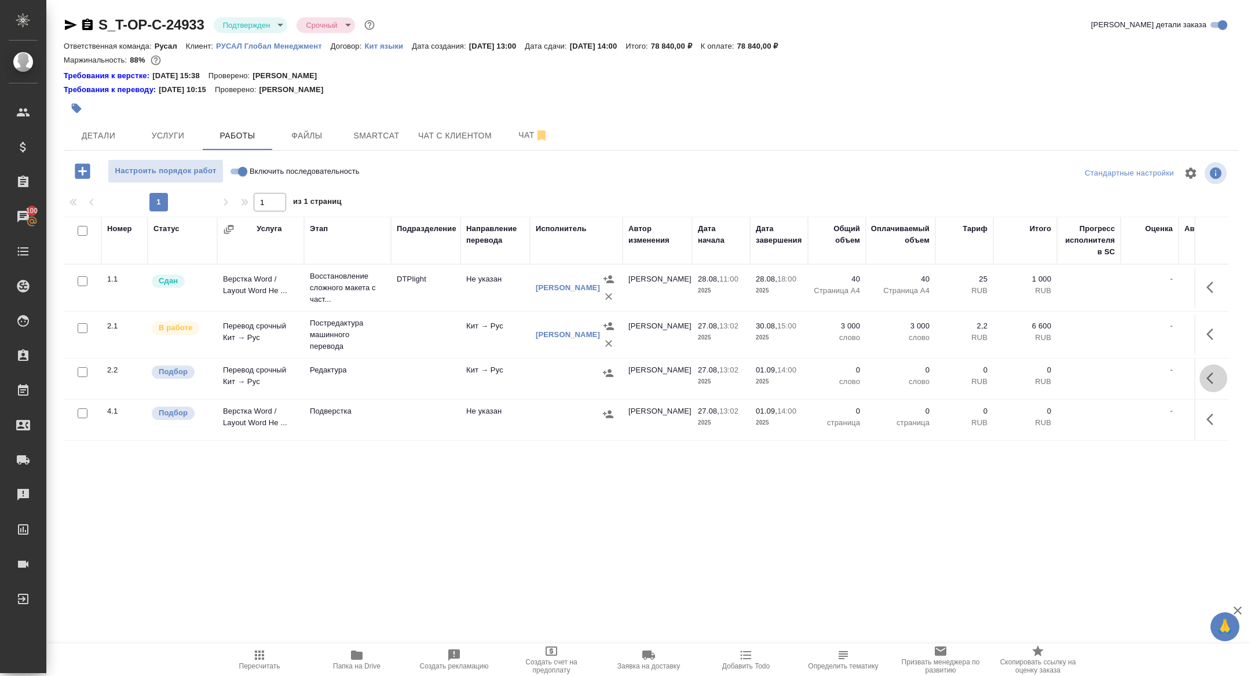
click at [1215, 366] on button "button" at bounding box center [1213, 378] width 28 height 28
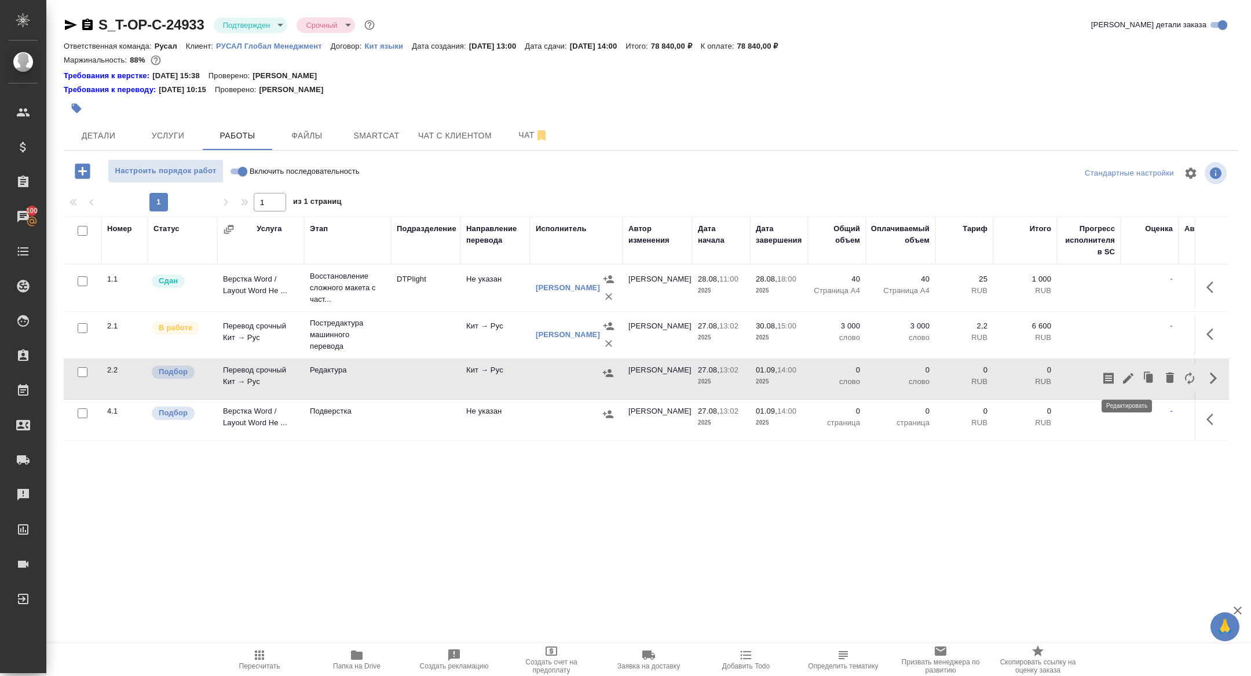
click at [1121, 372] on icon "button" at bounding box center [1128, 378] width 14 height 14
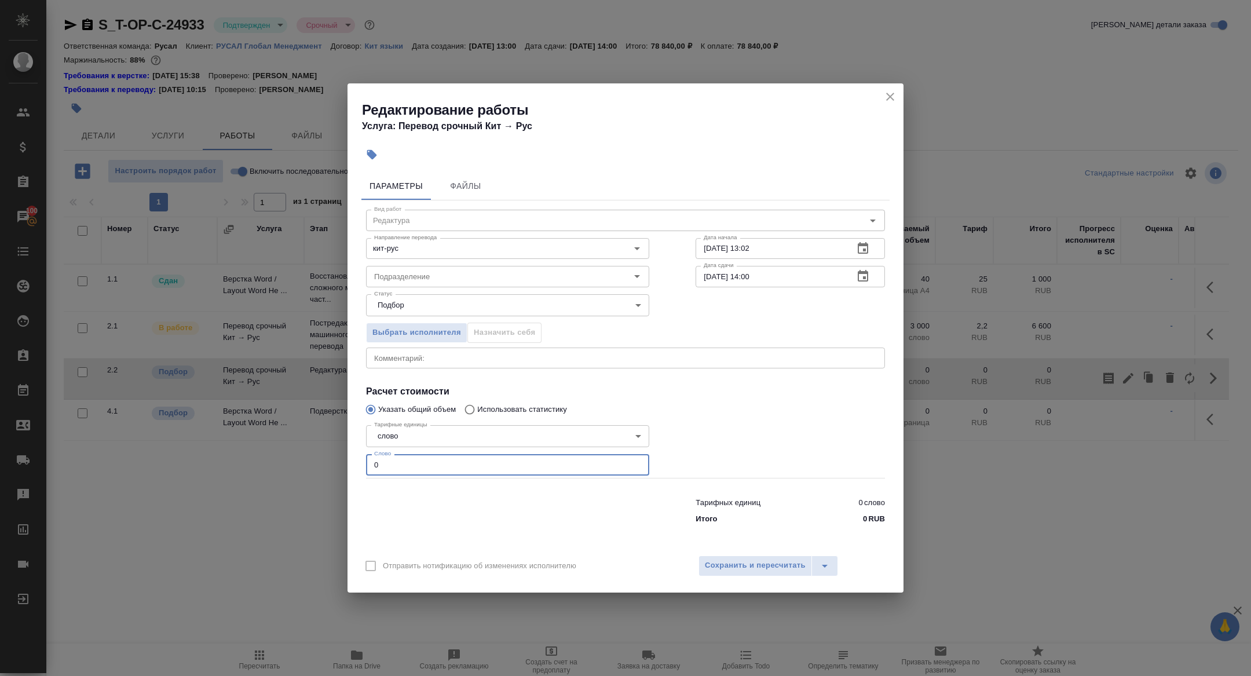
drag, startPoint x: 393, startPoint y: 465, endPoint x: 328, endPoint y: 465, distance: 64.8
click at [328, 465] on div "Редактирование работы Услуга: Перевод срочный Кит → Рус Параметры Файлы Вид раб…" at bounding box center [625, 338] width 1251 height 676
type input "4200"
click at [783, 566] on span "Сохранить и пересчитать" at bounding box center [755, 565] width 101 height 13
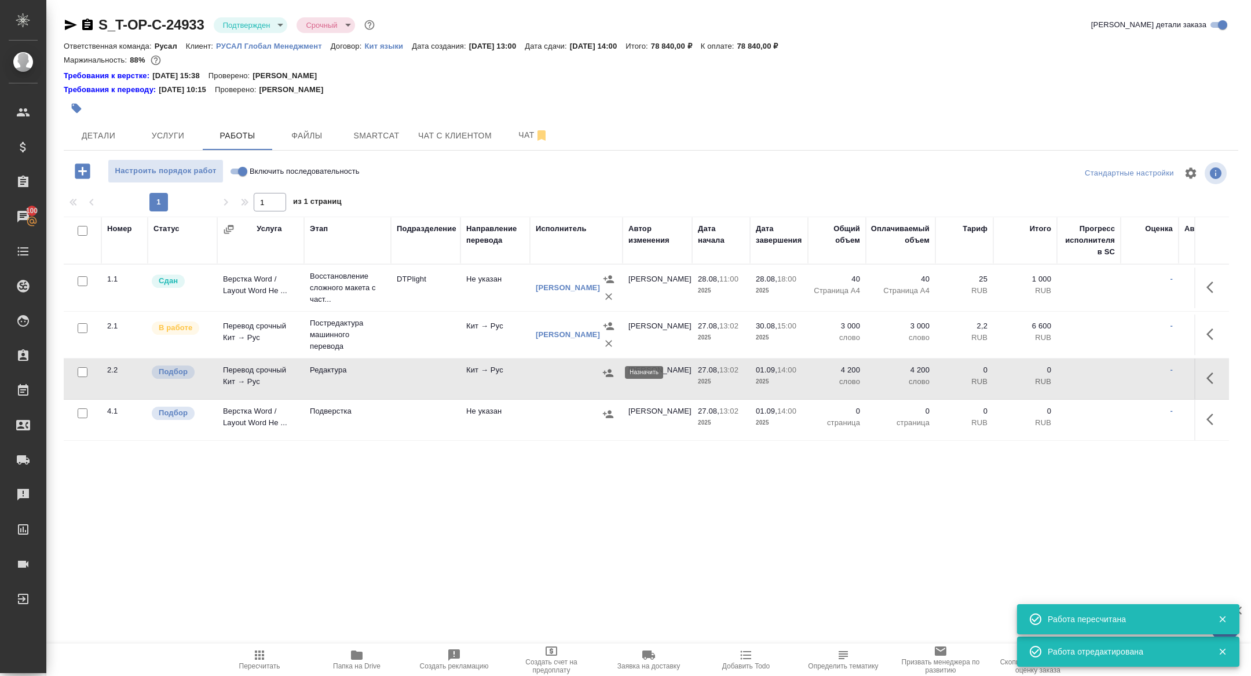
click at [606, 376] on icon "button" at bounding box center [608, 373] width 10 height 8
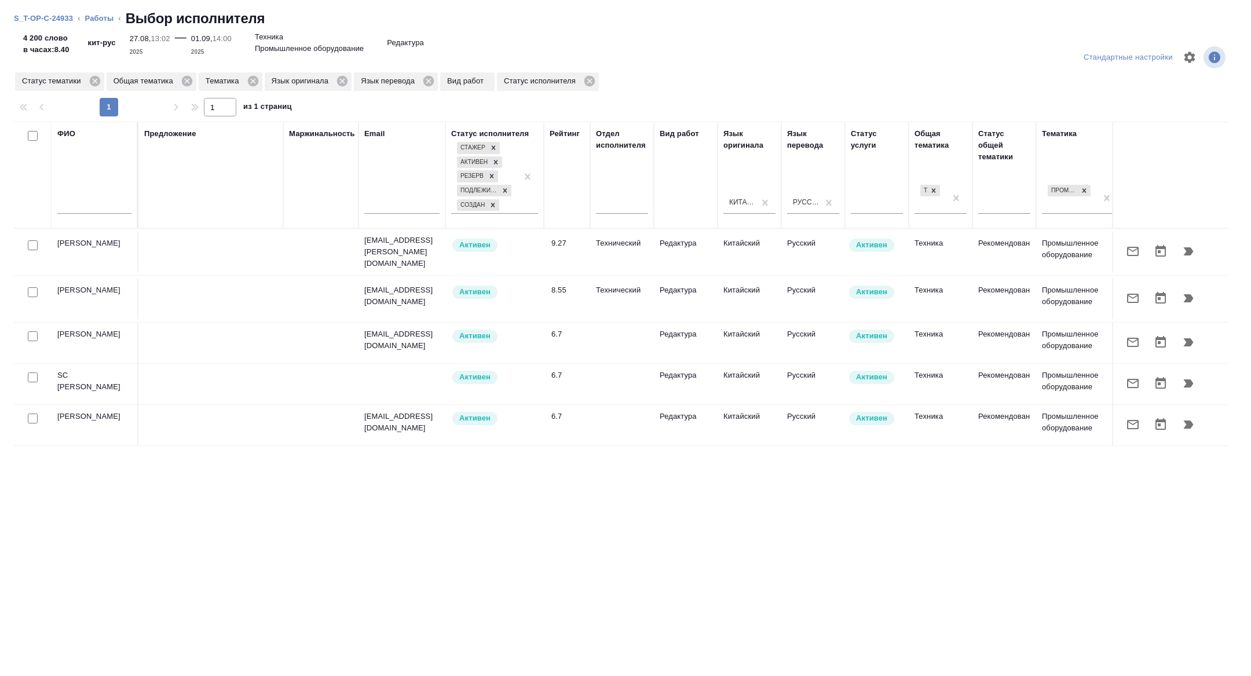
click at [89, 209] on input "text" at bounding box center [94, 206] width 74 height 14
type input "п"
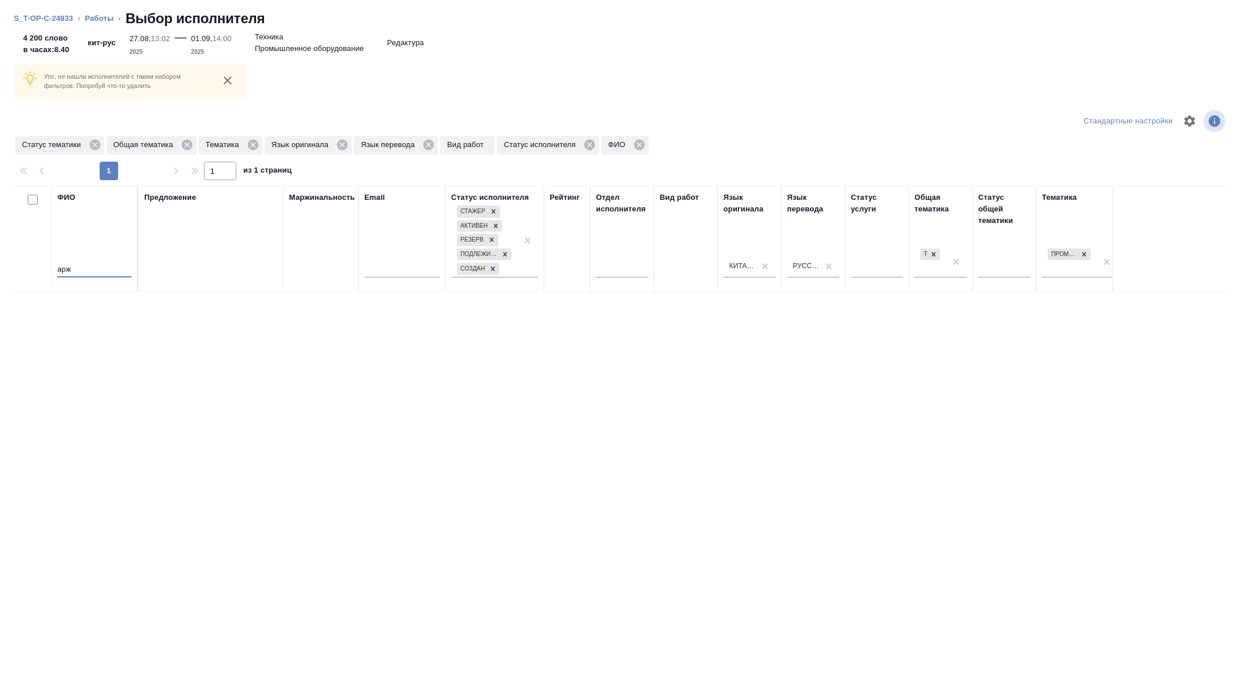
type input "арж"
click at [104, 143] on div "Статус тематики" at bounding box center [59, 145] width 89 height 19
click at [100, 143] on icon at bounding box center [94, 145] width 10 height 10
click at [165, 145] on icon at bounding box center [161, 144] width 13 height 13
click at [97, 144] on icon at bounding box center [95, 144] width 13 height 13
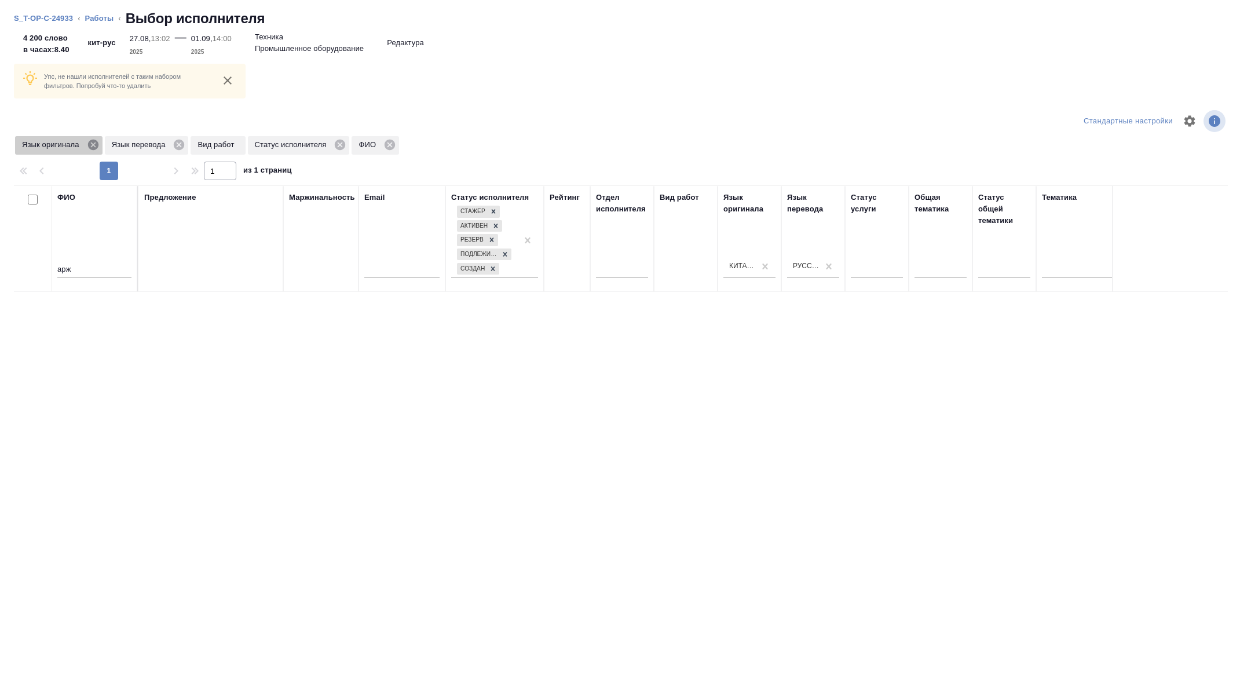
click at [97, 145] on icon at bounding box center [92, 145] width 10 height 10
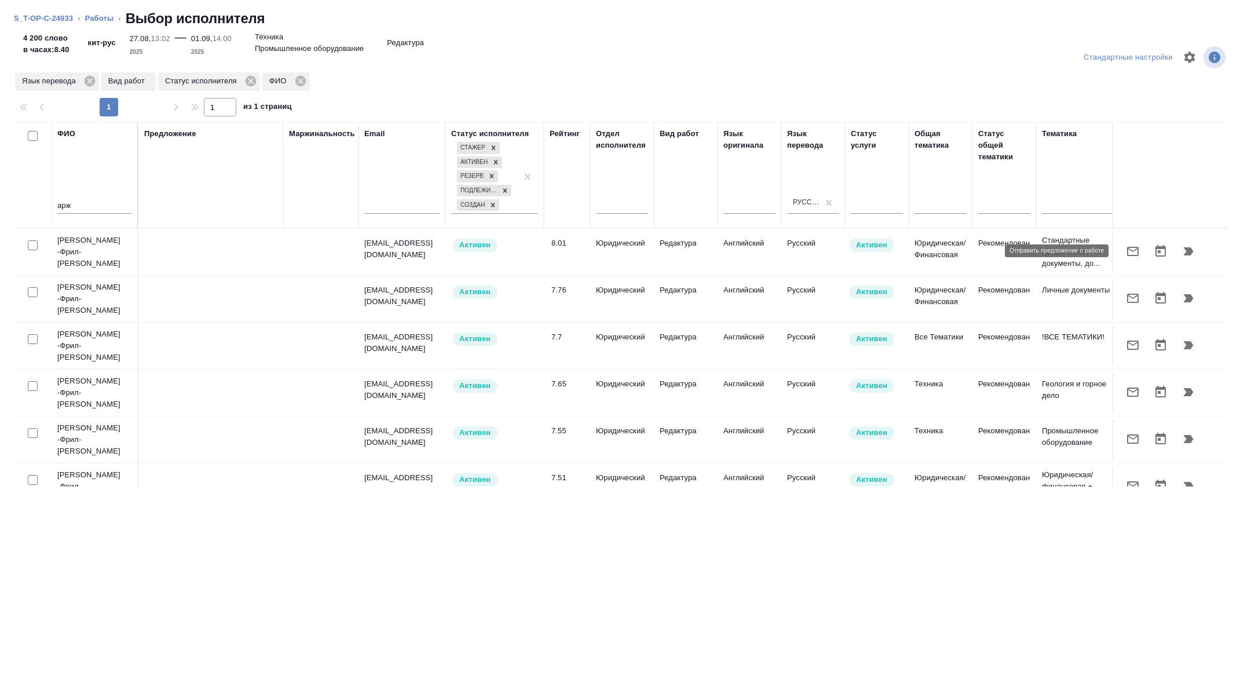
click at [1126, 247] on icon "button" at bounding box center [1132, 251] width 14 height 14
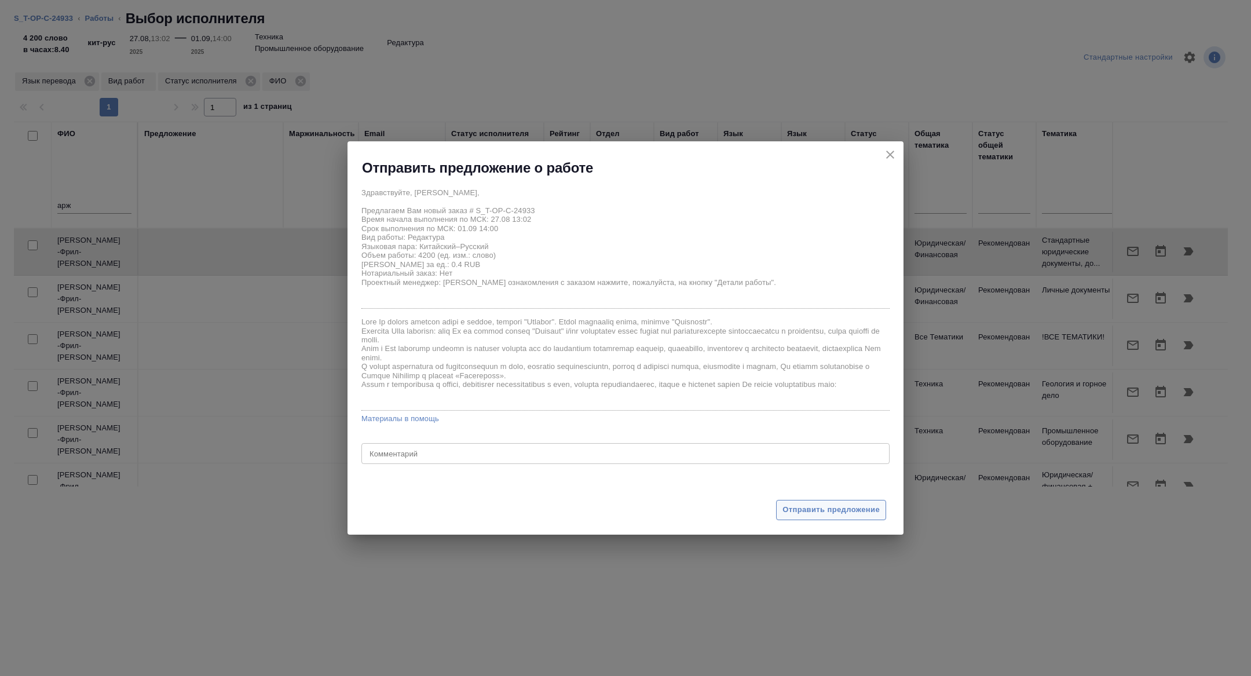
click at [812, 500] on button "Отправить предложение" at bounding box center [831, 510] width 110 height 20
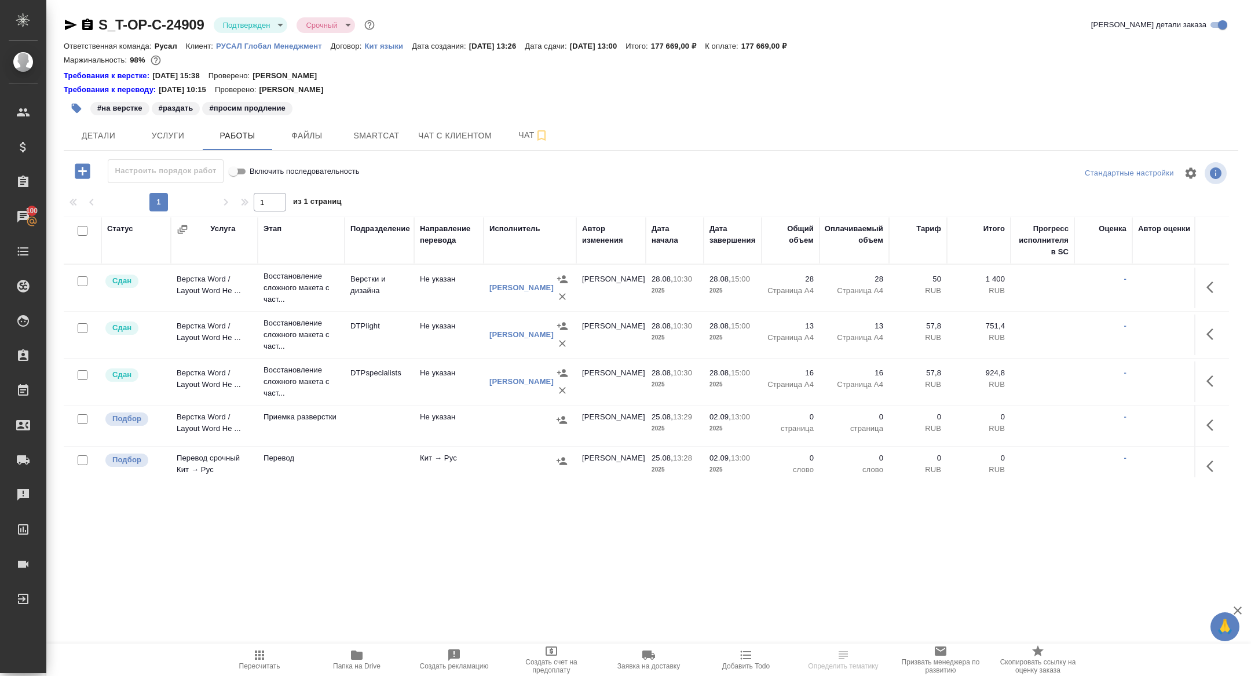
click at [83, 233] on input "checkbox" at bounding box center [83, 231] width 10 height 10
checkbox input "true"
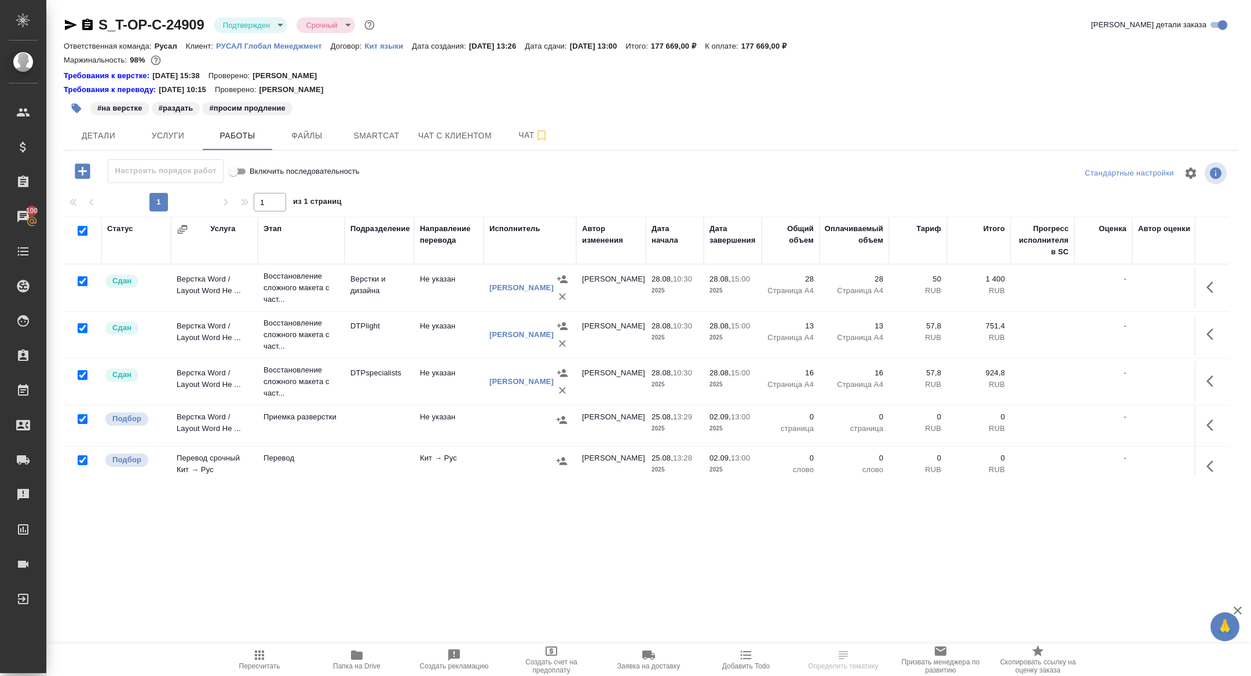
checkbox input "true"
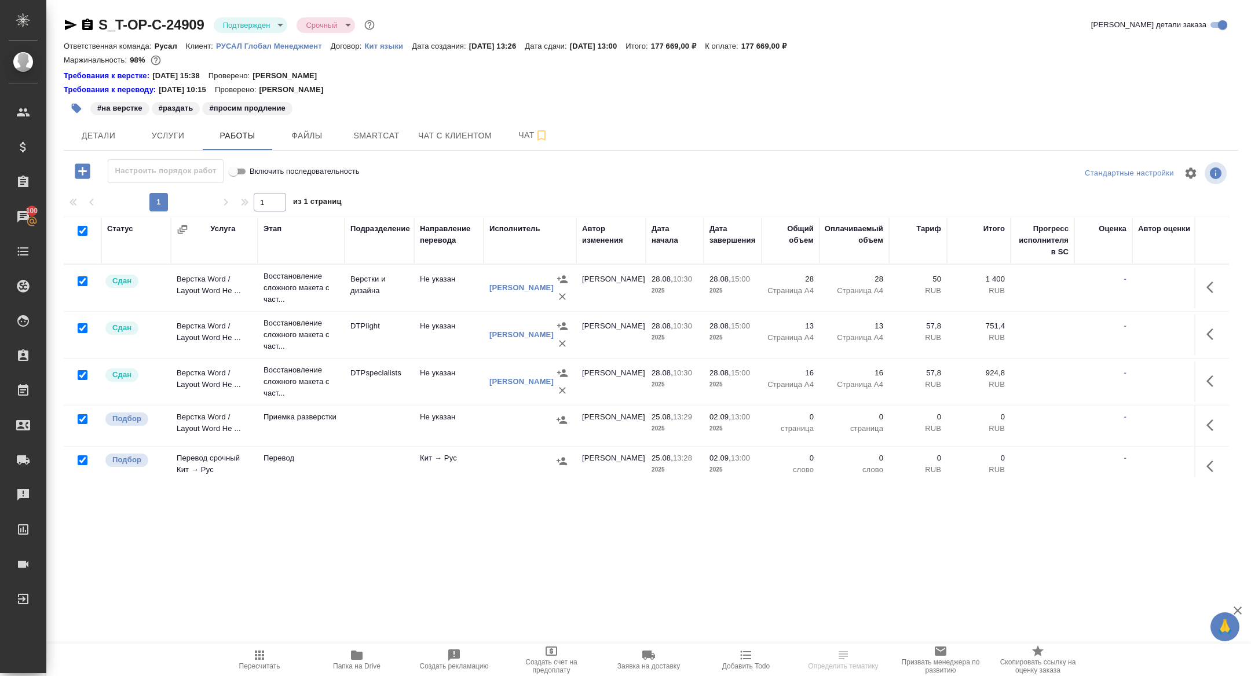
checkbox input "true"
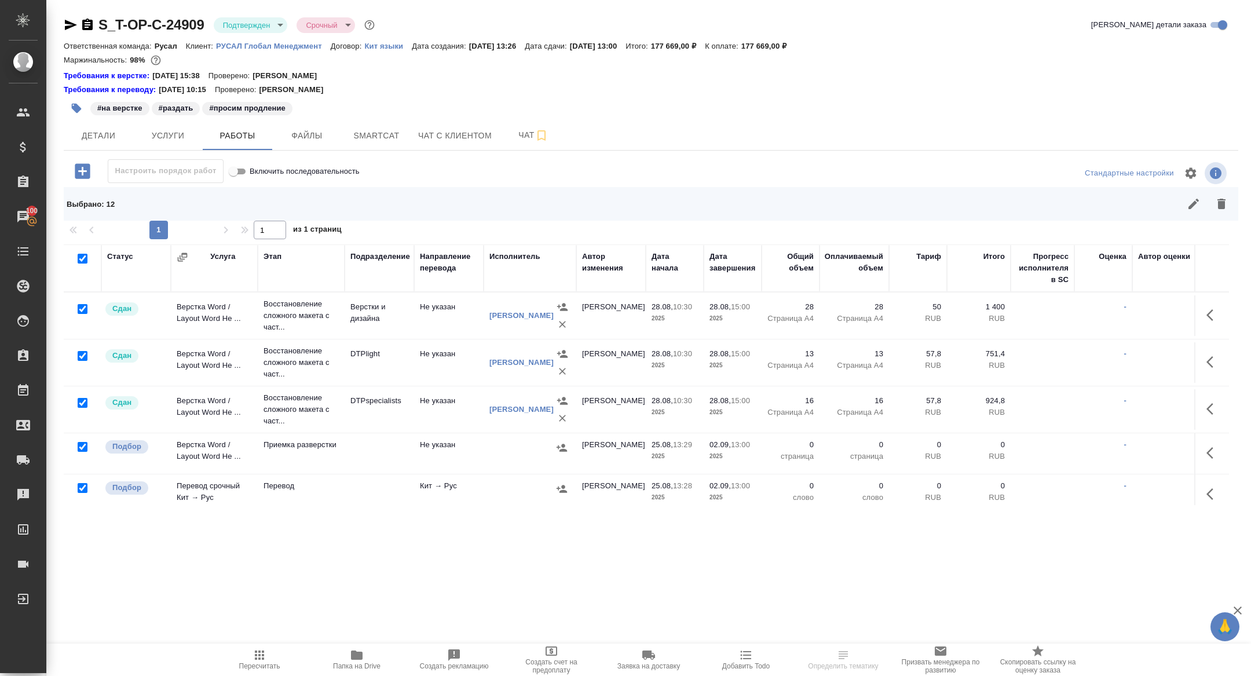
click at [82, 309] on input "checkbox" at bounding box center [83, 309] width 10 height 10
checkbox input "false"
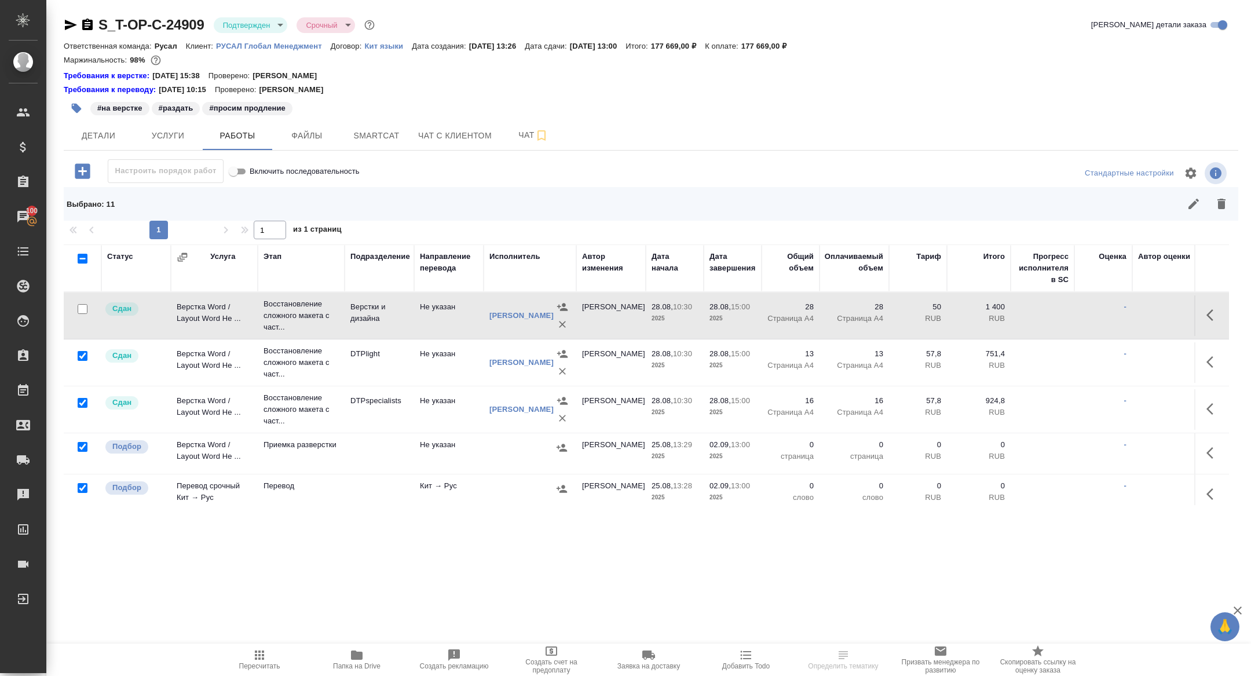
click at [82, 351] on input "checkbox" at bounding box center [83, 356] width 10 height 10
checkbox input "false"
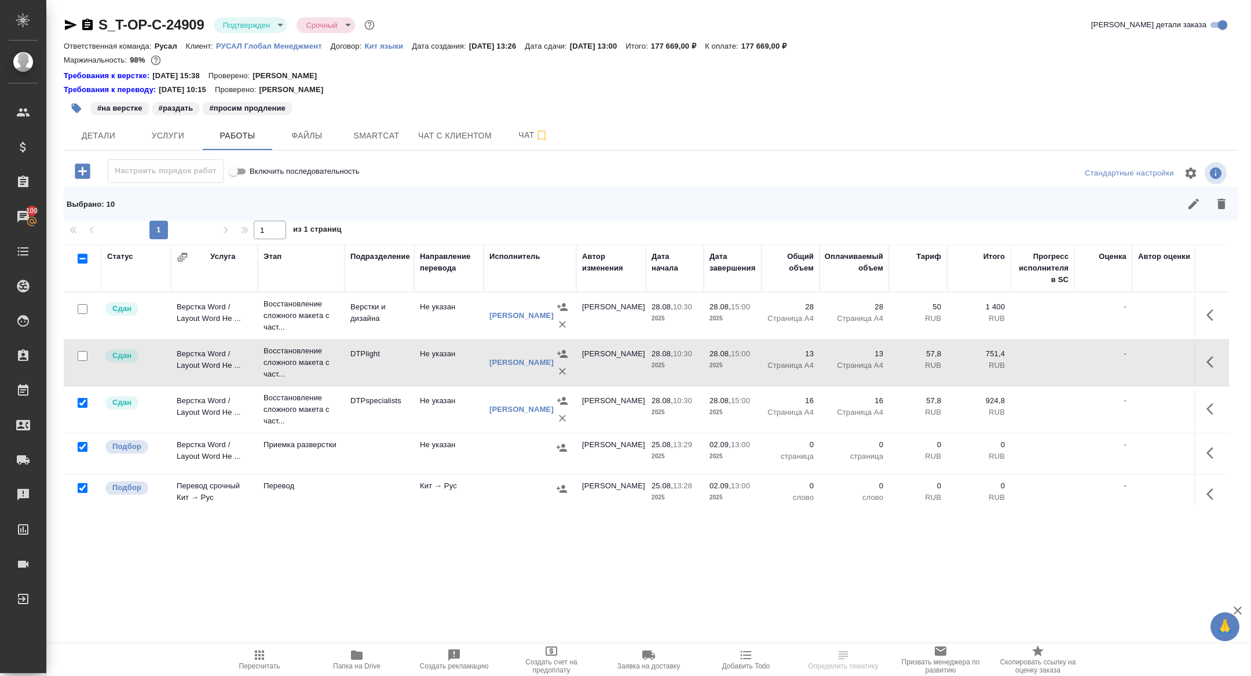
click at [82, 398] on input "checkbox" at bounding box center [83, 403] width 10 height 10
checkbox input "false"
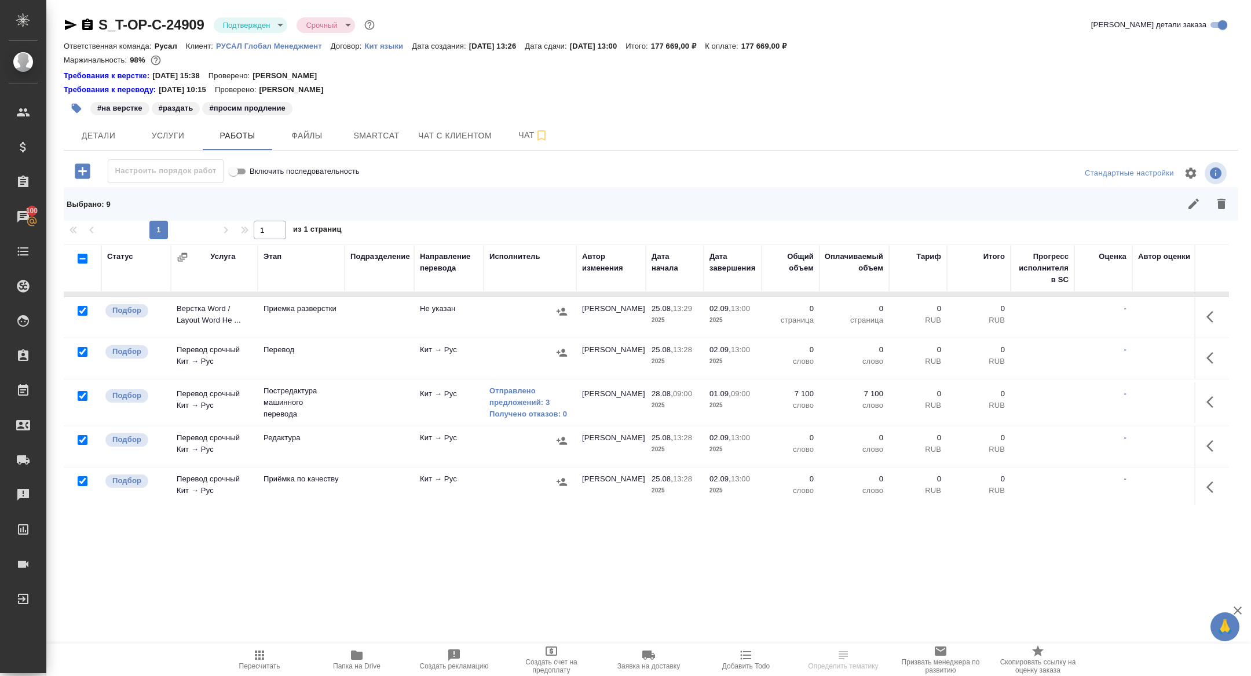
scroll to position [146, 0]
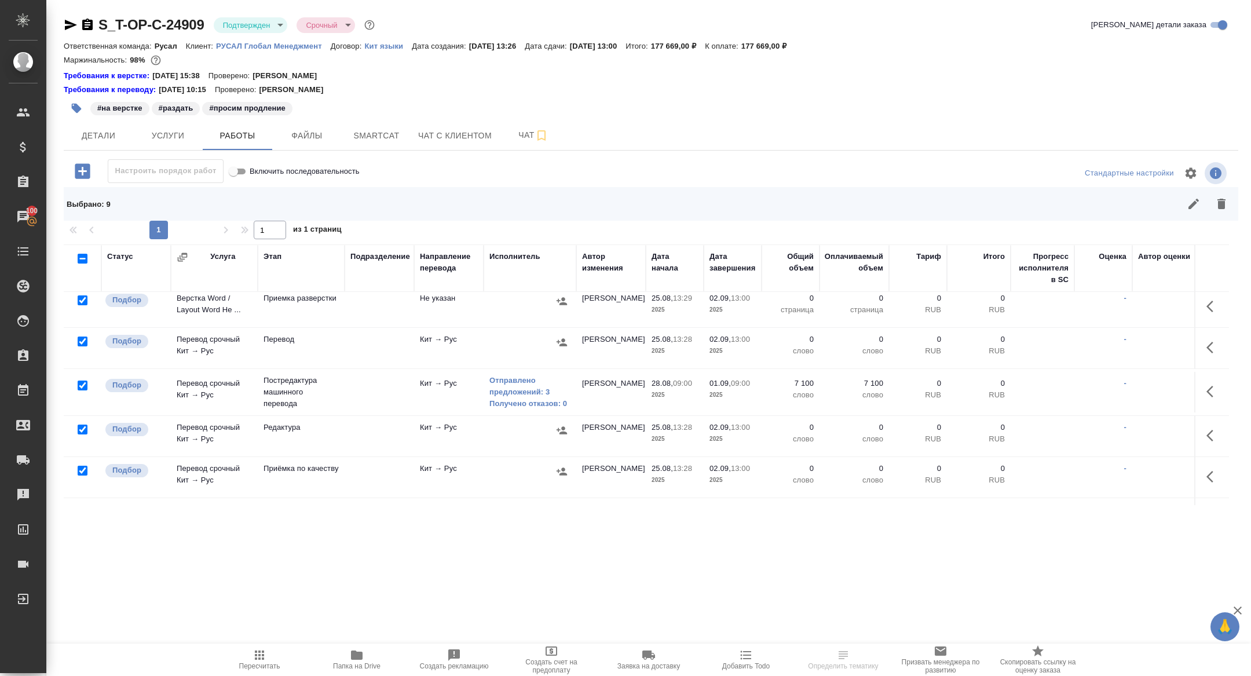
click at [80, 382] on input "checkbox" at bounding box center [83, 385] width 10 height 10
checkbox input "false"
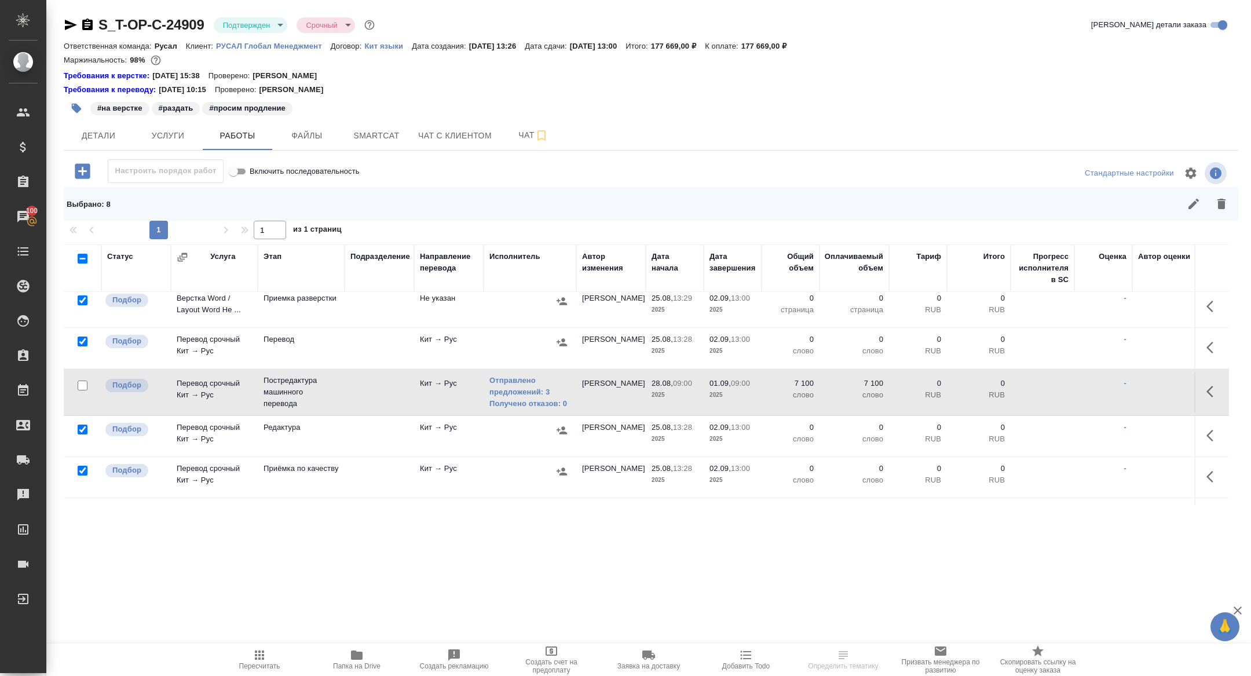
click at [79, 430] on input "checkbox" at bounding box center [83, 429] width 10 height 10
checkbox input "false"
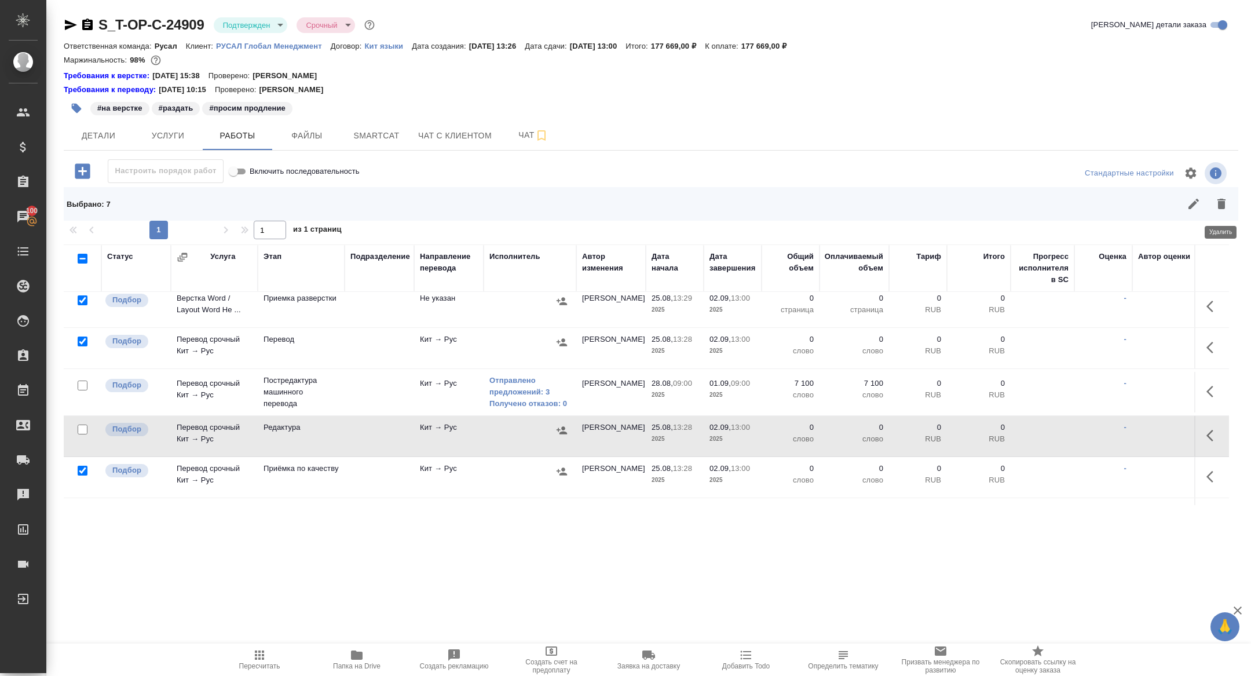
click at [1222, 199] on icon "button" at bounding box center [1221, 204] width 8 height 10
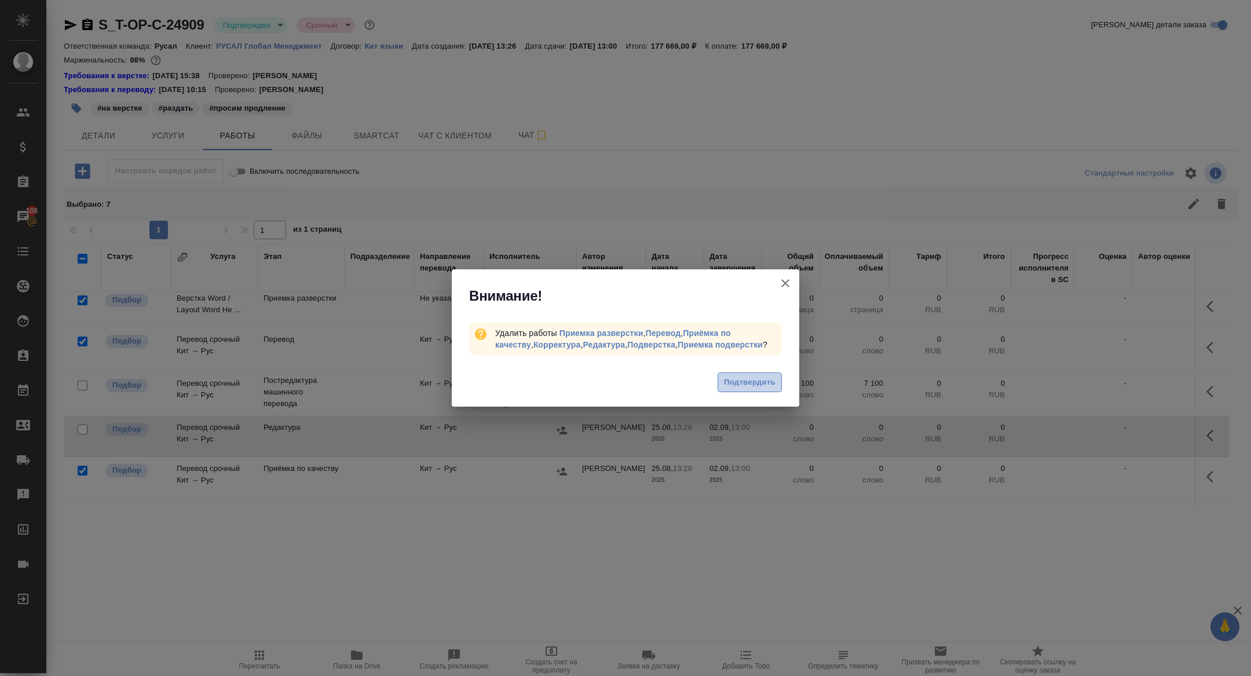
click at [747, 384] on span "Подтвердить" at bounding box center [750, 382] width 52 height 13
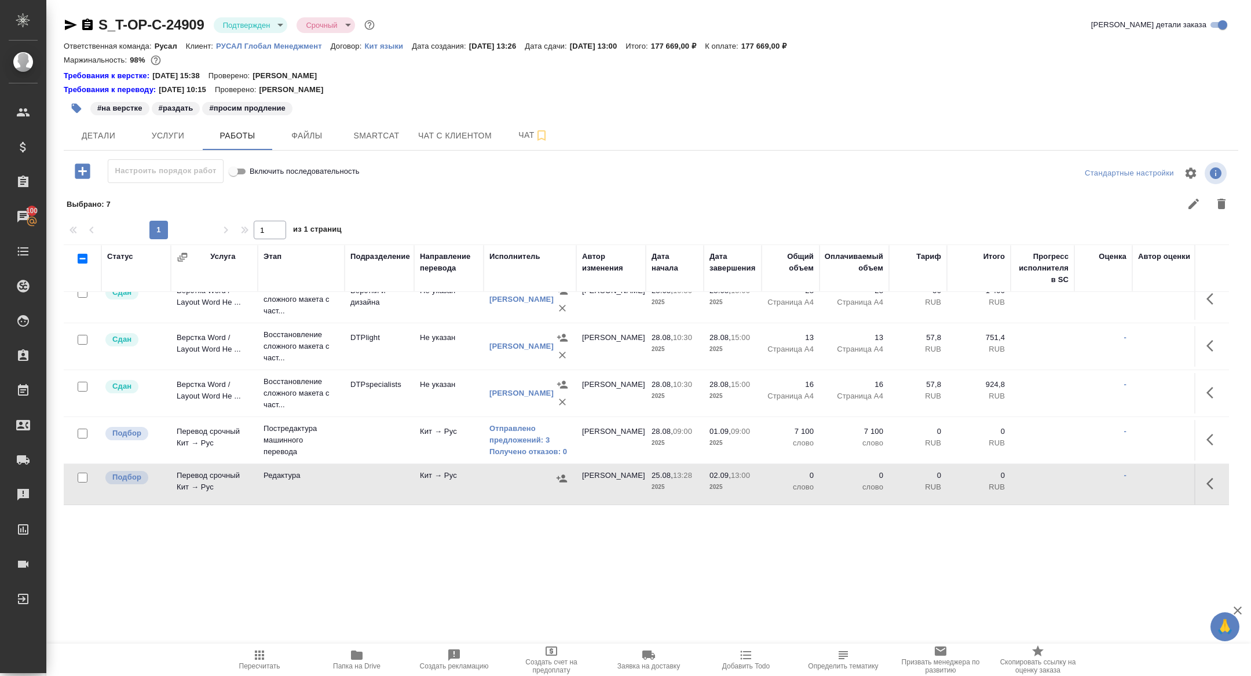
scroll to position [15, 0]
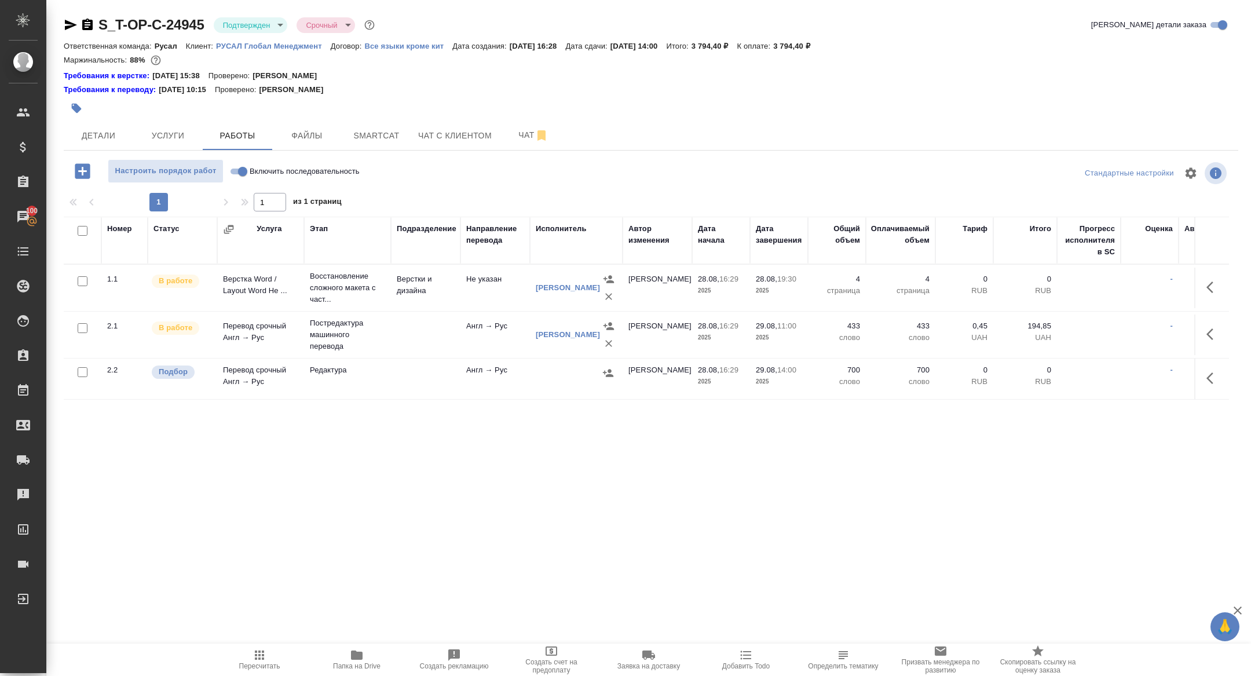
click at [227, 382] on td "Перевод срочный Англ → Рус" at bounding box center [260, 378] width 87 height 41
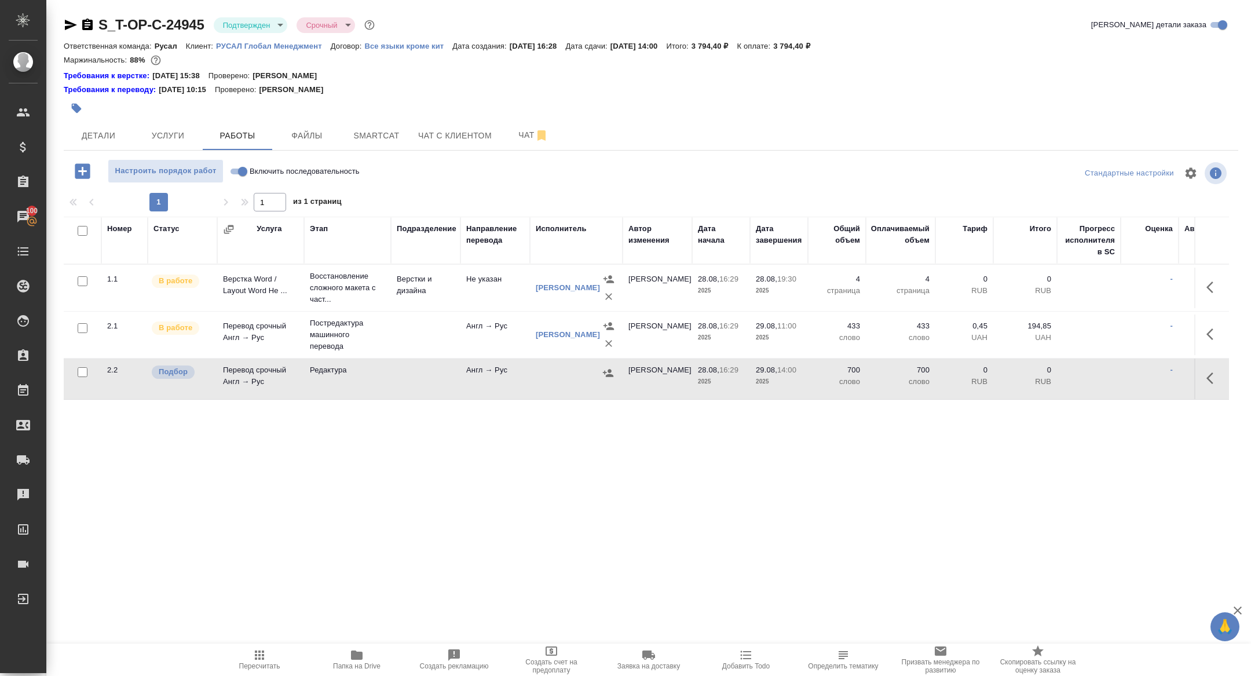
click at [227, 382] on td "Перевод срочный Англ → Рус" at bounding box center [260, 378] width 87 height 41
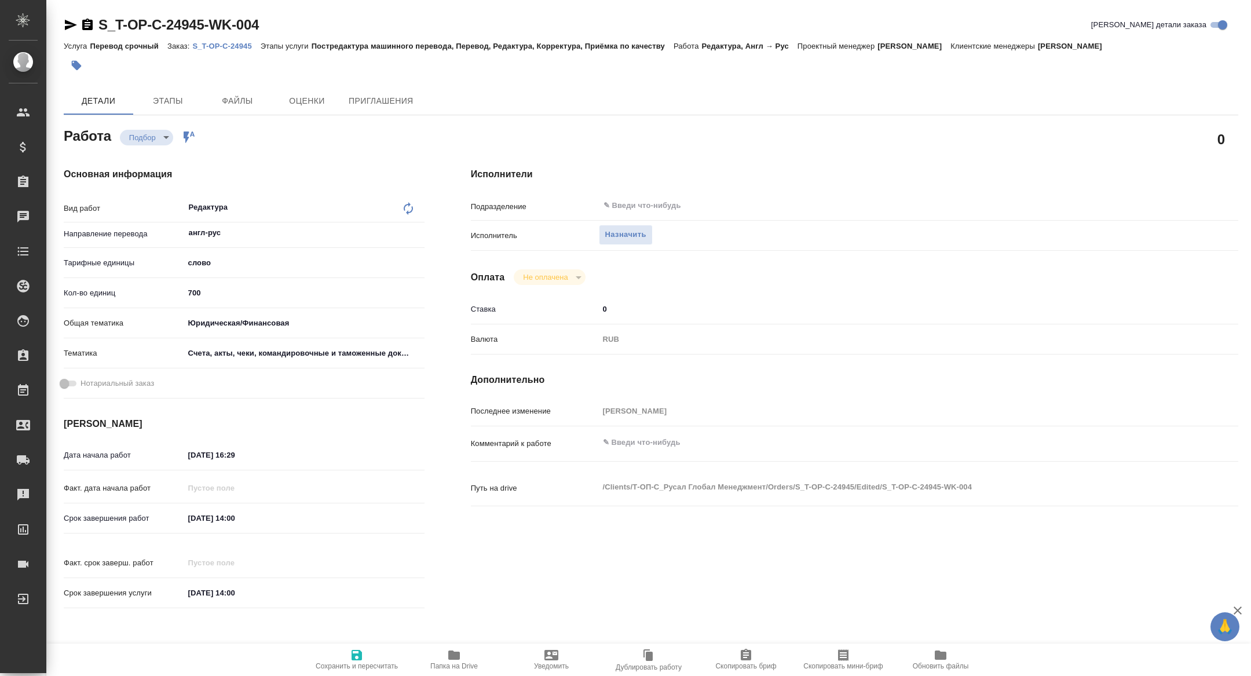
type textarea "x"
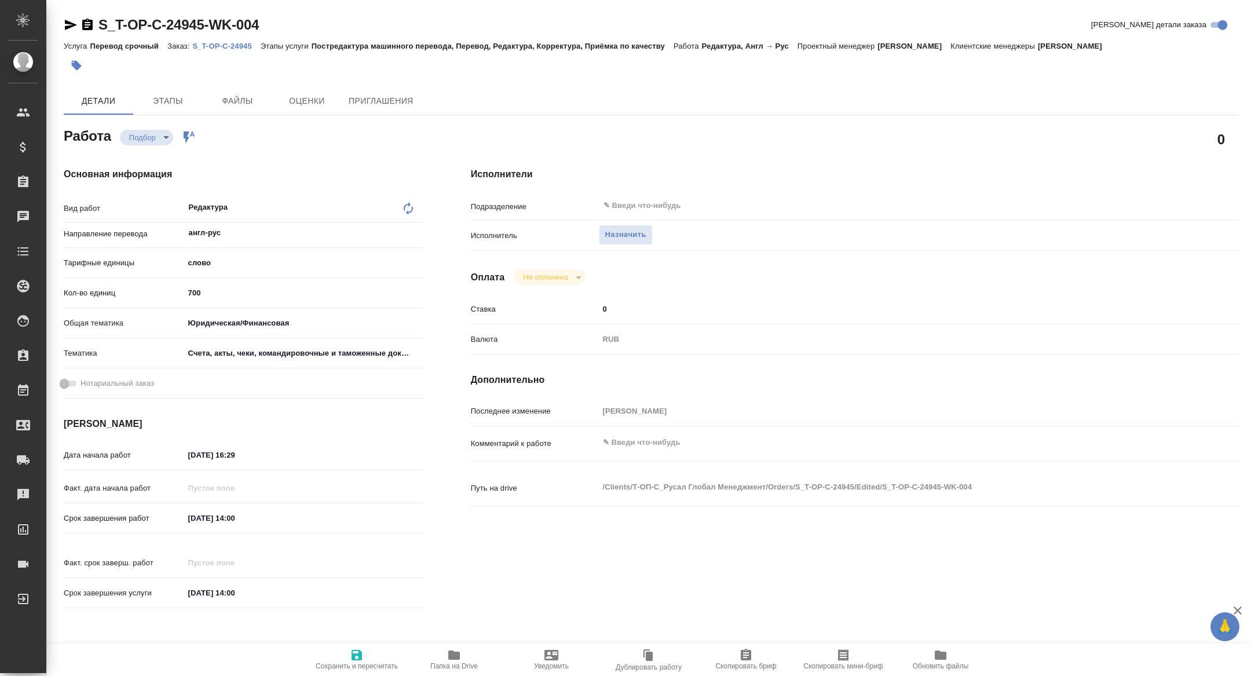
type textarea "x"
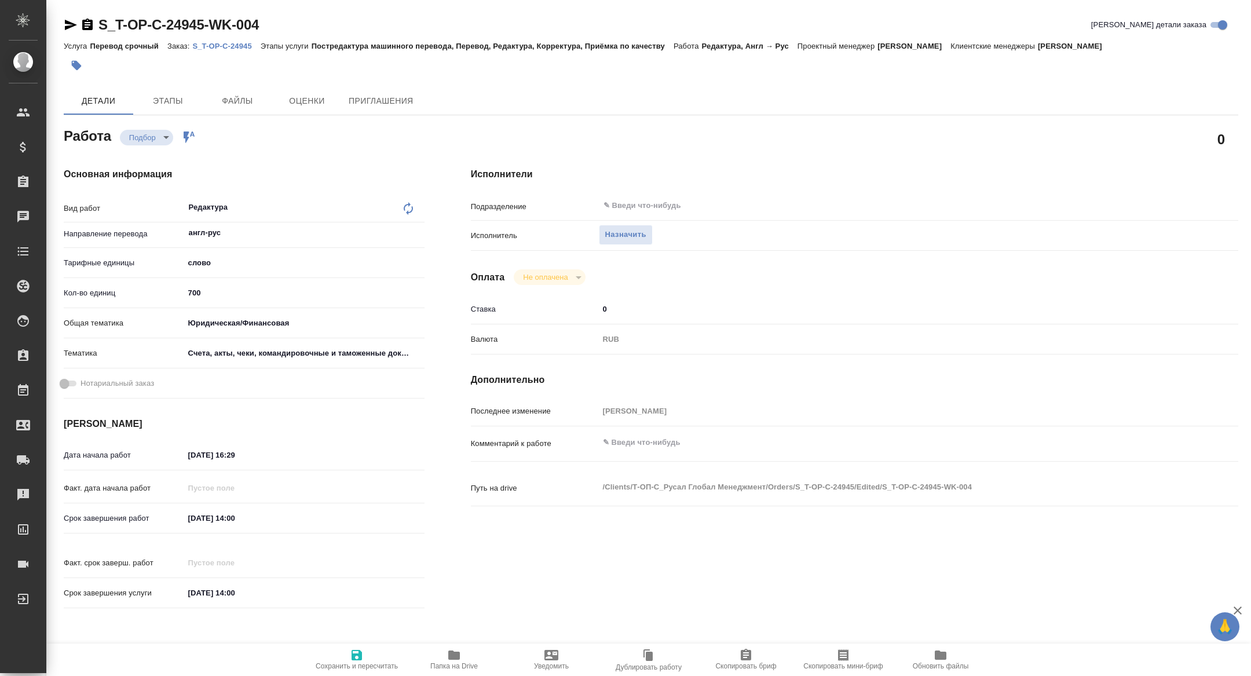
type textarea "x"
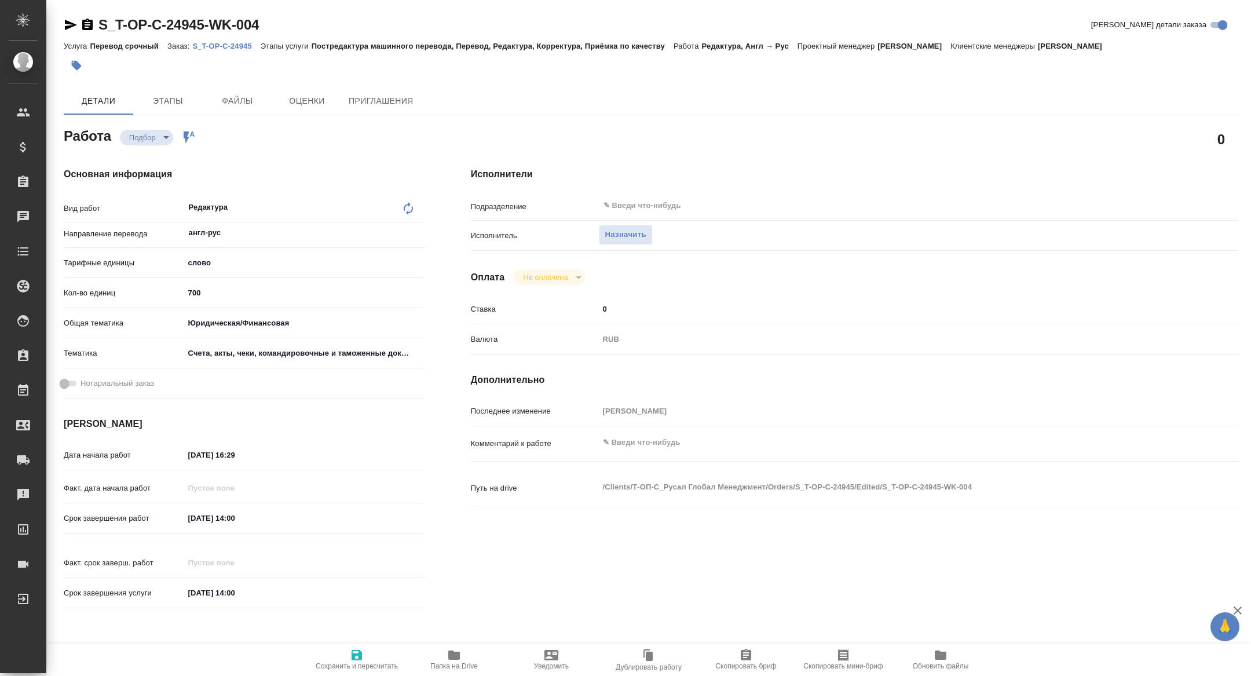
type textarea "x"
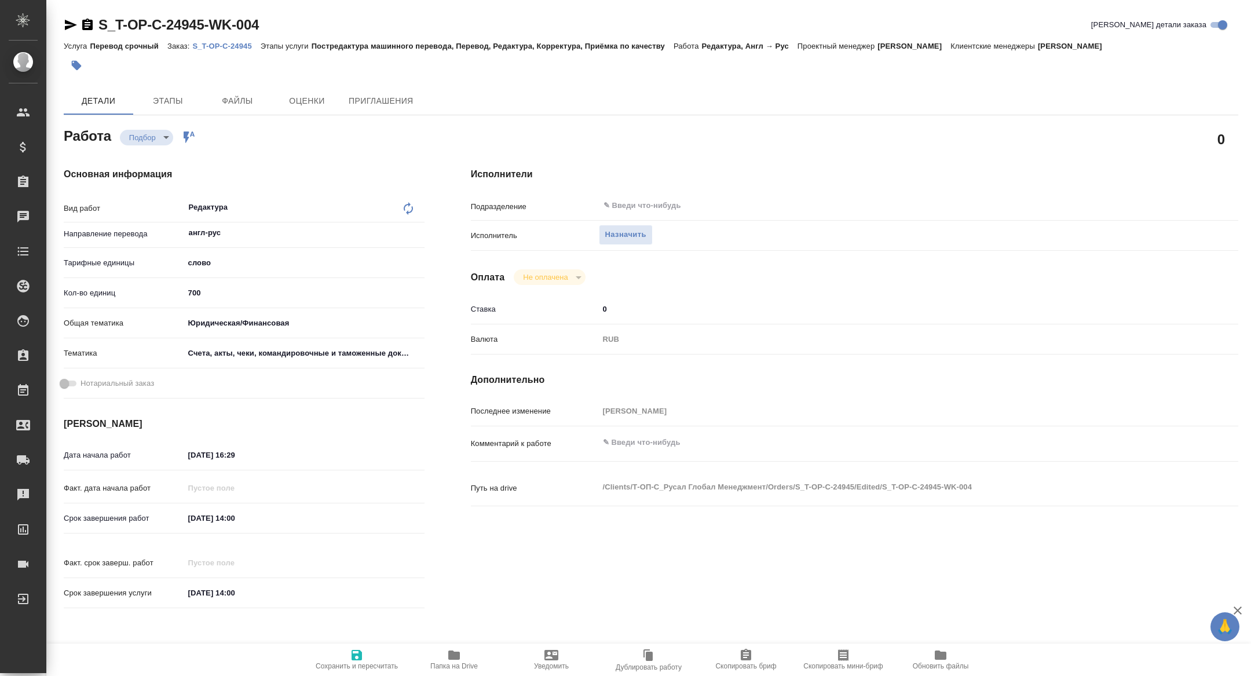
type textarea "x"
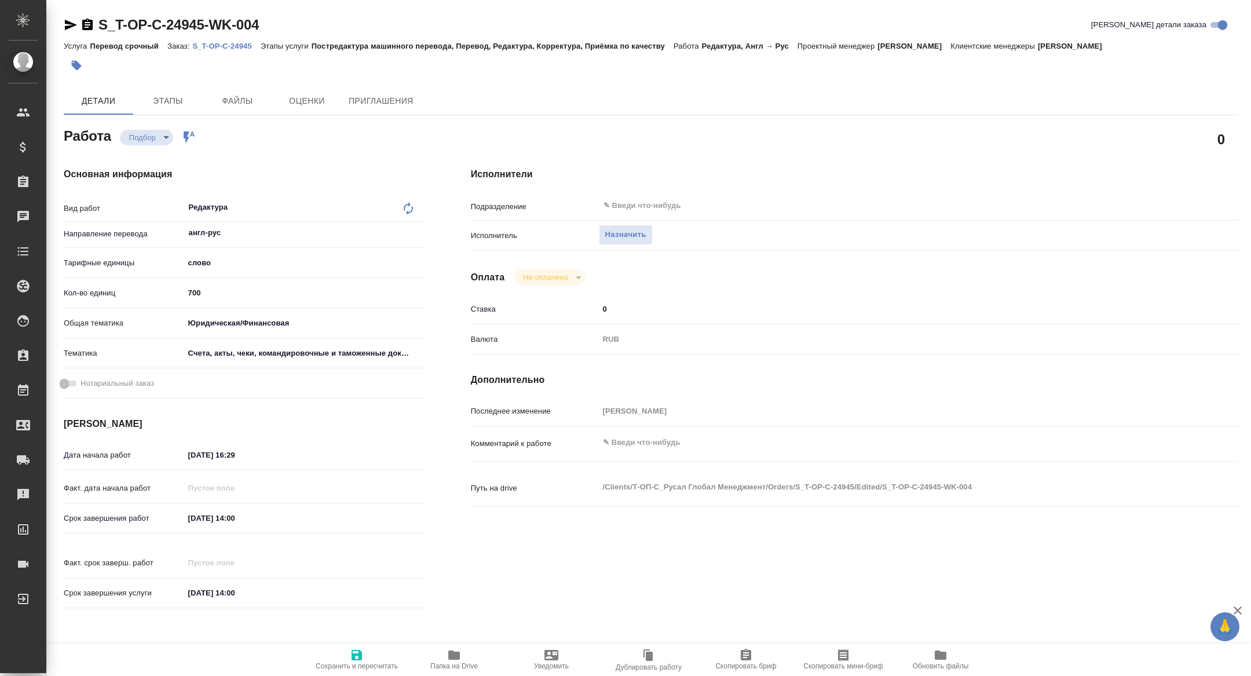
click at [753, 655] on span "Скопировать бриф" at bounding box center [745, 659] width 83 height 22
type textarea "x"
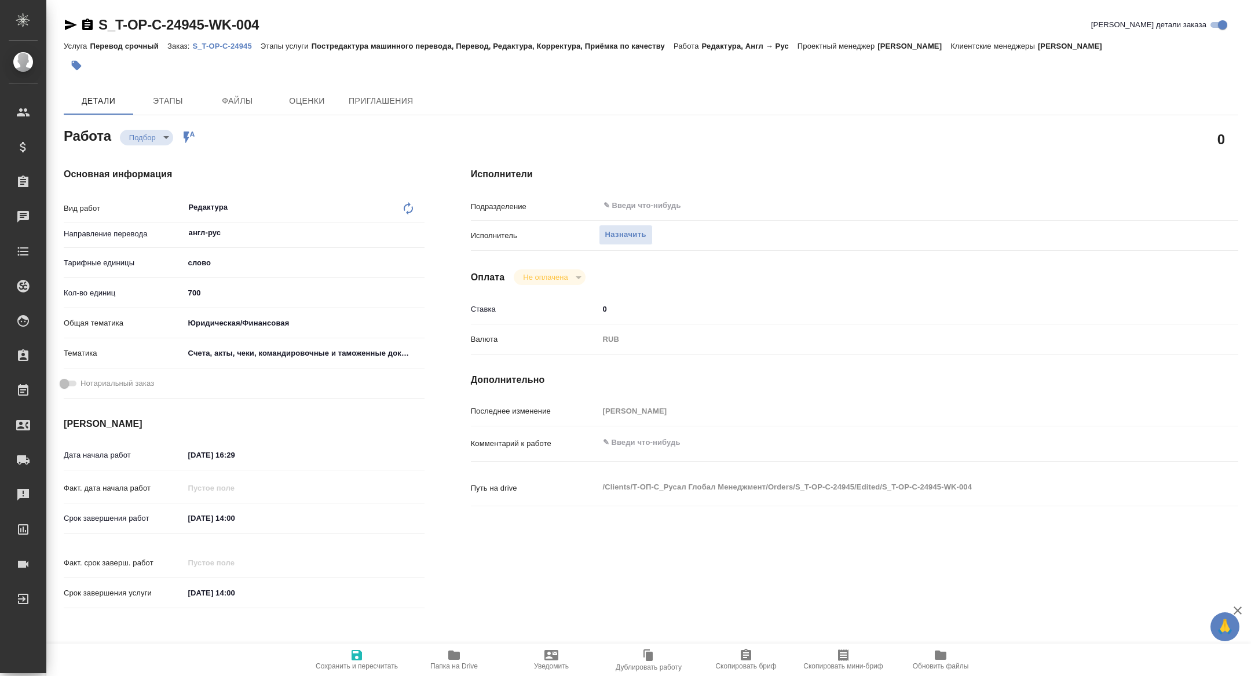
type textarea "x"
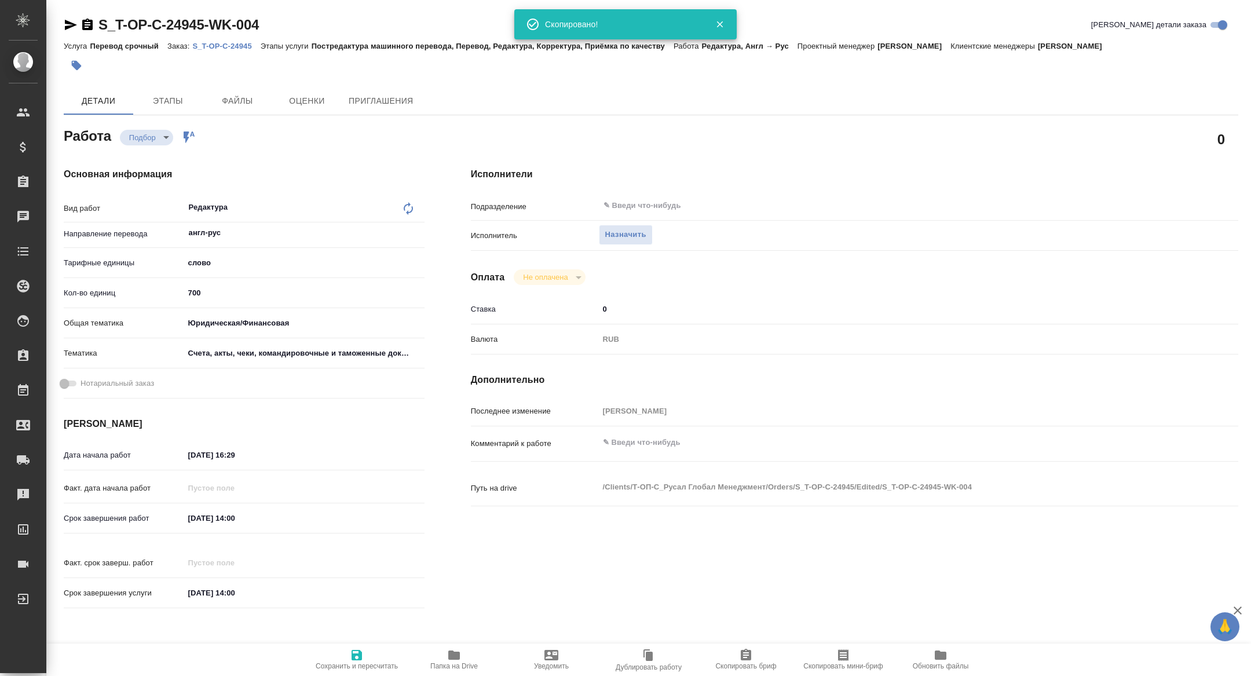
type textarea "x"
click at [834, 654] on span "Скопировать мини-бриф" at bounding box center [842, 659] width 83 height 22
type textarea "x"
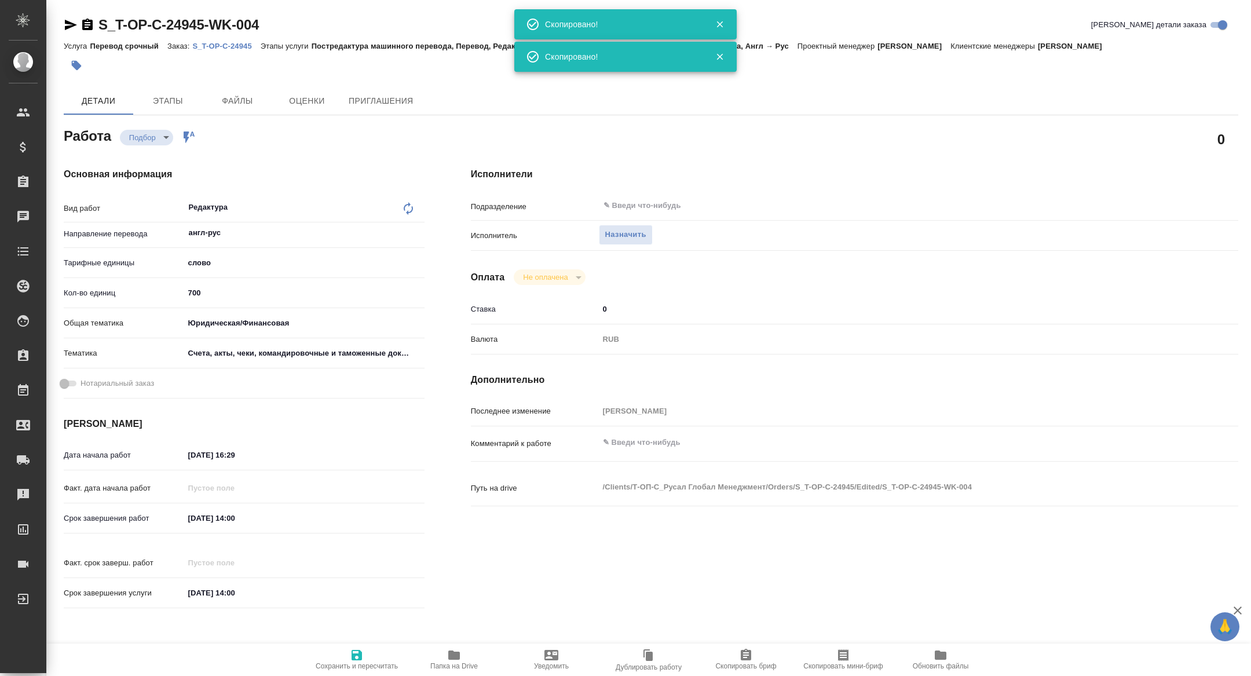
type textarea "x"
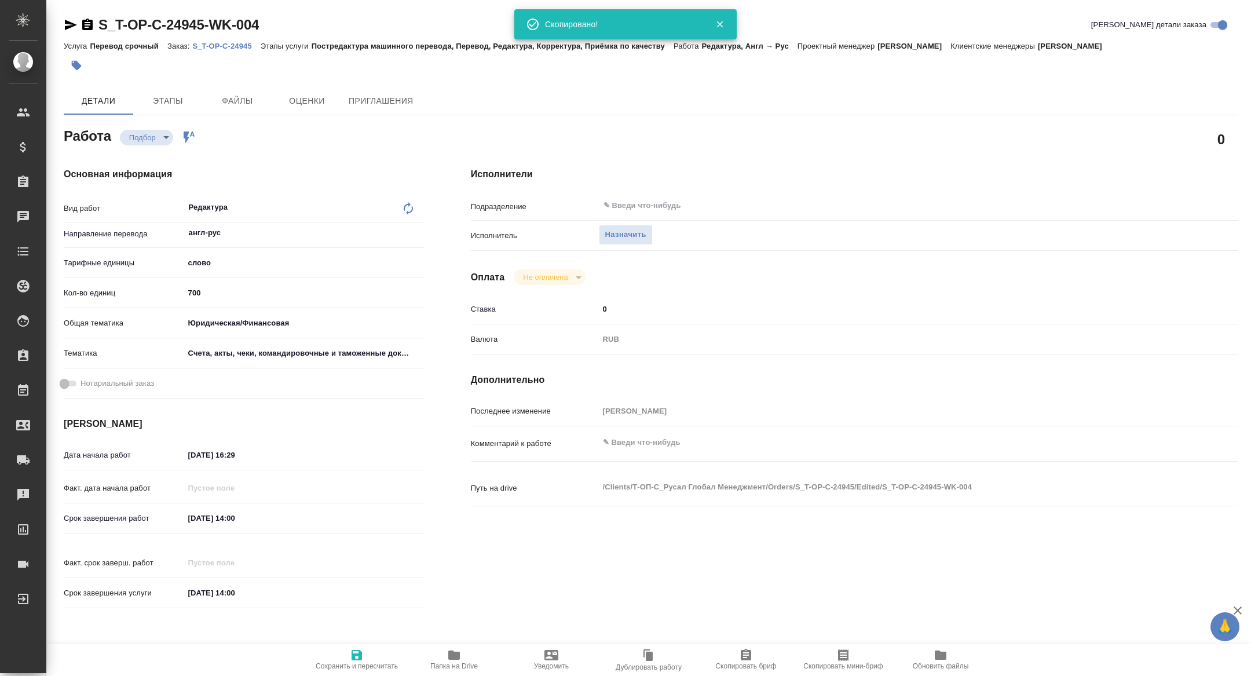
type textarea "x"
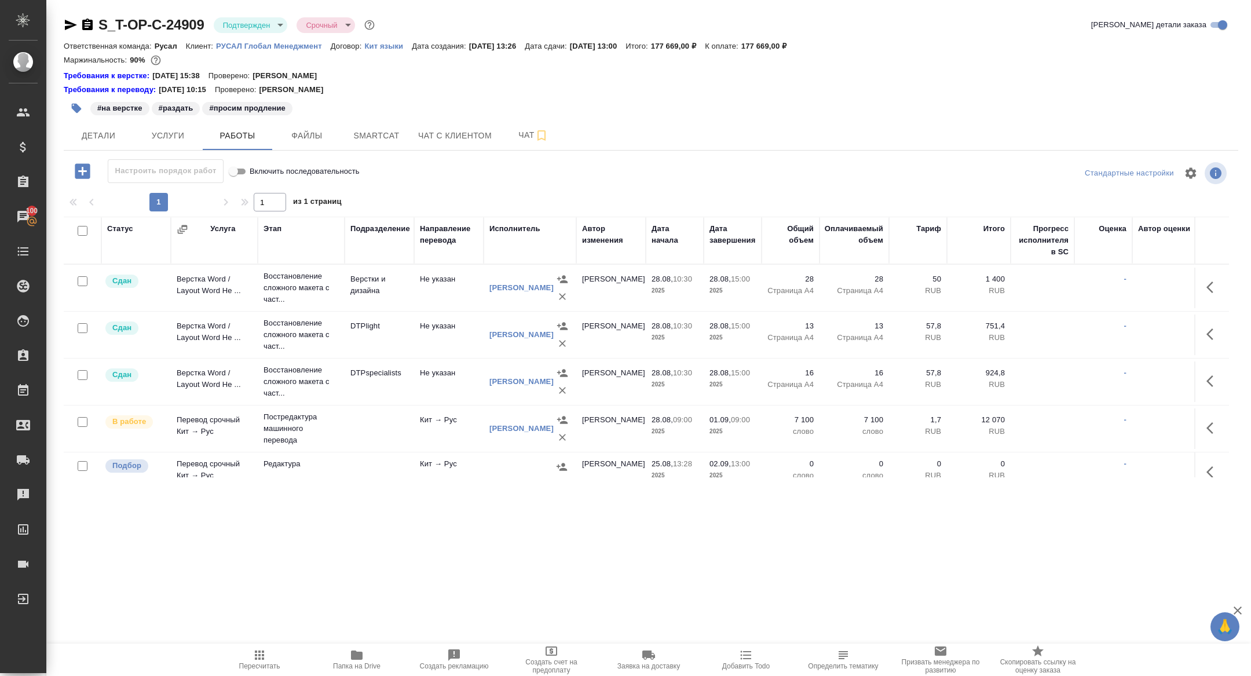
scroll to position [14, 0]
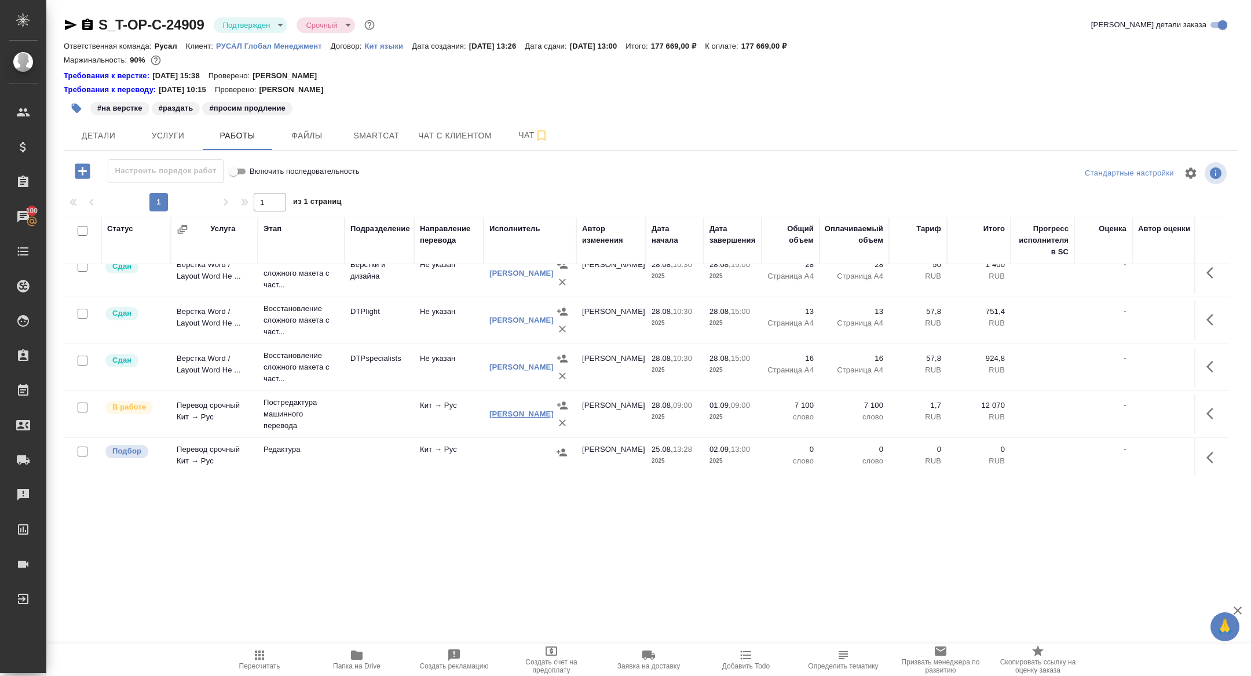
click at [509, 409] on link "Апсатарова Арууке Эриковна" at bounding box center [521, 413] width 64 height 9
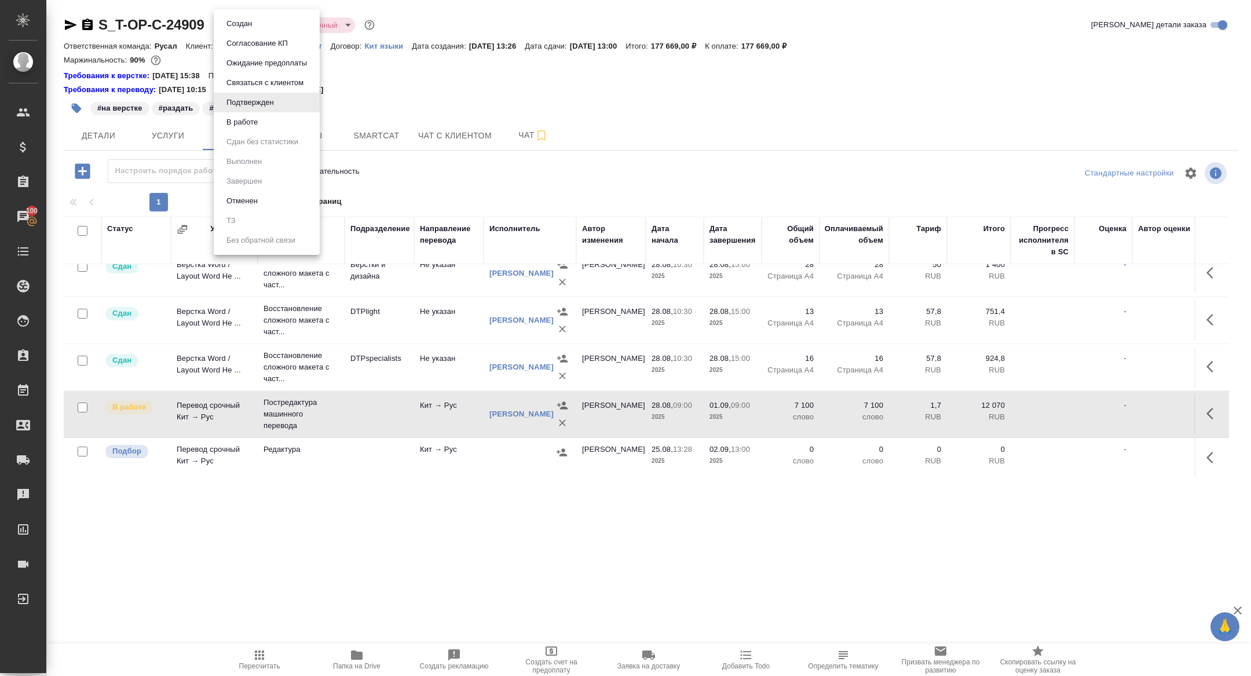
click at [252, 24] on body "🙏 .cls-1 fill:#fff; AWATERA Zhuravleva Alexandra Клиенты Спецификации Заказы 10…" at bounding box center [625, 338] width 1251 height 676
click at [243, 115] on li "В работе" at bounding box center [267, 122] width 106 height 20
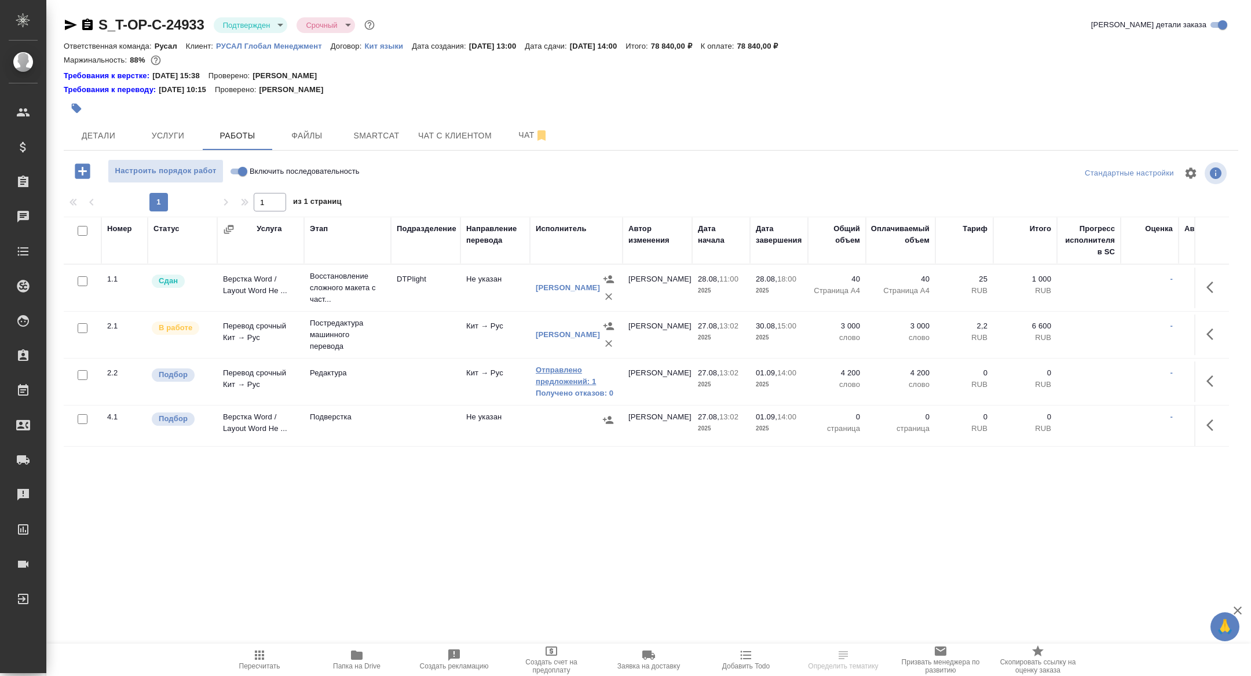
click at [546, 381] on link "Отправлено предложений: 1" at bounding box center [576, 375] width 81 height 23
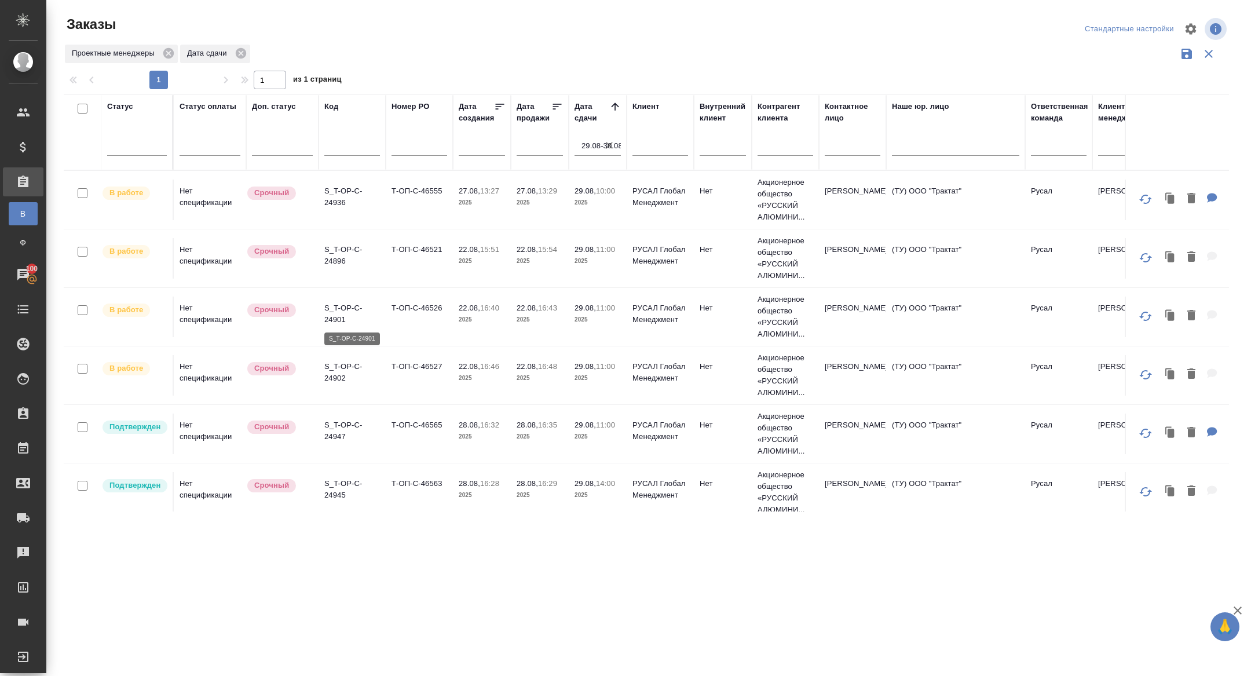
click at [338, 316] on p "S_T-OP-C-24901" at bounding box center [352, 313] width 56 height 23
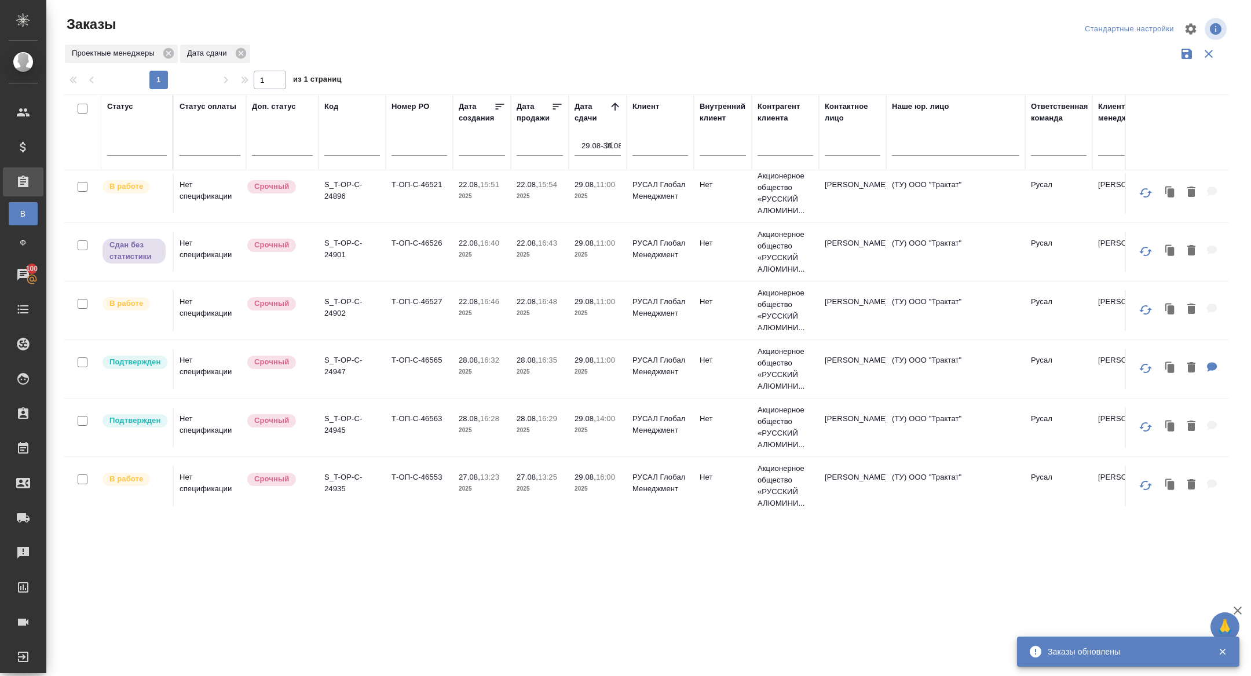
scroll to position [101, 0]
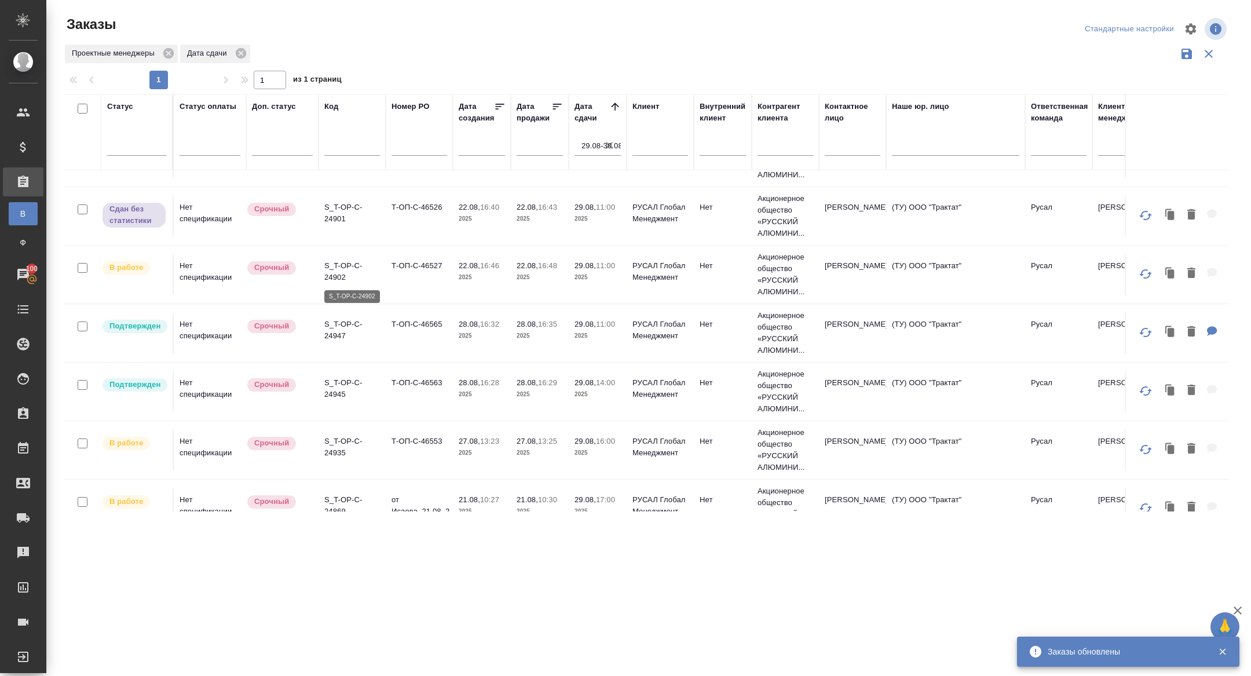
click at [337, 275] on p "S_T-OP-C-24902" at bounding box center [352, 271] width 56 height 23
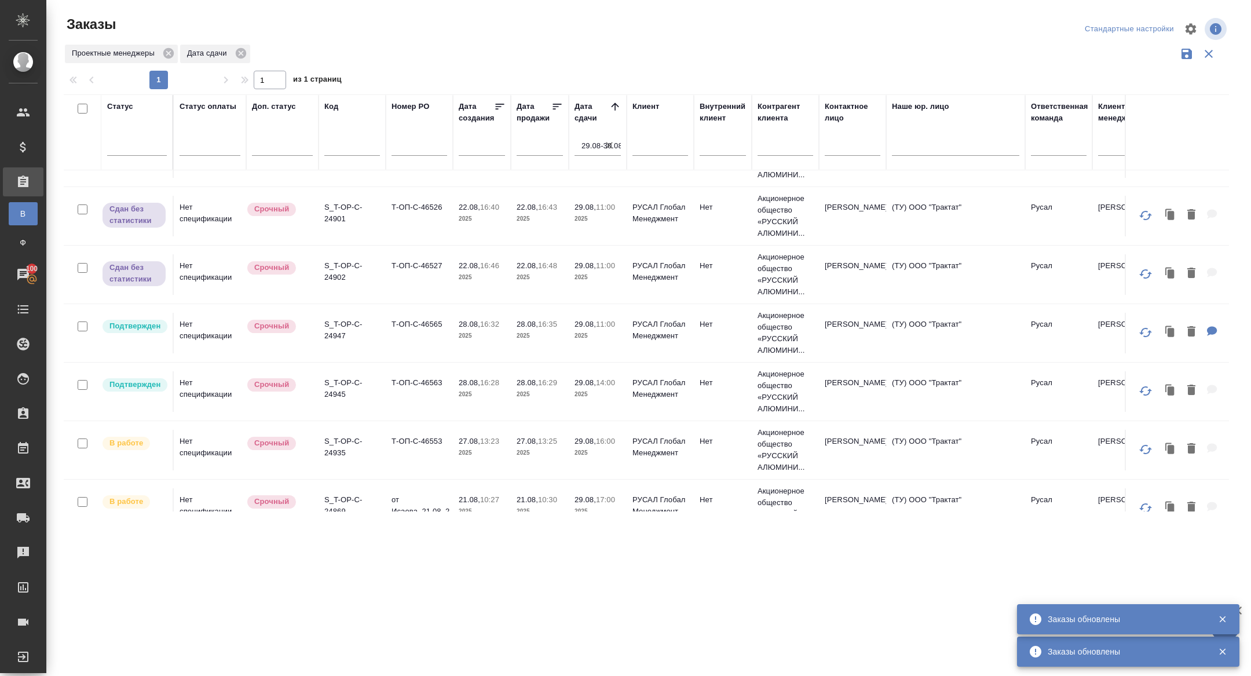
scroll to position [125, 0]
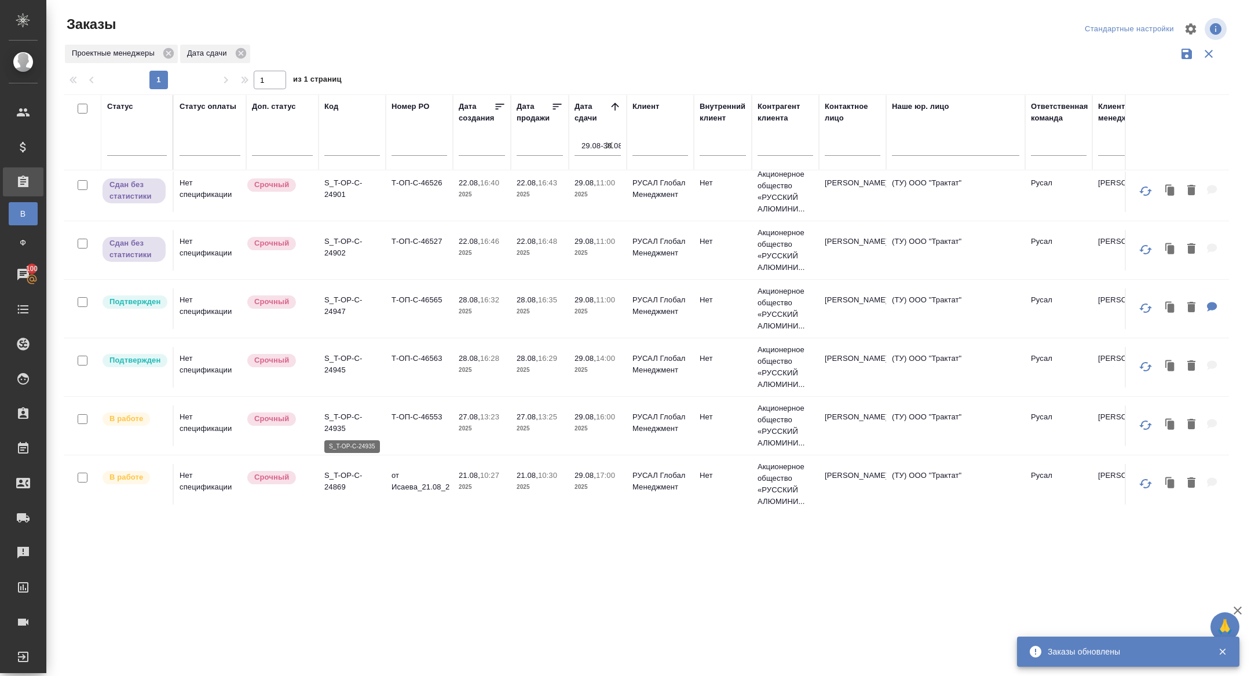
click at [339, 421] on p "S_T-OP-C-24935" at bounding box center [352, 422] width 56 height 23
click at [335, 470] on p "S_T-OP-C-24869" at bounding box center [352, 481] width 56 height 23
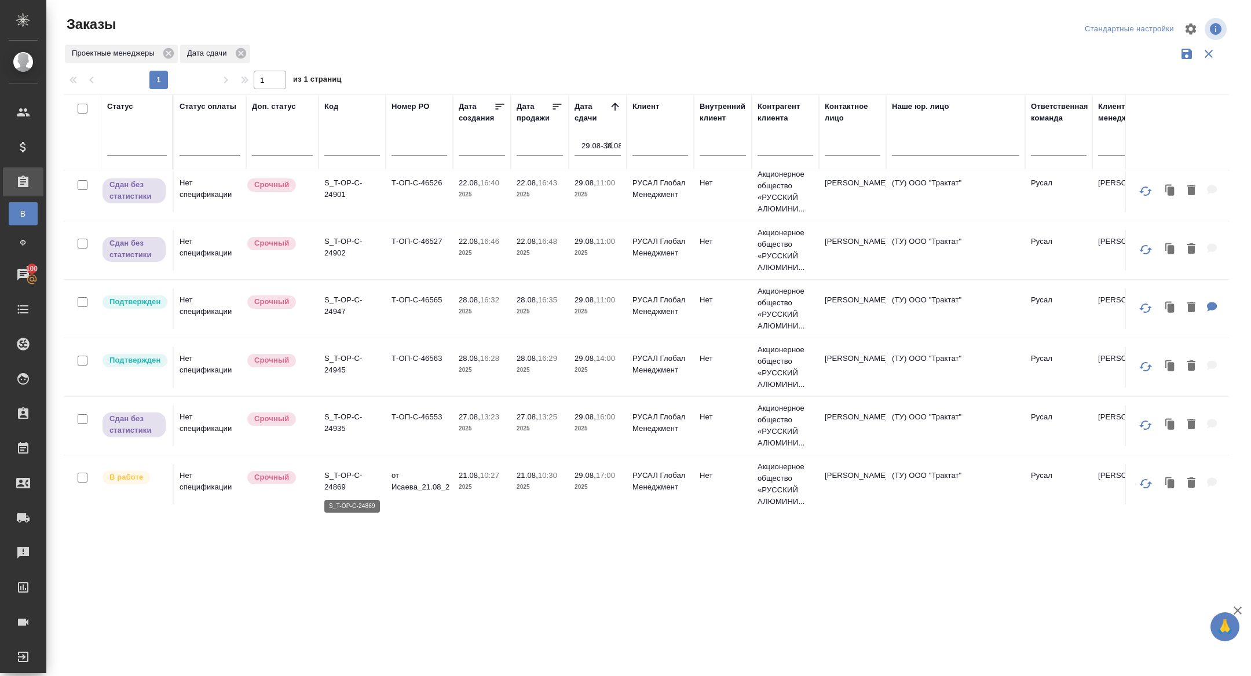
scroll to position [0, 0]
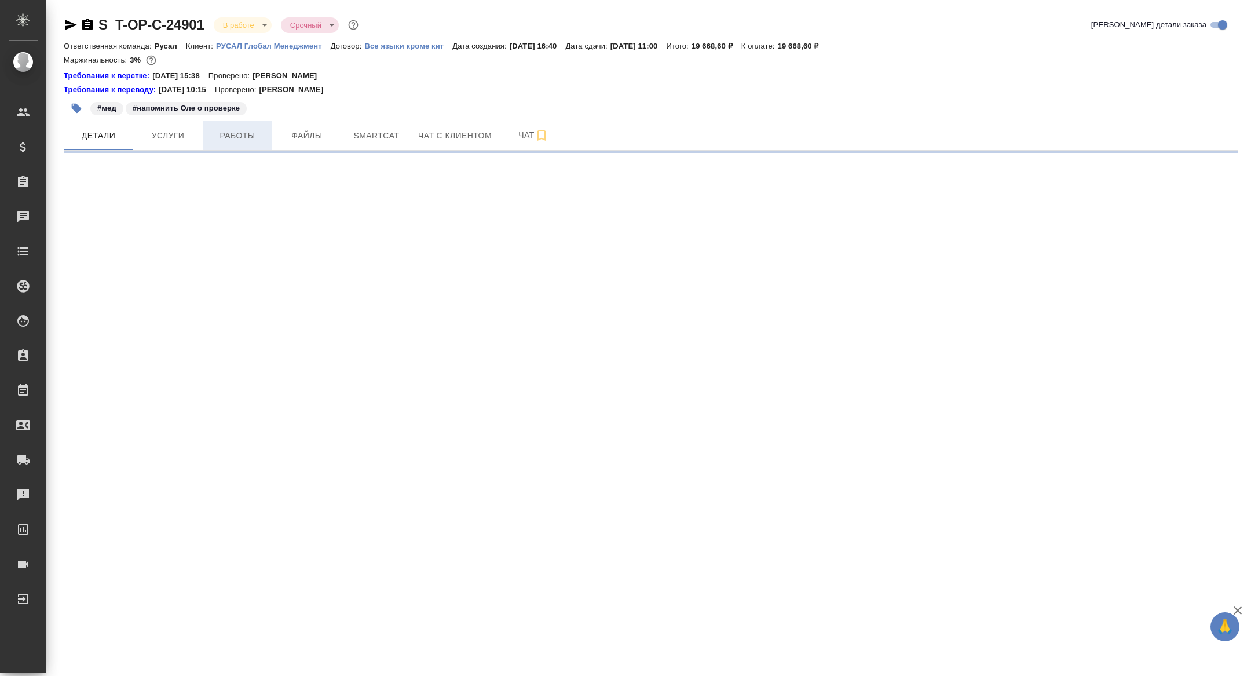
click at [226, 144] on button "Работы" at bounding box center [237, 135] width 69 height 29
select select "RU"
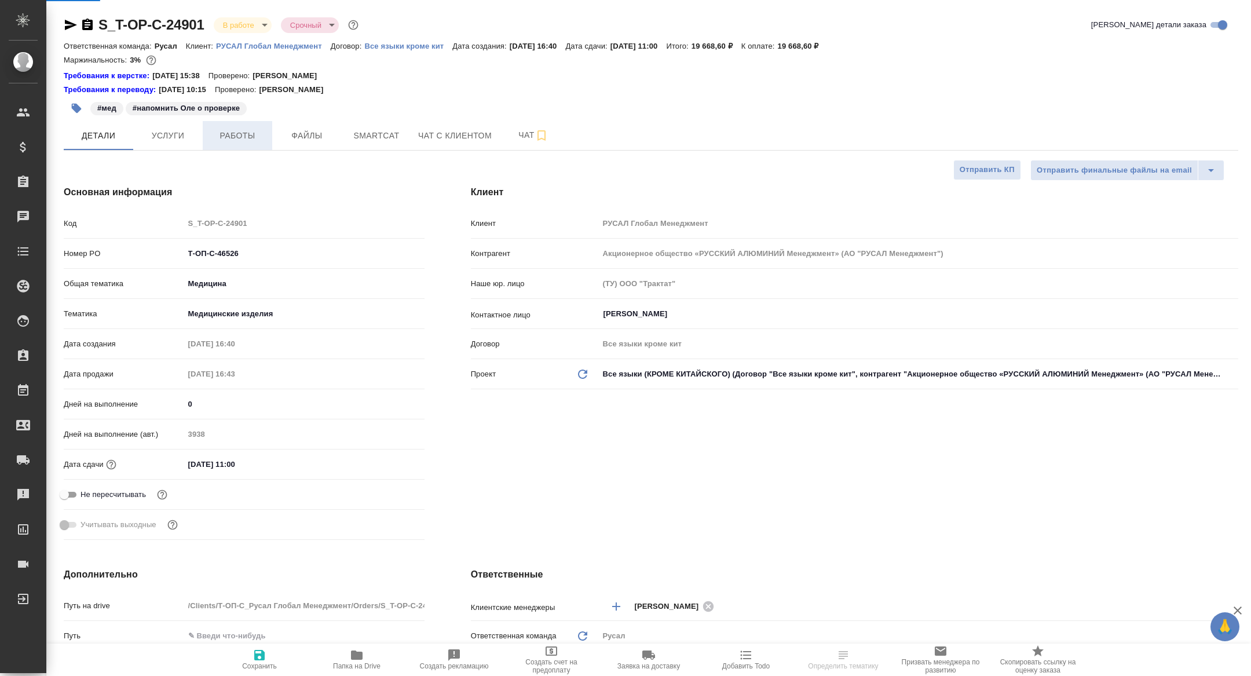
type textarea "x"
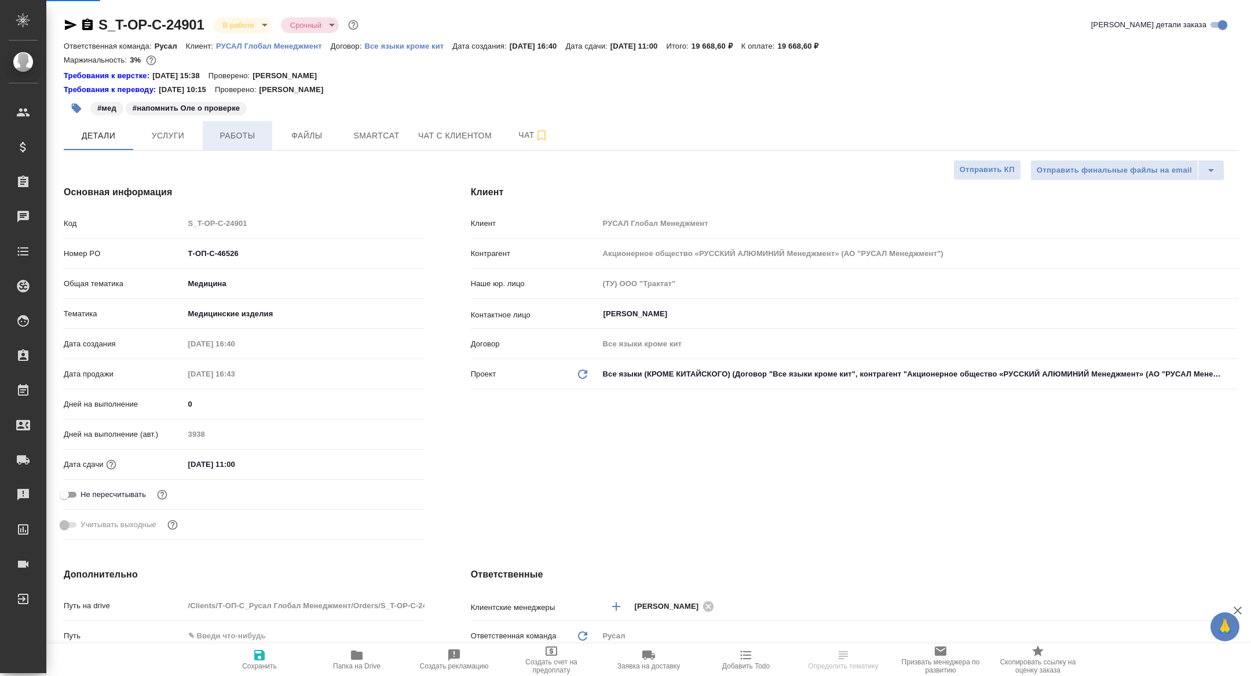
type textarea "x"
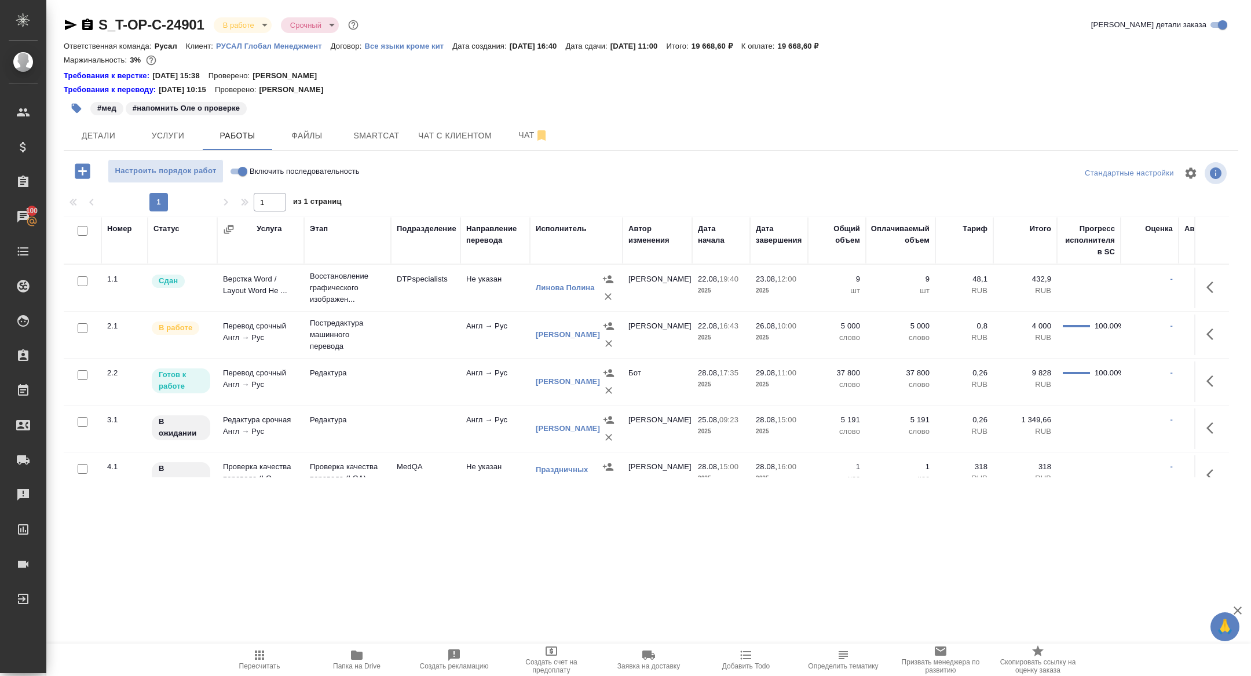
scroll to position [21, 0]
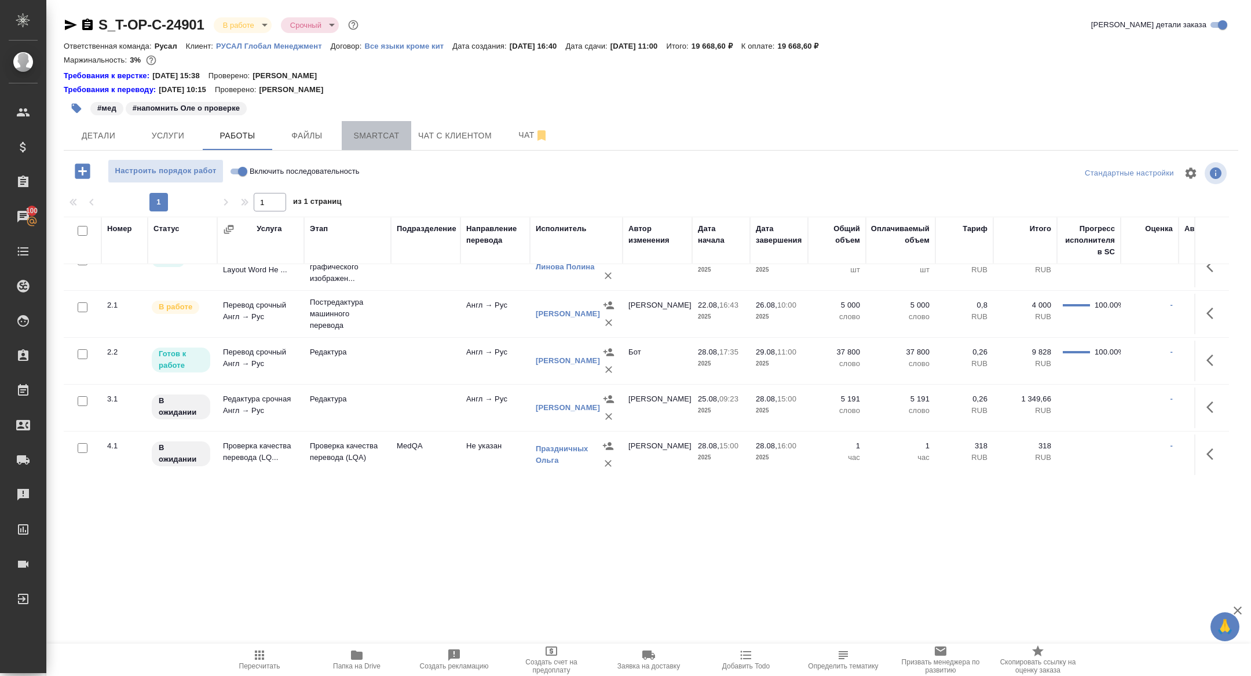
click at [367, 147] on button "Smartcat" at bounding box center [376, 135] width 69 height 29
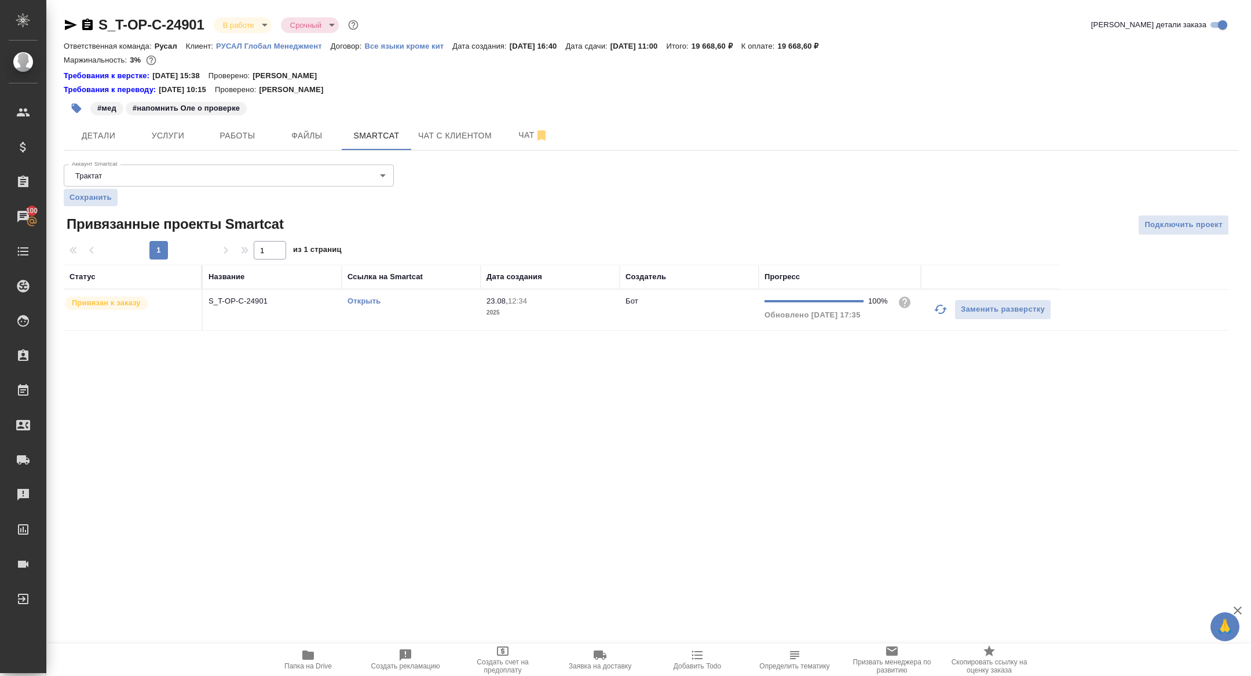
click at [364, 296] on link "Открыть" at bounding box center [363, 300] width 33 height 9
click at [316, 662] on span "Папка на Drive" at bounding box center [307, 666] width 47 height 8
click at [109, 131] on span "Детали" at bounding box center [99, 136] width 56 height 14
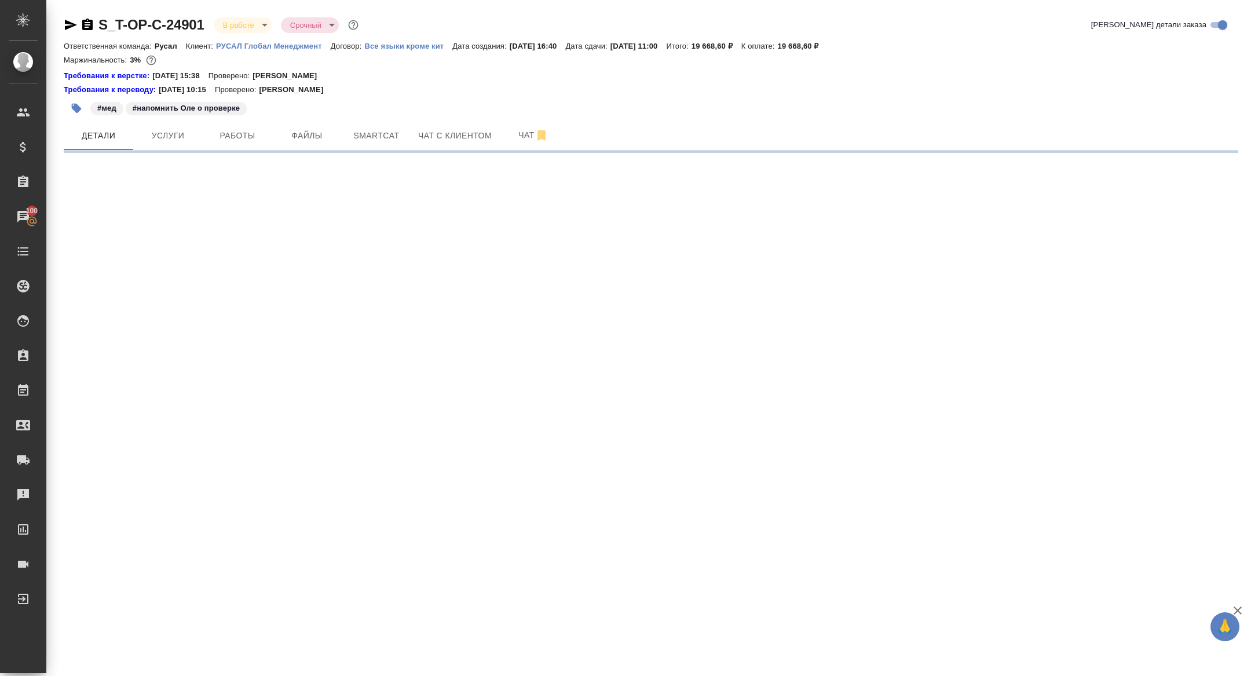
select select "RU"
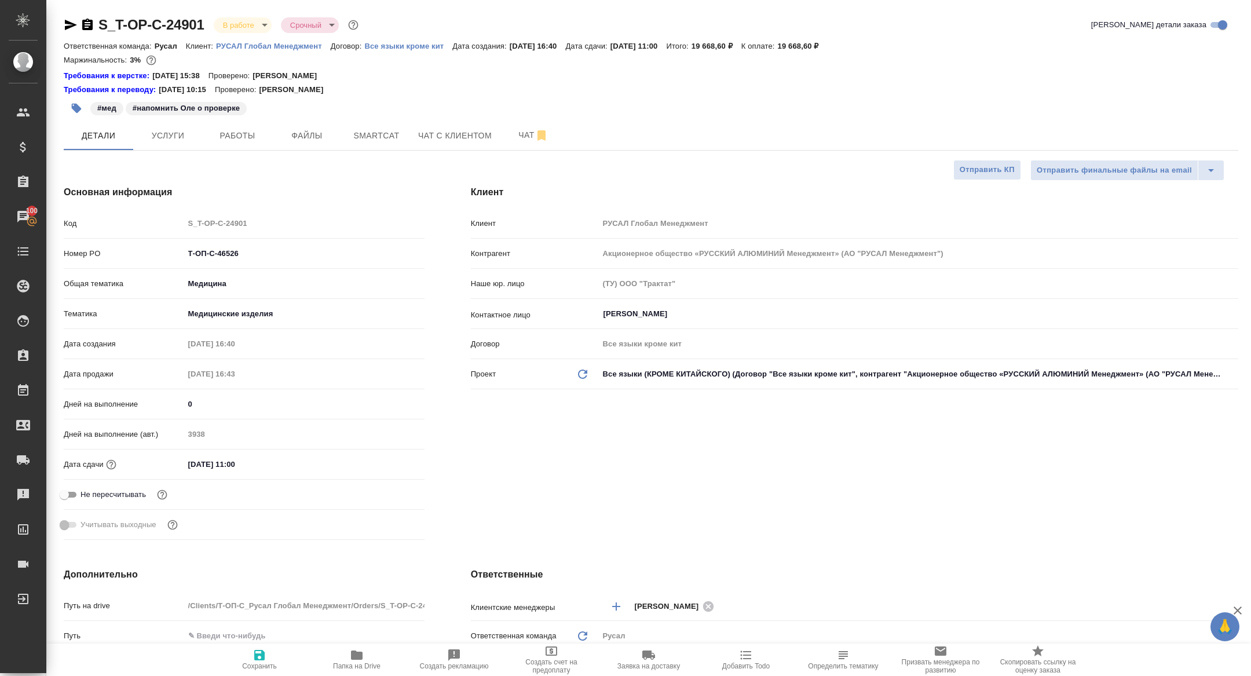
type textarea "x"
drag, startPoint x: 250, startPoint y: 254, endPoint x: 144, endPoint y: 253, distance: 105.4
click at [144, 253] on div "Номер PO Т-ОП-С-46526" at bounding box center [244, 253] width 361 height 20
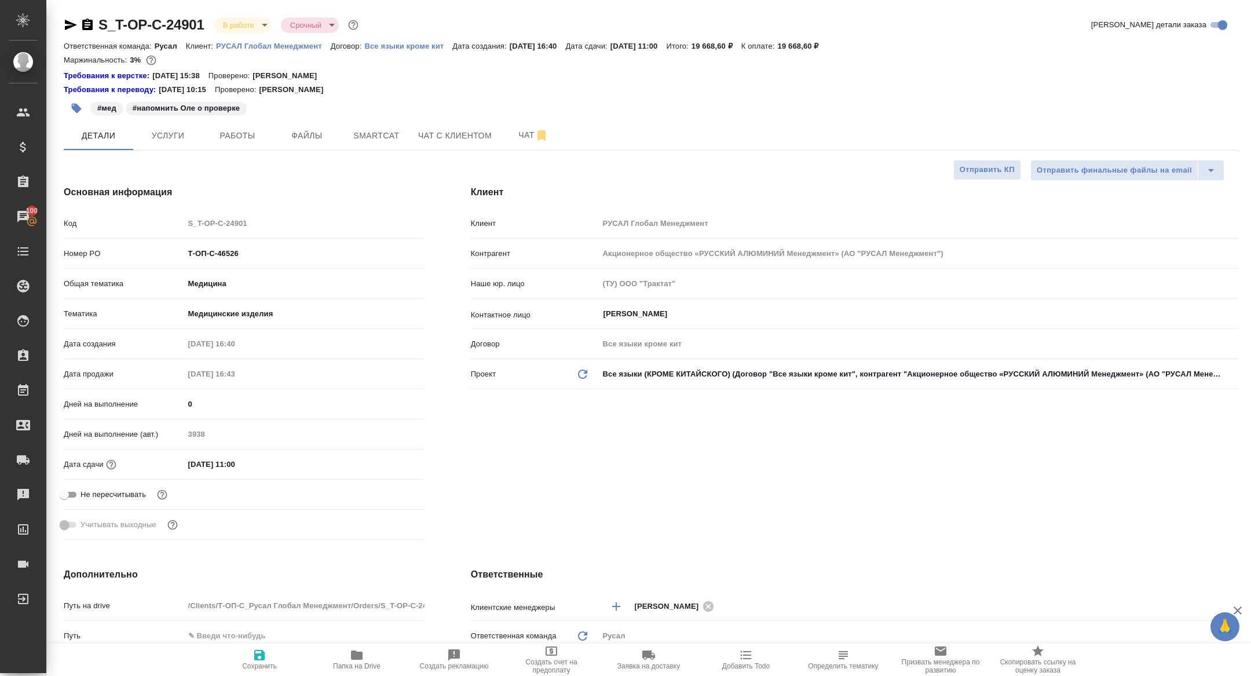
type textarea "x"
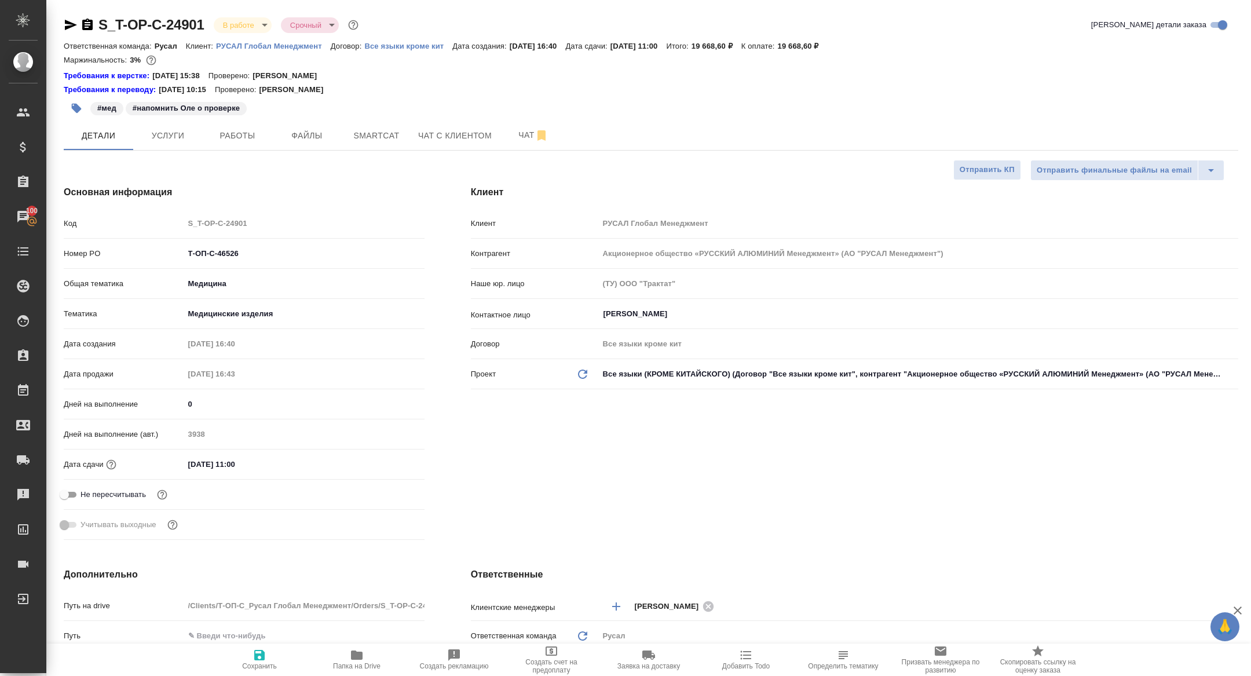
type textarea "x"
click at [240, 30] on body "🙏 .cls-1 fill:#fff; AWATERA Zhuravleva Alexandra Клиенты Спецификации Заказы 10…" at bounding box center [625, 338] width 1251 height 676
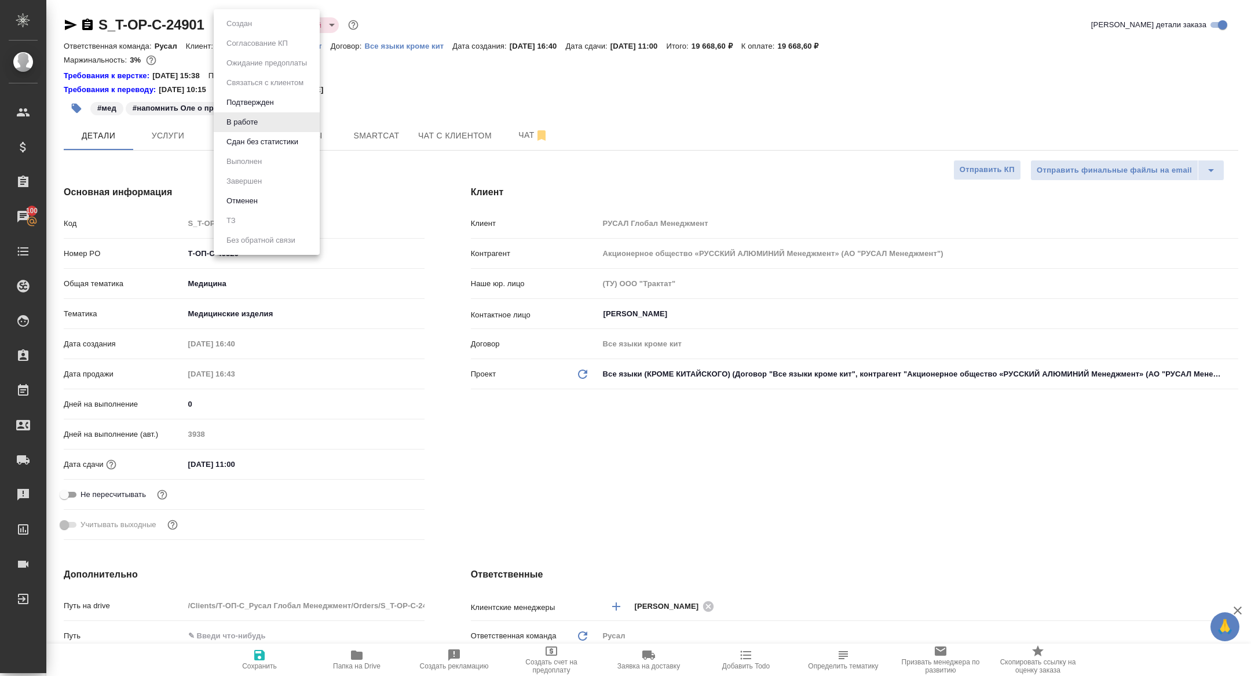
click at [263, 144] on button "Сдан без статистики" at bounding box center [262, 141] width 79 height 13
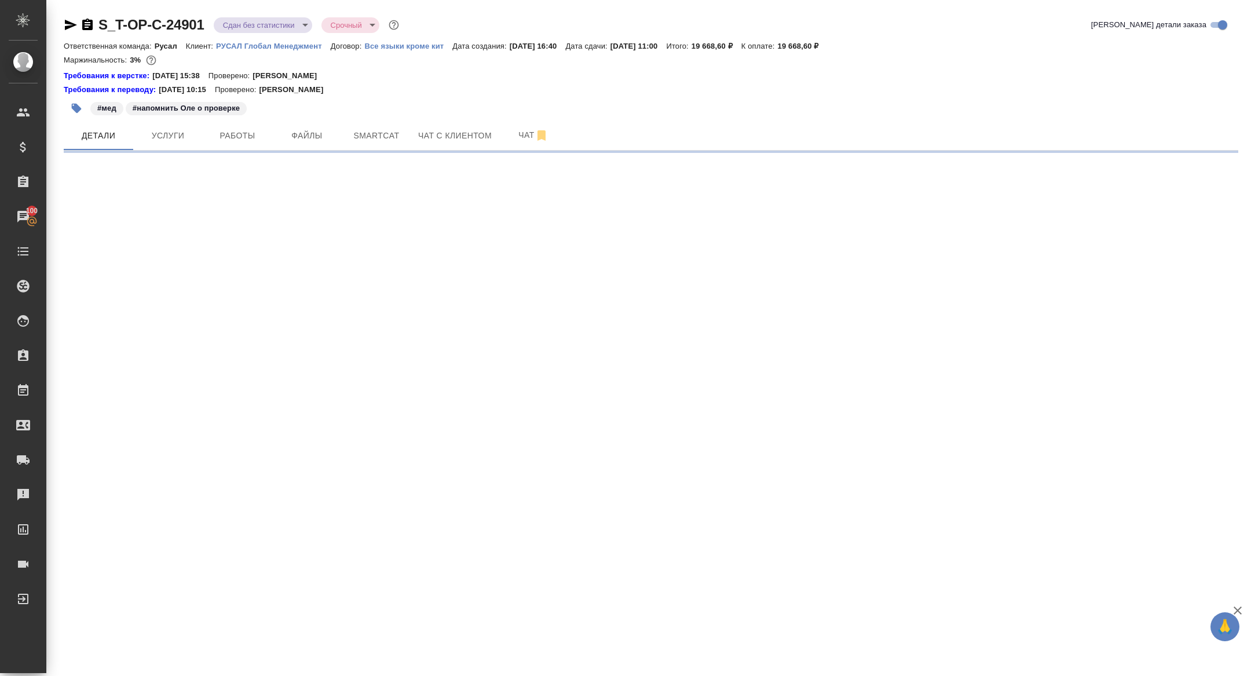
select select "RU"
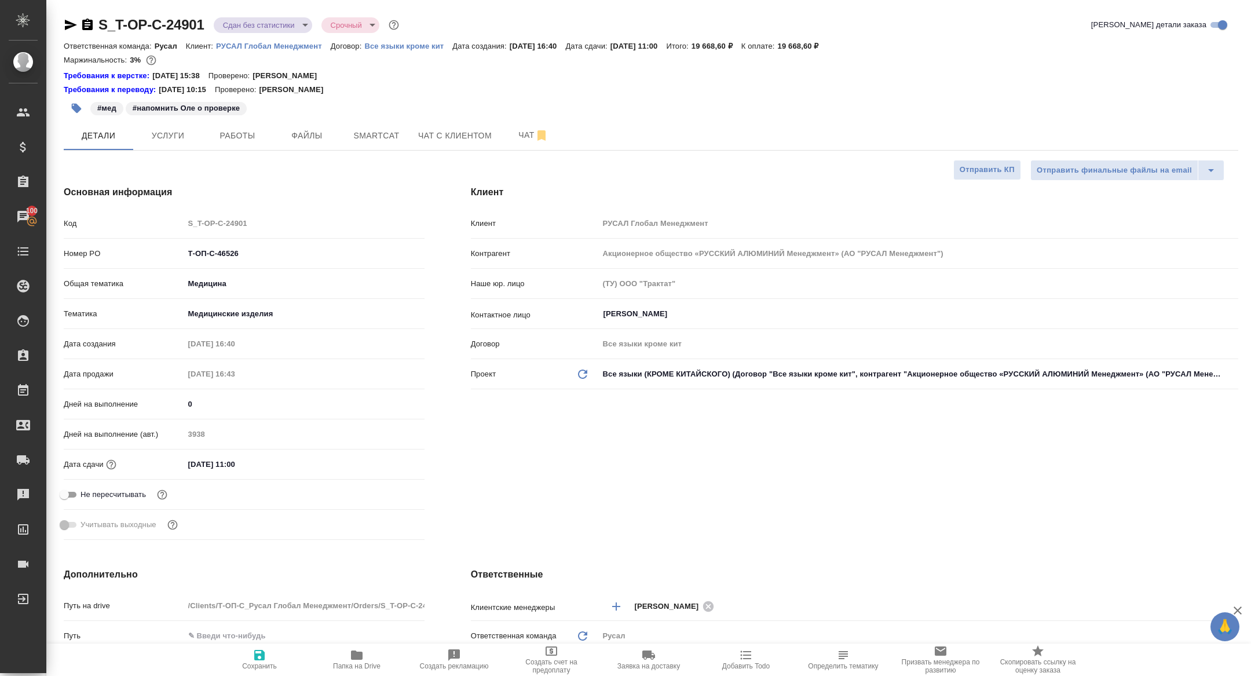
type textarea "x"
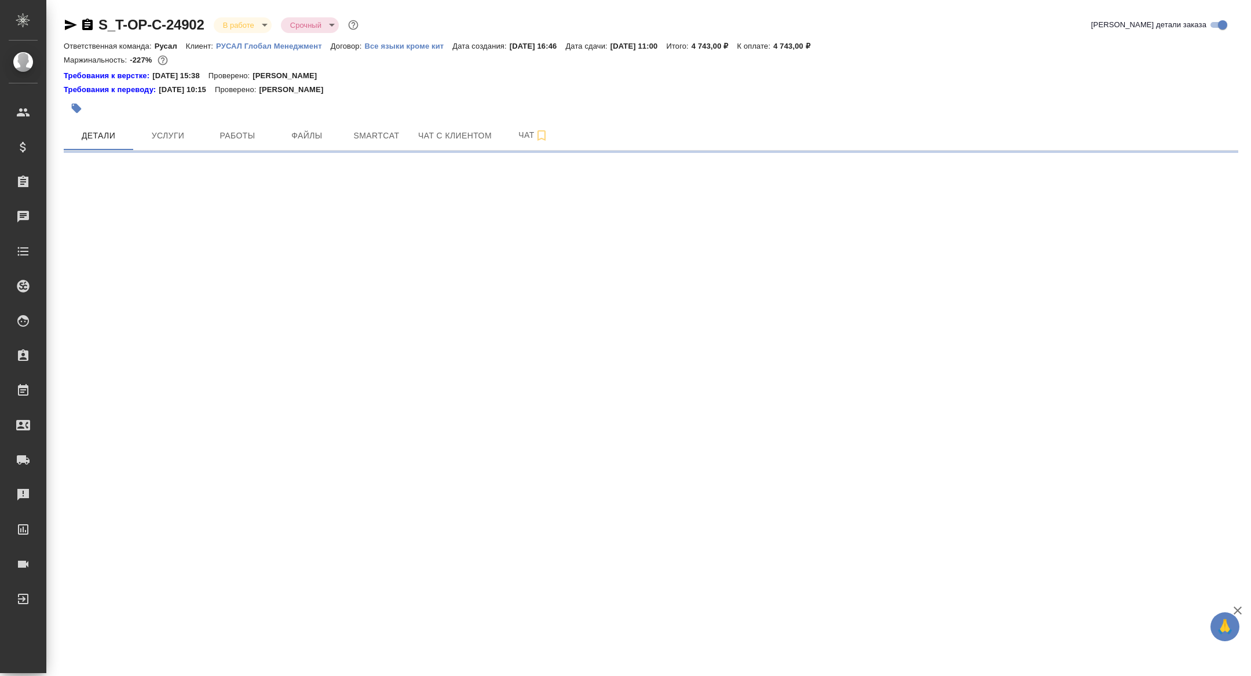
click at [228, 139] on span "Работы" at bounding box center [238, 136] width 56 height 14
select select "RU"
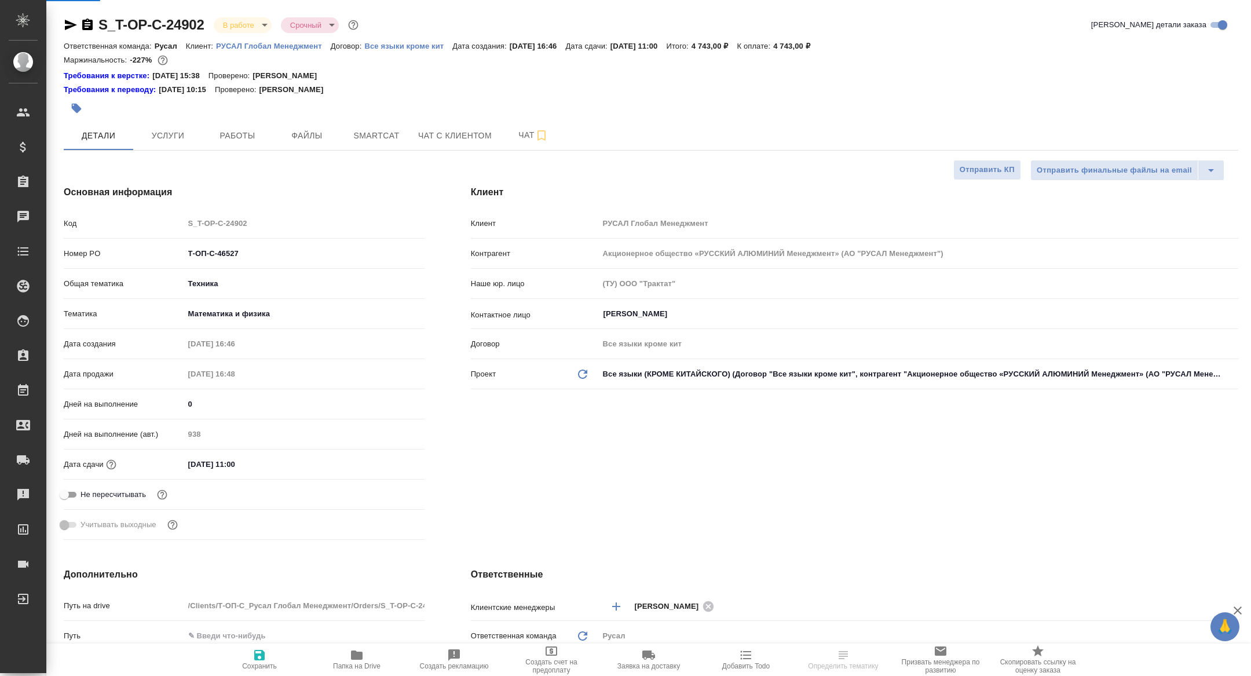
type textarea "x"
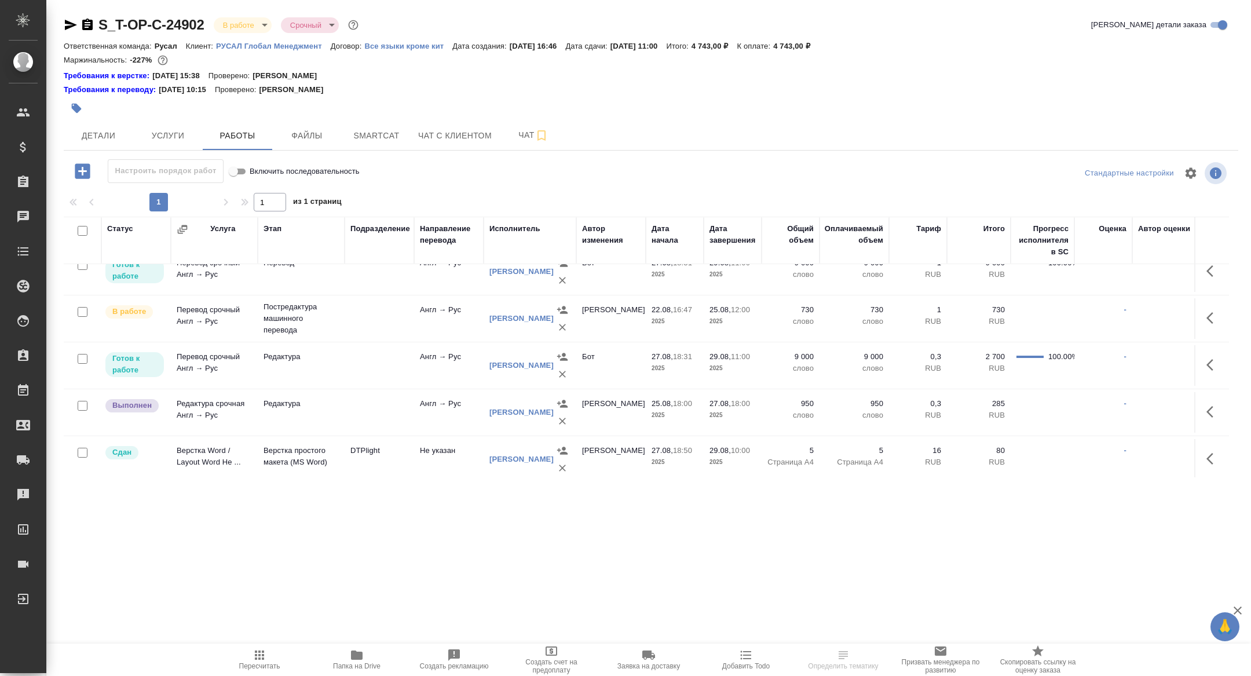
scroll to position [67, 0]
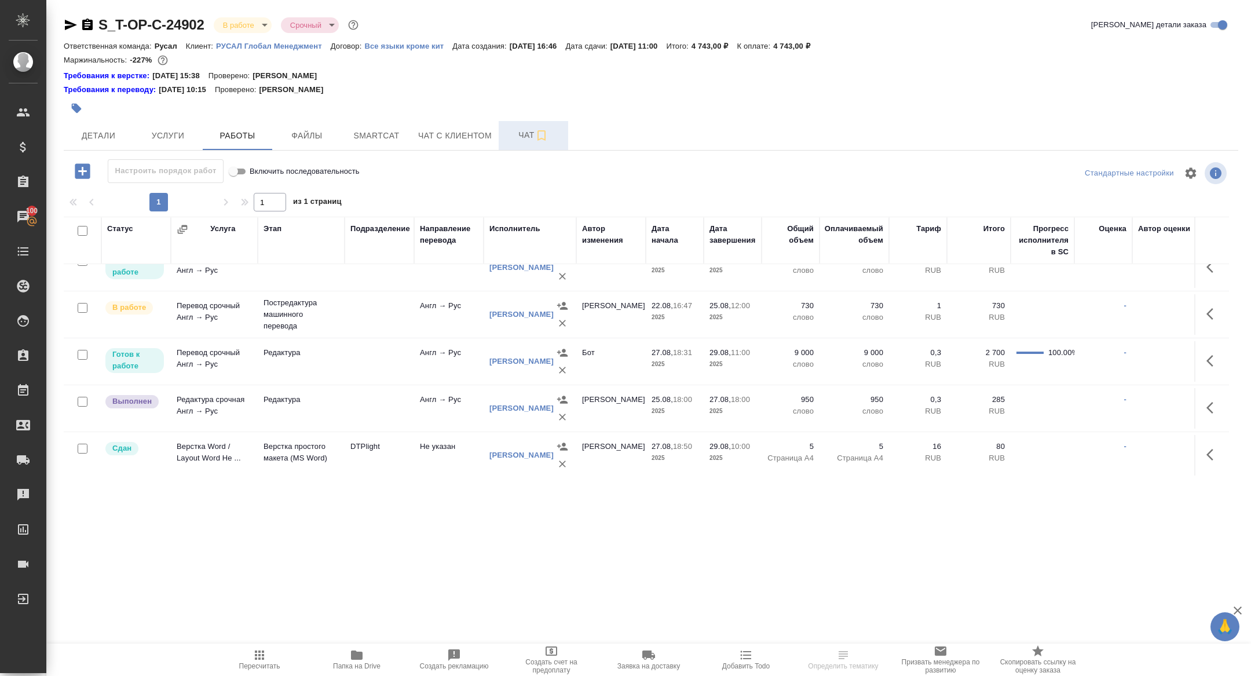
click at [525, 135] on span "Чат" at bounding box center [533, 135] width 56 height 14
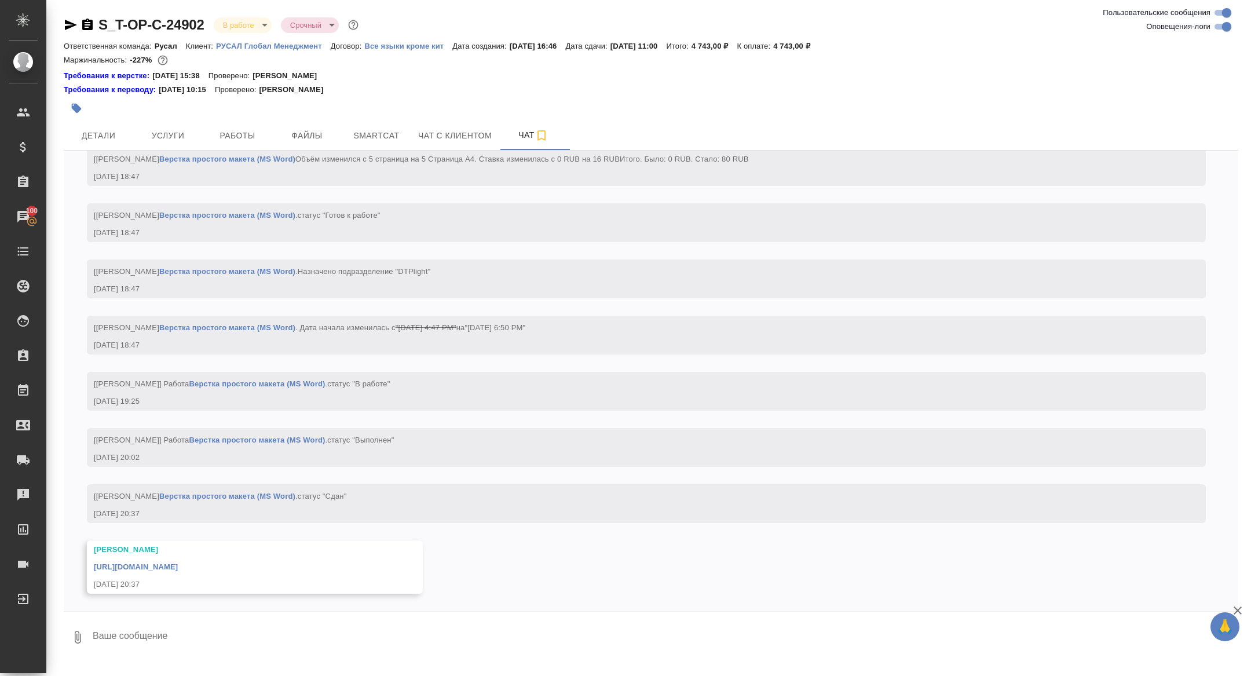
scroll to position [4647, 0]
click at [178, 565] on link "https://drive.awatera.com/apps/files/files/10180544?dir=/Shares/%D0%A2-%D0%9E%D…" at bounding box center [136, 566] width 84 height 9
click at [107, 129] on span "Детали" at bounding box center [99, 136] width 56 height 14
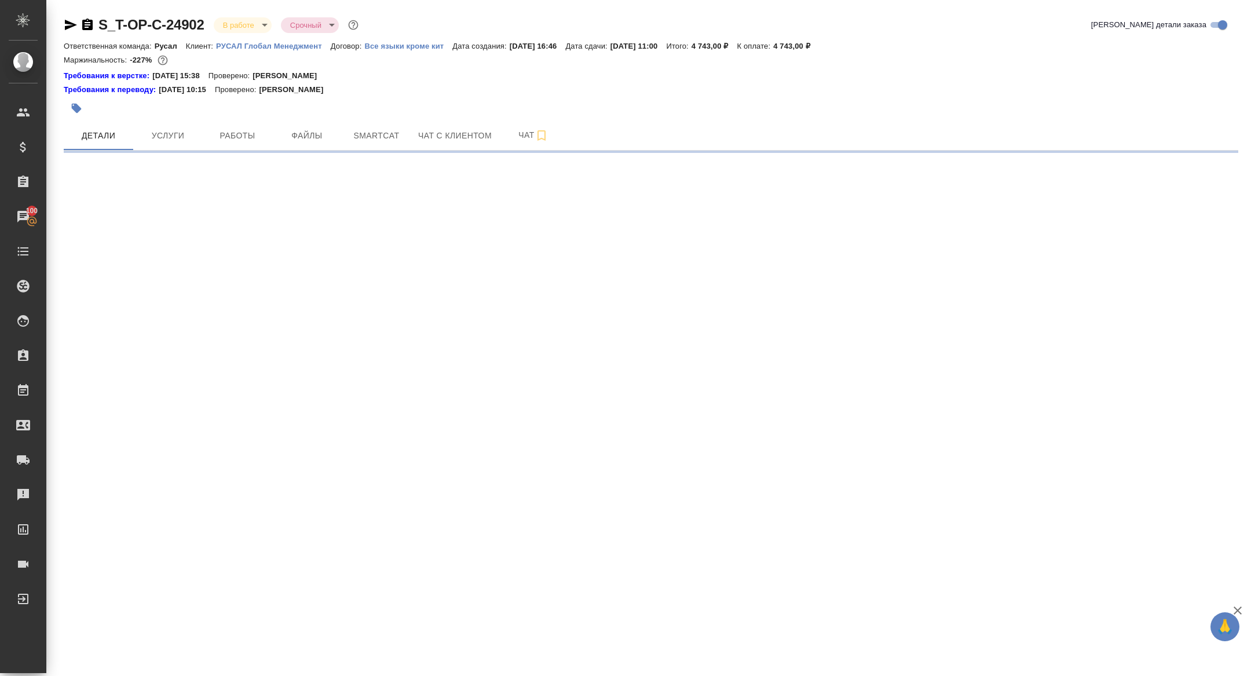
select select "RU"
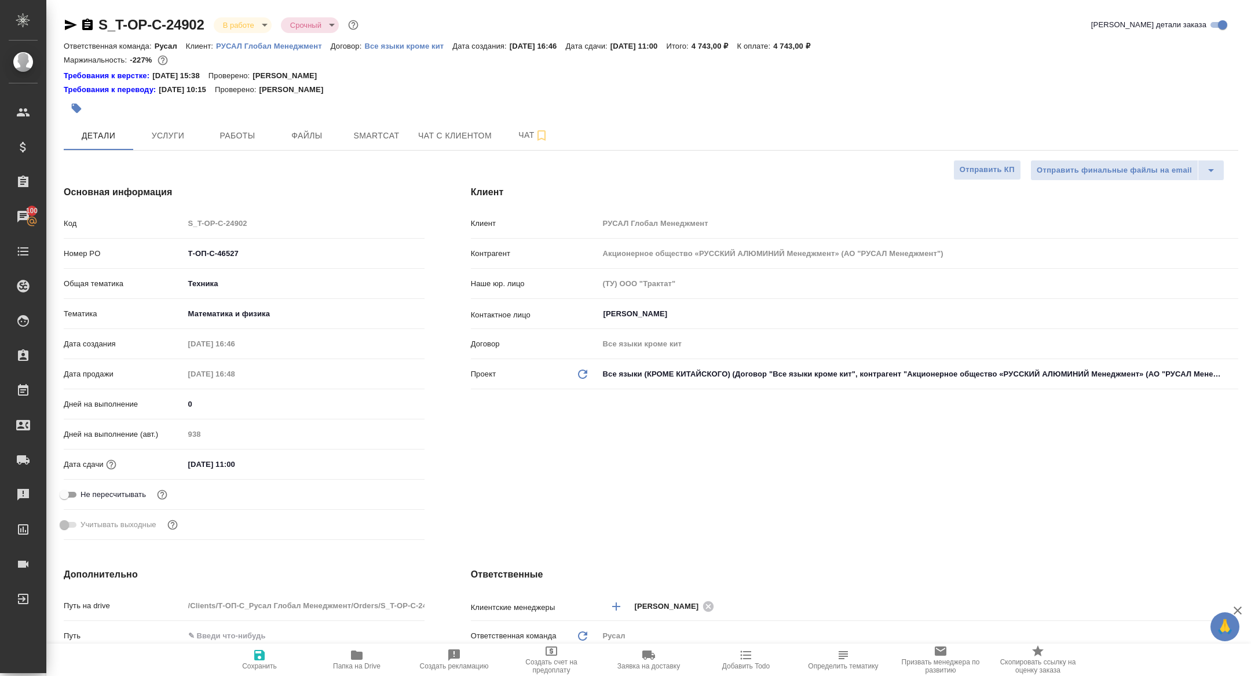
type textarea "x"
drag, startPoint x: 259, startPoint y: 258, endPoint x: 152, endPoint y: 243, distance: 108.8
click at [152, 243] on div "Номер PO Т-ОП-С-46527" at bounding box center [244, 253] width 361 height 20
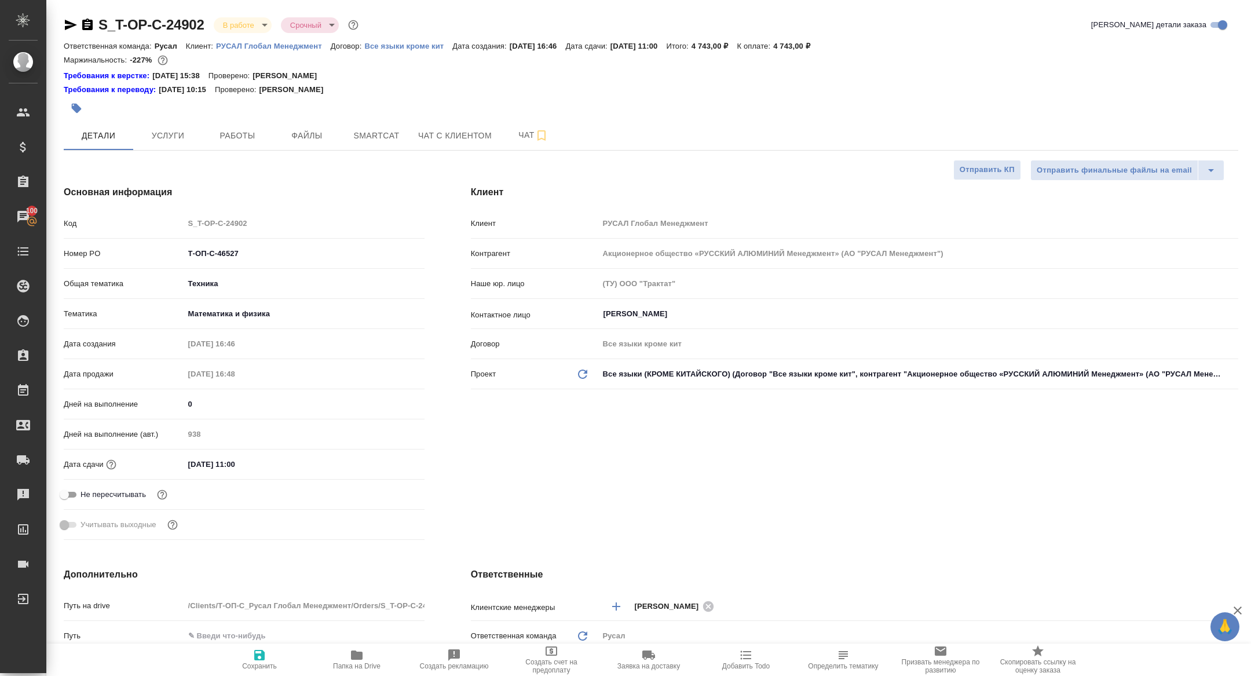
type textarea "x"
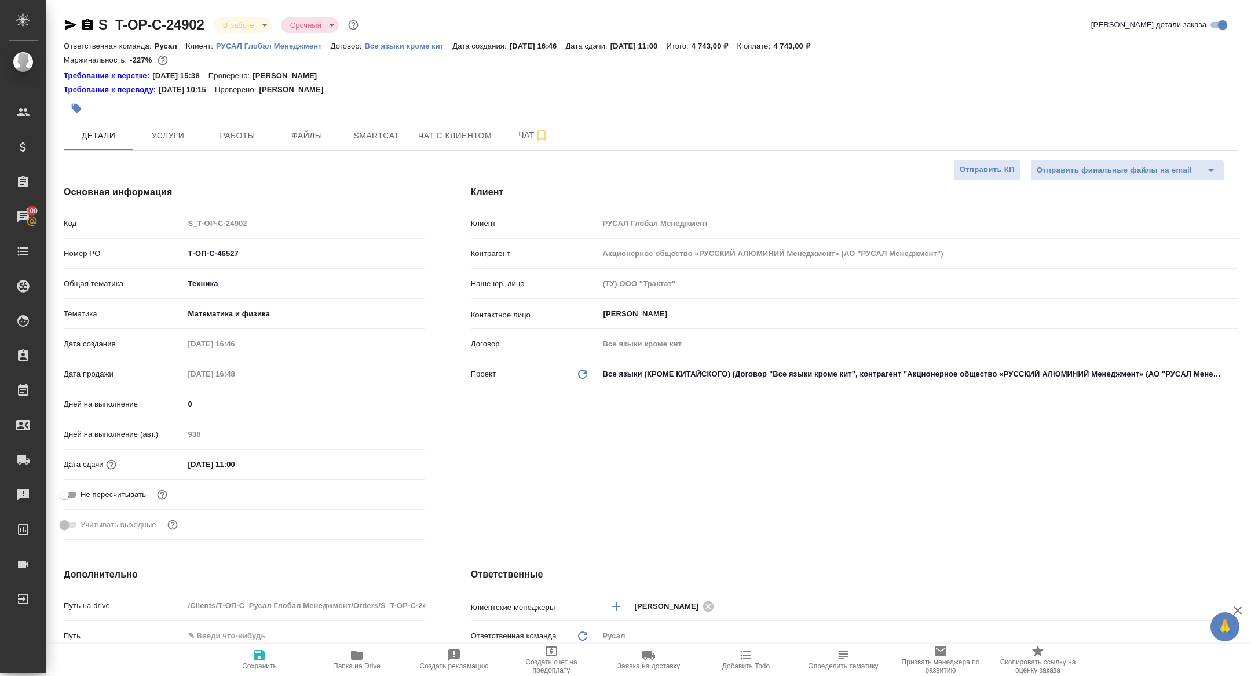
type textarea "x"
click at [225, 23] on body "🙏 .cls-1 fill:#fff; AWATERA Zhuravleva Alexandra Клиенты Спецификации Заказы 10…" at bounding box center [625, 338] width 1251 height 676
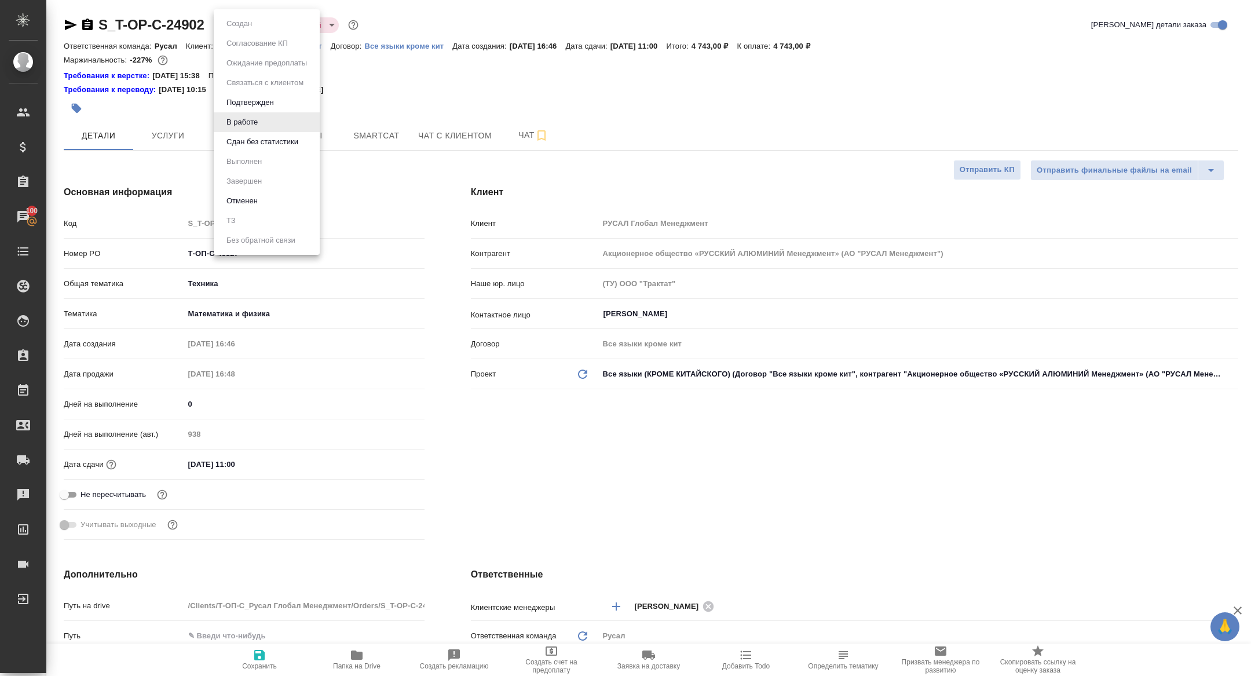
click at [250, 140] on button "Сдан без статистики" at bounding box center [262, 141] width 79 height 13
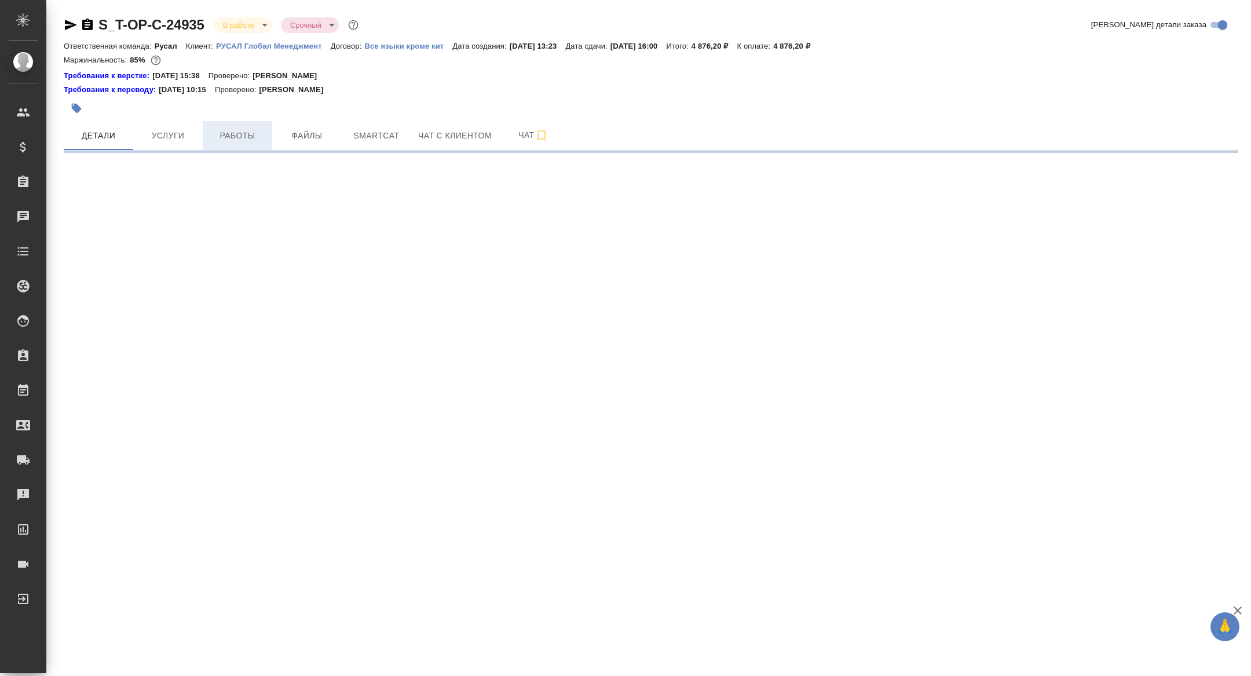
click at [233, 148] on button "Работы" at bounding box center [237, 135] width 69 height 29
select select "RU"
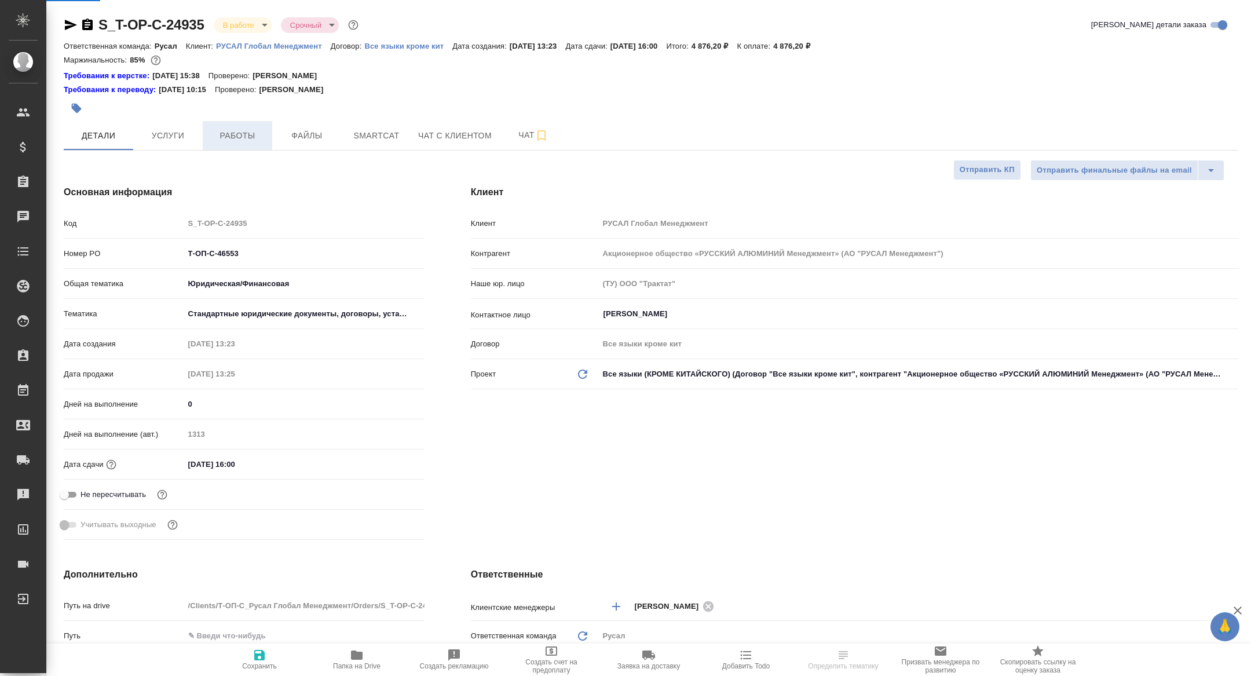
type textarea "x"
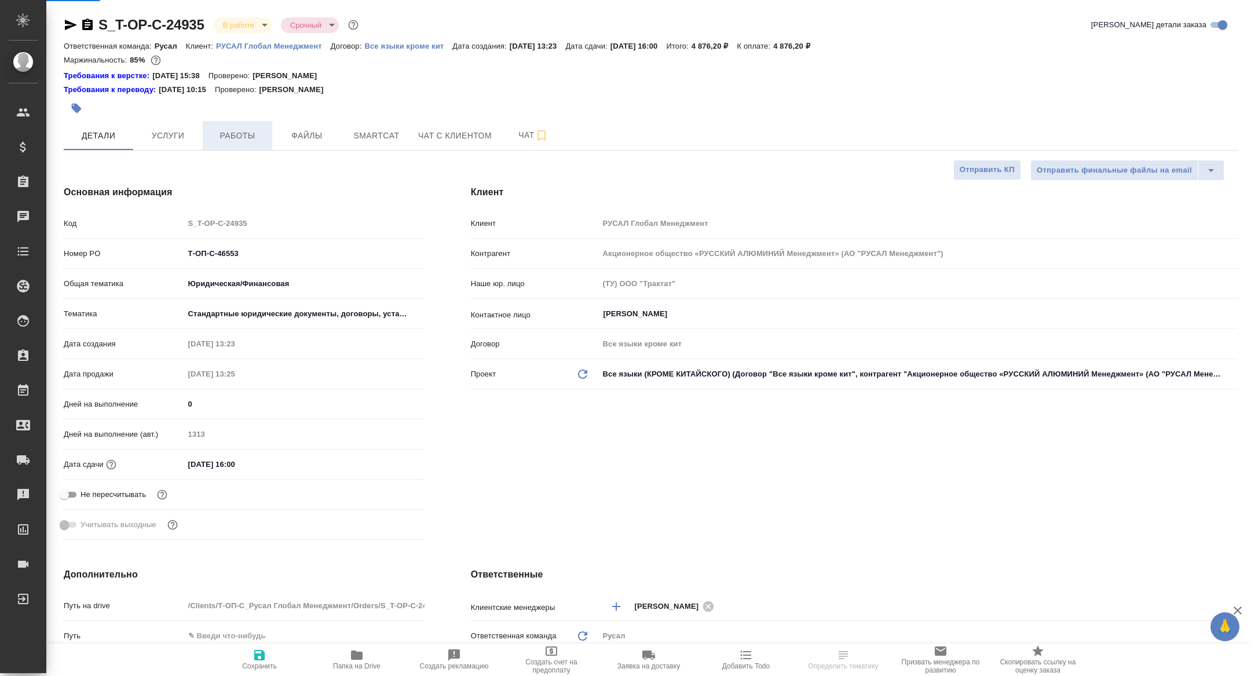
type textarea "x"
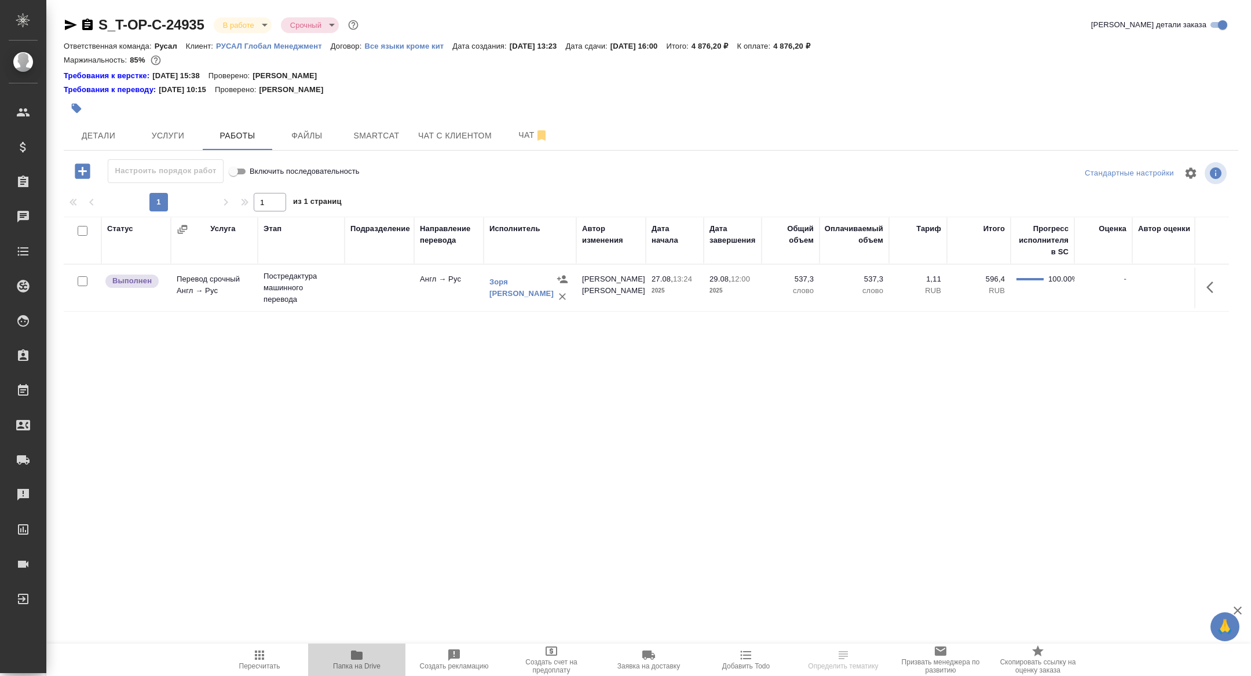
click at [360, 675] on button "Папка на Drive" at bounding box center [356, 659] width 97 height 32
click at [97, 131] on span "Детали" at bounding box center [99, 136] width 56 height 14
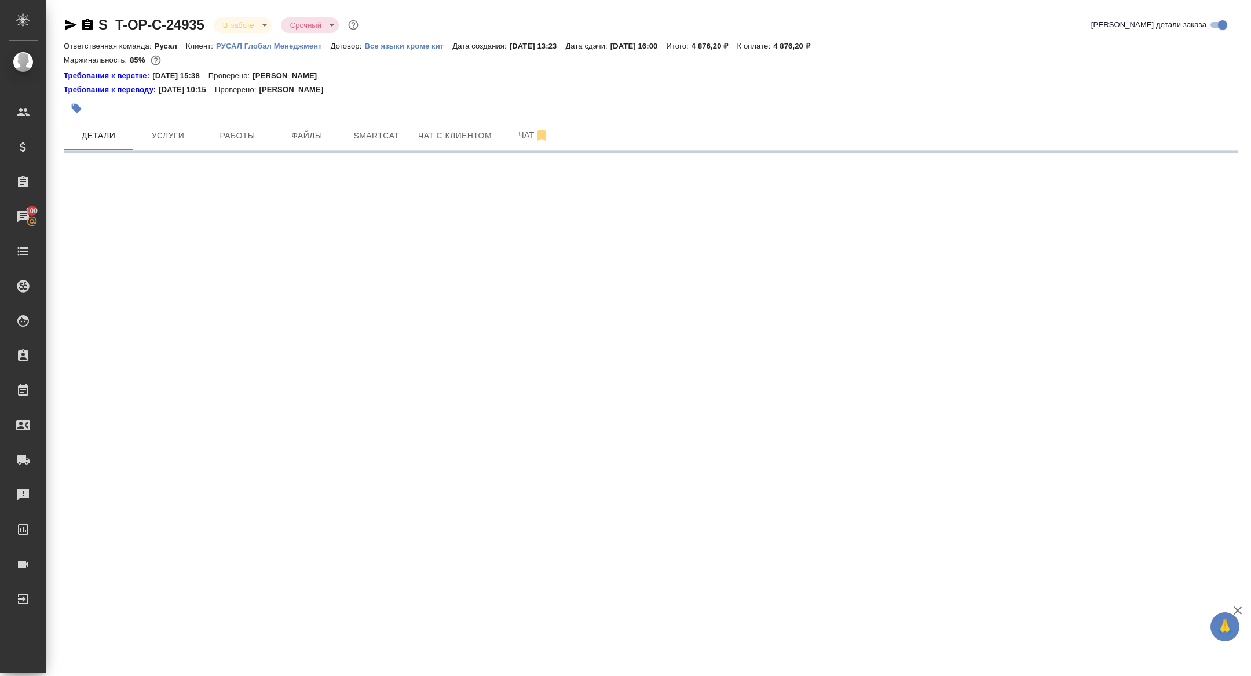
select select "RU"
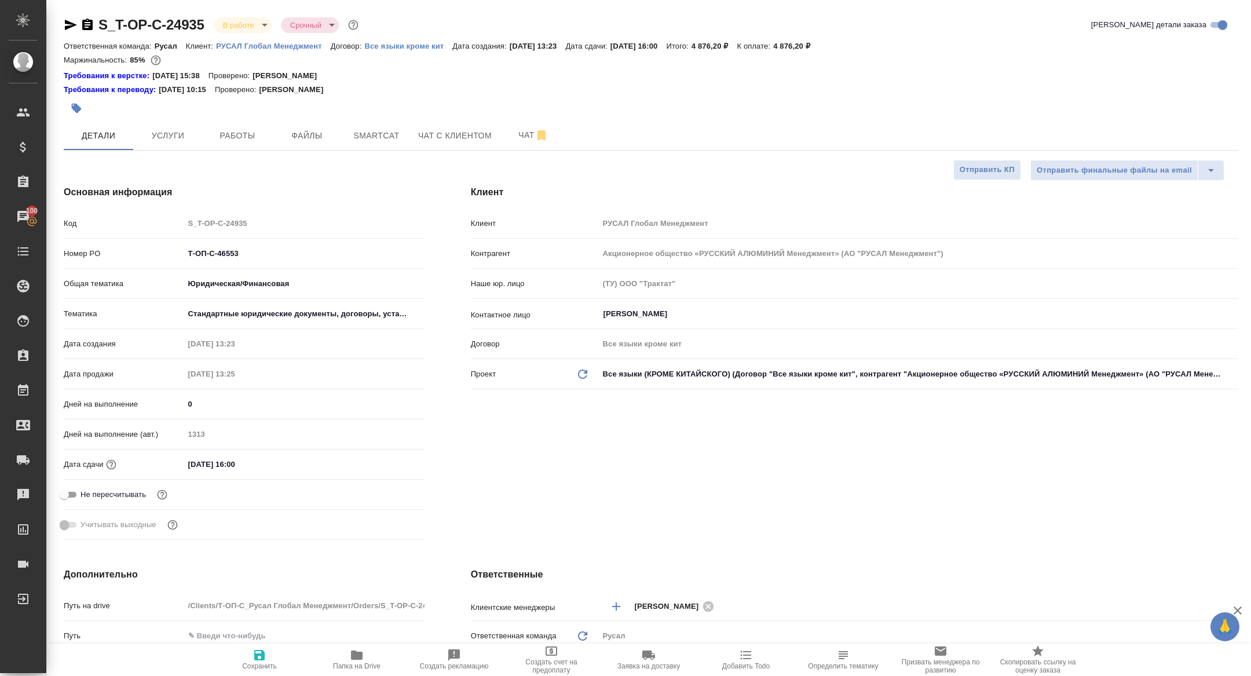
type textarea "x"
drag, startPoint x: 234, startPoint y: 256, endPoint x: 117, endPoint y: 249, distance: 117.7
click at [117, 249] on div "Номер PO Т-ОП-С-46553" at bounding box center [244, 253] width 361 height 20
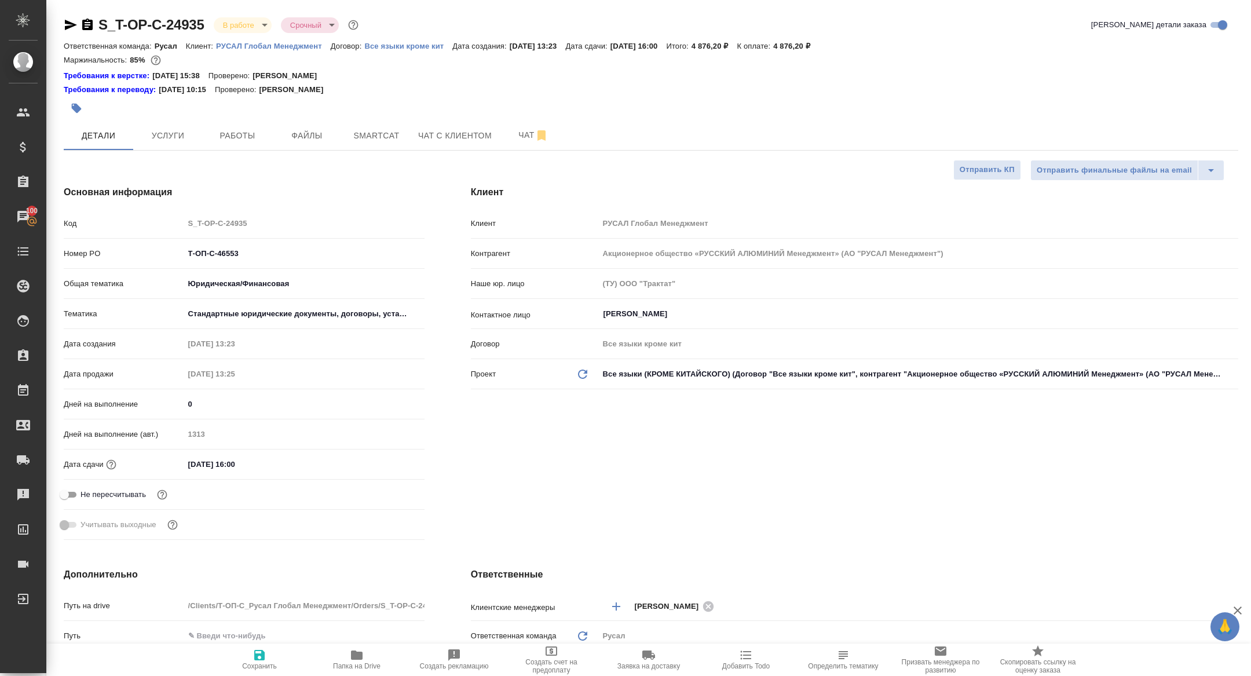
type textarea "x"
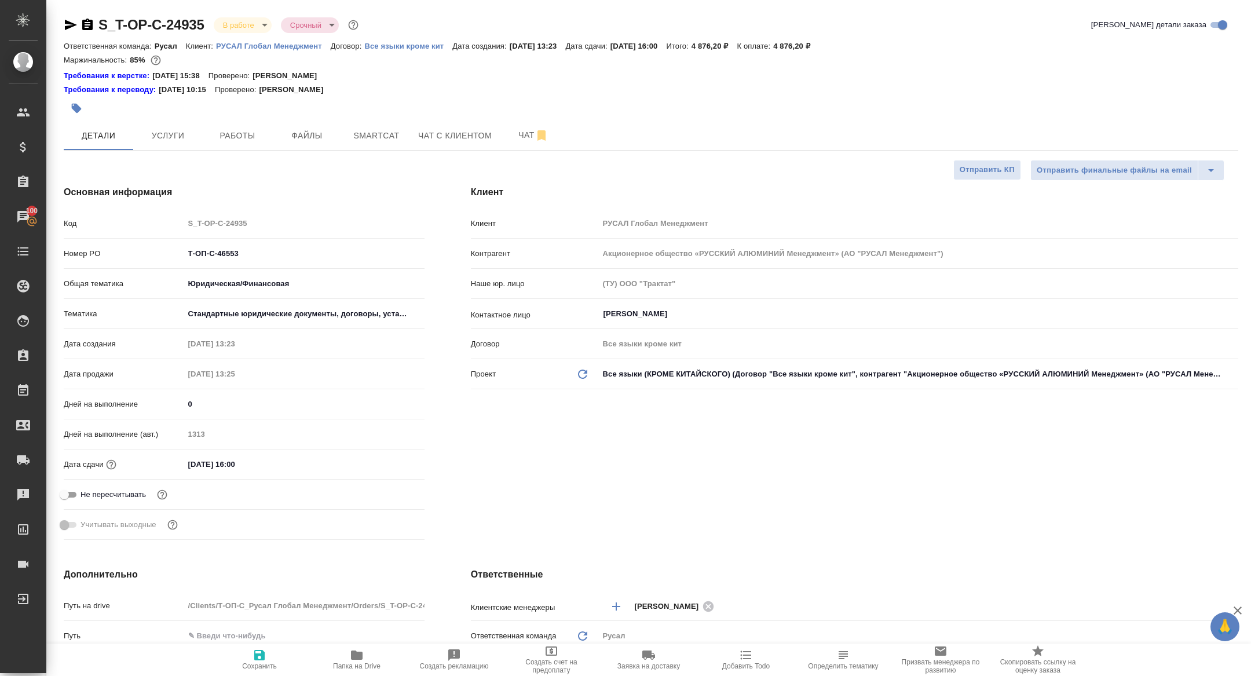
type textarea "x"
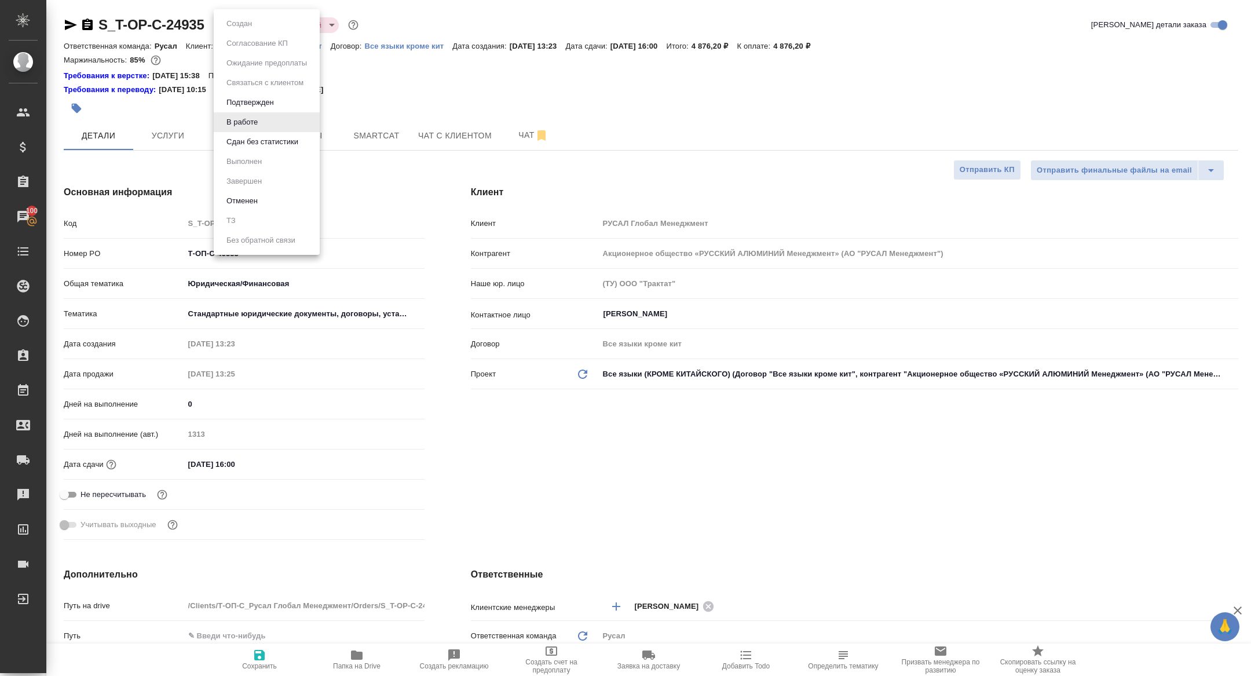
click at [239, 31] on body "🙏 .cls-1 fill:#fff; AWATERA Zhuravleva Alexandra Клиенты Спецификации Заказы 10…" at bounding box center [625, 338] width 1251 height 676
click at [261, 145] on button "Сдан без статистики" at bounding box center [262, 141] width 79 height 13
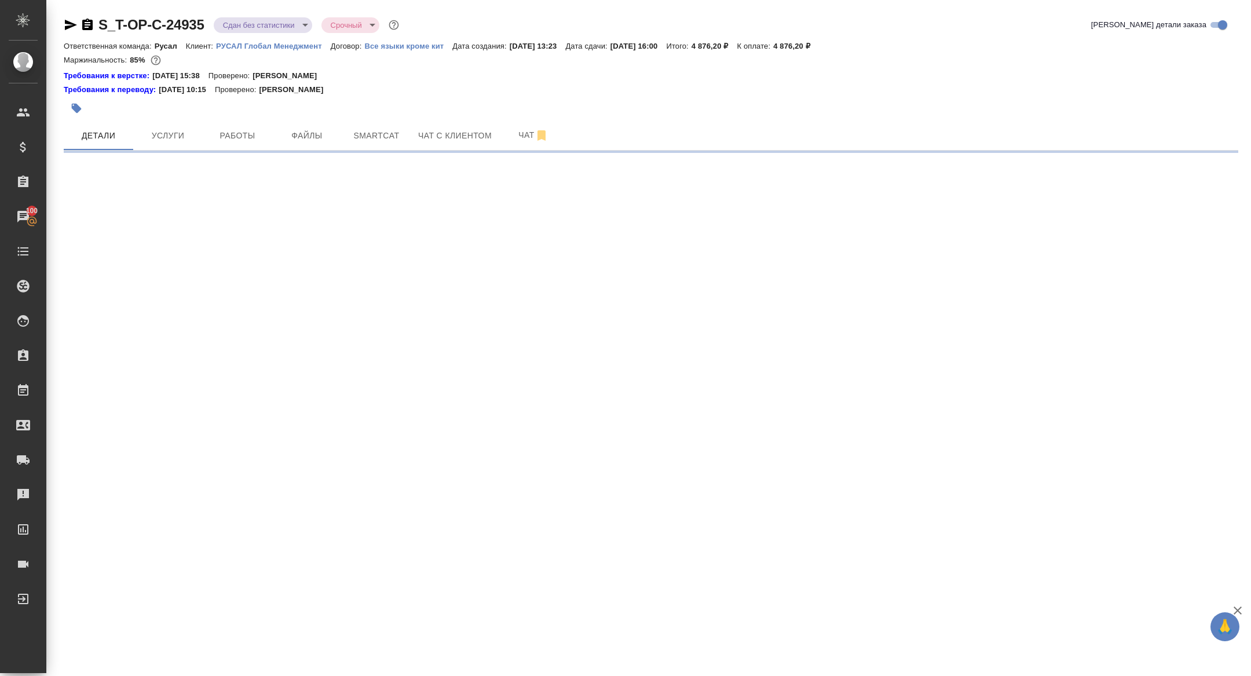
select select "RU"
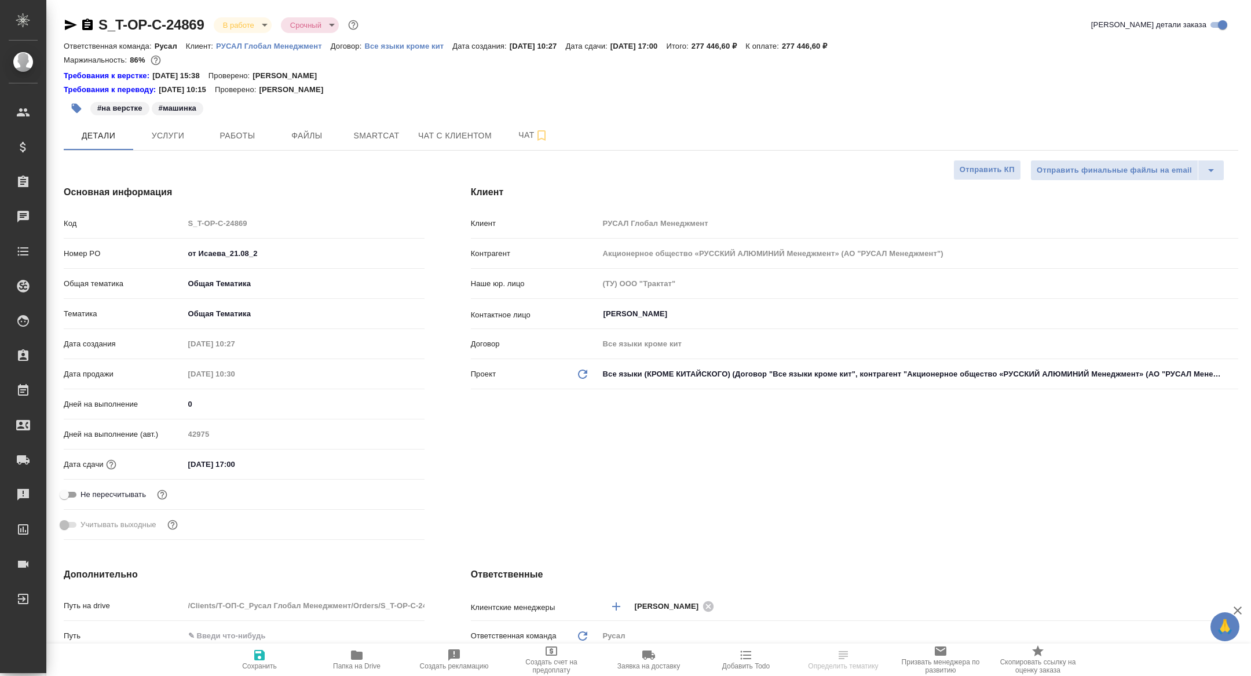
type textarea "x"
click at [519, 140] on span "Чат" at bounding box center [533, 135] width 56 height 14
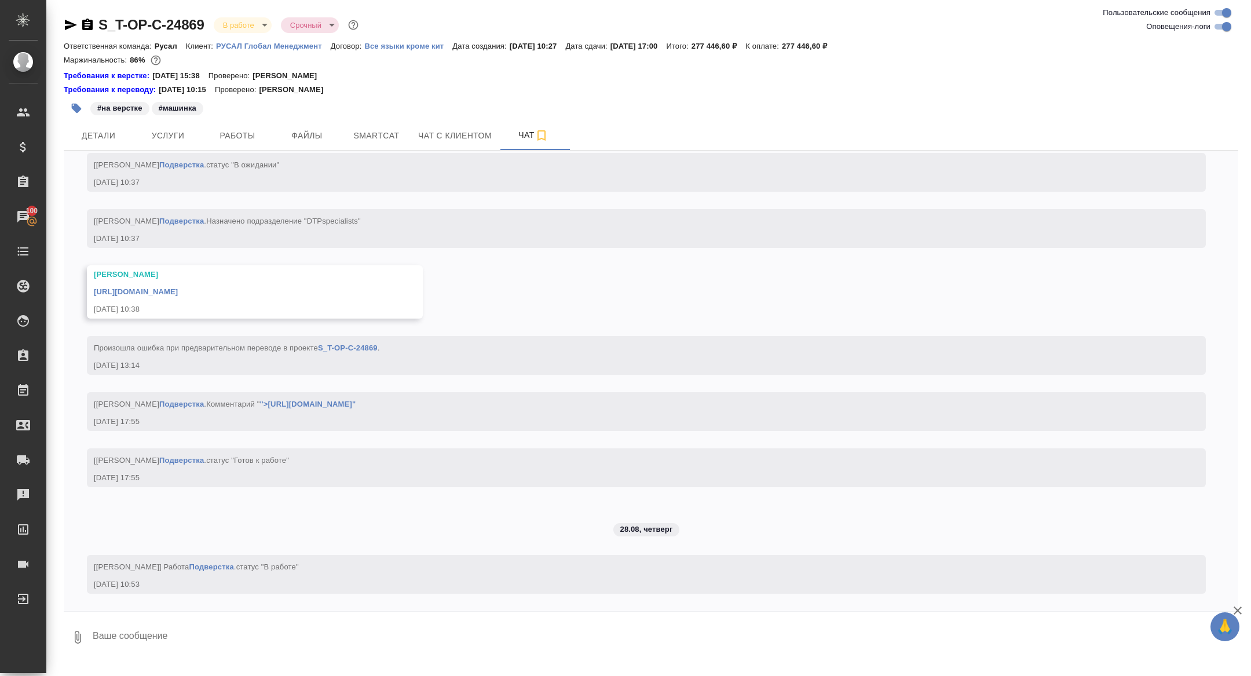
scroll to position [2911, 0]
click at [227, 130] on span "Работы" at bounding box center [238, 136] width 56 height 14
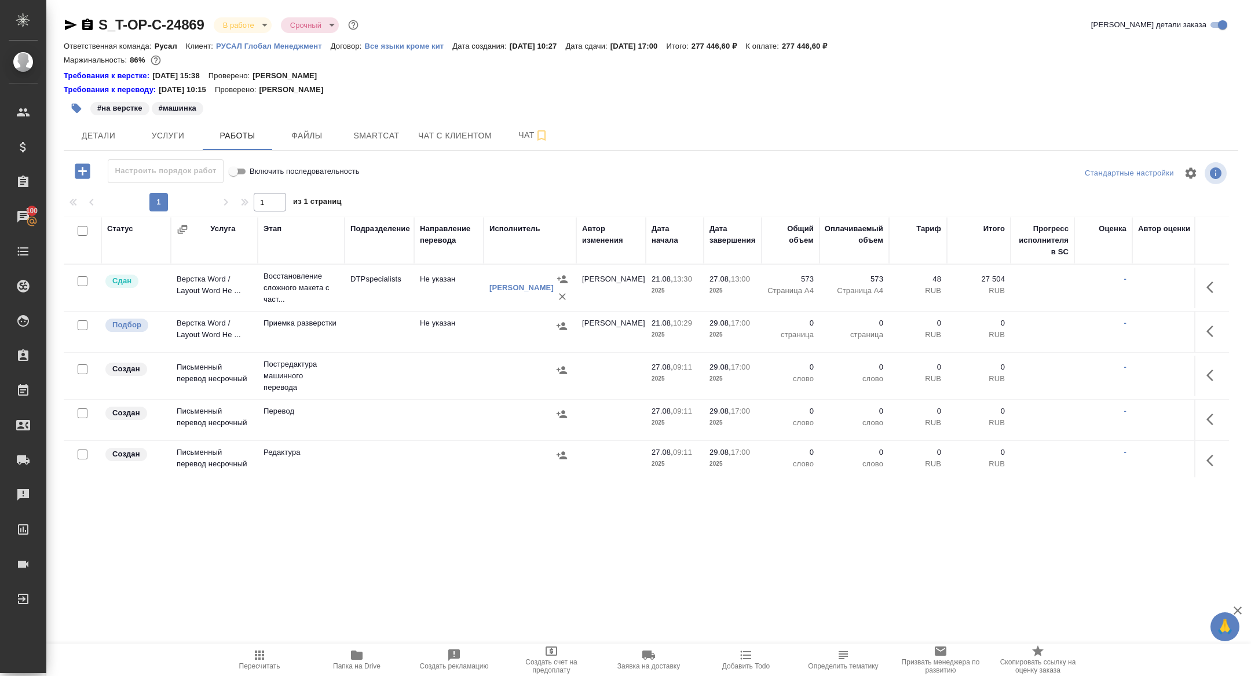
click at [82, 228] on input "checkbox" at bounding box center [83, 231] width 10 height 10
checkbox input "true"
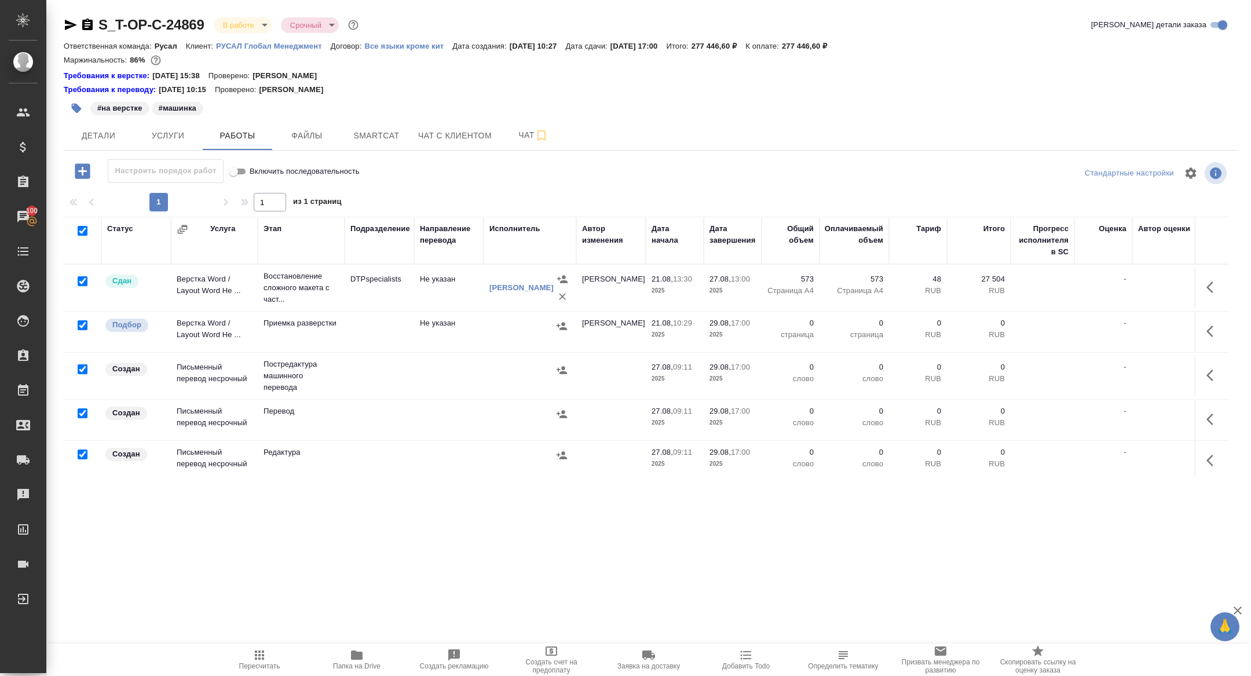
checkbox input "true"
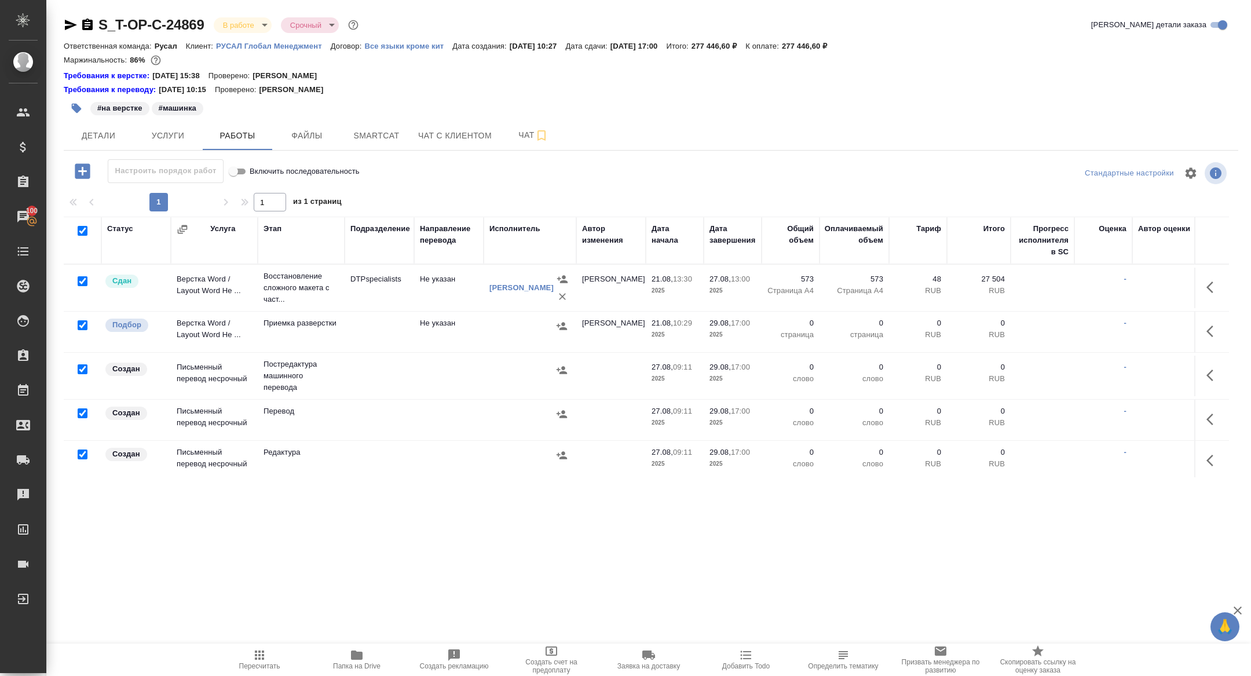
checkbox input "true"
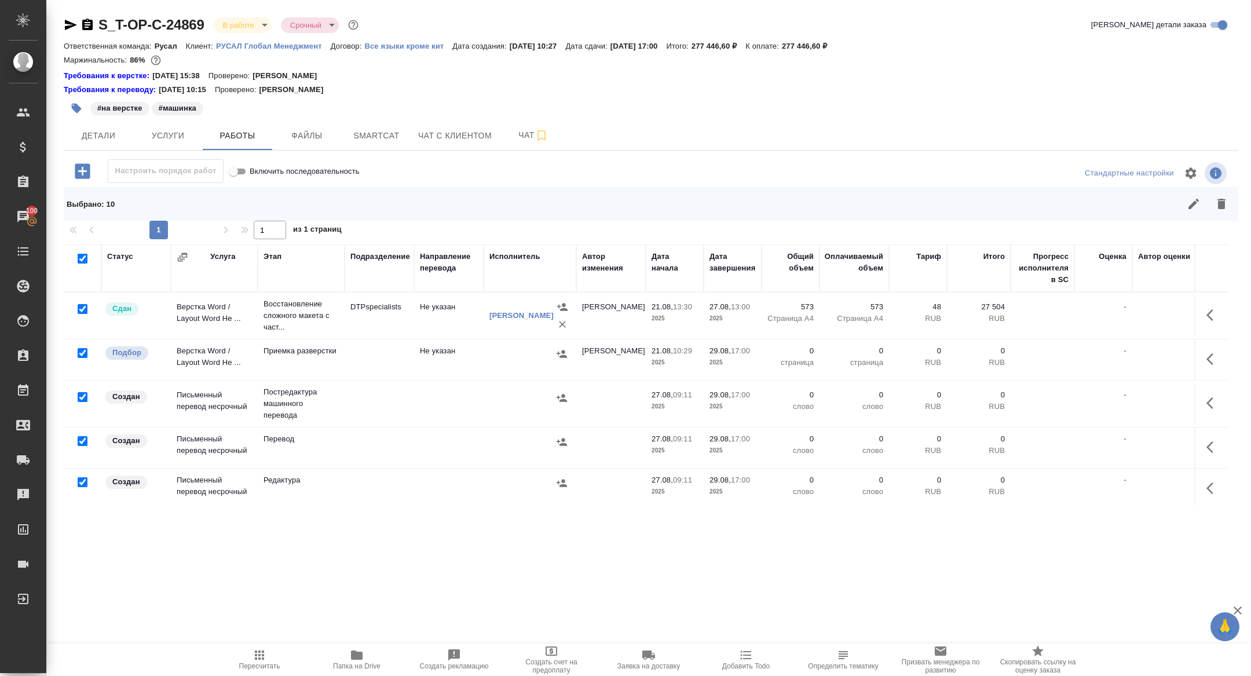
click at [81, 309] on input "checkbox" at bounding box center [83, 309] width 10 height 10
checkbox input "false"
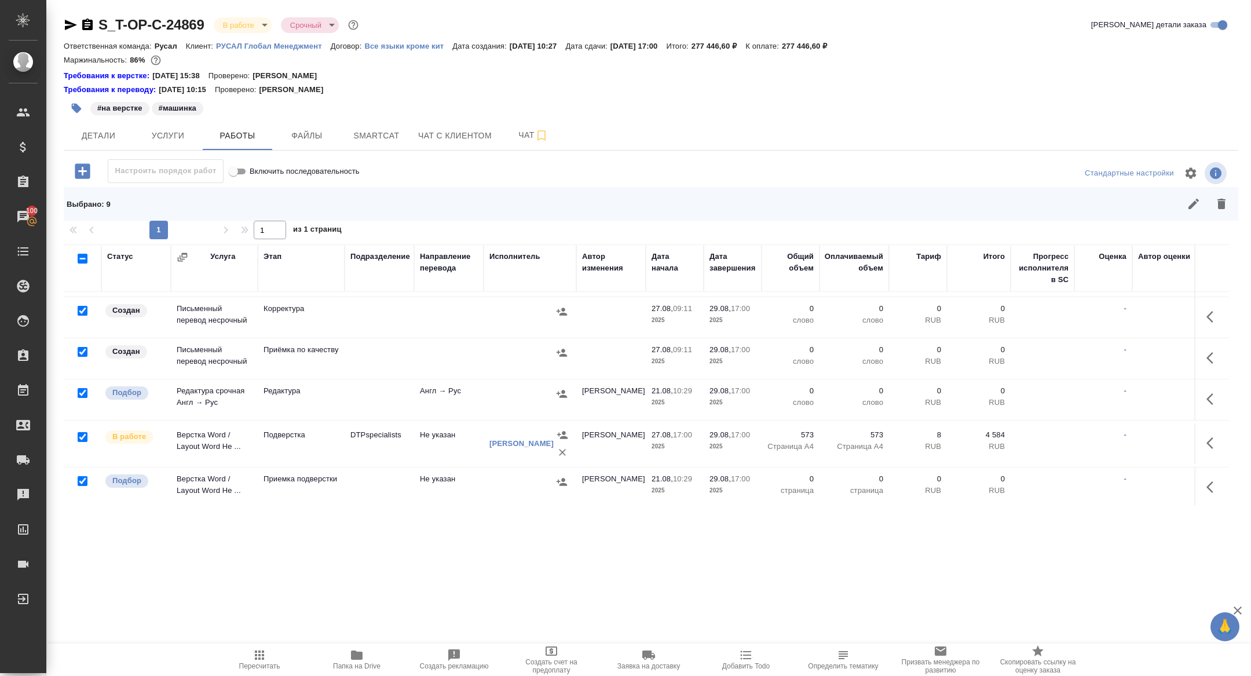
scroll to position [214, 0]
click at [81, 432] on input "checkbox" at bounding box center [83, 436] width 10 height 10
checkbox input "false"
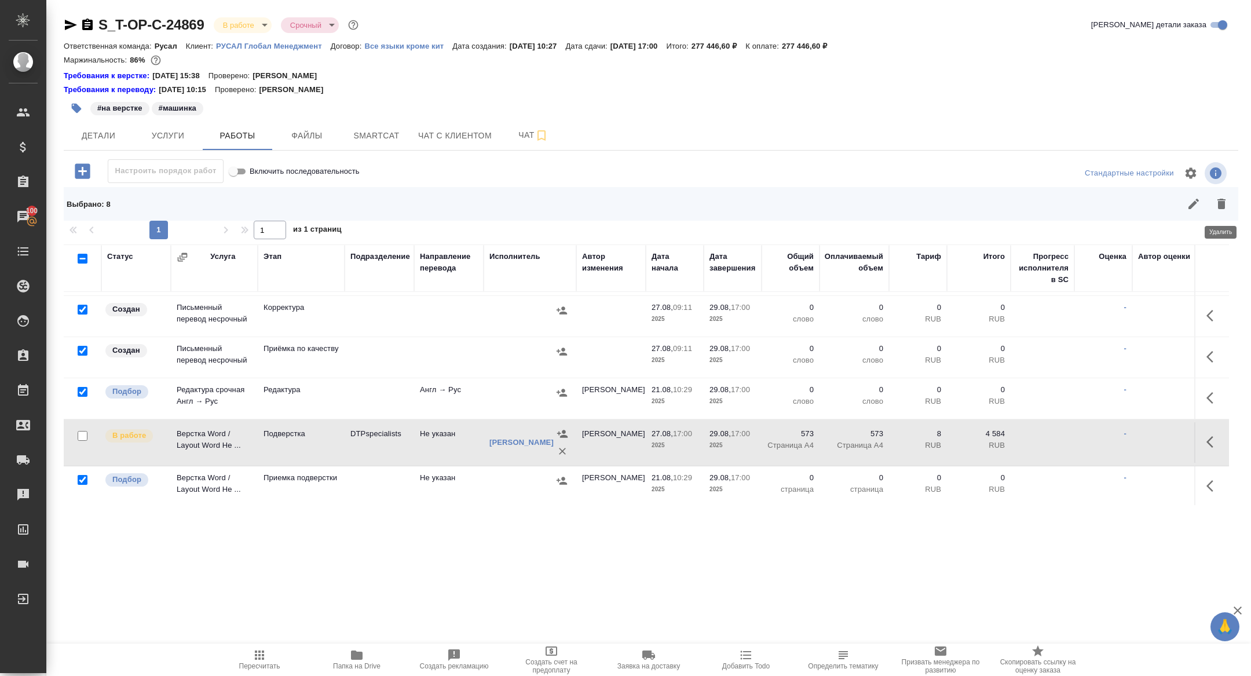
click at [1233, 197] on button "button" at bounding box center [1221, 204] width 28 height 28
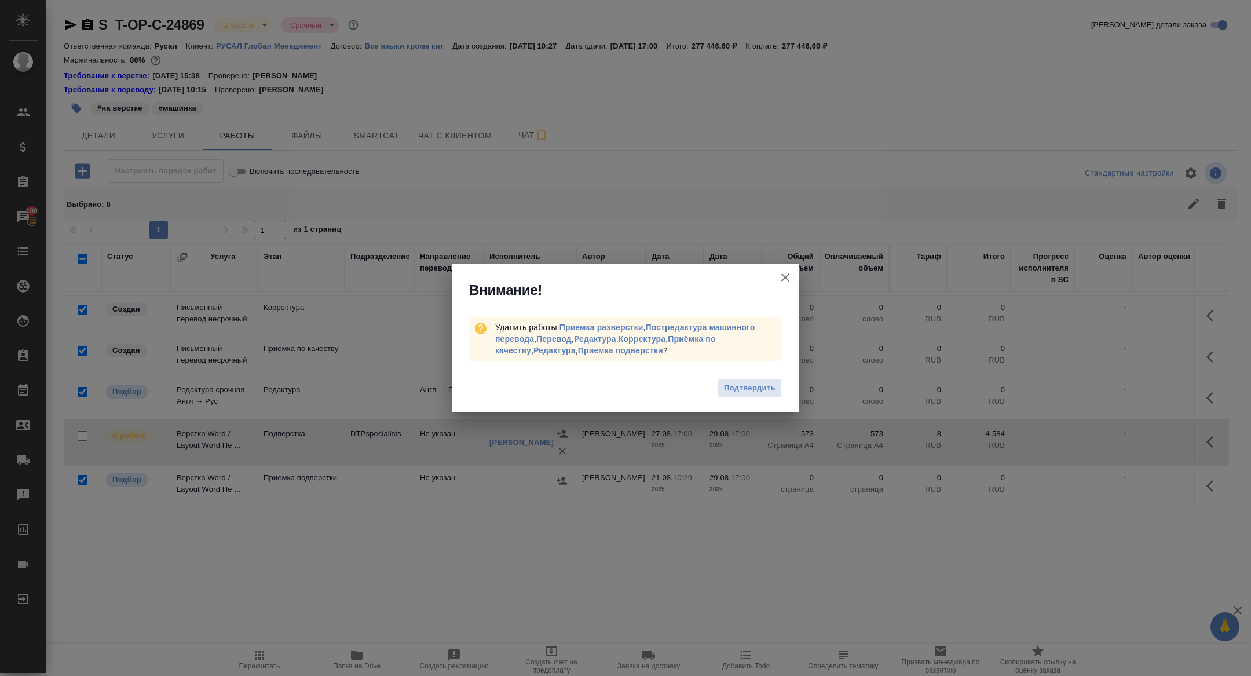
click at [750, 375] on div "Подтвердить" at bounding box center [625, 389] width 347 height 46
click at [750, 406] on div "Подтвердить" at bounding box center [625, 389] width 347 height 46
click at [745, 384] on span "Подтвердить" at bounding box center [750, 388] width 52 height 13
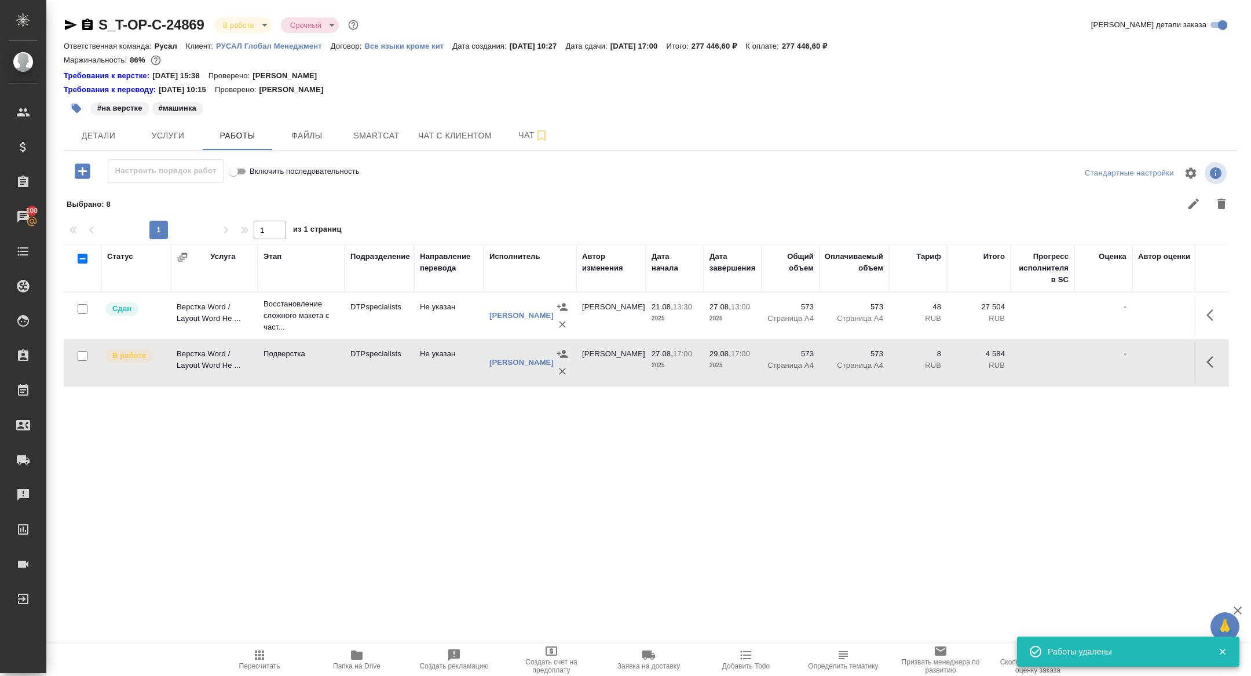
scroll to position [0, 0]
click at [72, 27] on icon "button" at bounding box center [71, 25] width 14 height 14
click at [109, 133] on span "Детали" at bounding box center [99, 136] width 56 height 14
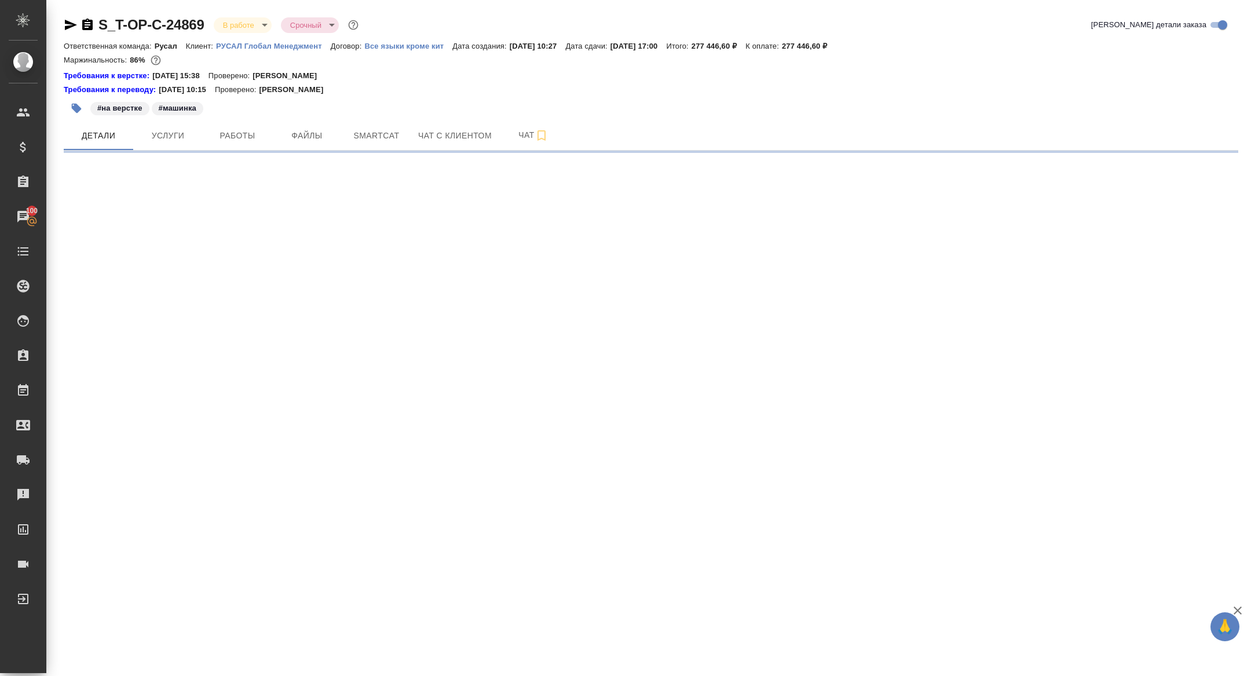
select select "RU"
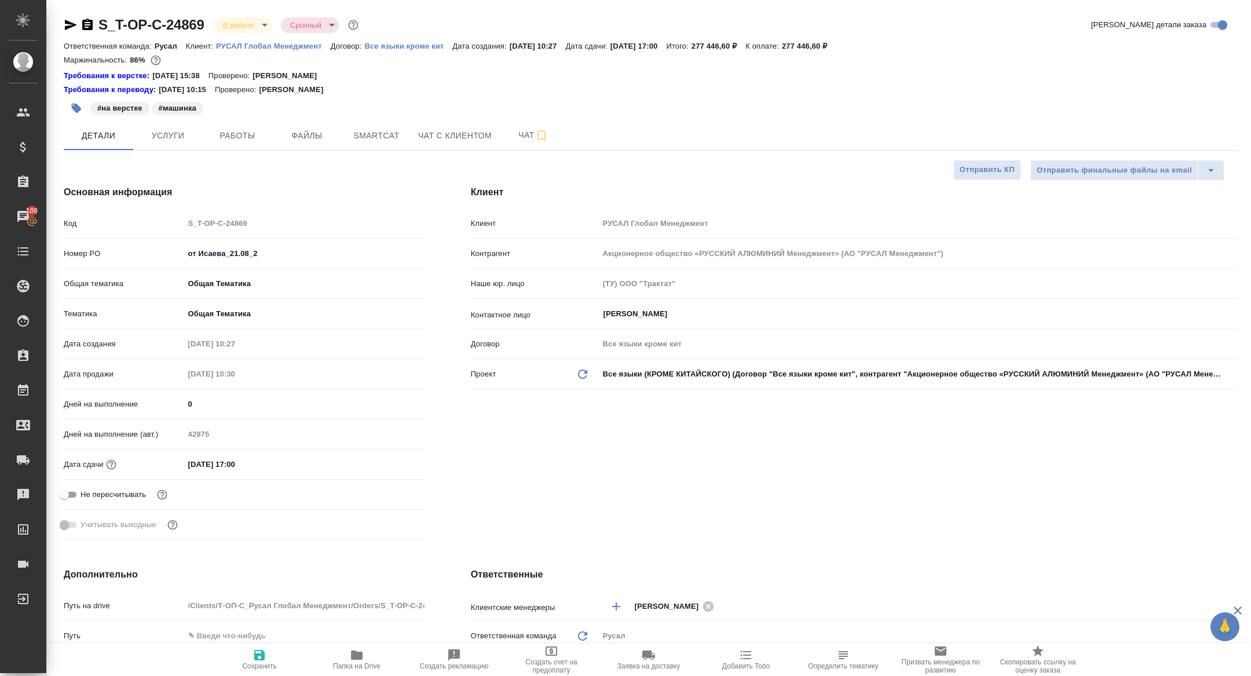
type textarea "x"
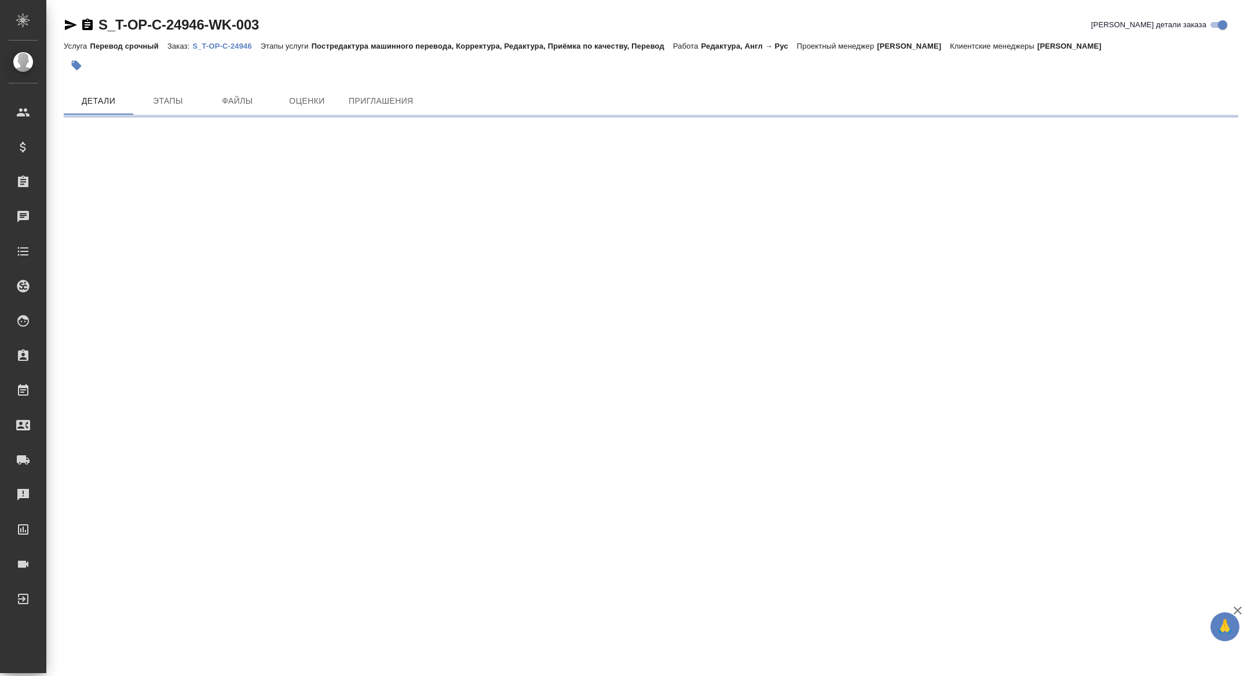
click at [70, 25] on icon "button" at bounding box center [71, 25] width 12 height 10
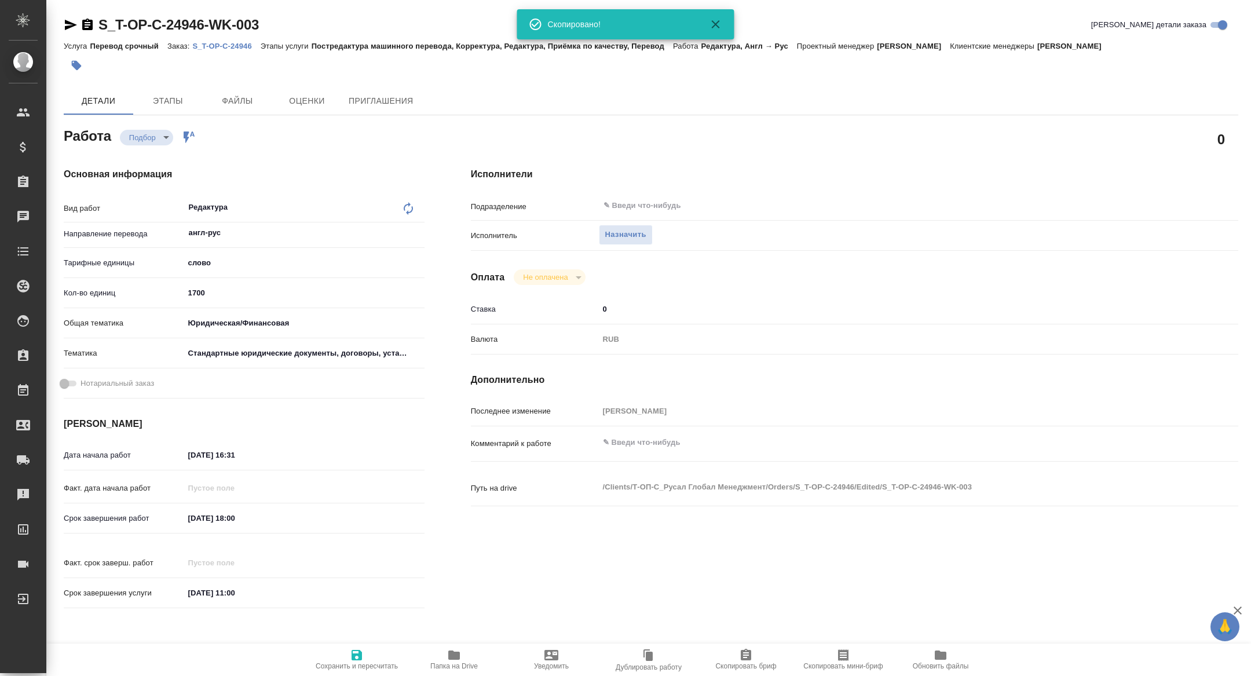
type textarea "x"
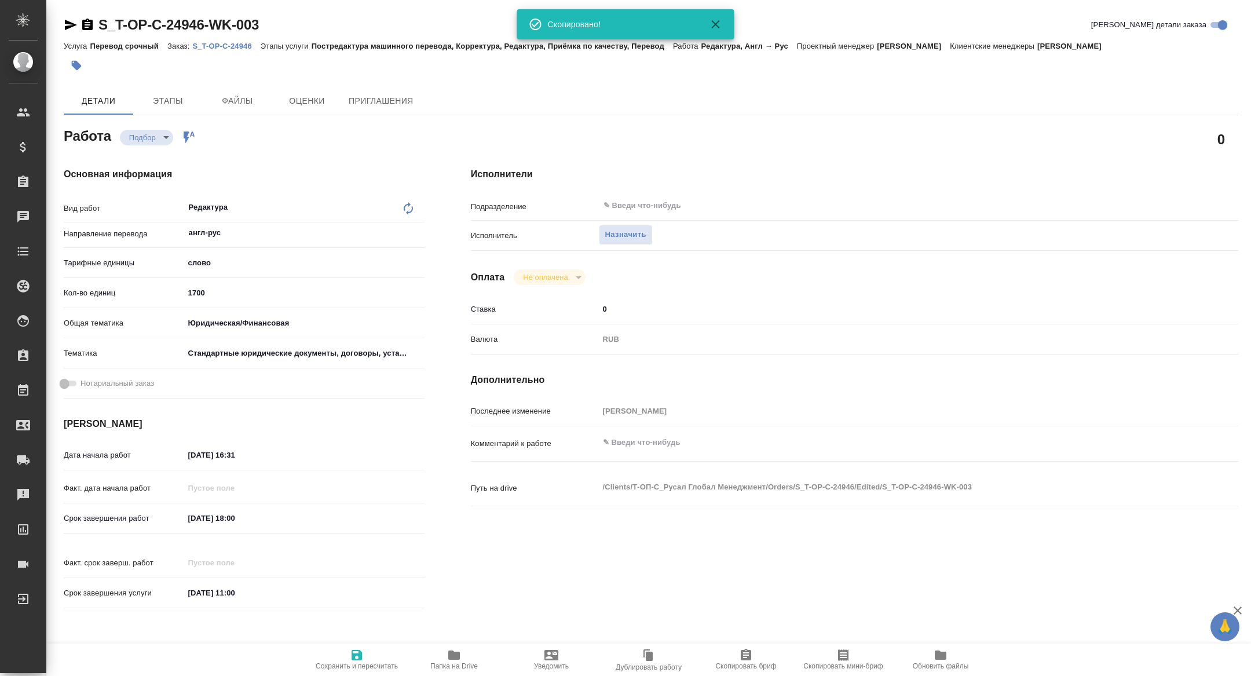
type textarea "x"
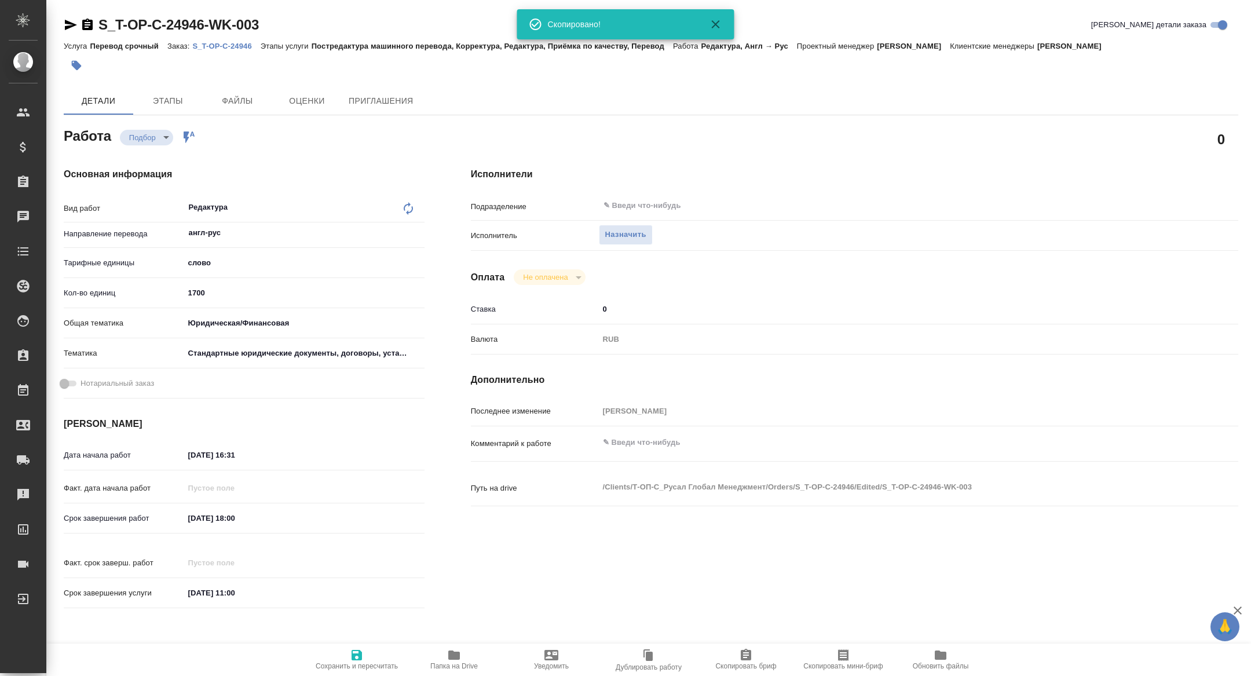
type textarea "x"
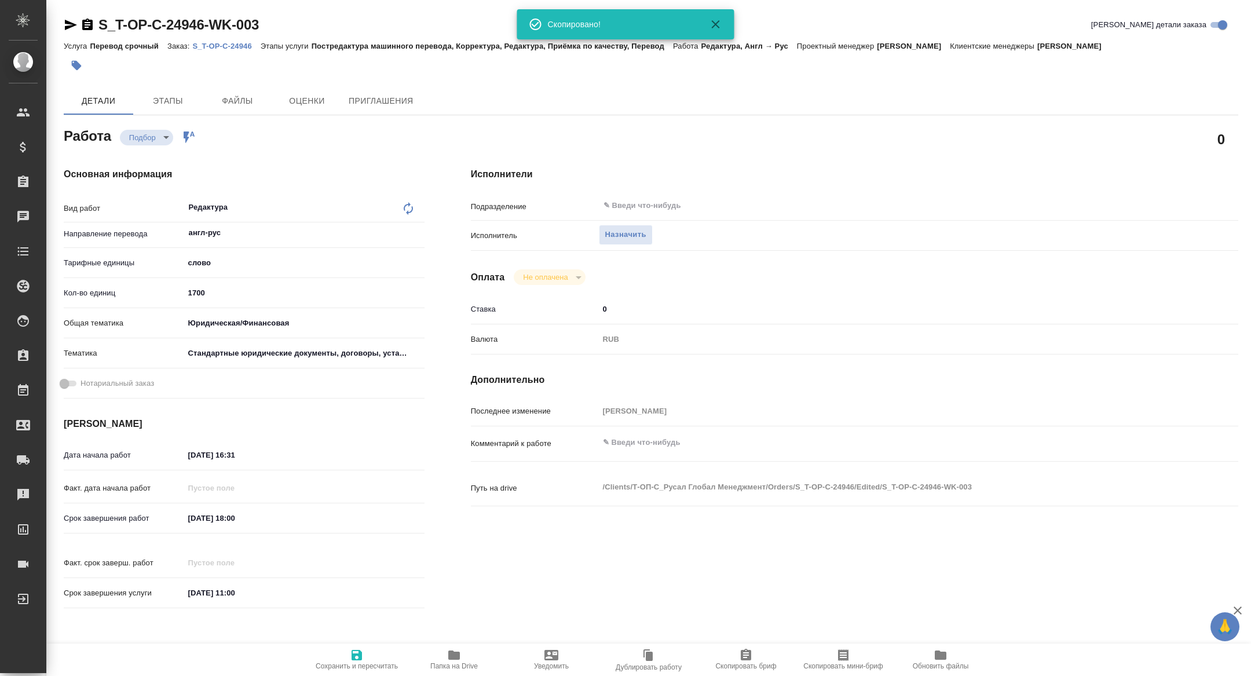
type textarea "x"
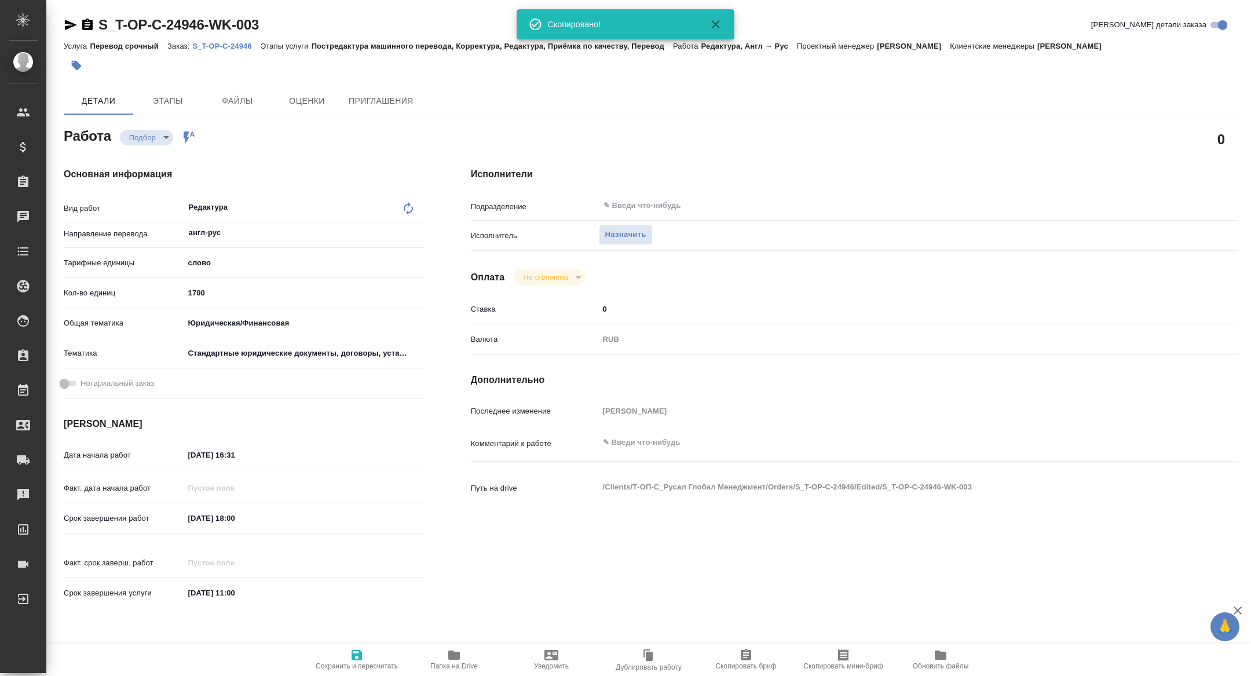
type textarea "x"
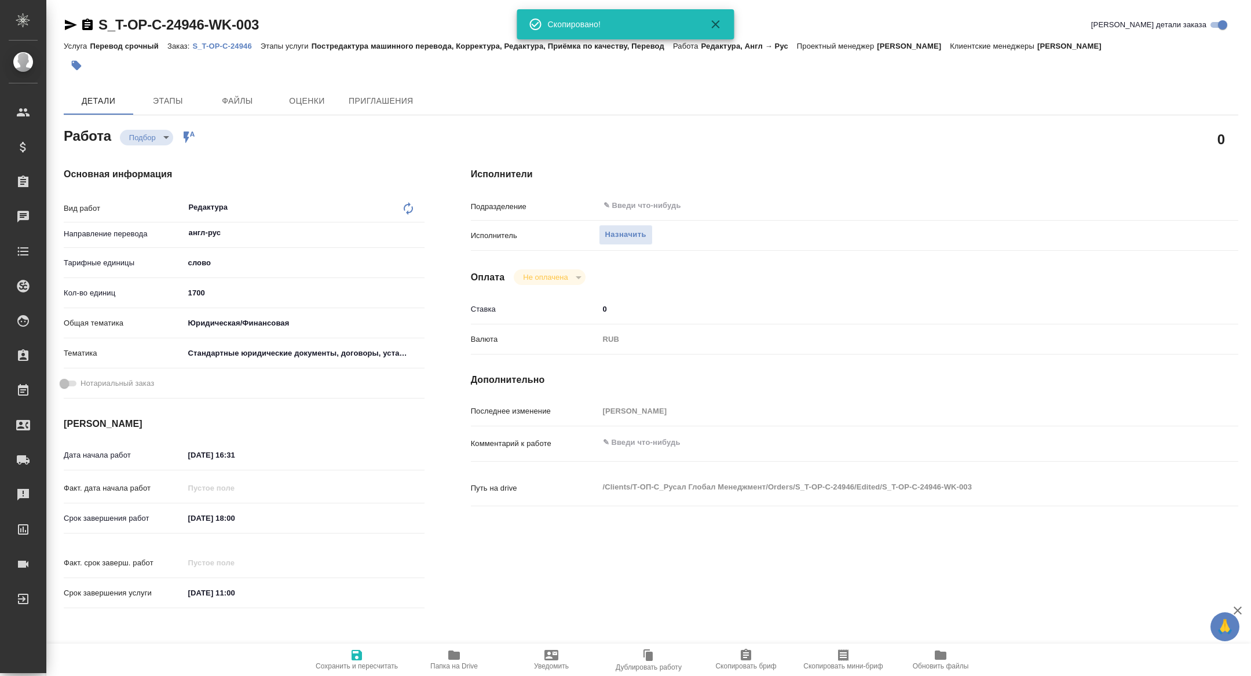
type textarea "x"
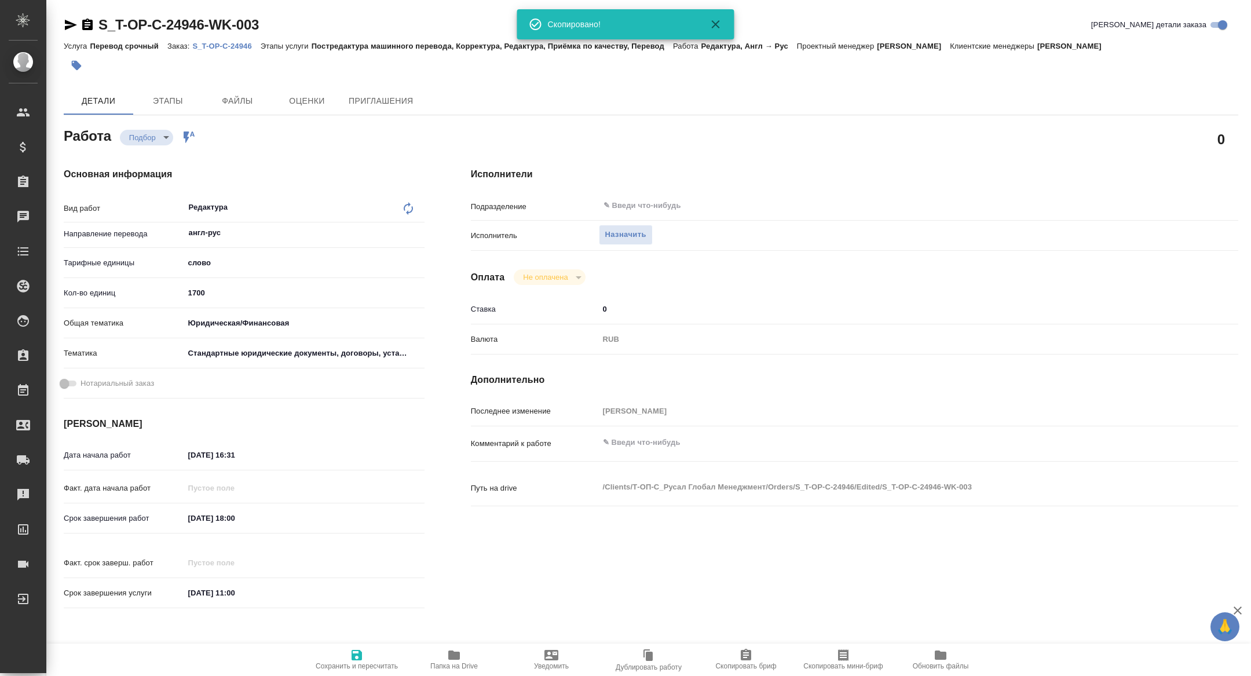
type textarea "x"
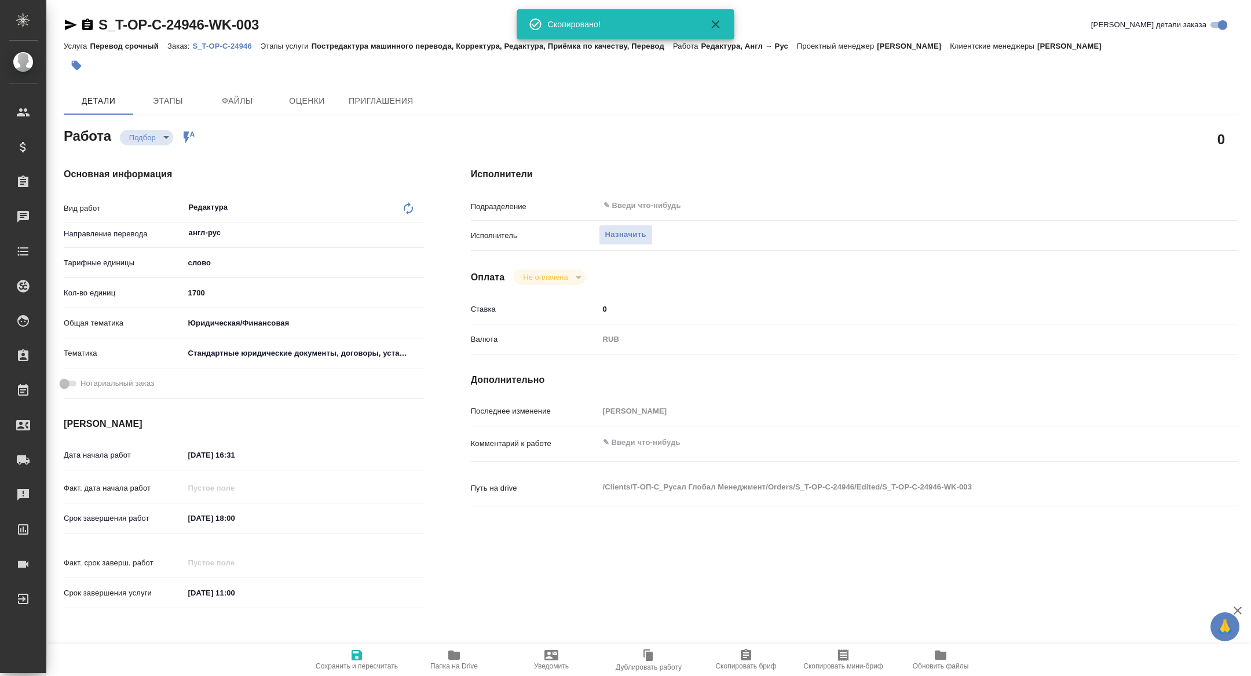
type textarea "x"
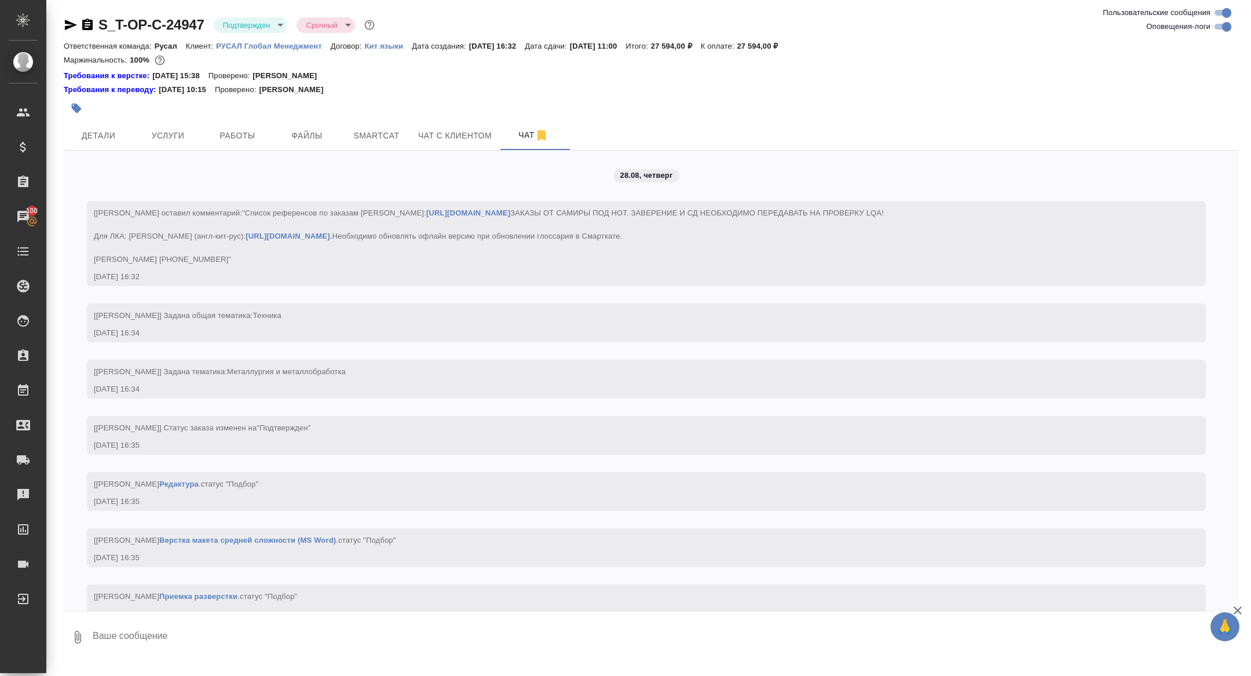
scroll to position [1623, 0]
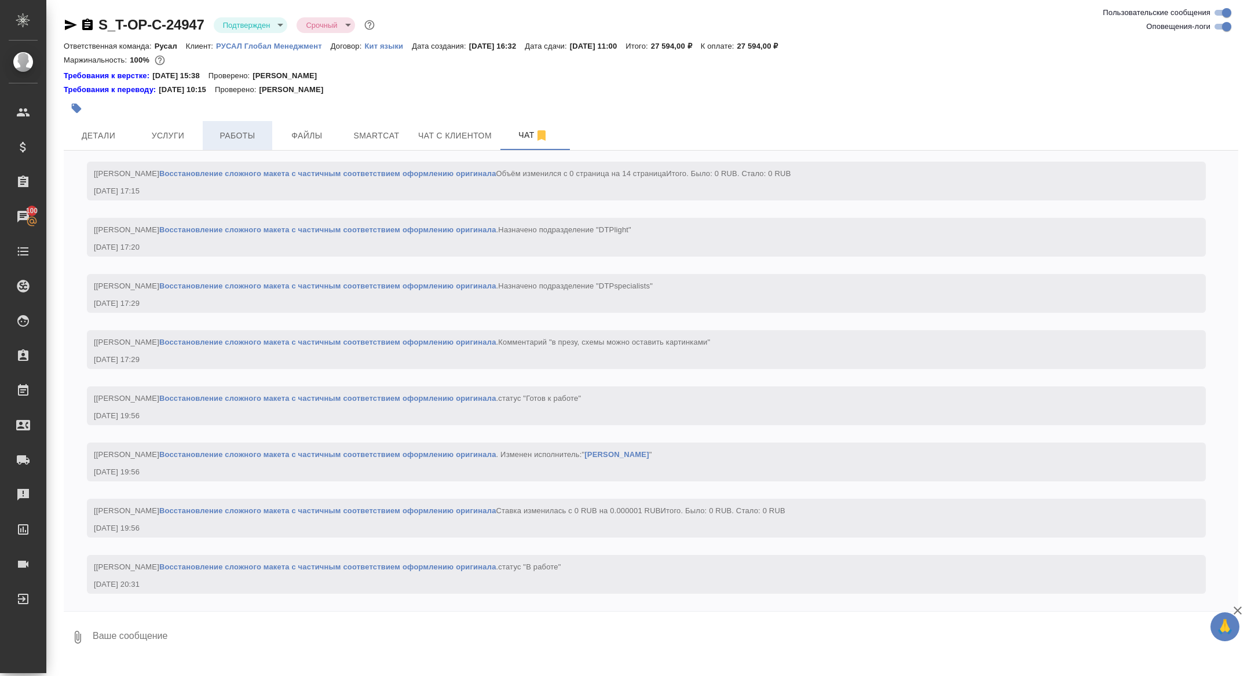
click at [256, 147] on button "Работы" at bounding box center [237, 135] width 69 height 29
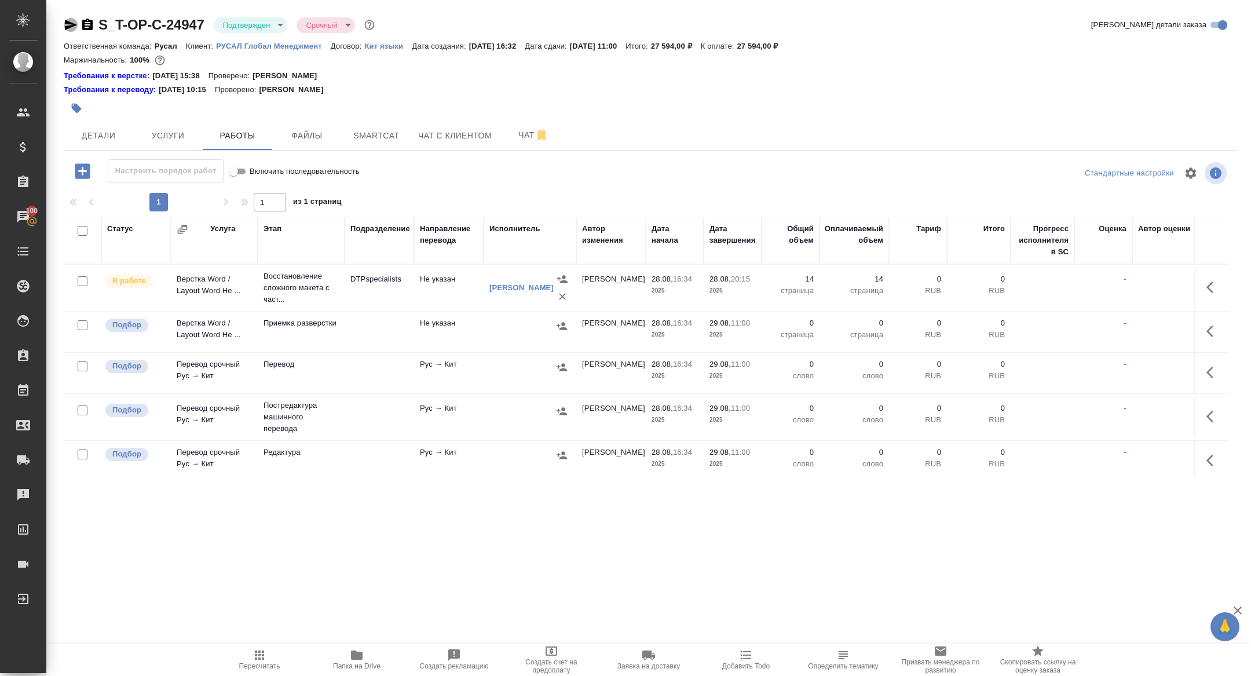
click at [71, 26] on icon "button" at bounding box center [71, 25] width 12 height 10
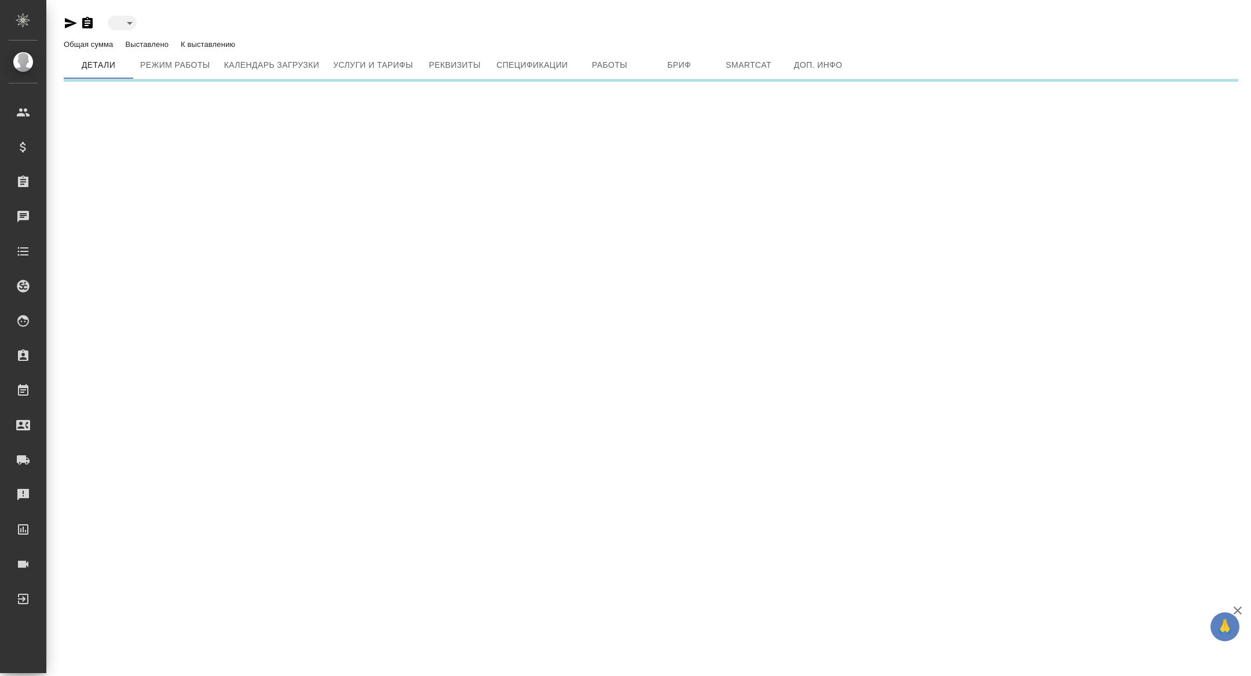
type input "toBeImplemented"
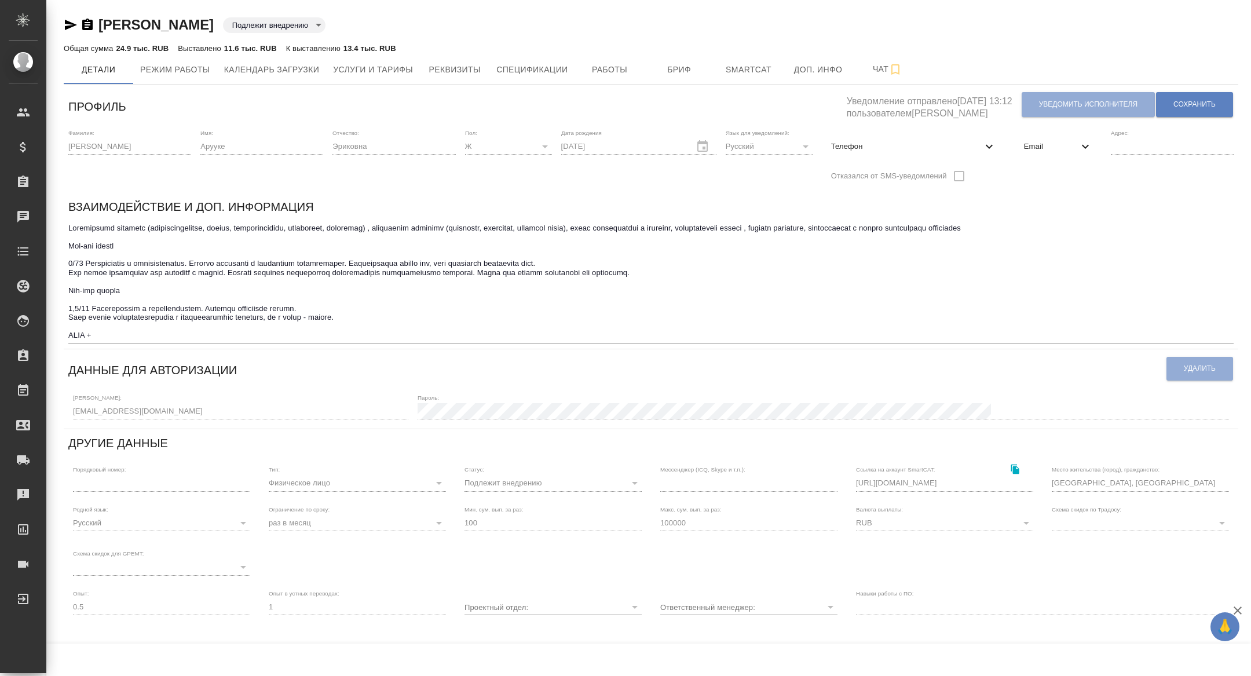
click at [1035, 145] on span "Email" at bounding box center [1051, 147] width 54 height 12
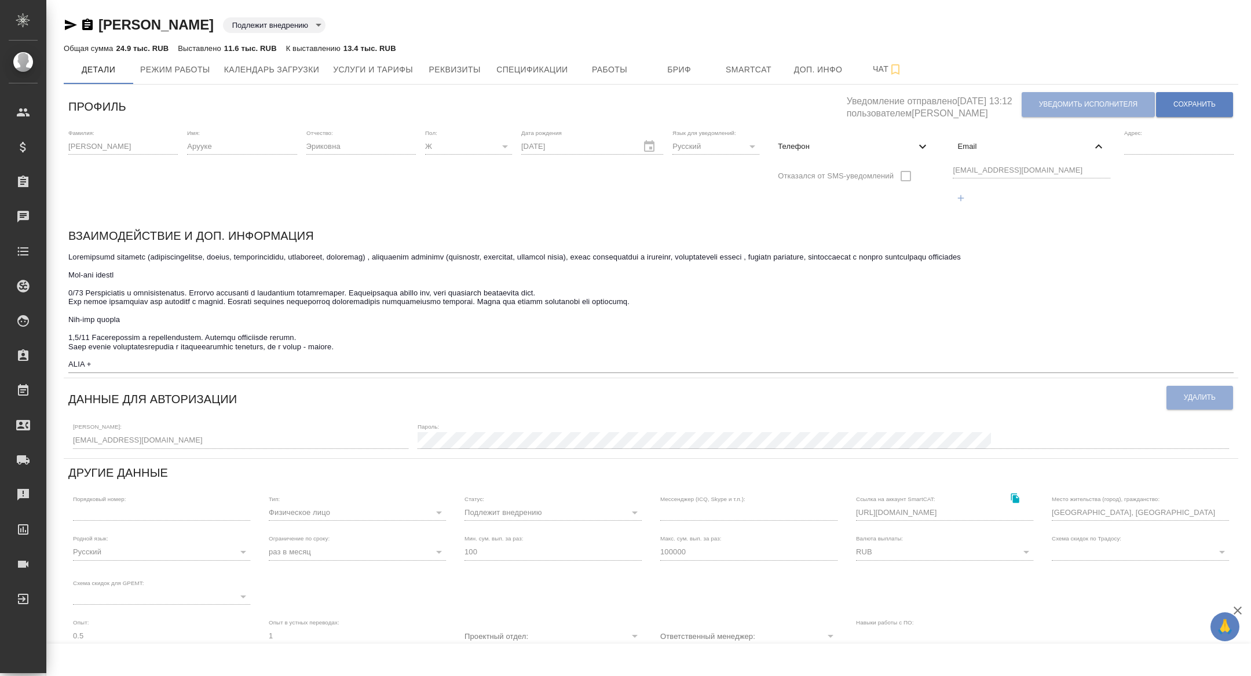
click at [935, 171] on div "Фамилия: [PERSON_NAME] Имя: Арууке Отчество: [PERSON_NAME]: Ж [DEMOGRAPHIC_DATA…" at bounding box center [651, 172] width 1174 height 97
